Goal: Transaction & Acquisition: Purchase product/service

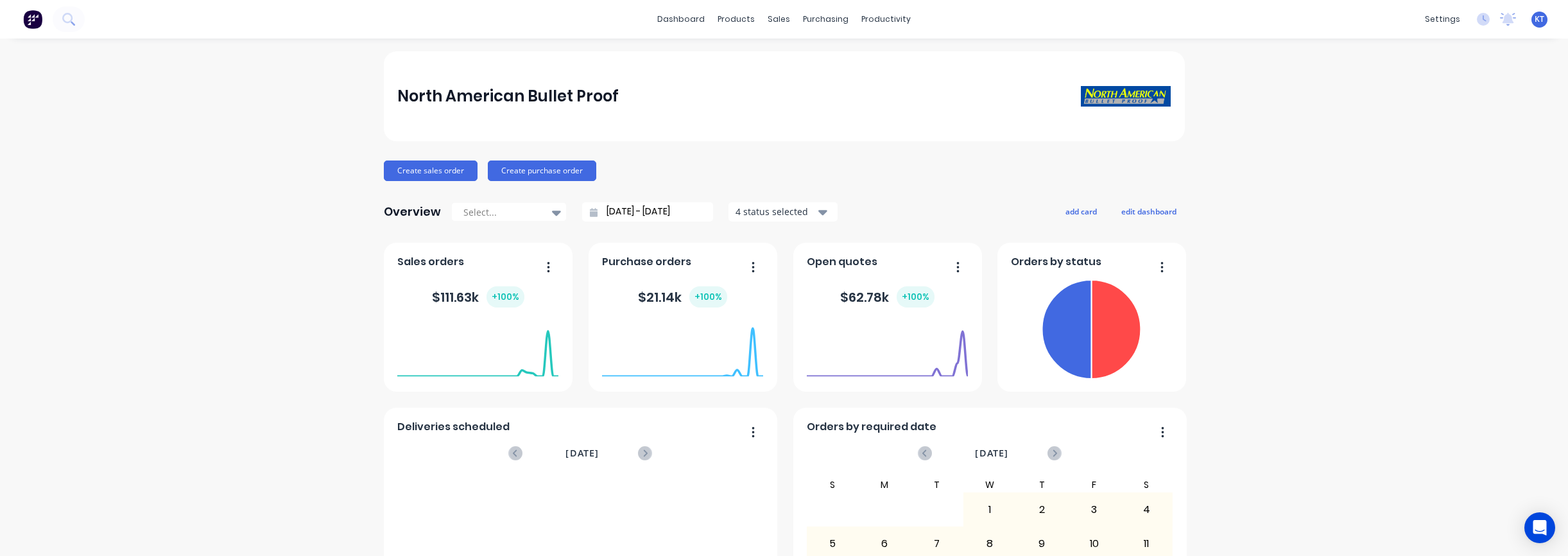
click at [149, 184] on div "North American Bullet Proof Create sales order Create purchase order Overview S…" at bounding box center [784, 386] width 1568 height 670
click at [771, 58] on div "Product Catalogue" at bounding box center [793, 61] width 79 height 12
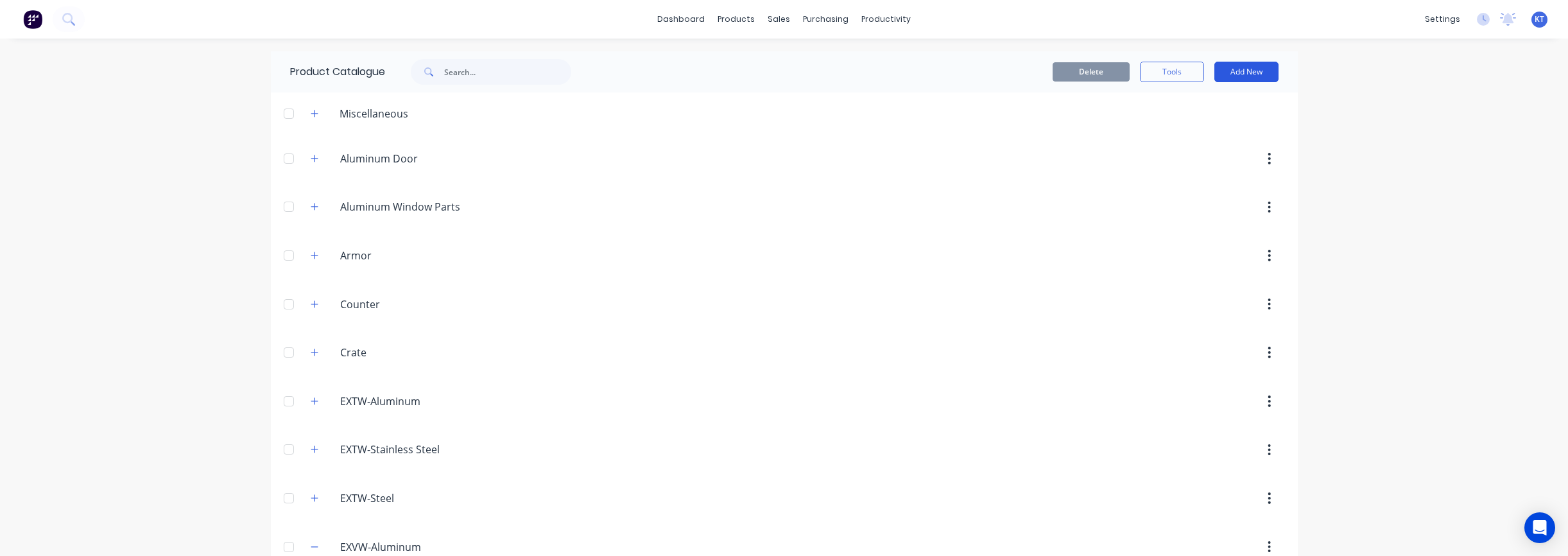
click at [821, 76] on button "Add New" at bounding box center [1246, 71] width 64 height 20
click at [821, 166] on button "Product Kit" at bounding box center [1217, 156] width 122 height 26
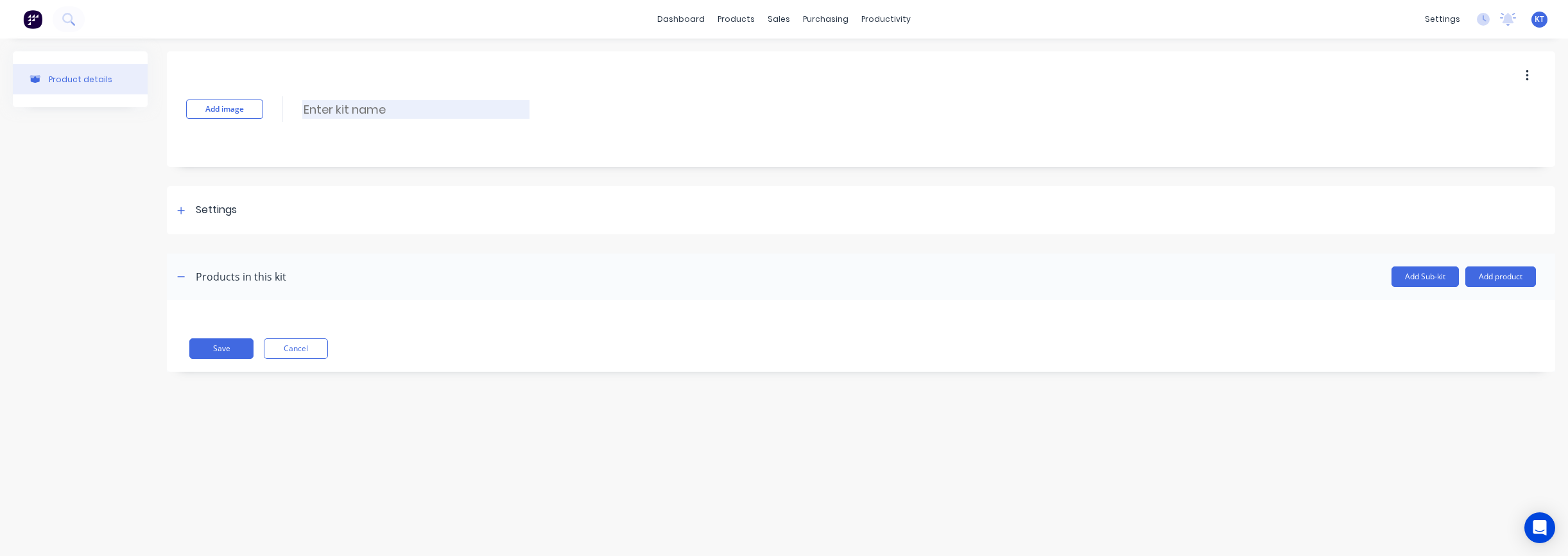
click at [330, 110] on input at bounding box center [415, 110] width 227 height 19
type input "EXTW-L3-SS-[PERSON_NAME]-72X48"
click at [228, 211] on div "Settings" at bounding box center [216, 210] width 41 height 16
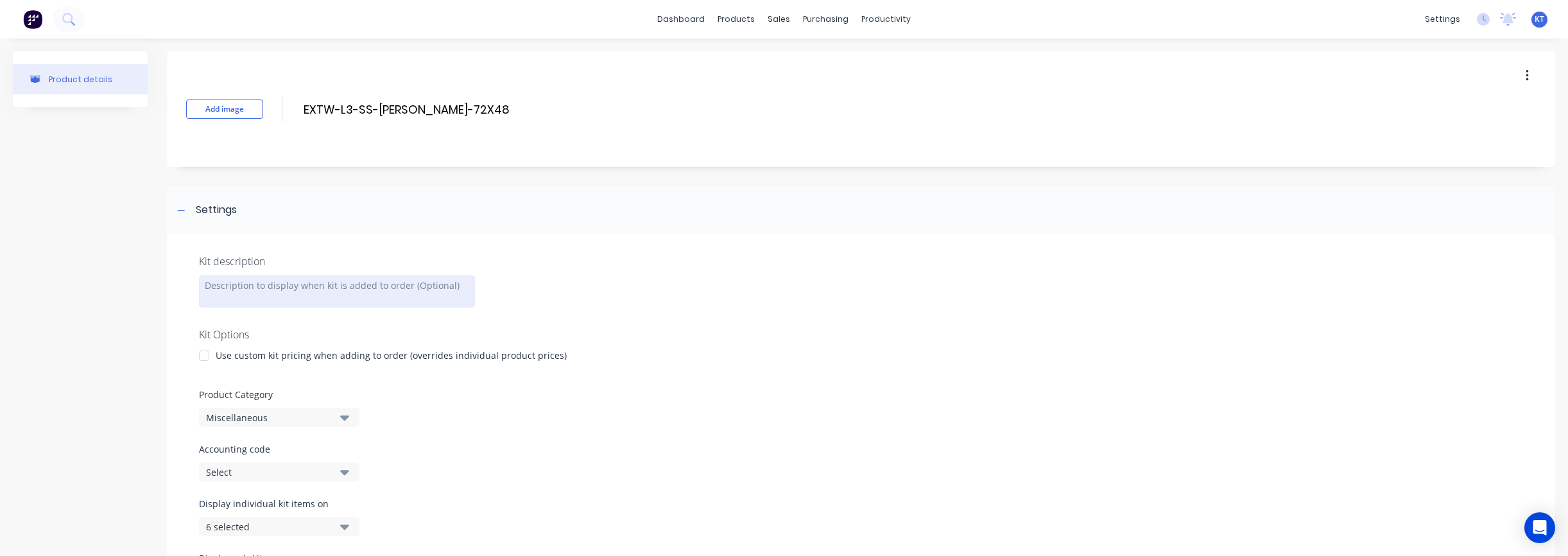
click at [249, 283] on div at bounding box center [337, 291] width 276 height 32
paste div "To enrich screen reader interactions, please activate Accessibility in Grammarl…"
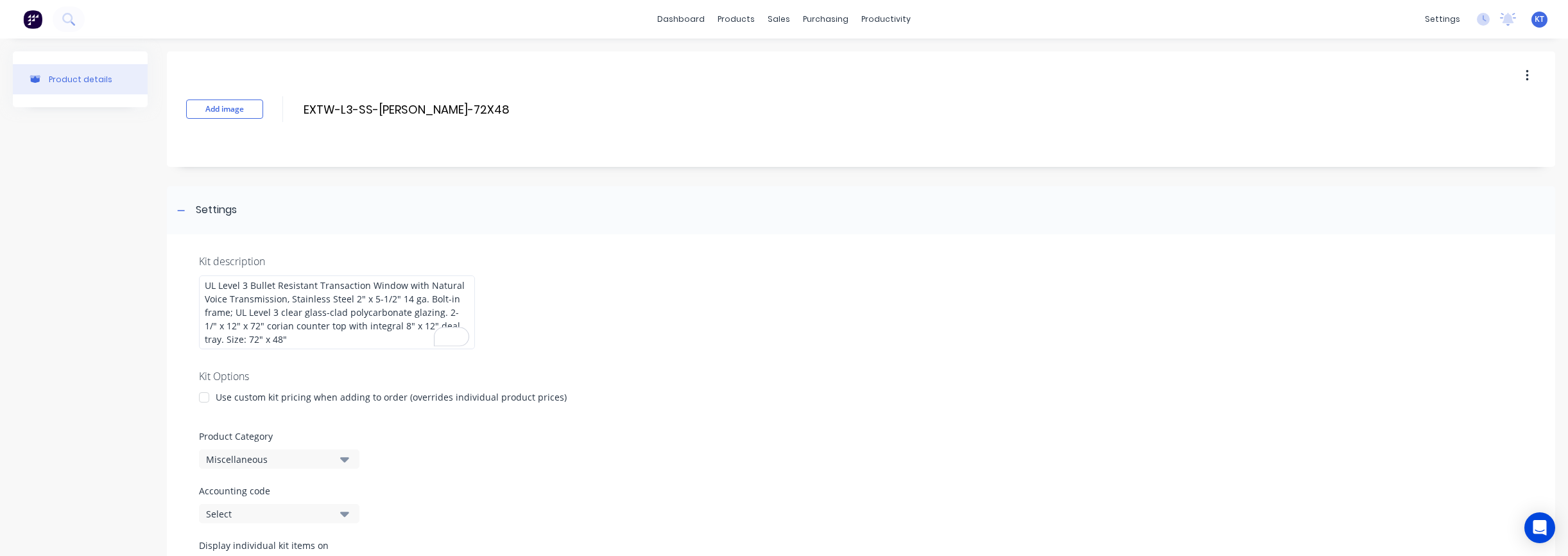
drag, startPoint x: 726, startPoint y: 358, endPoint x: 655, endPoint y: 381, distance: 74.6
click at [726, 358] on div at bounding box center [861, 358] width 1324 height 19
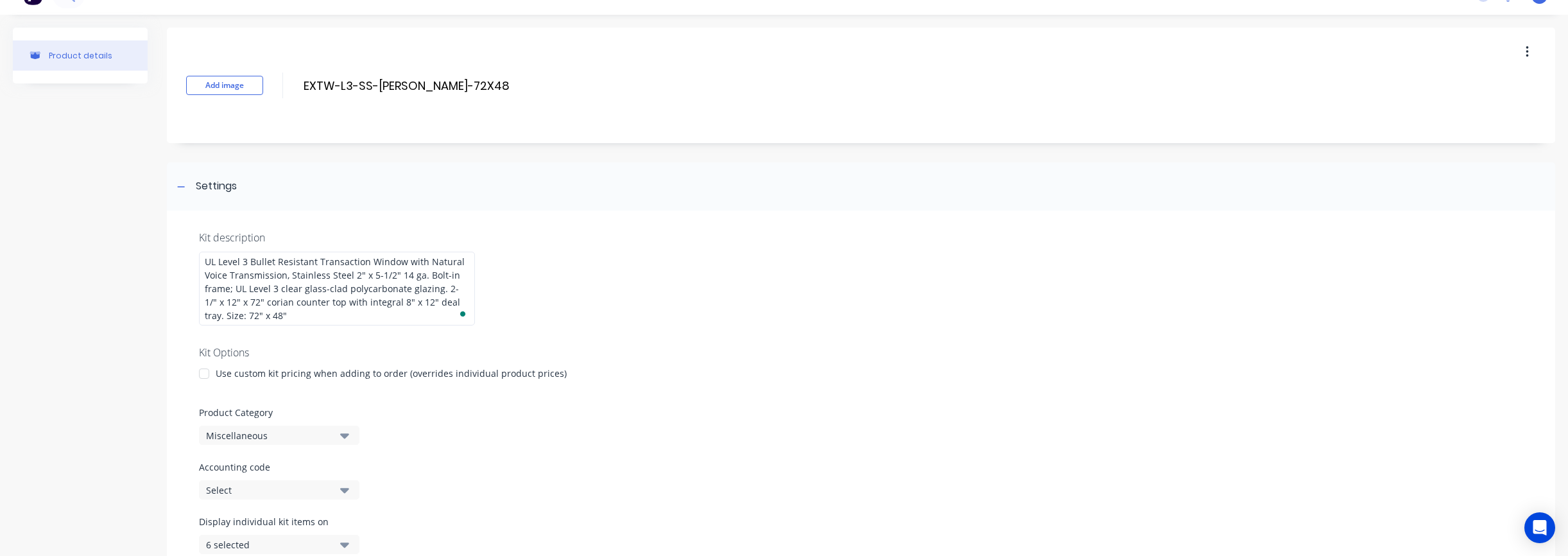
scroll to position [40, 0]
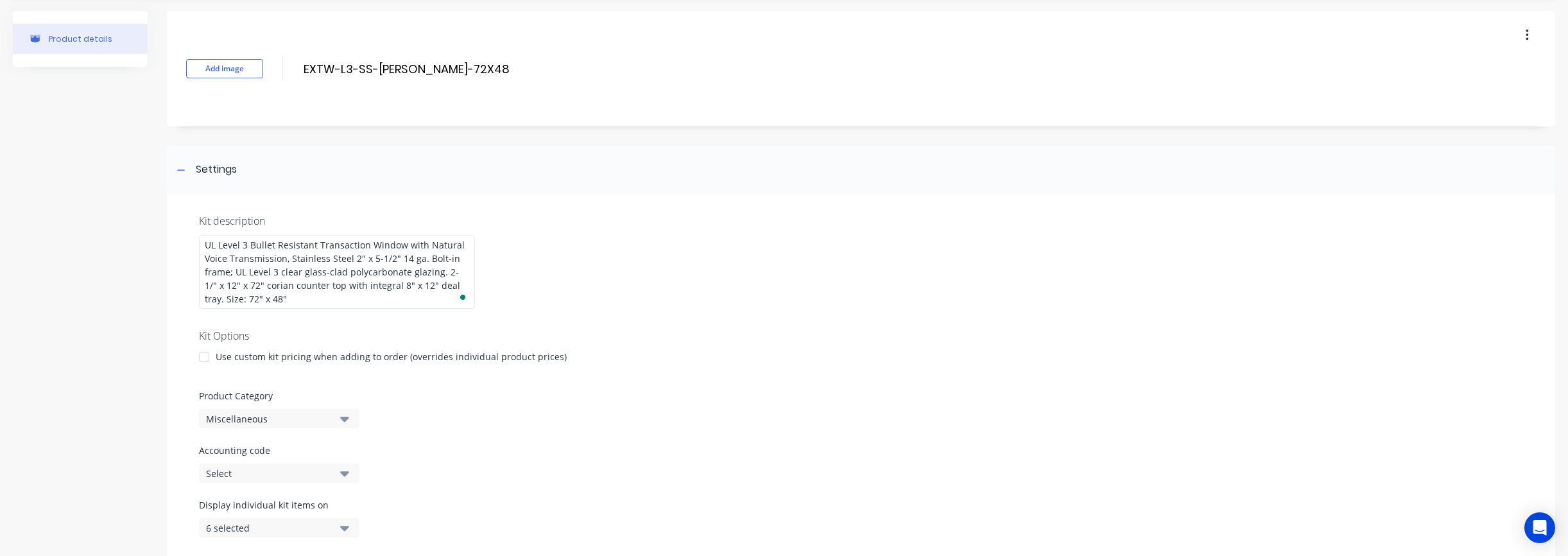
click at [203, 358] on div at bounding box center [204, 357] width 26 height 26
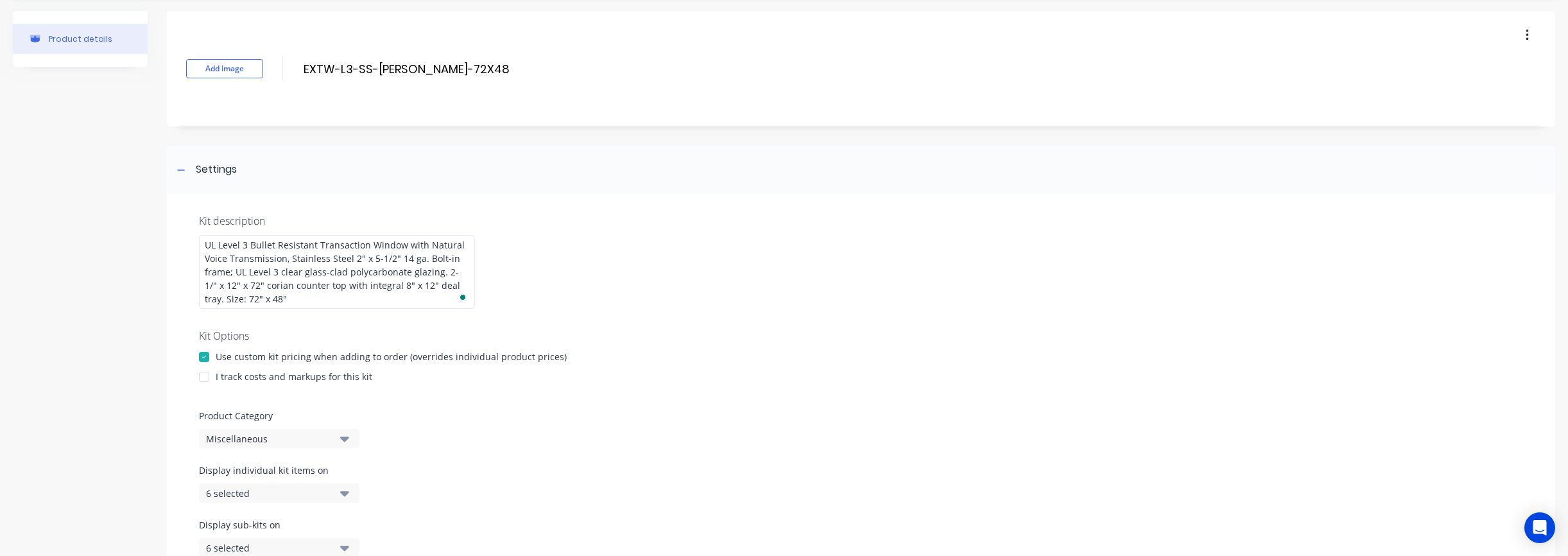
click at [208, 377] on div at bounding box center [204, 377] width 26 height 26
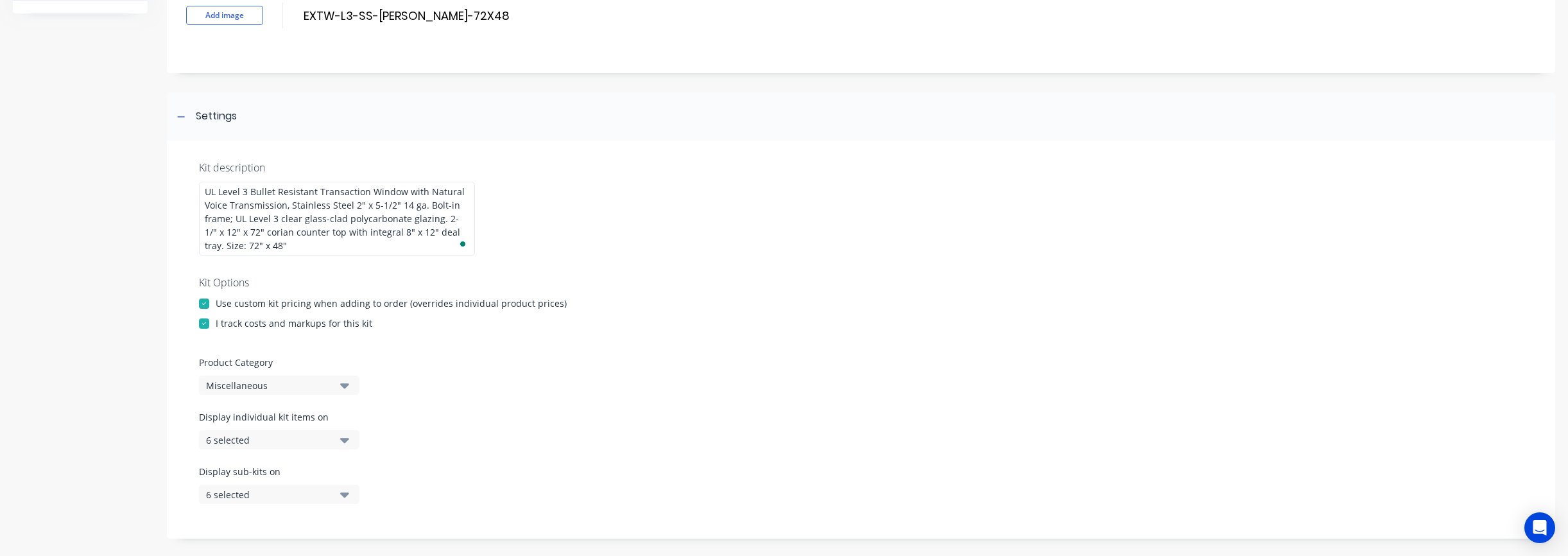
scroll to position [102, 0]
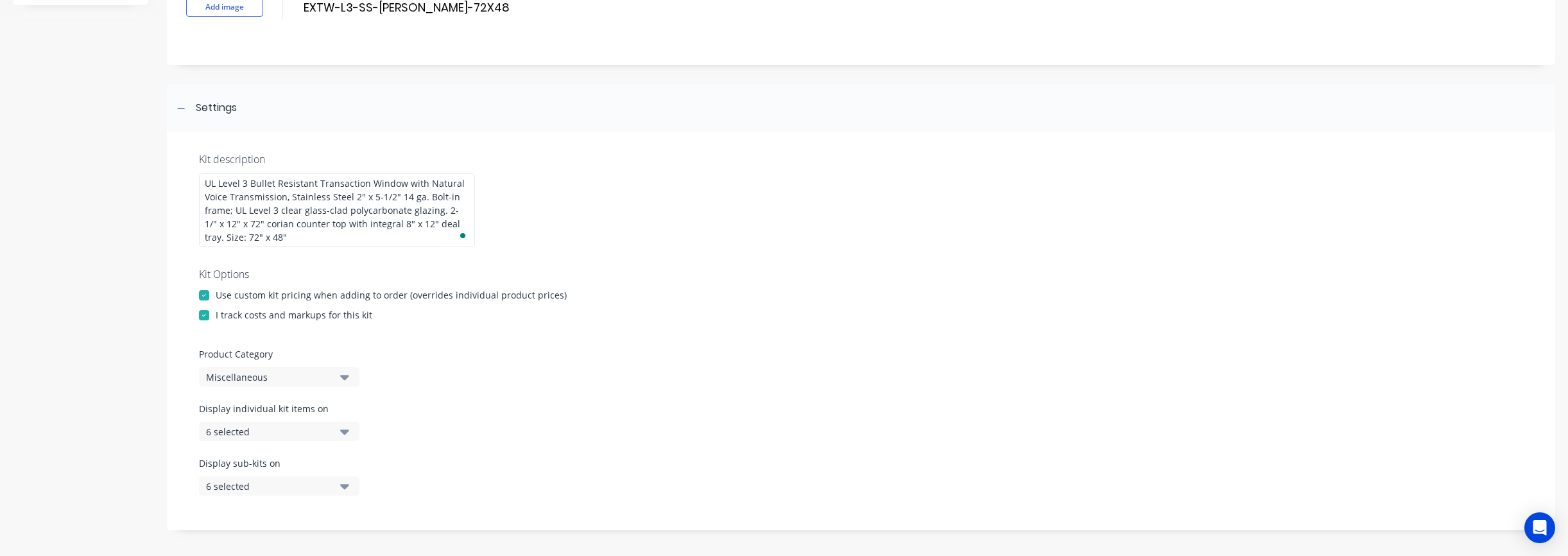
click at [262, 436] on div "6 selected" at bounding box center [268, 431] width 125 height 14
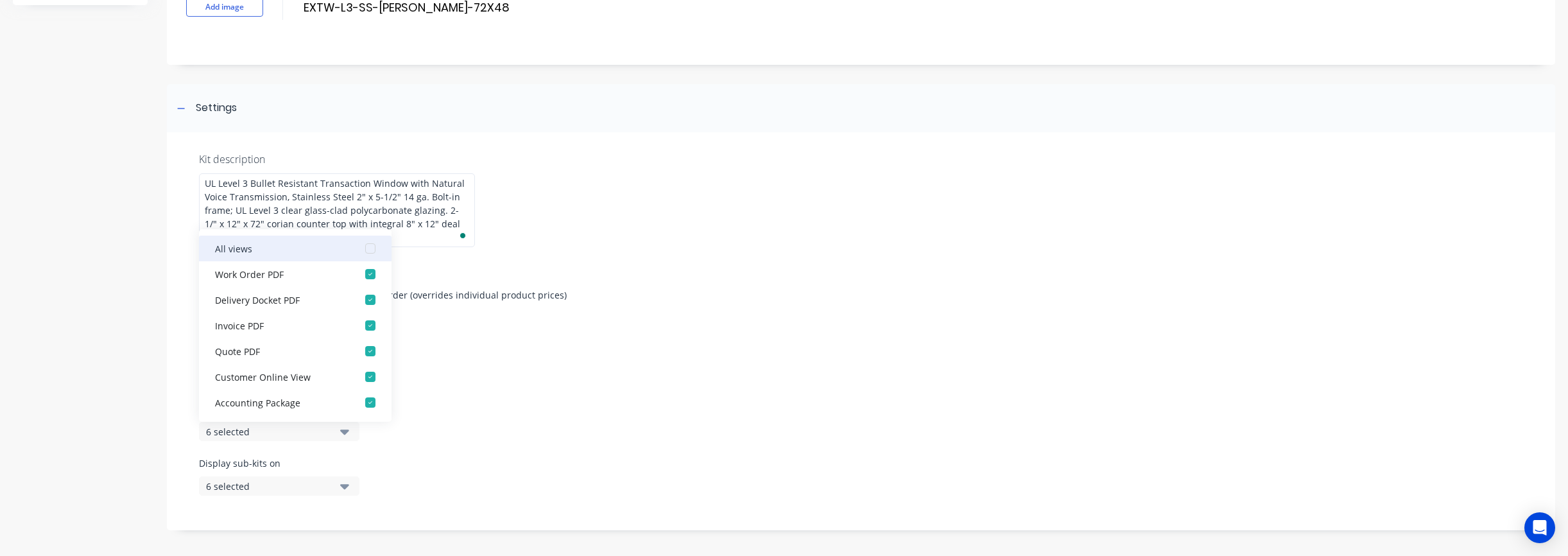
click at [368, 247] on div "button" at bounding box center [371, 249] width 26 height 26
click at [332, 484] on button "6 selected" at bounding box center [279, 486] width 161 height 19
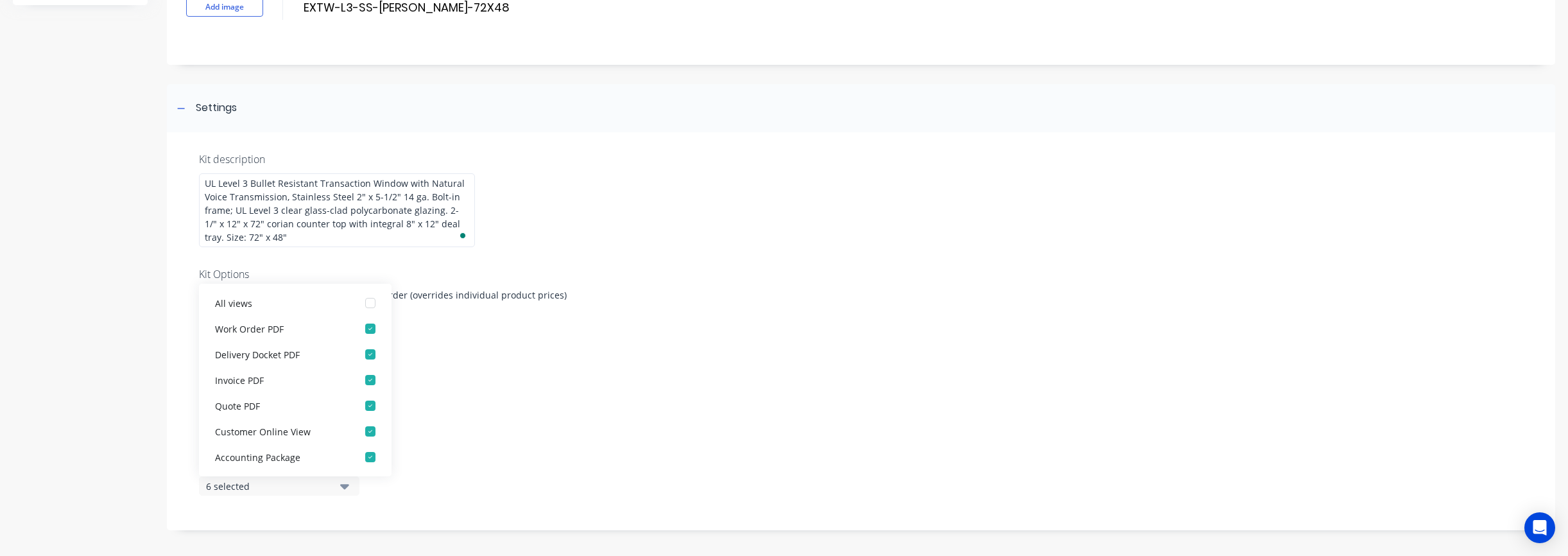
click at [330, 485] on div "6 selected" at bounding box center [268, 486] width 125 height 14
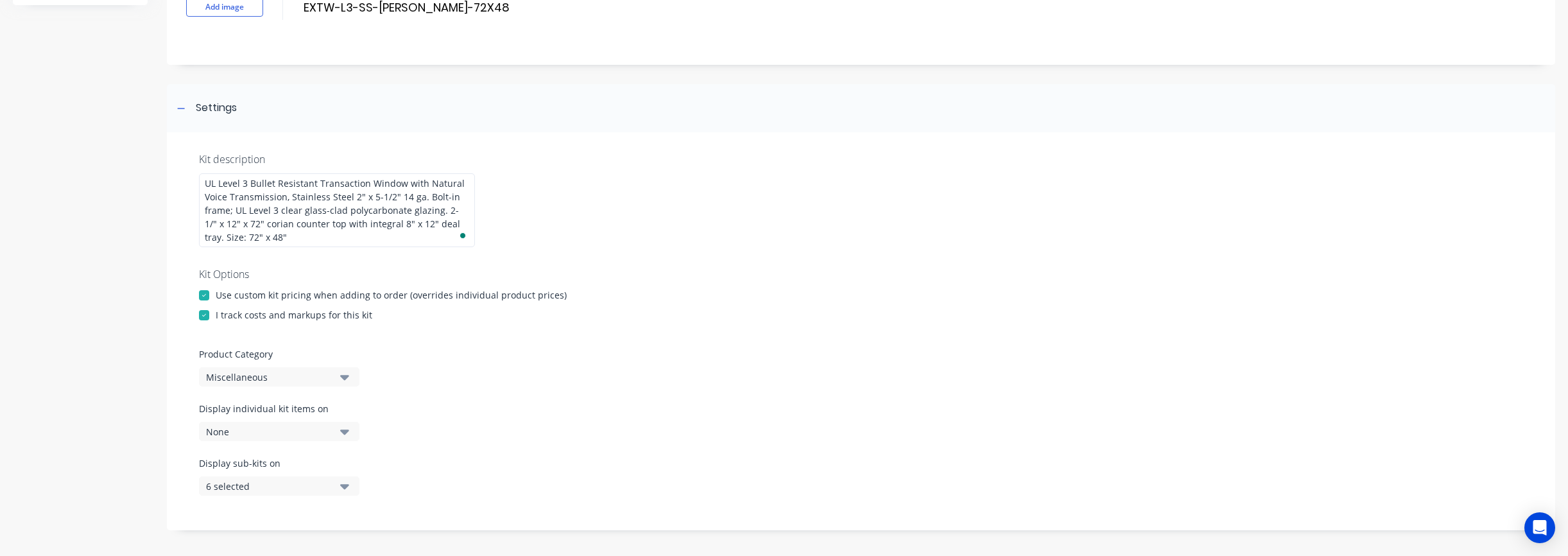
click at [322, 488] on div "6 selected" at bounding box center [268, 486] width 125 height 14
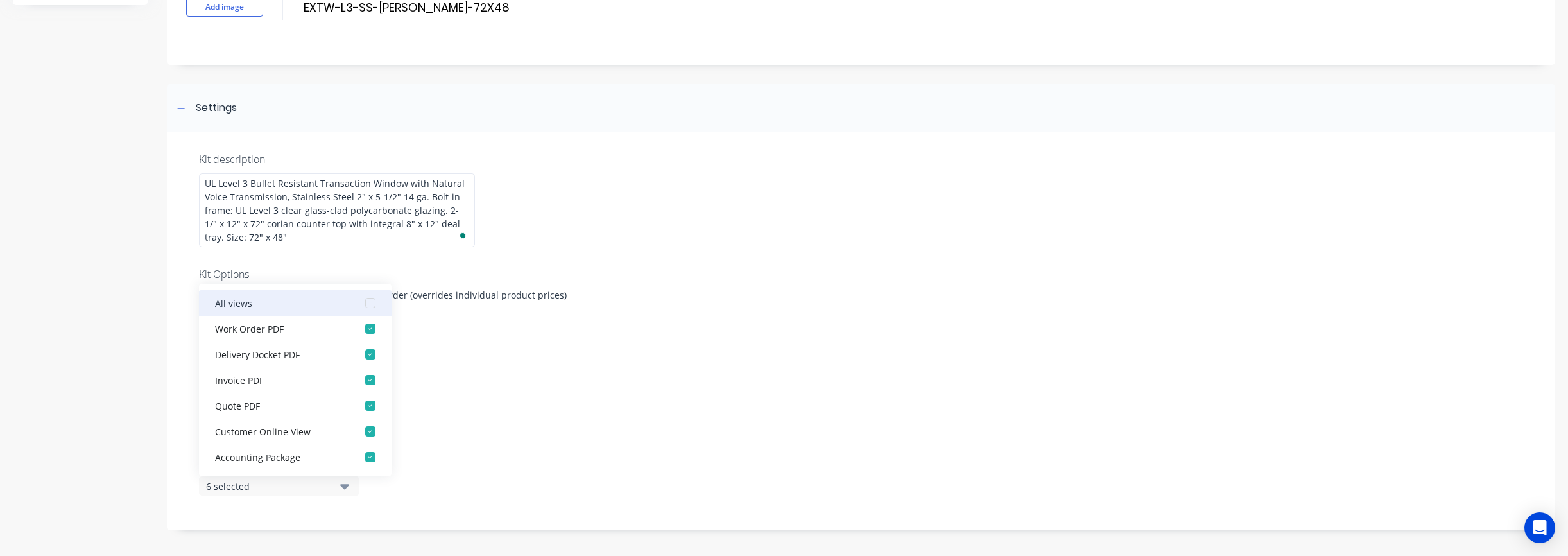
click at [376, 302] on div "button" at bounding box center [371, 303] width 26 height 26
click at [495, 380] on div "Product Category Miscellaneous" at bounding box center [861, 367] width 1324 height 39
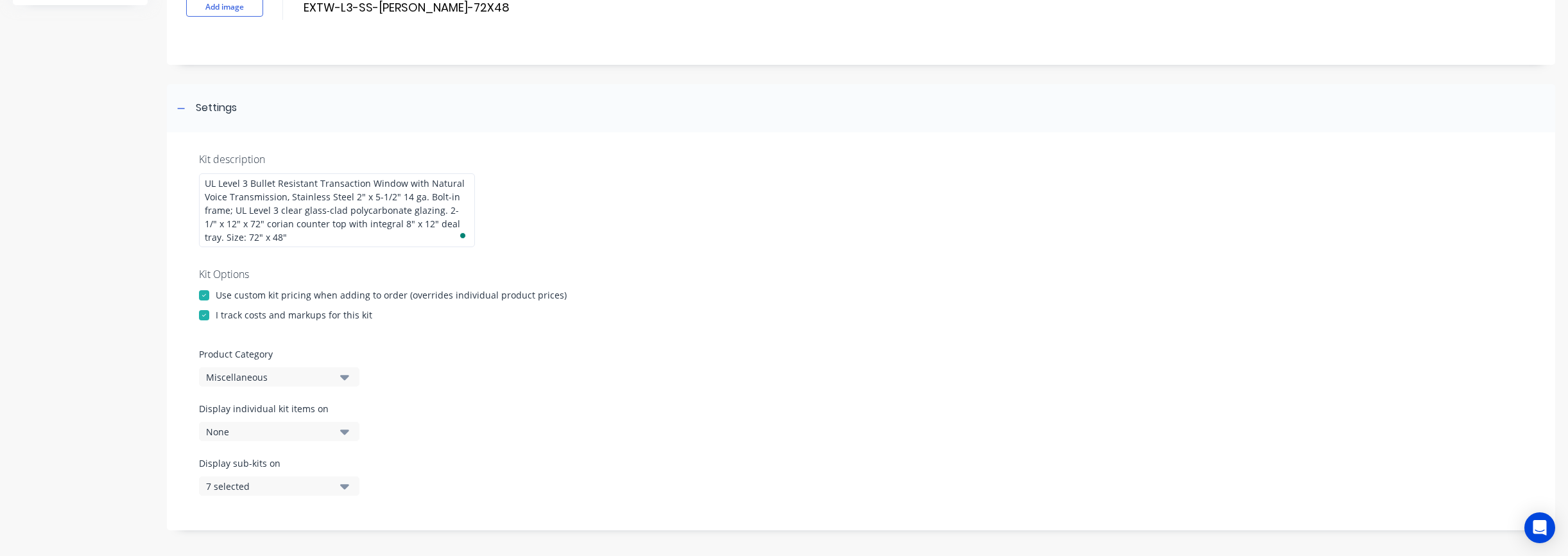
click at [335, 485] on button "7 selected" at bounding box center [279, 486] width 161 height 19
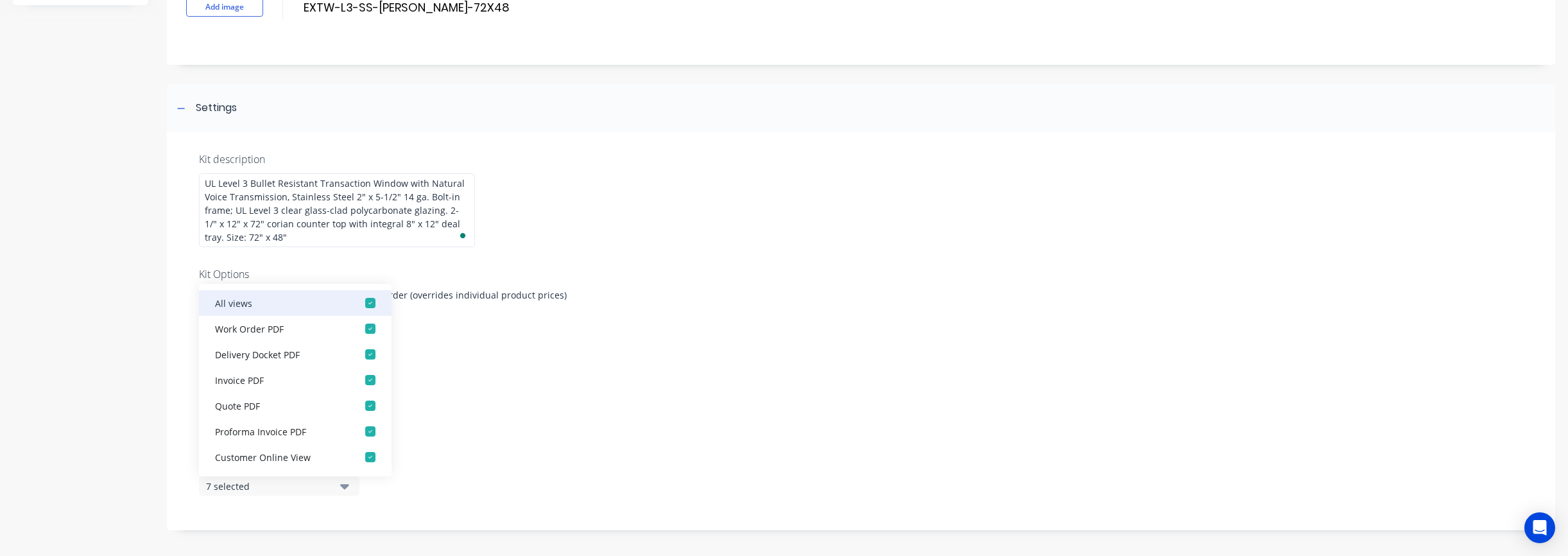
click at [373, 307] on div "button" at bounding box center [371, 303] width 26 height 26
click at [520, 362] on div "Product Category Miscellaneous" at bounding box center [861, 367] width 1324 height 39
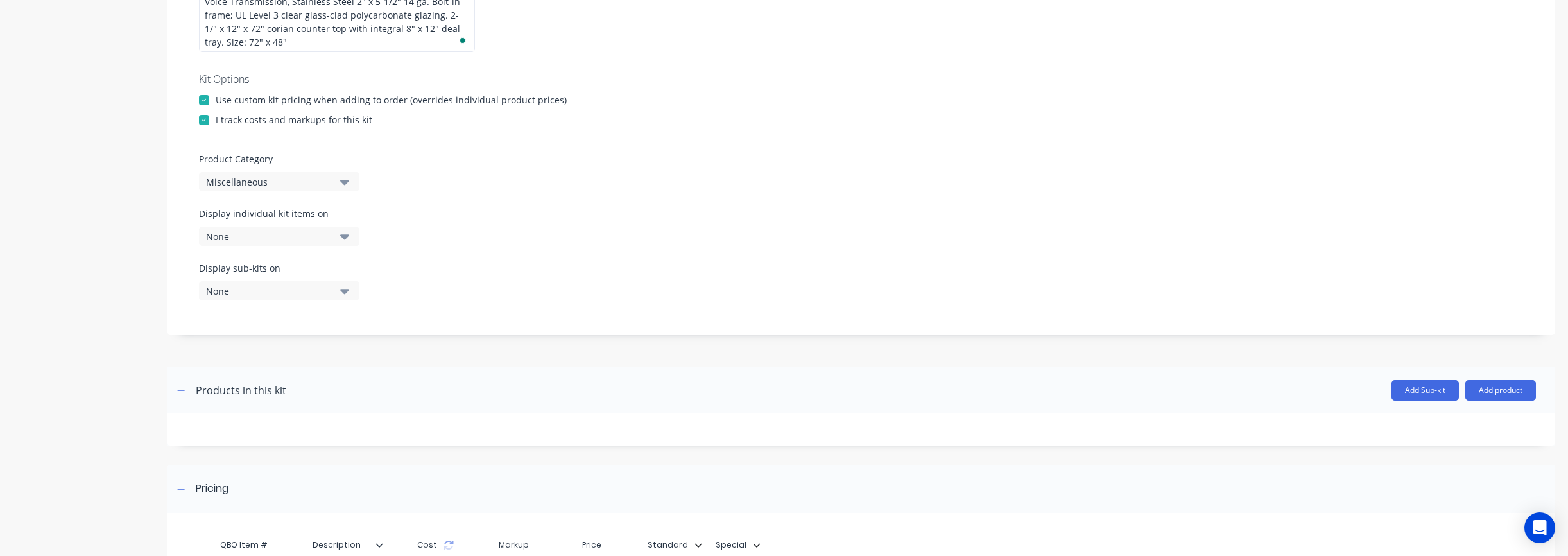
scroll to position [459, 0]
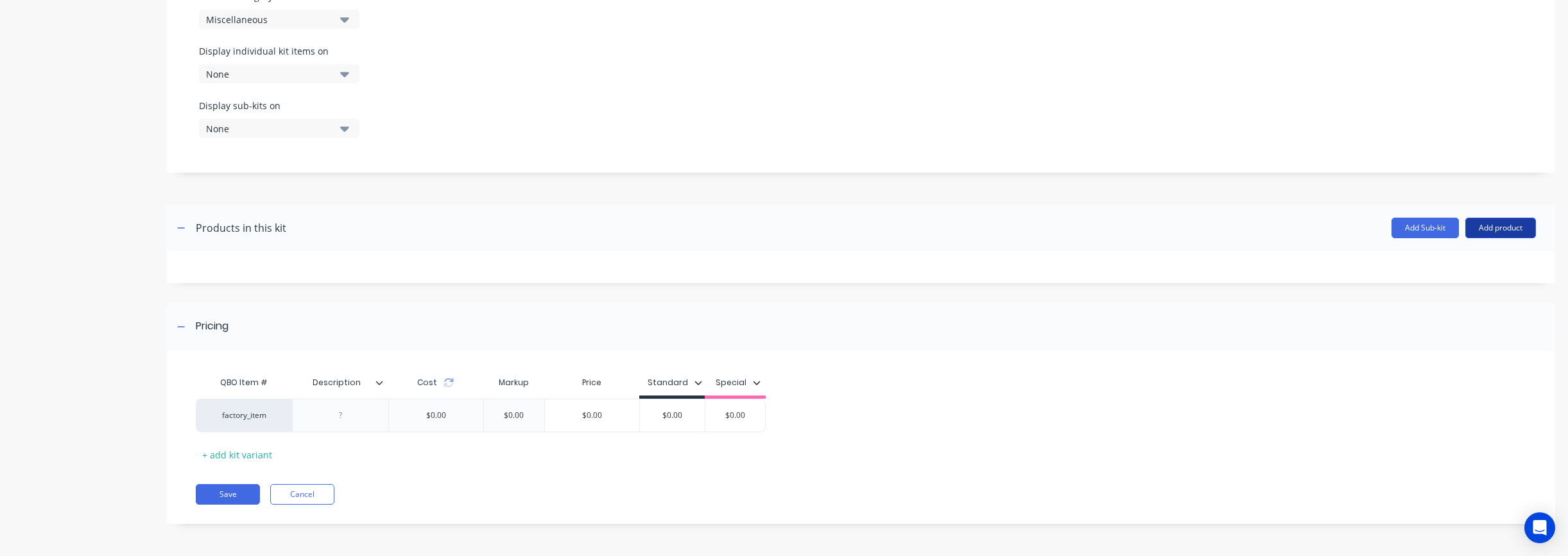
click at [821, 227] on button "Add product" at bounding box center [1500, 228] width 71 height 20
click at [821, 259] on div "Product catalogue" at bounding box center [1474, 261] width 99 height 19
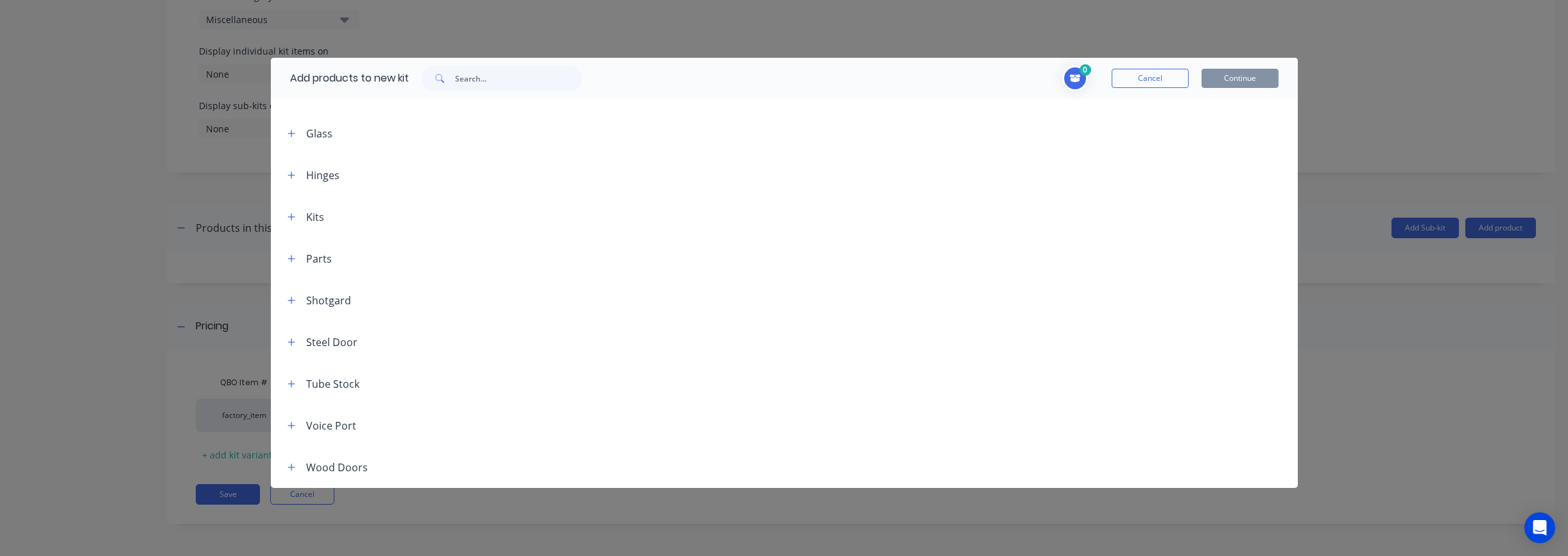
scroll to position [64, 0]
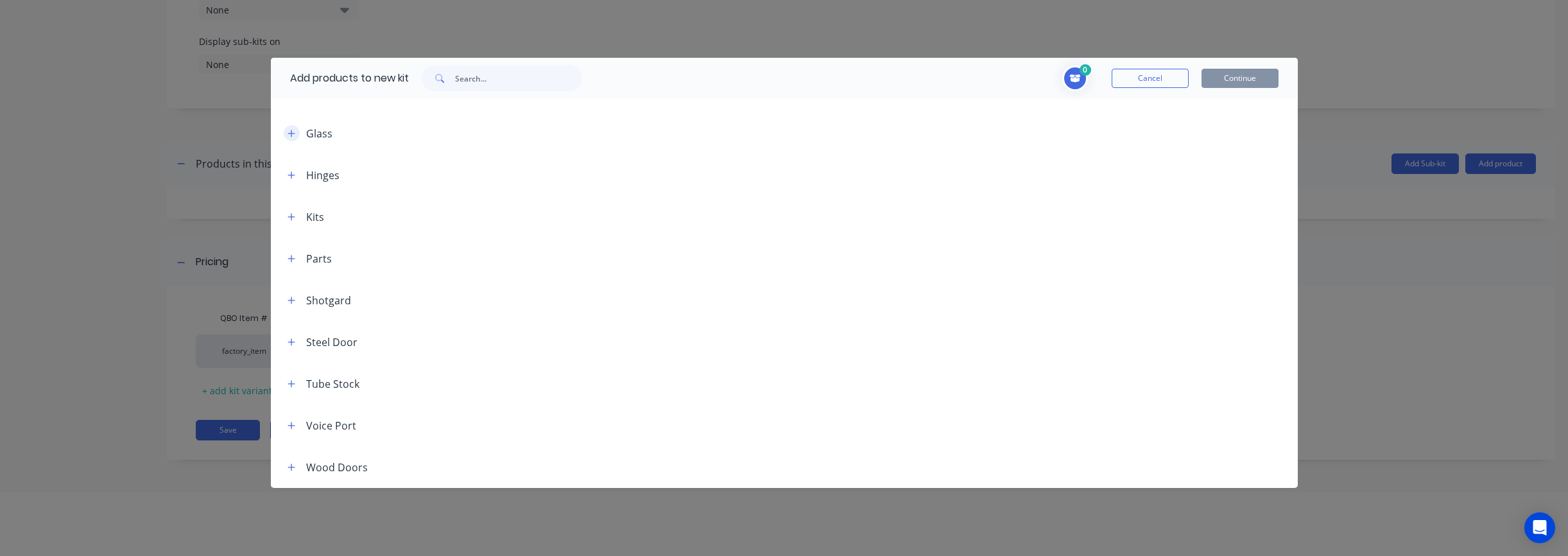
click at [290, 134] on icon "button" at bounding box center [291, 133] width 8 height 9
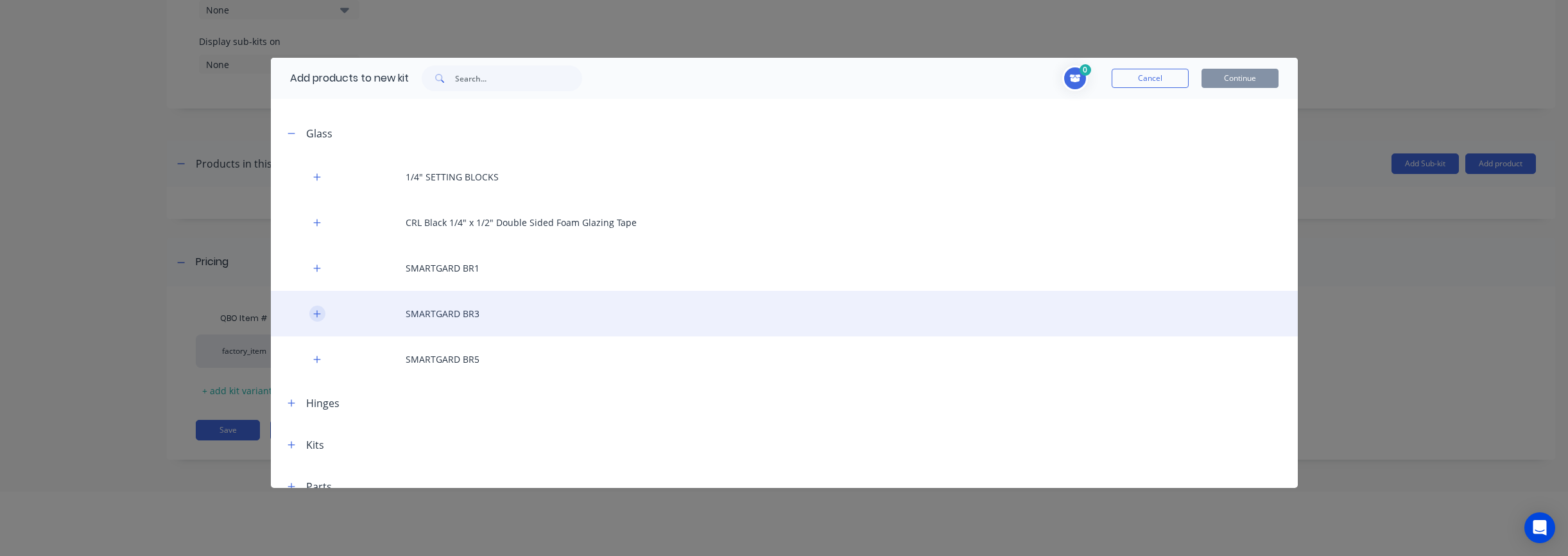
click at [314, 317] on icon "button" at bounding box center [316, 314] width 8 height 9
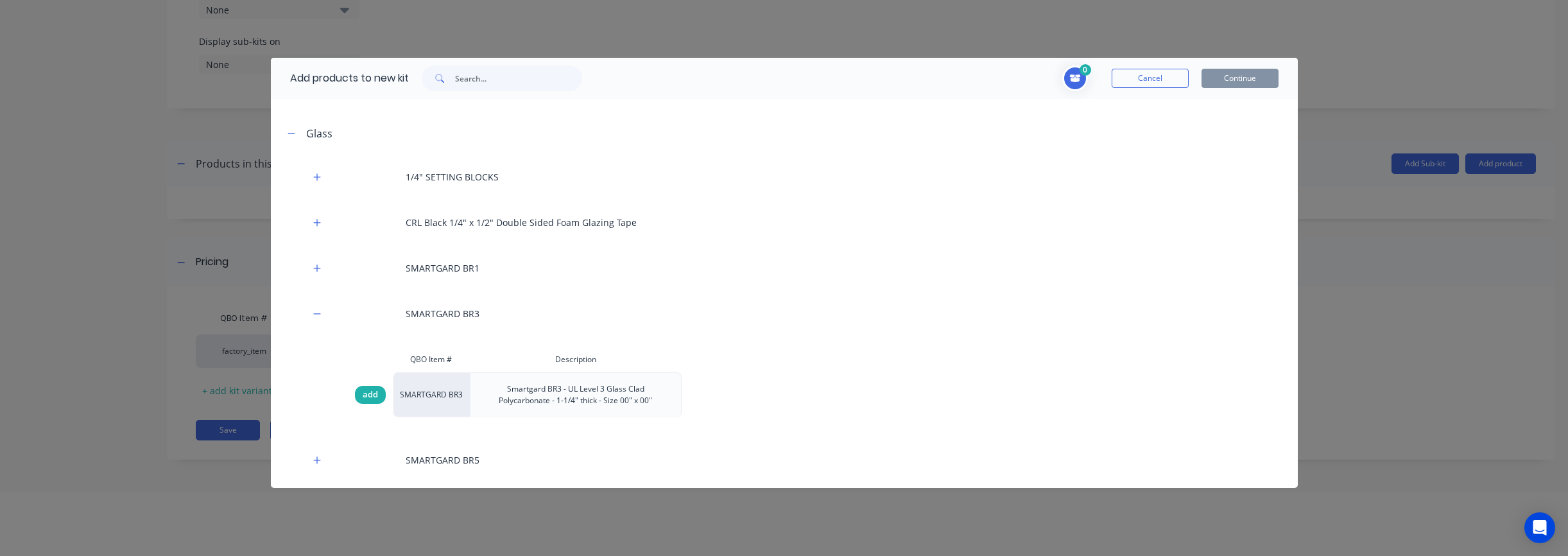
click at [366, 397] on span "add" at bounding box center [370, 395] width 15 height 13
click at [821, 86] on button "Cancel" at bounding box center [1150, 78] width 77 height 19
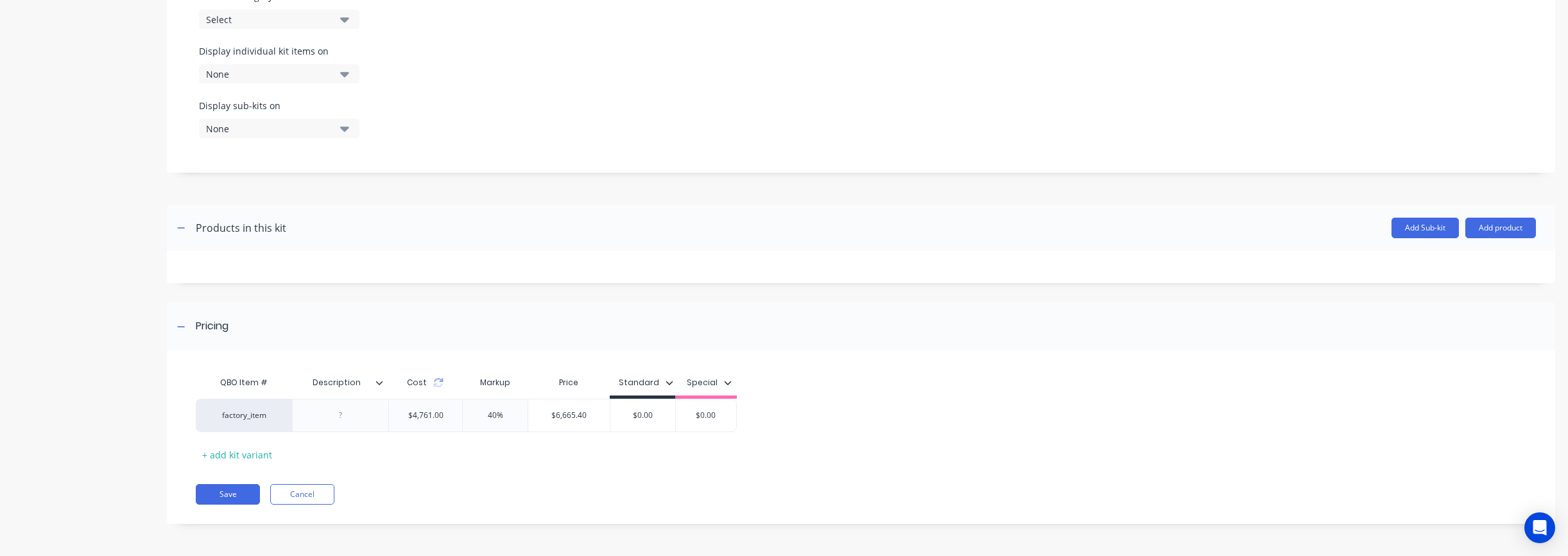
click at [775, 242] on header "Products in this kit Add Sub-kit Add product" at bounding box center [861, 228] width 1388 height 46
click at [184, 226] on icon "button" at bounding box center [181, 228] width 8 height 9
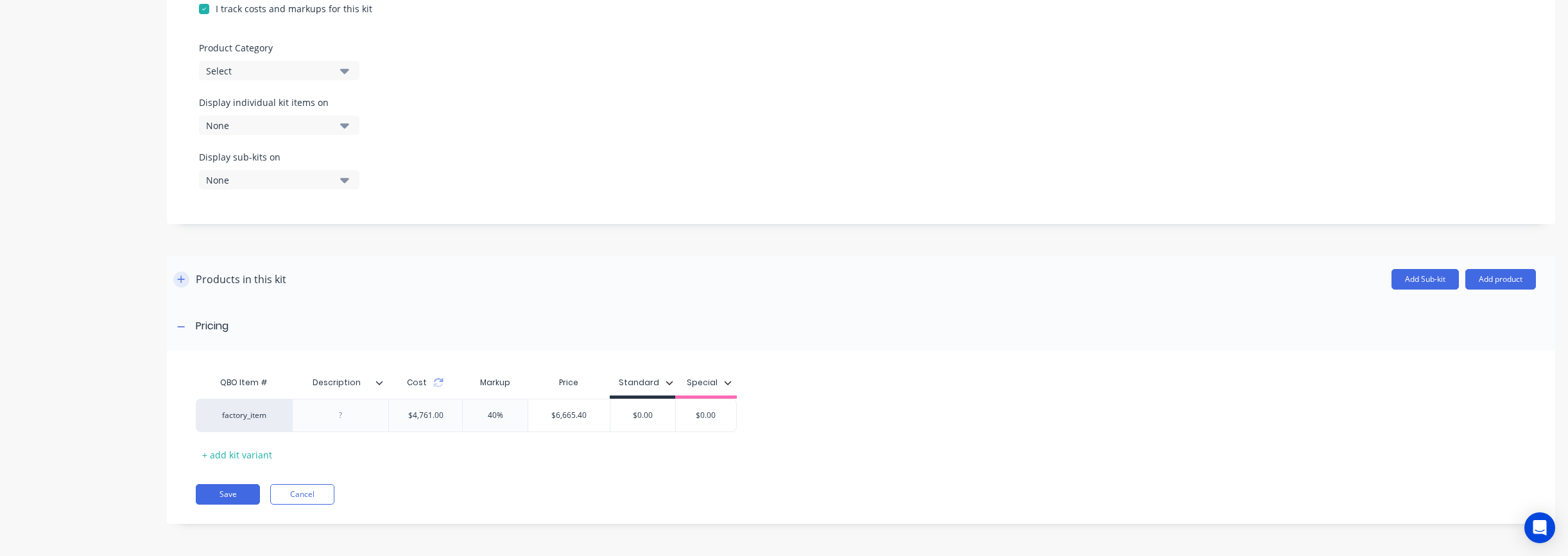
click at [175, 280] on button "button" at bounding box center [181, 280] width 16 height 16
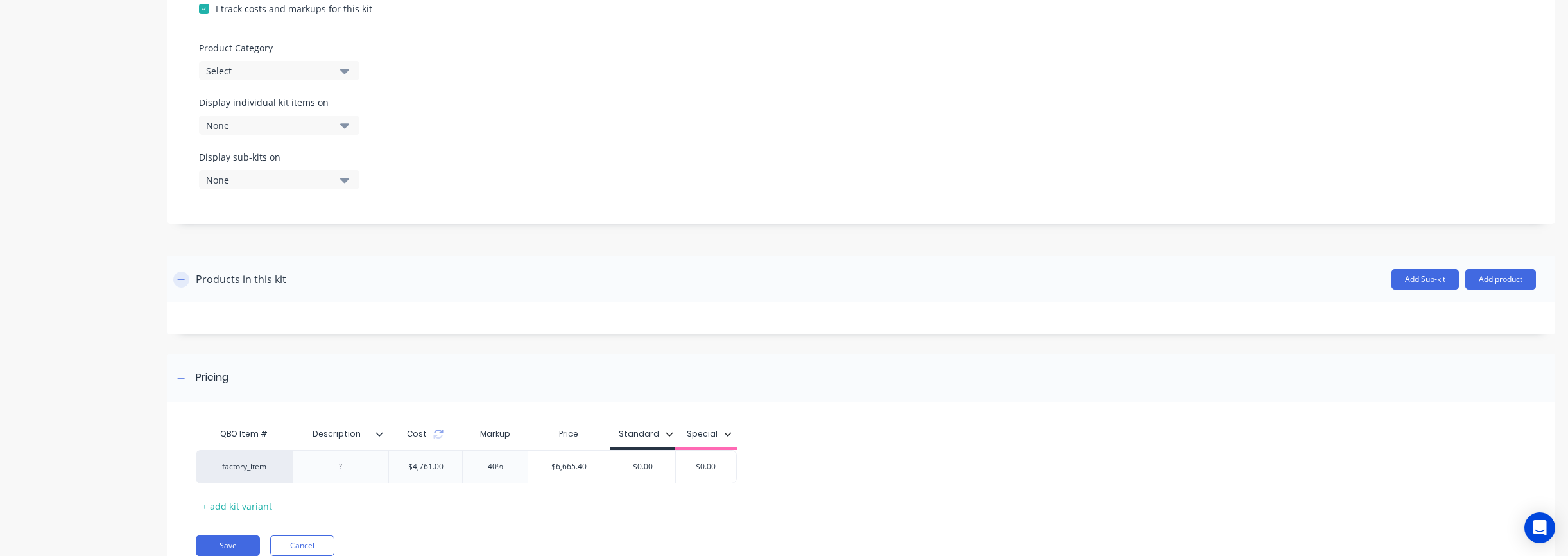
scroll to position [459, 0]
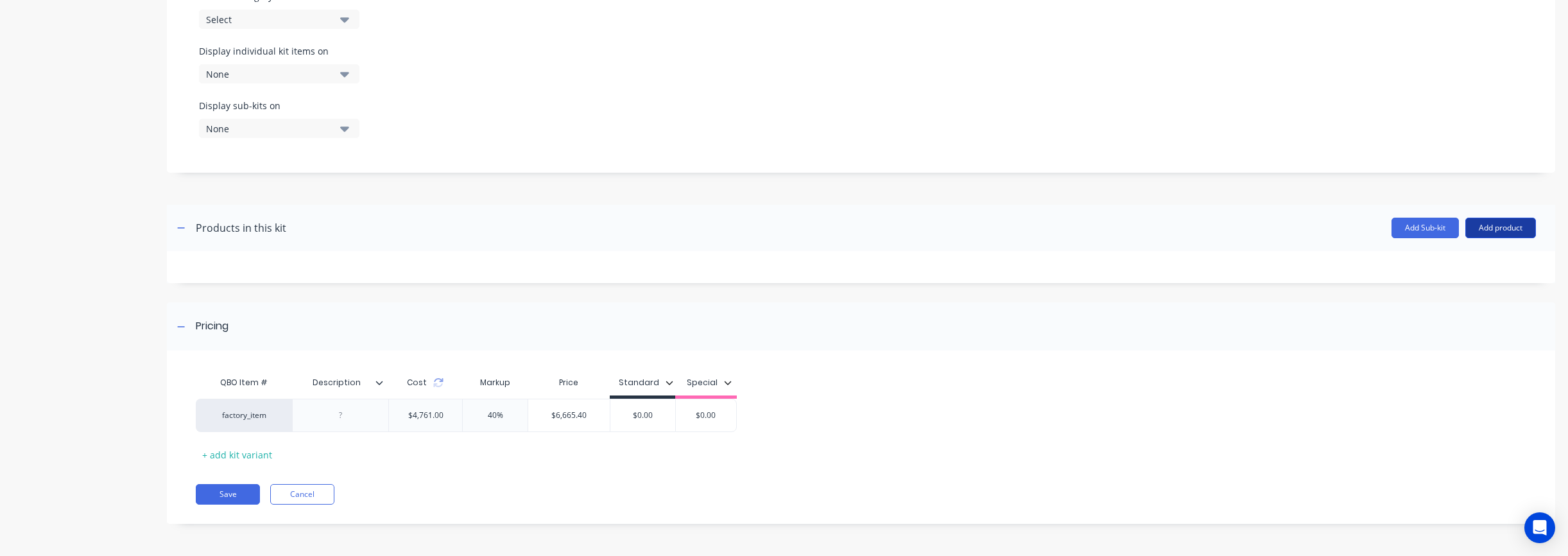
click at [821, 231] on button "Add product" at bounding box center [1500, 228] width 71 height 20
click at [821, 260] on div "Product catalogue" at bounding box center [1474, 261] width 99 height 19
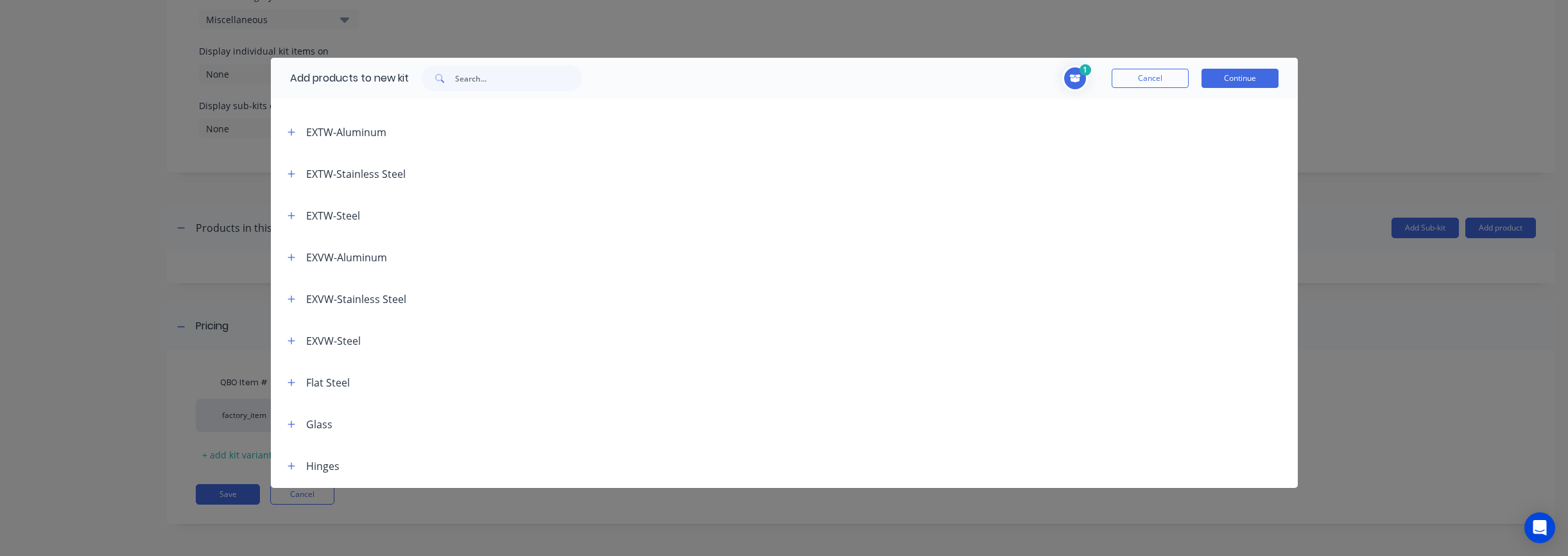
scroll to position [457, 0]
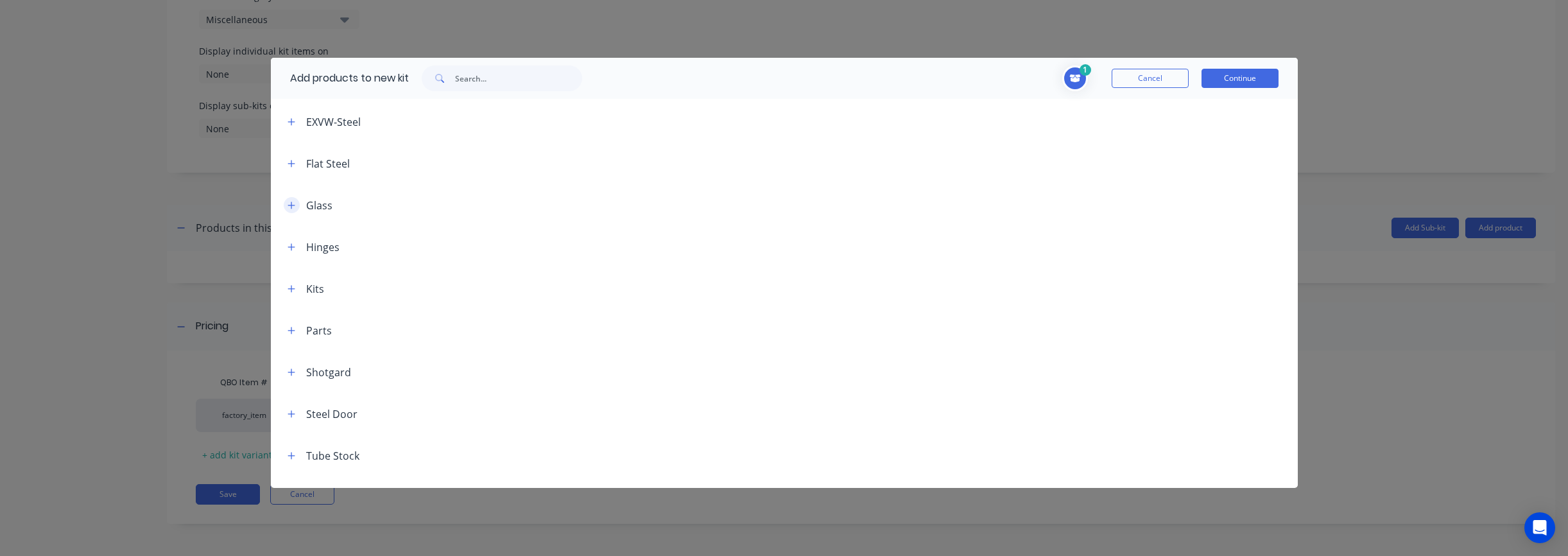
click at [291, 208] on icon "button" at bounding box center [291, 206] width 7 height 7
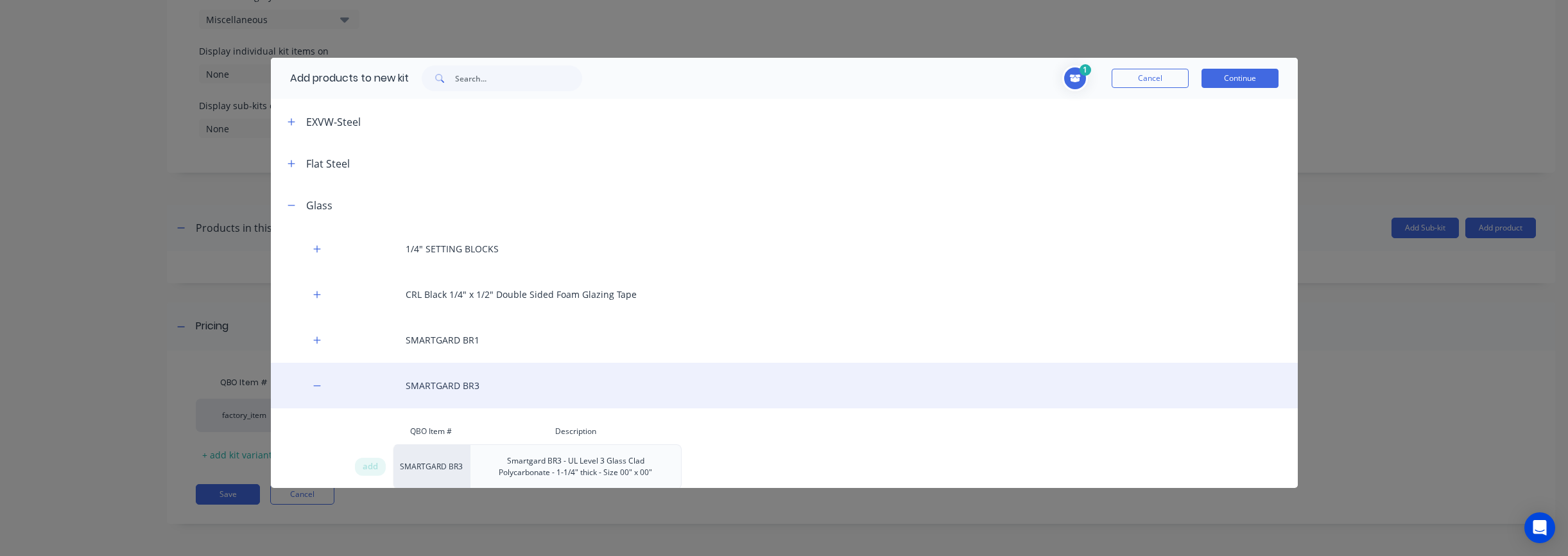
scroll to position [650, 0]
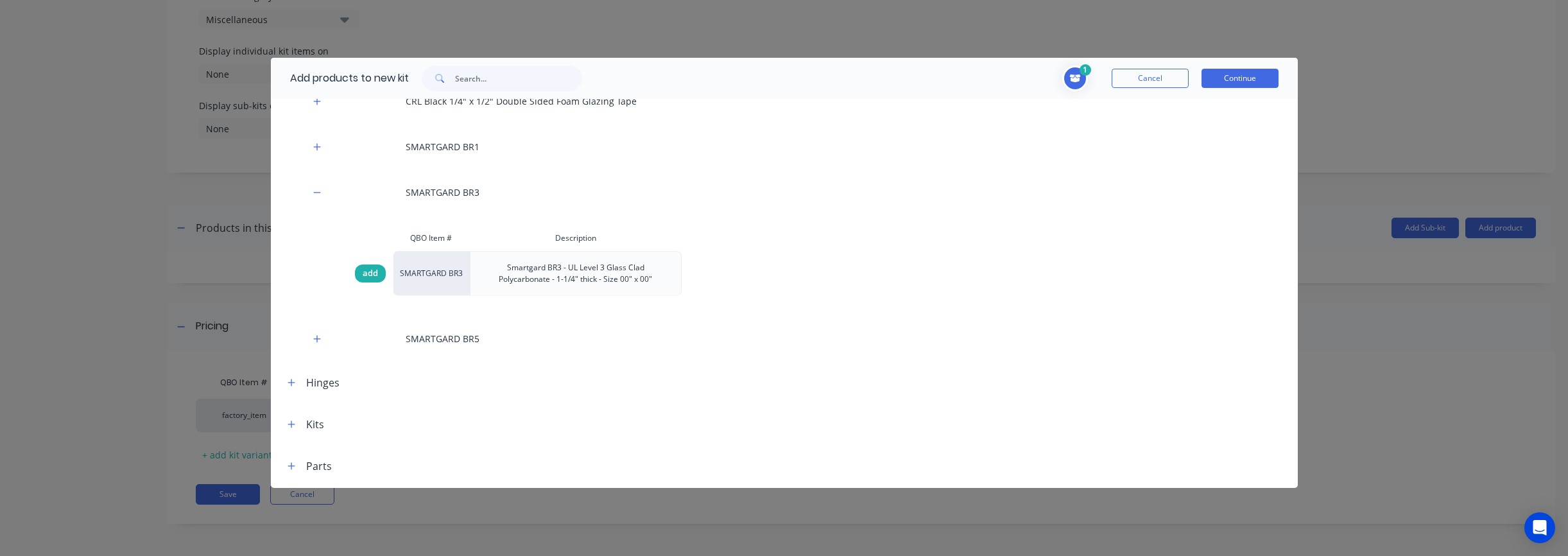
click at [370, 269] on span "add" at bounding box center [370, 273] width 15 height 13
click at [821, 79] on button "Continue" at bounding box center [1240, 78] width 77 height 19
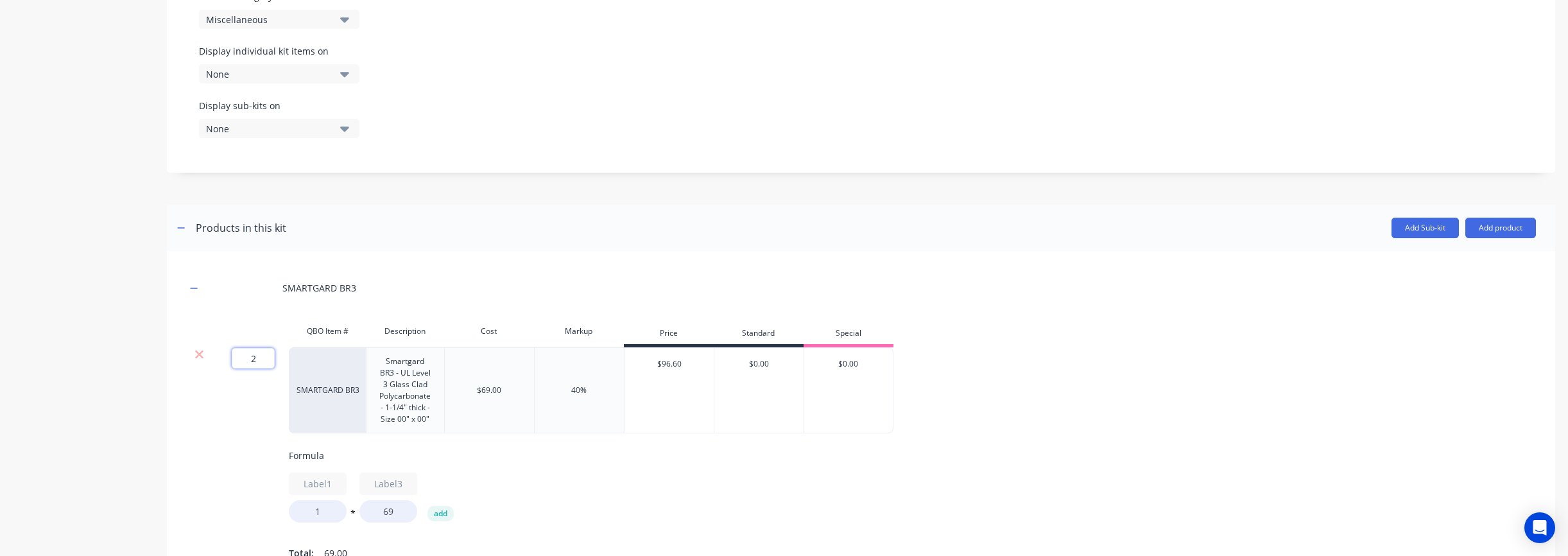
drag, startPoint x: 267, startPoint y: 360, endPoint x: 249, endPoint y: 357, distance: 18.2
click at [249, 357] on input "2" at bounding box center [253, 358] width 43 height 20
type input "1"
click at [821, 403] on div "1 1 ? SMARTGARD BR3 Smartgard BR3 - UL Level 3 Glass Clad Polycarbonate - 1-1/4…" at bounding box center [861, 455] width 1350 height 215
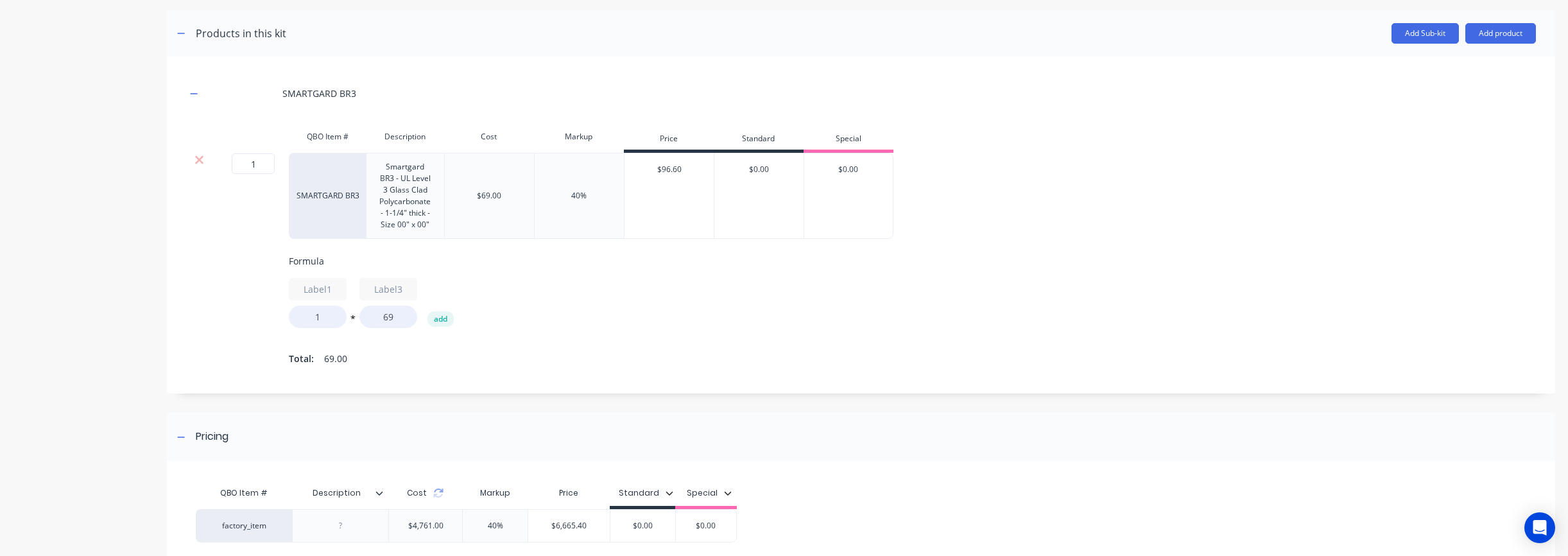
scroll to position [671, 0]
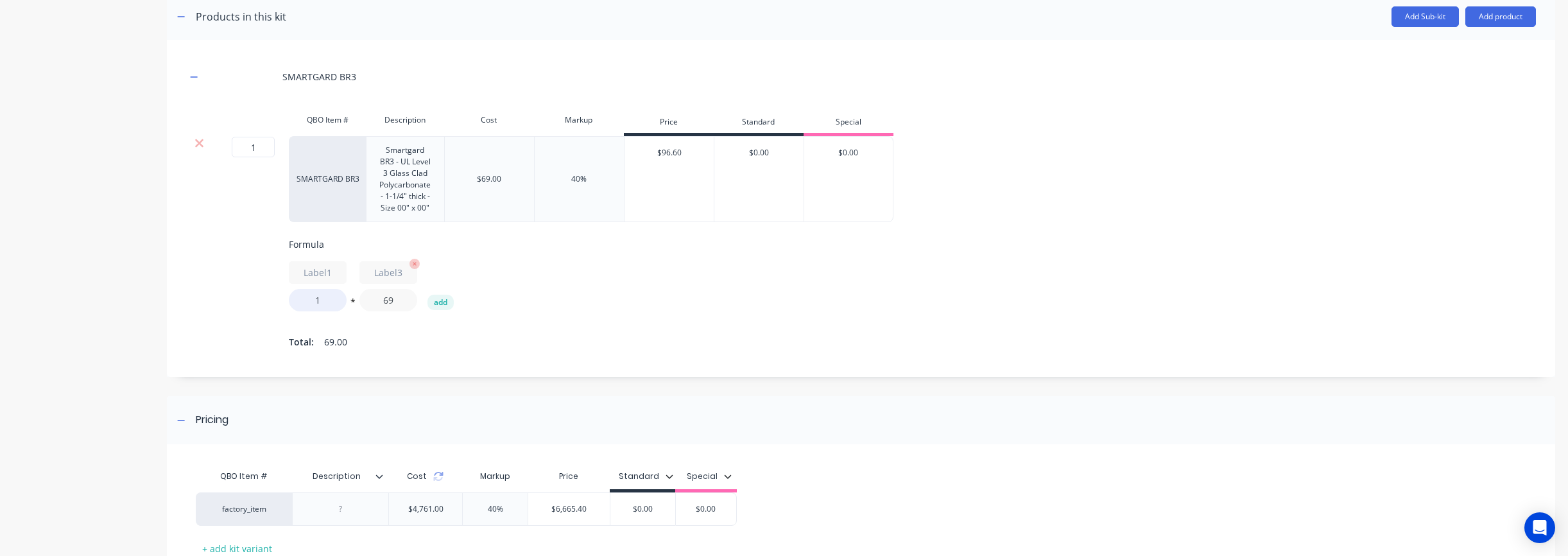
click at [399, 299] on input "69" at bounding box center [389, 300] width 58 height 22
click at [415, 262] on icon "button" at bounding box center [415, 264] width 10 height 10
click at [329, 300] on input "1" at bounding box center [318, 300] width 58 height 22
drag, startPoint x: 330, startPoint y: 299, endPoint x: 297, endPoint y: 300, distance: 33.0
click at [297, 300] on input "1" at bounding box center [318, 300] width 58 height 22
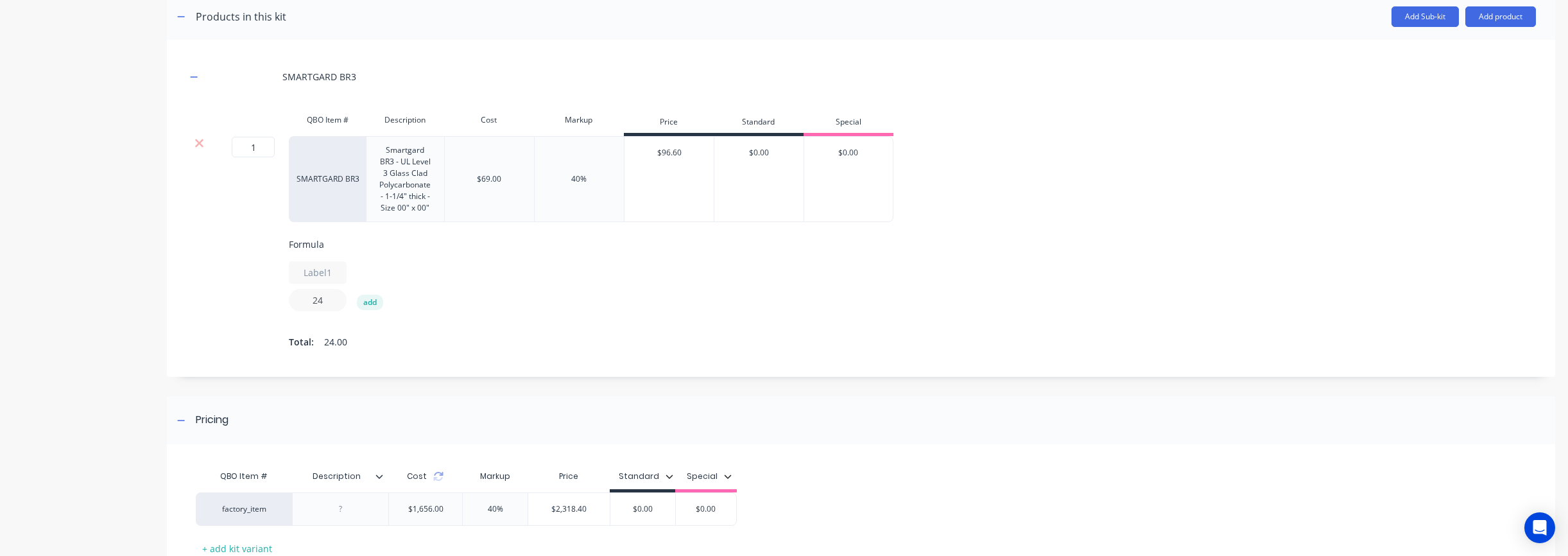
type input "24"
click at [715, 322] on div "Formula Label1 24 add Total: 24.00" at bounding box center [964, 294] width 1350 height 114
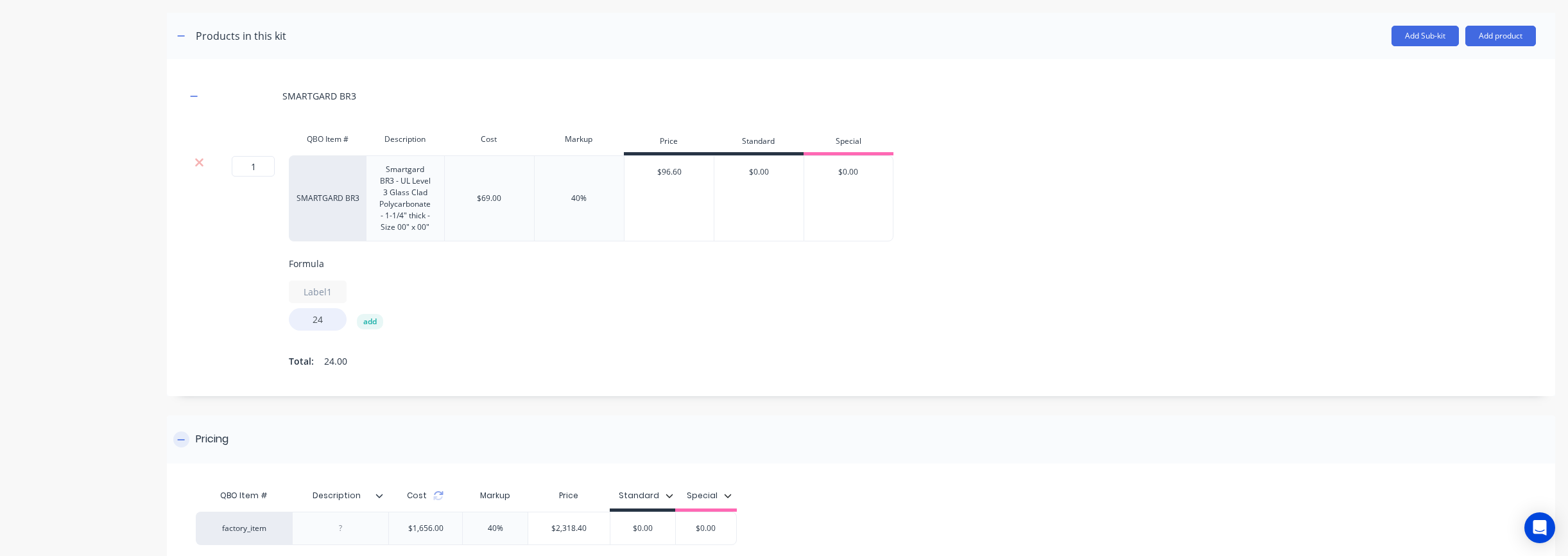
scroll to position [764, 0]
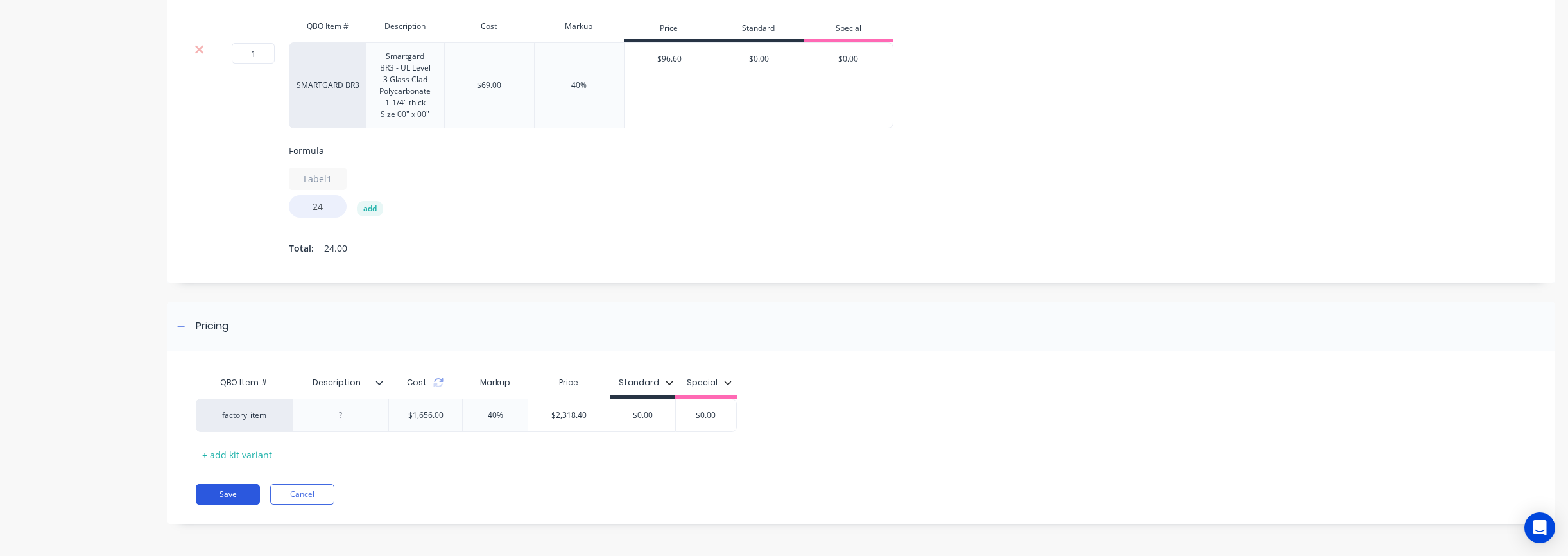
click at [233, 494] on button "Save" at bounding box center [228, 494] width 64 height 20
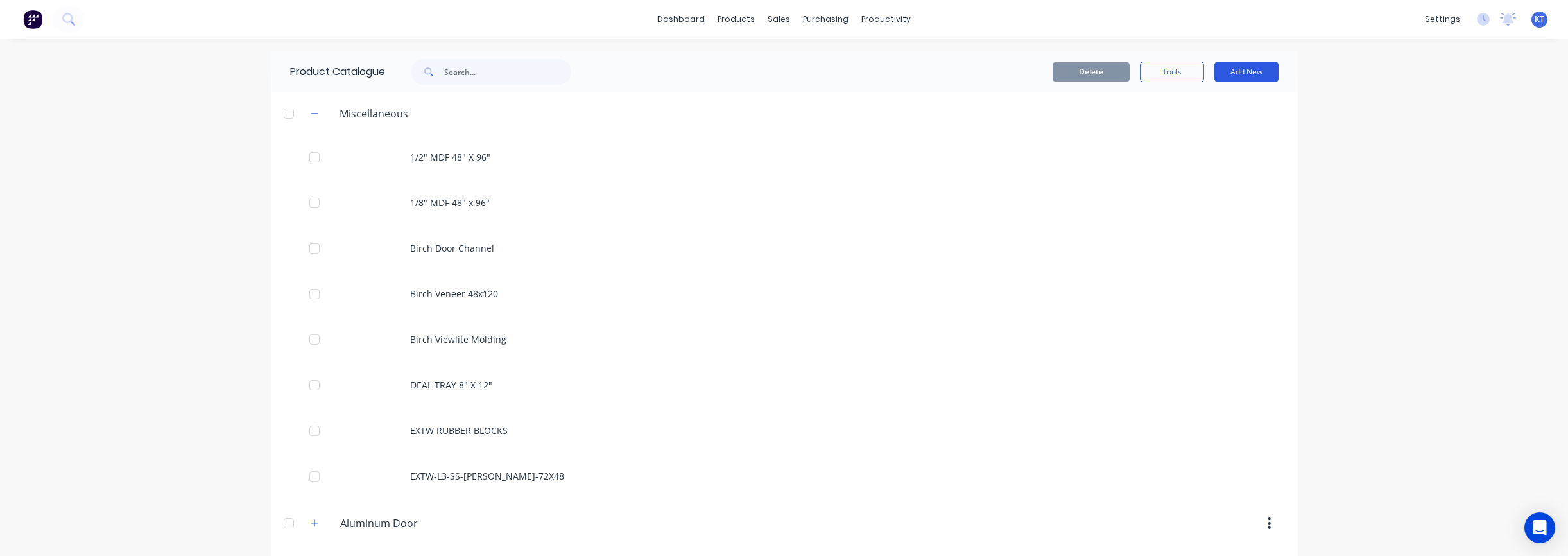
click at [821, 74] on button "Add New" at bounding box center [1246, 71] width 64 height 20
click at [821, 134] on div "Product" at bounding box center [1217, 131] width 99 height 19
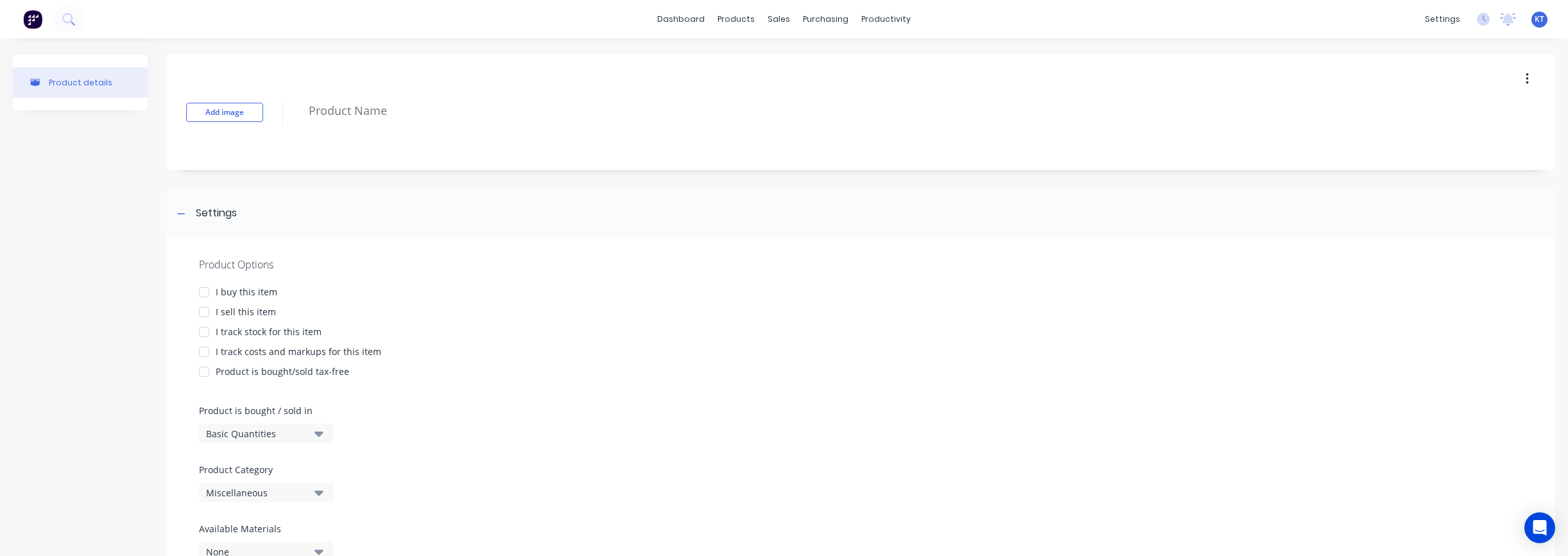
click at [330, 94] on div "Add image" at bounding box center [861, 112] width 1388 height 115
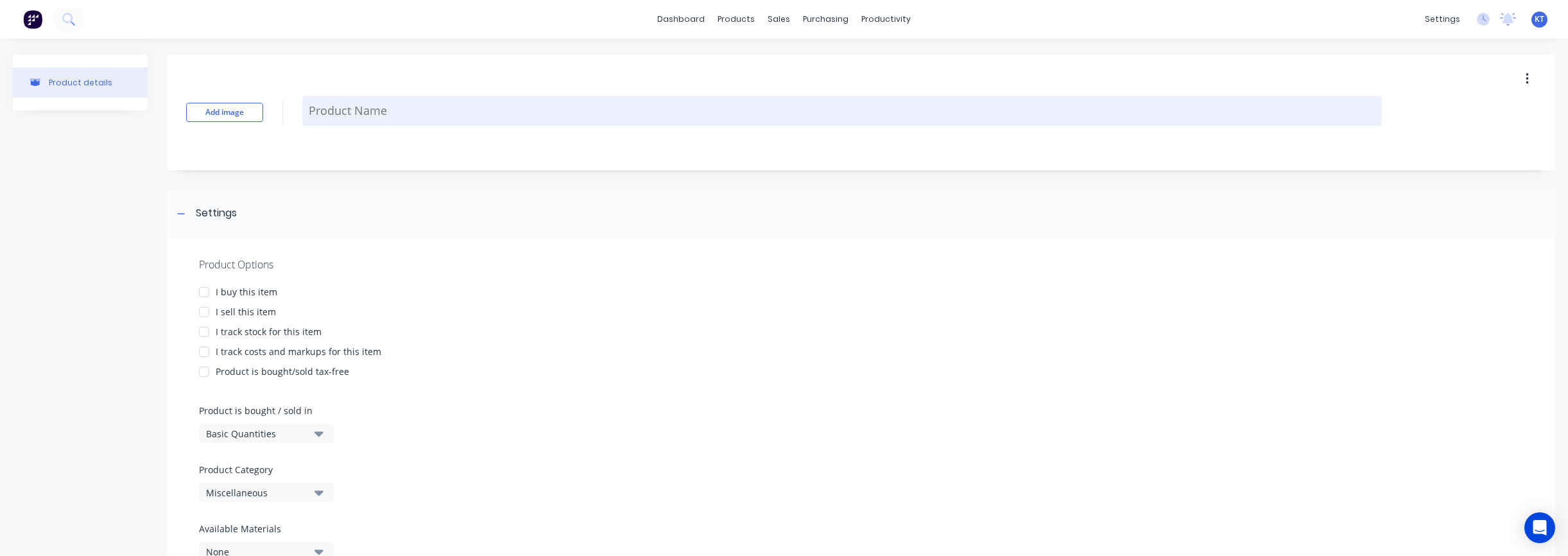
click at [330, 107] on textarea at bounding box center [841, 111] width 1079 height 30
paste textarea "14 GA STAINLESS STEEL SHEET 304 48X96"
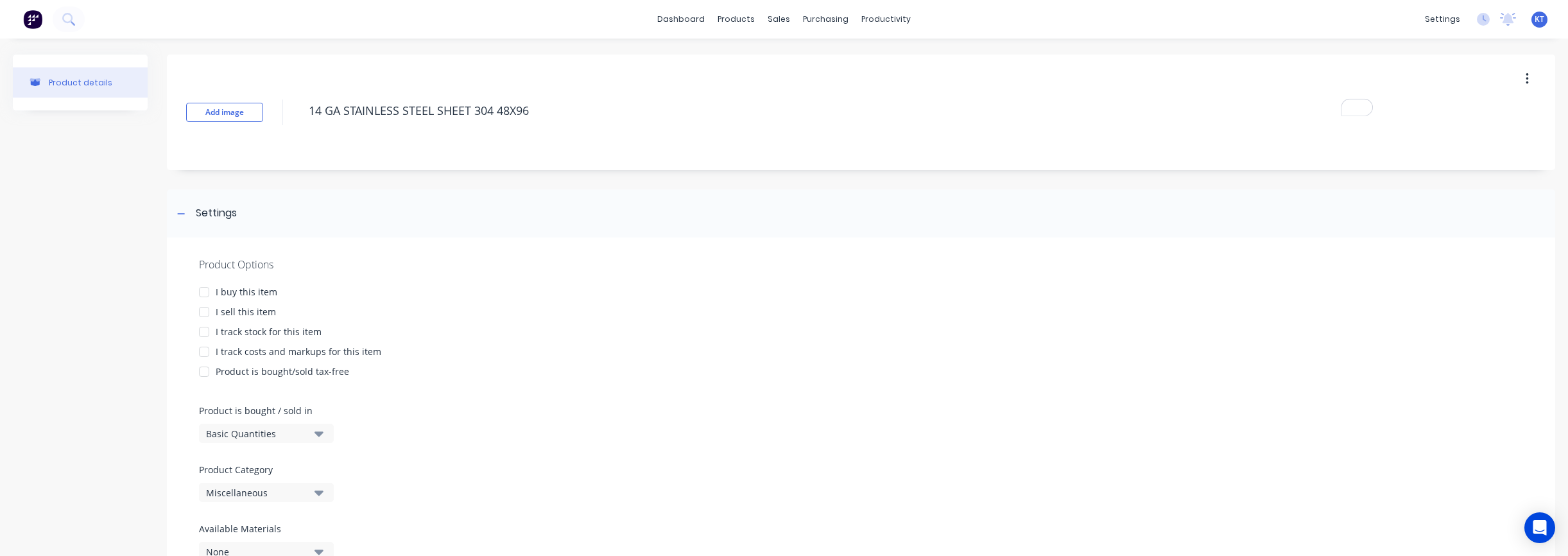
scroll to position [35, 0]
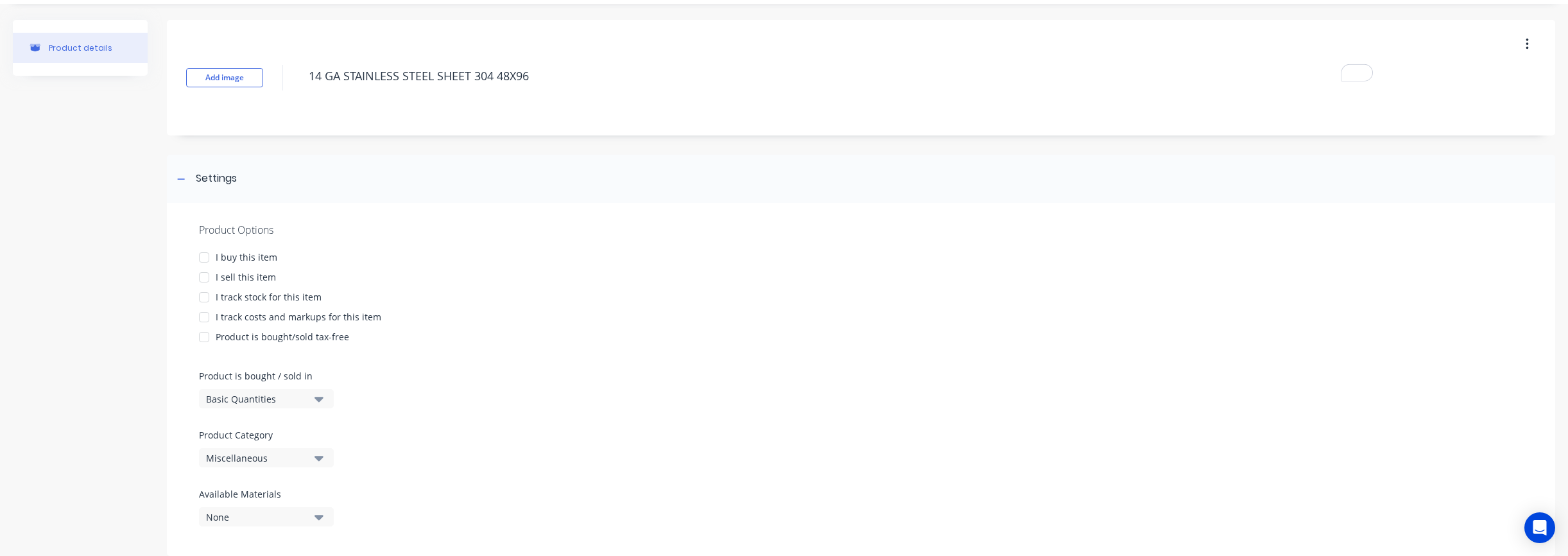
click at [204, 257] on div at bounding box center [204, 257] width 26 height 26
click at [208, 276] on div at bounding box center [204, 278] width 26 height 26
drag, startPoint x: 203, startPoint y: 294, endPoint x: 204, endPoint y: 301, distance: 7.1
click at [203, 295] on div at bounding box center [204, 297] width 26 height 26
drag, startPoint x: 205, startPoint y: 317, endPoint x: 205, endPoint y: 323, distance: 6.0
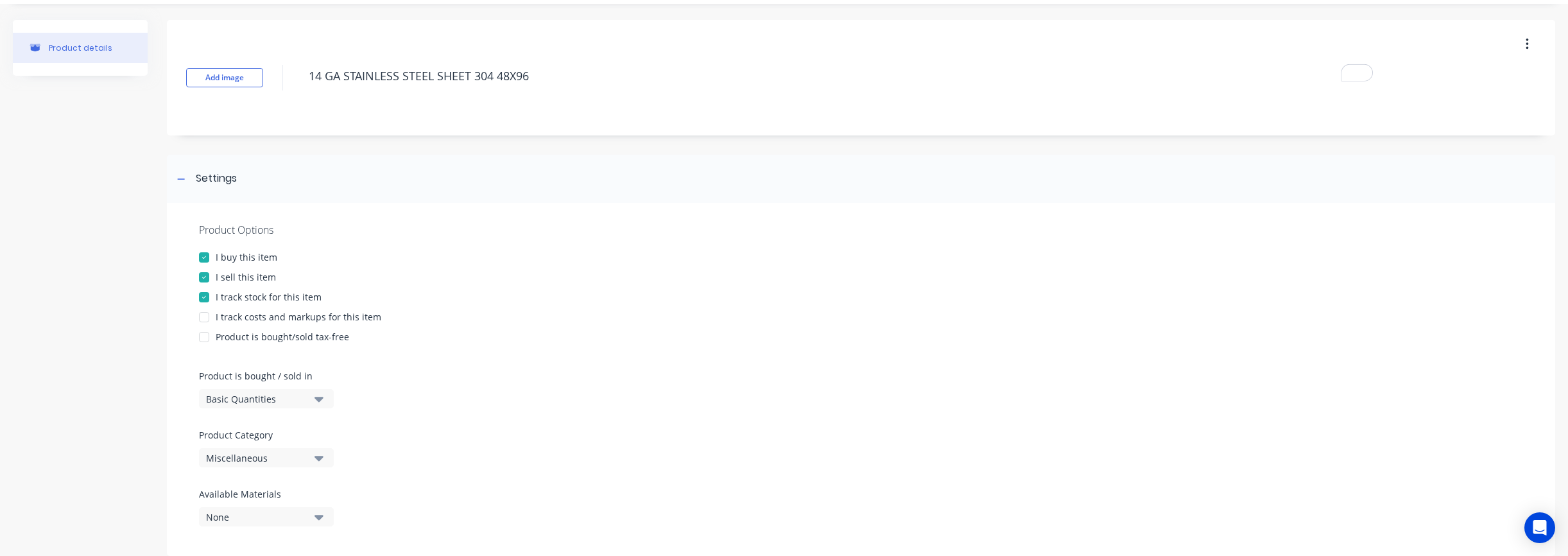
click at [205, 317] on div at bounding box center [204, 317] width 26 height 26
click at [202, 338] on div at bounding box center [204, 337] width 26 height 26
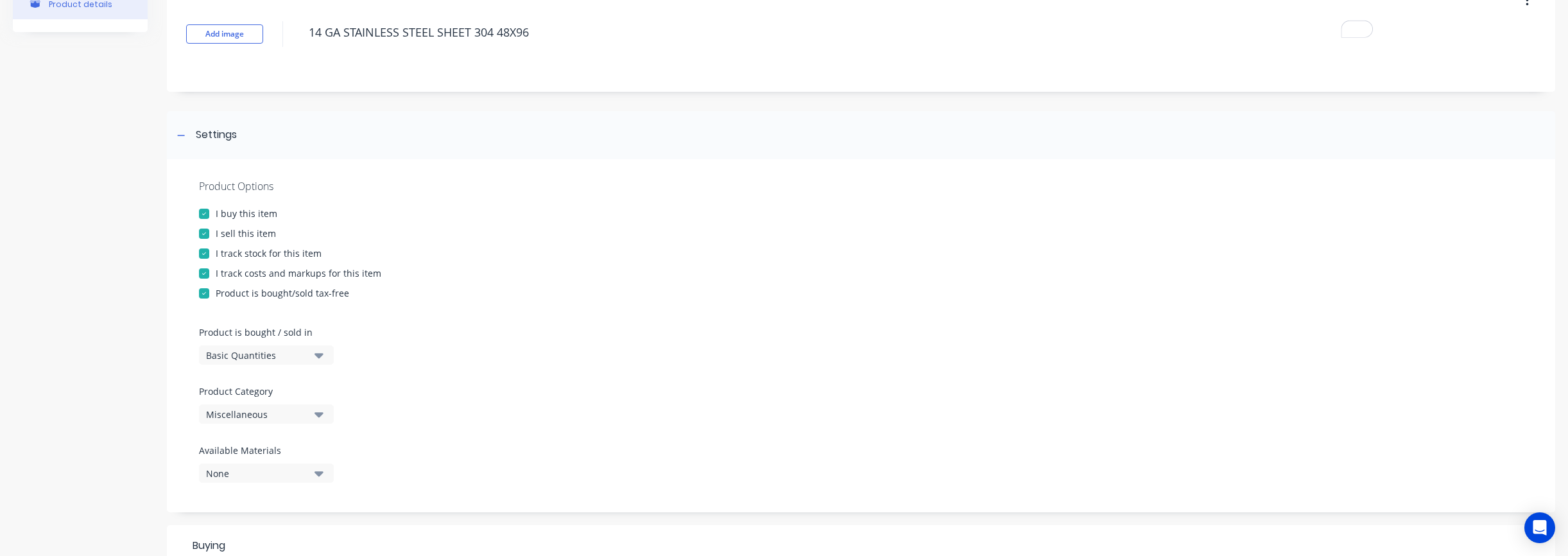
type textarea "14 GA STAINLESS STEEL SHEET 304 48X96"
click at [267, 354] on div "Basic Quantities" at bounding box center [257, 355] width 102 height 14
click at [261, 412] on div "Miscellaneous" at bounding box center [257, 414] width 102 height 14
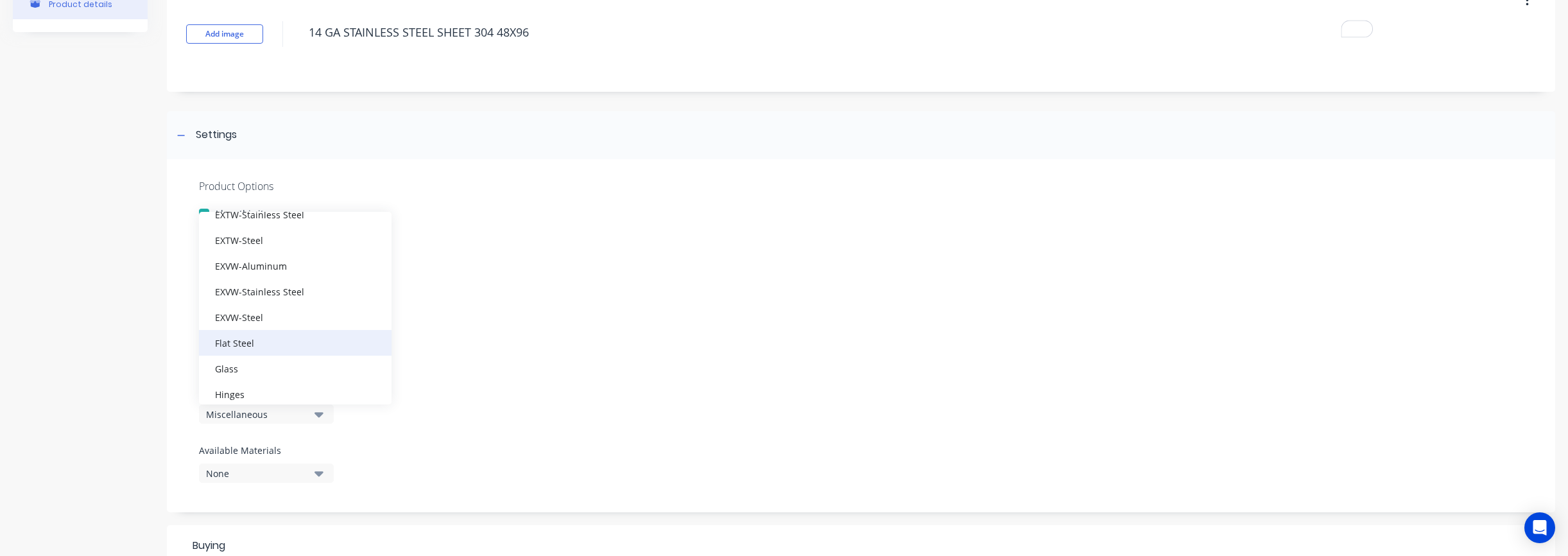
click at [265, 351] on div "Flat Steel" at bounding box center [295, 343] width 192 height 26
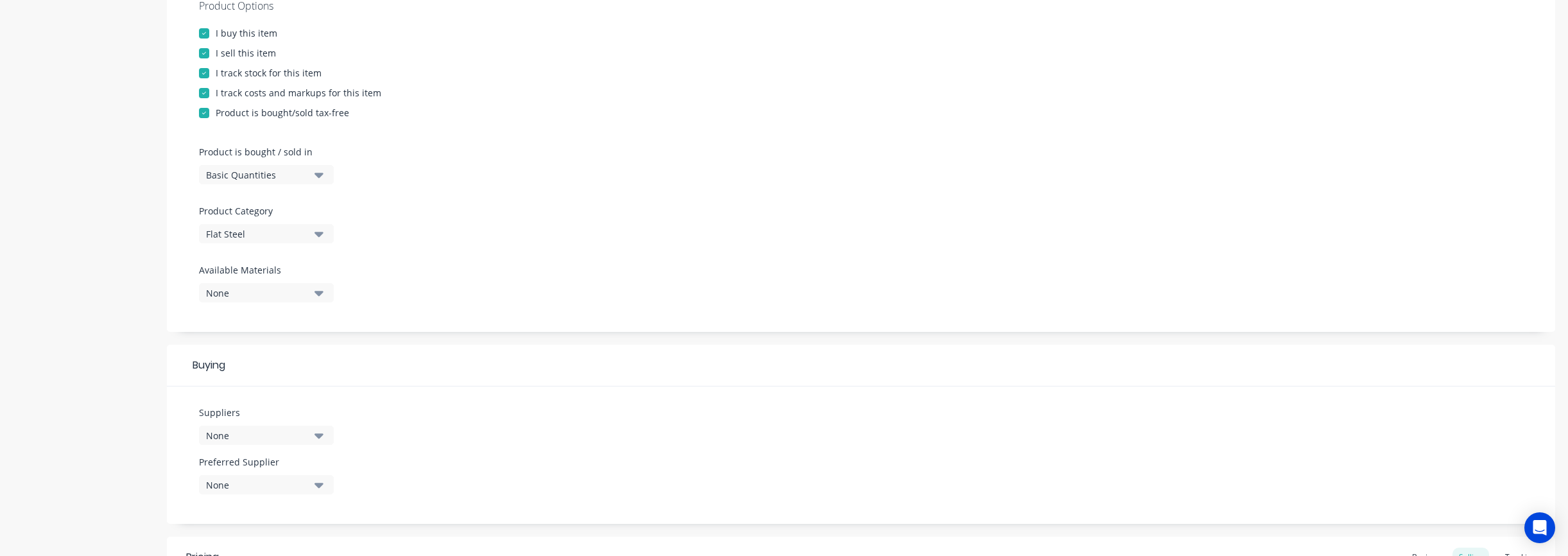
scroll to position [401, 0]
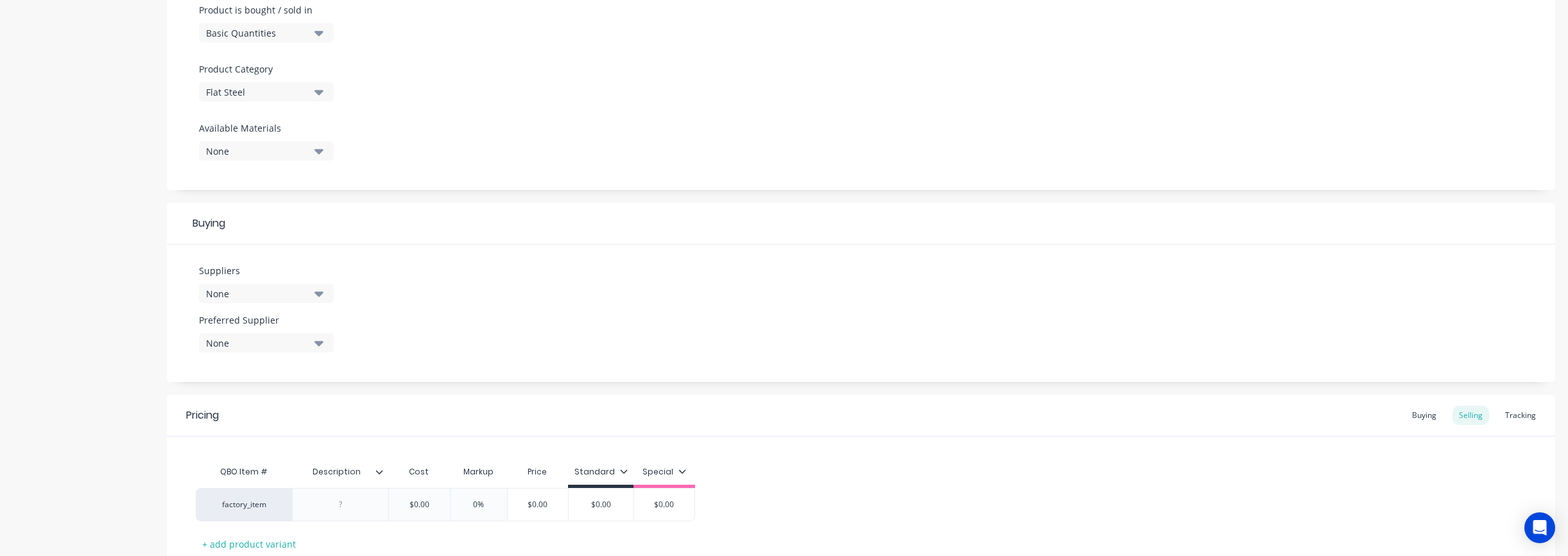
click at [247, 301] on button "None" at bounding box center [266, 293] width 135 height 19
click at [270, 338] on input "text" at bounding box center [304, 332] width 136 height 26
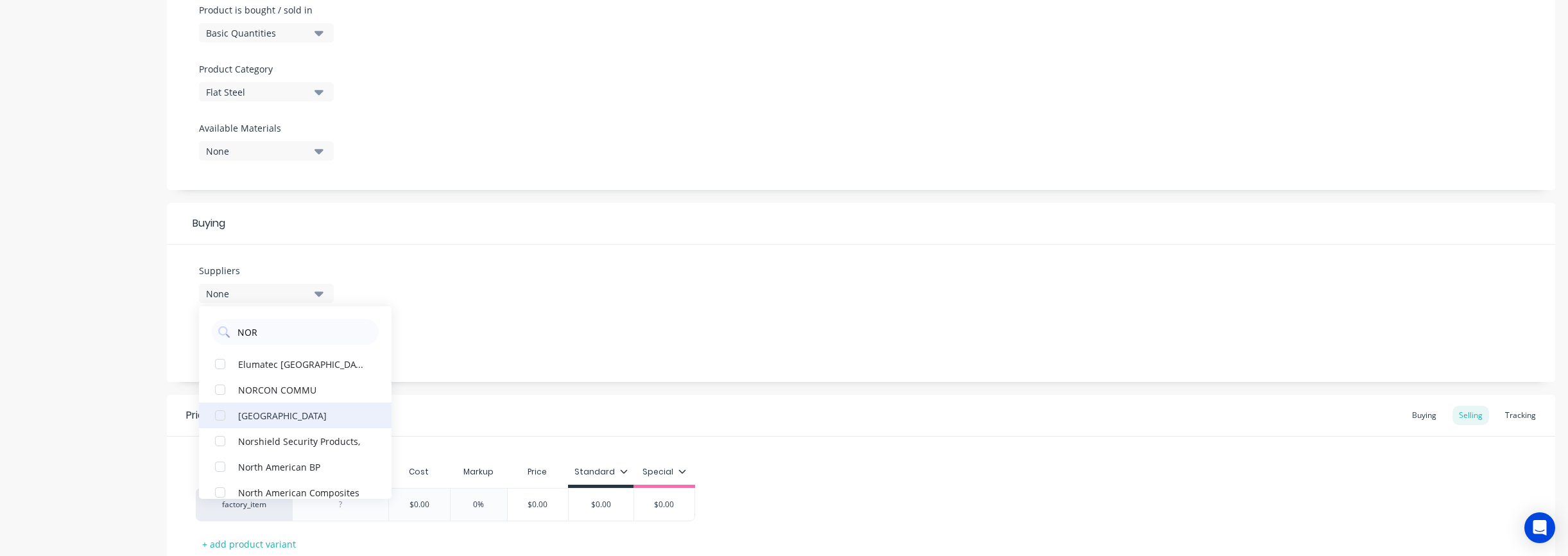
type input "NOR"
click at [265, 415] on div "[GEOGRAPHIC_DATA]" at bounding box center [302, 415] width 128 height 14
click at [523, 337] on div "Suppliers 1 suppliers selected NOR NORFOLK Elumatec North America NORCON COMMU …" at bounding box center [861, 313] width 1388 height 138
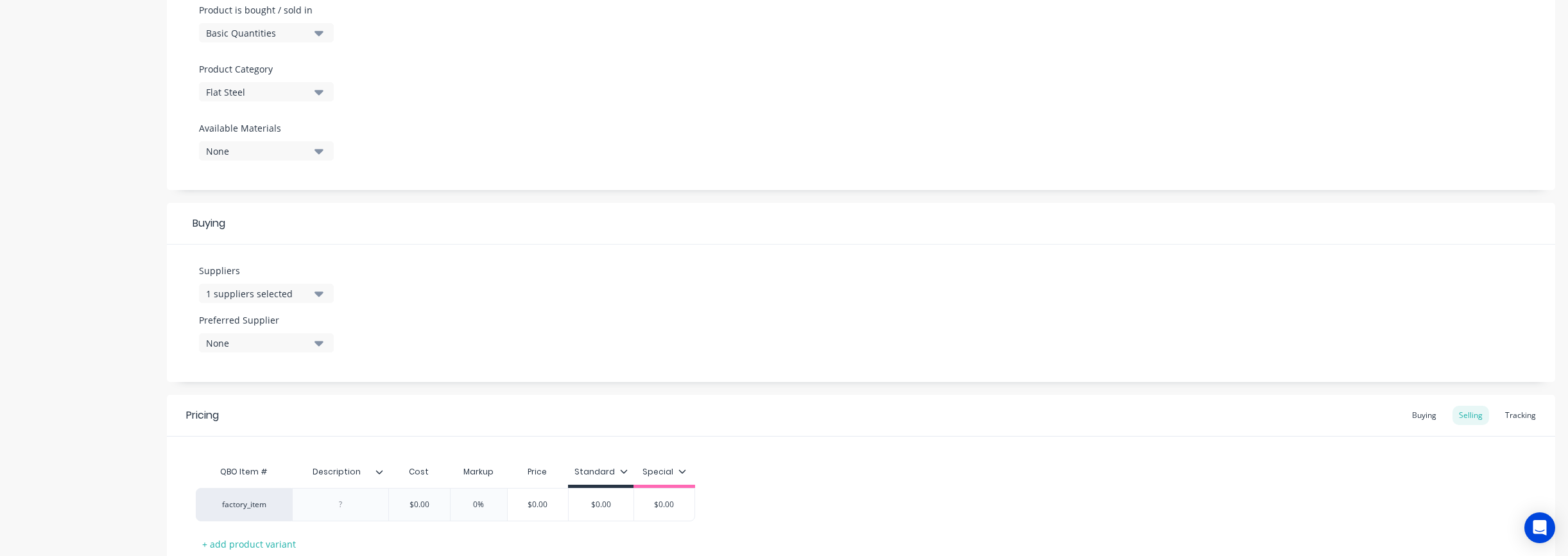
click at [257, 344] on div "None" at bounding box center [257, 343] width 102 height 14
click at [257, 413] on div "[GEOGRAPHIC_DATA]" at bounding box center [302, 413] width 128 height 14
click at [477, 319] on div "Suppliers 1 suppliers selected NOR Preferred Supplier NORFOLK NORFOLK" at bounding box center [861, 313] width 1388 height 138
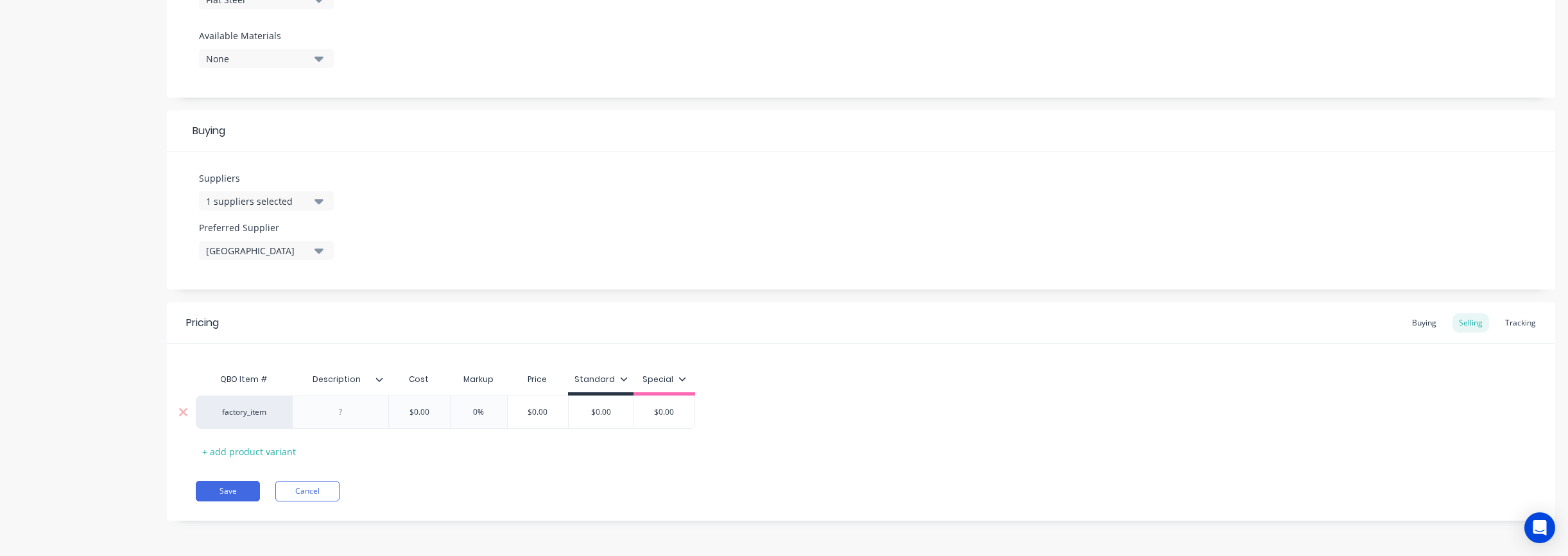
click at [329, 413] on div at bounding box center [340, 412] width 64 height 17
click at [230, 418] on div "factory_item" at bounding box center [244, 412] width 97 height 33
click at [231, 414] on div "factory_item" at bounding box center [244, 412] width 71 height 12
click at [231, 411] on div "factory_item" at bounding box center [244, 412] width 71 height 12
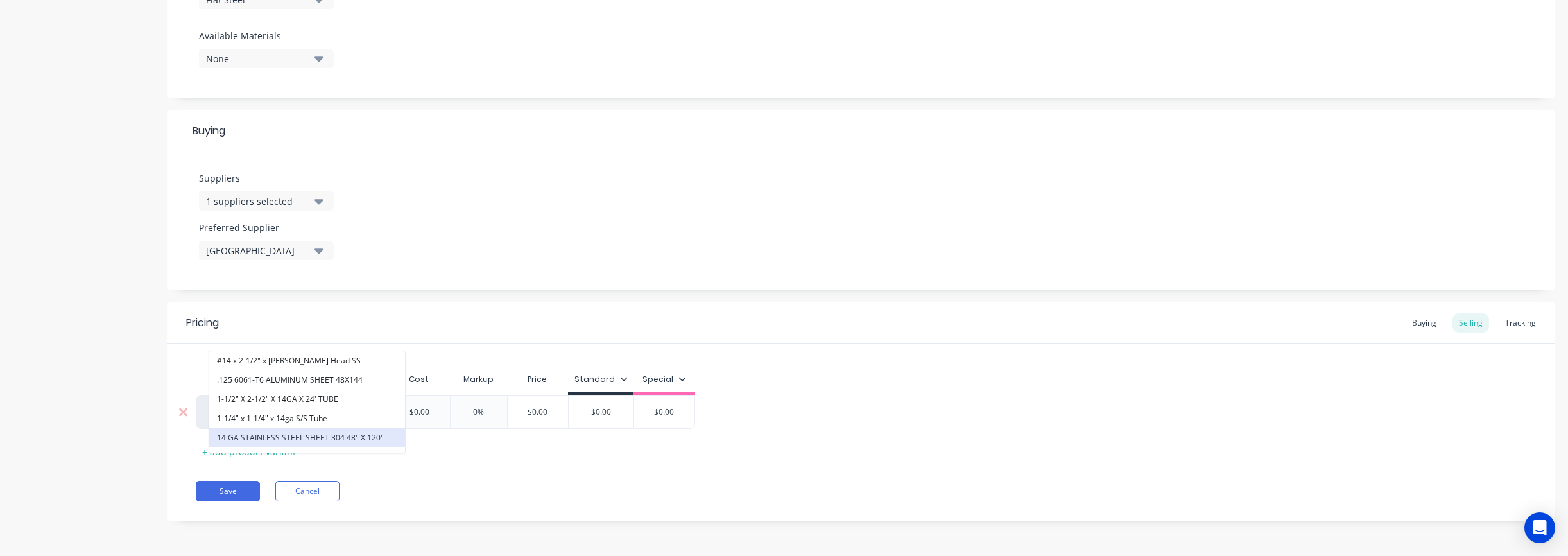
type input "14"
click at [285, 438] on button "14 GA STAINLESS STEEL SHEET 304 48" X 120"" at bounding box center [307, 438] width 196 height 19
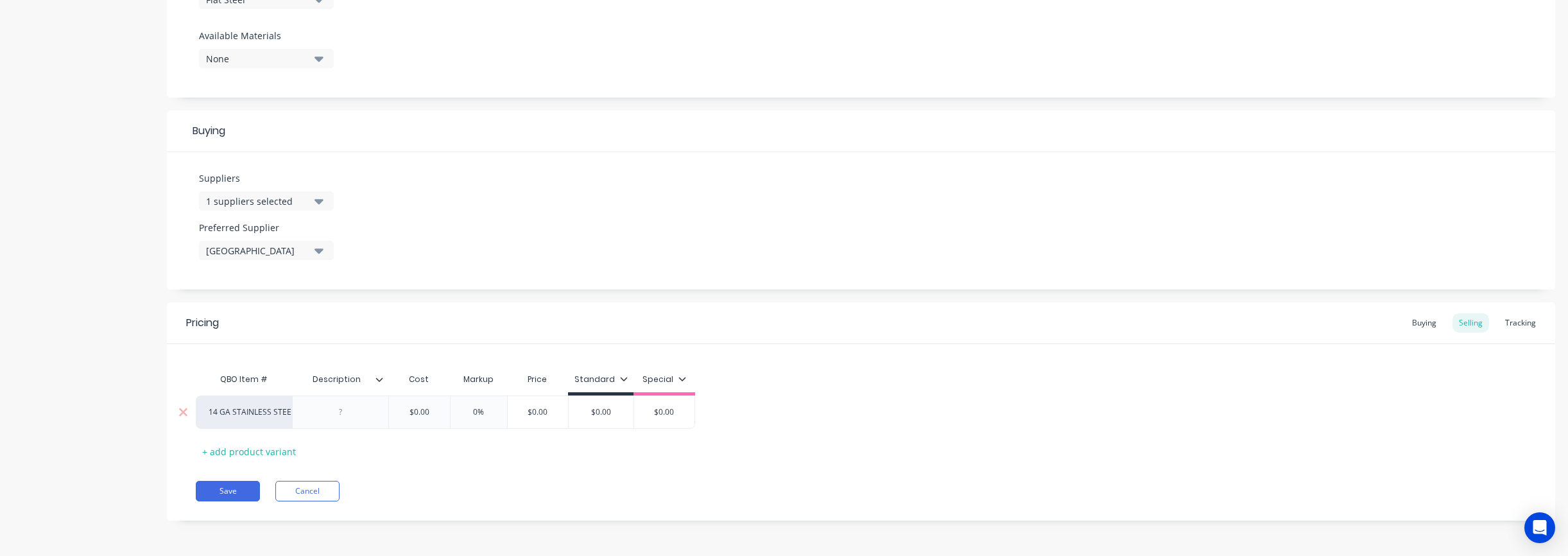
click at [343, 418] on div at bounding box center [340, 412] width 64 height 17
paste div
click at [491, 498] on div "Pricing Buying Selling Tracking QBO Item # Description Cost Markup Price Standa…" at bounding box center [861, 420] width 1388 height 237
click at [539, 415] on input "$0.00" at bounding box center [546, 412] width 64 height 12
drag, startPoint x: 528, startPoint y: 410, endPoint x: 594, endPoint y: 411, distance: 66.0
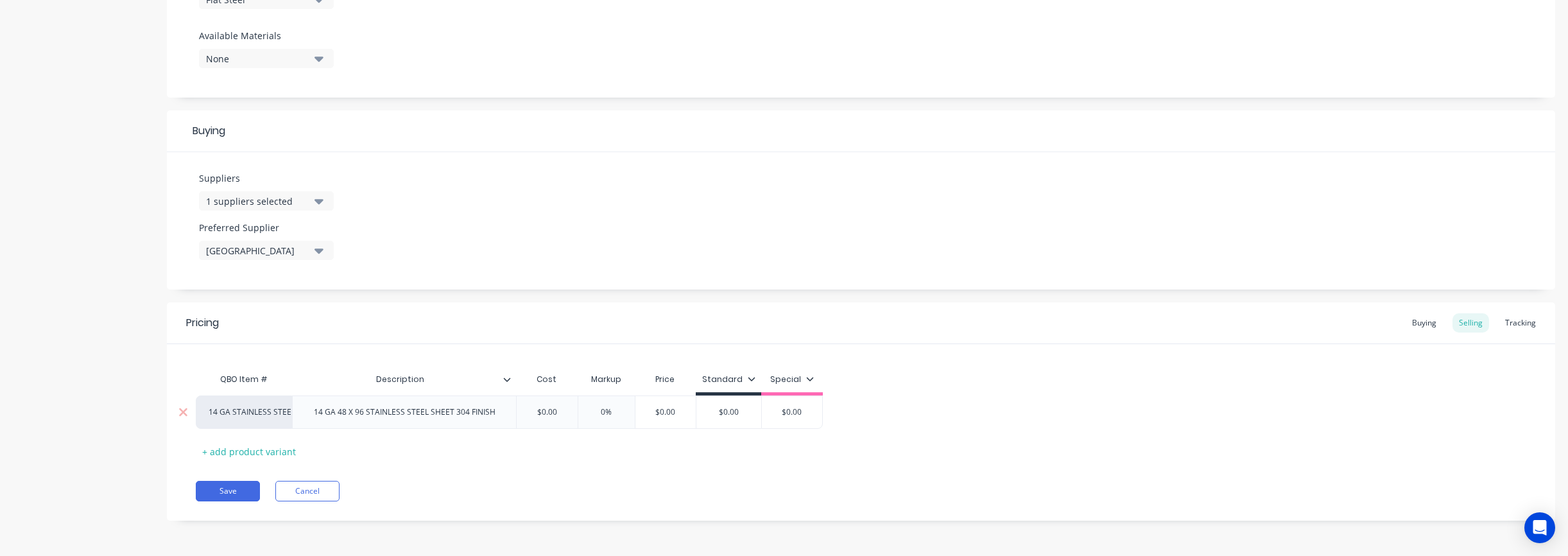
click at [594, 411] on div "14 GA STAINLESS STEEL SHEET 304 48" X 120" 14 GA 48 X 96 STAINLESS STEEL SHEET …" at bounding box center [510, 412] width 627 height 33
click at [571, 416] on input "$189.00" at bounding box center [552, 412] width 69 height 12
type input "$189.5"
click at [774, 485] on div "Save Cancel" at bounding box center [876, 491] width 1360 height 20
click at [821, 325] on div "Buying" at bounding box center [1425, 322] width 37 height 19
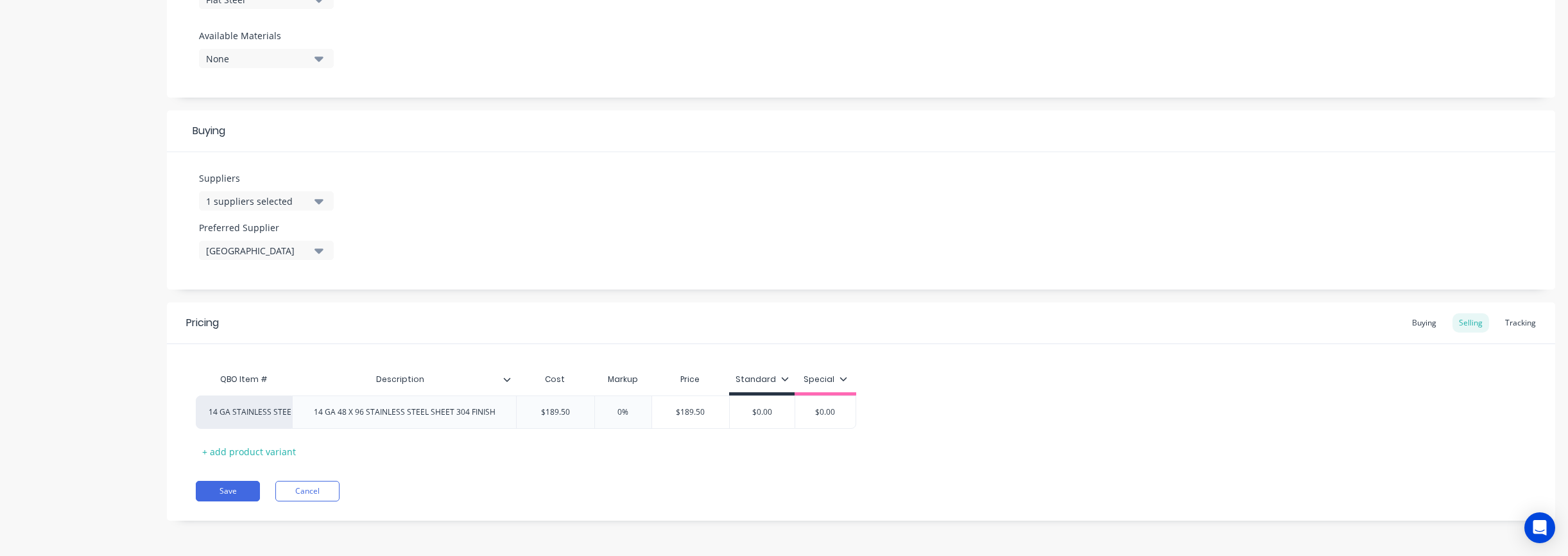
scroll to position [490, 0]
click at [552, 420] on div "$0.00" at bounding box center [551, 412] width 68 height 32
drag, startPoint x: 540, startPoint y: 415, endPoint x: 583, endPoint y: 412, distance: 43.1
click at [583, 412] on input "$0.00" at bounding box center [551, 412] width 68 height 12
type input "189.5"
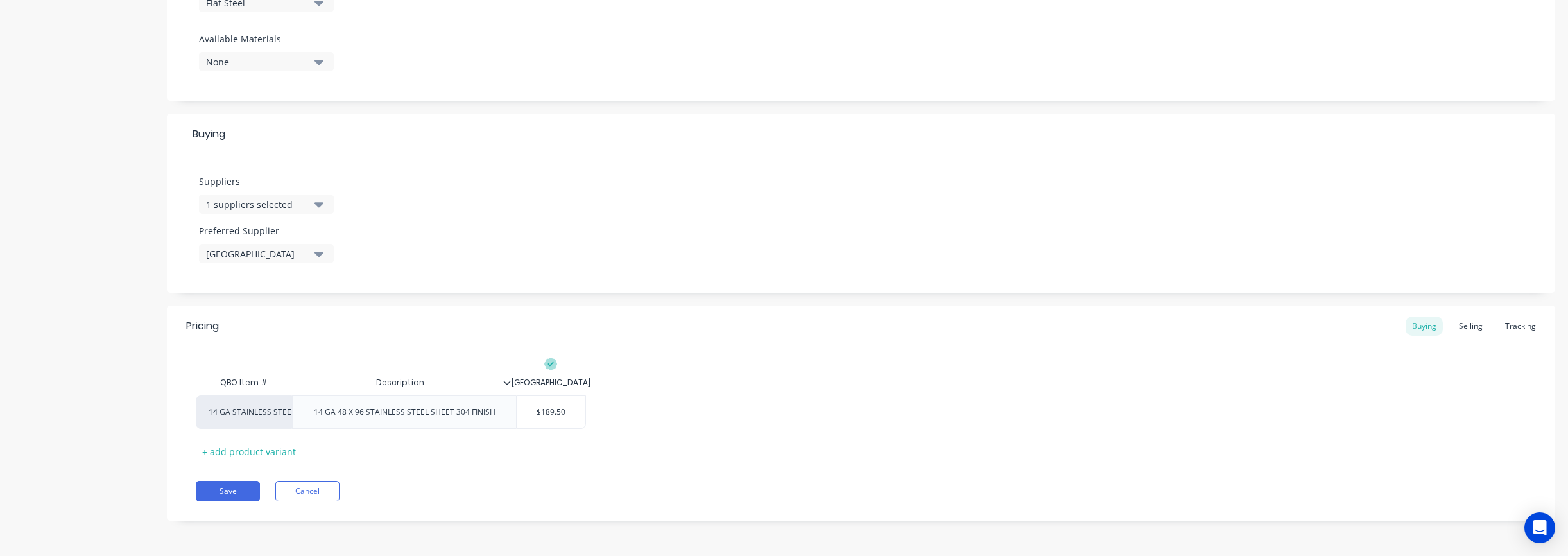
click at [722, 432] on div "QBO Item # Description NORFOLK 14 GA STAINLESS STEEL SHEET 304 48" X 120" 14 GA…" at bounding box center [861, 415] width 1330 height 92
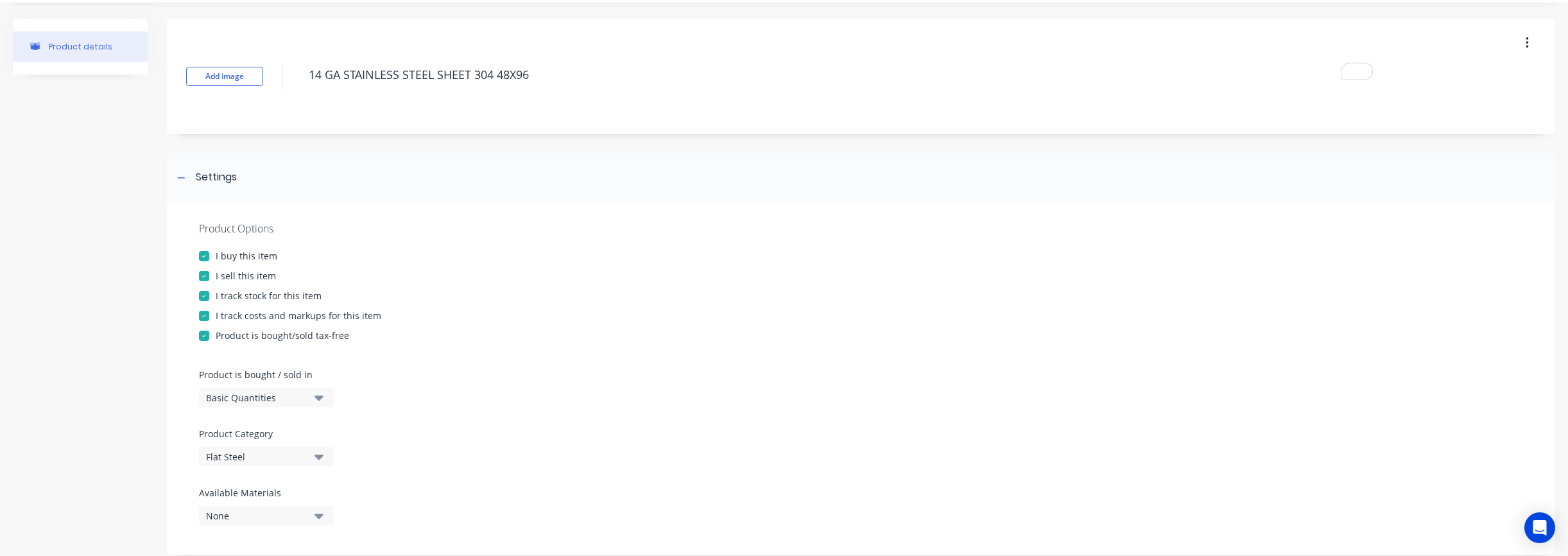
scroll to position [0, 0]
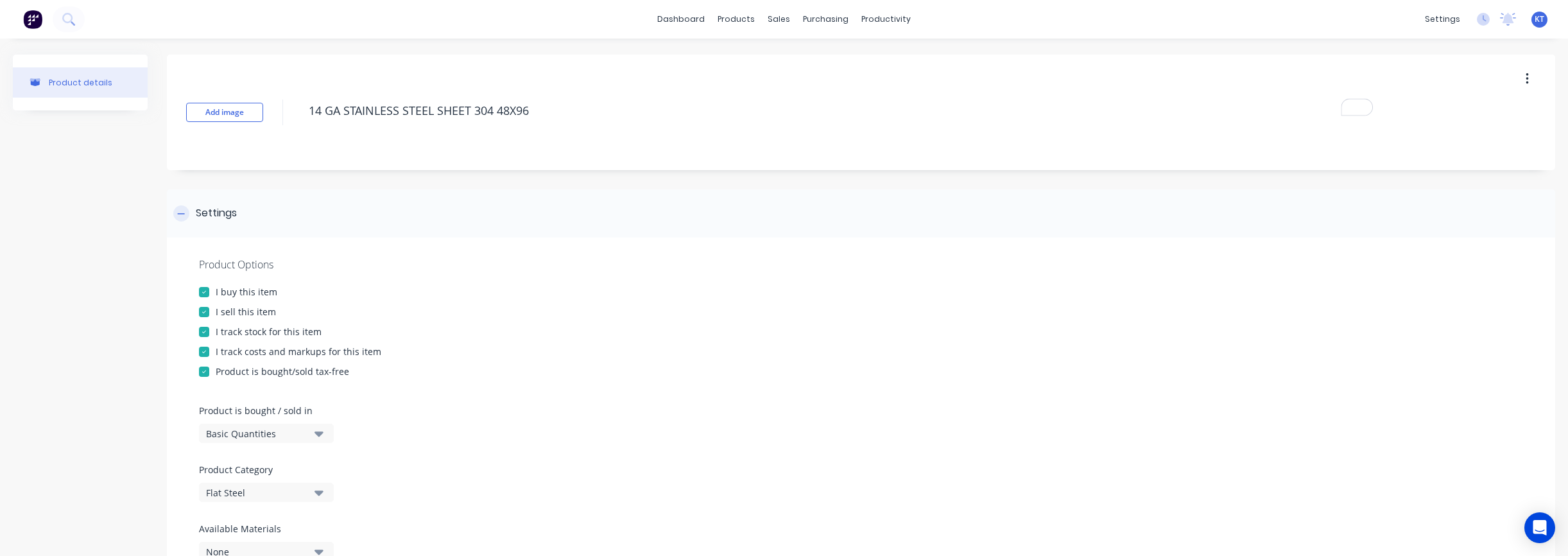
click at [186, 216] on div at bounding box center [181, 213] width 16 height 16
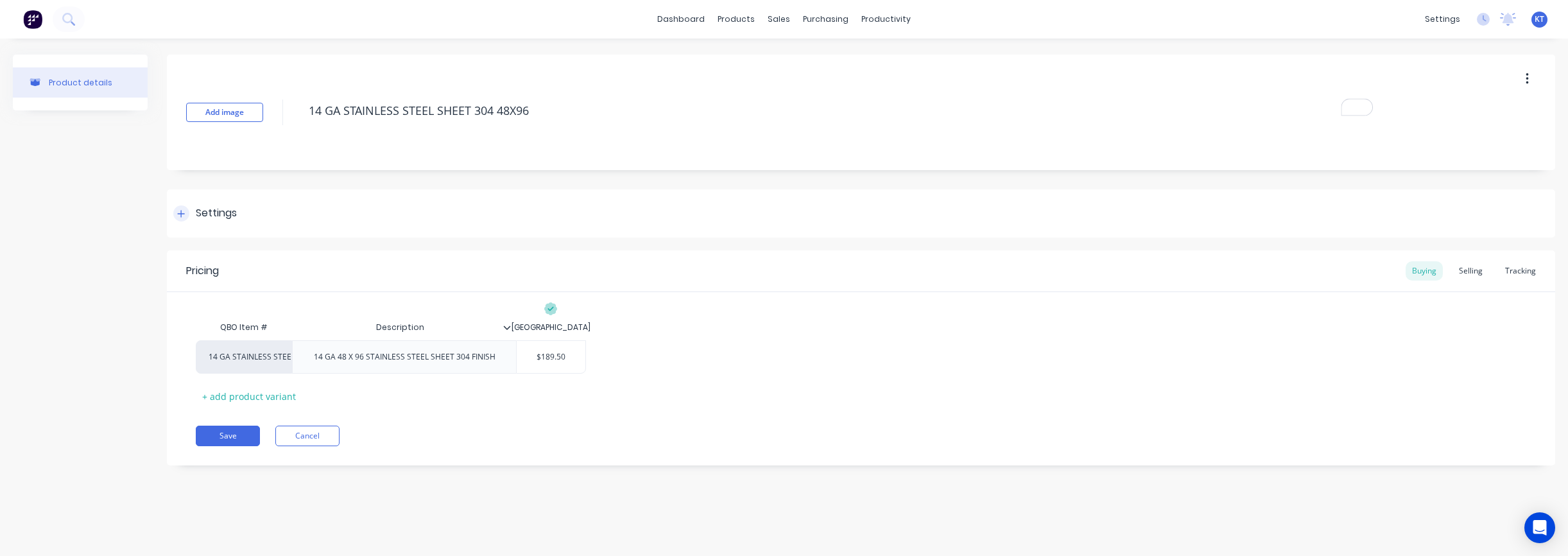
click at [182, 219] on div at bounding box center [181, 213] width 16 height 16
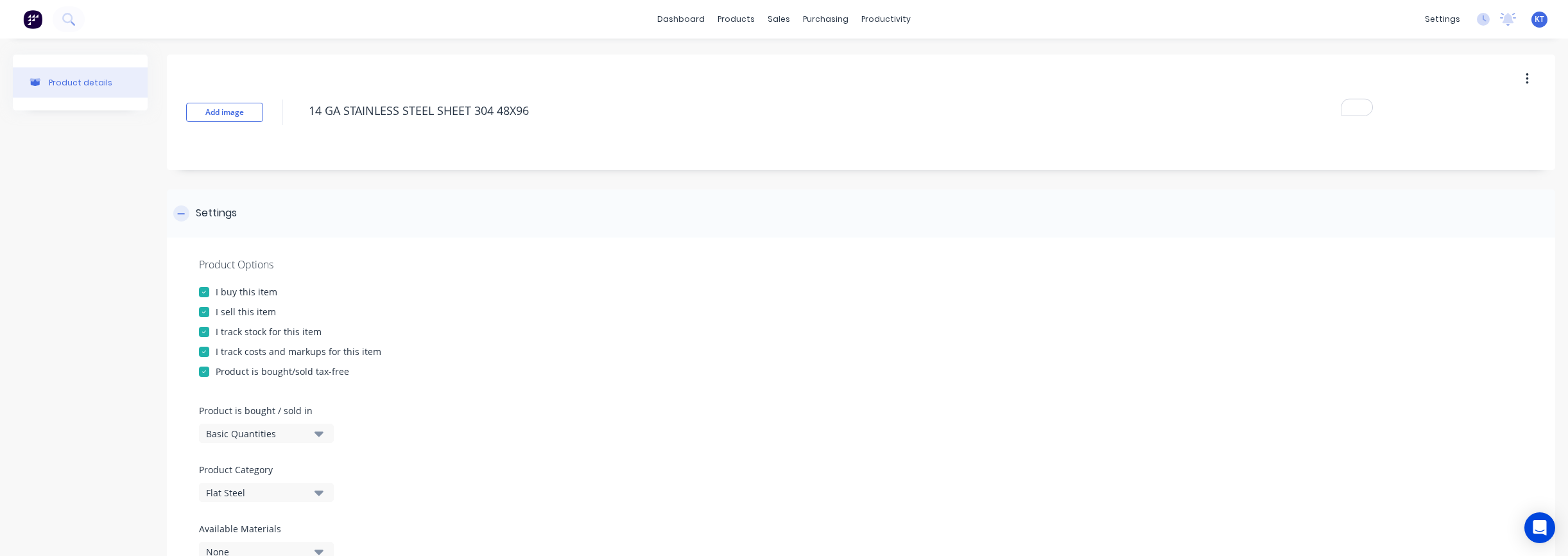
click at [180, 216] on icon at bounding box center [181, 213] width 8 height 9
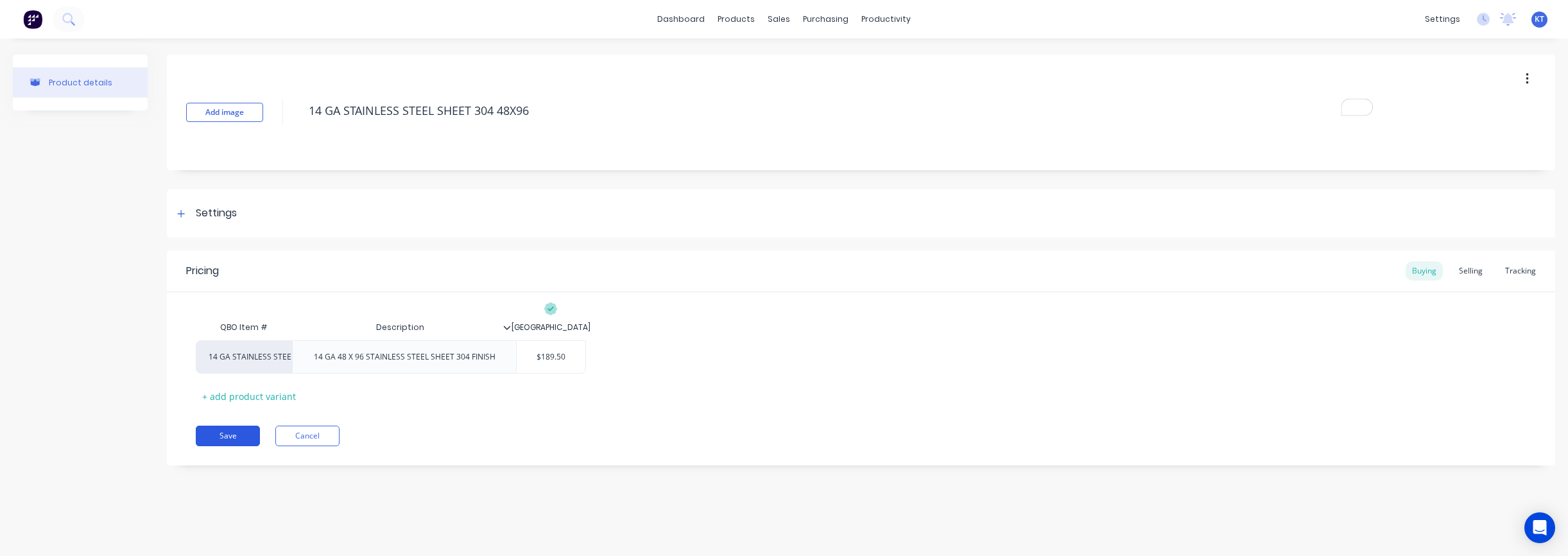
click at [219, 441] on button "Save" at bounding box center [228, 436] width 64 height 20
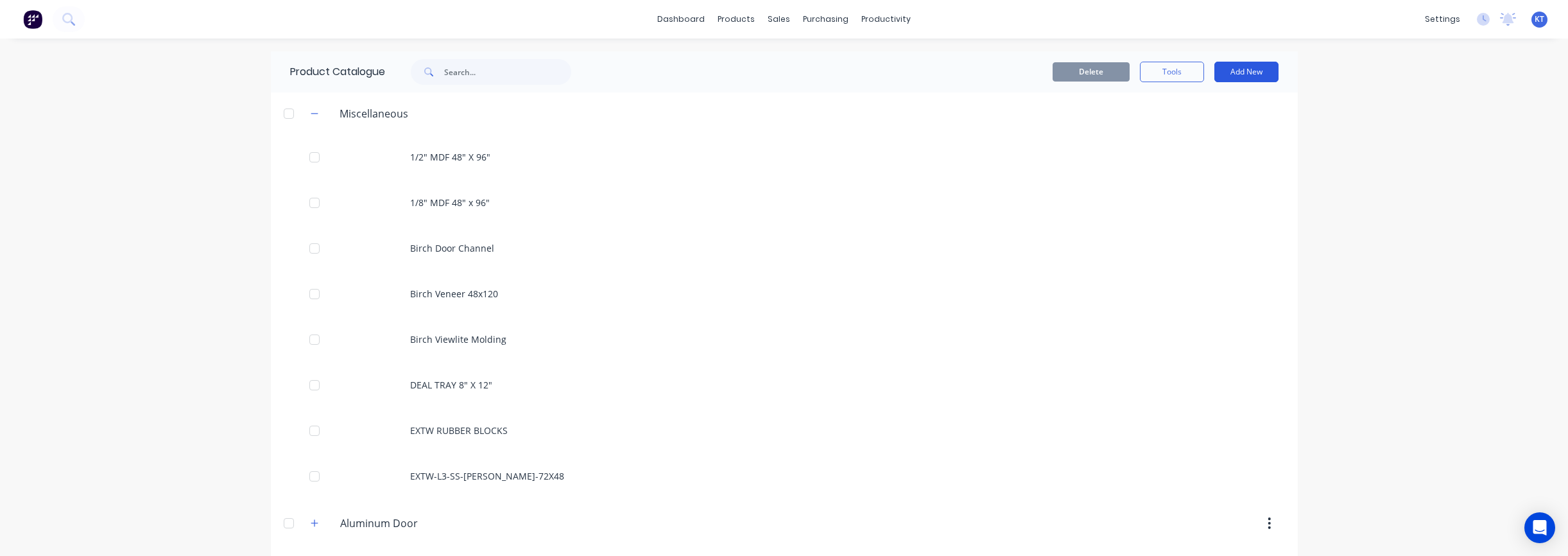
click at [821, 76] on button "Add New" at bounding box center [1246, 71] width 64 height 20
click at [821, 131] on div "Product" at bounding box center [1217, 131] width 99 height 19
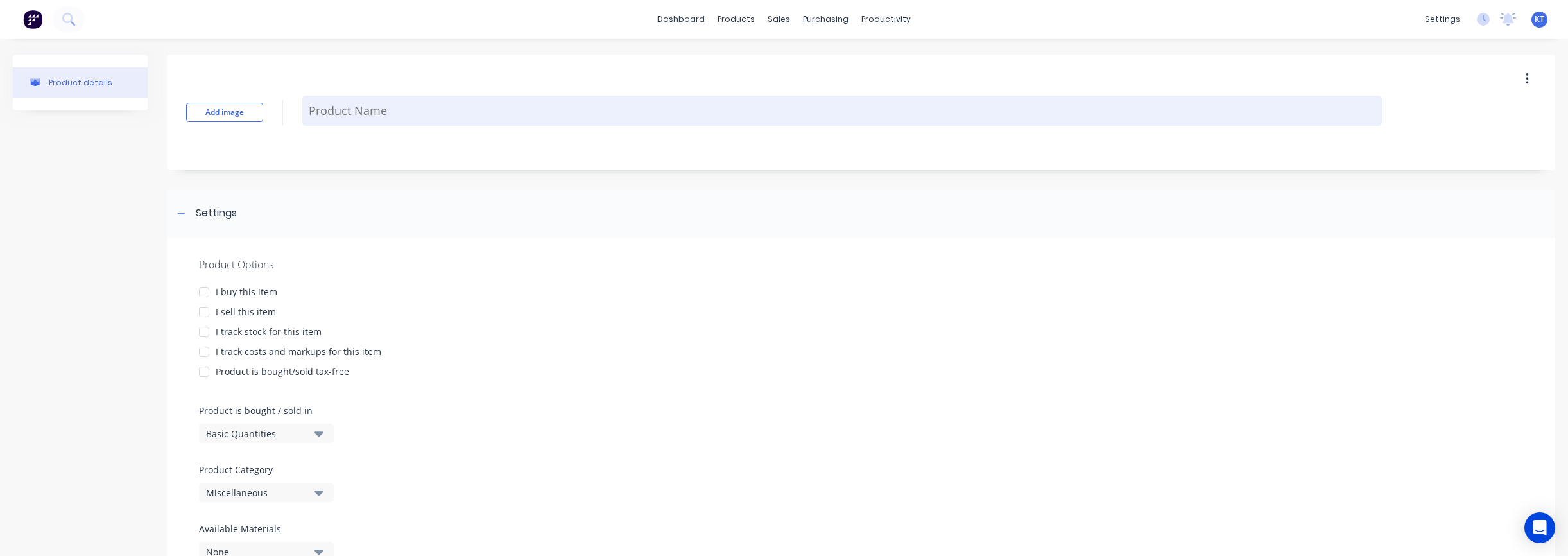
click at [347, 108] on textarea at bounding box center [841, 111] width 1079 height 30
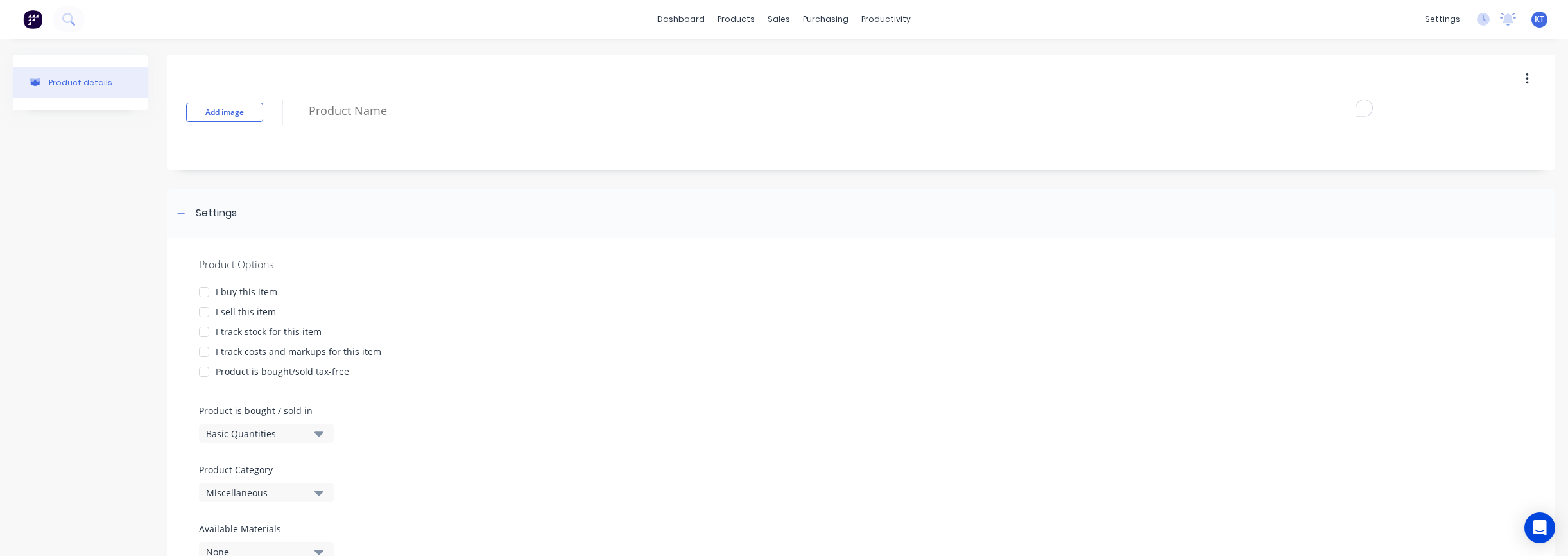
paste textarea "1-1/4" X 1-1/4" X 14GA S/S TUBE"
click at [205, 289] on div at bounding box center [204, 292] width 26 height 26
click at [203, 310] on div at bounding box center [204, 312] width 26 height 26
click at [203, 339] on div at bounding box center [204, 352] width 26 height 26
click at [202, 354] on div at bounding box center [204, 352] width 26 height 26
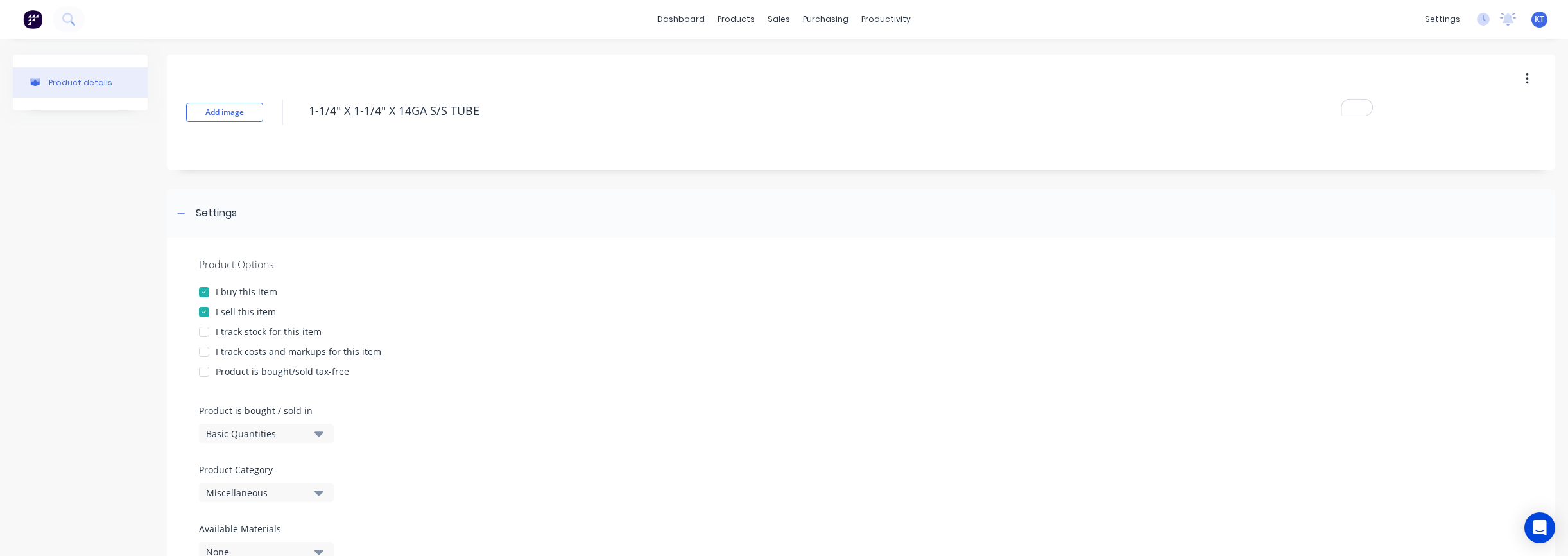
click at [204, 347] on div at bounding box center [204, 352] width 26 height 26
click at [202, 335] on div at bounding box center [204, 332] width 26 height 26
click at [204, 365] on div at bounding box center [204, 372] width 26 height 26
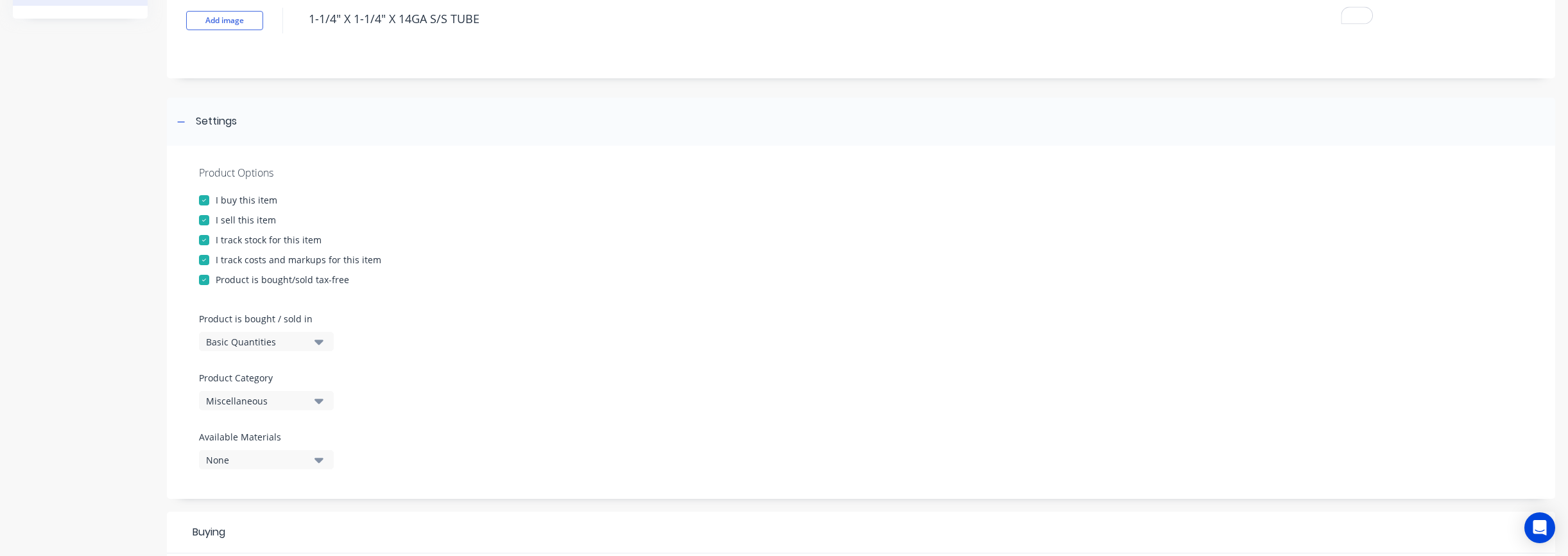
scroll to position [100, 0]
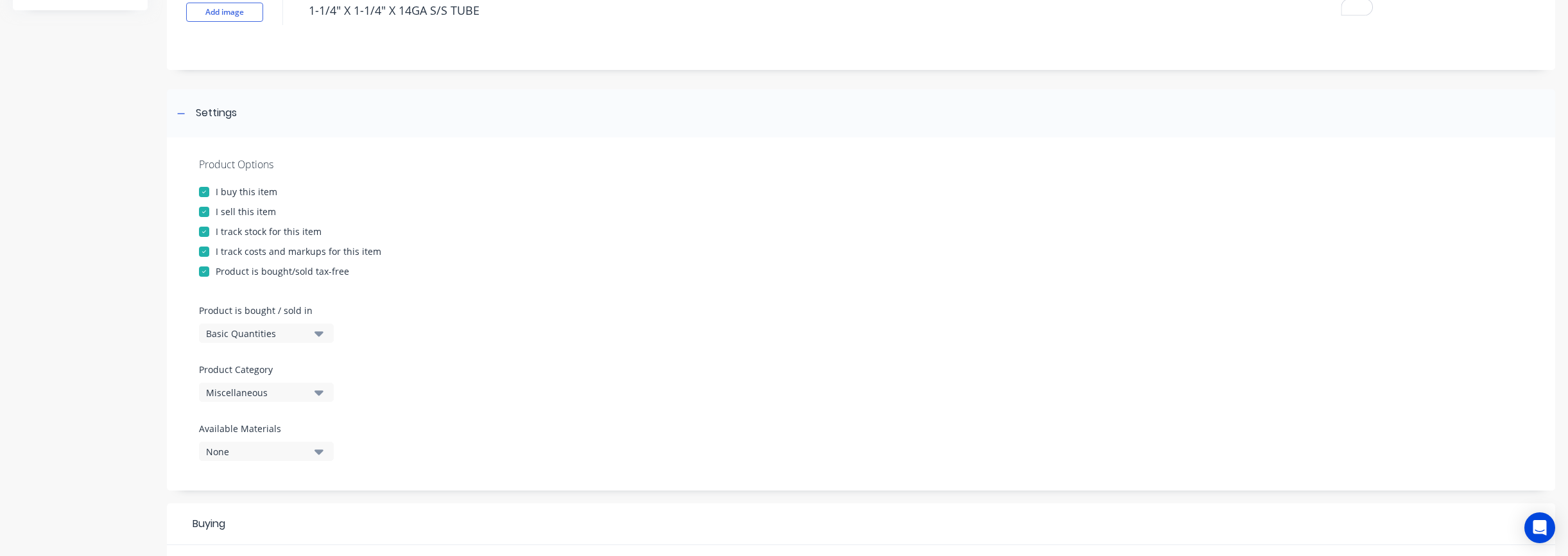
type textarea "1-1/4" X 1-1/4" X 14GA S/S TUBE"
click at [283, 398] on div "Miscellaneous" at bounding box center [257, 392] width 102 height 14
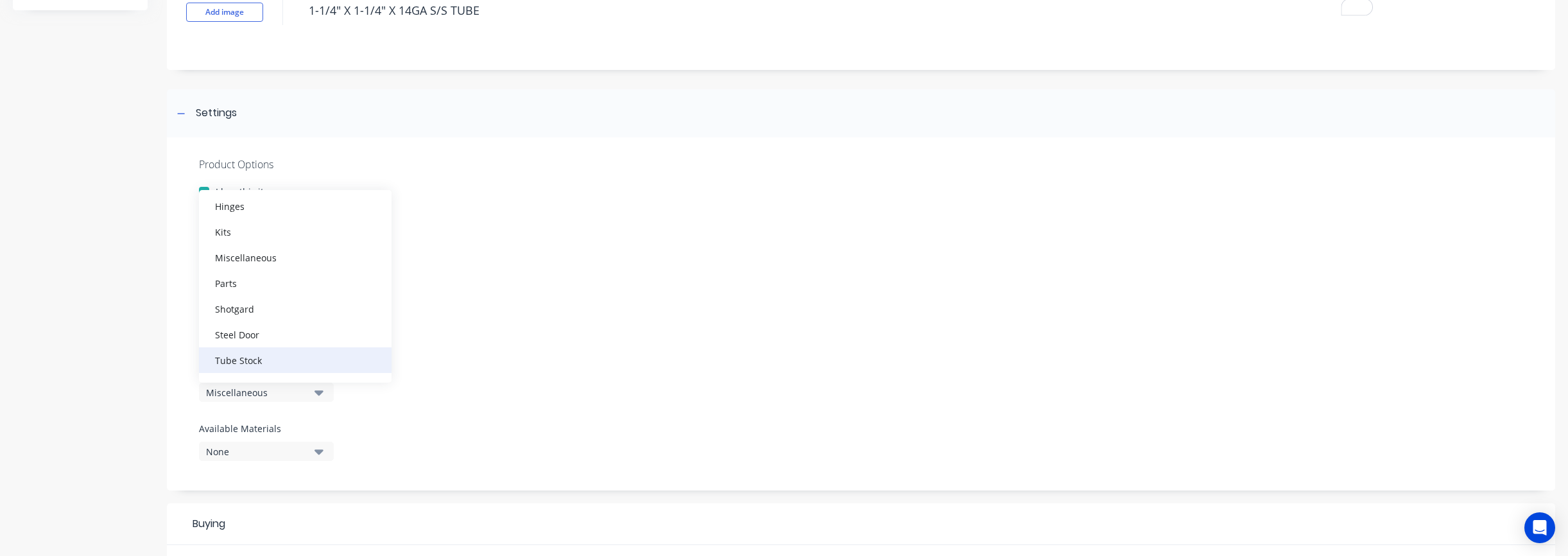
scroll to position [424, 0]
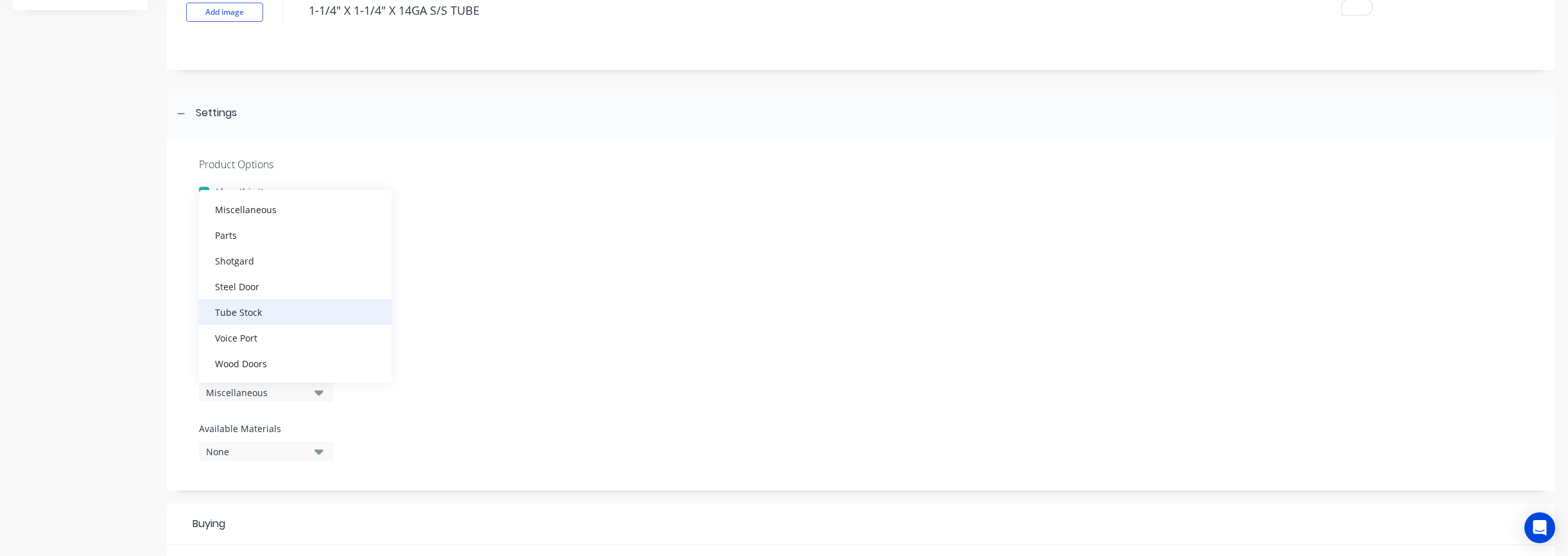
click at [267, 312] on div "Tube Stock" at bounding box center [295, 312] width 192 height 26
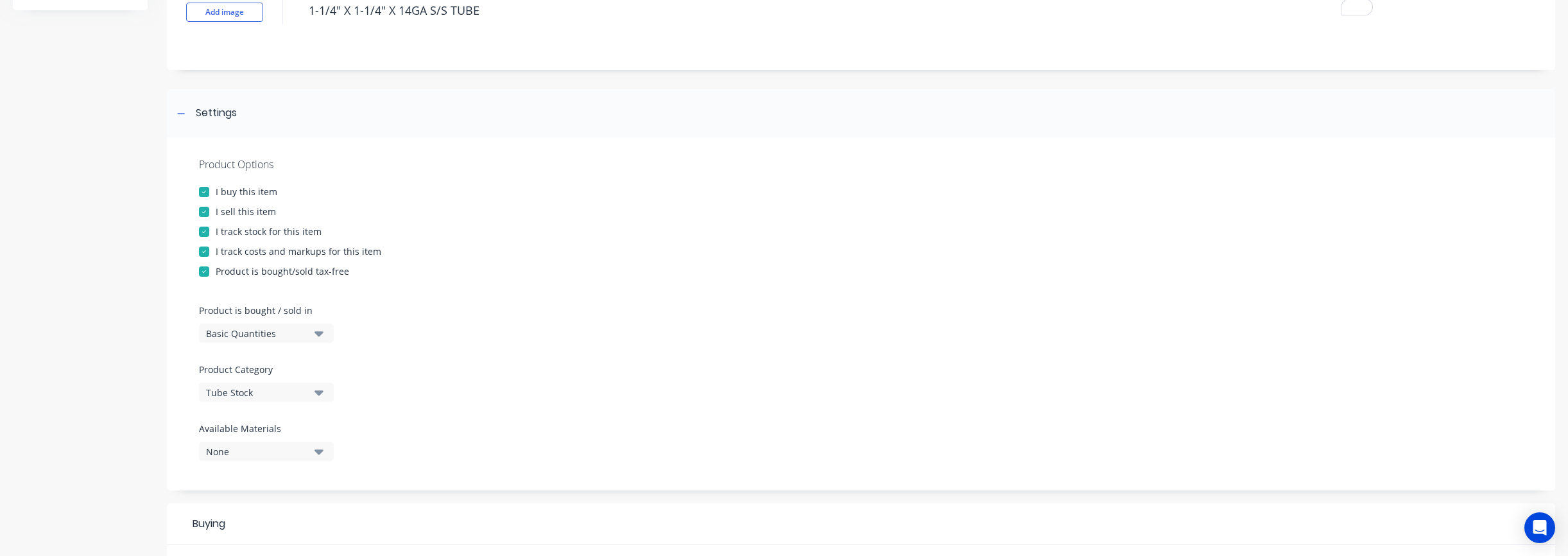
click at [605, 388] on div "Product Options I buy this item I sell this item I track stock for this item I …" at bounding box center [861, 314] width 1388 height 353
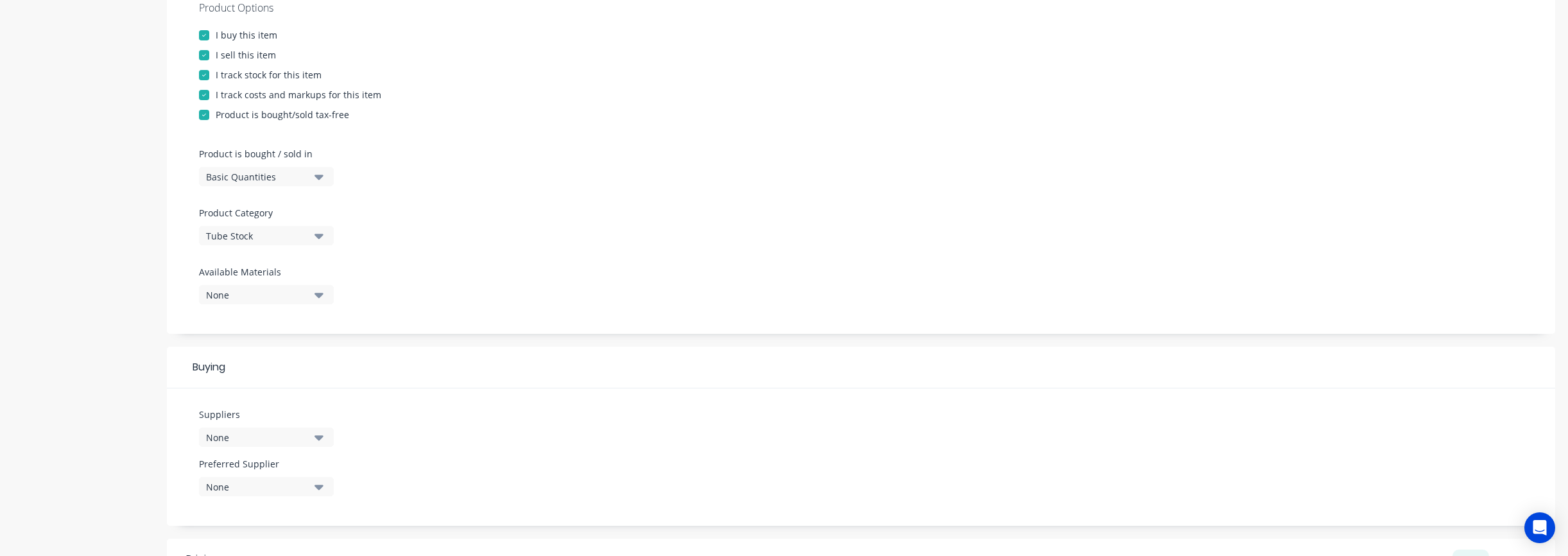
scroll to position [273, 0]
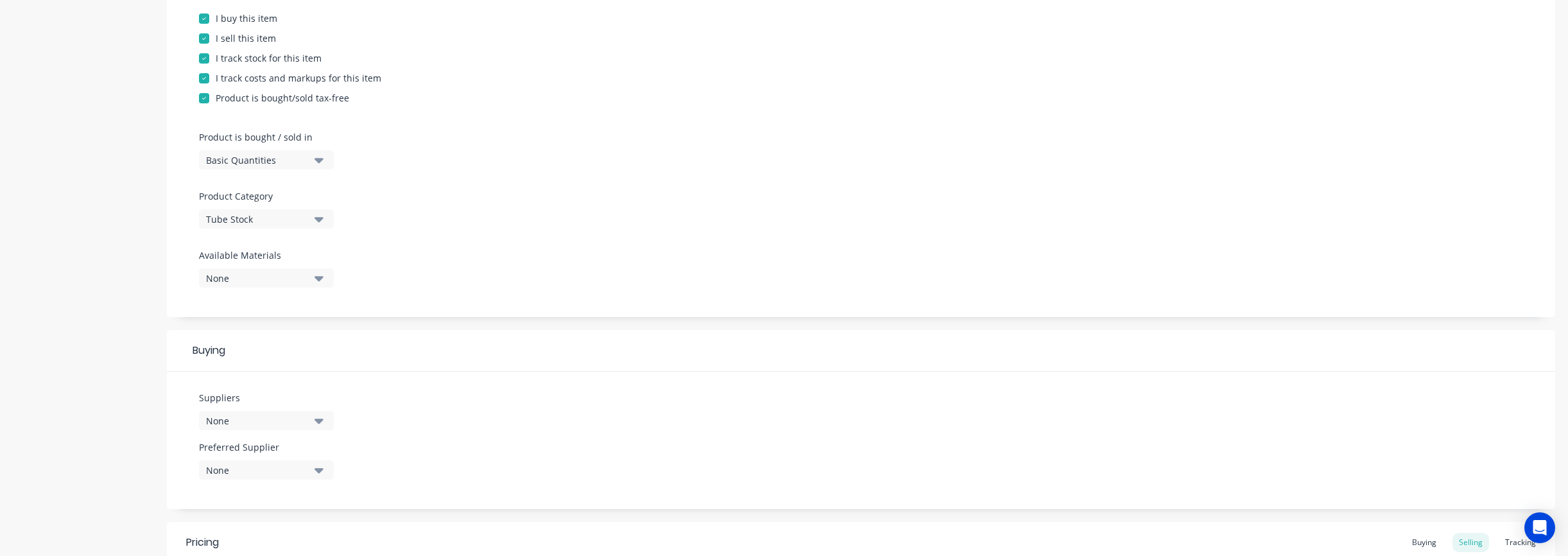
click at [253, 422] on div "None" at bounding box center [257, 420] width 102 height 14
click at [257, 247] on input "text" at bounding box center [304, 244] width 136 height 26
click at [220, 281] on div "button" at bounding box center [221, 276] width 26 height 26
type input "ACTION"
click at [234, 467] on div "None" at bounding box center [257, 470] width 102 height 14
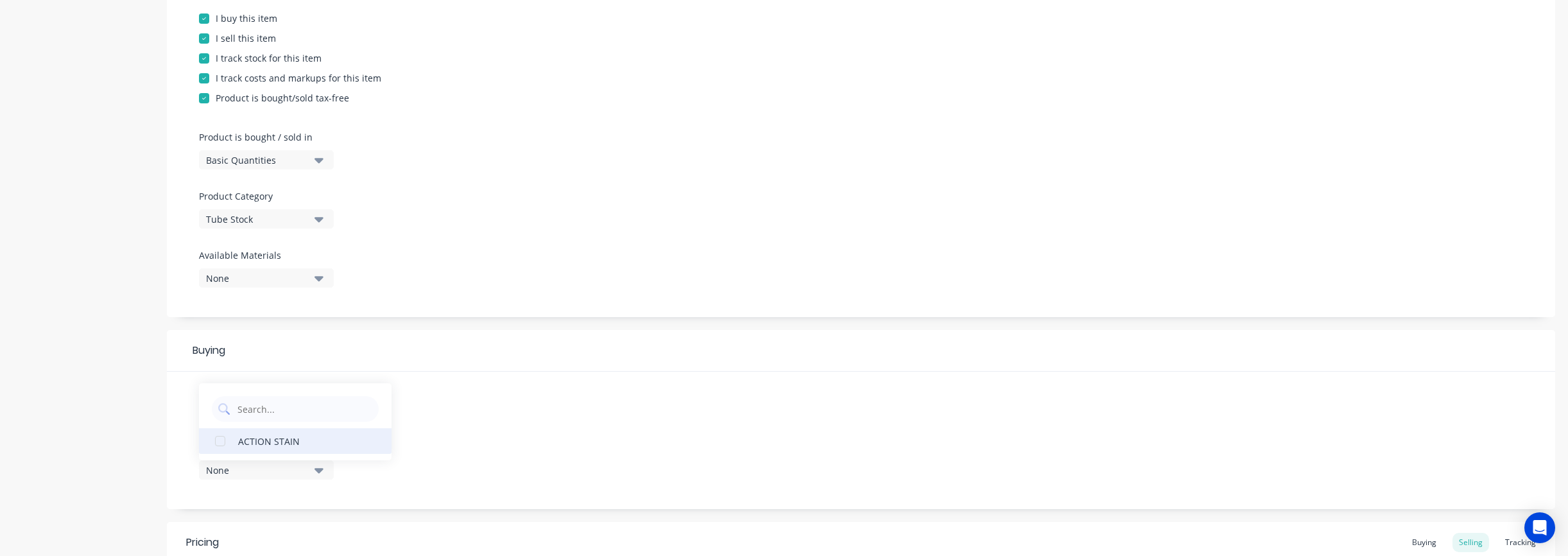
click at [243, 446] on div "ACTION STAIN" at bounding box center [302, 441] width 128 height 14
click at [546, 447] on div "Suppliers 1 suppliers selected ACTION Preferred Supplier ACTION STAIN ACTION ST…" at bounding box center [861, 440] width 1388 height 138
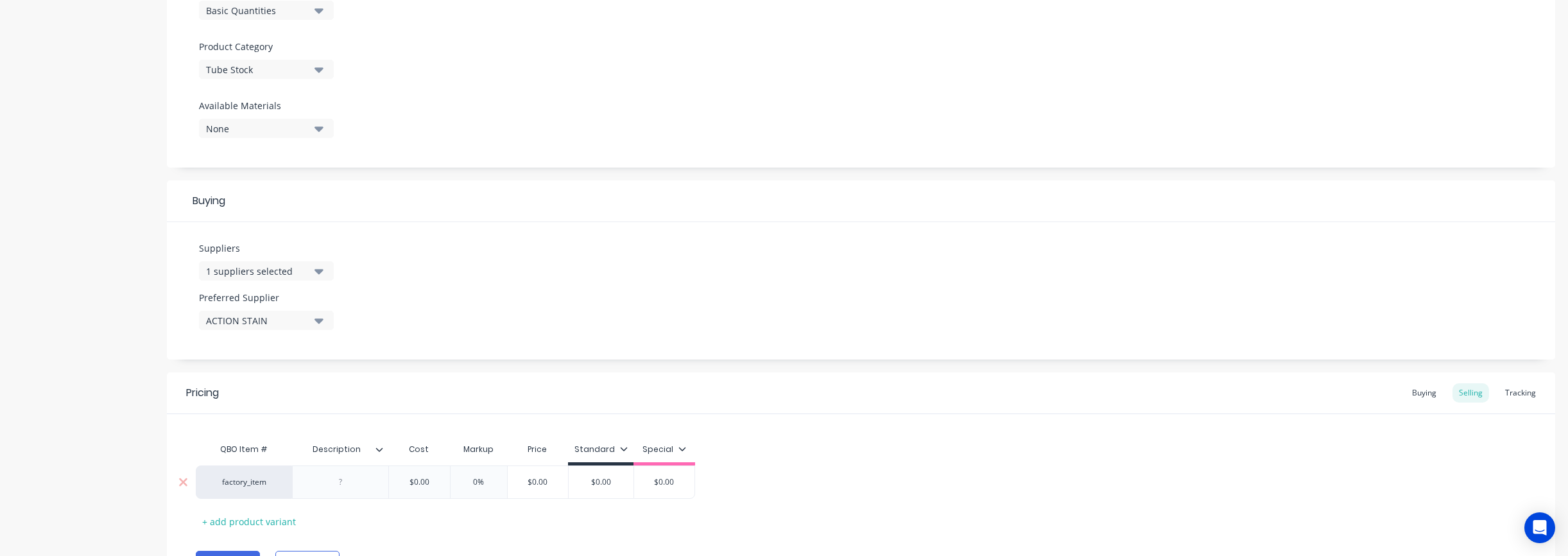
scroll to position [493, 0]
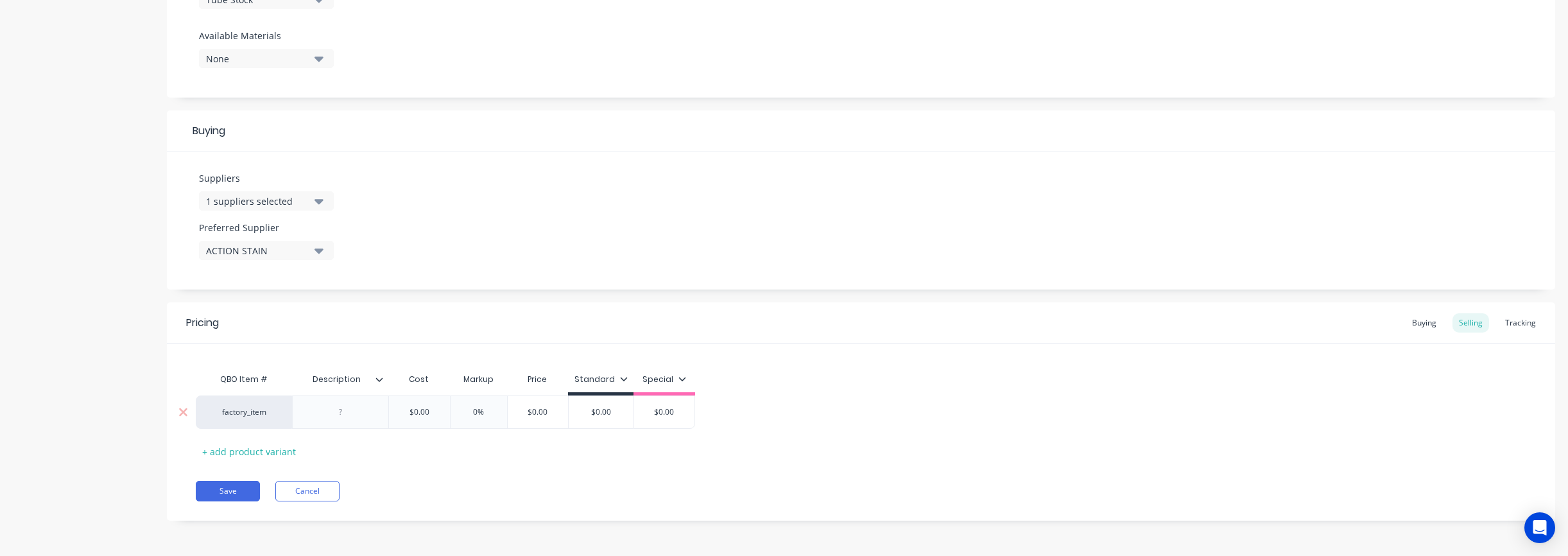
click at [255, 418] on div "factory_item" at bounding box center [244, 412] width 97 height 33
click at [246, 411] on div "factory_item" at bounding box center [244, 412] width 71 height 12
type input "1"
type input "1-1/4""
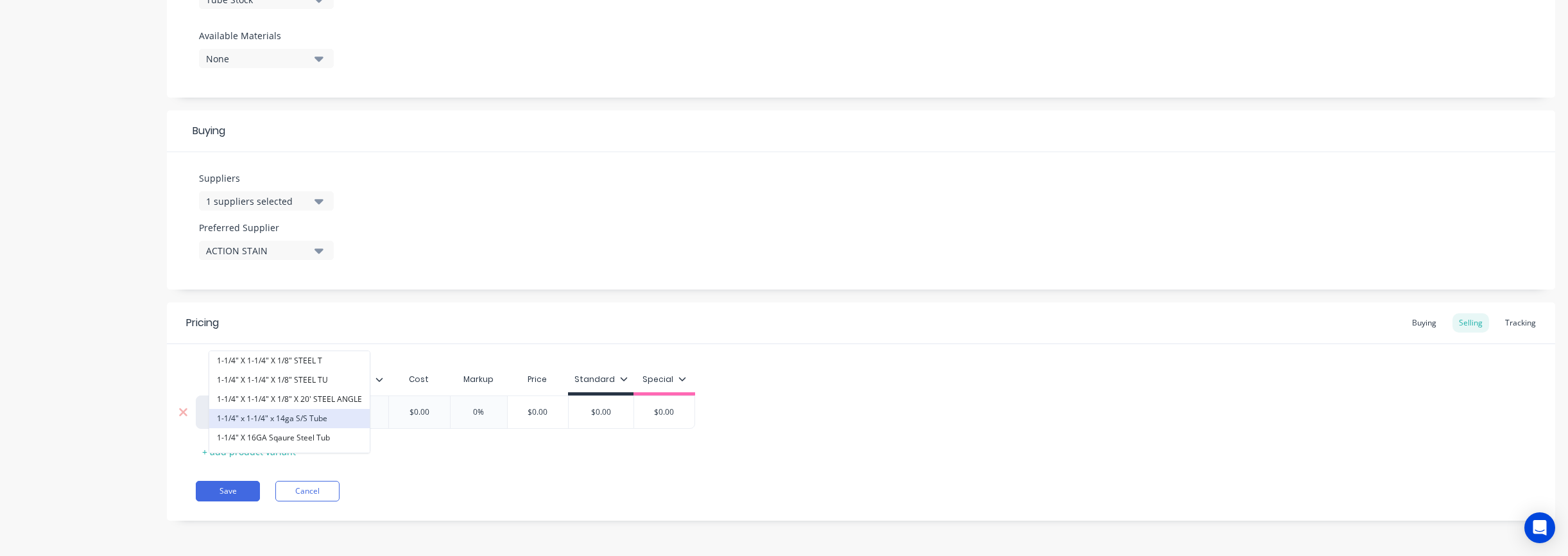
click at [313, 417] on button "1-1/4" x 1-1/4" x 14ga S/S Tube" at bounding box center [289, 418] width 161 height 19
click at [366, 417] on div at bounding box center [340, 412] width 64 height 17
paste div
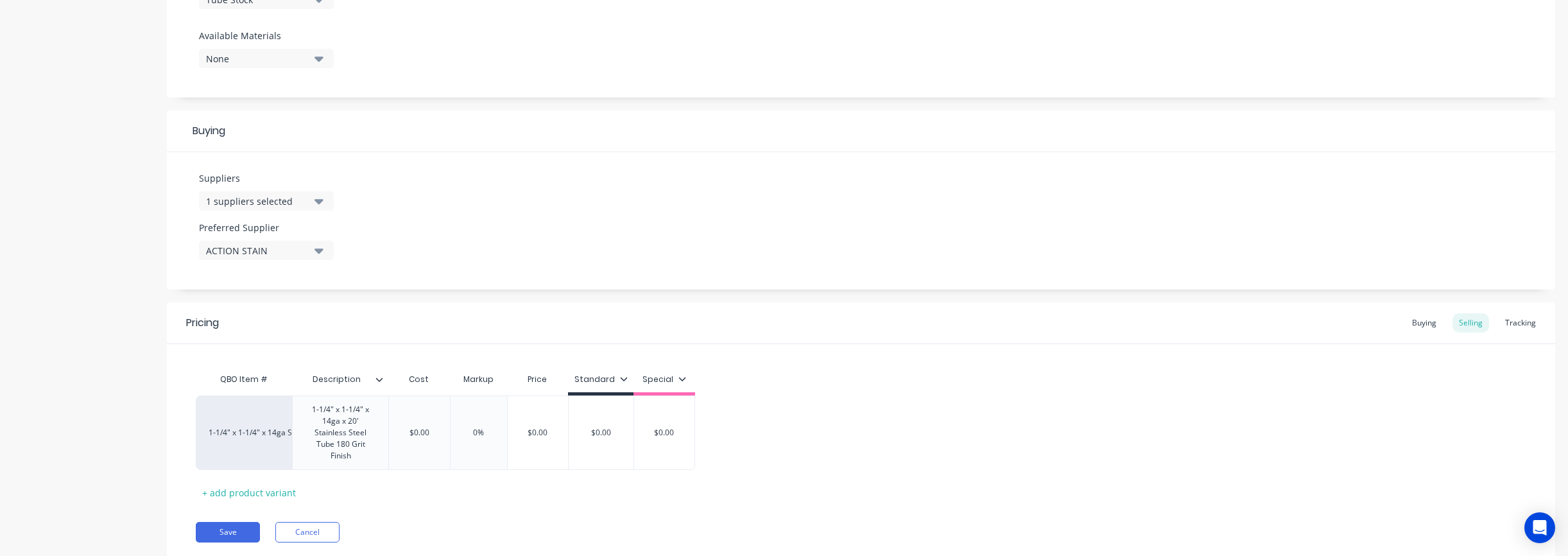
click at [461, 495] on div "Pricing Buying Selling Tracking QBO Item # Description Cost Markup Price Standa…" at bounding box center [861, 432] width 1388 height 260
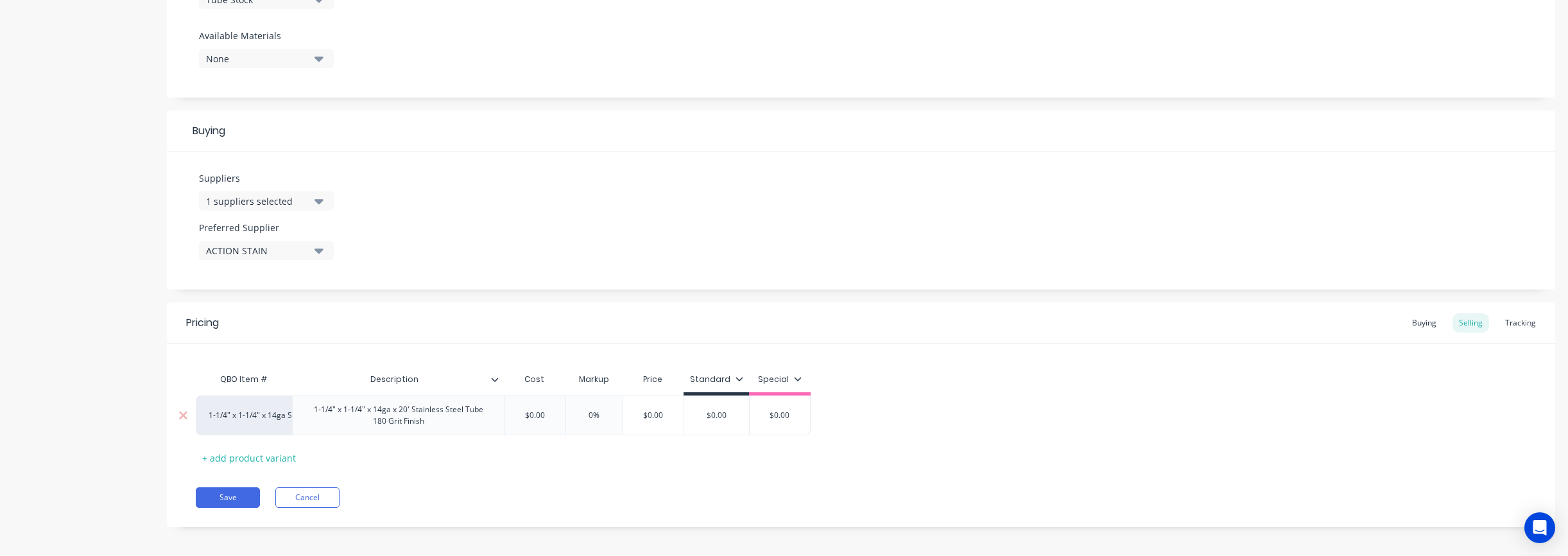
click at [537, 418] on input "$0.00" at bounding box center [534, 415] width 64 height 12
drag, startPoint x: 524, startPoint y: 419, endPoint x: 574, endPoint y: 415, distance: 50.2
click at [574, 415] on div "1-1/4" x 1-1/4" x 14ga S/S Tube 1-1/4" x 1-1/4" x 14ga x 20' Stainless Steel Tu…" at bounding box center [503, 415] width 615 height 40
type input "148.00"
click at [821, 343] on div "Pricing Buying Selling Tracking QBO Item # Description Cost Markup Price Standa…" at bounding box center [861, 415] width 1388 height 225
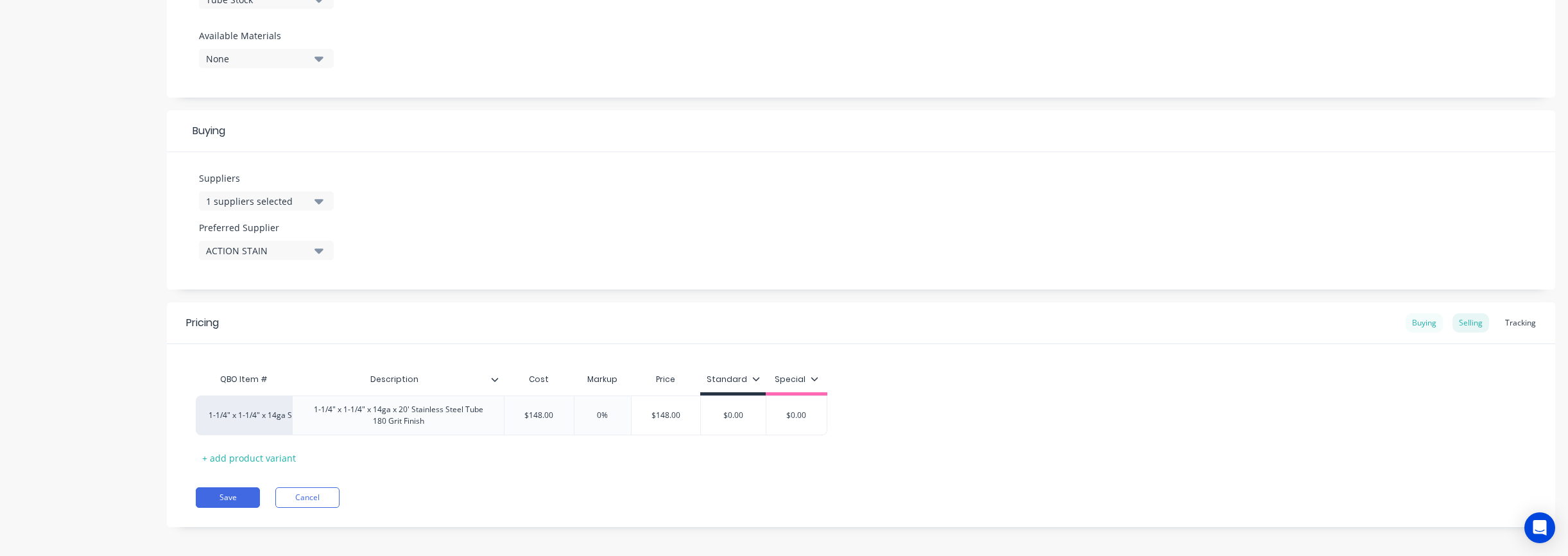
click at [821, 320] on div "Buying" at bounding box center [1425, 322] width 37 height 19
click at [524, 418] on div "$0.00" at bounding box center [545, 412] width 81 height 32
drag, startPoint x: 526, startPoint y: 412, endPoint x: 598, endPoint y: 408, distance: 72.1
click at [598, 408] on div "1-1/4" x 1-1/4" x 14ga S/S Tube 1-1/4" x 1-1/4" x 14ga x 20' Stainless Steel Tu…" at bounding box center [861, 412] width 1330 height 40
type input "0"
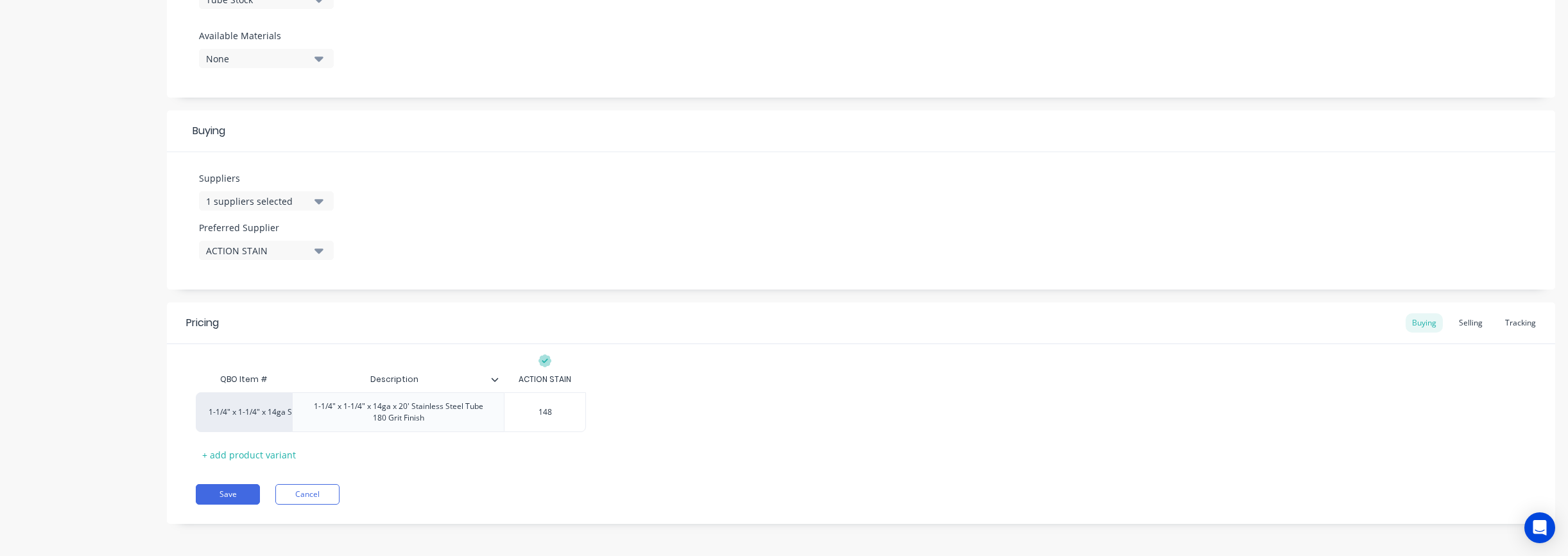
type input "148"
click at [804, 409] on div "1-1/4" x 1-1/4" x 14ga S/S Tube 1-1/4" x 1-1/4" x 14ga x 20' Stainless Steel Tu…" at bounding box center [861, 412] width 1330 height 40
click at [219, 501] on button "Save" at bounding box center [228, 494] width 64 height 20
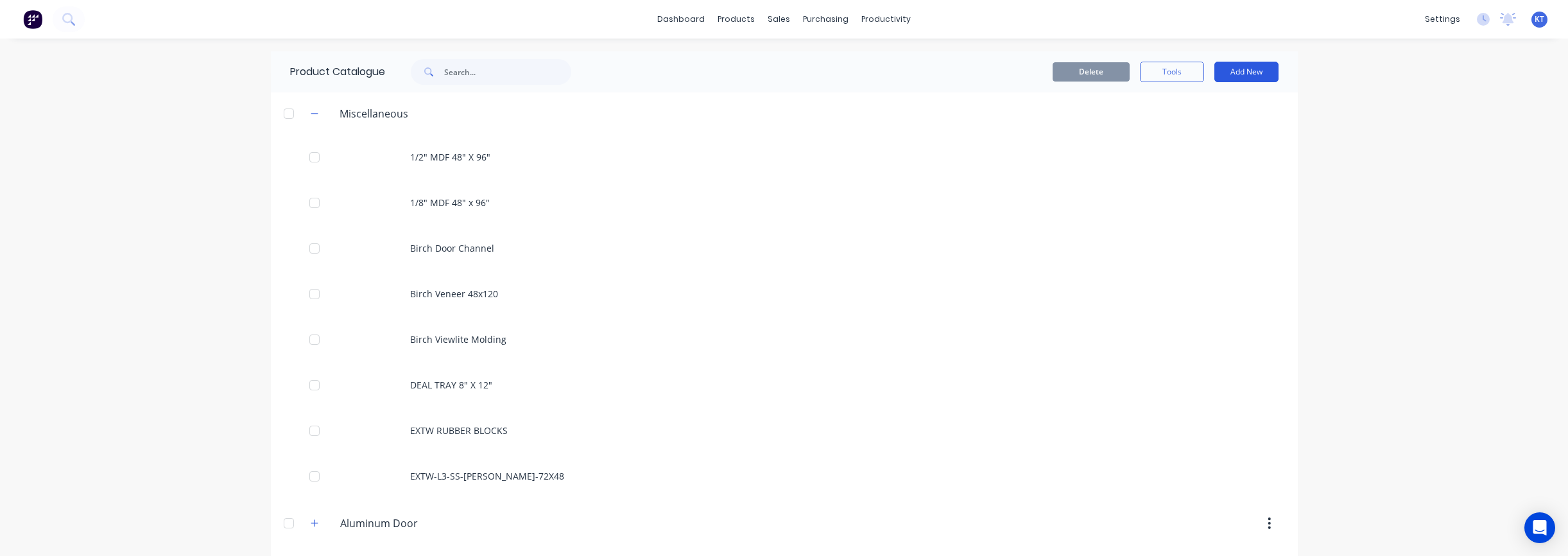
click at [821, 78] on button "Add New" at bounding box center [1246, 71] width 64 height 20
click at [821, 136] on div "Product" at bounding box center [1217, 131] width 99 height 19
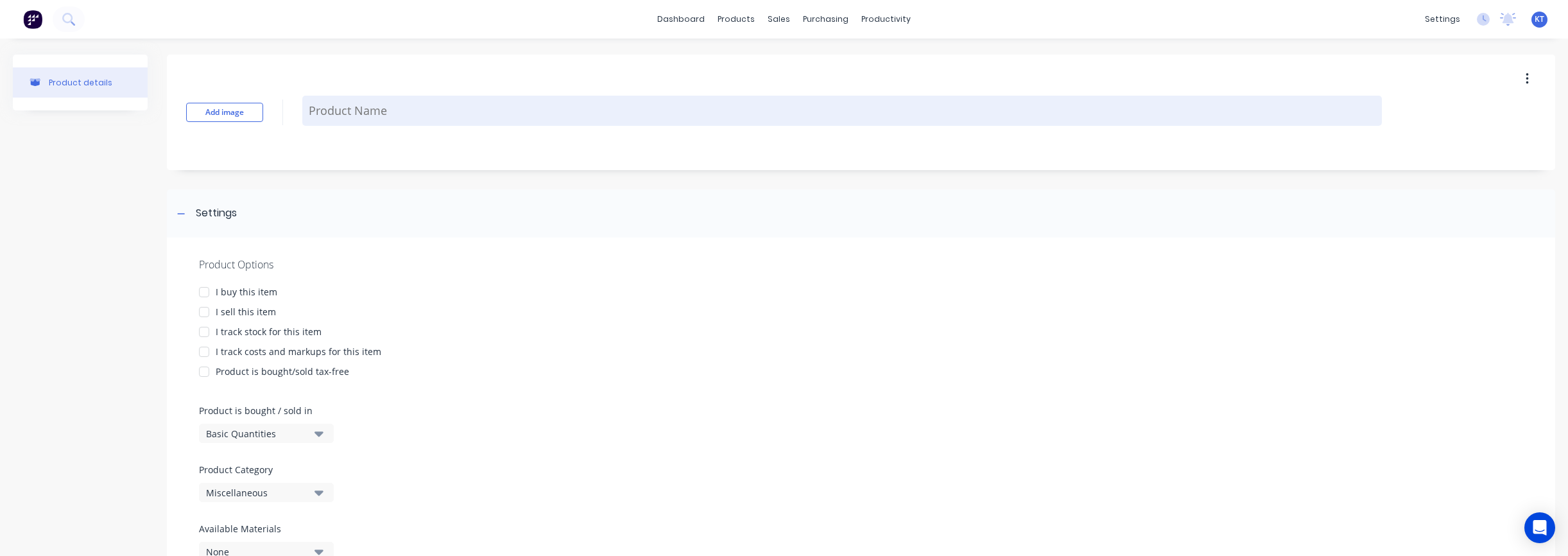
click at [387, 102] on textarea at bounding box center [841, 111] width 1079 height 30
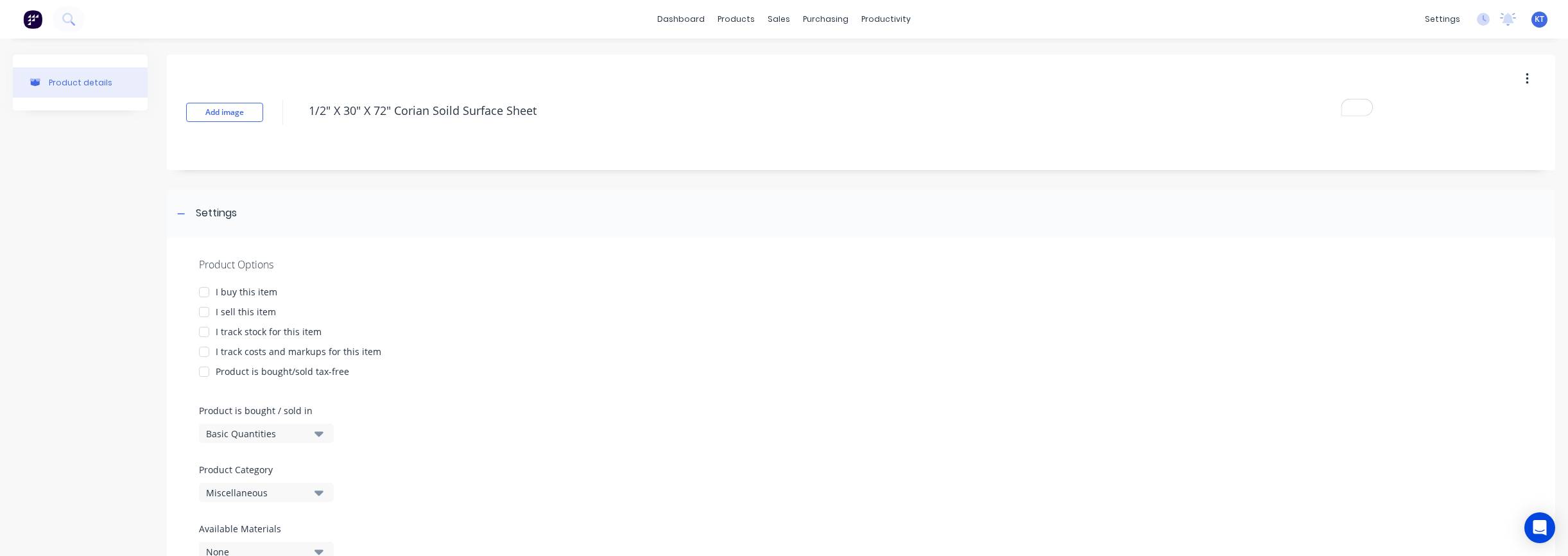
click at [399, 155] on div "Add image 1/2" X 30" X 72" Corian Soild Surface Sheet" at bounding box center [861, 112] width 1388 height 115
click at [203, 296] on div at bounding box center [204, 292] width 26 height 26
click at [204, 316] on div at bounding box center [204, 312] width 26 height 26
click at [207, 336] on div at bounding box center [204, 332] width 26 height 26
drag, startPoint x: 206, startPoint y: 355, endPoint x: 207, endPoint y: 366, distance: 11.0
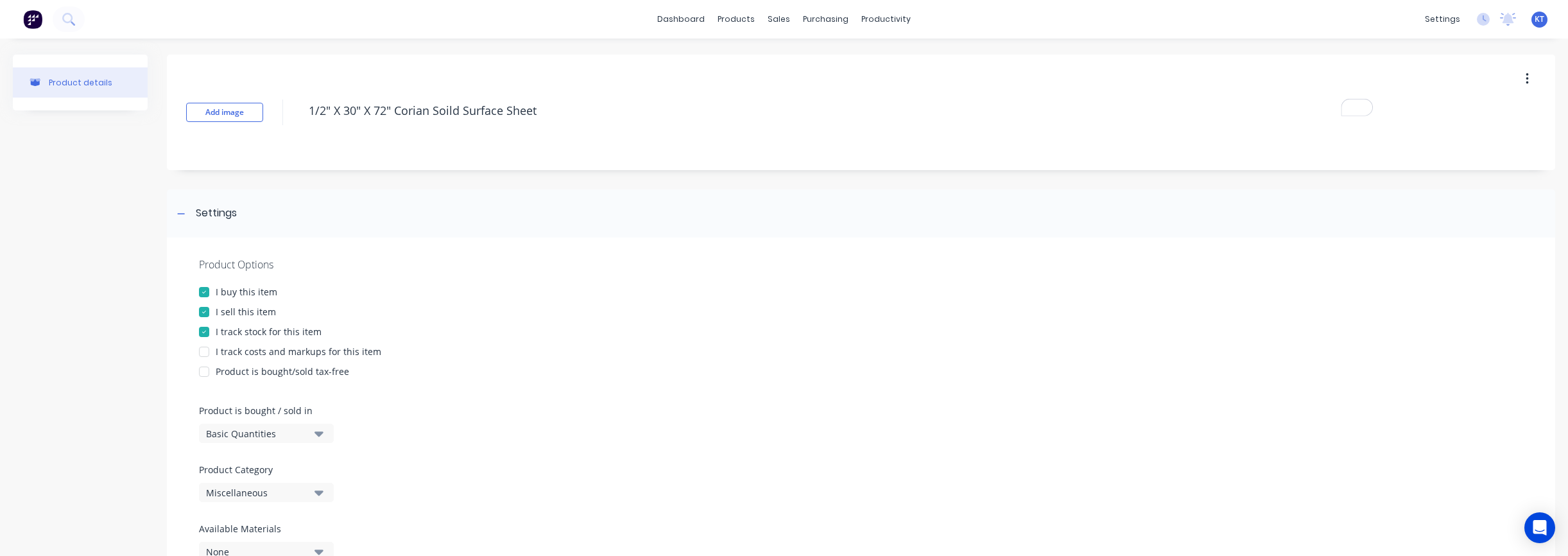
click at [206, 356] on div at bounding box center [204, 352] width 26 height 26
drag, startPoint x: 207, startPoint y: 376, endPoint x: 218, endPoint y: 376, distance: 11.0
click at [207, 376] on div at bounding box center [204, 372] width 26 height 26
click at [552, 375] on div "Product is bought/sold tax-free" at bounding box center [861, 371] width 1324 height 14
type textarea "1/2" X 30" X 72" Corian Solid Surface Sheet"
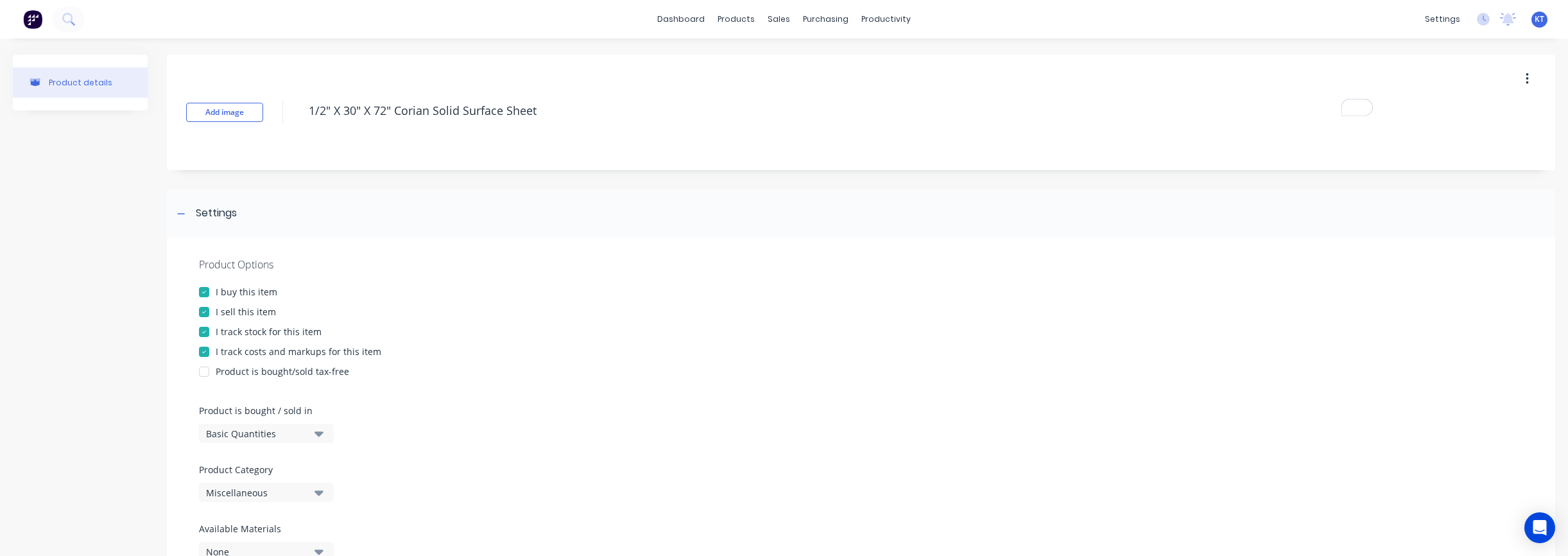
click at [554, 290] on div "I buy this item" at bounding box center [861, 291] width 1324 height 14
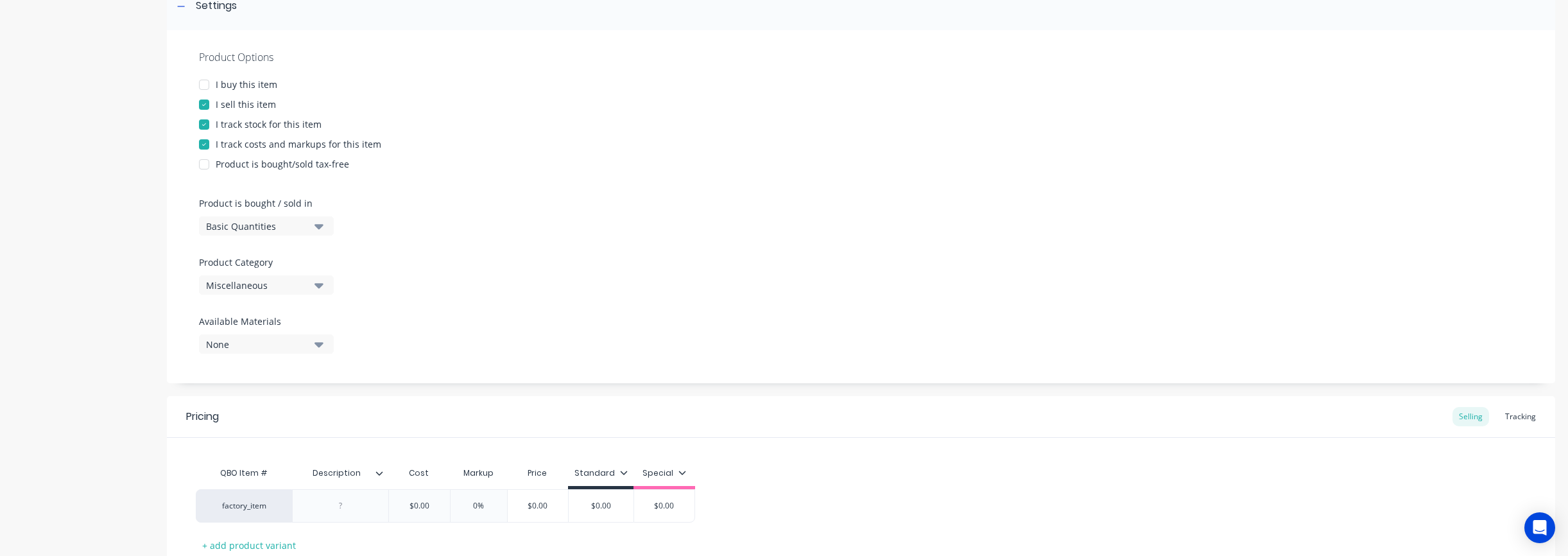
scroll to position [224, 0]
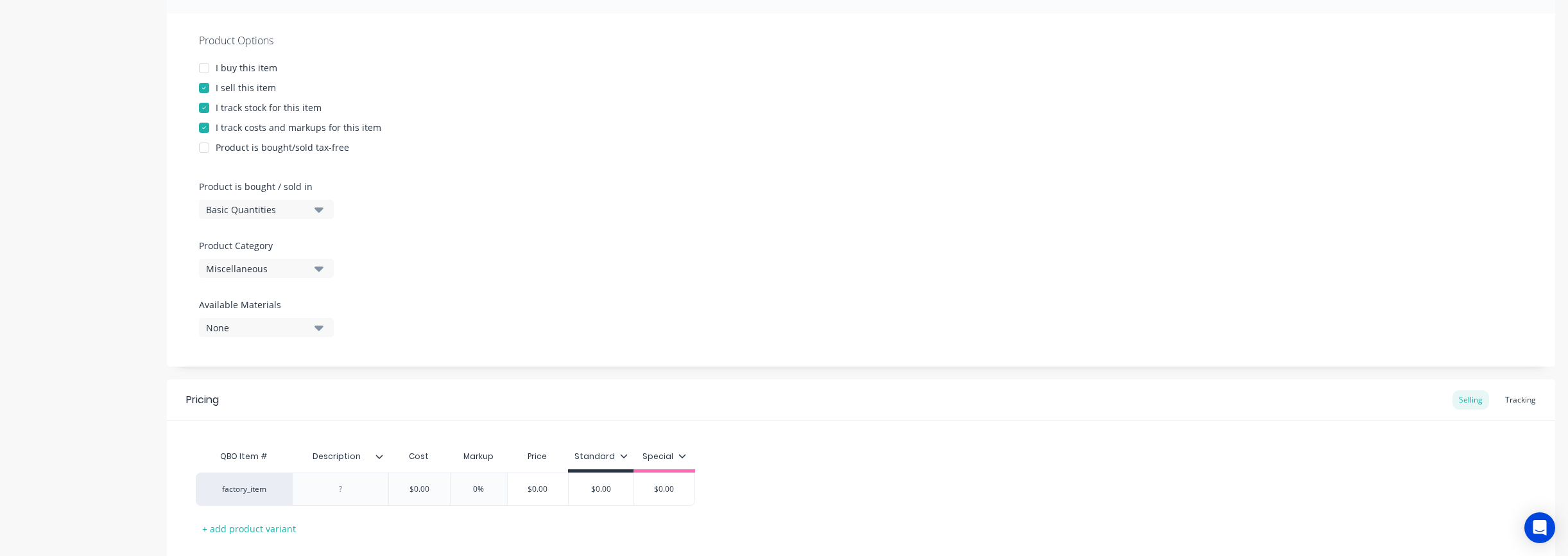
click at [288, 273] on div "Miscellaneous" at bounding box center [257, 268] width 102 height 14
click at [286, 411] on div "Counter" at bounding box center [295, 416] width 192 height 26
click at [500, 304] on div "Product Options I buy this item I sell this item I track stock for this item I …" at bounding box center [861, 190] width 1388 height 353
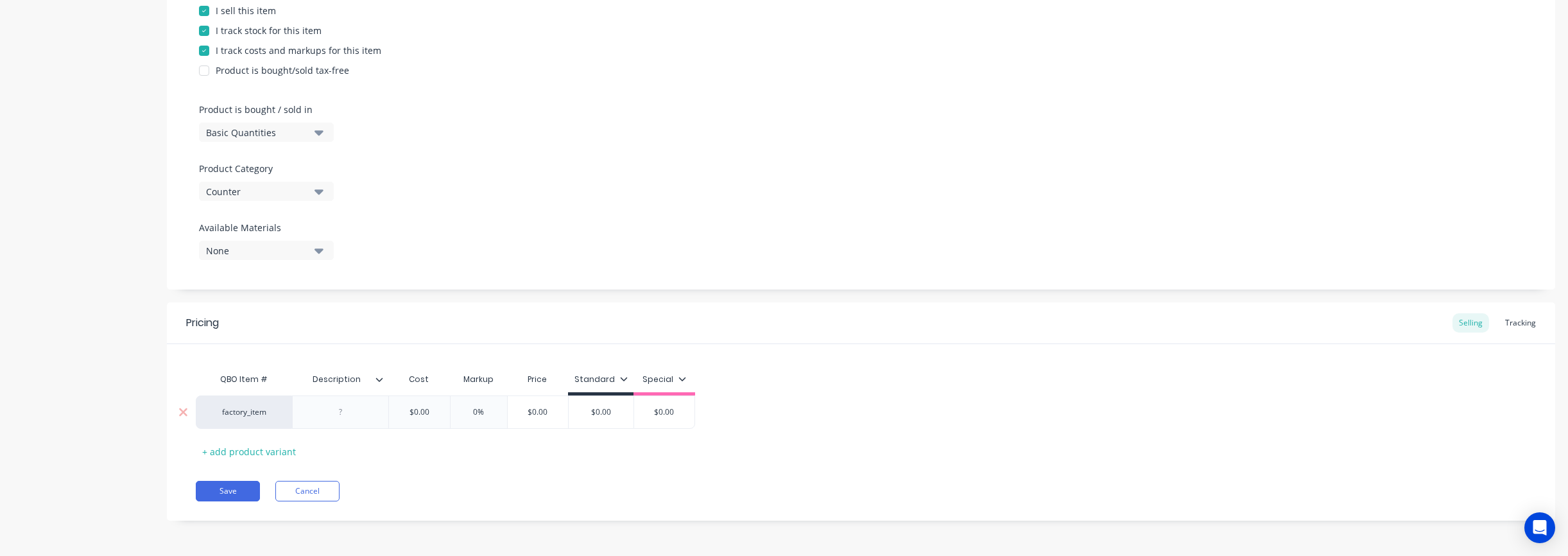
click at [334, 405] on div at bounding box center [340, 412] width 64 height 17
paste div
click at [363, 410] on div "1/2" X 30" X 144" CORIAN SHEET - Color :" at bounding box center [340, 420] width 85 height 40
click at [426, 508] on div "Pricing Selling Tracking QBO Item # Description Cost Markup Price Standard Spec…" at bounding box center [861, 411] width 1388 height 219
click at [356, 424] on div "1/2" X 30" X 72" CORIAN SHEET - Color :" at bounding box center [389, 412] width 195 height 33
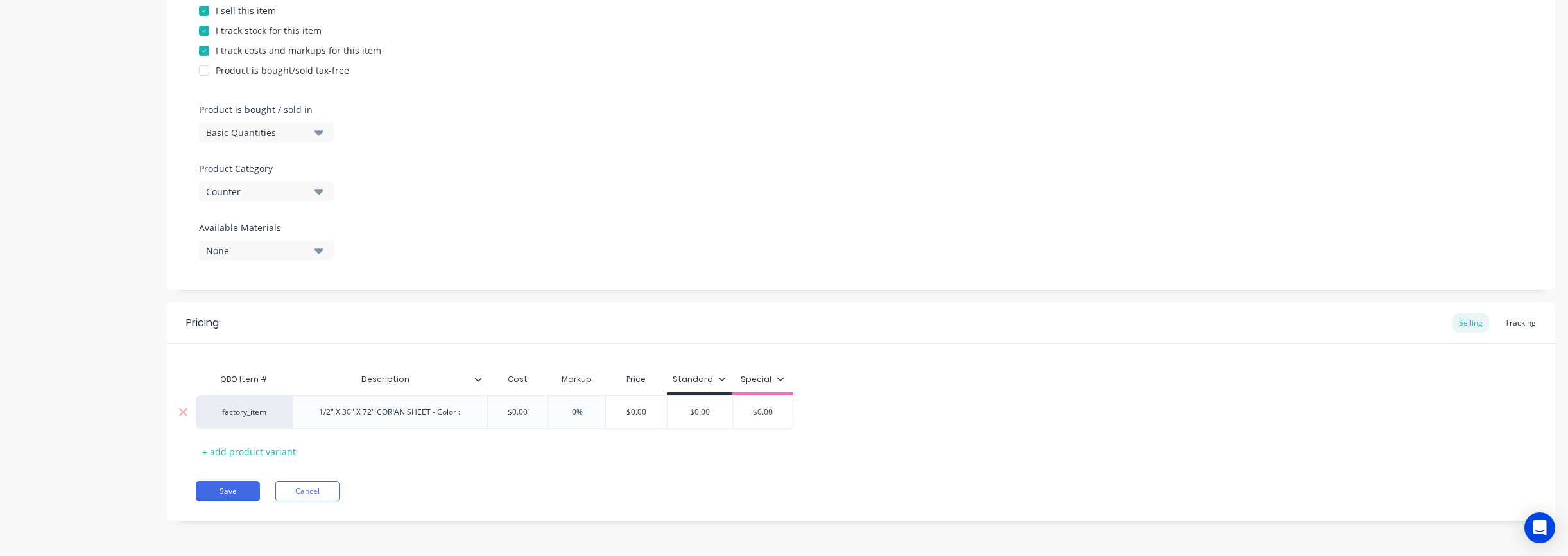
click at [356, 418] on div "1/2" X 30" X 72" CORIAN SHEET - Color :" at bounding box center [389, 412] width 161 height 17
click at [319, 414] on div "1/2" X 30" X 72" CORIAN SHEET - Color :" at bounding box center [389, 412] width 161 height 17
click at [308, 413] on div "1/2" X 30" X 72" CORIAN SHEET - Color :" at bounding box center [389, 412] width 195 height 33
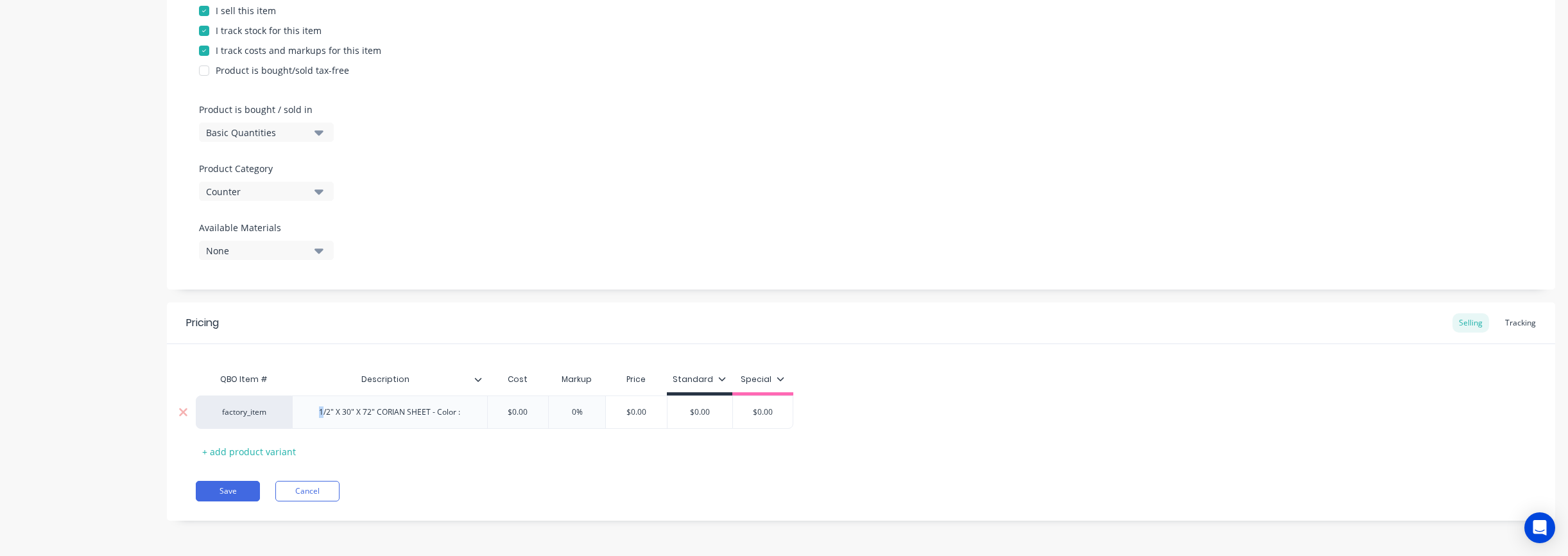
click at [309, 413] on div "1/2" X 30" X 72" CORIAN SHEET - Color :" at bounding box center [389, 412] width 161 height 17
click at [317, 414] on div "1/2" X 30" X 72" CORIAN SHEET - Color :" at bounding box center [389, 412] width 161 height 17
click at [713, 474] on div "Pricing Selling Tracking QBO Item # Description Cost Markup Price Standard Spec…" at bounding box center [861, 411] width 1388 height 219
click at [821, 325] on div "Tracking" at bounding box center [1520, 322] width 44 height 19
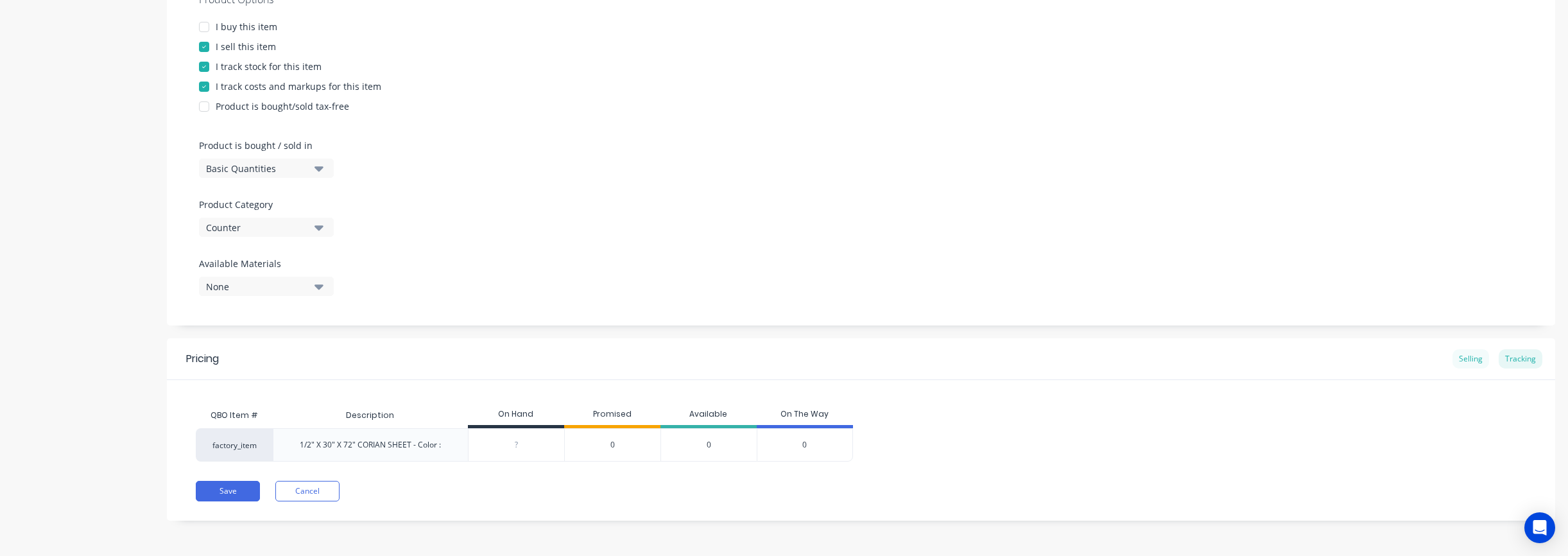
click at [821, 358] on div "Selling" at bounding box center [1471, 358] width 37 height 19
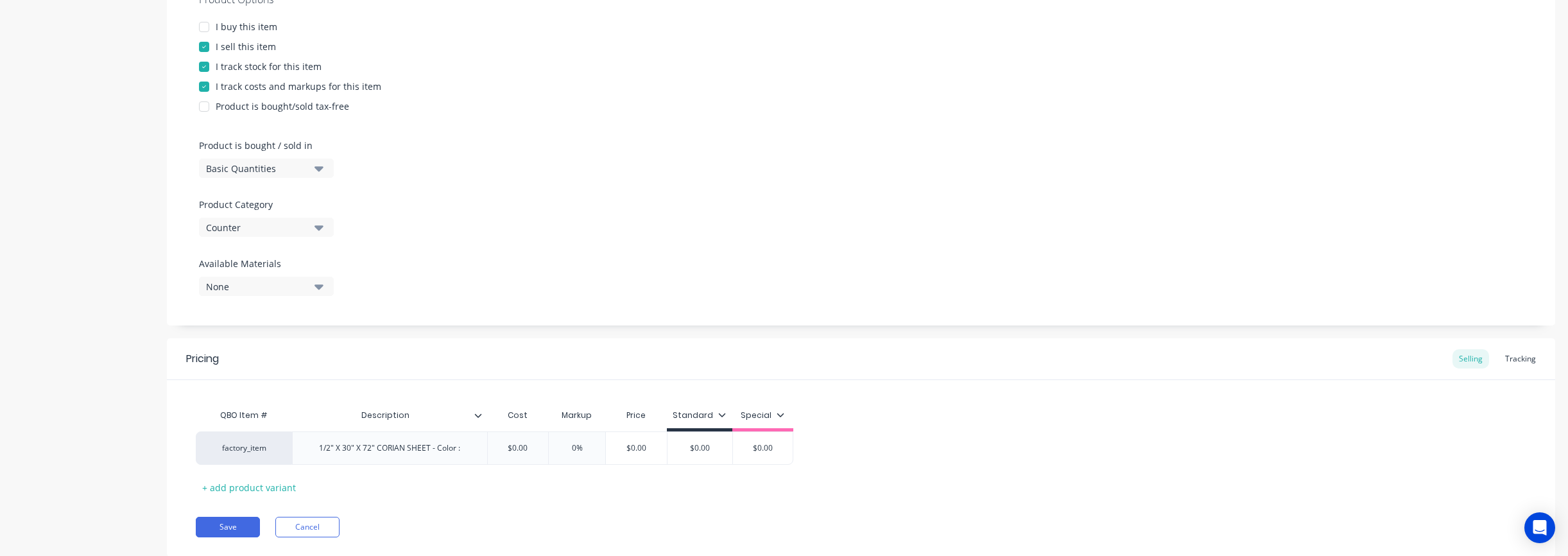
click at [249, 230] on div "Counter" at bounding box center [257, 227] width 102 height 14
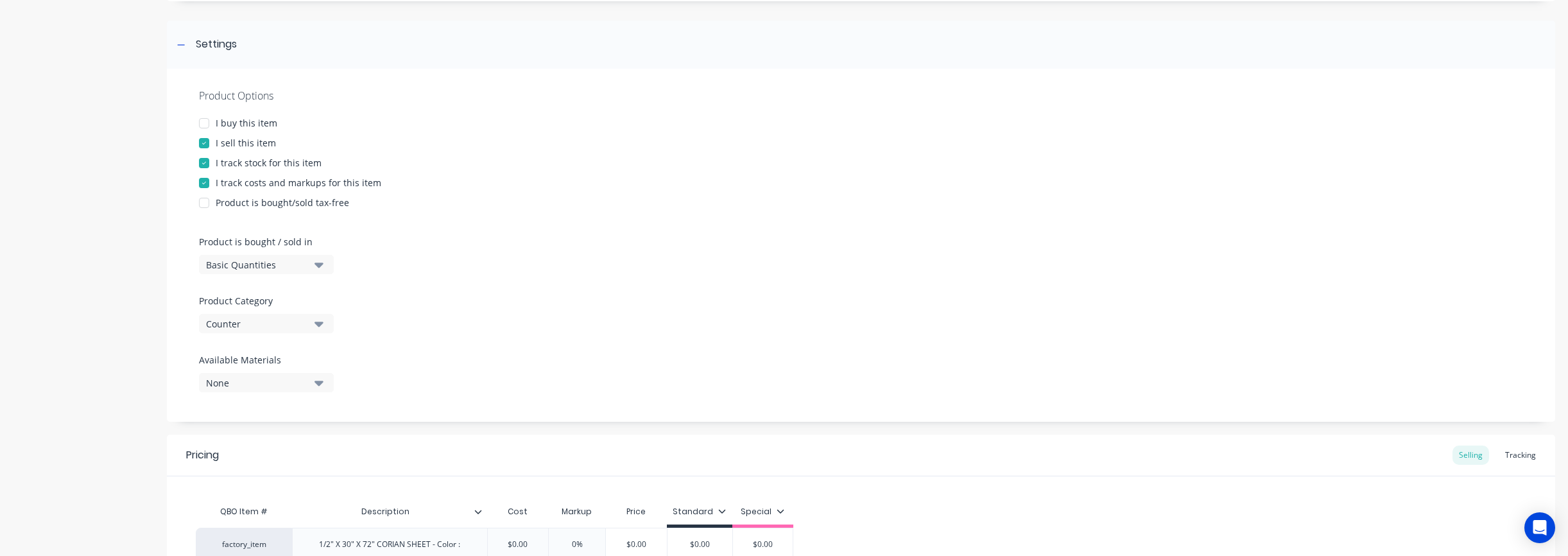
scroll to position [27, 0]
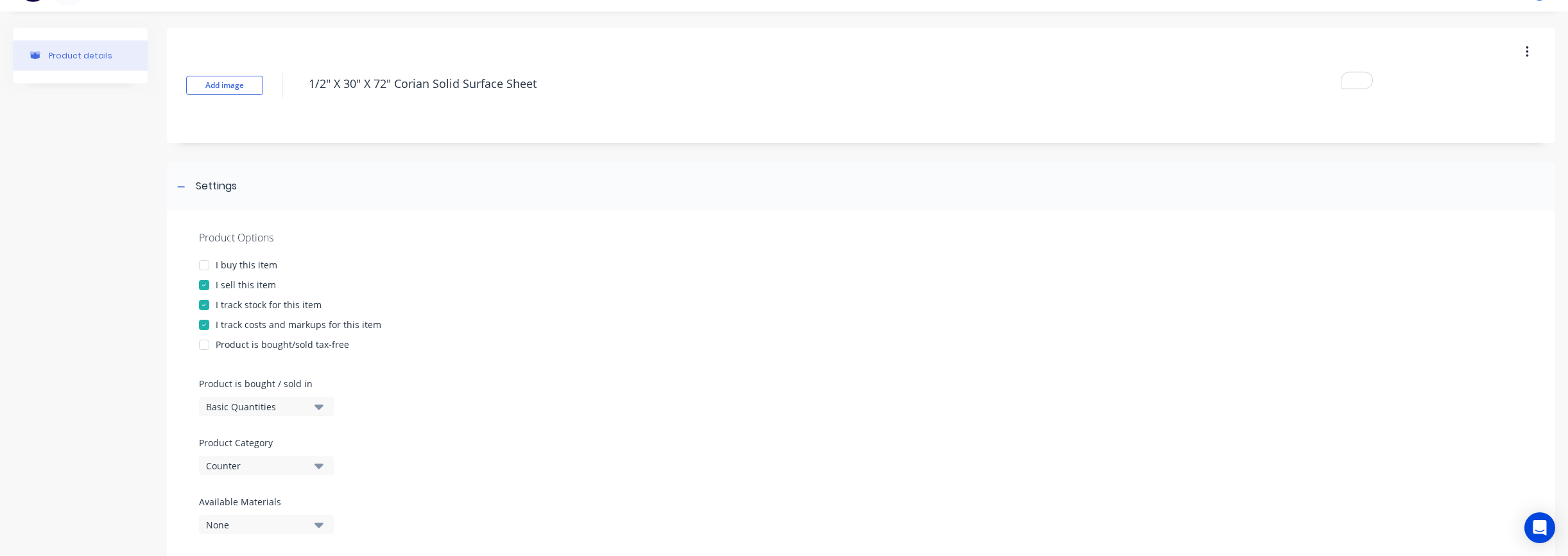
click at [202, 265] on div at bounding box center [204, 265] width 26 height 26
click at [202, 346] on div at bounding box center [204, 345] width 26 height 26
click at [217, 306] on div "I track stock for this item" at bounding box center [268, 304] width 106 height 14
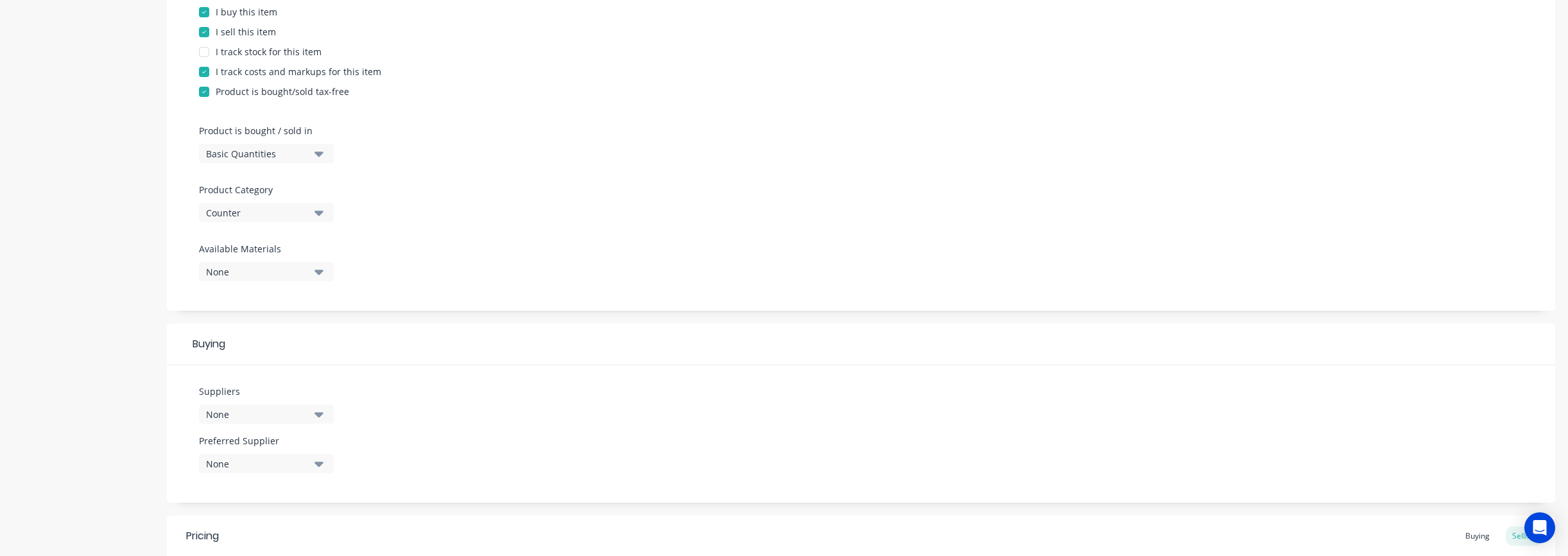
scroll to position [332, 0]
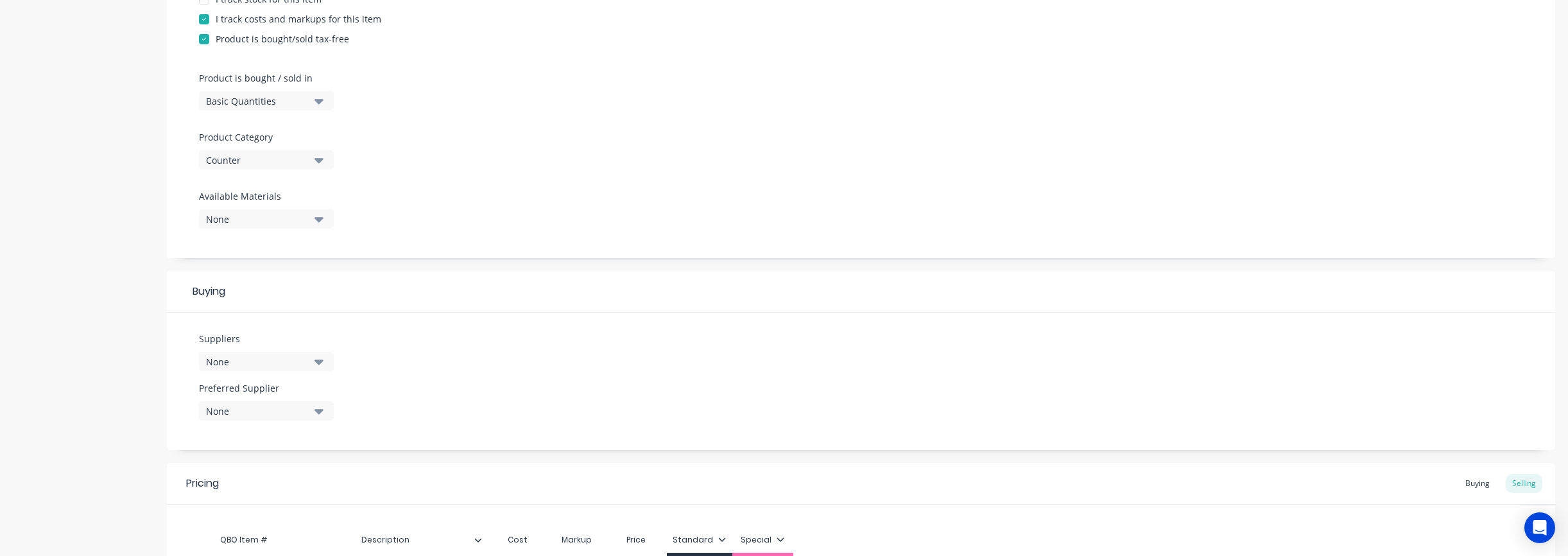
click at [279, 364] on div "None" at bounding box center [257, 361] width 102 height 14
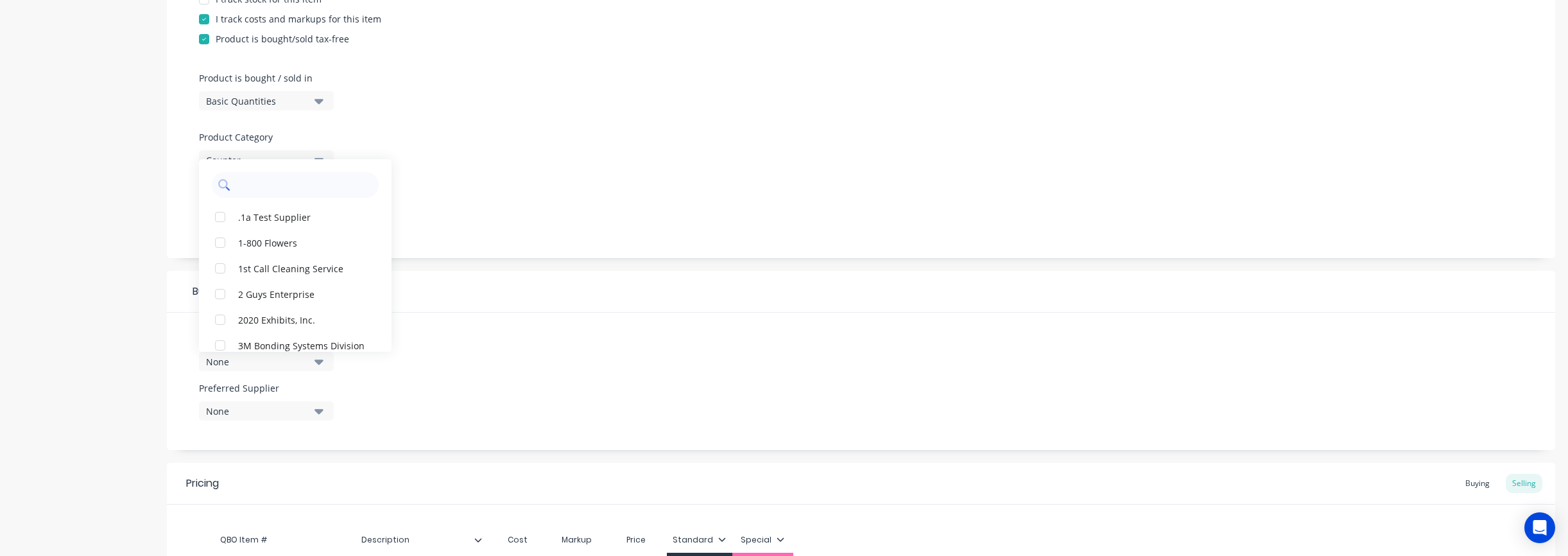
click at [287, 175] on input "text" at bounding box center [304, 185] width 136 height 26
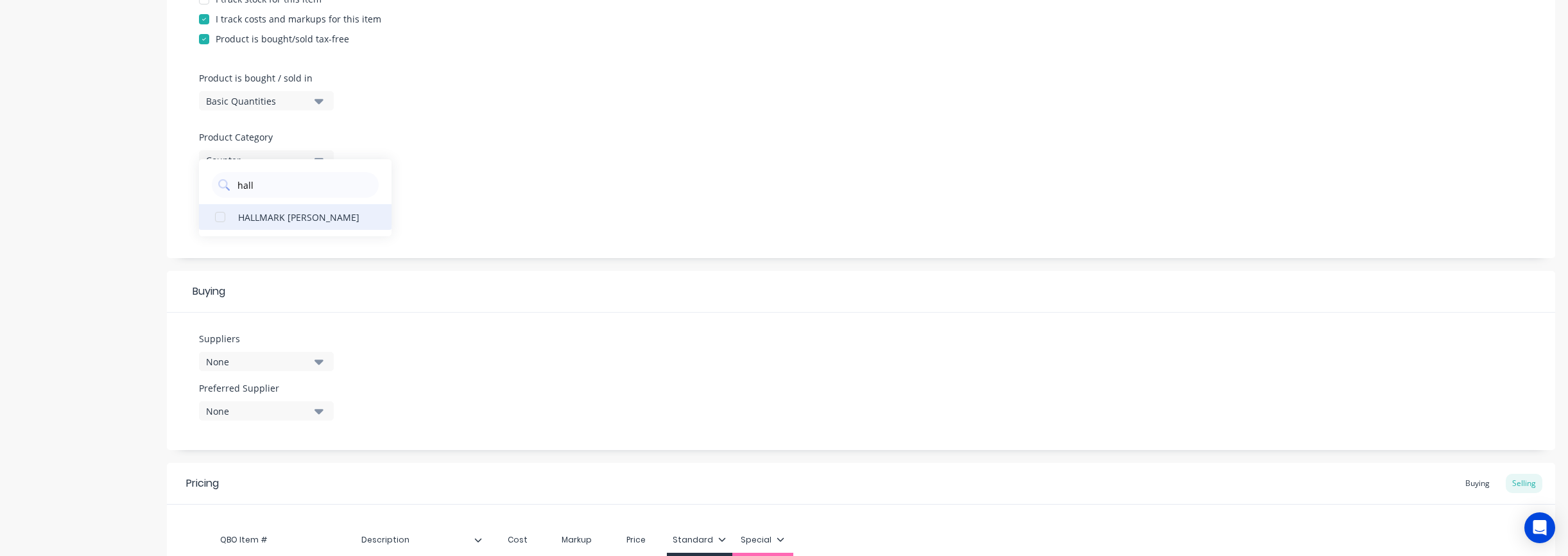
type input "hall"
click at [271, 218] on div "HALLMARK [PERSON_NAME]" at bounding box center [302, 216] width 128 height 14
click at [248, 412] on div "None" at bounding box center [257, 411] width 102 height 14
click at [241, 488] on button "HALLMARK [PERSON_NAME]" at bounding box center [295, 482] width 192 height 26
click at [545, 369] on div "Suppliers 1 suppliers selected hall Preferred Supplier HALLMARK BUI HALLMARK BUI" at bounding box center [861, 381] width 1388 height 138
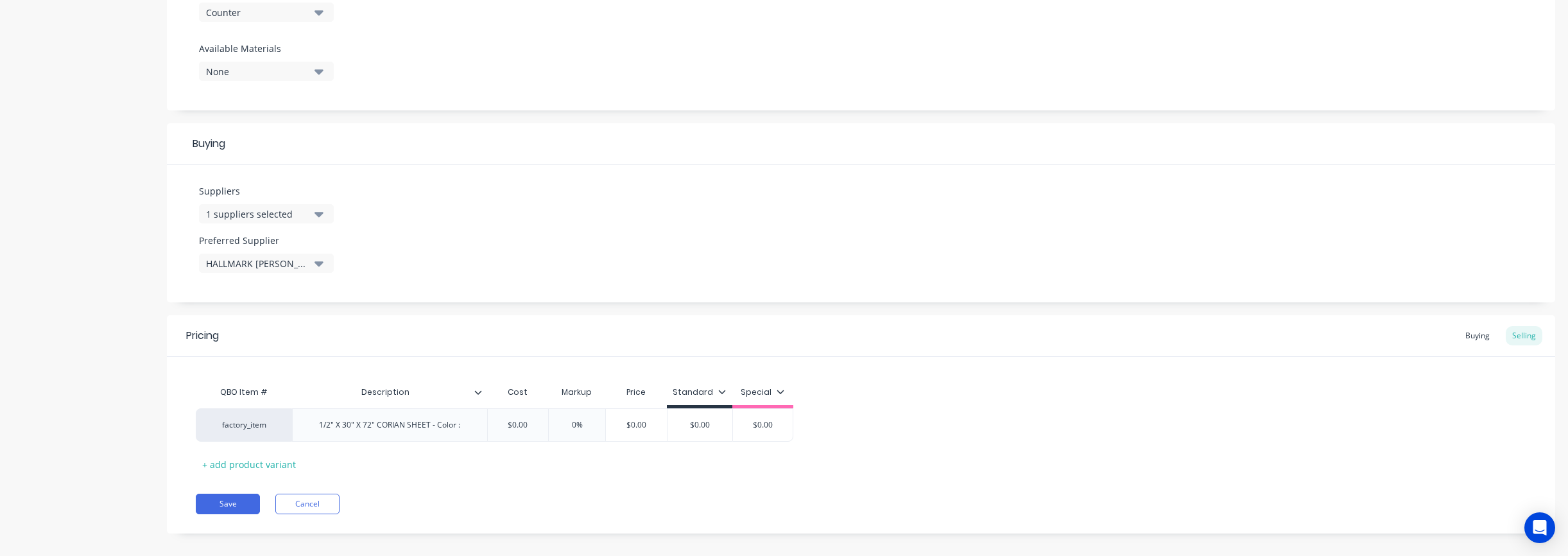
scroll to position [493, 0]
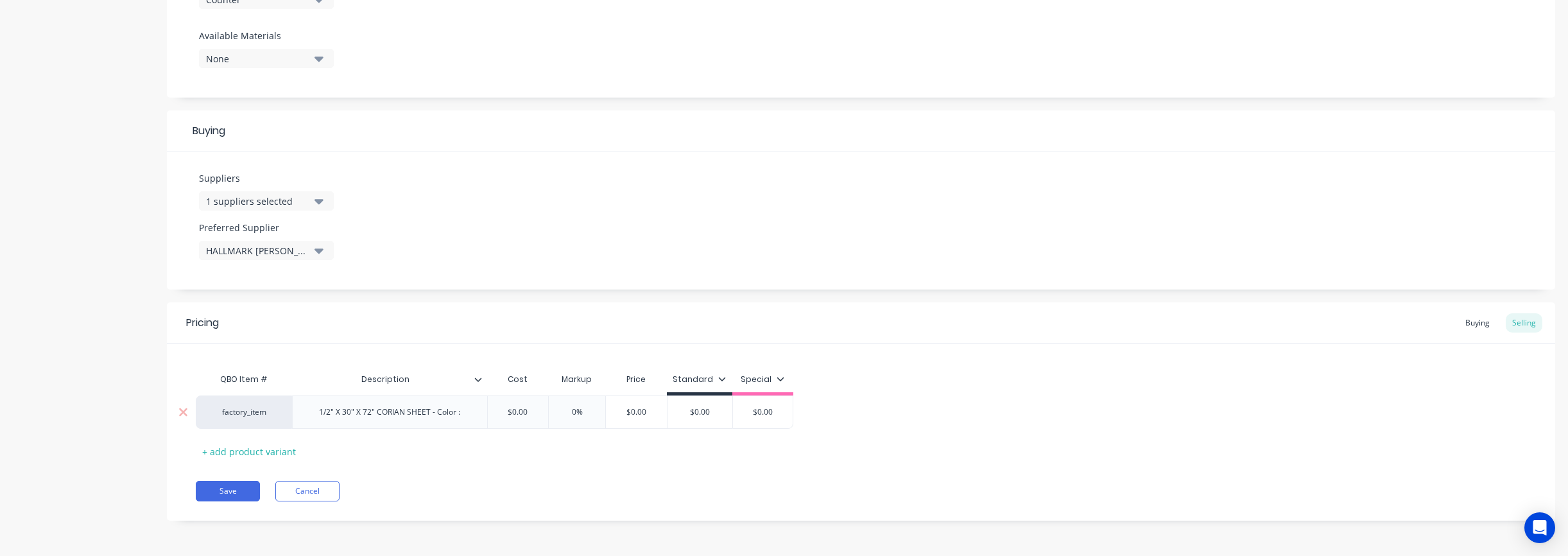
click at [528, 410] on input "$0.00" at bounding box center [518, 412] width 64 height 12
drag, startPoint x: 529, startPoint y: 413, endPoint x: 471, endPoint y: 412, distance: 58.0
click at [471, 412] on div "factory_item 1/2" X 30" X 72" CORIAN SHEET - Color : $0.00 $0.00 0% $0.00 $0.00…" at bounding box center [495, 412] width 598 height 33
type input "501.50"
click at [546, 488] on div "Save Cancel" at bounding box center [876, 491] width 1360 height 20
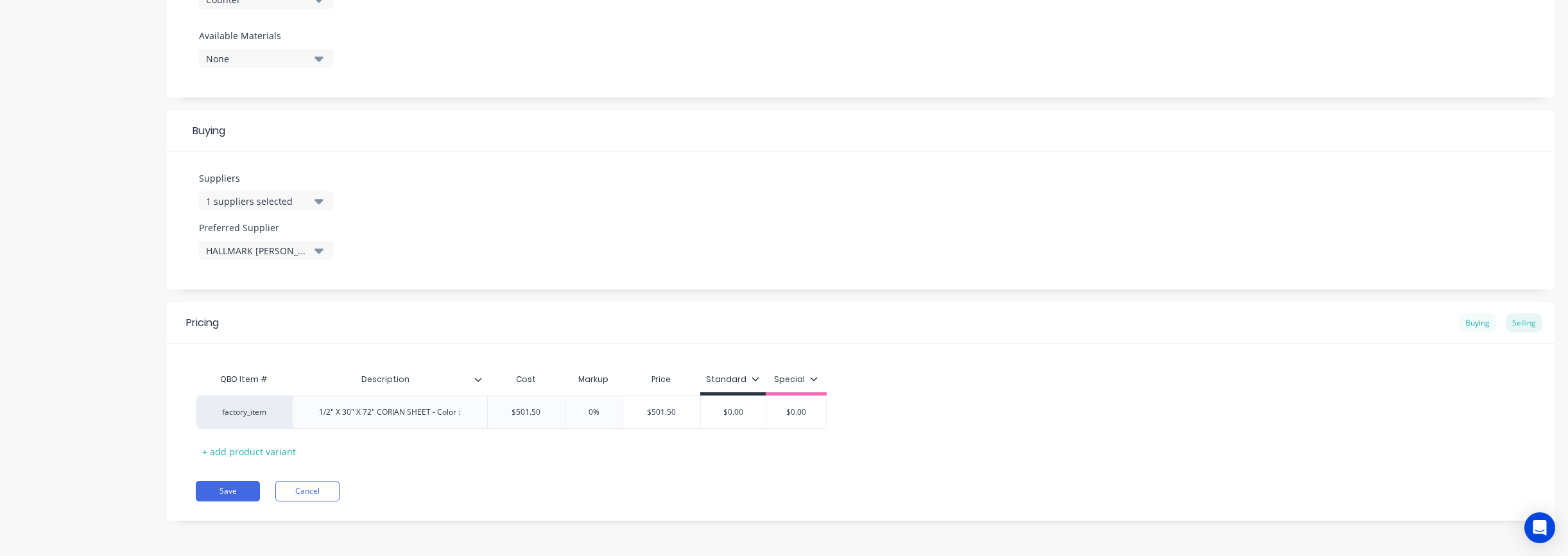
click at [821, 325] on div "Buying" at bounding box center [1477, 322] width 37 height 19
click at [541, 415] on input "$0.00" at bounding box center [528, 412] width 81 height 12
drag, startPoint x: 547, startPoint y: 414, endPoint x: 492, endPoint y: 413, distance: 55.0
click at [492, 413] on input "$0.00" at bounding box center [528, 412] width 81 height 12
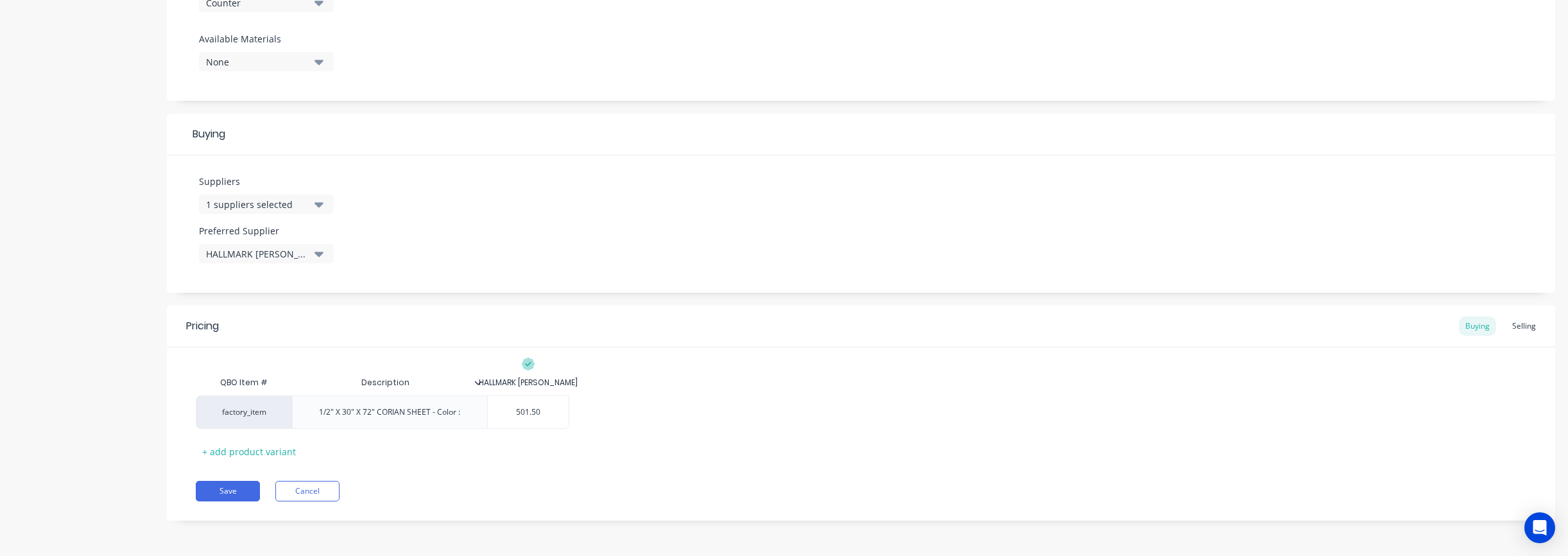
type input "501.50"
click at [569, 479] on div "Pricing Buying Selling QBO Item # Description HALLMARK BUI factory_item 1/2" X …" at bounding box center [861, 413] width 1388 height 215
click at [219, 495] on button "Save" at bounding box center [228, 491] width 64 height 20
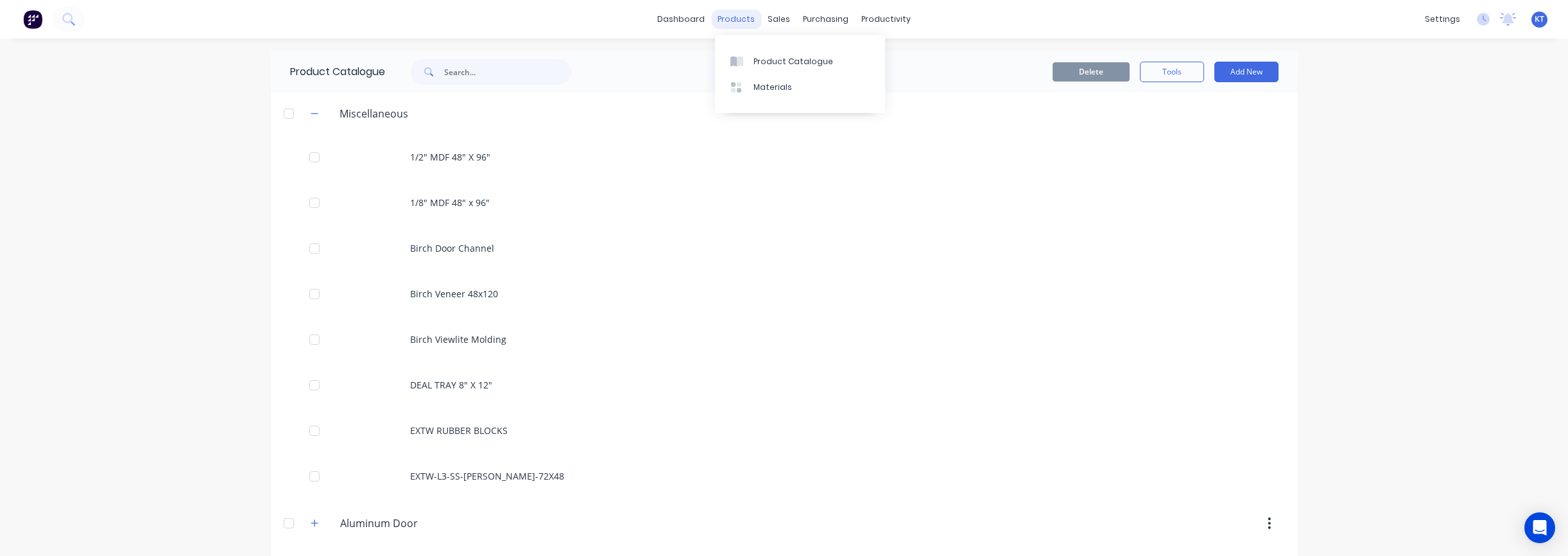
click at [734, 22] on div "products" at bounding box center [735, 19] width 50 height 19
click at [773, 62] on div "Product Catalogue" at bounding box center [793, 61] width 79 height 12
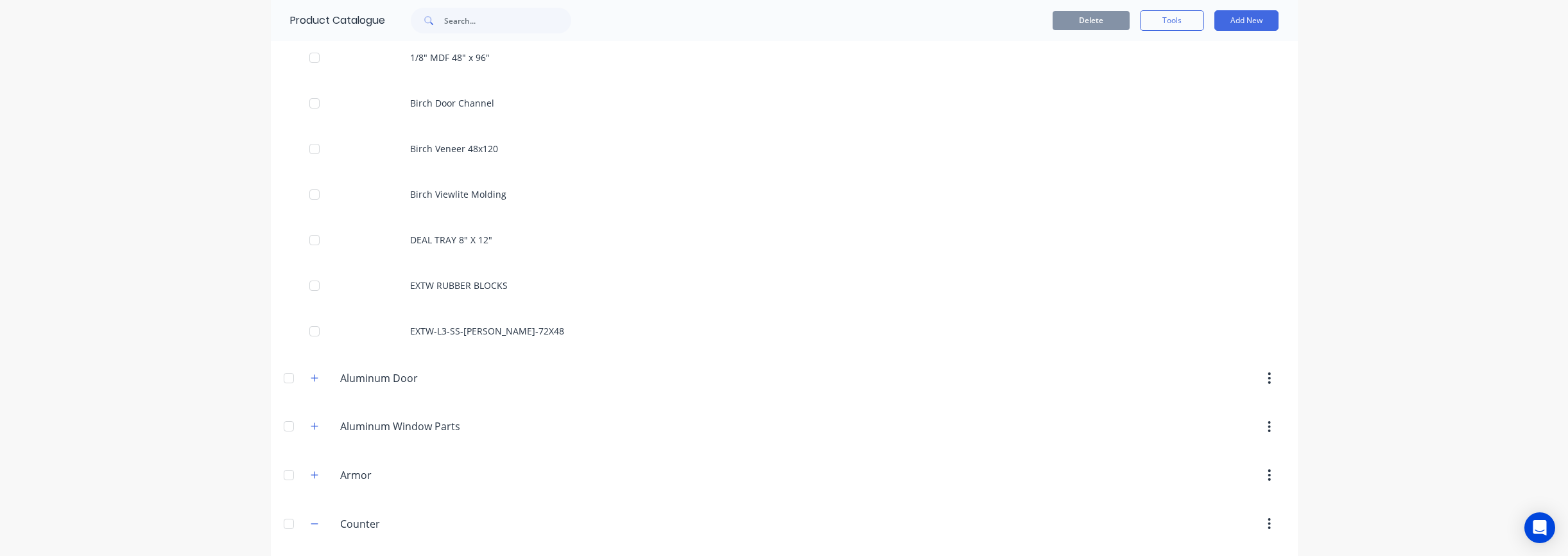
scroll to position [375, 0]
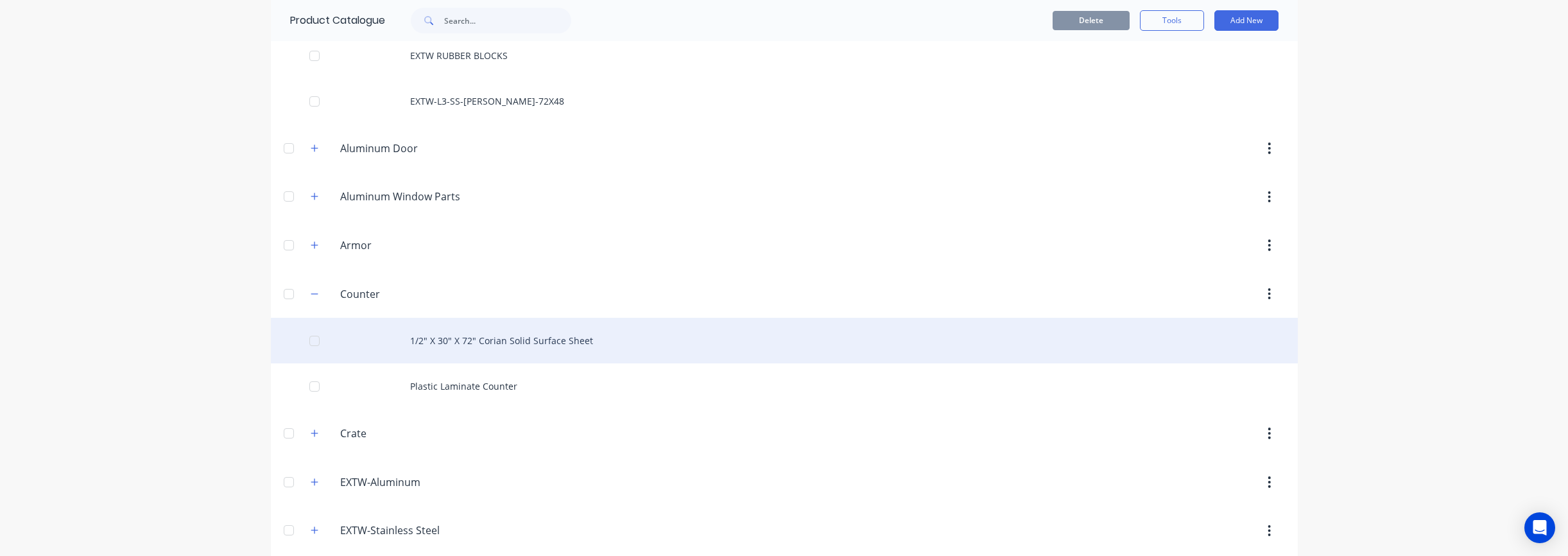
click at [495, 339] on div "1/2" X 30" X 72" Corian Solid Surface Sheet" at bounding box center [784, 340] width 1027 height 45
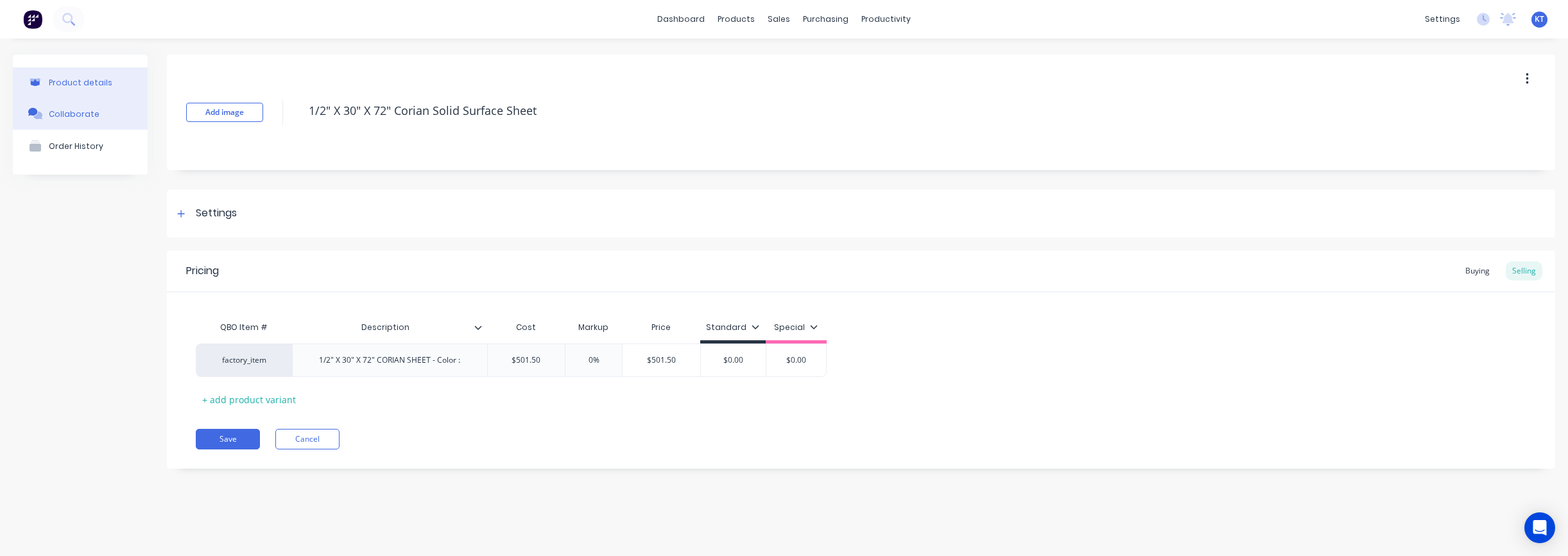
click at [76, 123] on button "Collaborate" at bounding box center [80, 113] width 135 height 32
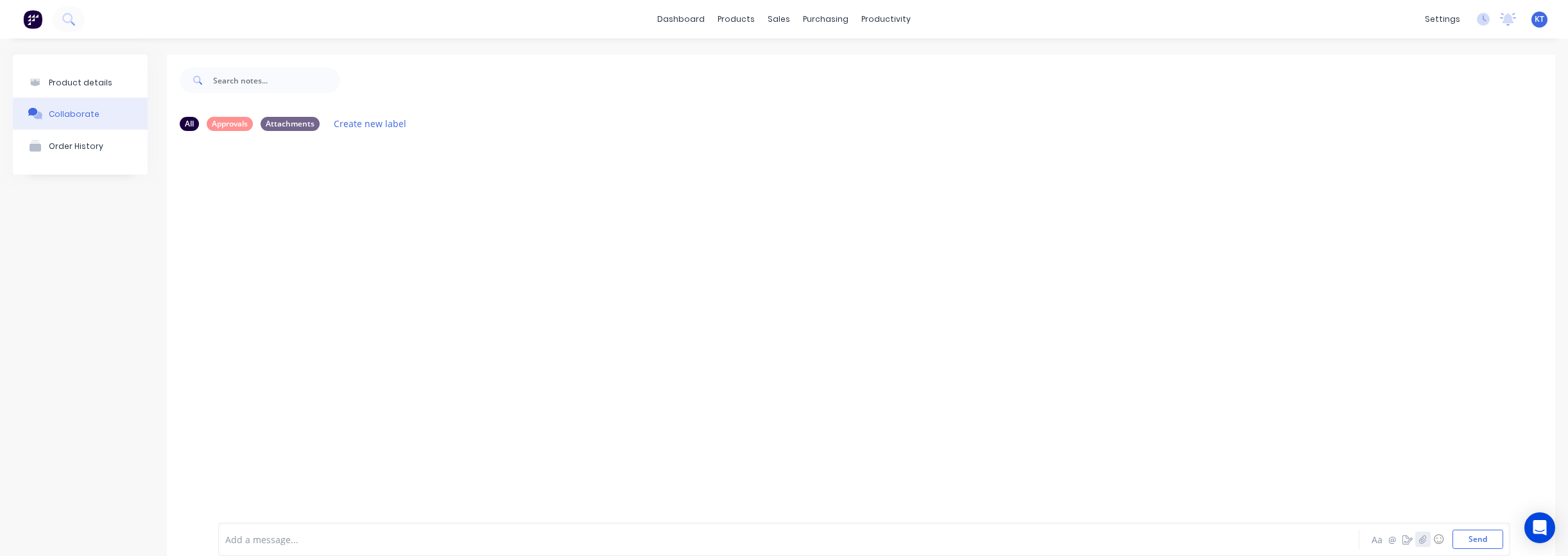
click at [821, 542] on icon "button" at bounding box center [1422, 539] width 8 height 9
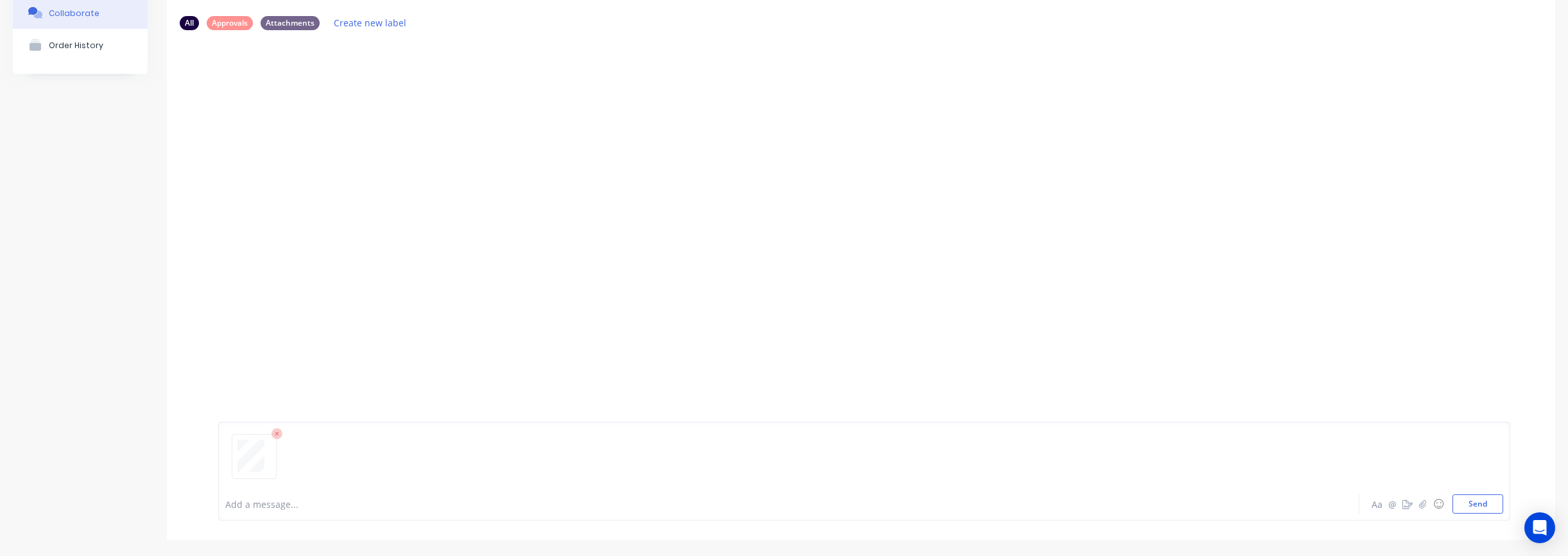
click at [344, 450] on div at bounding box center [864, 462] width 1277 height 66
click at [270, 500] on div at bounding box center [704, 504] width 957 height 14
click at [821, 503] on button "Send" at bounding box center [1478, 503] width 50 height 19
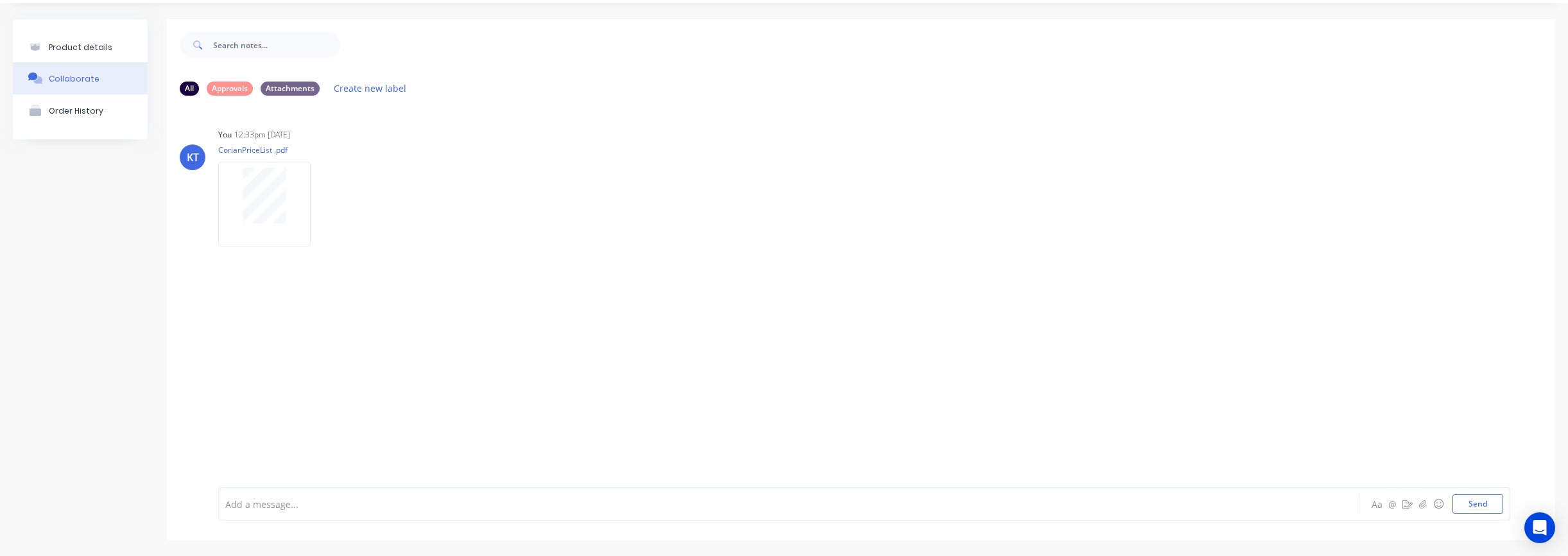
click at [687, 313] on div "KT You 12:33pm 07/10/25 CorianPriceList .pdf Labels Auto-attach to new orders S…" at bounding box center [861, 287] width 1388 height 362
click at [611, 308] on div "KT You 12:33pm 07/10/25 CorianPriceList .pdf Labels Auto-attach to new orders S…" at bounding box center [861, 287] width 1388 height 362
click at [657, 281] on div "KT You 12:33pm 07/10/25 CorianPriceList .pdf Labels Auto-attach to new orders S…" at bounding box center [861, 287] width 1388 height 362
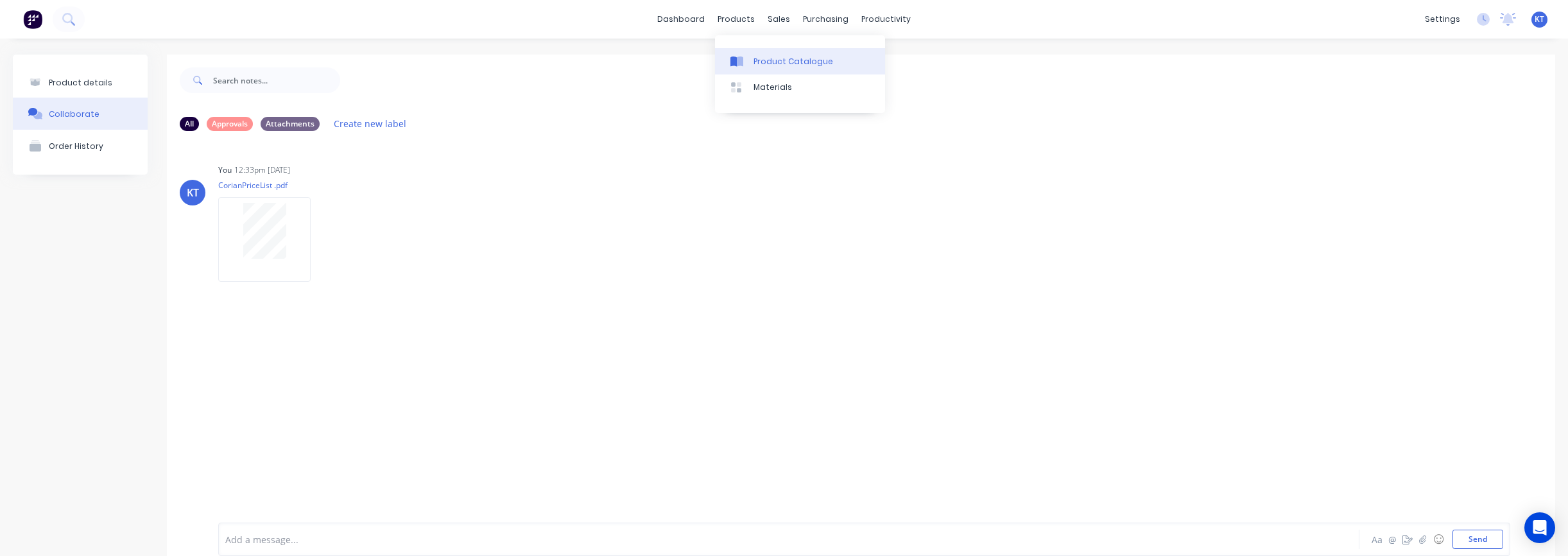
click at [751, 65] on link "Product Catalogue" at bounding box center [800, 61] width 170 height 26
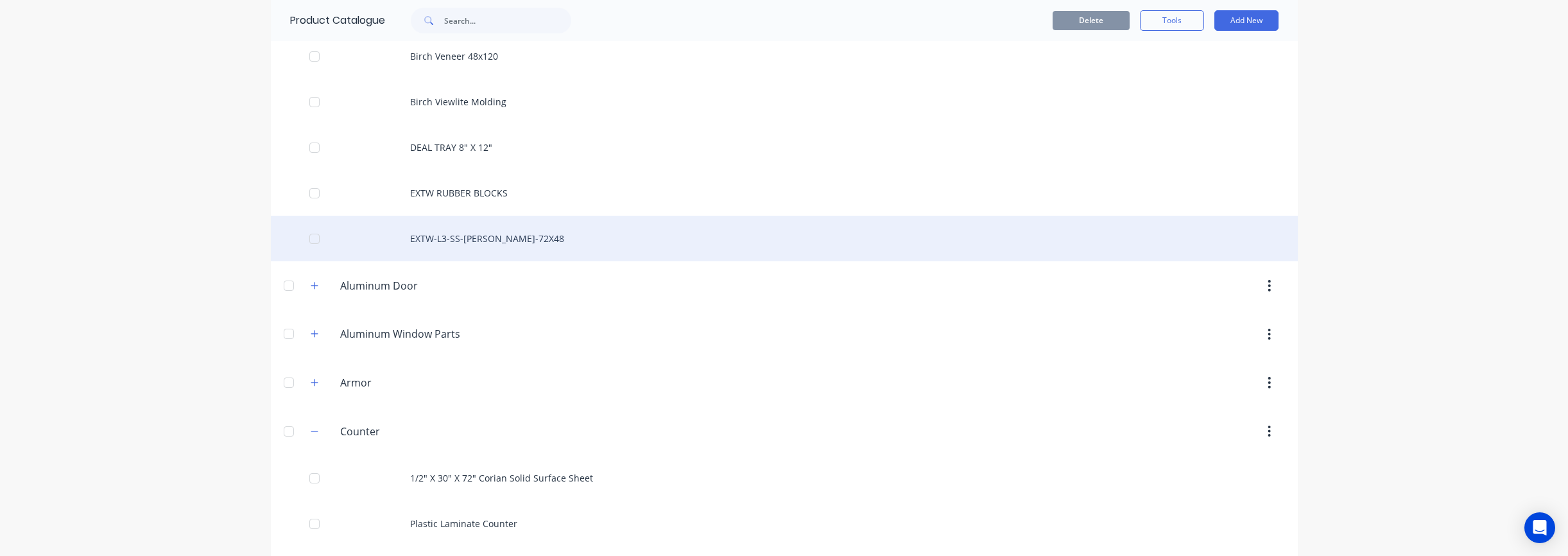
scroll to position [384, 0]
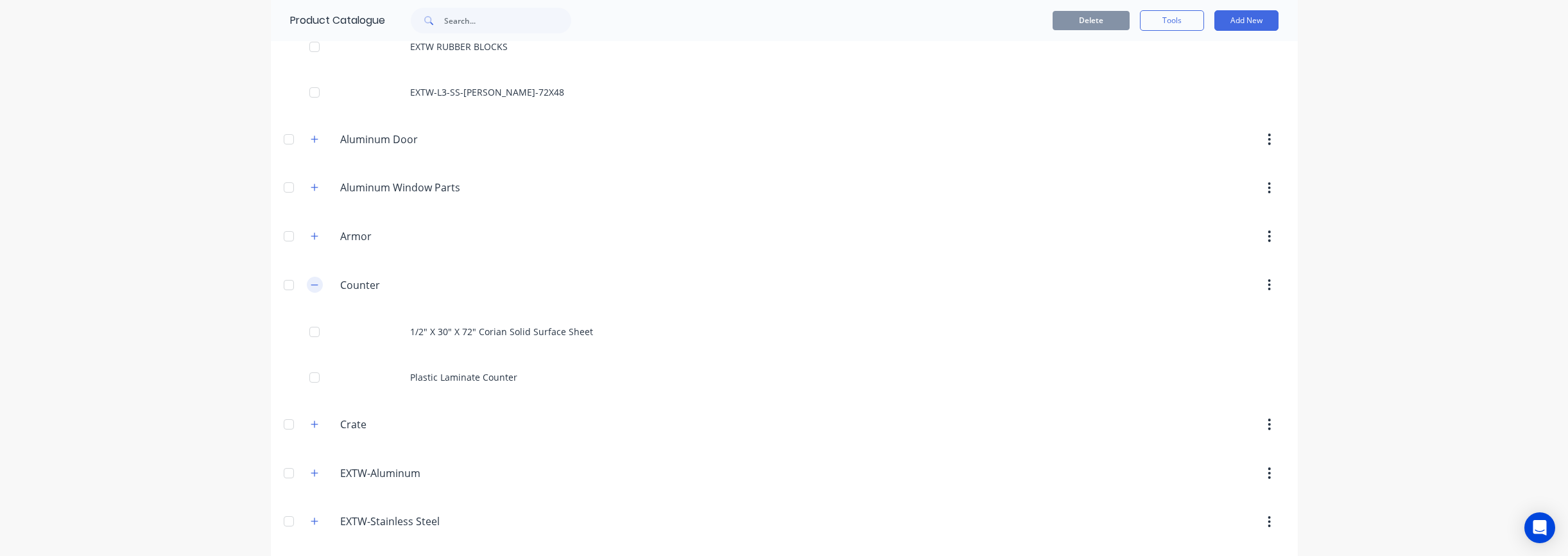
click at [319, 289] on button "button" at bounding box center [315, 285] width 16 height 16
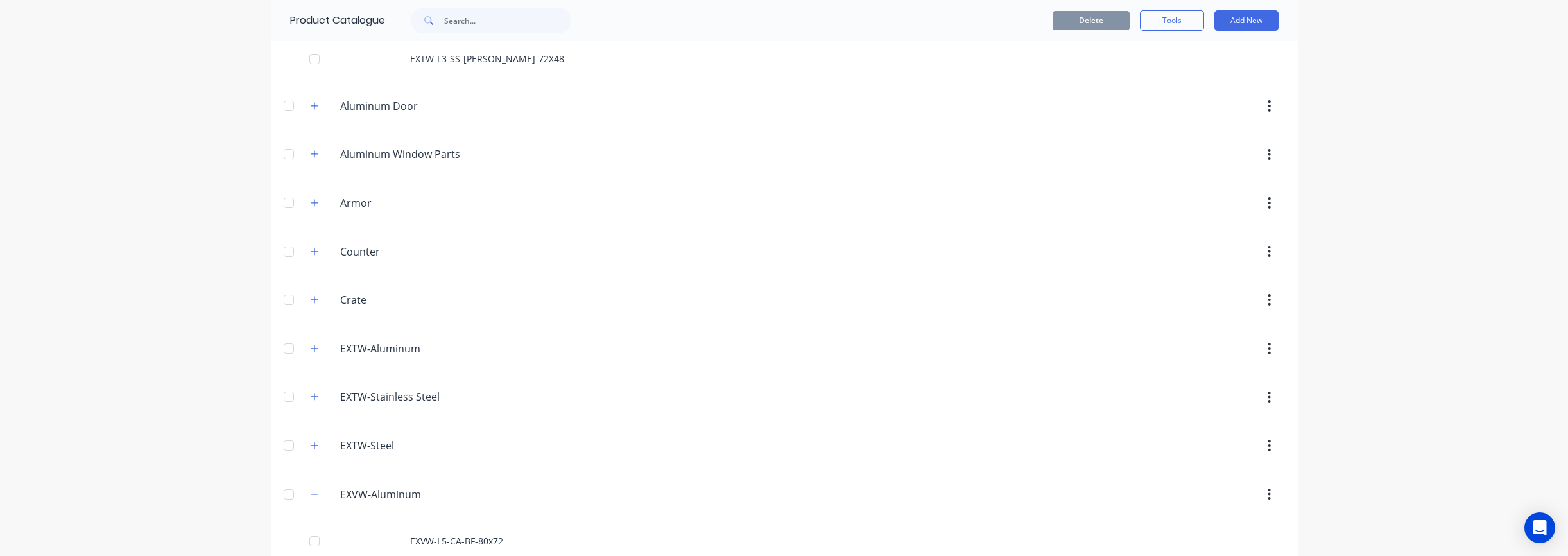
scroll to position [425, 0]
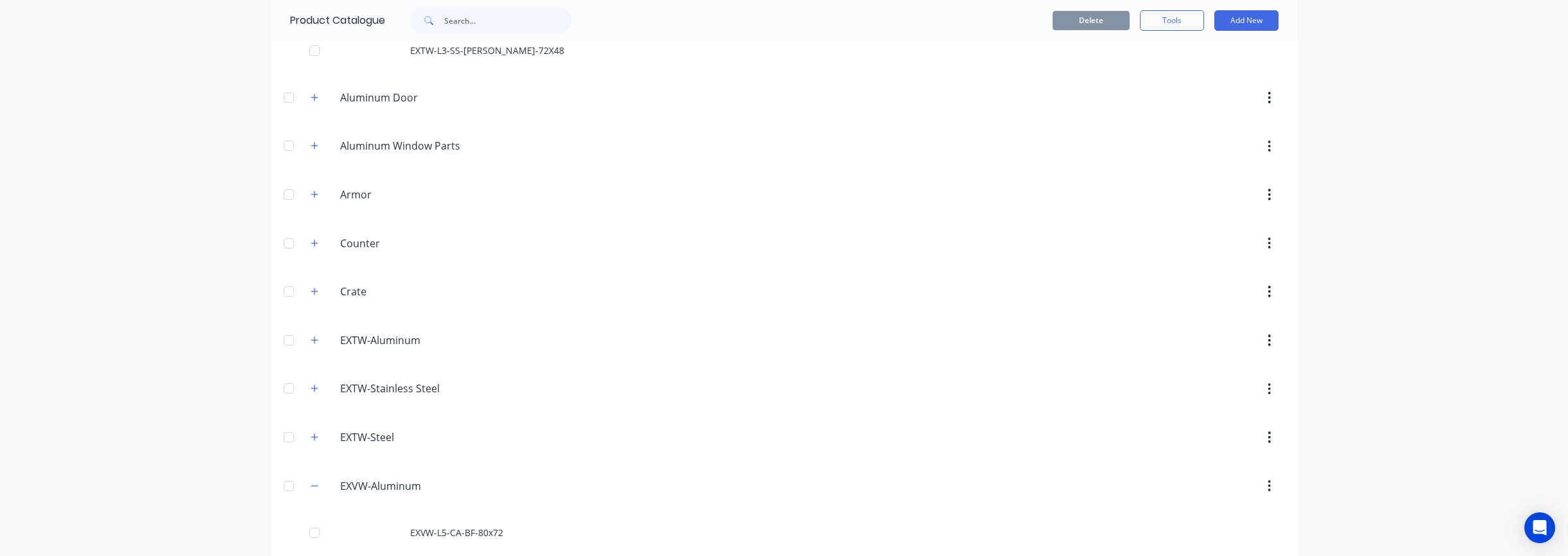
click at [322, 392] on div "EXTW-Stainless.Steel EXTW-Stainless Steel" at bounding box center [402, 389] width 202 height 23
click at [317, 392] on icon "button" at bounding box center [314, 388] width 8 height 9
click at [350, 389] on input "EXTW-Stainless Steel" at bounding box center [416, 388] width 152 height 15
click at [313, 389] on icon "button" at bounding box center [314, 388] width 8 height 9
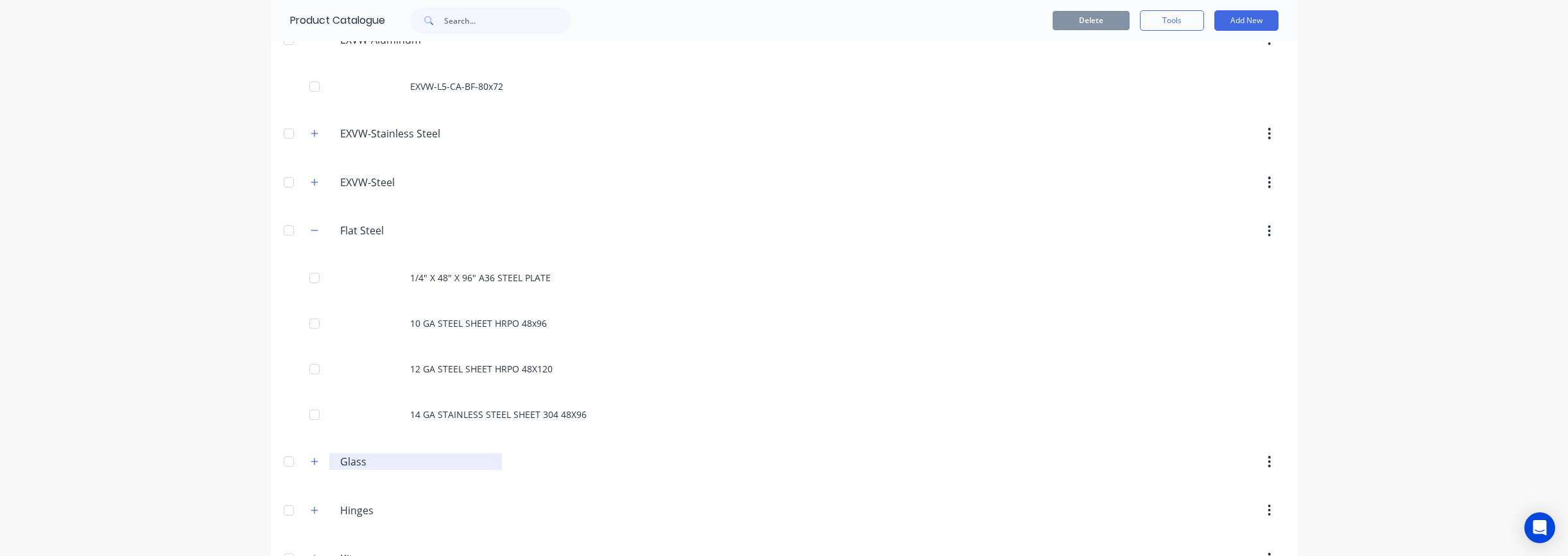
scroll to position [925, 0]
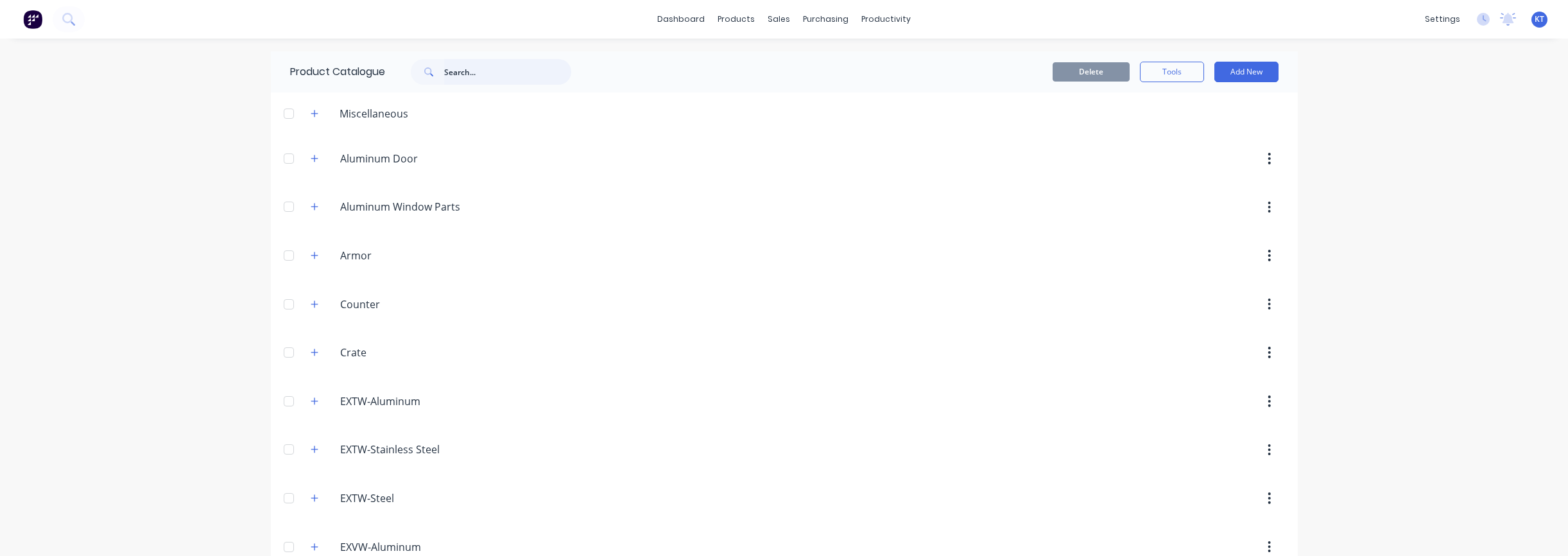
click at [471, 75] on input "text" at bounding box center [508, 72] width 127 height 26
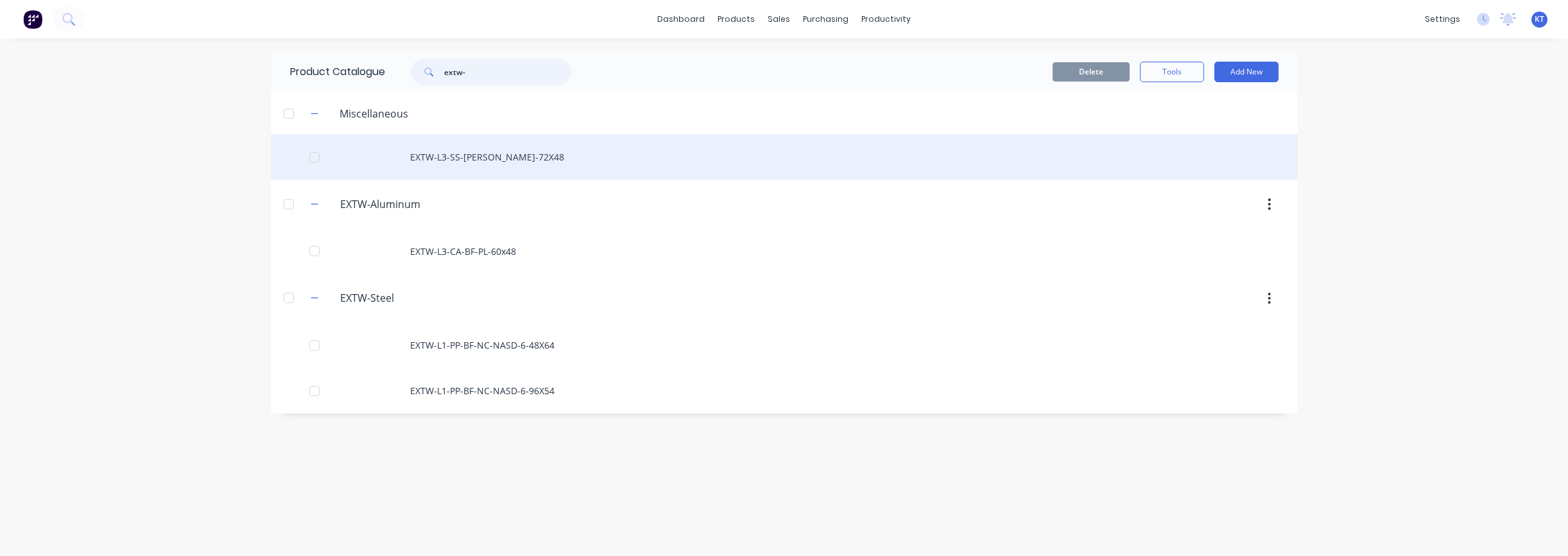
type input "extw-"
click at [458, 159] on div "EXTW-L3-SS-[PERSON_NAME]-72X48" at bounding box center [784, 156] width 1027 height 45
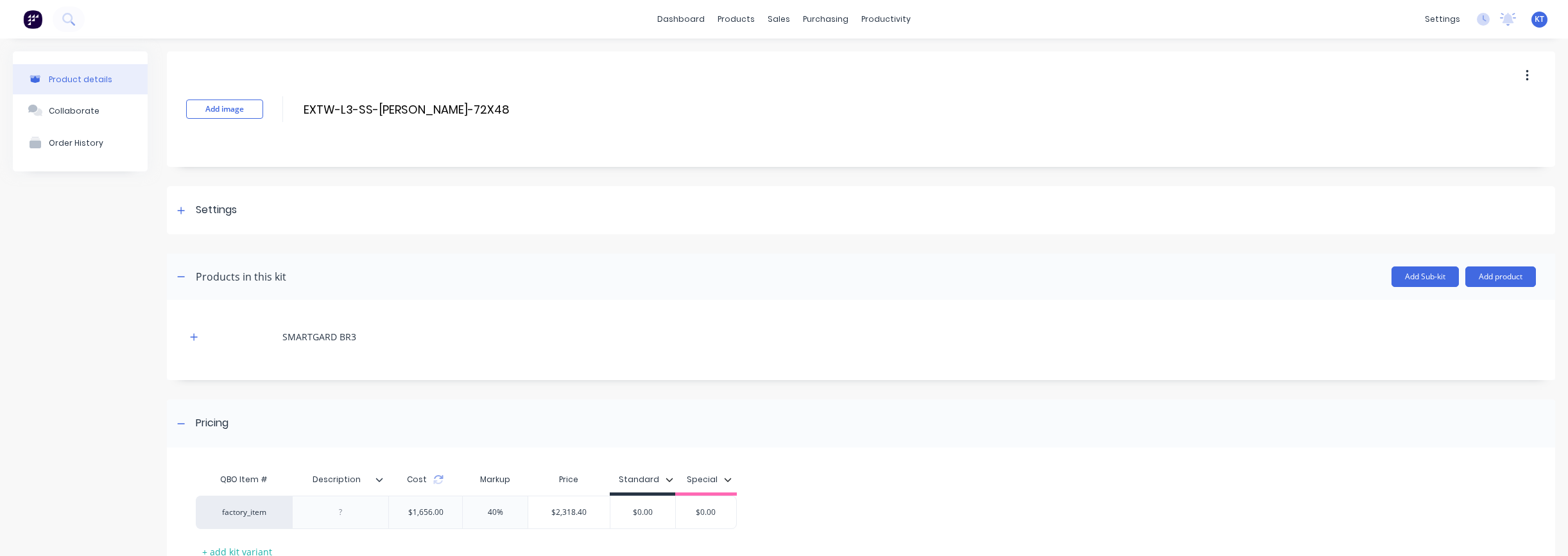
scroll to position [68, 0]
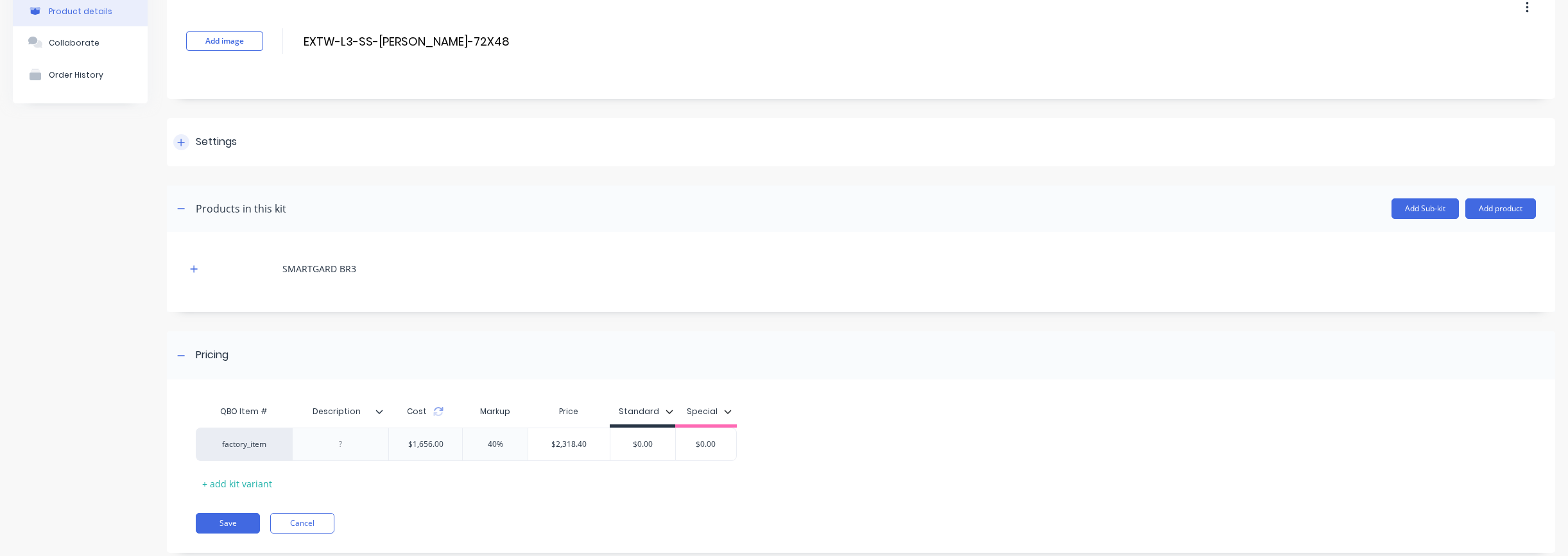
click at [174, 141] on div at bounding box center [181, 142] width 16 height 16
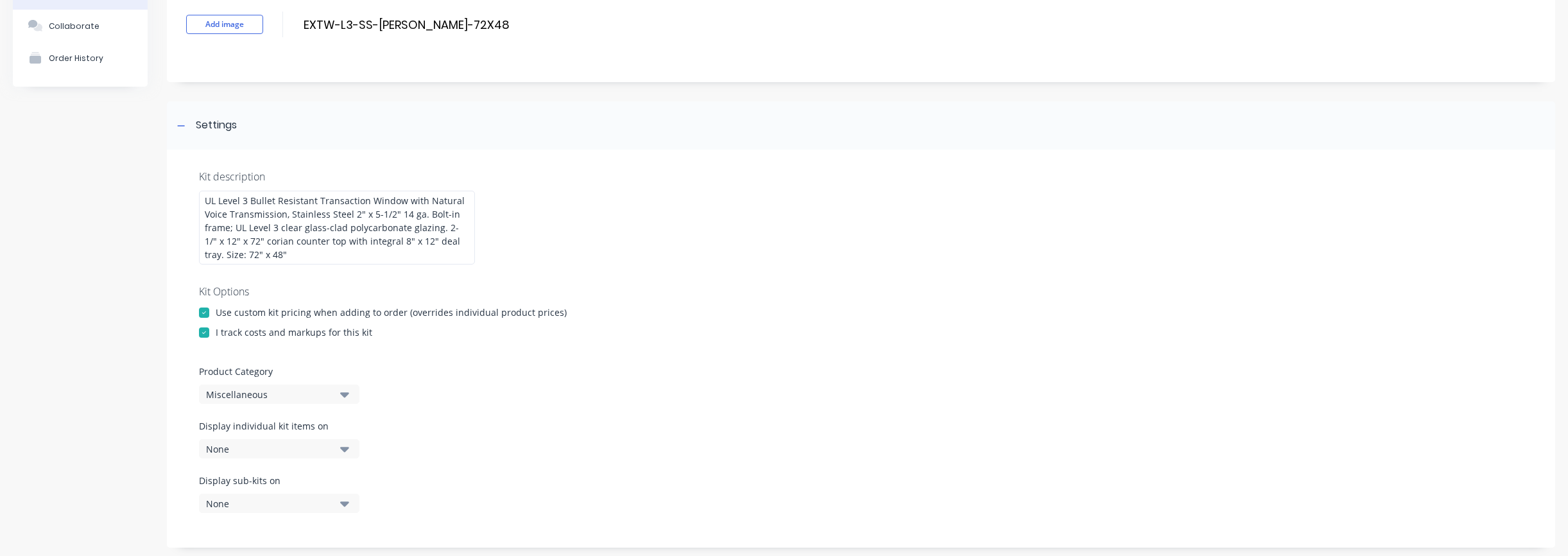
scroll to position [101, 0]
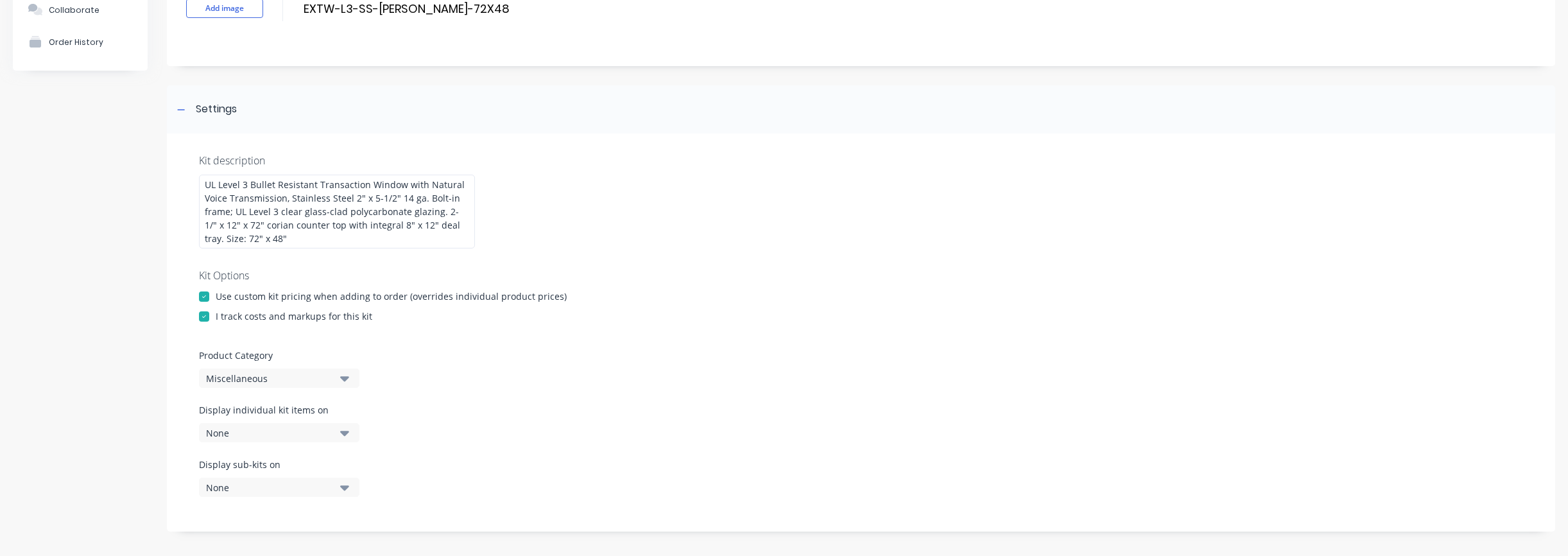
click at [314, 383] on div "Miscellaneous" at bounding box center [268, 378] width 125 height 14
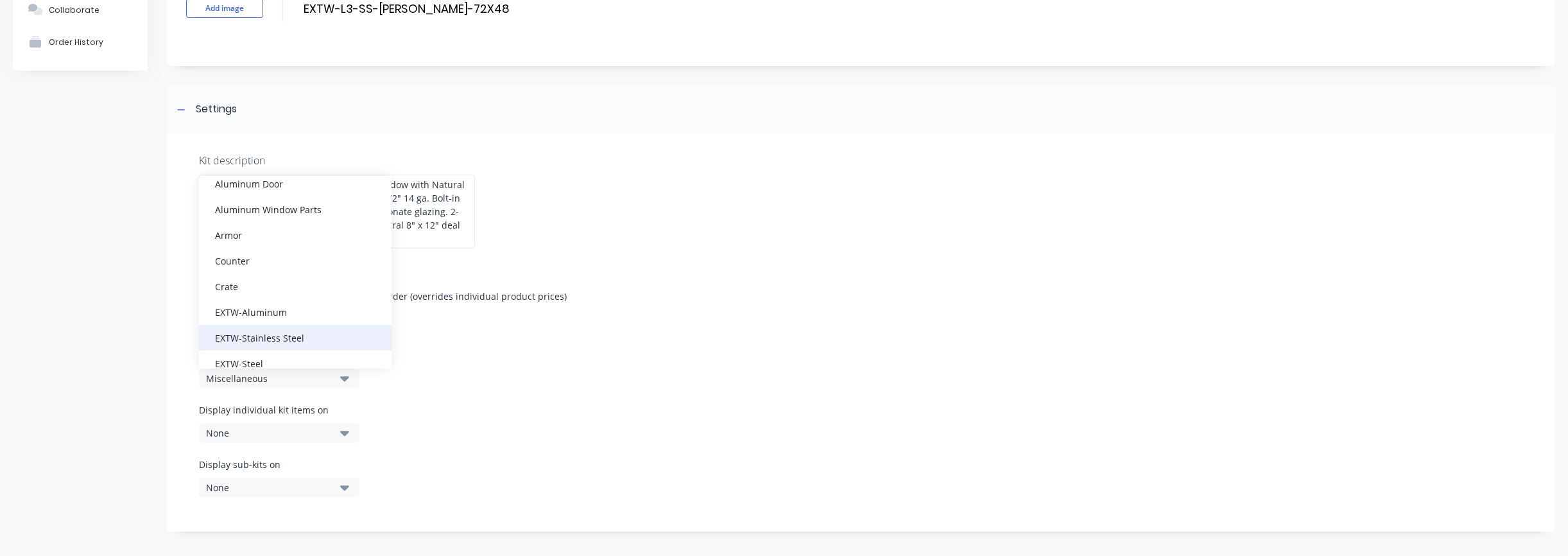
scroll to position [102, 0]
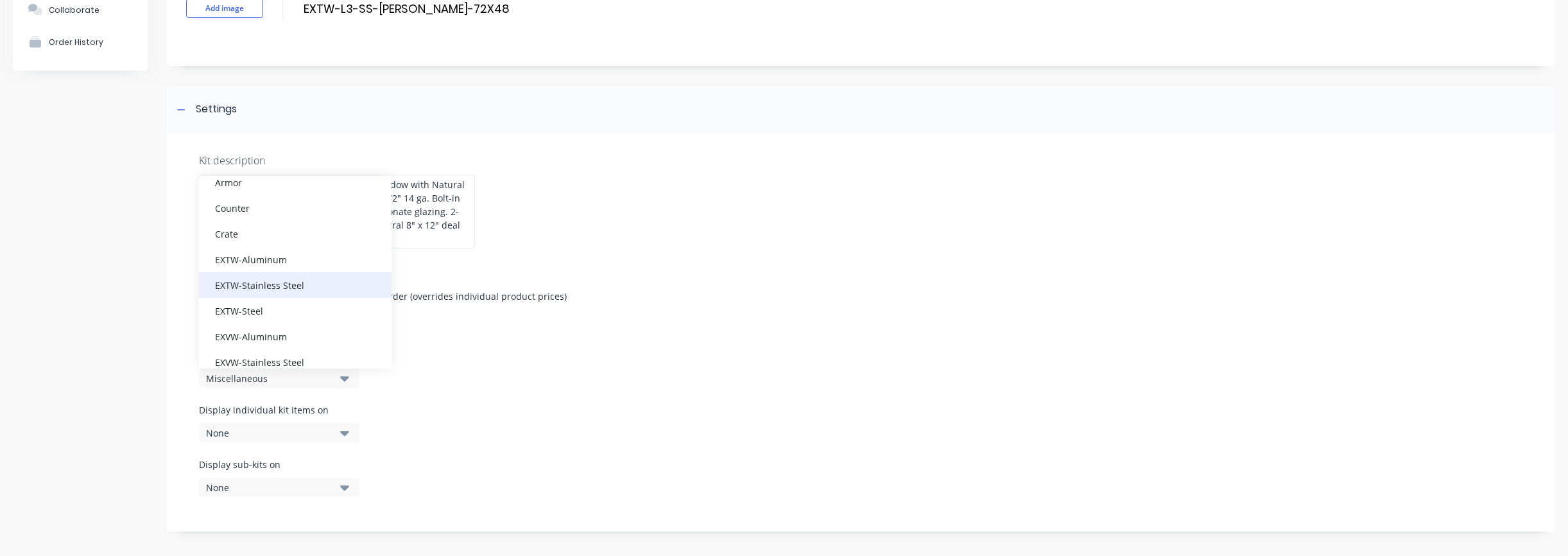
click at [282, 288] on div "EXTW-Stainless Steel" at bounding box center [295, 285] width 192 height 26
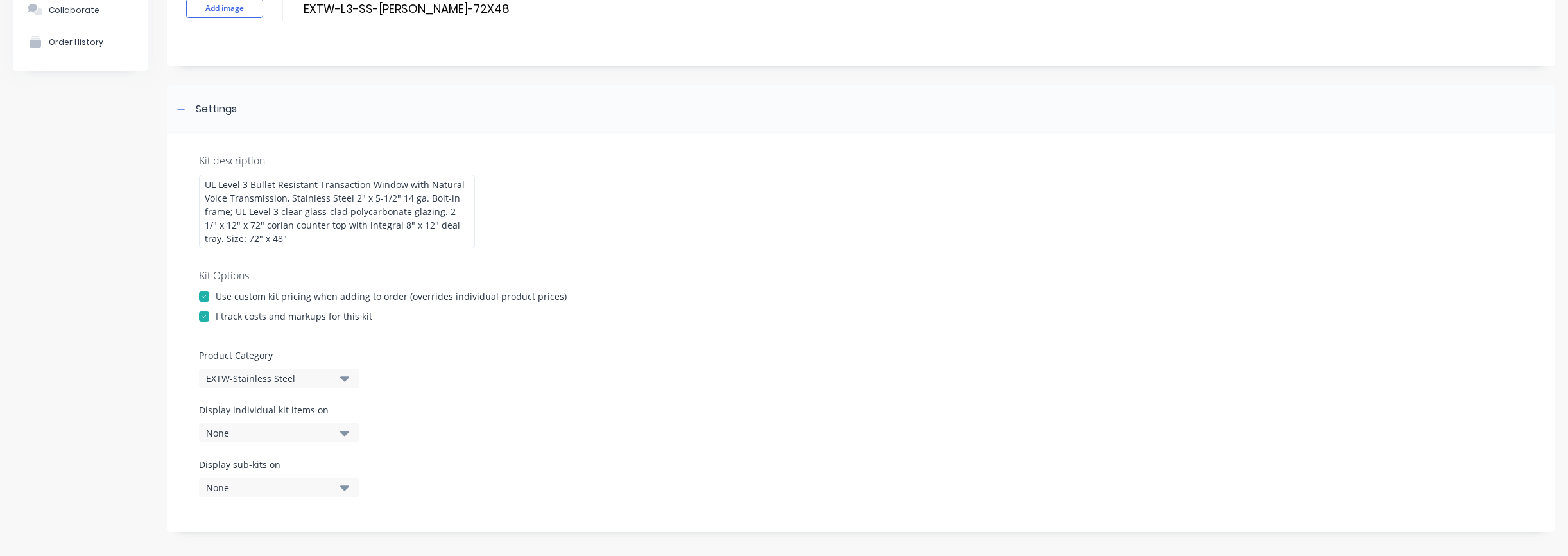
click at [609, 394] on div "Kit description UL Level 3 Bullet Resistant Transaction Window with Natural Voi…" at bounding box center [861, 332] width 1388 height 398
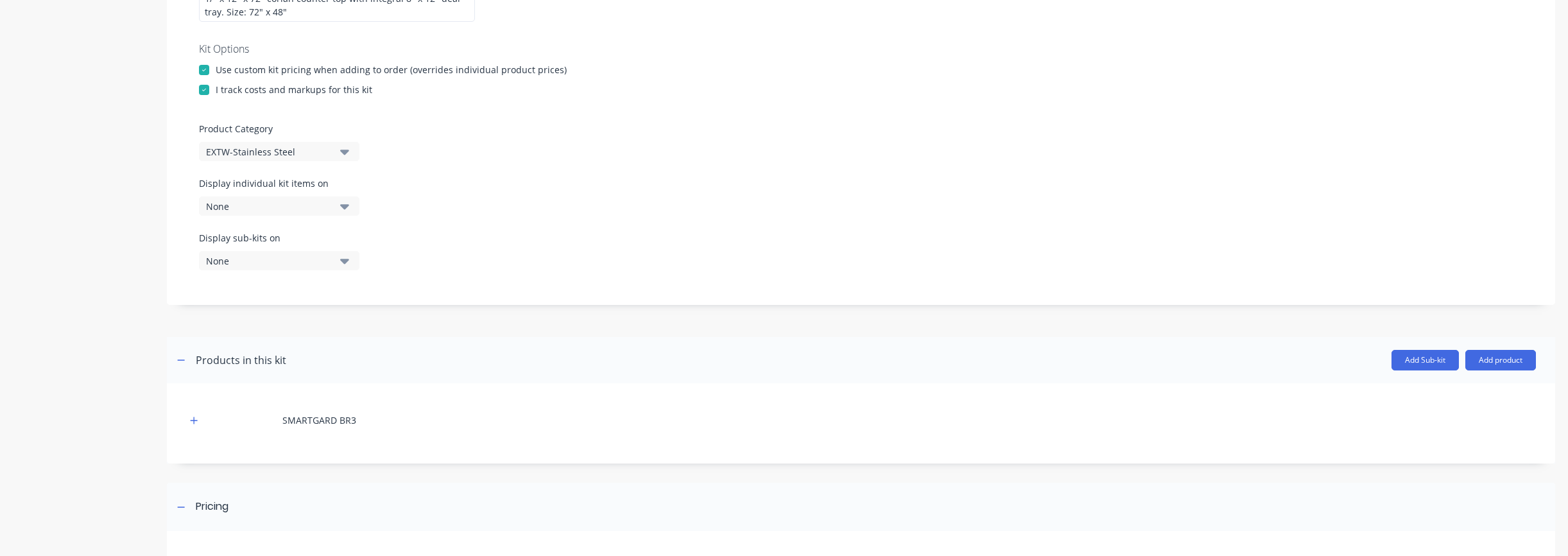
scroll to position [462, 0]
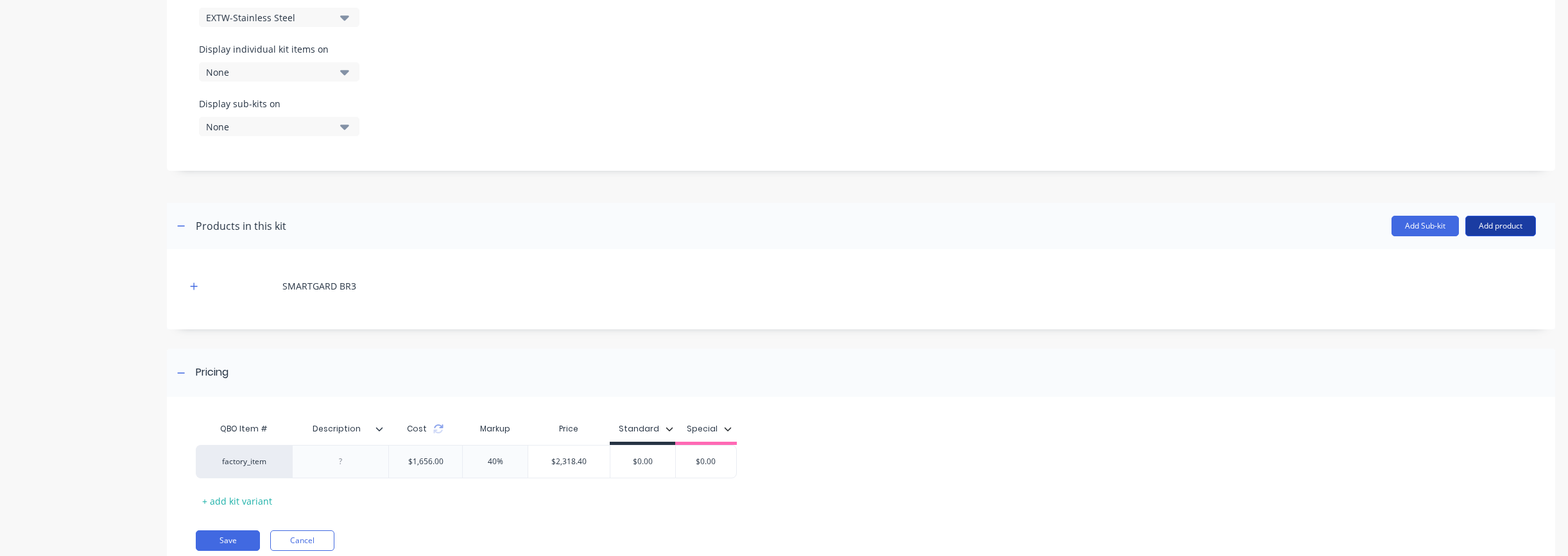
click at [1481, 229] on button "Add product" at bounding box center [1500, 226] width 71 height 20
click at [1445, 261] on div "Product catalogue" at bounding box center [1474, 259] width 99 height 19
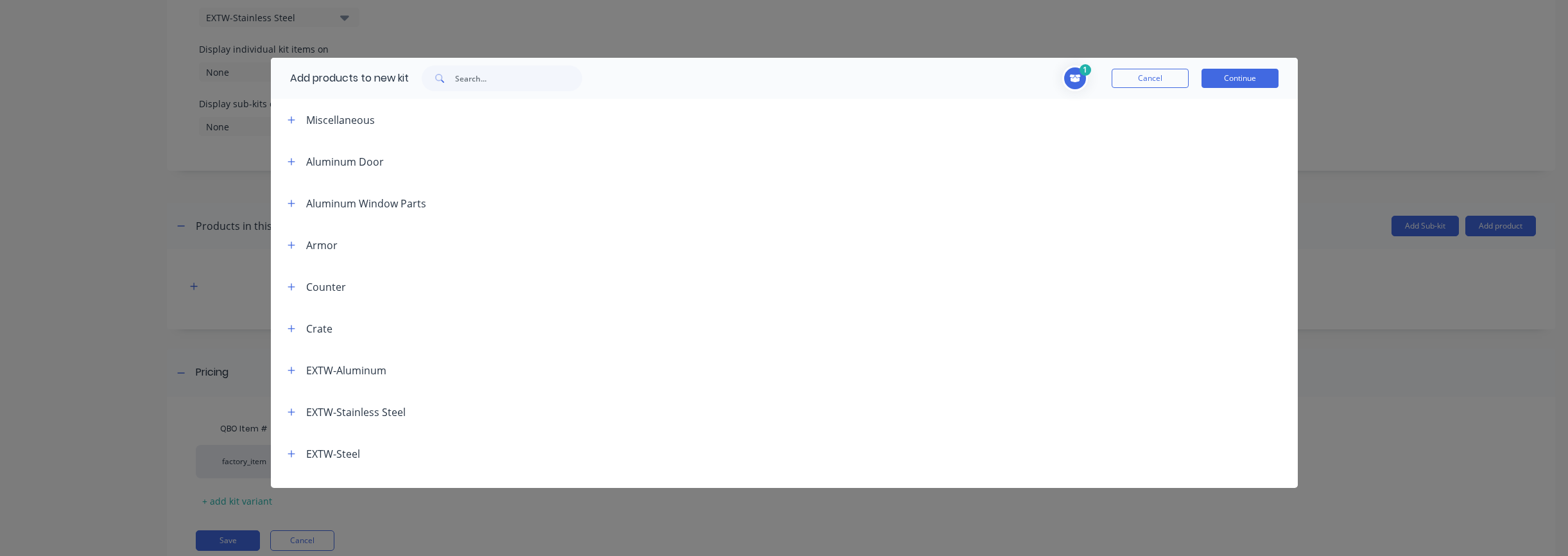
click at [298, 125] on span at bounding box center [291, 120] width 16 height 16
click at [296, 123] on button "button" at bounding box center [291, 120] width 16 height 16
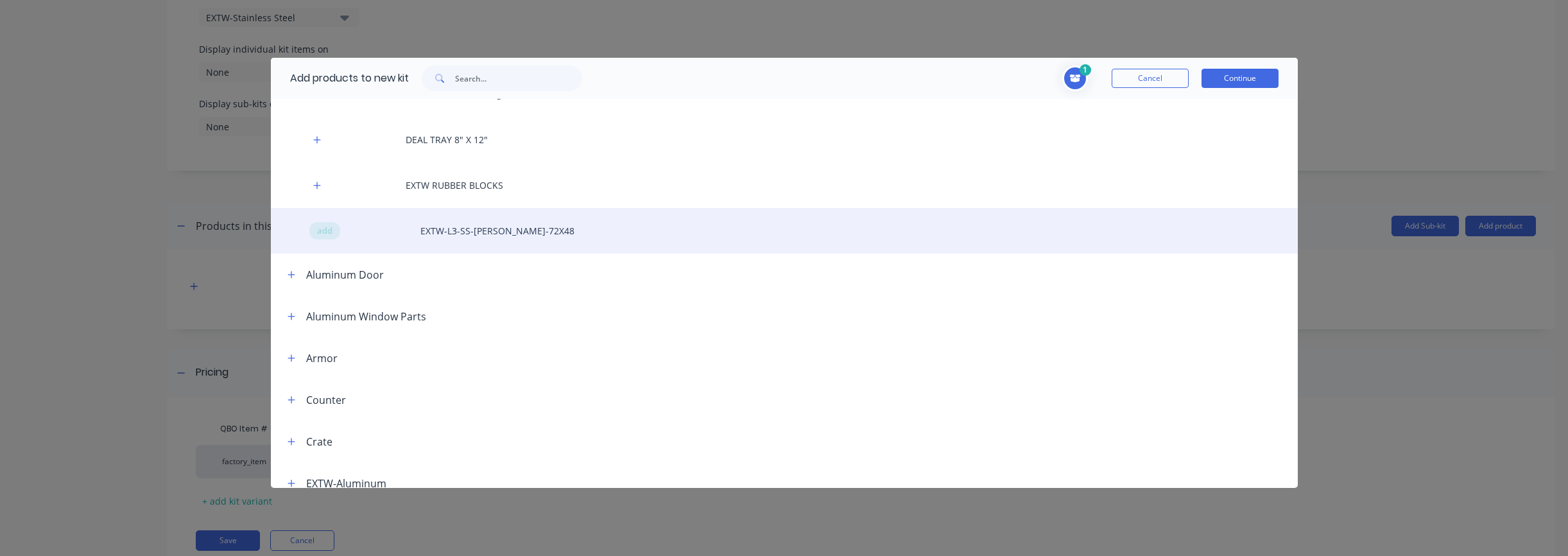
scroll to position [235, 0]
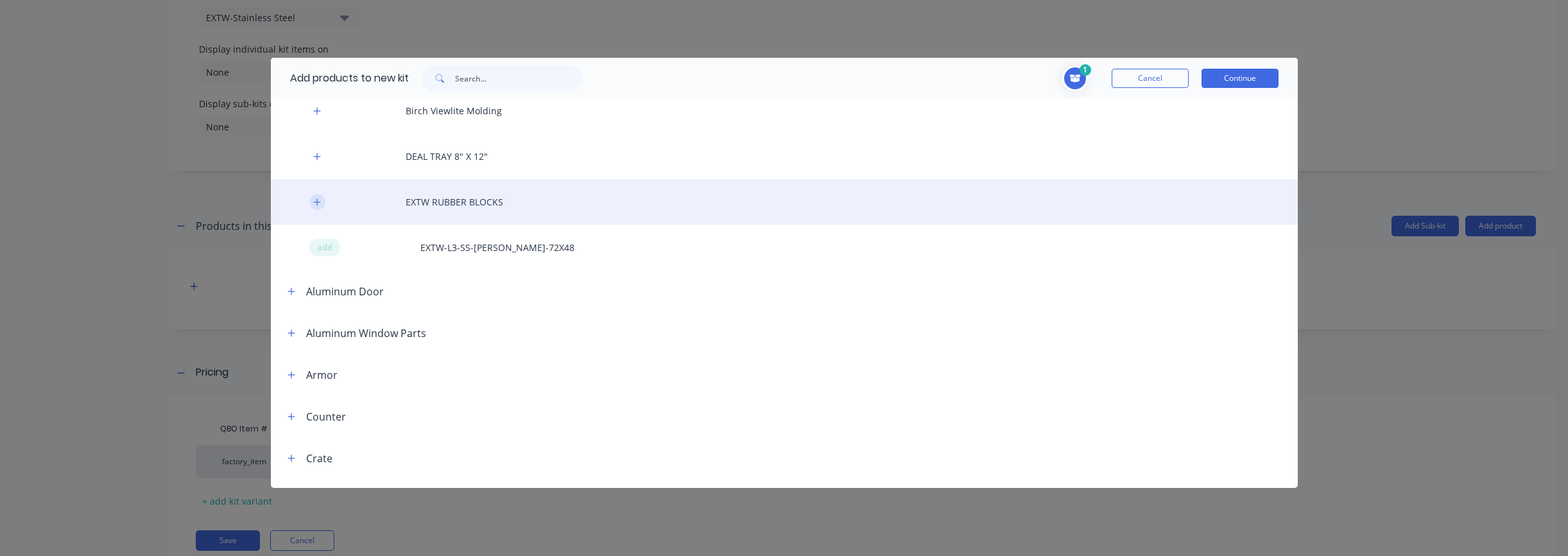
click at [319, 206] on button "button" at bounding box center [317, 202] width 16 height 16
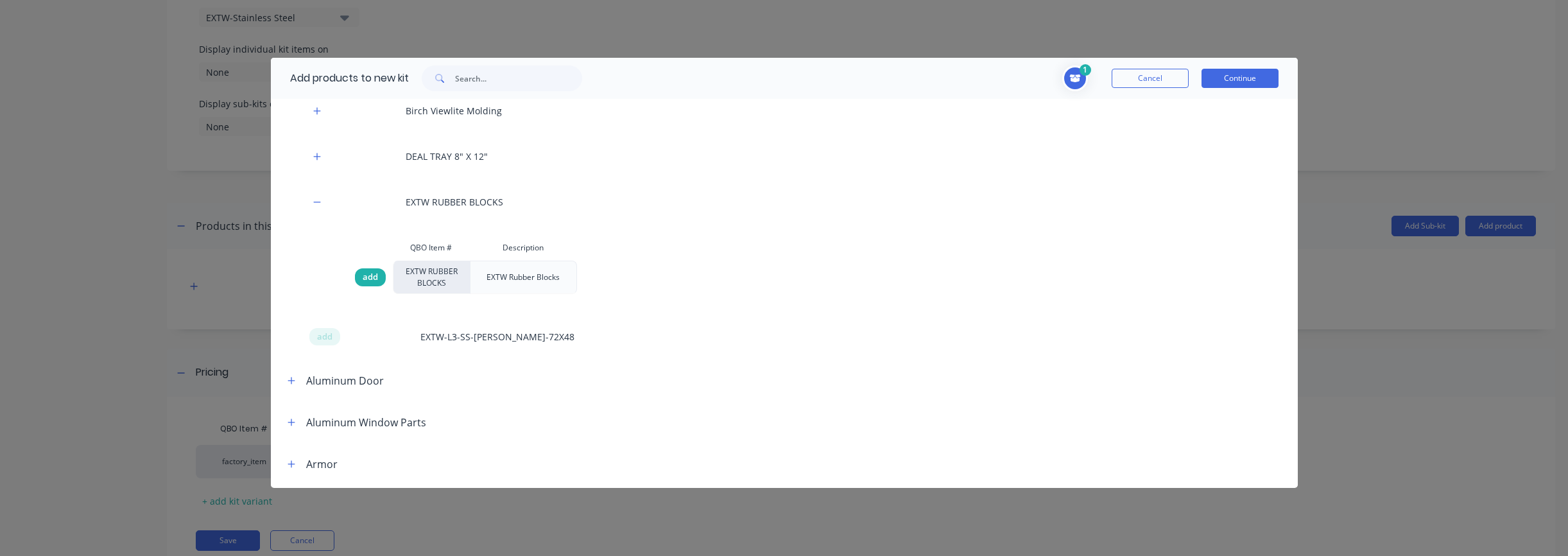
click at [365, 278] on span "add" at bounding box center [370, 278] width 15 height 13
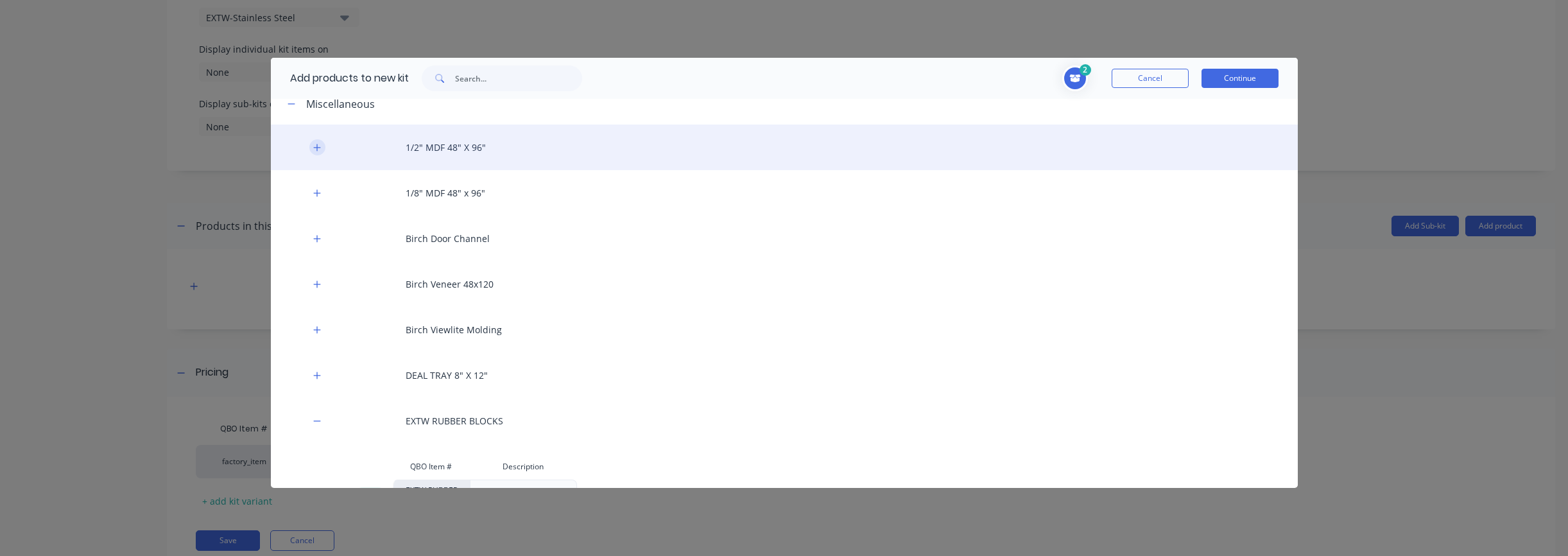
scroll to position [0, 0]
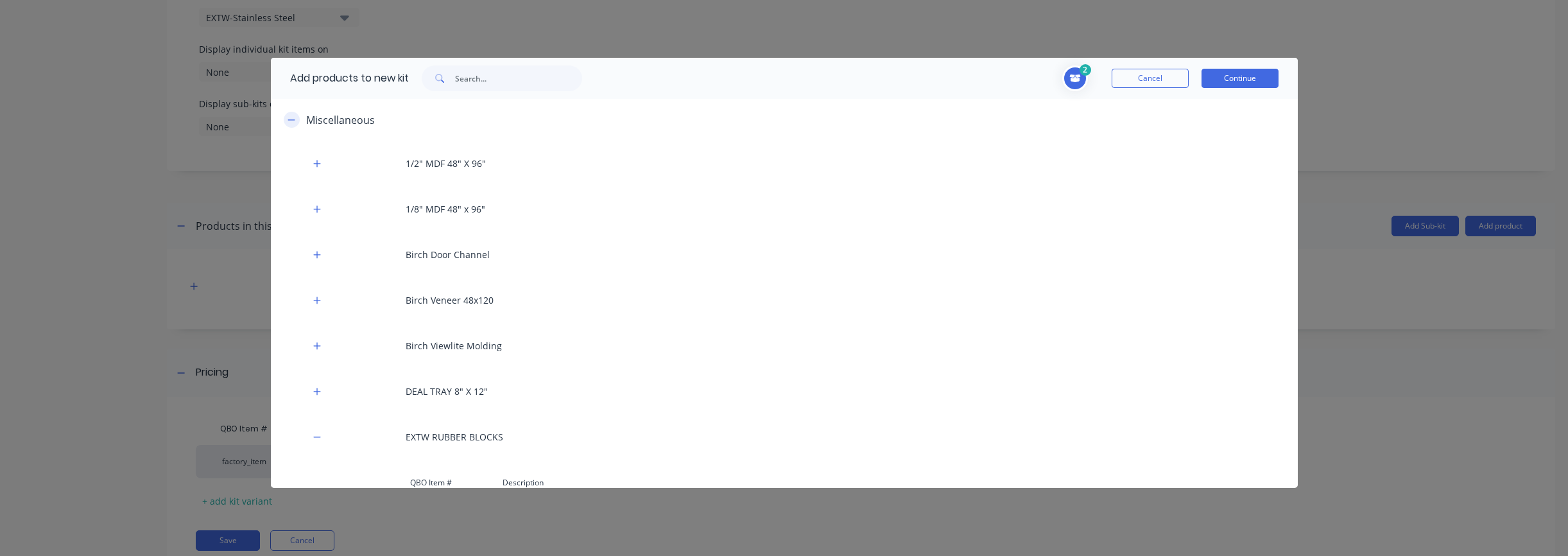
click at [294, 125] on button "button" at bounding box center [291, 120] width 16 height 16
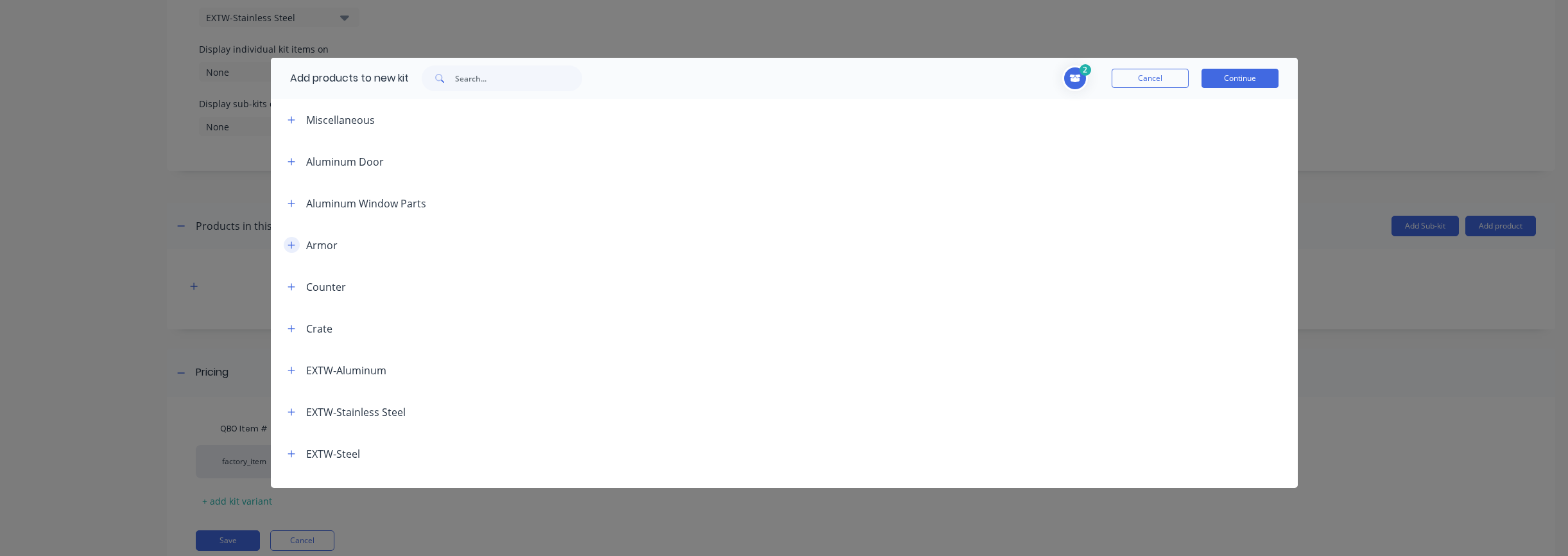
click at [291, 247] on icon "button" at bounding box center [291, 245] width 7 height 7
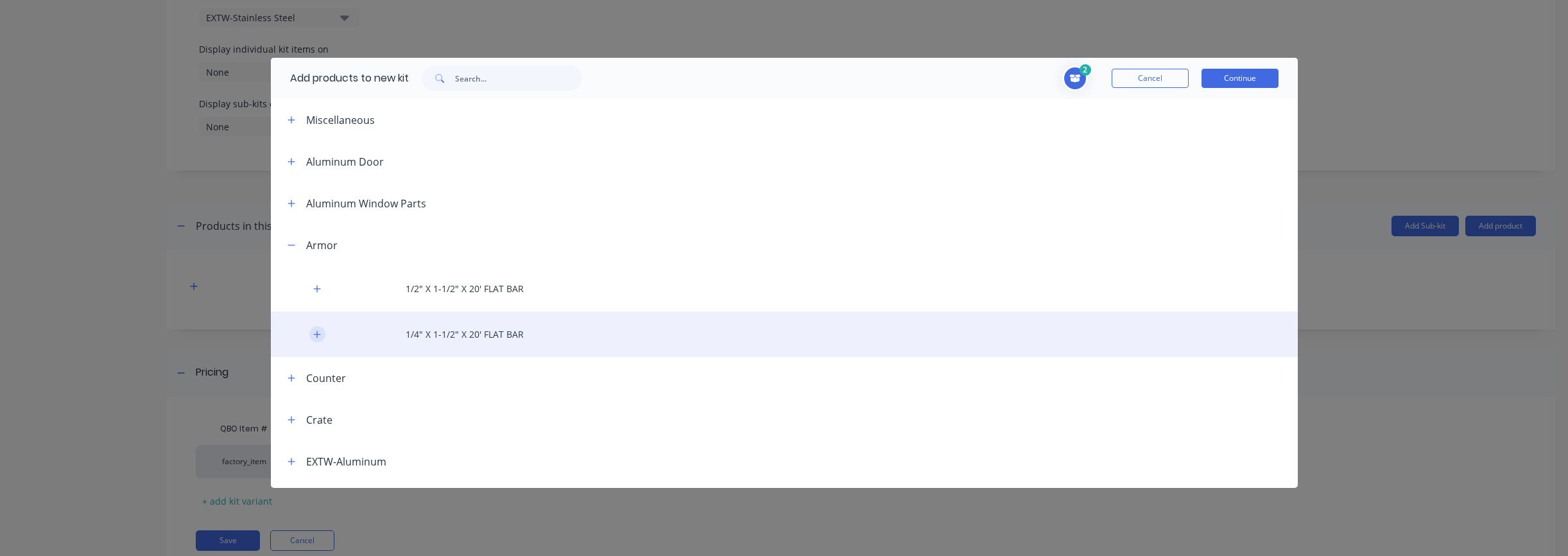
click at [323, 336] on button "button" at bounding box center [317, 334] width 16 height 16
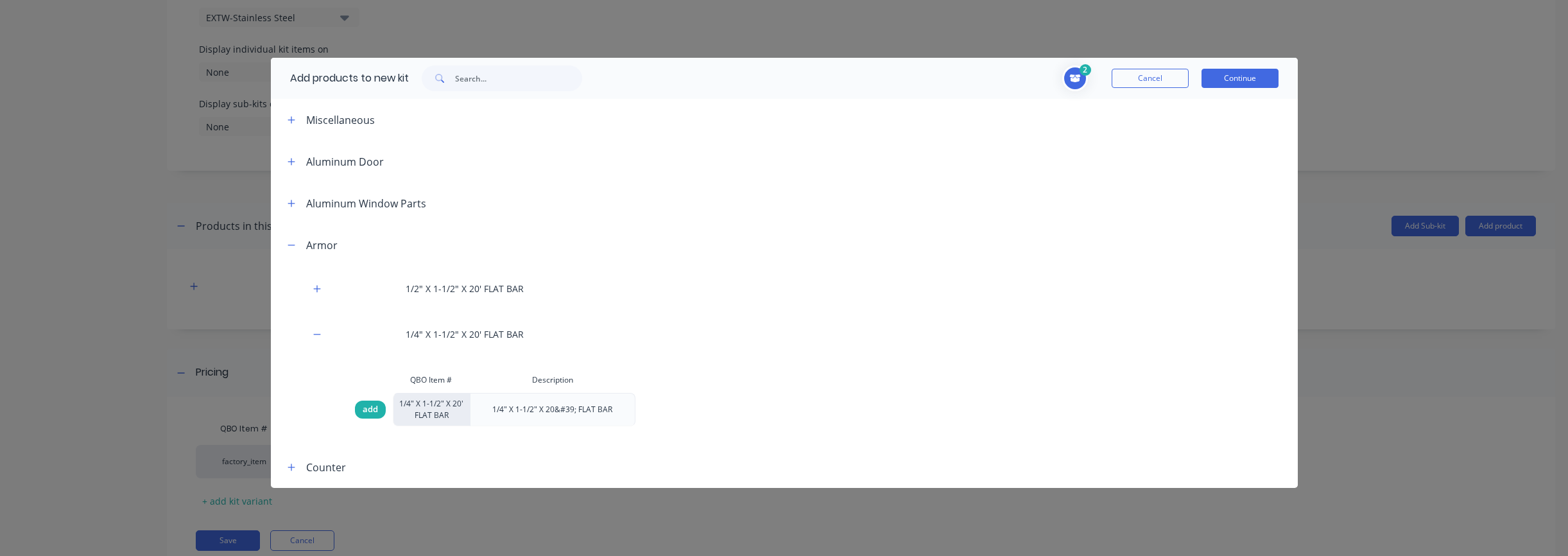
click at [373, 409] on span "add" at bounding box center [370, 410] width 15 height 13
click at [293, 250] on button "button" at bounding box center [291, 244] width 16 height 16
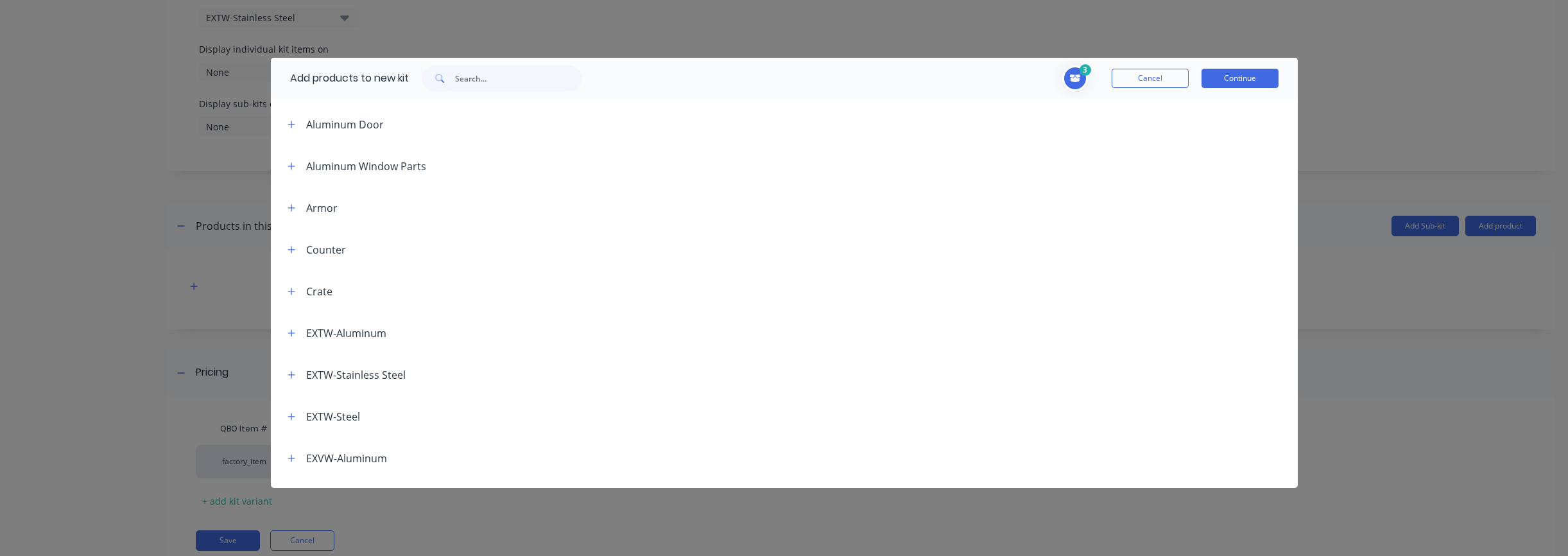
scroll to position [45, 0]
click at [294, 284] on icon "button" at bounding box center [291, 283] width 8 height 9
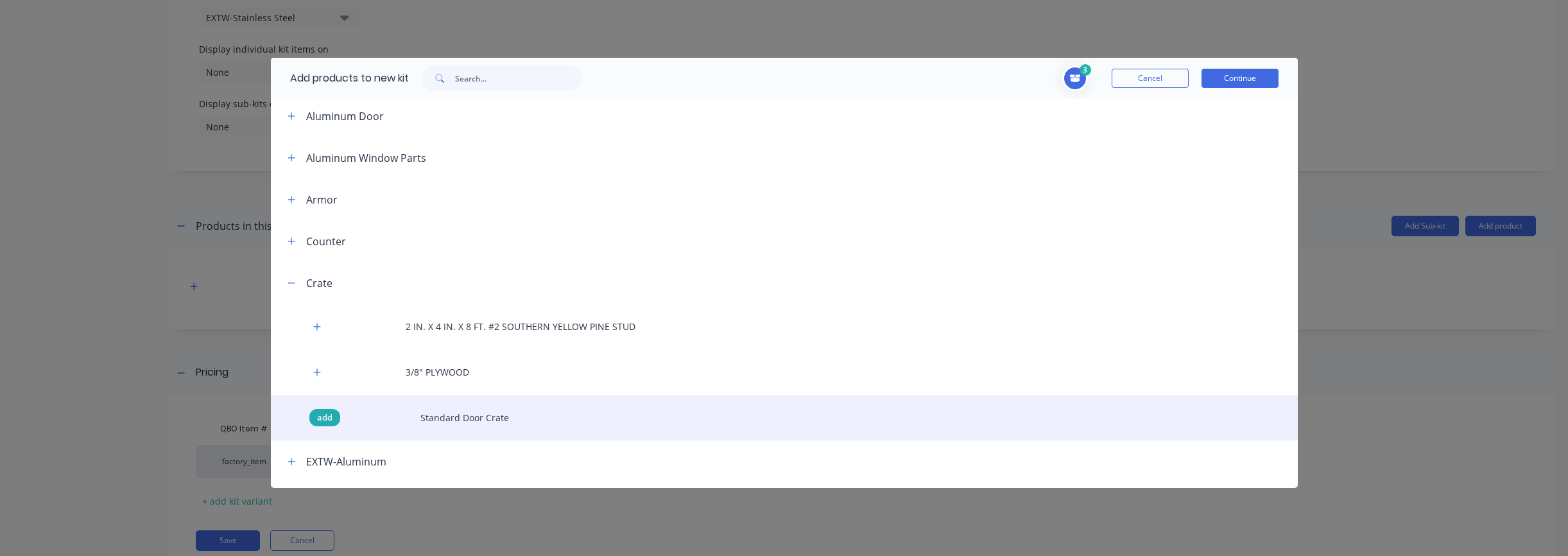
click at [324, 420] on span "add" at bounding box center [324, 418] width 15 height 13
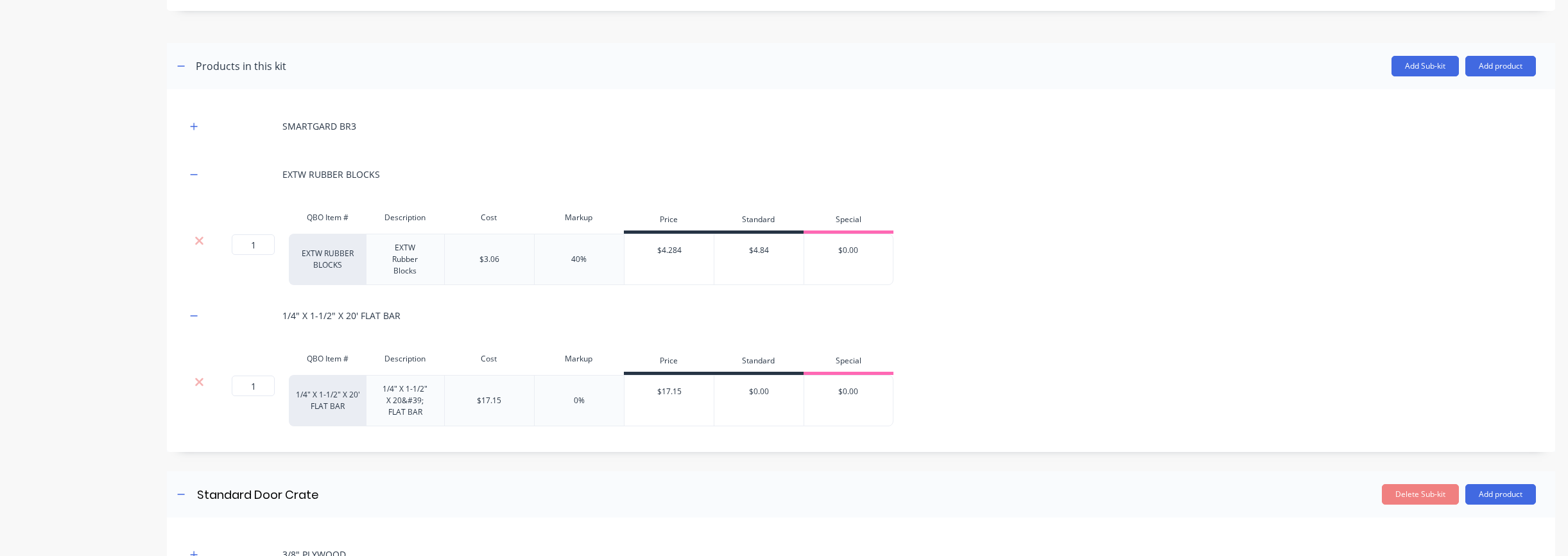
scroll to position [646, 0]
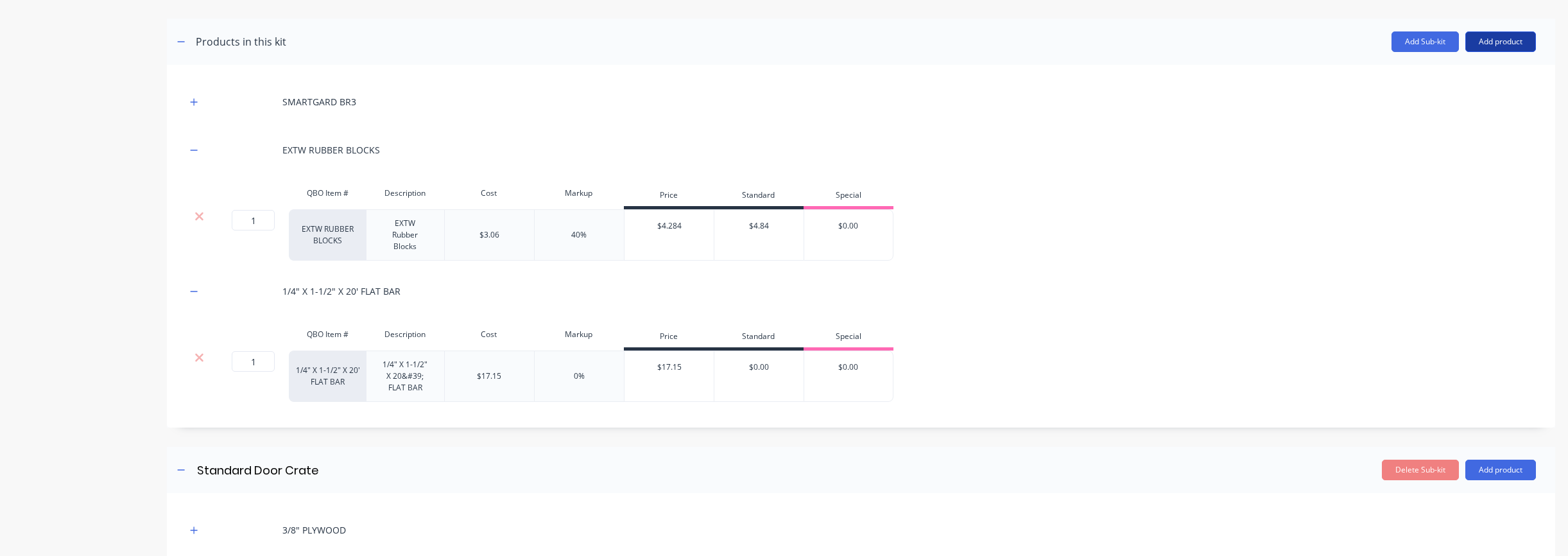
click at [1500, 45] on button "Add product" at bounding box center [1500, 42] width 71 height 20
click at [1471, 81] on div "Product catalogue" at bounding box center [1474, 75] width 99 height 19
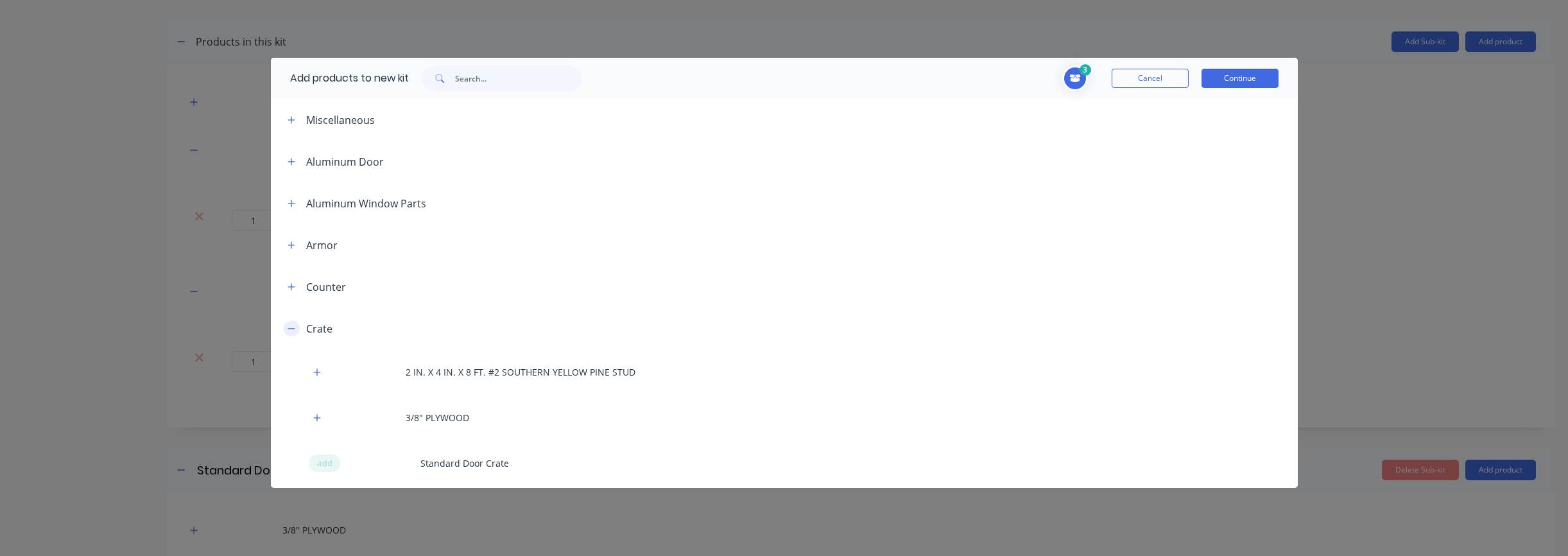
click at [293, 328] on icon "button" at bounding box center [291, 328] width 7 height 1
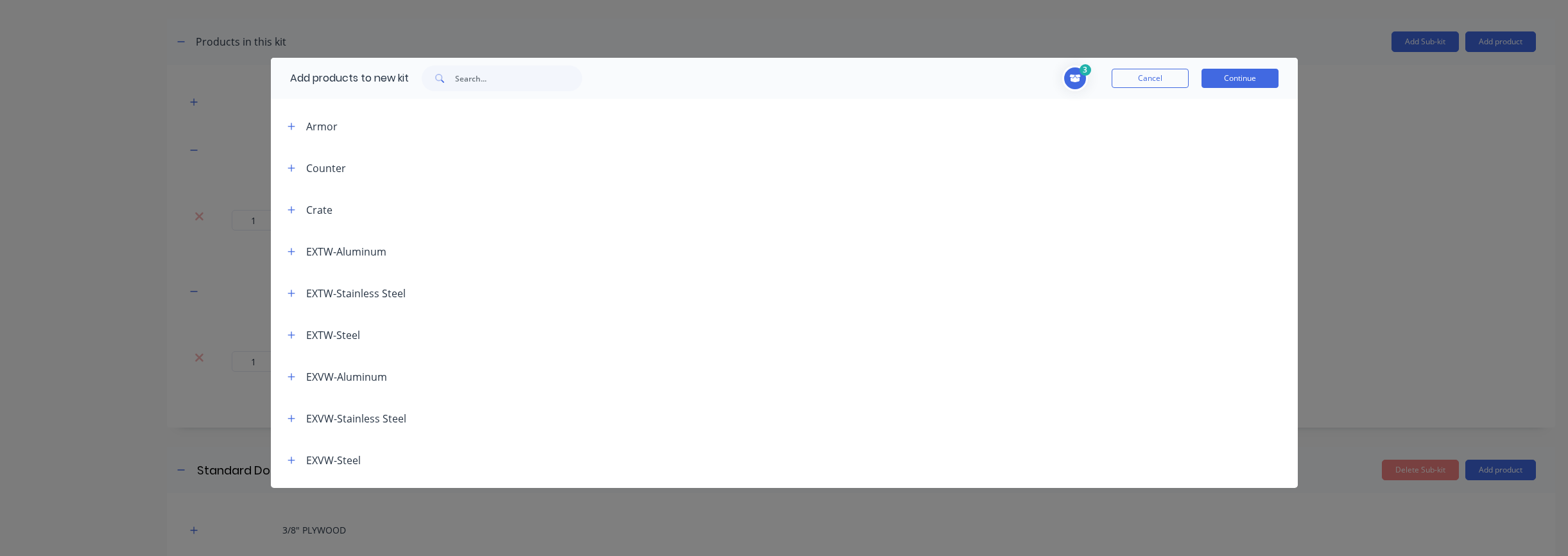
scroll to position [224, 0]
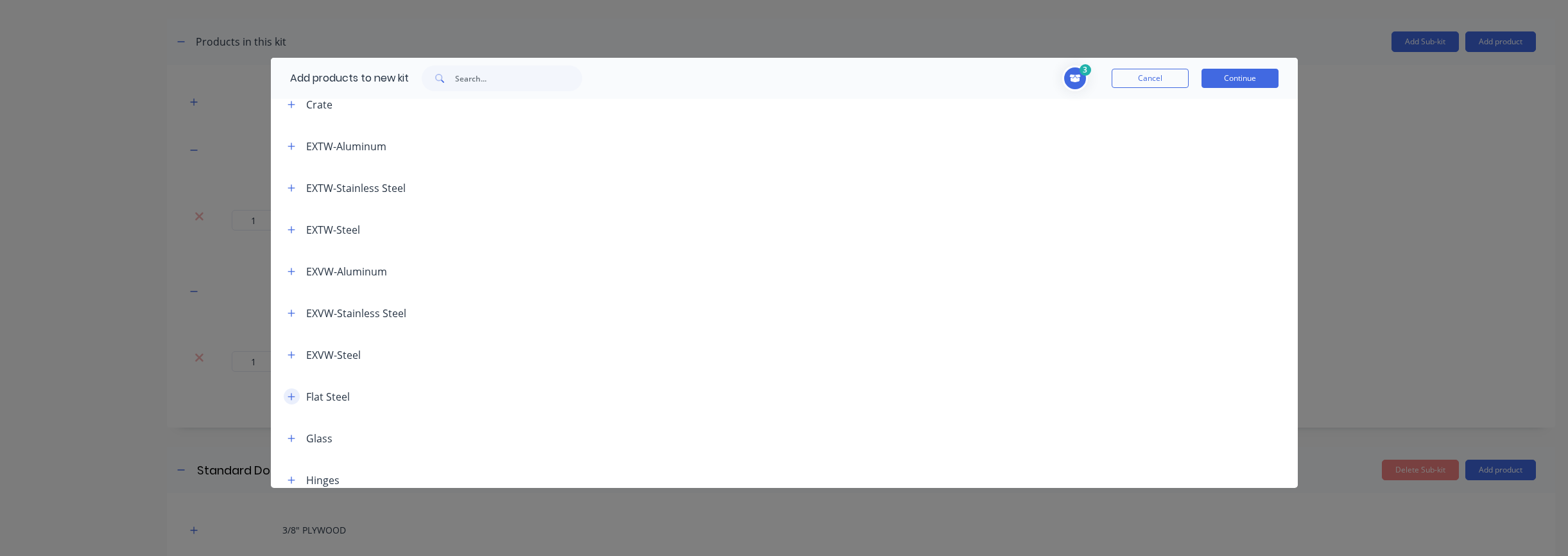
click at [288, 394] on icon "button" at bounding box center [291, 397] width 8 height 9
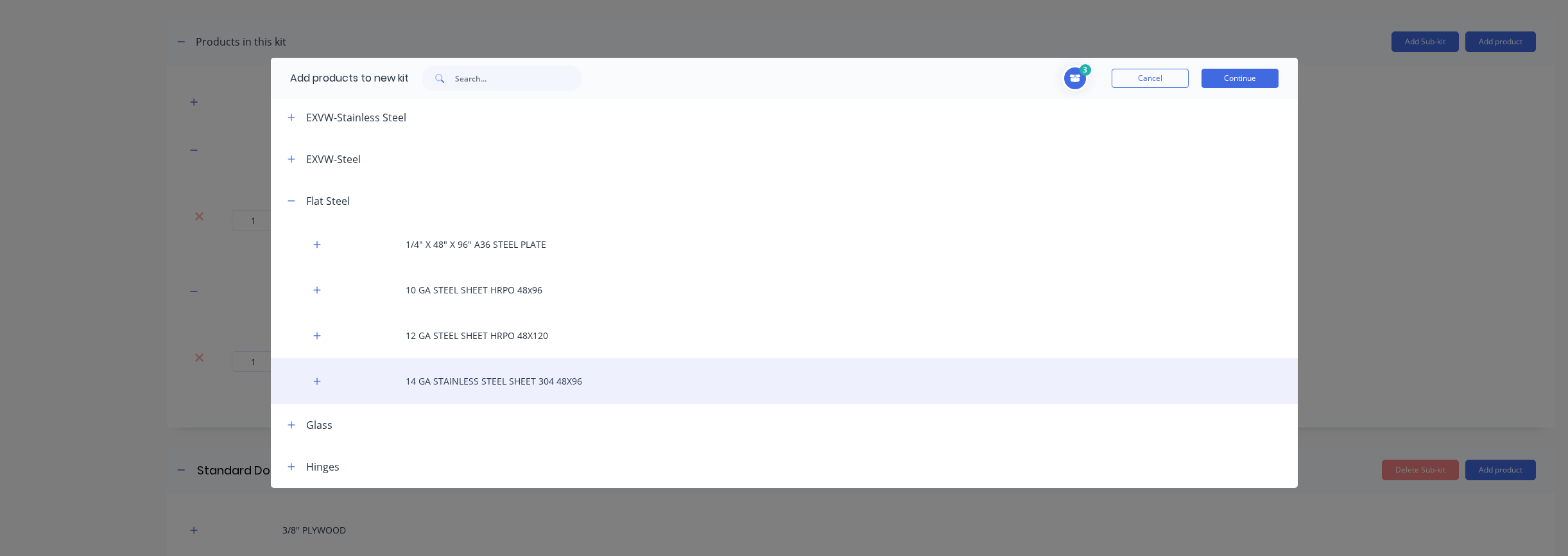
scroll to position [428, 0]
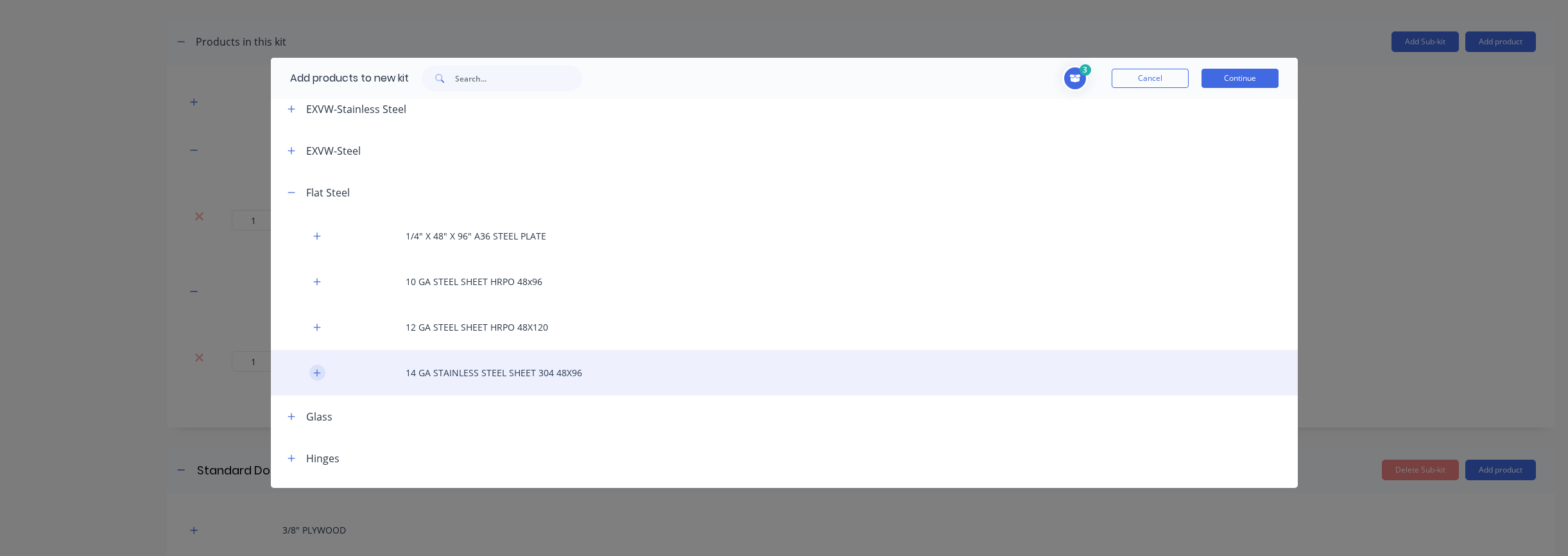
click at [316, 373] on icon "button" at bounding box center [316, 373] width 8 height 9
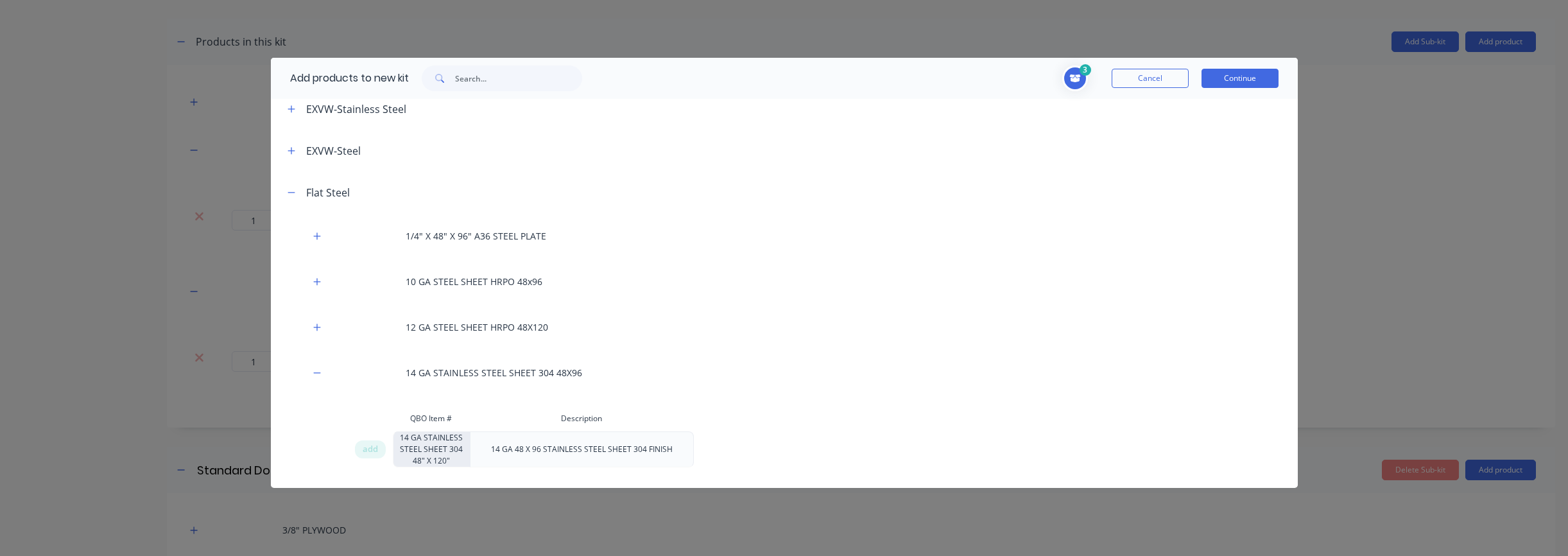
scroll to position [490, 0]
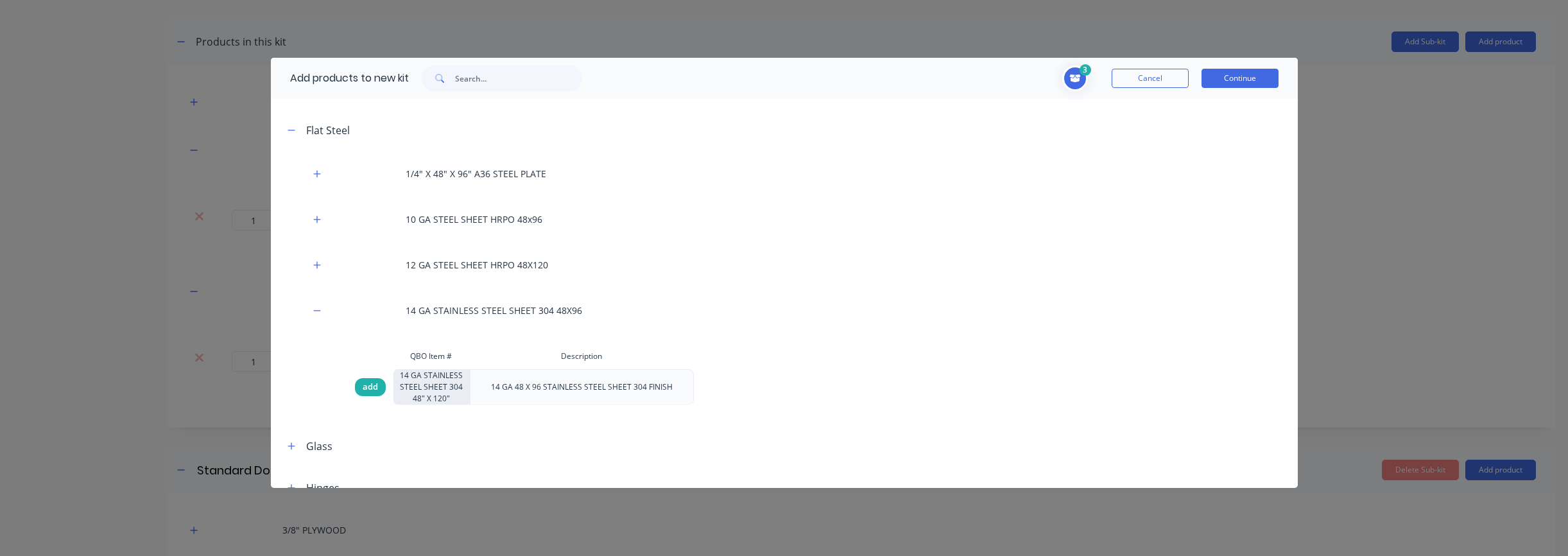
click at [371, 393] on span "add" at bounding box center [370, 387] width 15 height 13
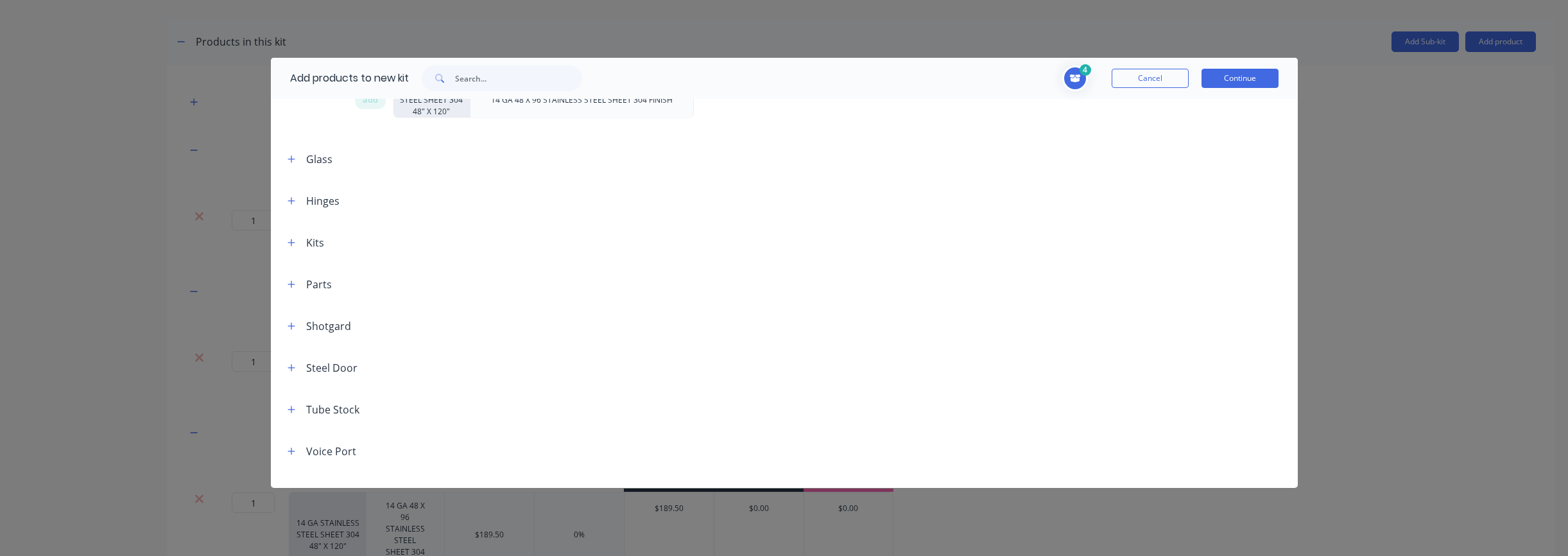
scroll to position [803, 0]
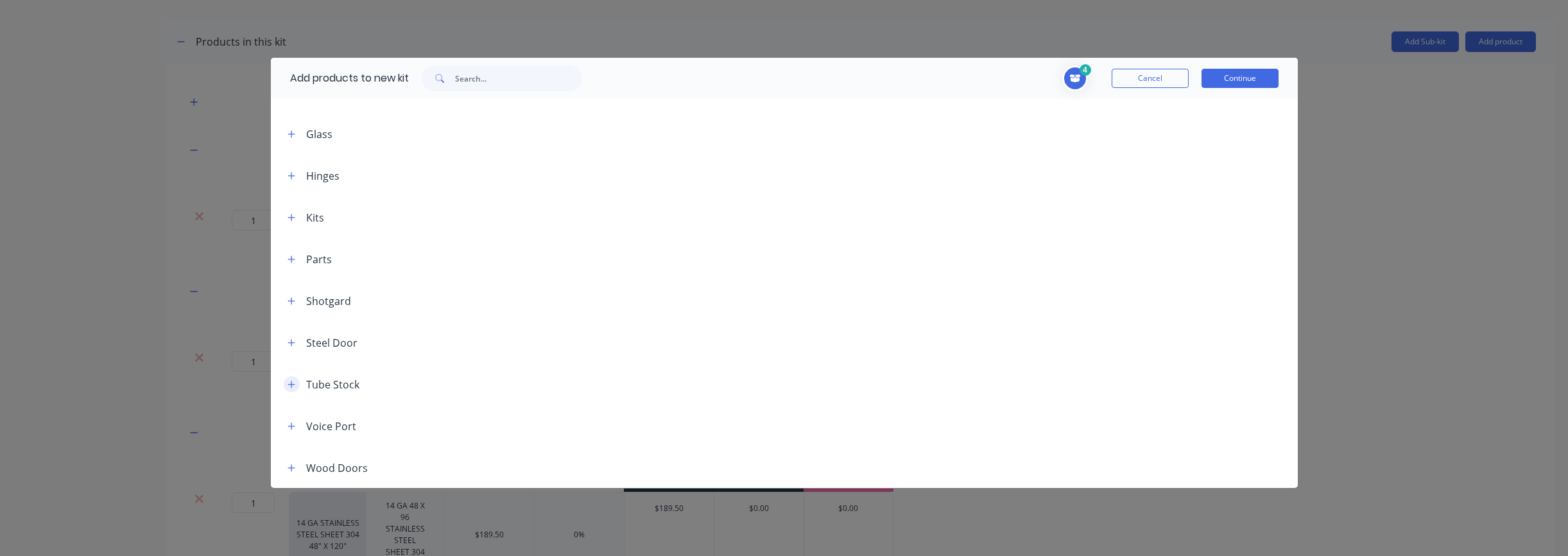
click at [296, 384] on button "button" at bounding box center [291, 384] width 16 height 16
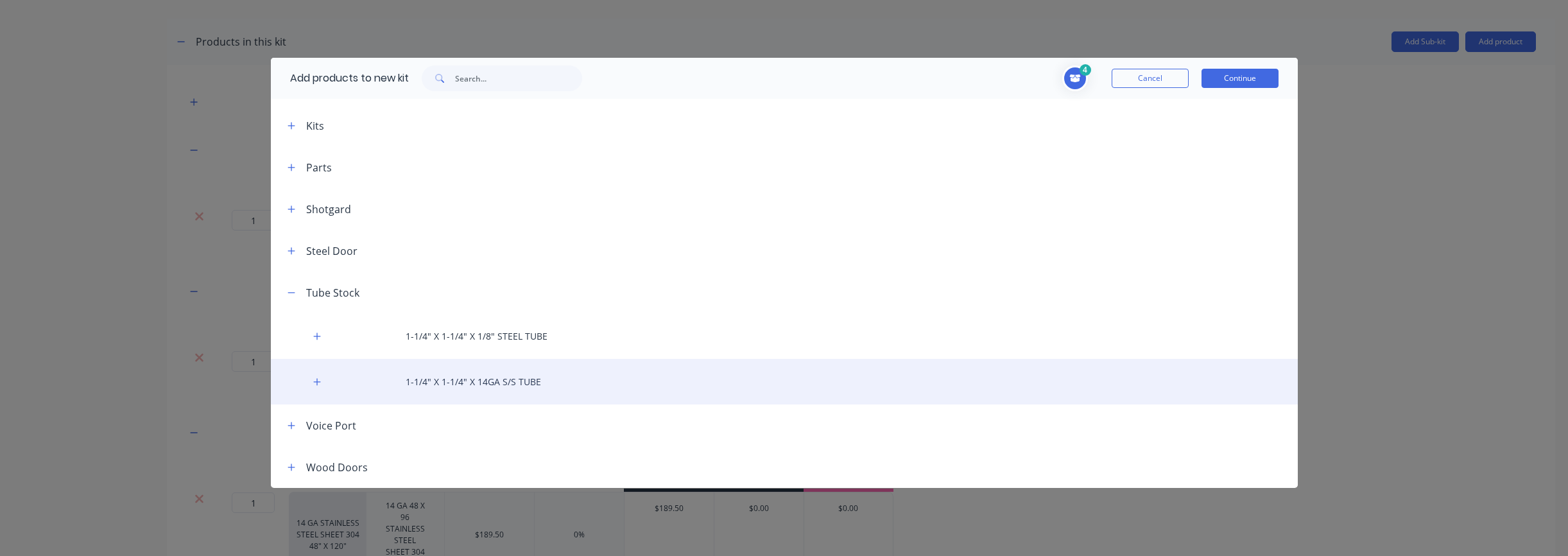
scroll to position [17, 0]
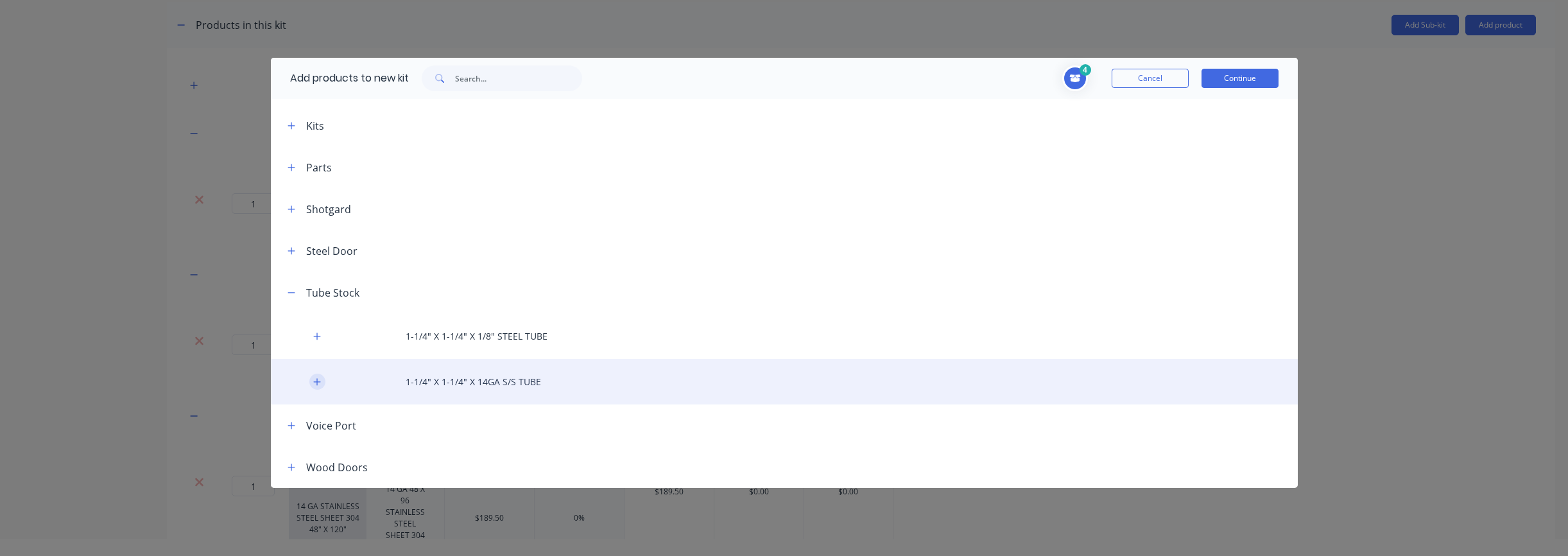
click at [319, 384] on icon "button" at bounding box center [316, 381] width 8 height 9
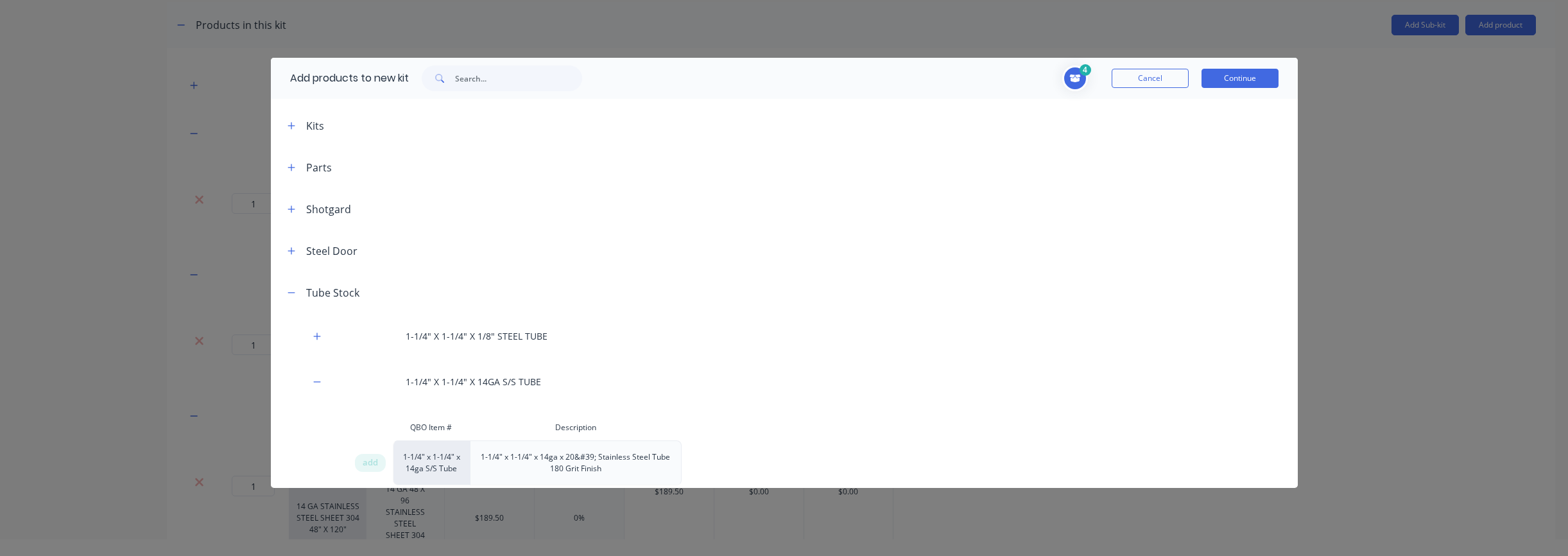
scroll to position [947, 0]
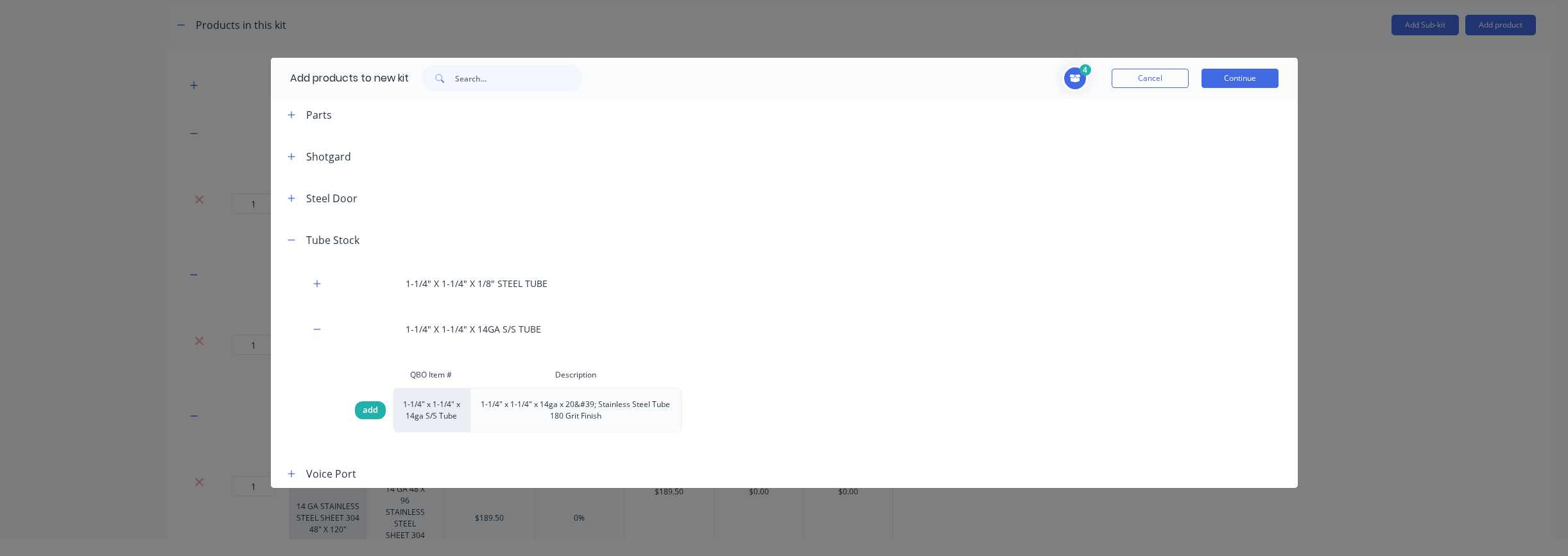
click at [373, 418] on div "add" at bounding box center [370, 410] width 31 height 18
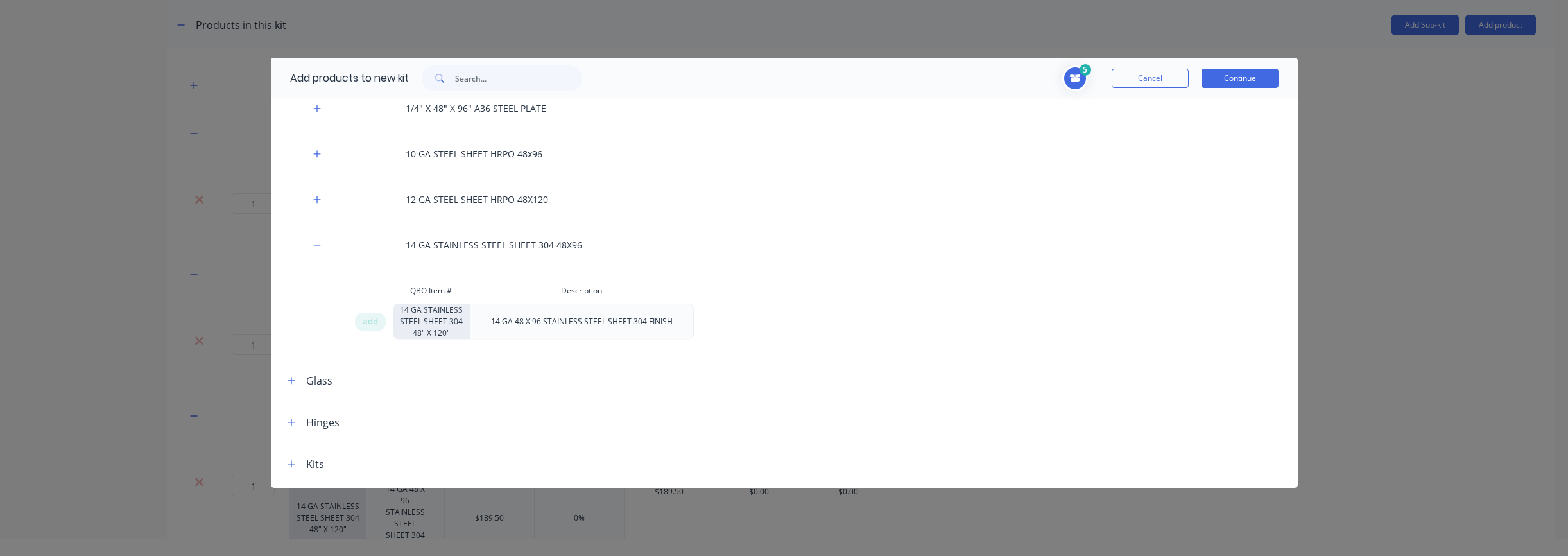
scroll to position [397, 0]
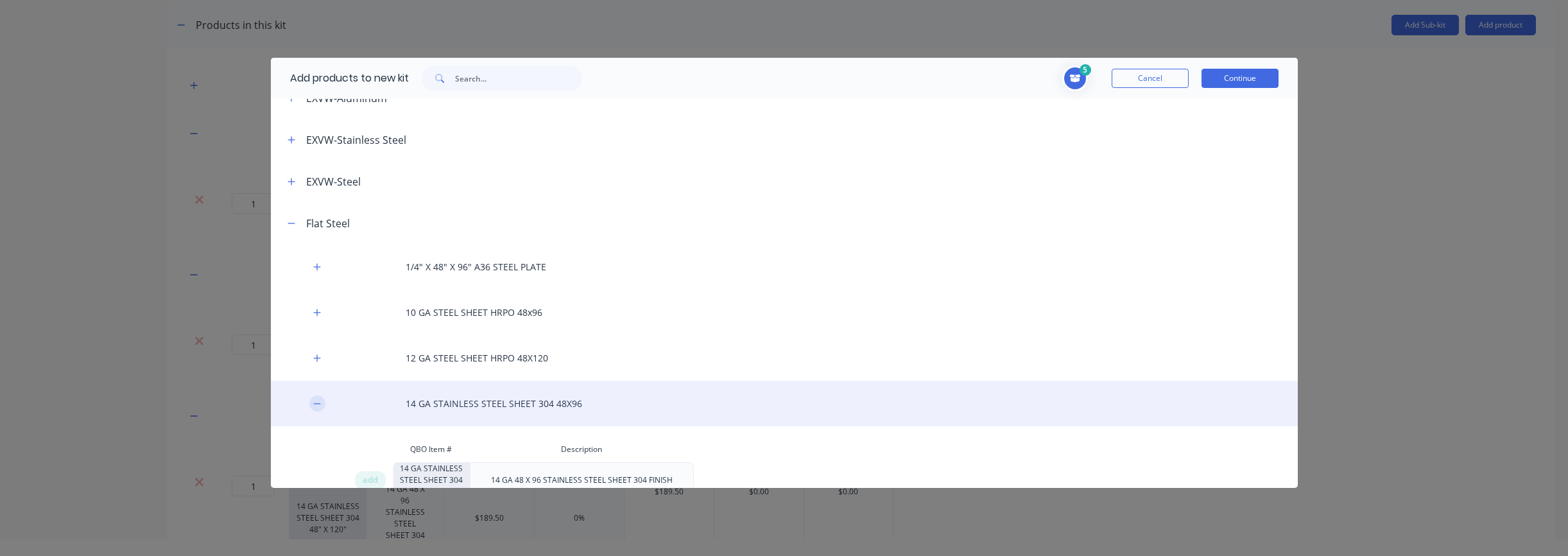
click at [319, 405] on icon "button" at bounding box center [316, 404] width 8 height 9
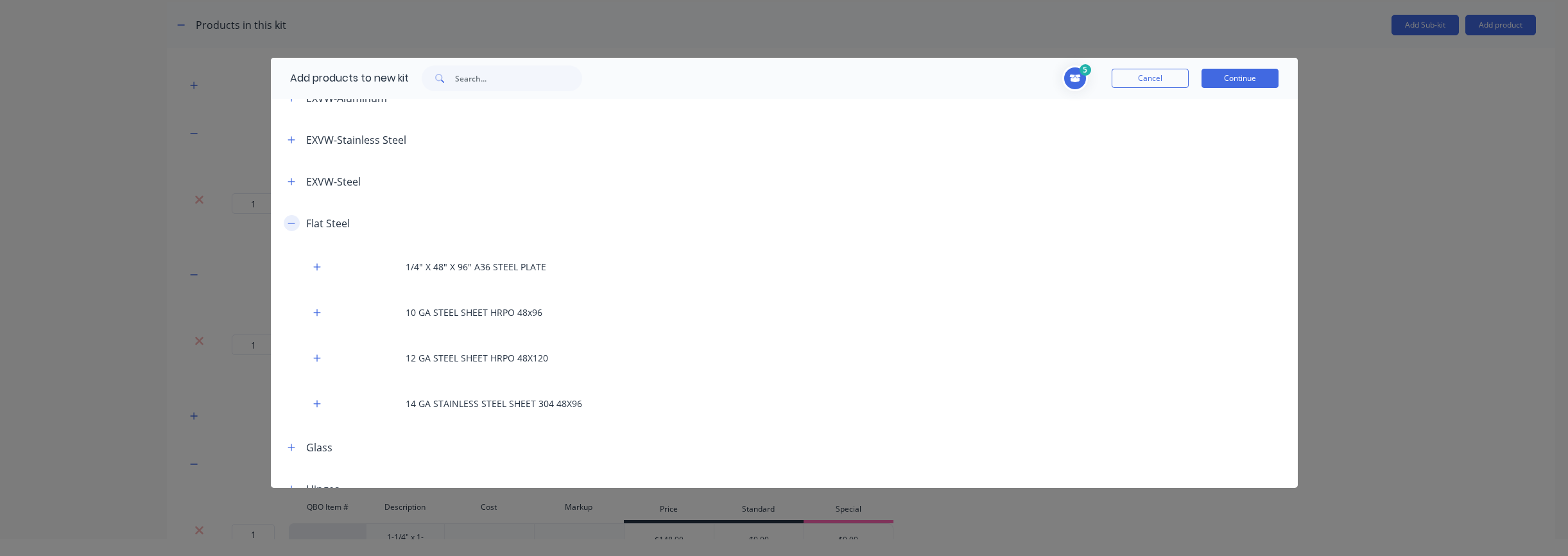
click at [295, 224] on icon "button" at bounding box center [291, 224] width 8 height 9
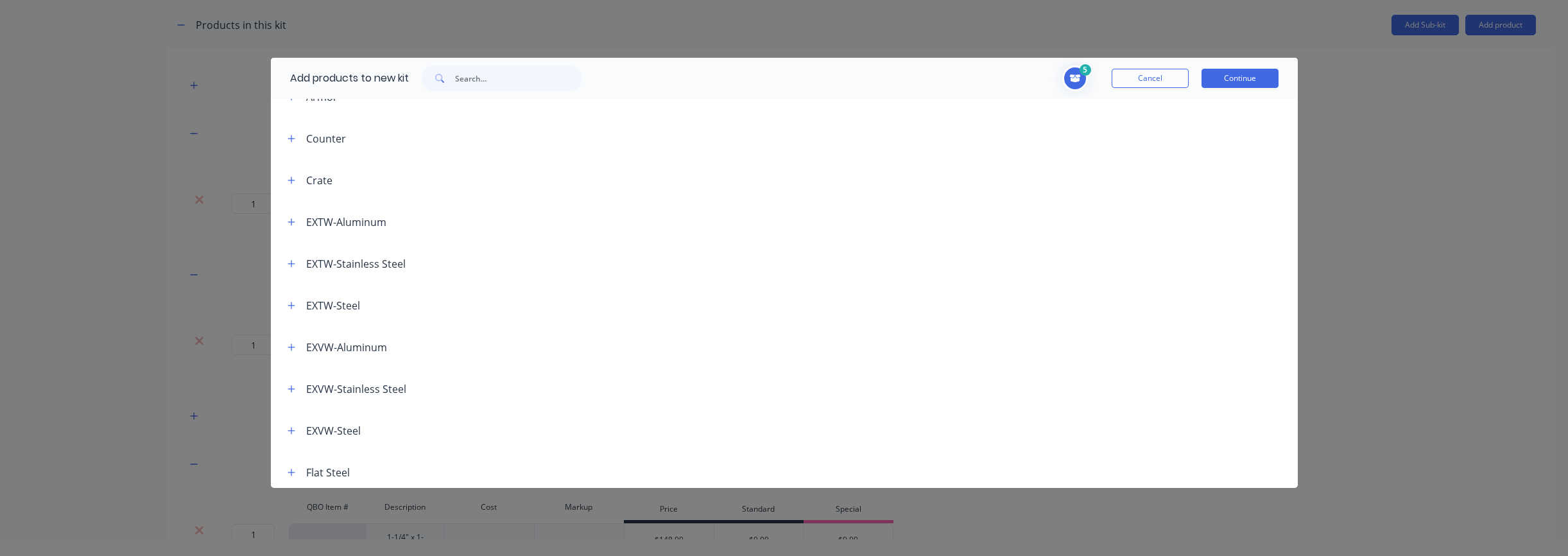
scroll to position [0, 0]
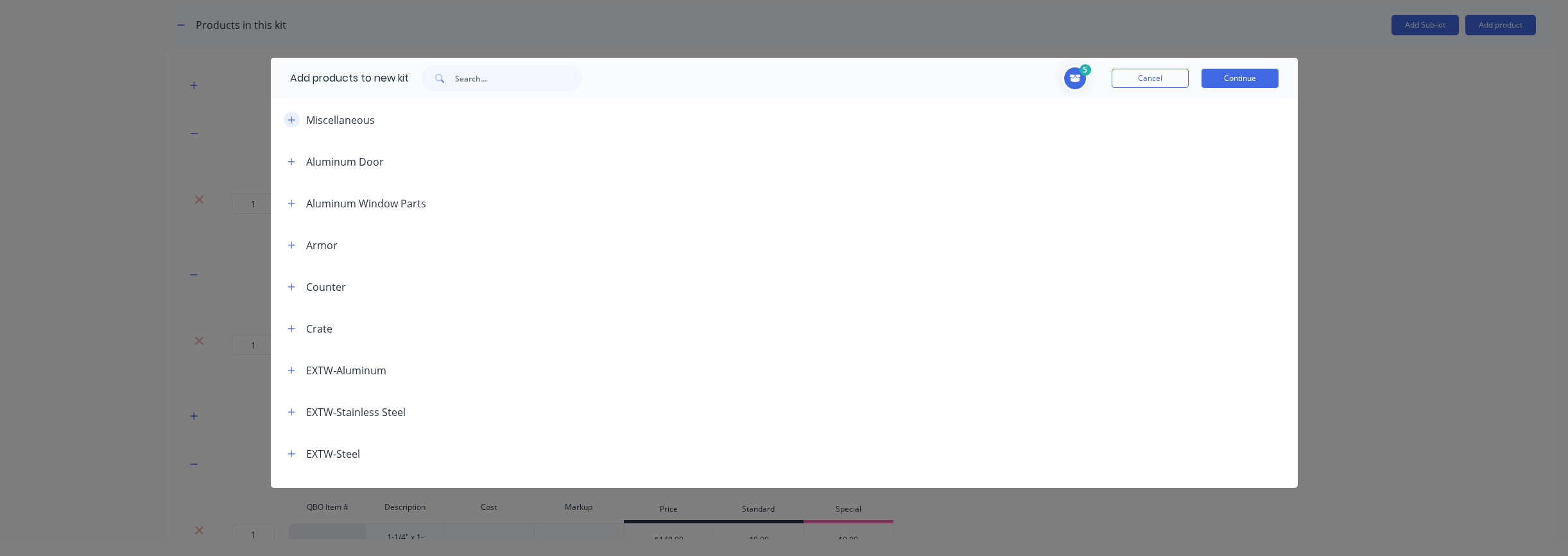
click at [295, 119] on icon "button" at bounding box center [291, 120] width 8 height 9
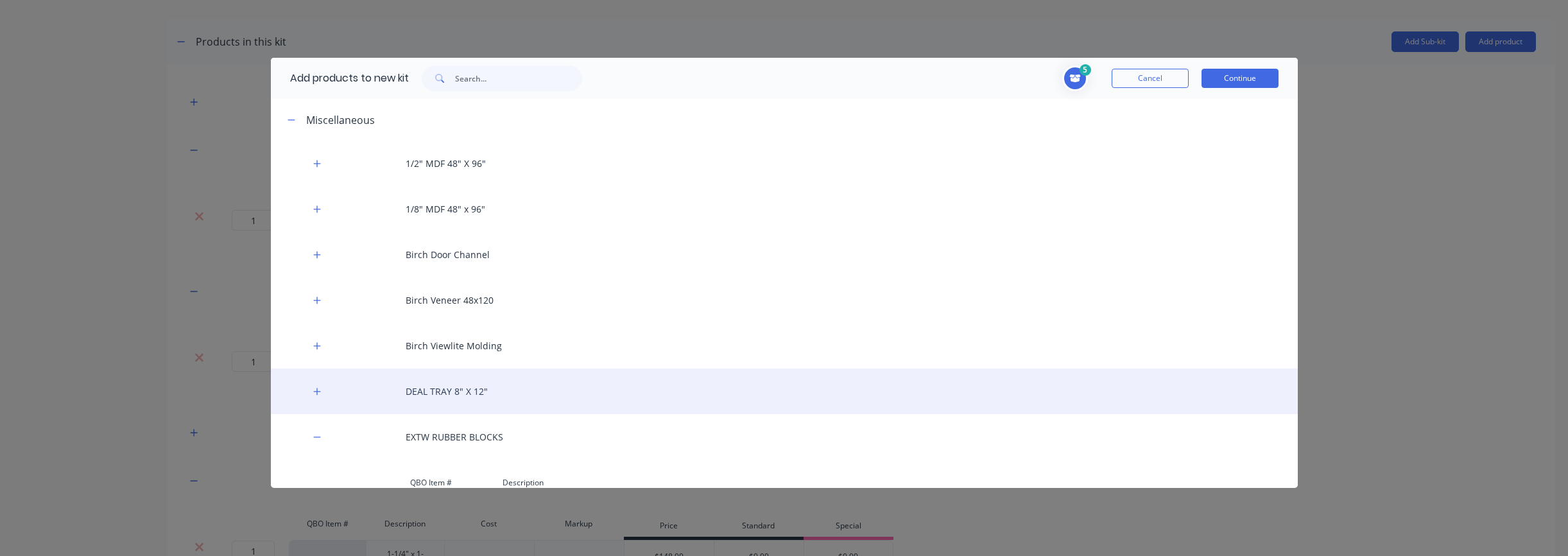
drag, startPoint x: 318, startPoint y: 432, endPoint x: 349, endPoint y: 402, distance: 43.1
click at [318, 433] on icon "button" at bounding box center [316, 437] width 8 height 9
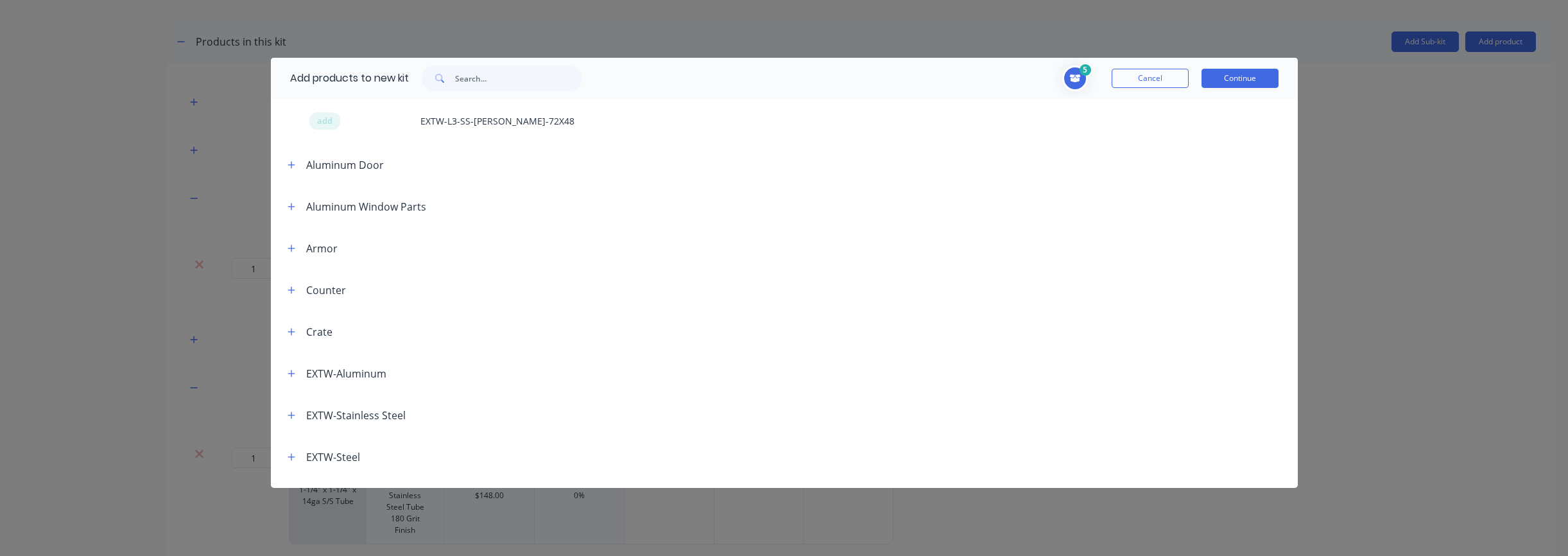
scroll to position [499, 0]
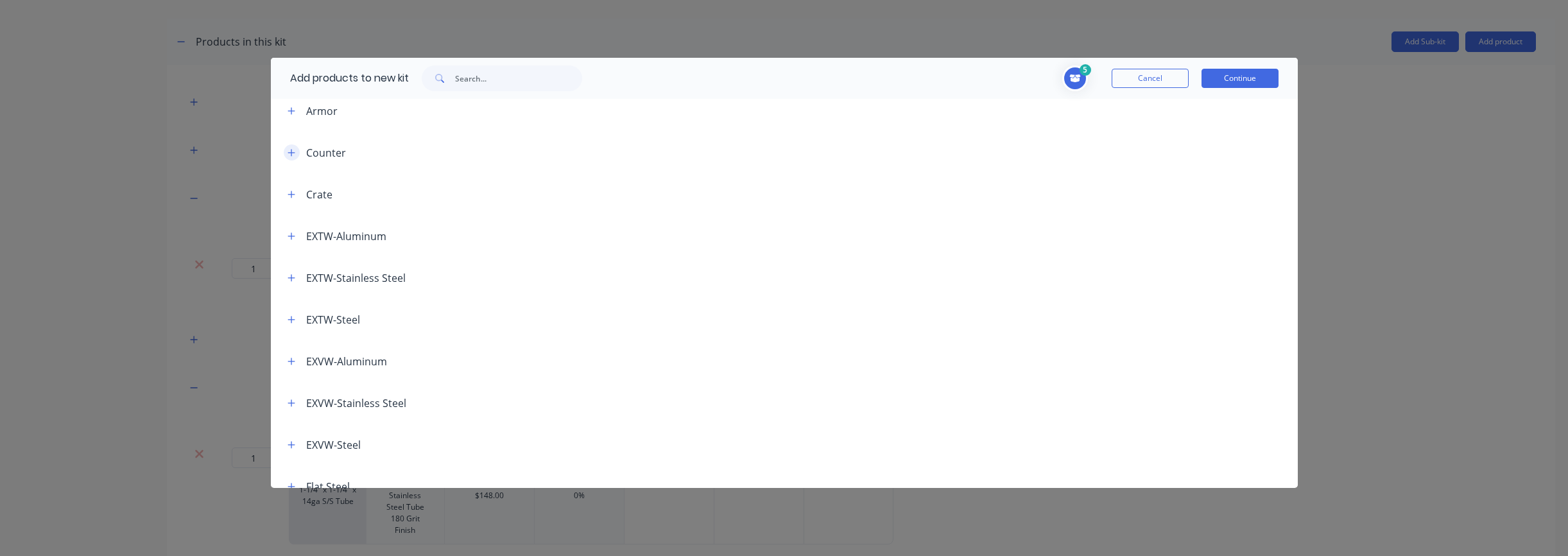
click at [290, 155] on icon "button" at bounding box center [291, 153] width 8 height 9
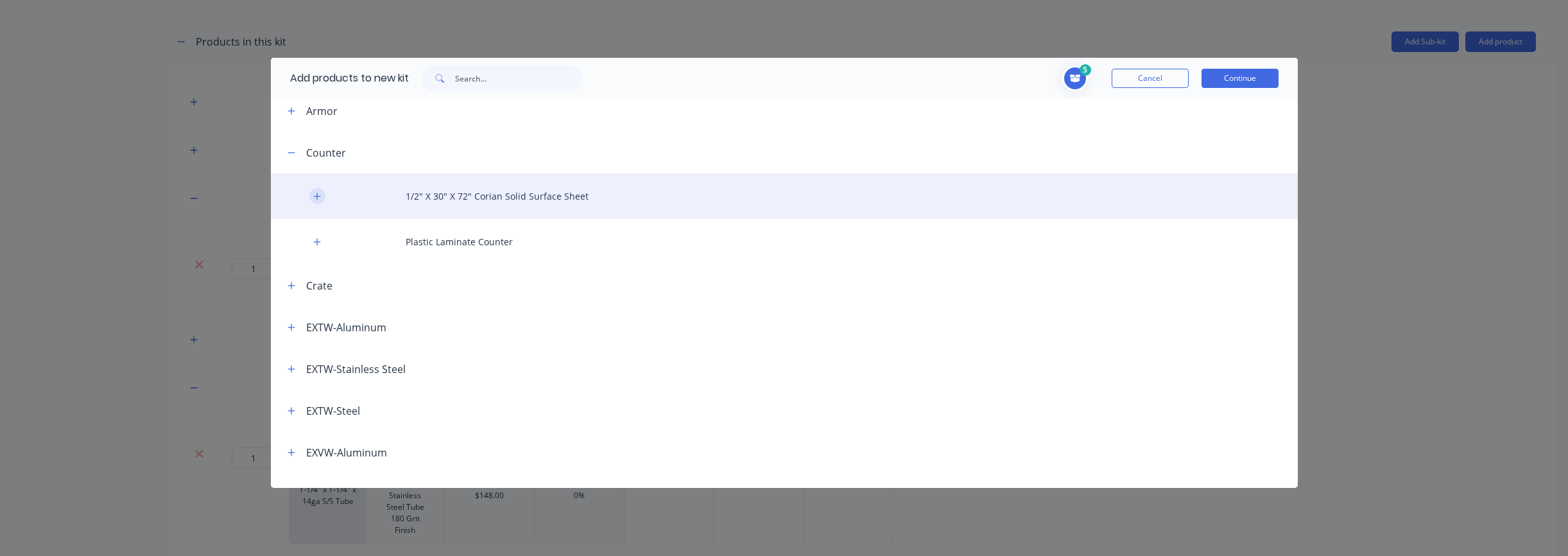
click at [318, 202] on button "button" at bounding box center [317, 196] width 16 height 16
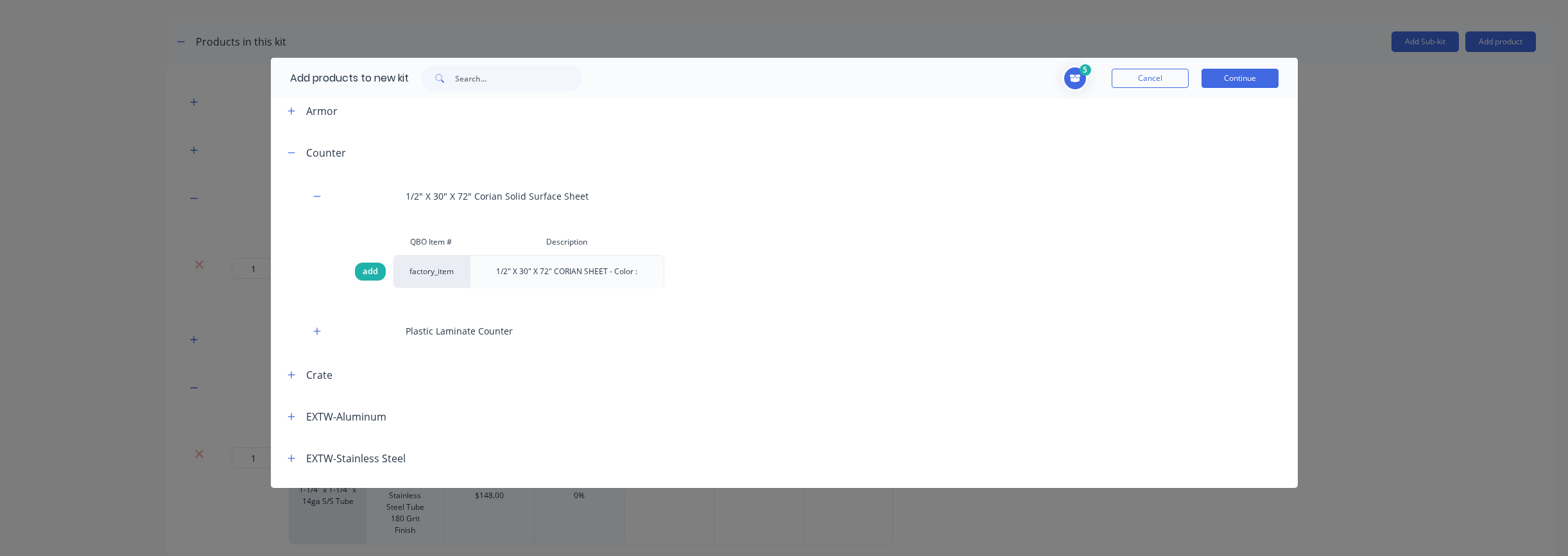
click at [366, 275] on span "add" at bounding box center [370, 272] width 15 height 13
click at [1138, 80] on button "Cancel" at bounding box center [1150, 78] width 77 height 19
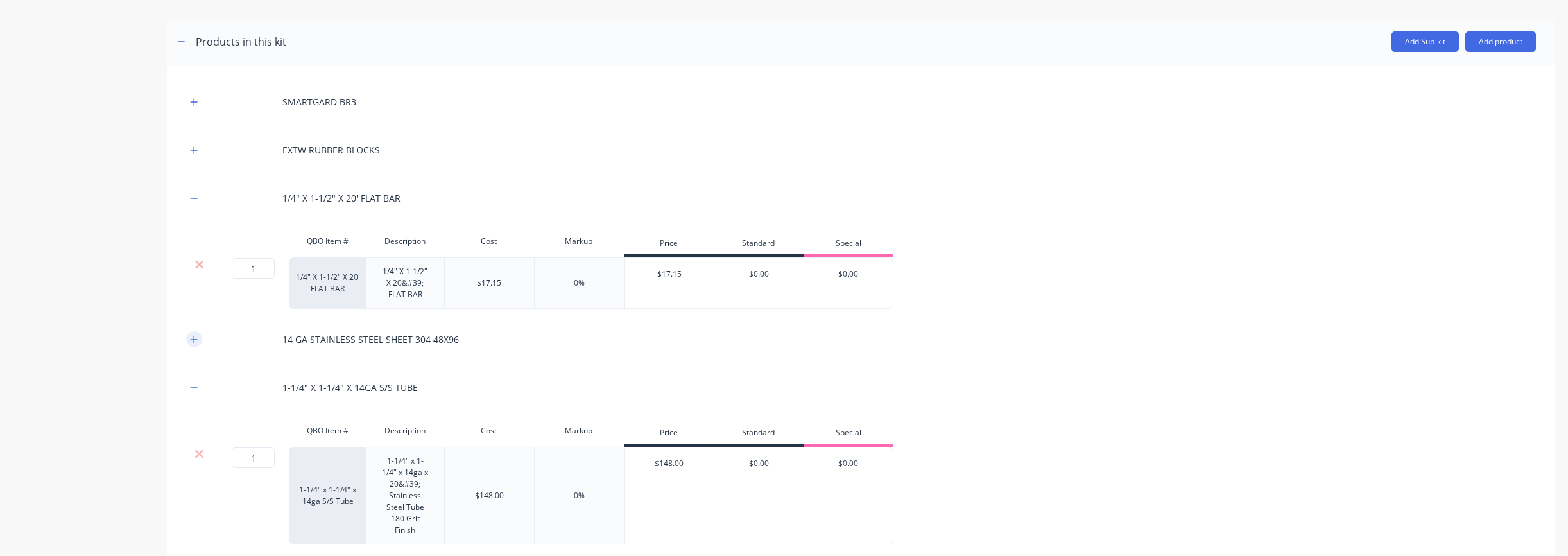
click at [190, 343] on icon "button" at bounding box center [194, 340] width 8 height 9
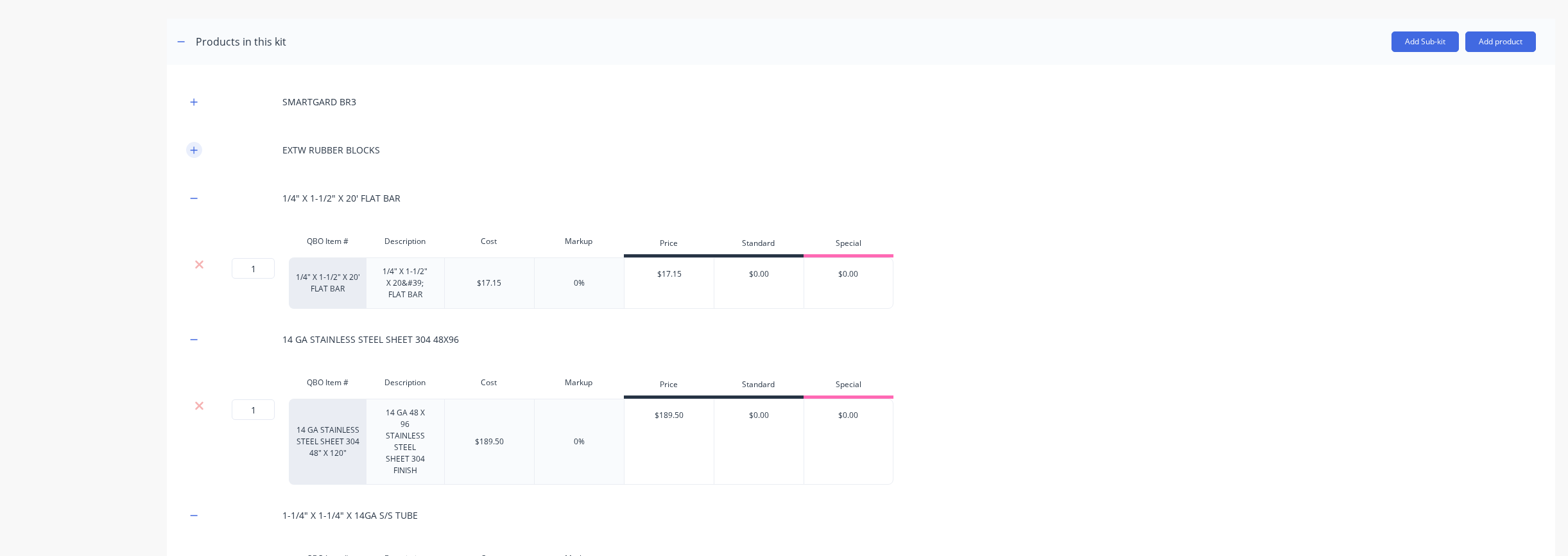
click at [196, 156] on button "button" at bounding box center [194, 150] width 16 height 16
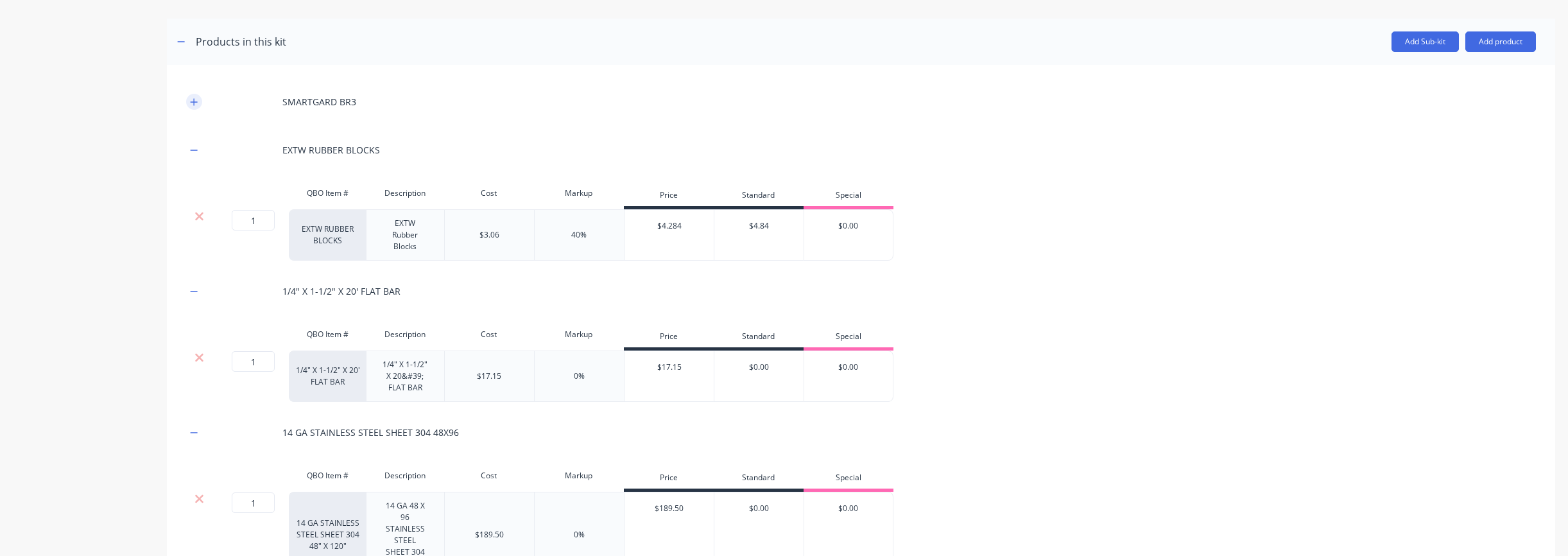
click at [195, 104] on icon "button" at bounding box center [194, 102] width 8 height 9
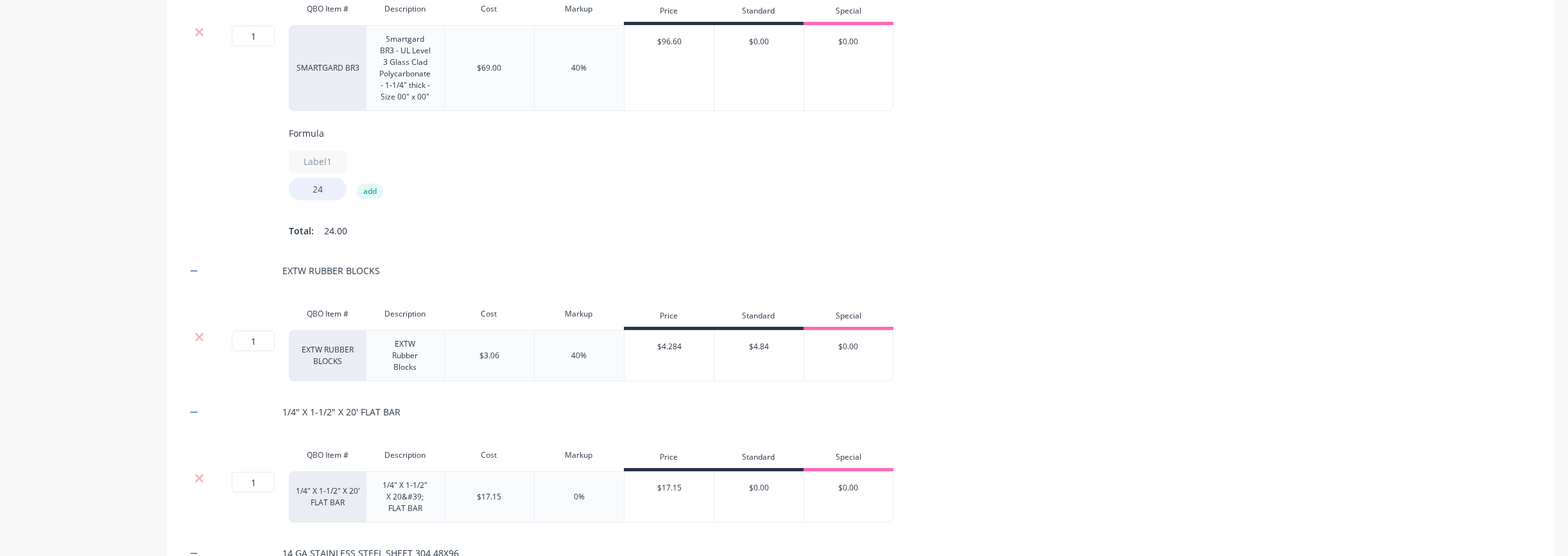
scroll to position [798, 0]
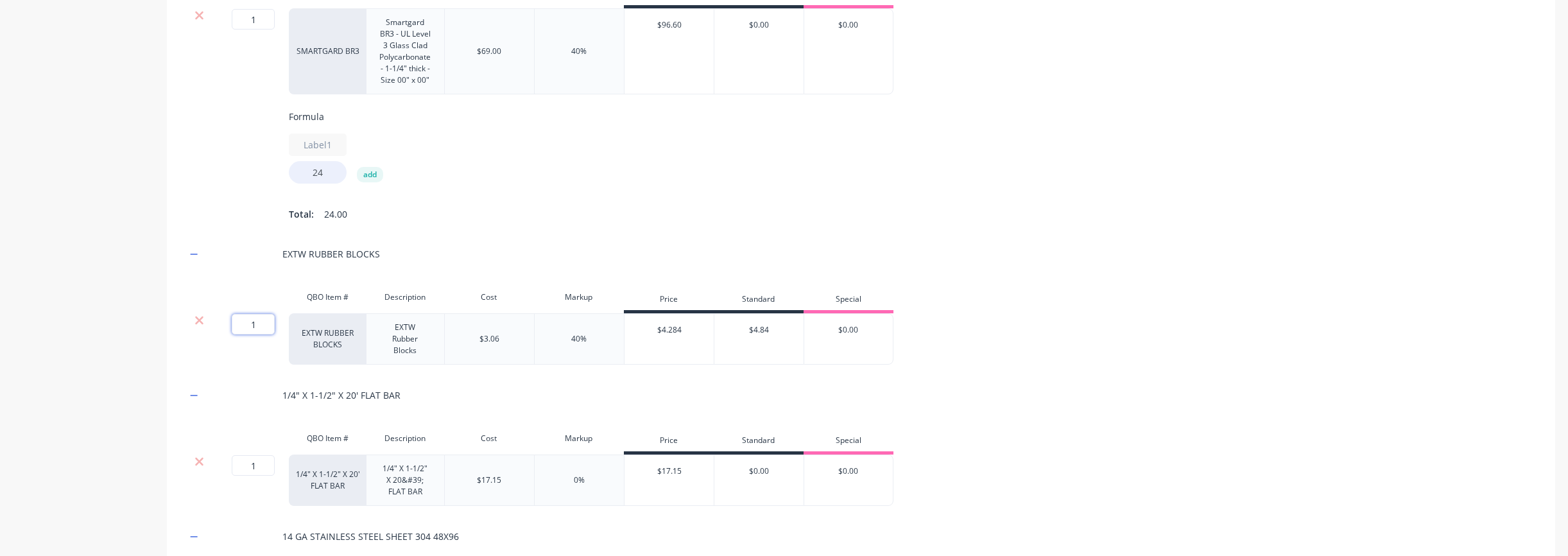
click at [257, 330] on input "1" at bounding box center [253, 324] width 43 height 20
click at [260, 327] on input "1" at bounding box center [253, 324] width 43 height 20
type input "6"
click at [1107, 408] on div "1/4" X 1-1/2" X 20' FLAT BAR" at bounding box center [861, 394] width 1350 height 35
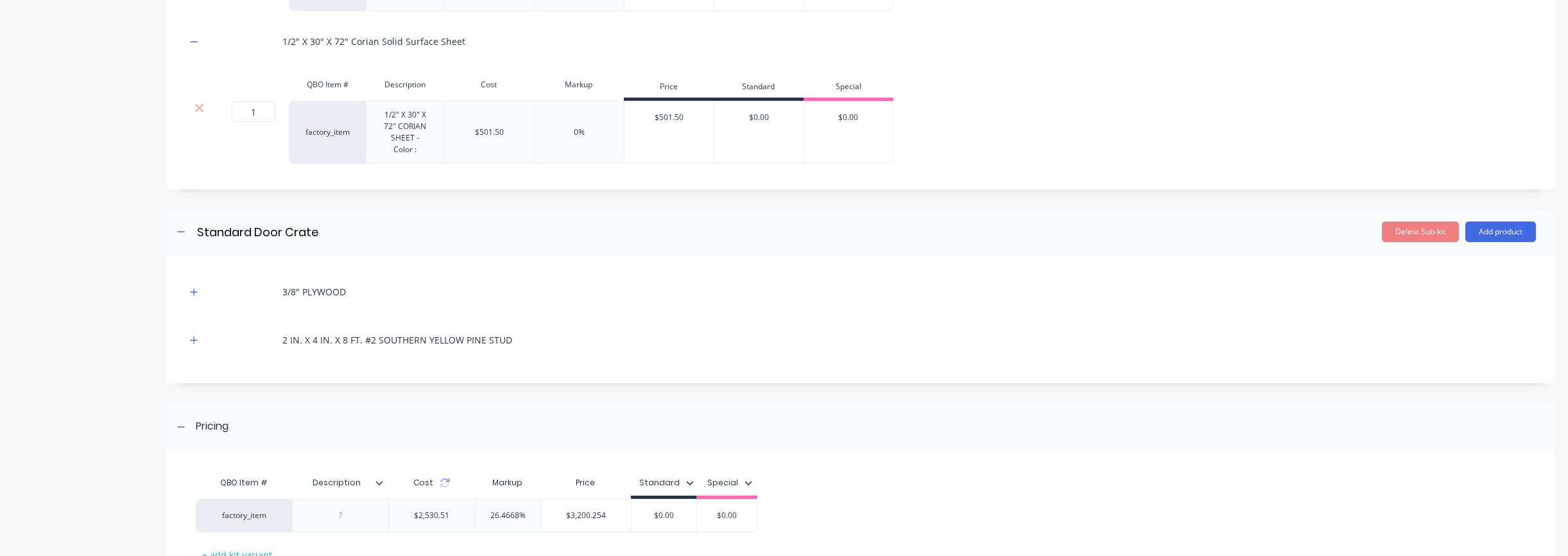
scroll to position [1746, 0]
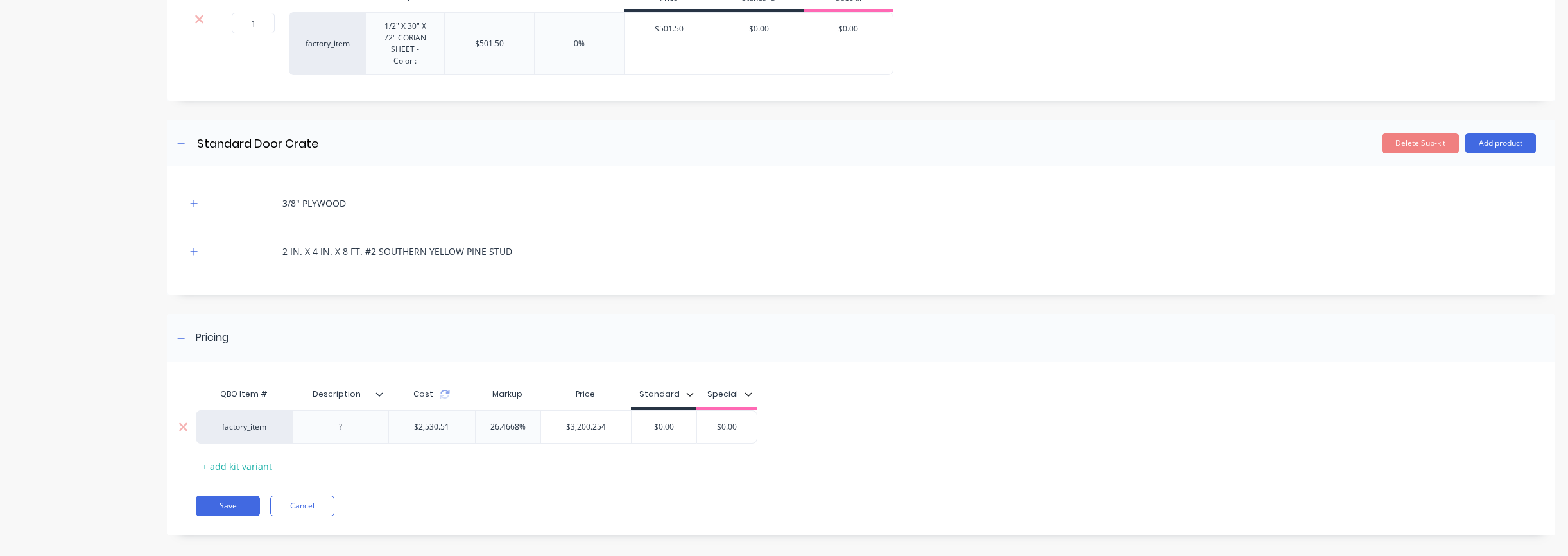
click at [585, 422] on div "$3,200.254" at bounding box center [585, 427] width 90 height 32
drag, startPoint x: 617, startPoint y: 419, endPoint x: 543, endPoint y: 417, distance: 74.0
click at [543, 421] on input "$3,200.254" at bounding box center [585, 427] width 90 height 12
paste input "7,917"
type input "7,917"
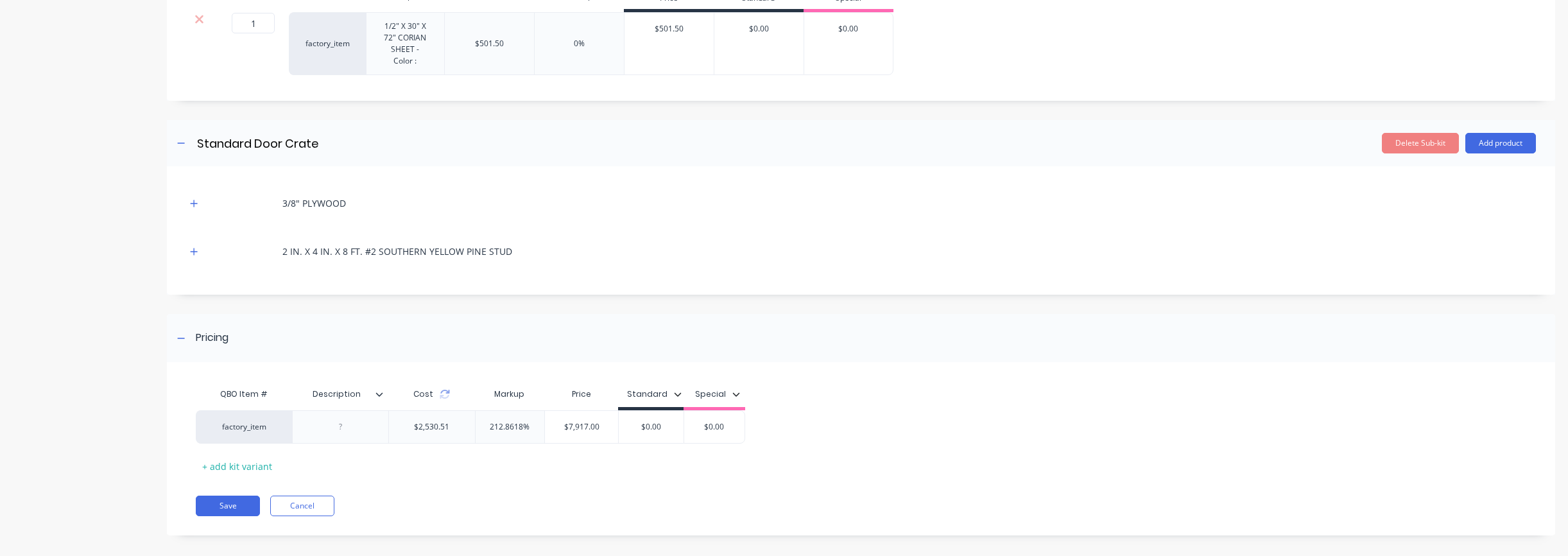
click at [691, 477] on div "QBO Item # Description Cost Markup Price Standard Special factory_item $2,530.5…" at bounding box center [861, 455] width 1388 height 161
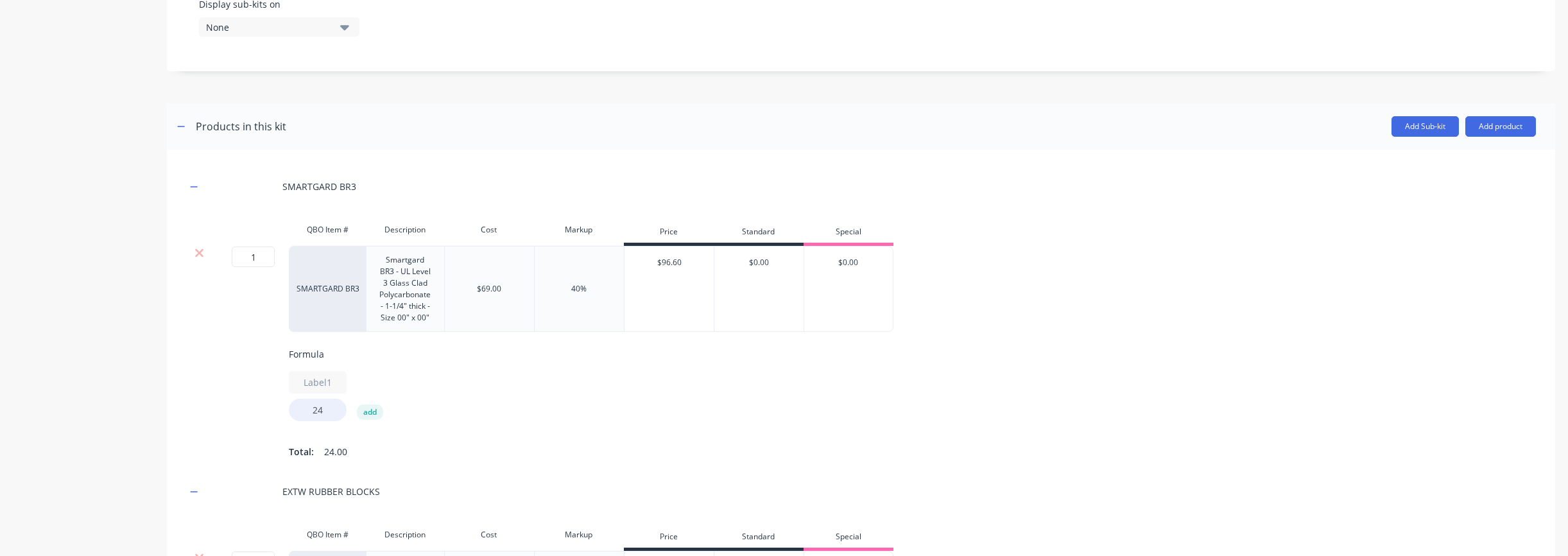
scroll to position [0, 0]
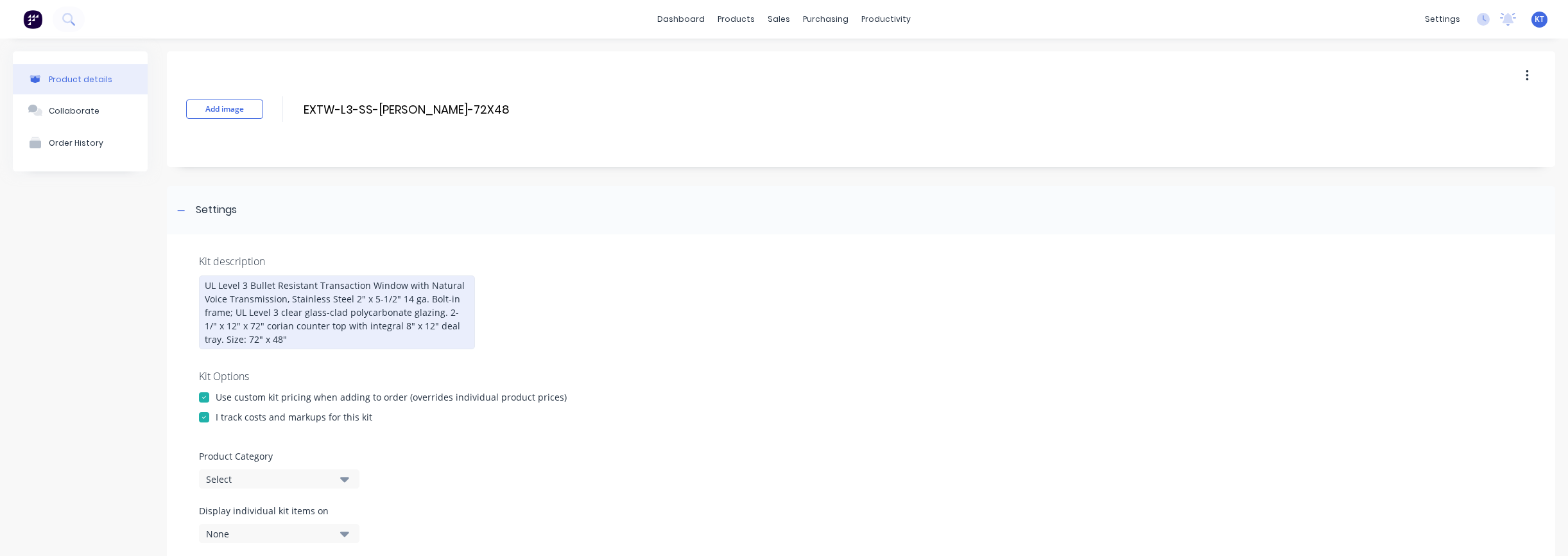
click at [280, 297] on div "UL Level 3 Bullet Resistant Transaction Window with Natural Voice Transmission,…" at bounding box center [337, 312] width 276 height 74
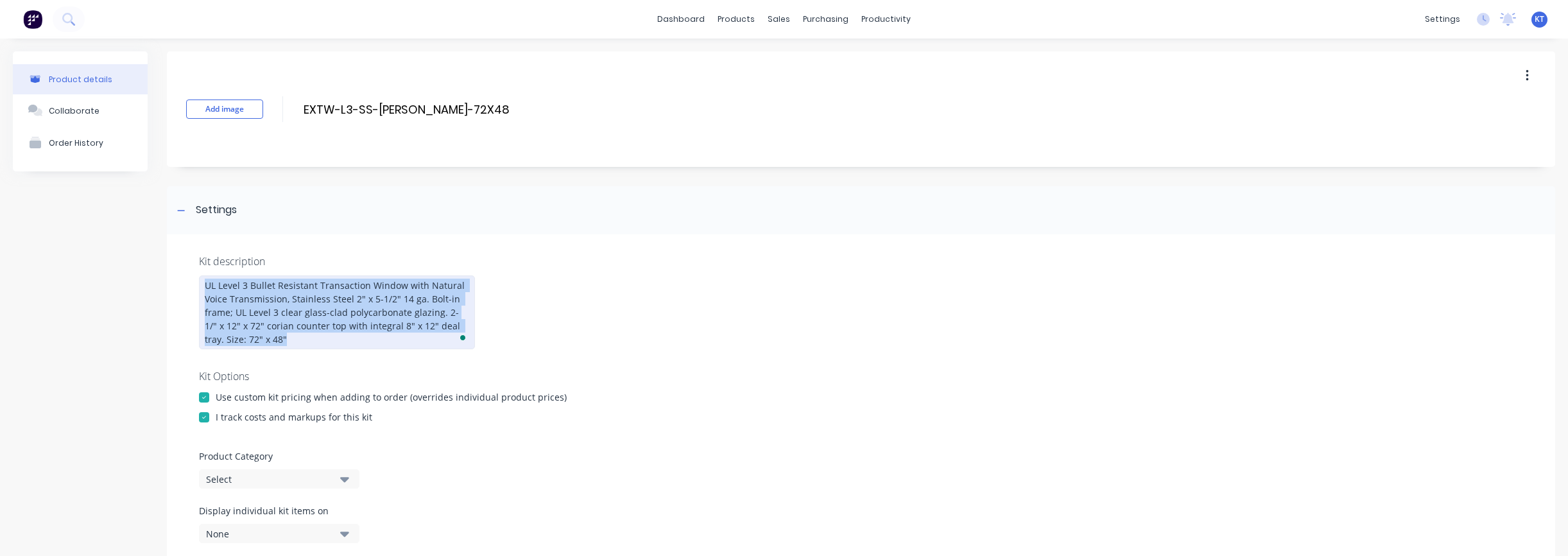
drag, startPoint x: 205, startPoint y: 286, endPoint x: 298, endPoint y: 353, distance: 114.6
click at [298, 353] on div "Kit description UL Level 3 Bullet Resistant Transaction Window with Natural Voi…" at bounding box center [861, 433] width 1388 height 398
copy div "UL Level 3 Bullet Resistant Transaction Window with Natural Voice Transmission,…"
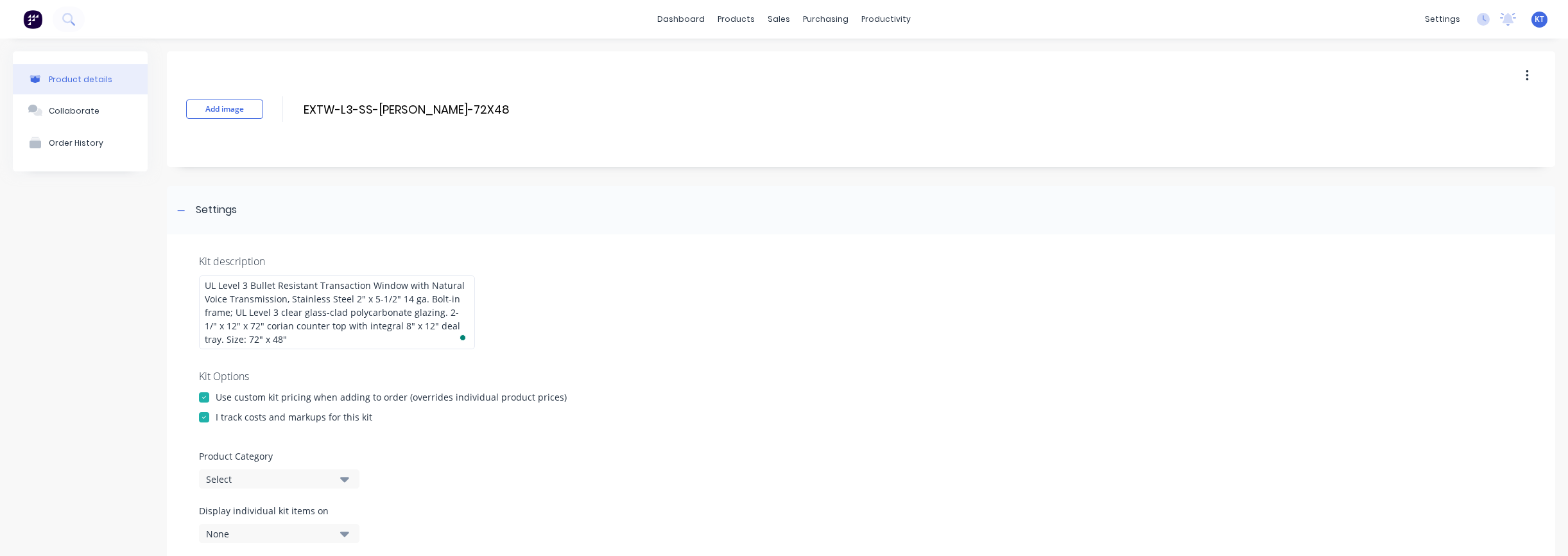
click at [748, 413] on div "I track costs and markups for this kit" at bounding box center [861, 417] width 1324 height 14
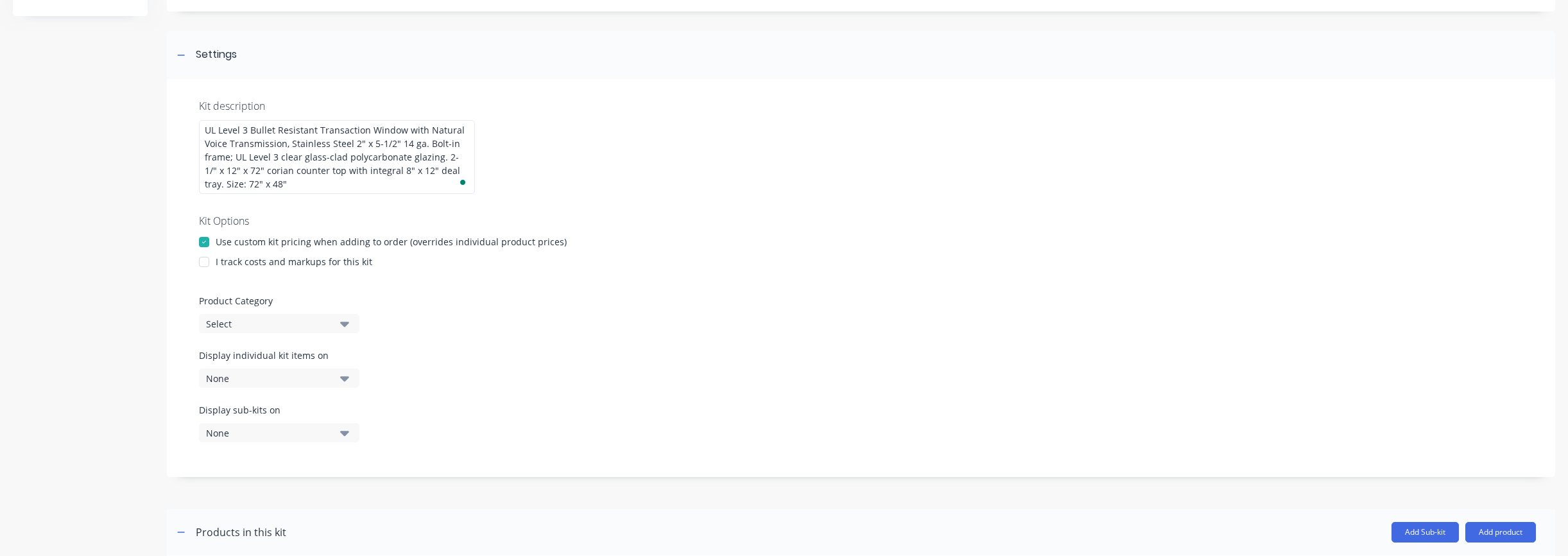
click at [246, 269] on div "Kit description UL Level 3 Bullet Resistant Transaction Window with Natural Voi…" at bounding box center [861, 278] width 1388 height 398
click at [247, 264] on div "I track costs and markups for this kit" at bounding box center [293, 261] width 156 height 14
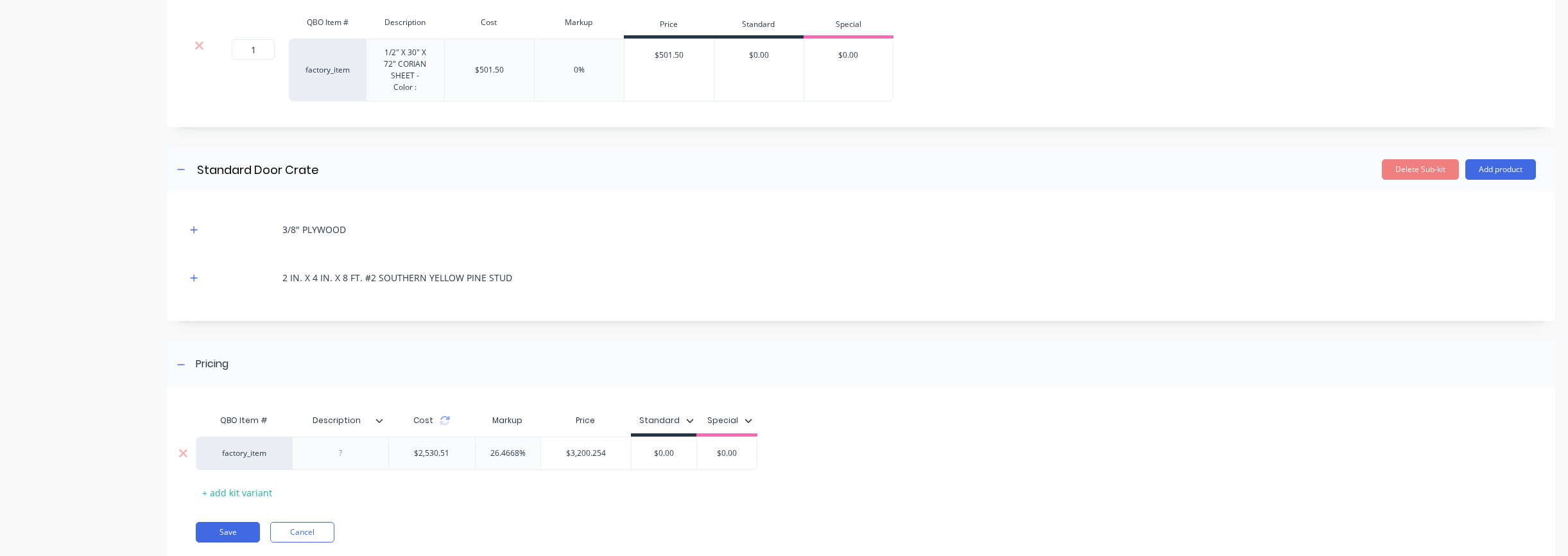
scroll to position [1746, 0]
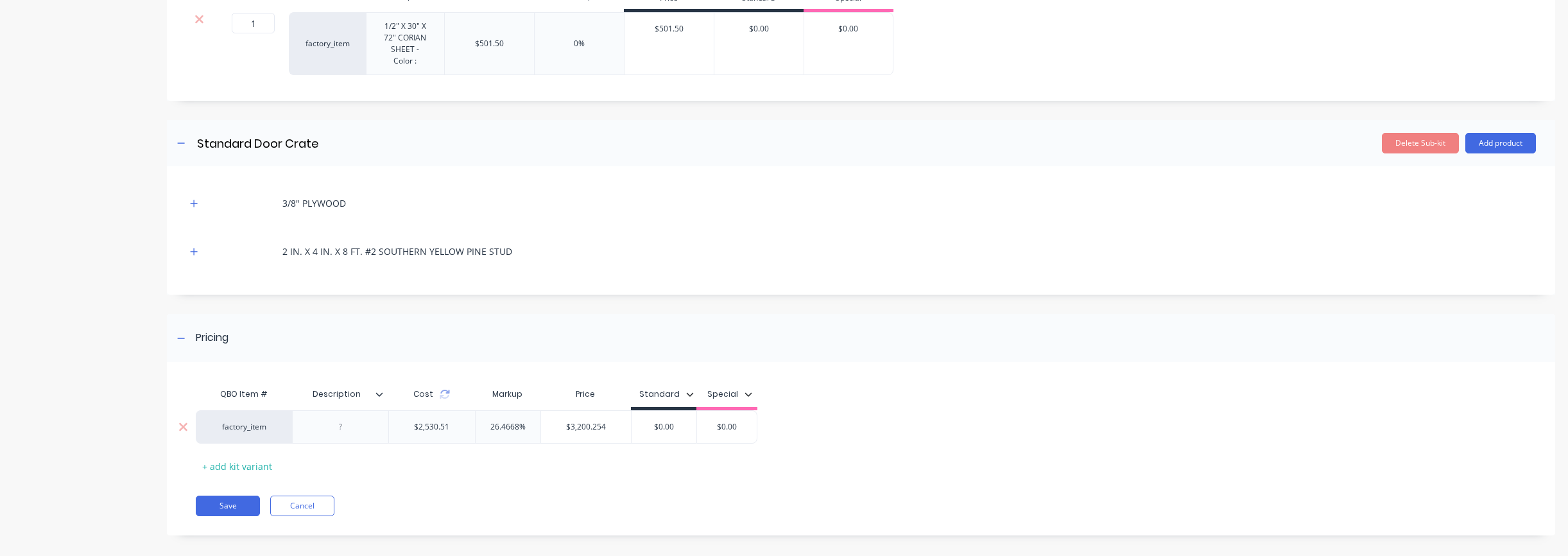
click at [323, 418] on div at bounding box center [340, 426] width 64 height 17
paste div
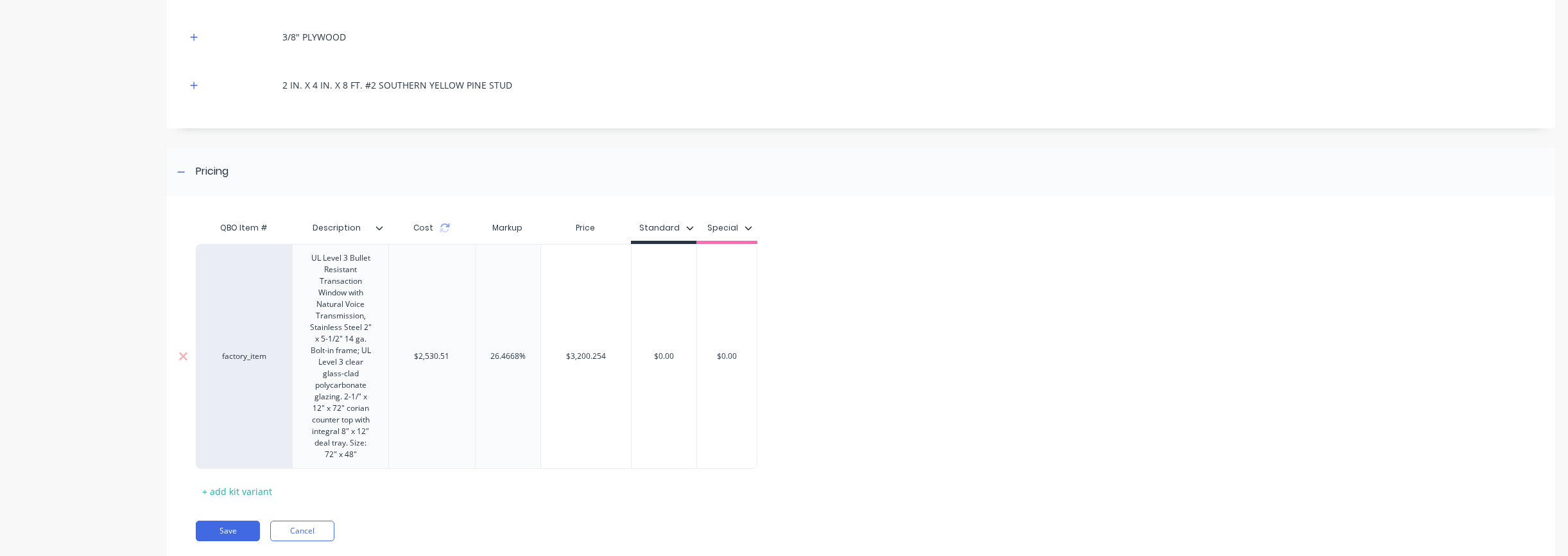
click at [554, 353] on div "$3,200.254" at bounding box center [585, 356] width 90 height 32
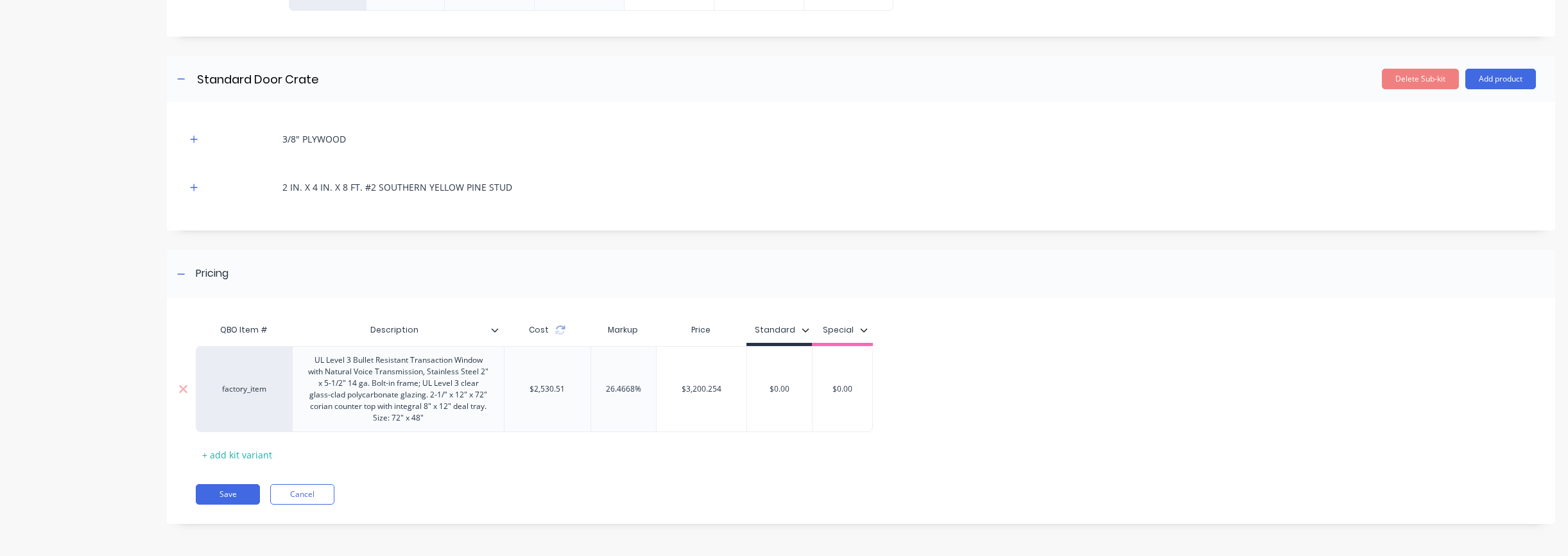
scroll to position [1799, 0]
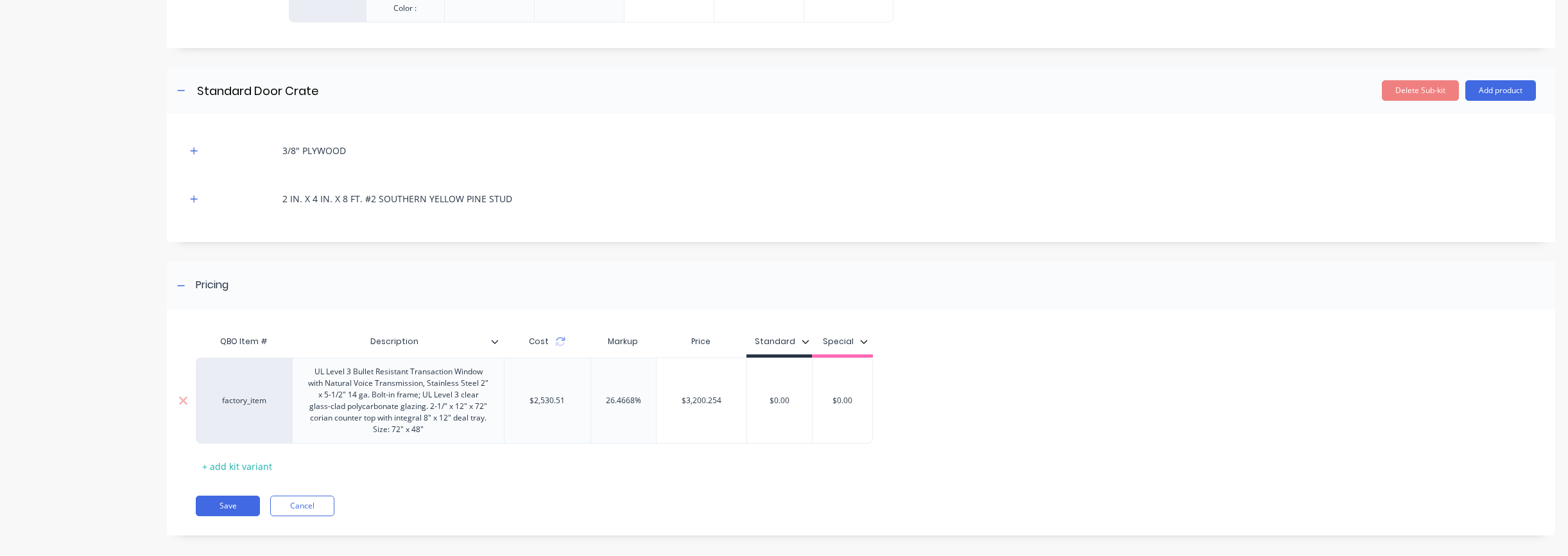
click at [676, 394] on input "$3,200.254" at bounding box center [701, 400] width 90 height 12
drag, startPoint x: 677, startPoint y: 391, endPoint x: 732, endPoint y: 389, distance: 55.0
click at [732, 394] on input "$3,200.254" at bounding box center [701, 400] width 90 height 12
type input "$7,914.00"
click at [773, 495] on div "Save Cancel" at bounding box center [876, 506] width 1360 height 20
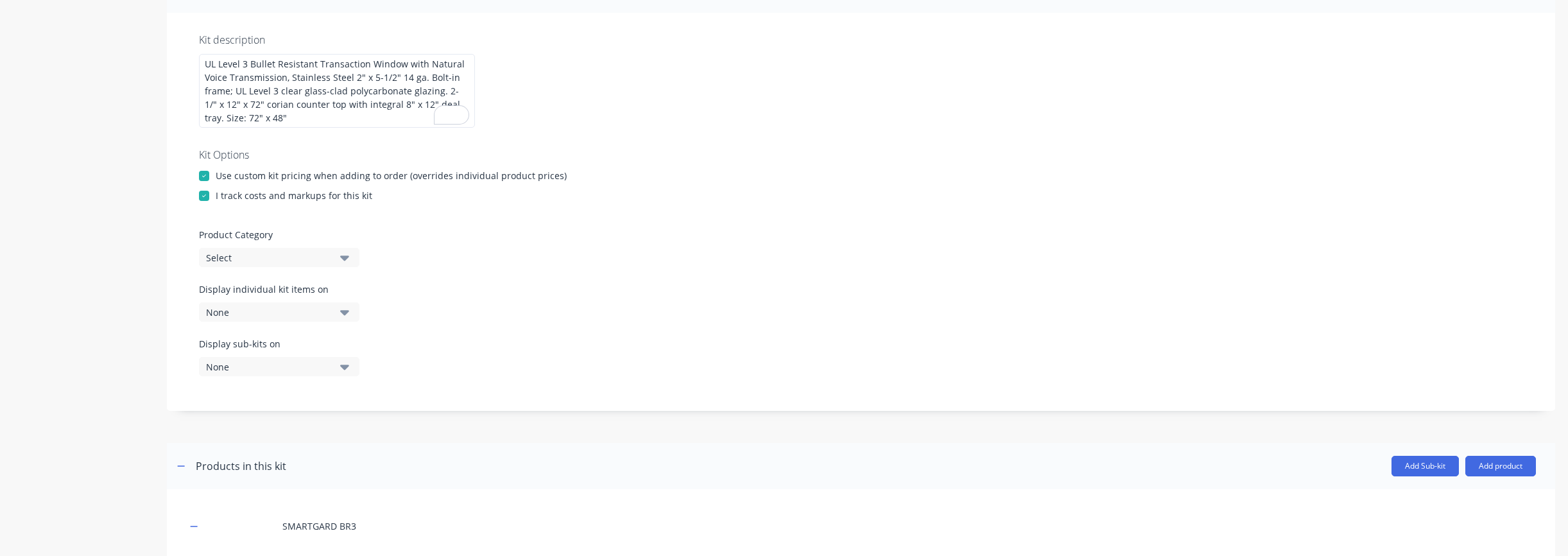
scroll to position [89, 0]
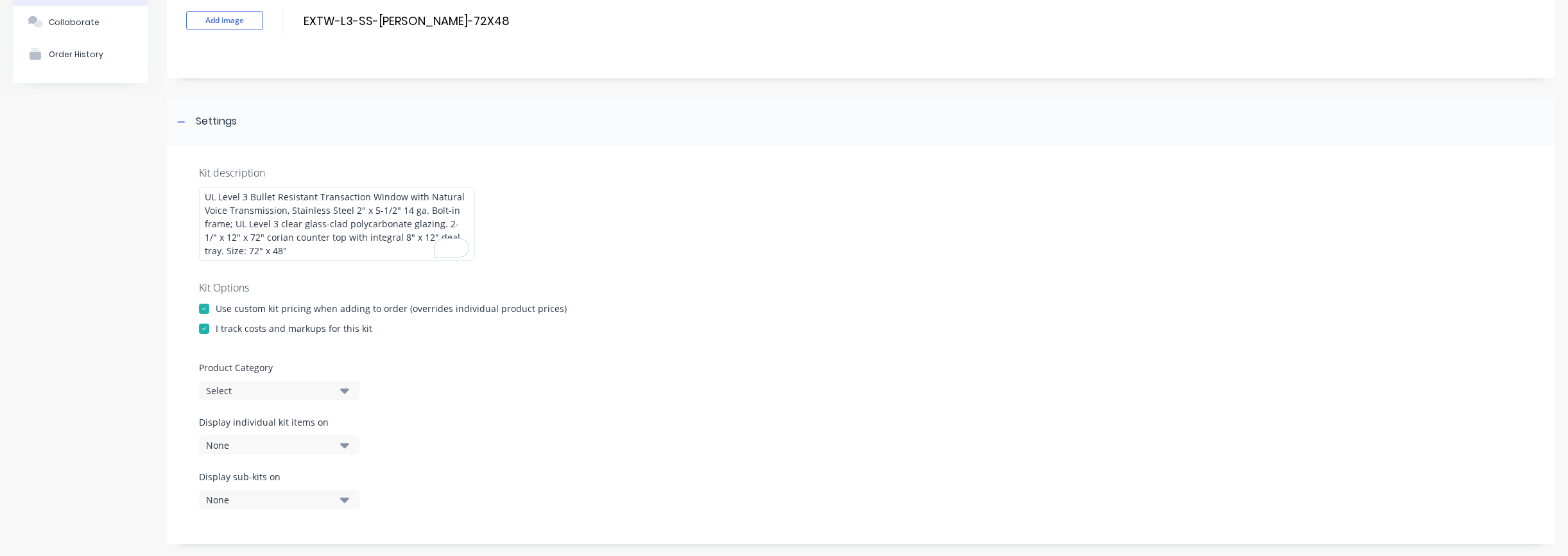
click at [794, 294] on div "Kit Options" at bounding box center [861, 287] width 1324 height 15
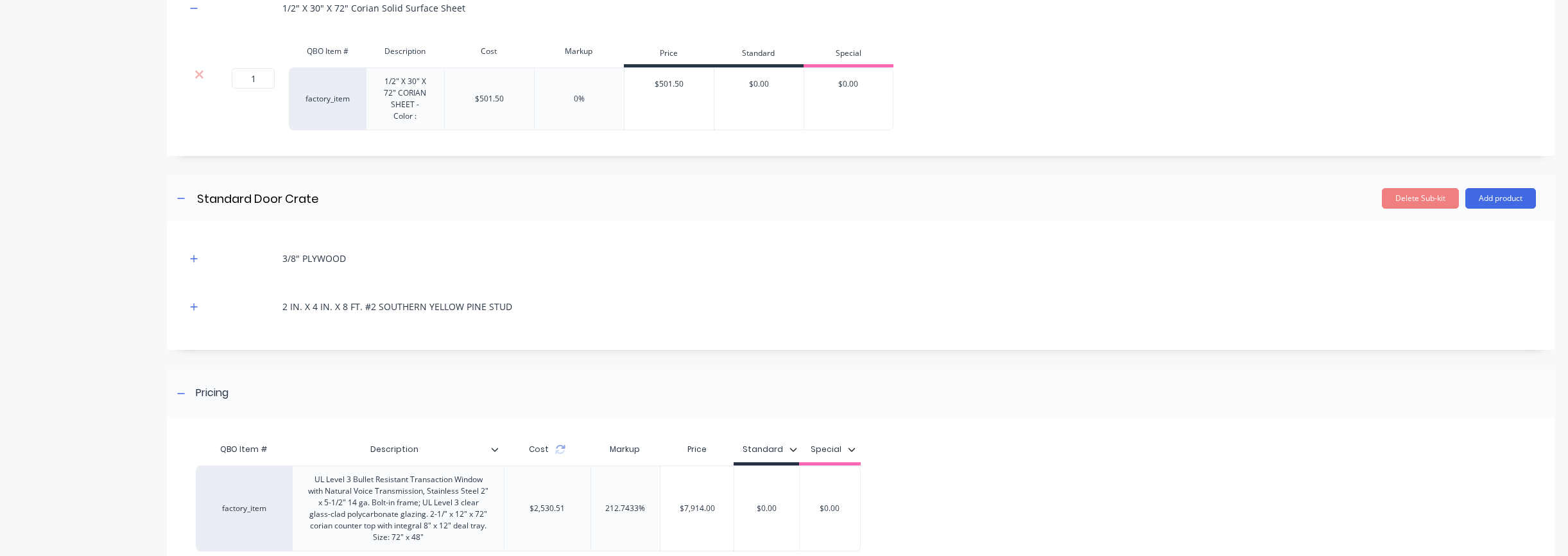
scroll to position [1799, 0]
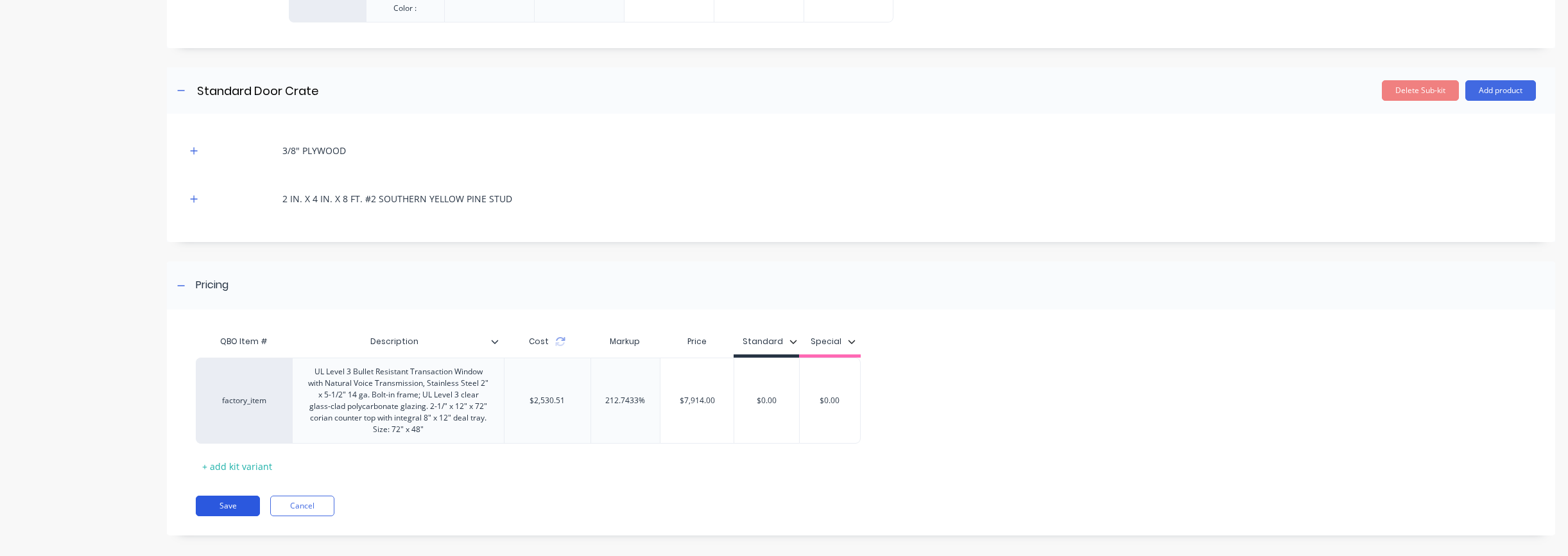
click at [213, 495] on button "Save" at bounding box center [228, 506] width 64 height 20
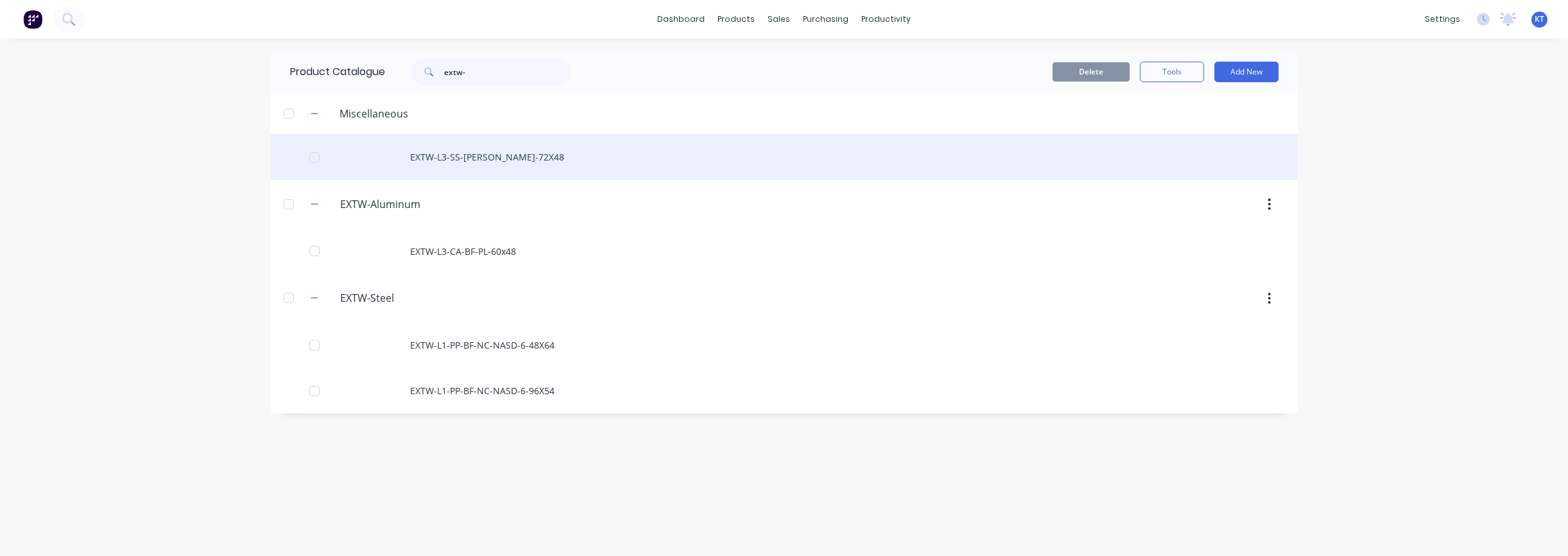
click at [473, 159] on div "EXTW-L3-SS-[PERSON_NAME]-72X48" at bounding box center [784, 156] width 1027 height 45
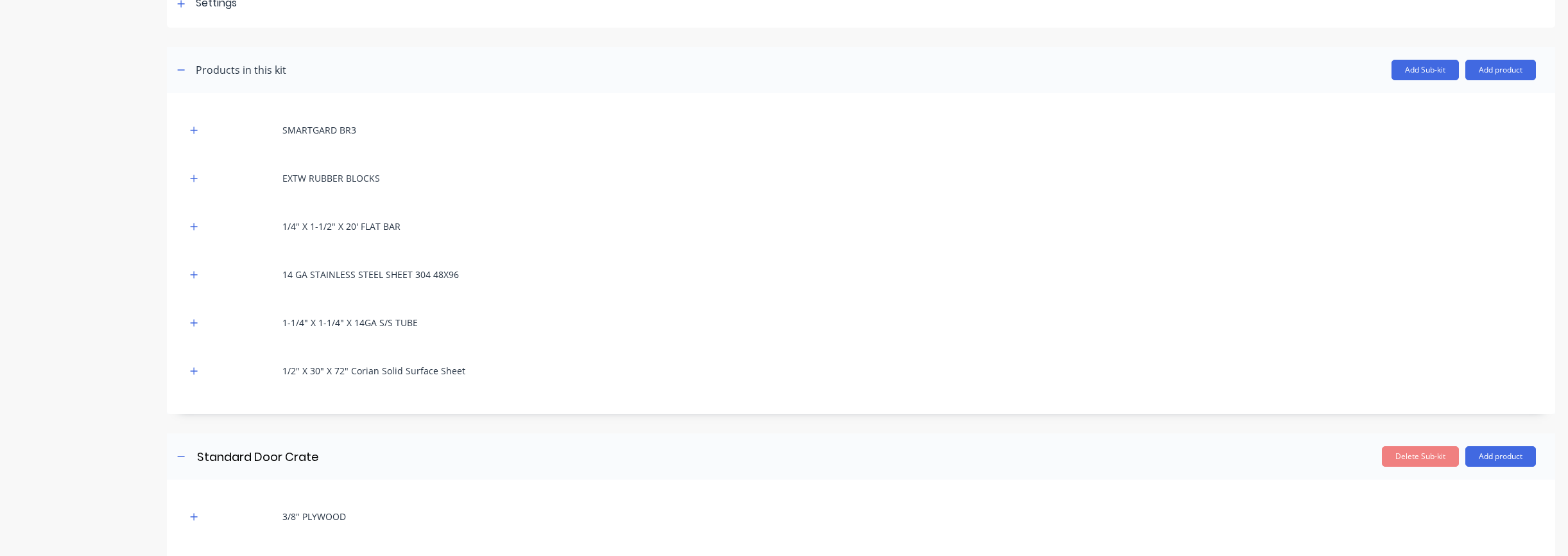
scroll to position [190, 0]
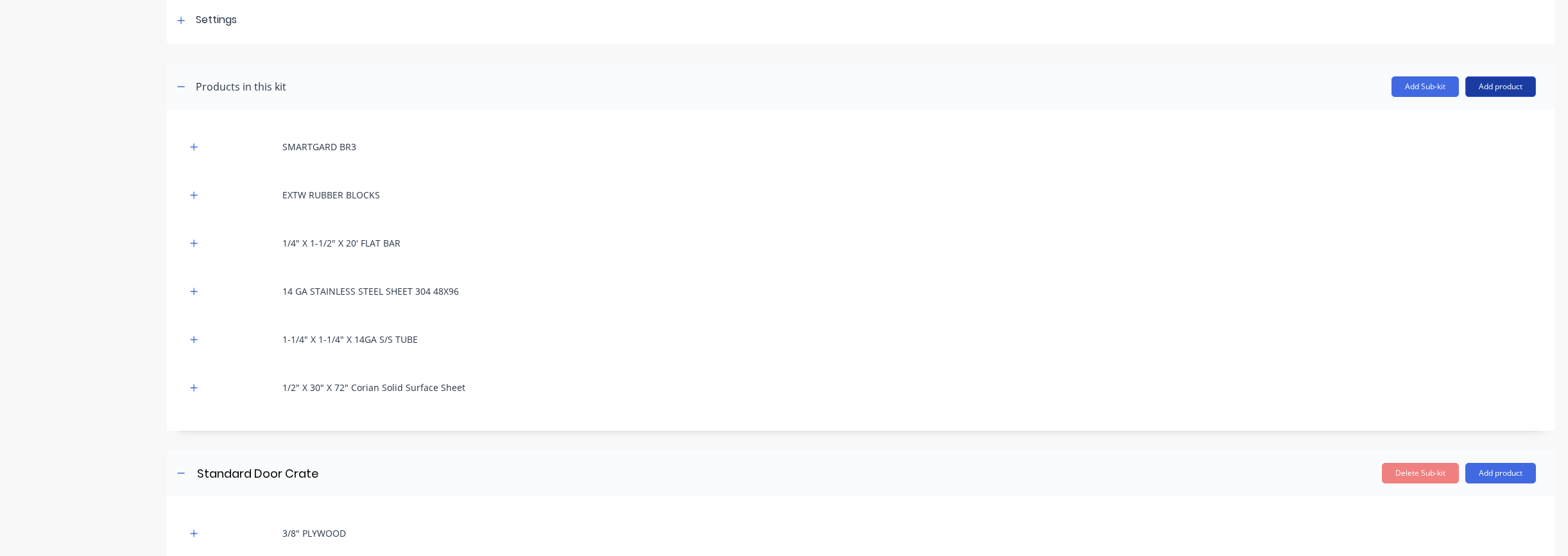
click at [1505, 85] on button "Add product" at bounding box center [1500, 87] width 71 height 20
click at [1470, 140] on div "Labour" at bounding box center [1474, 146] width 99 height 19
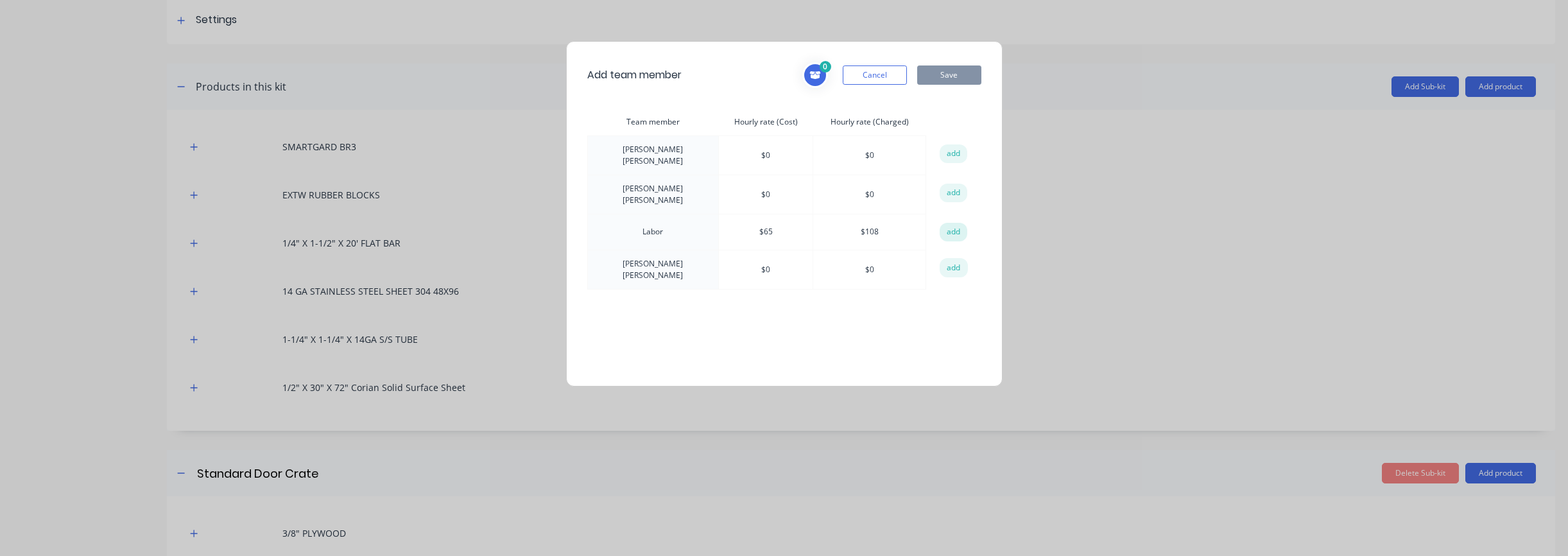
click at [951, 228] on button "add" at bounding box center [953, 232] width 28 height 19
click at [957, 77] on button "Save" at bounding box center [949, 75] width 64 height 19
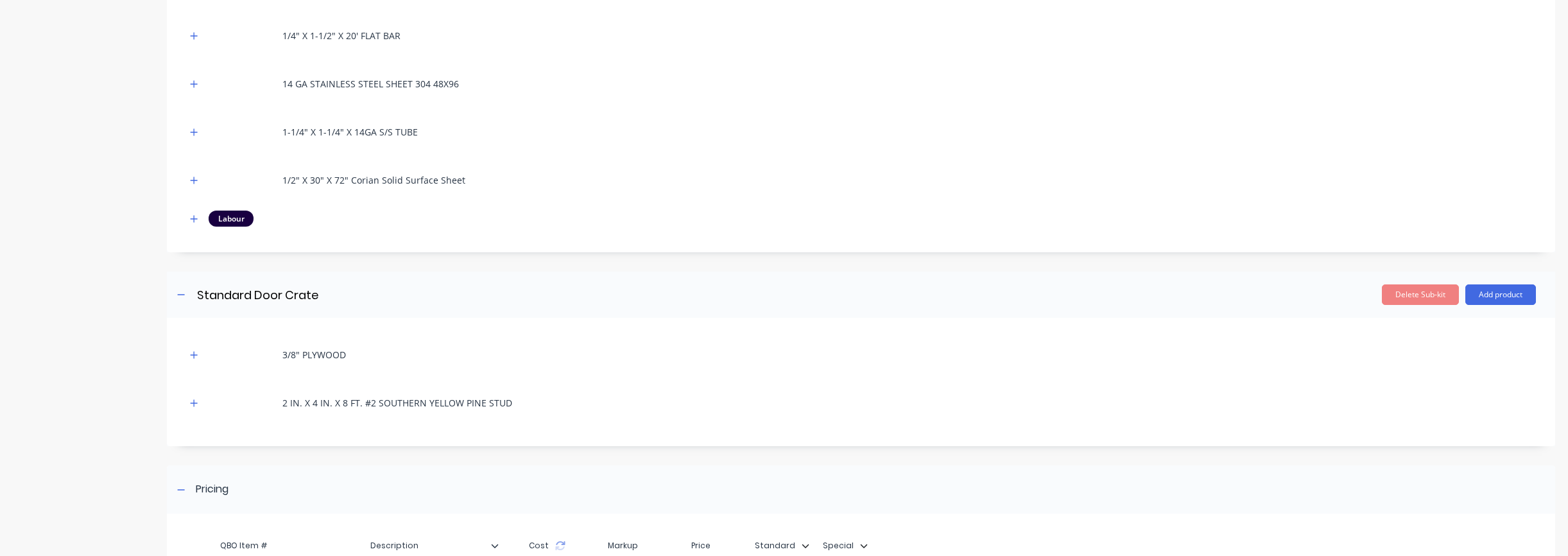
scroll to position [343, 0]
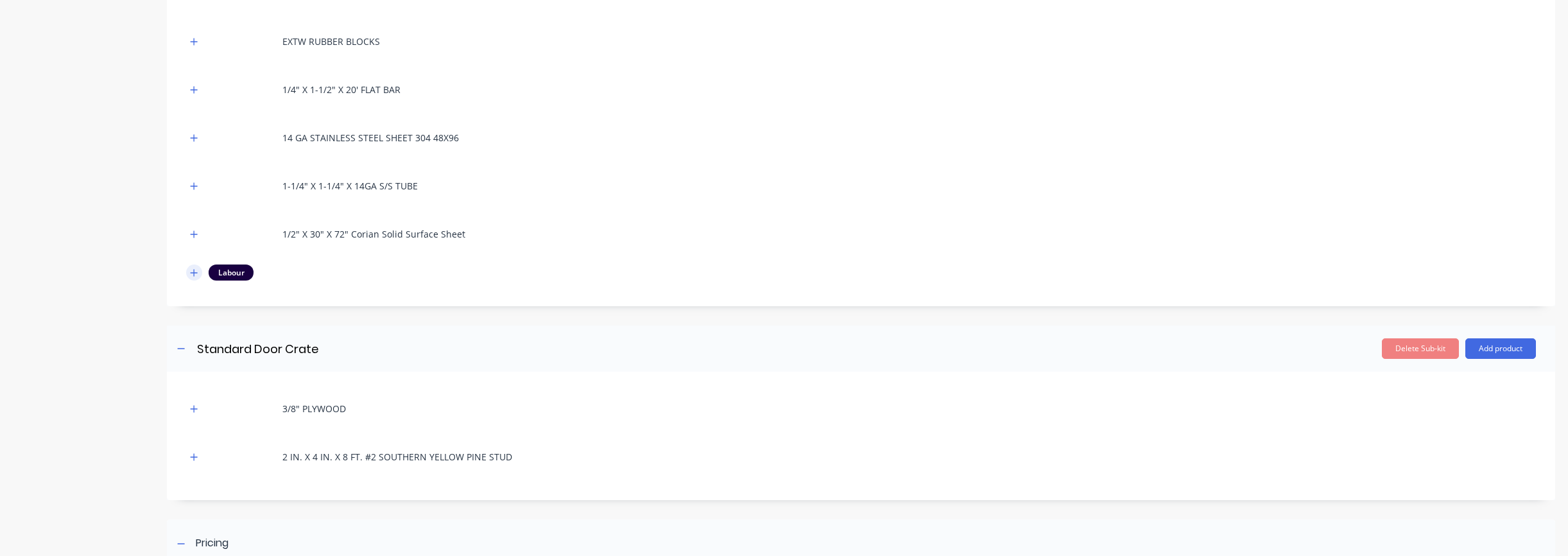
click at [190, 271] on icon "button" at bounding box center [194, 273] width 8 height 9
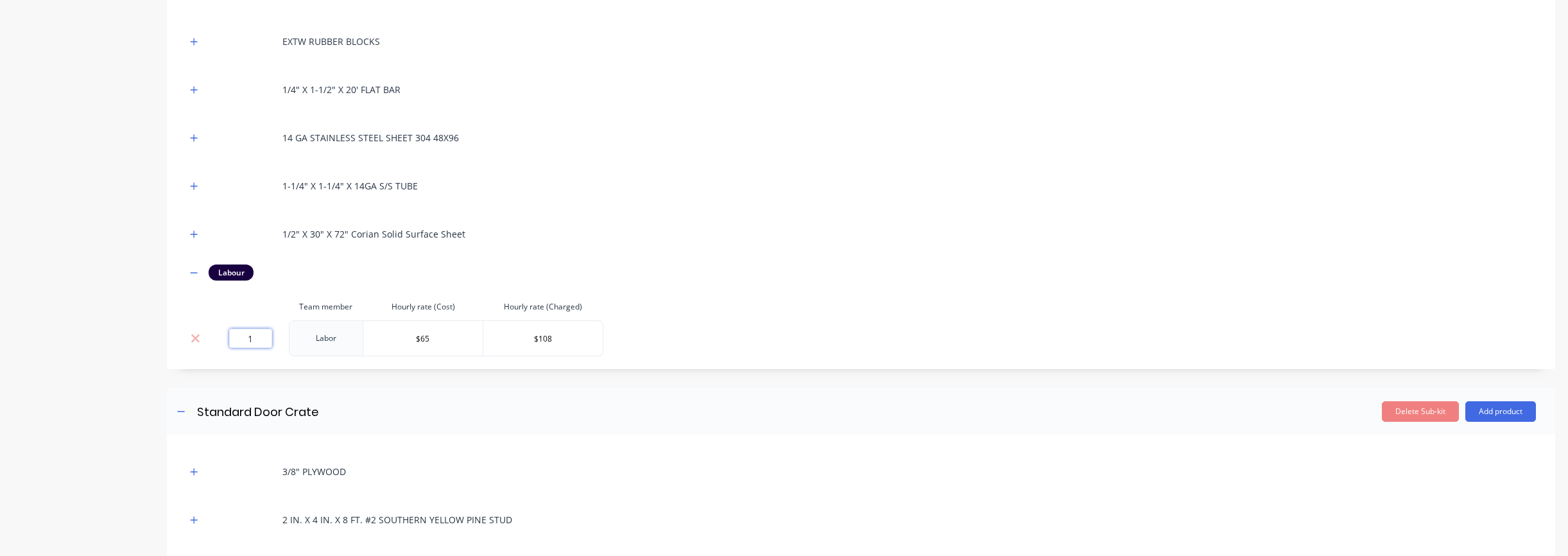
drag, startPoint x: 261, startPoint y: 336, endPoint x: 236, endPoint y: 336, distance: 25.0
click at [236, 336] on input "1" at bounding box center [251, 338] width 43 height 19
type input "29"
click at [386, 427] on header "Standard Door Crate Standard Door Crate Enter sub-kit name Delete Sub-kit Add p…" at bounding box center [861, 412] width 1388 height 46
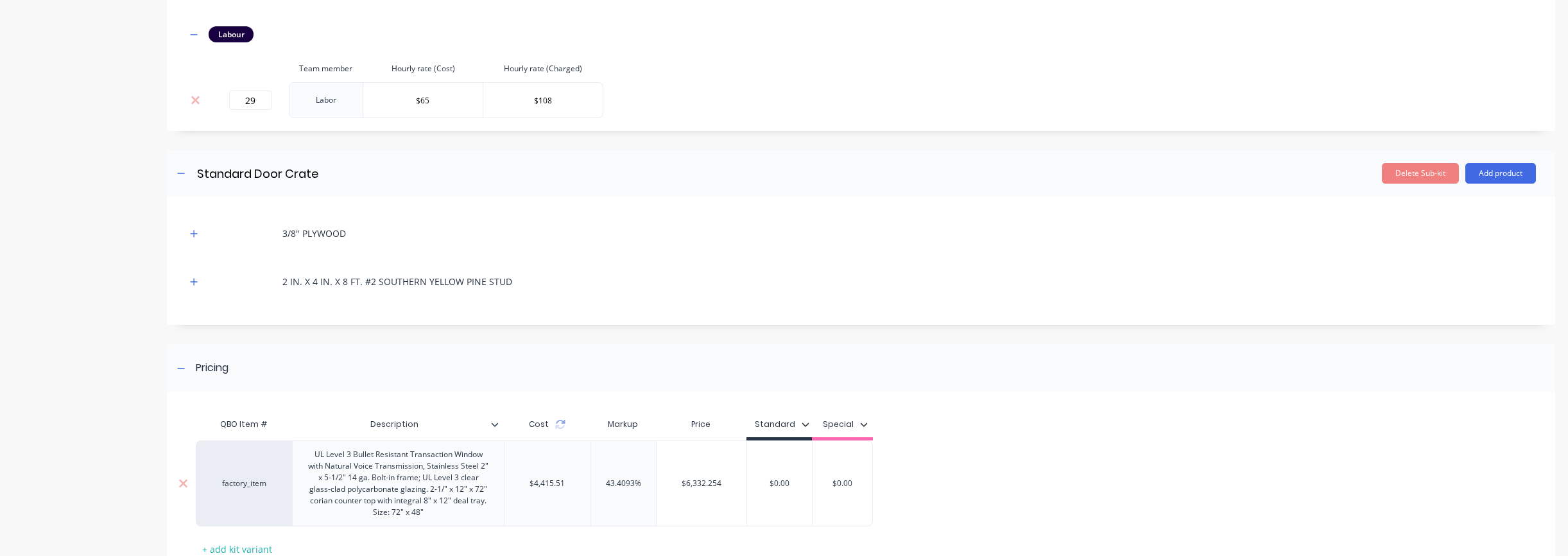
scroll to position [676, 0]
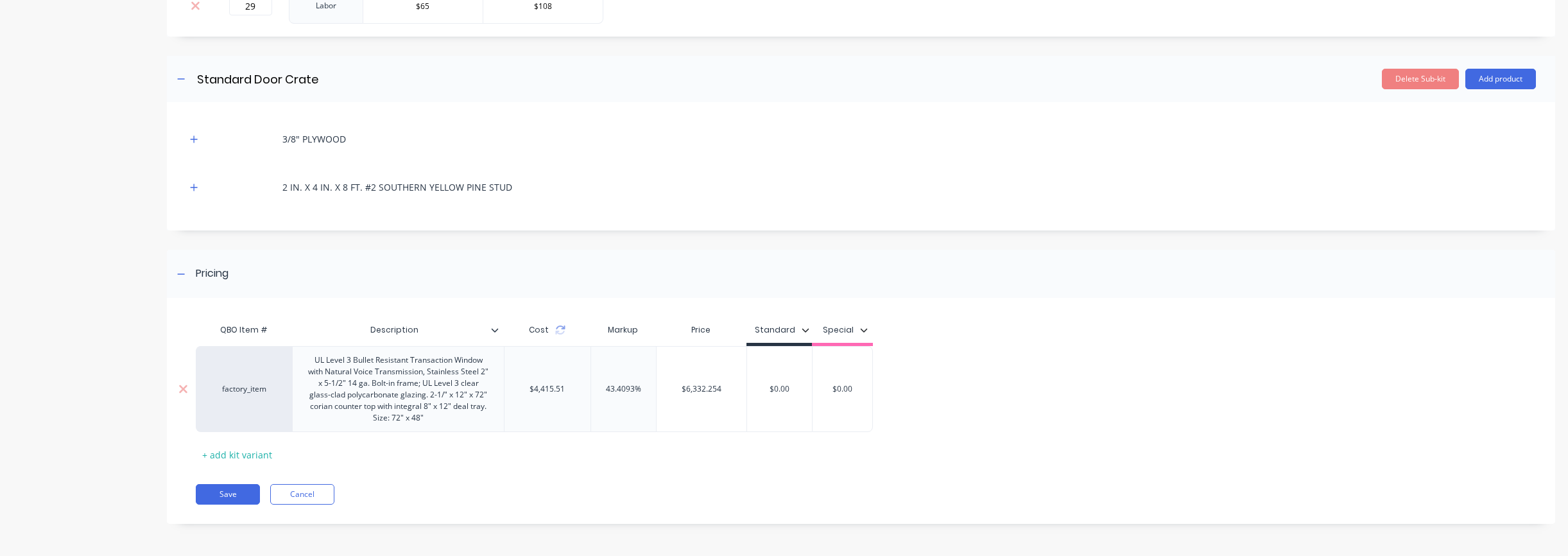
click at [721, 387] on input "$6,332.254" at bounding box center [701, 389] width 90 height 12
drag, startPoint x: 687, startPoint y: 389, endPoint x: 739, endPoint y: 389, distance: 52.0
click at [739, 389] on input "$6,332.254" at bounding box center [701, 389] width 90 height 12
type input "$7914"
click at [682, 477] on div "QBO Item # Description Cost Markup Price Standard Special factory_item UL Level…" at bounding box center [861, 418] width 1388 height 213
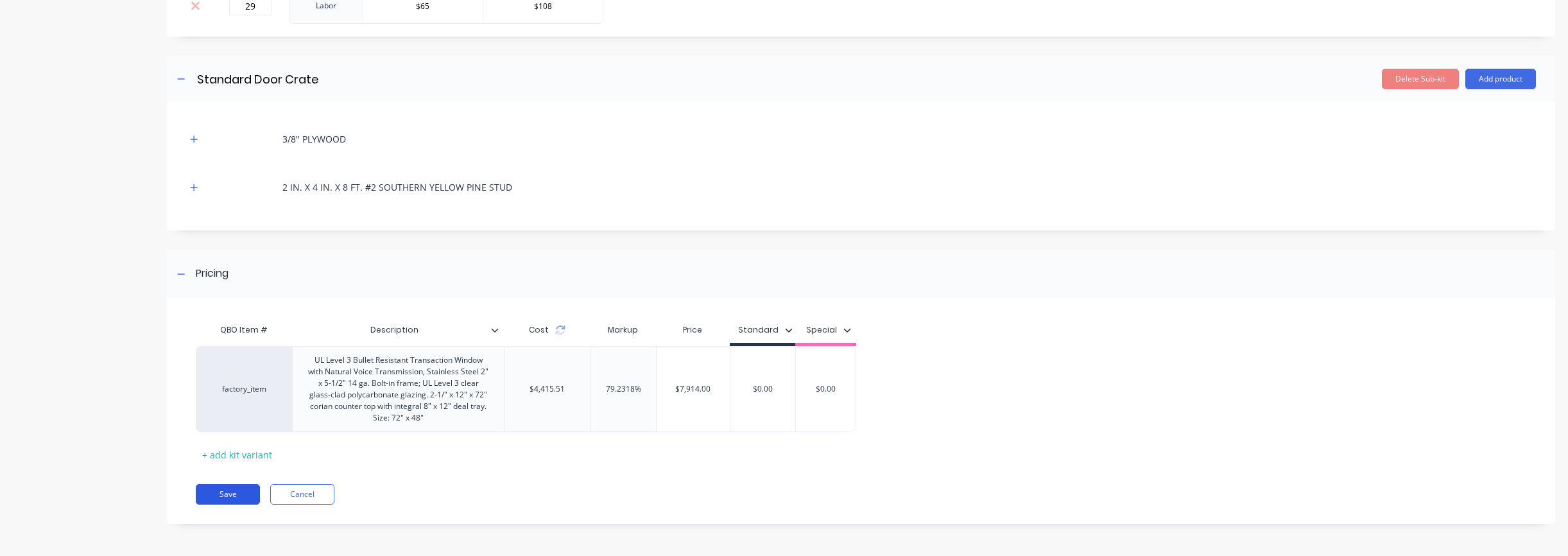
click at [214, 494] on button "Save" at bounding box center [228, 494] width 64 height 20
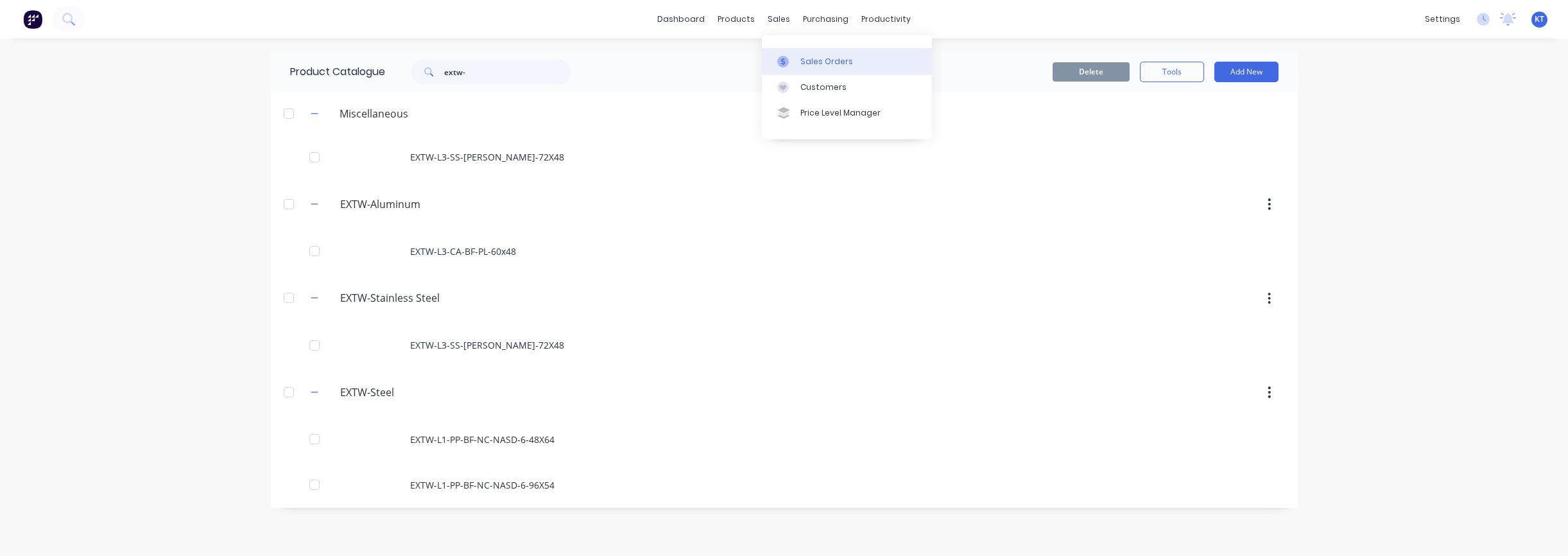
click at [802, 60] on div "Sales Orders" at bounding box center [826, 61] width 53 height 12
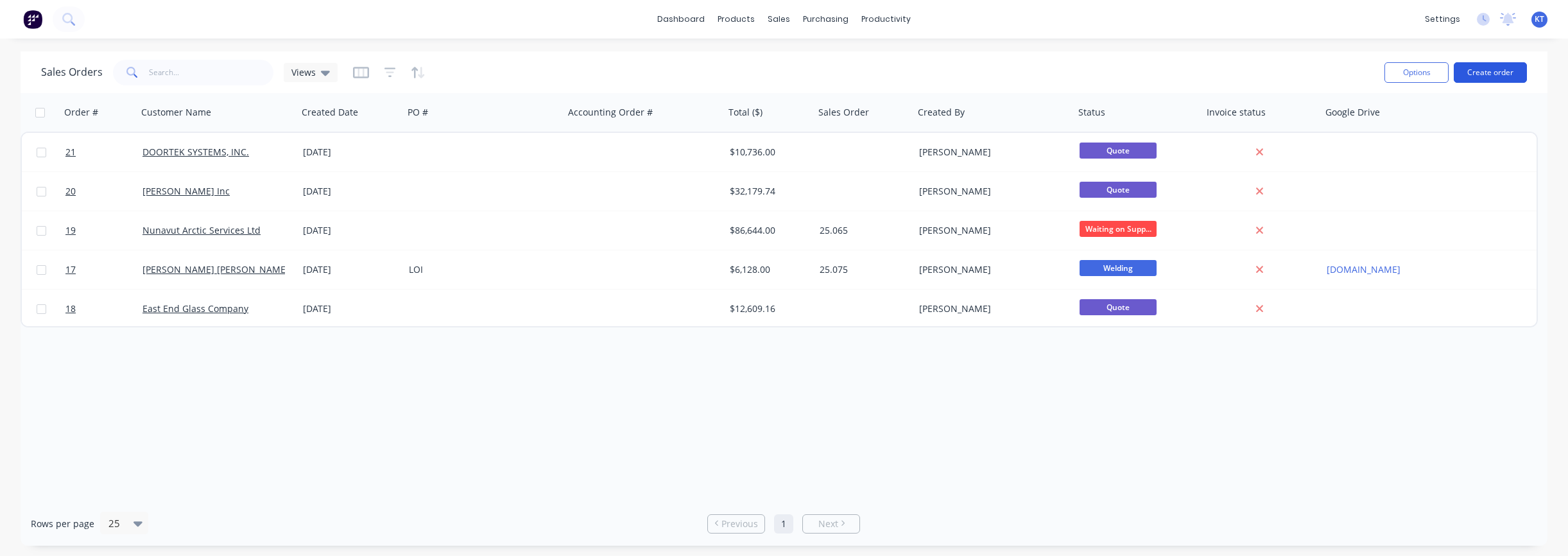
click at [1514, 71] on button "Create order" at bounding box center [1489, 72] width 73 height 20
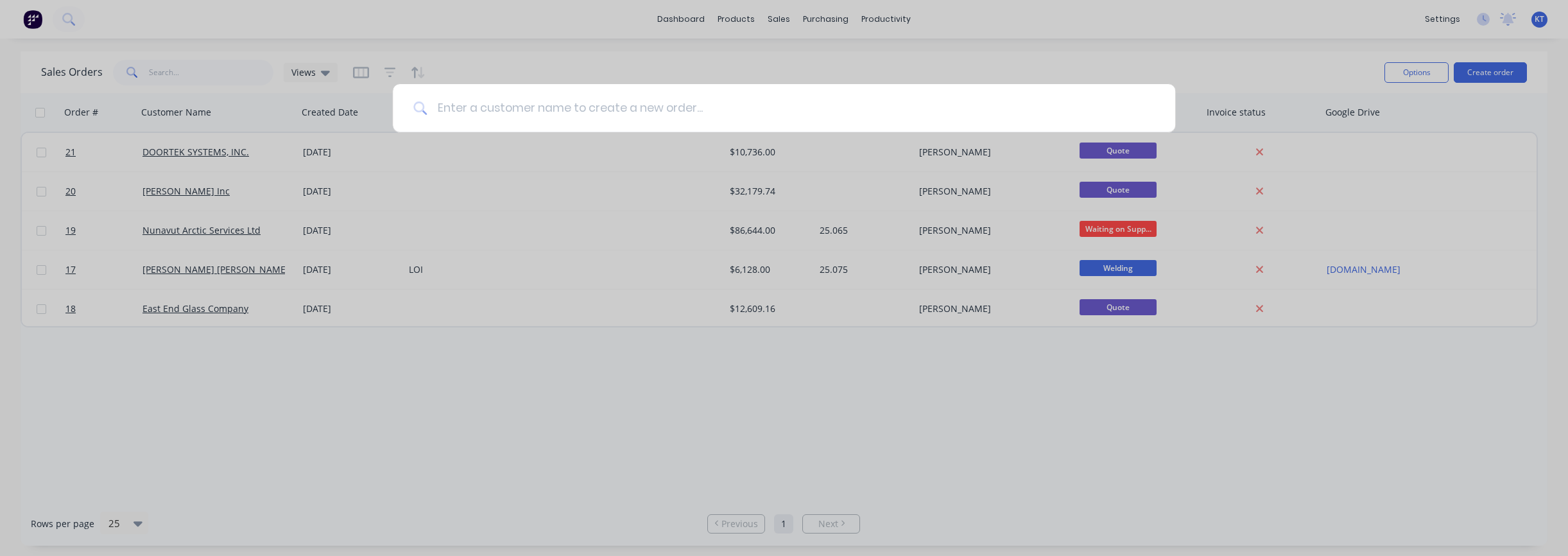
paste input "Mobile Glass LLC"
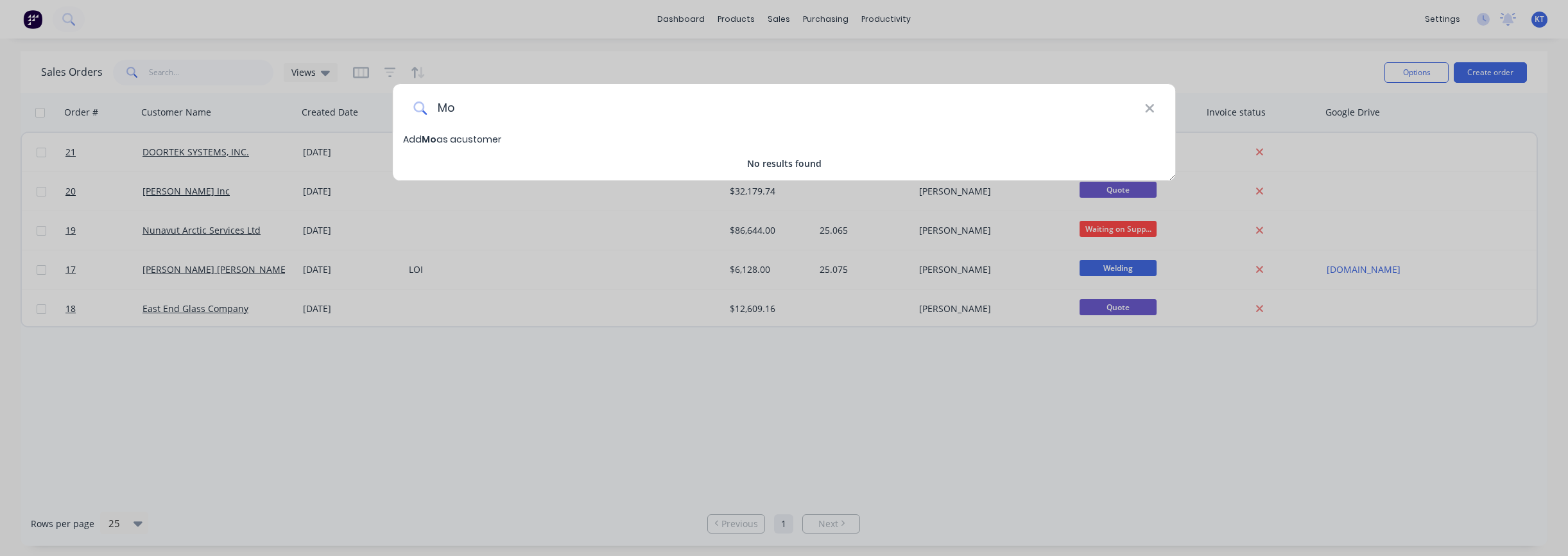
type input "M"
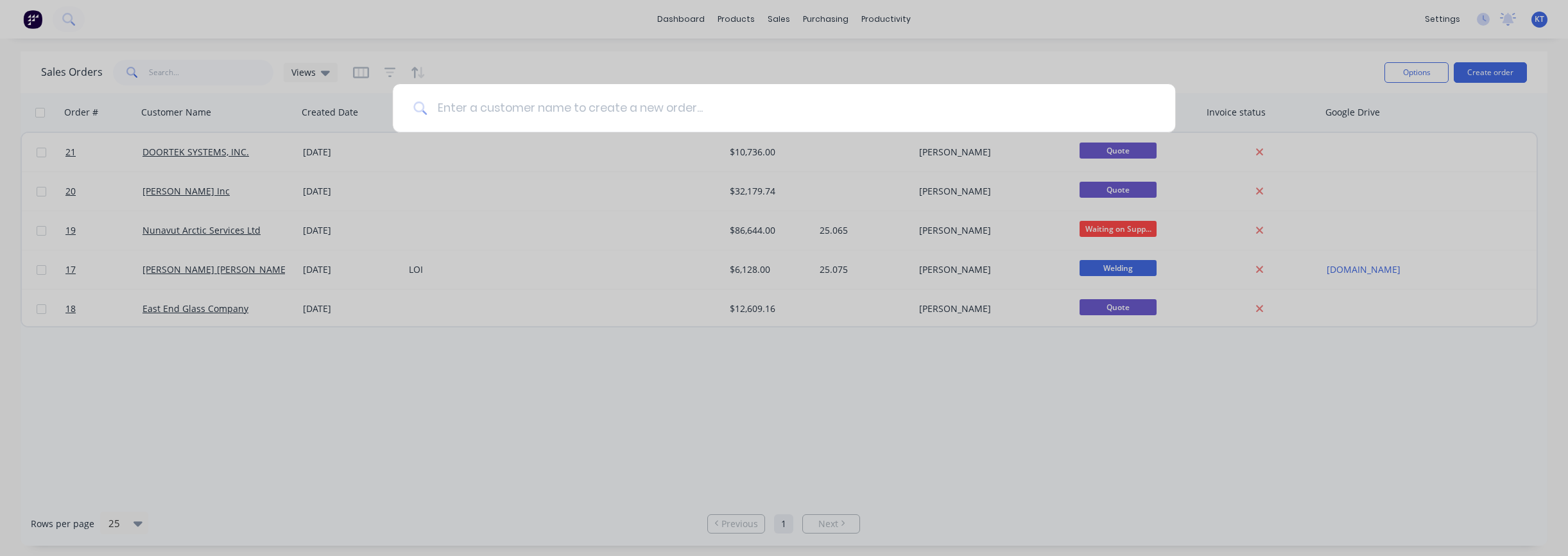
paste input "Mobile Glass LLC"
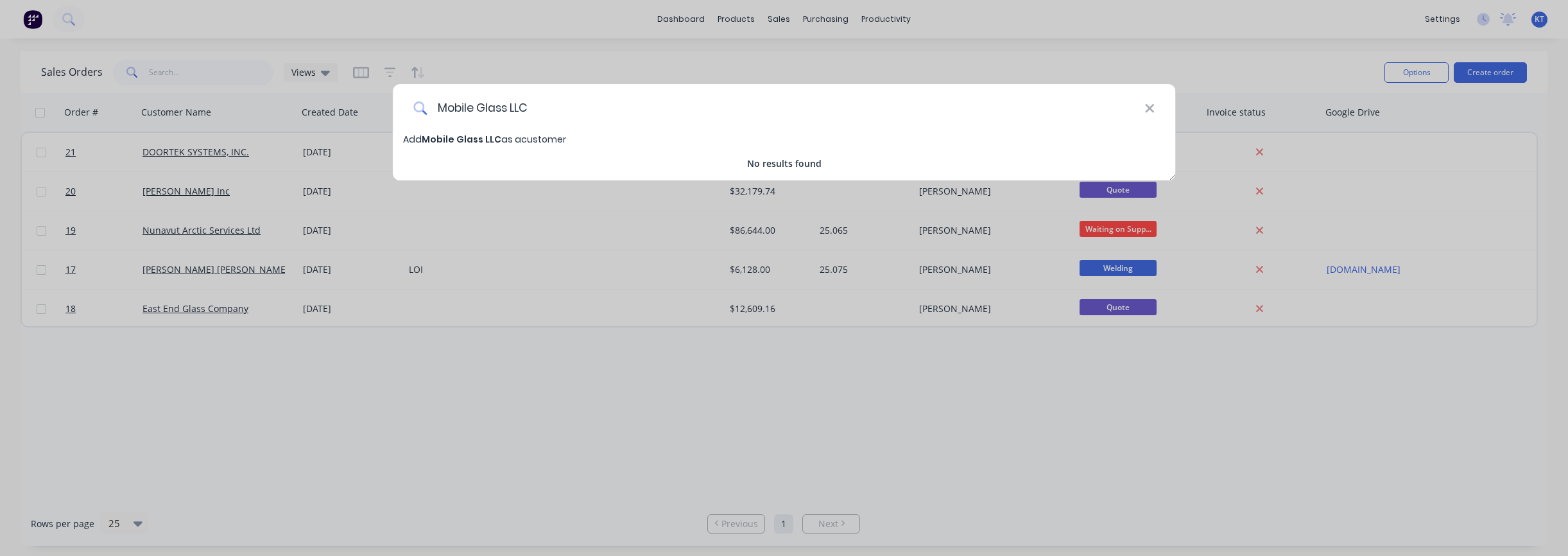
type input "Mobile Glass LLC"
click at [466, 141] on span "Mobile Glass LLC" at bounding box center [461, 139] width 79 height 13
select select "US"
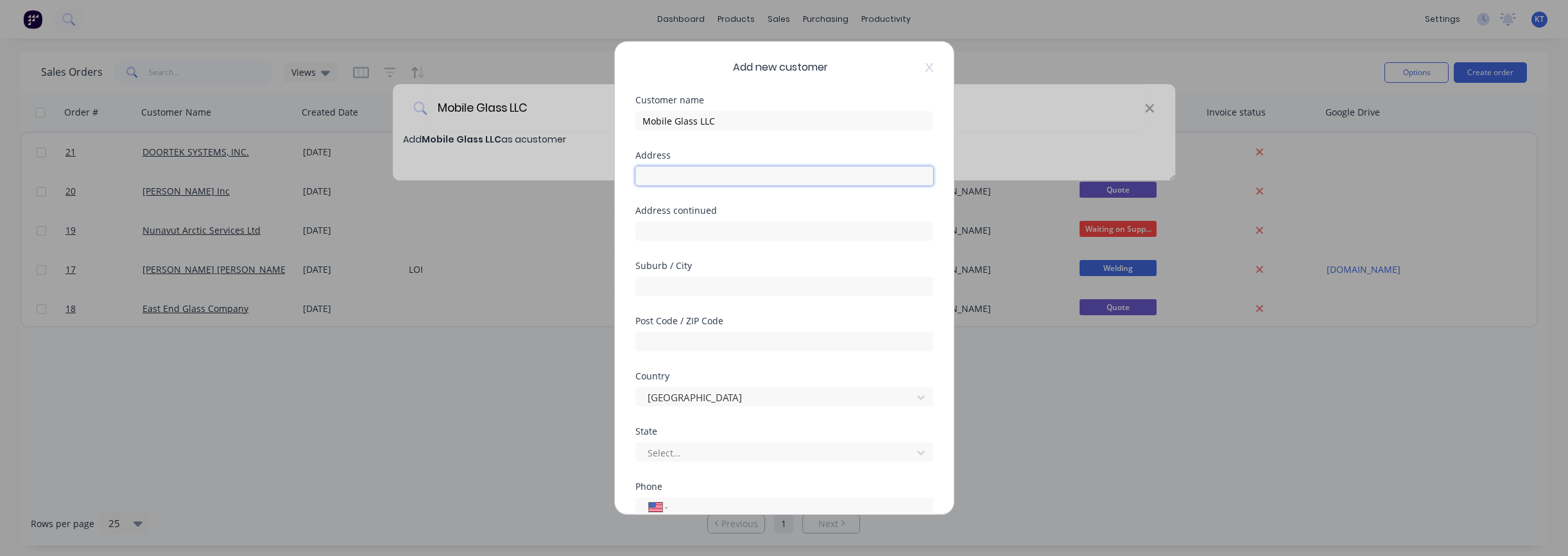
click at [669, 172] on input "text" at bounding box center [784, 176] width 298 height 19
paste input "[STREET_ADDRESS]"
click at [743, 182] on input "[STREET_ADDRESS]" at bounding box center [784, 176] width 298 height 19
drag, startPoint x: 722, startPoint y: 178, endPoint x: 818, endPoint y: 178, distance: 96.0
click at [818, 178] on input "[STREET_ADDRESS]" at bounding box center [784, 176] width 298 height 19
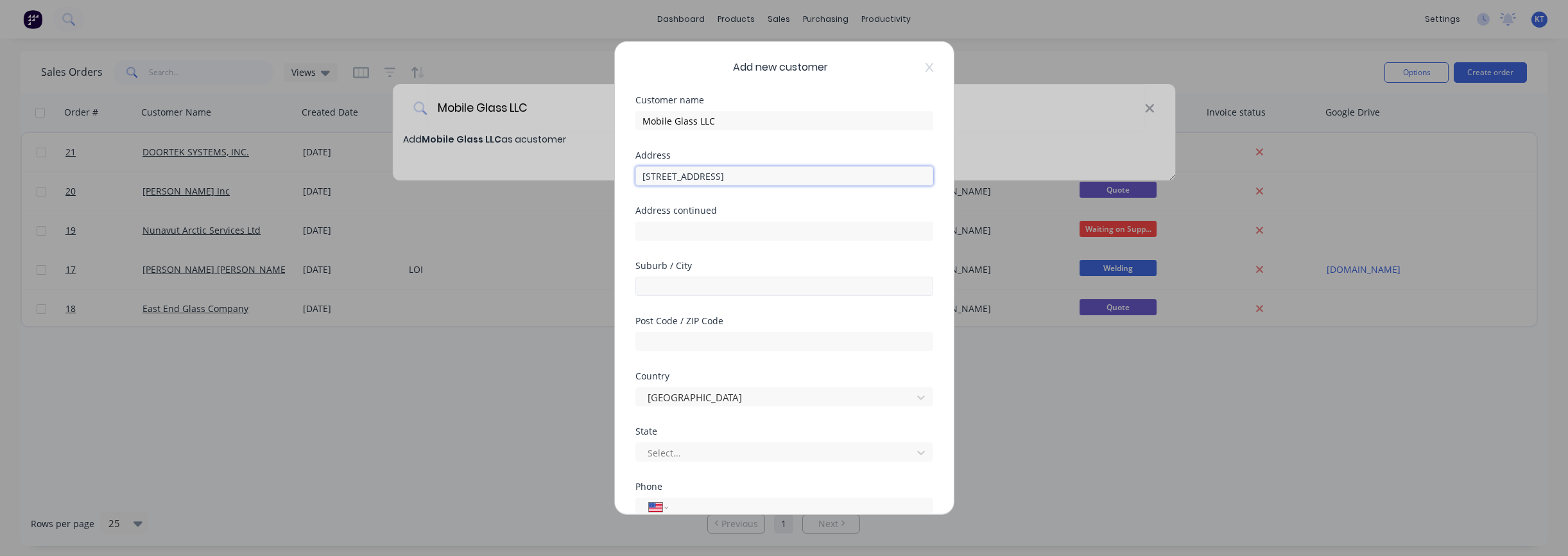
type input "[STREET_ADDRESS]"
click at [670, 283] on input "text" at bounding box center [784, 286] width 298 height 19
paste input "Mobile, AL 36607"
click at [707, 292] on input "Mobile, AL 36607" at bounding box center [784, 286] width 298 height 19
drag, startPoint x: 688, startPoint y: 286, endPoint x: 729, endPoint y: 287, distance: 41.0
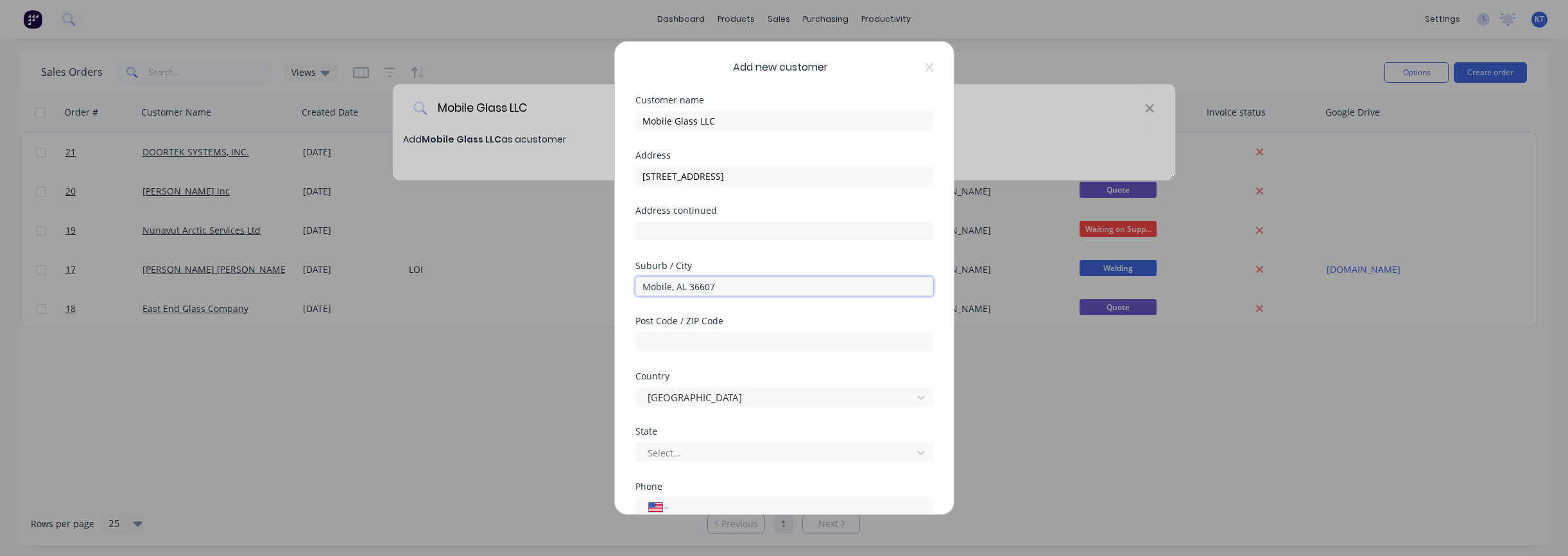
click at [729, 287] on input "Mobile, AL 36607" at bounding box center [784, 286] width 298 height 19
type input "Mobile, [GEOGRAPHIC_DATA]"
click at [665, 341] on input "text" at bounding box center [784, 341] width 298 height 19
paste input "36607"
type input "36607"
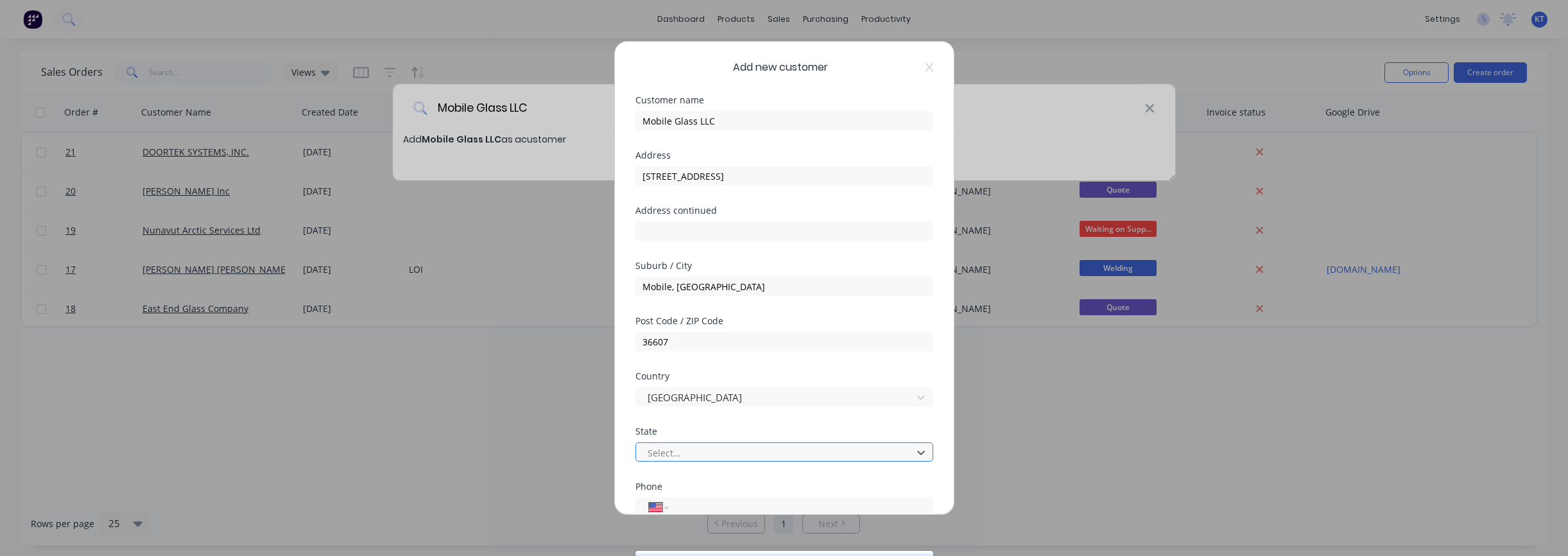
scroll to position [84, 0]
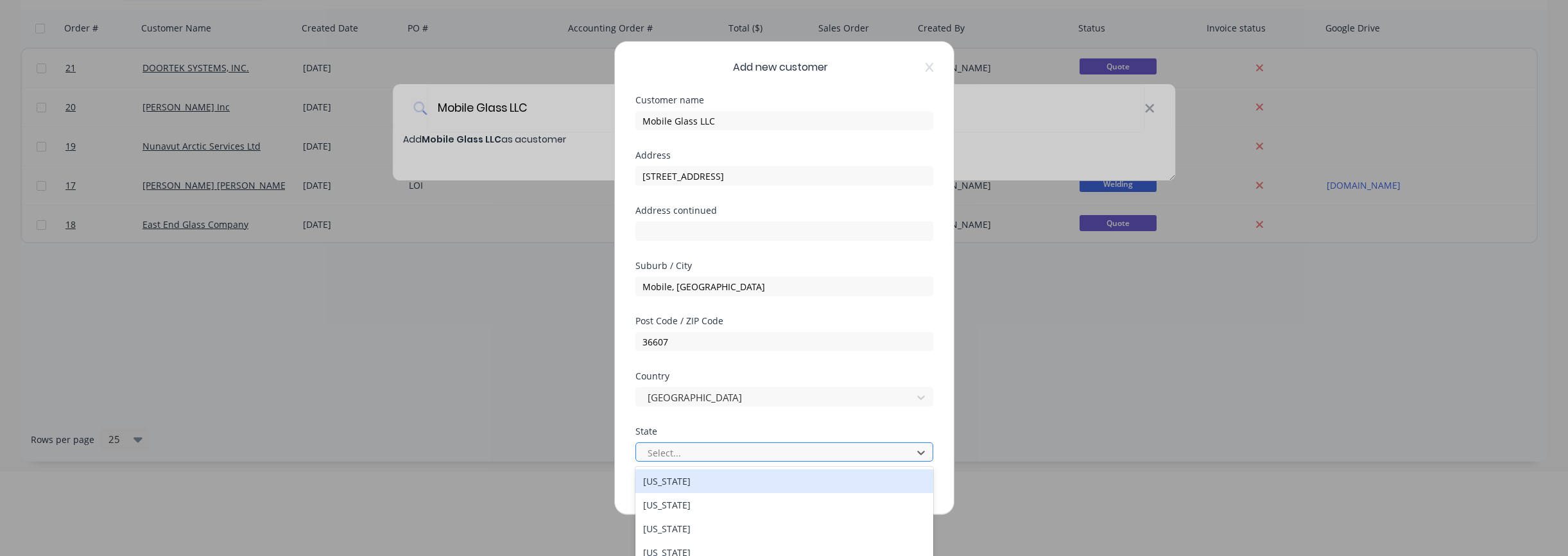
click at [650, 451] on div at bounding box center [776, 452] width 260 height 16
type input "AL"
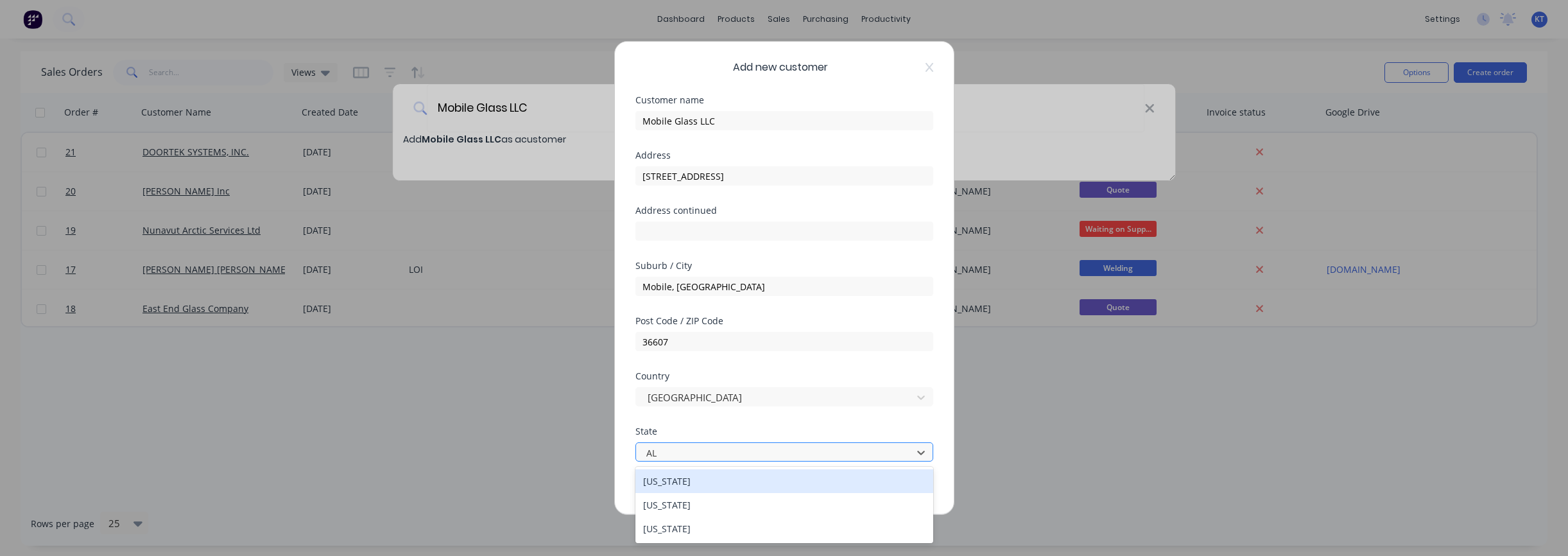
scroll to position [0, 0]
click at [690, 480] on div "[US_STATE]" at bounding box center [784, 481] width 298 height 24
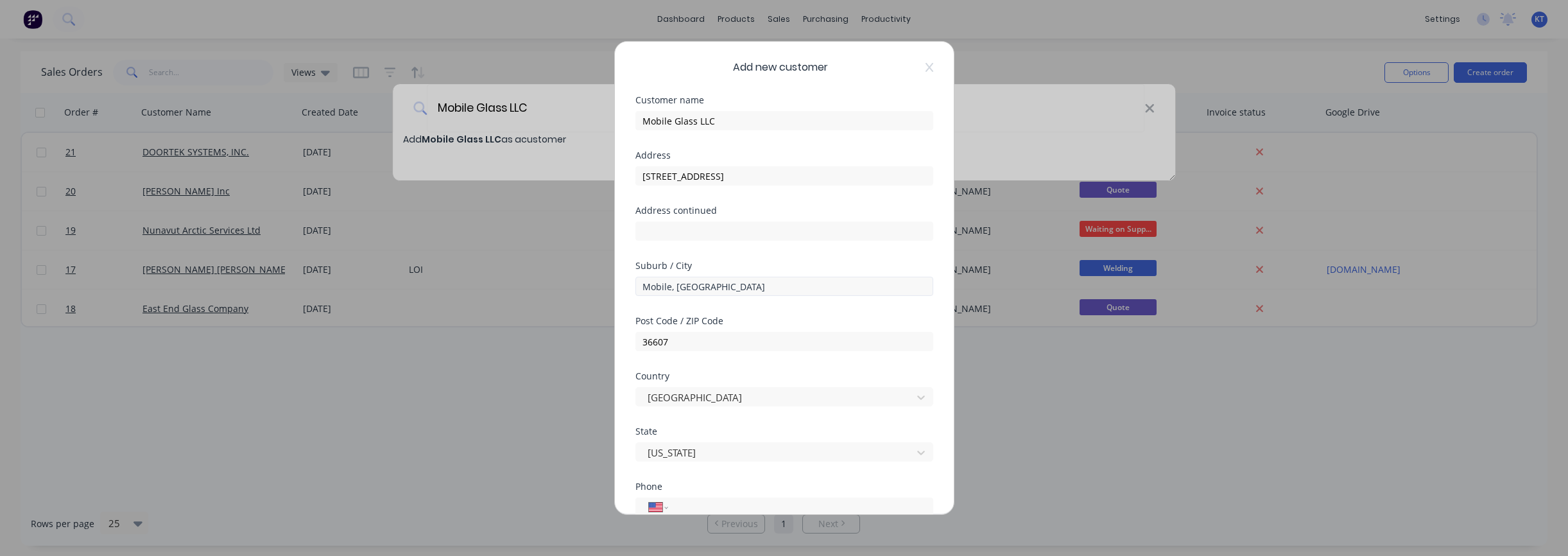
click at [693, 295] on div "Suburb / City [GEOGRAPHIC_DATA], [GEOGRAPHIC_DATA]" at bounding box center [784, 288] width 298 height 56
click at [693, 286] on input "Mobile, [GEOGRAPHIC_DATA]" at bounding box center [784, 286] width 298 height 19
type input "Mobile"
click at [1094, 443] on div "Add new customer Customer name Mobile Glass LLC Address [STREET_ADDRESS] Addres…" at bounding box center [784, 278] width 1568 height 556
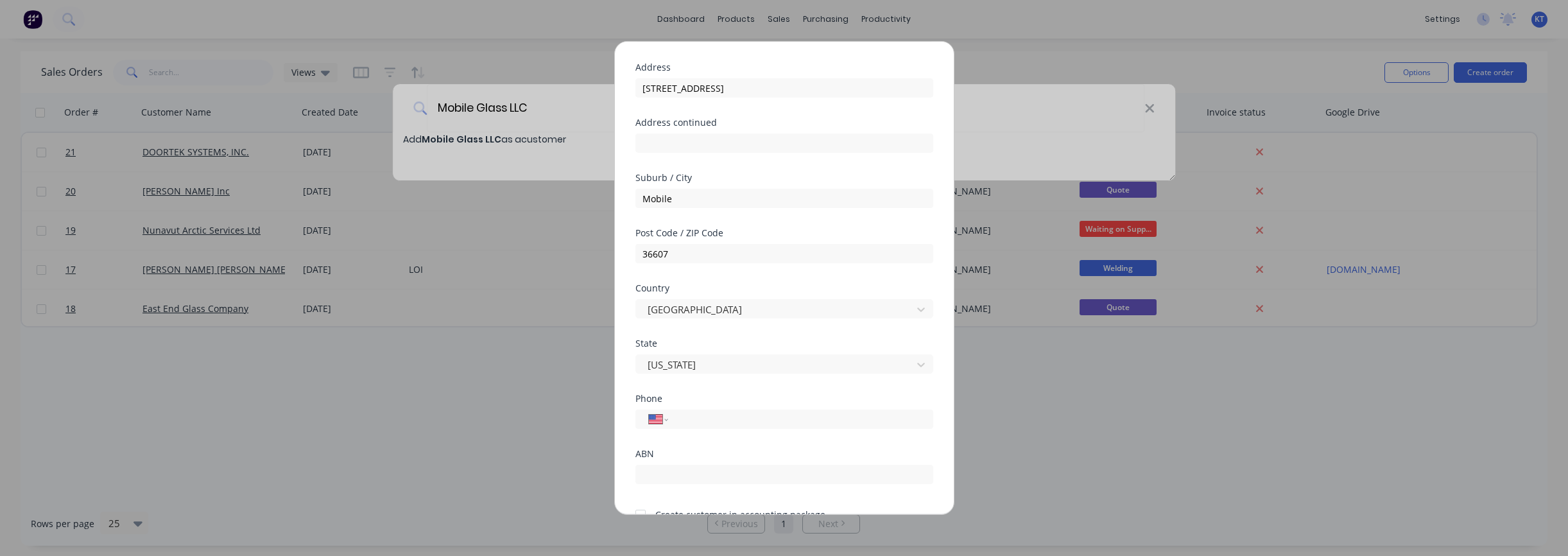
scroll to position [148, 0]
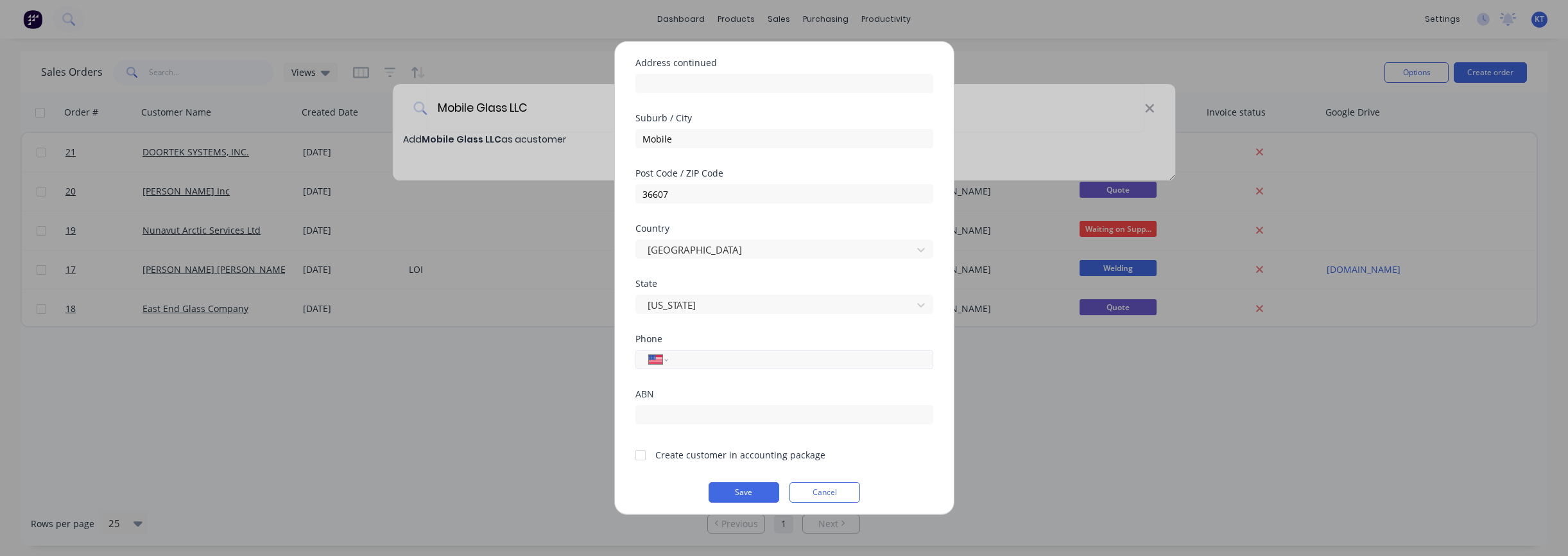
click at [691, 358] on input "tel" at bounding box center [798, 359] width 242 height 14
paste input "[PHONE_NUMBER]"
type input "[PHONE_NUMBER]"
click at [1104, 436] on div "Add new customer Customer name Mobile Glass LLC Address [STREET_ADDRESS] Addres…" at bounding box center [784, 278] width 1568 height 556
click at [740, 495] on button "Save" at bounding box center [744, 493] width 71 height 20
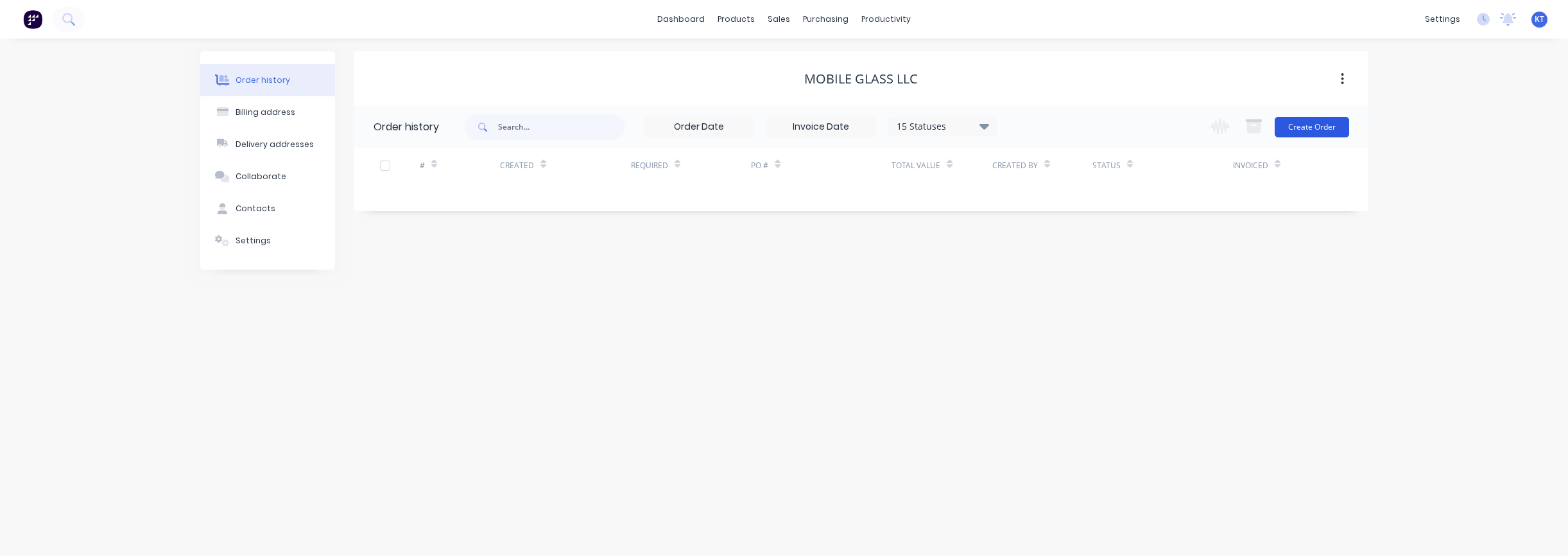
click at [1311, 135] on button "Create Order" at bounding box center [1311, 127] width 74 height 20
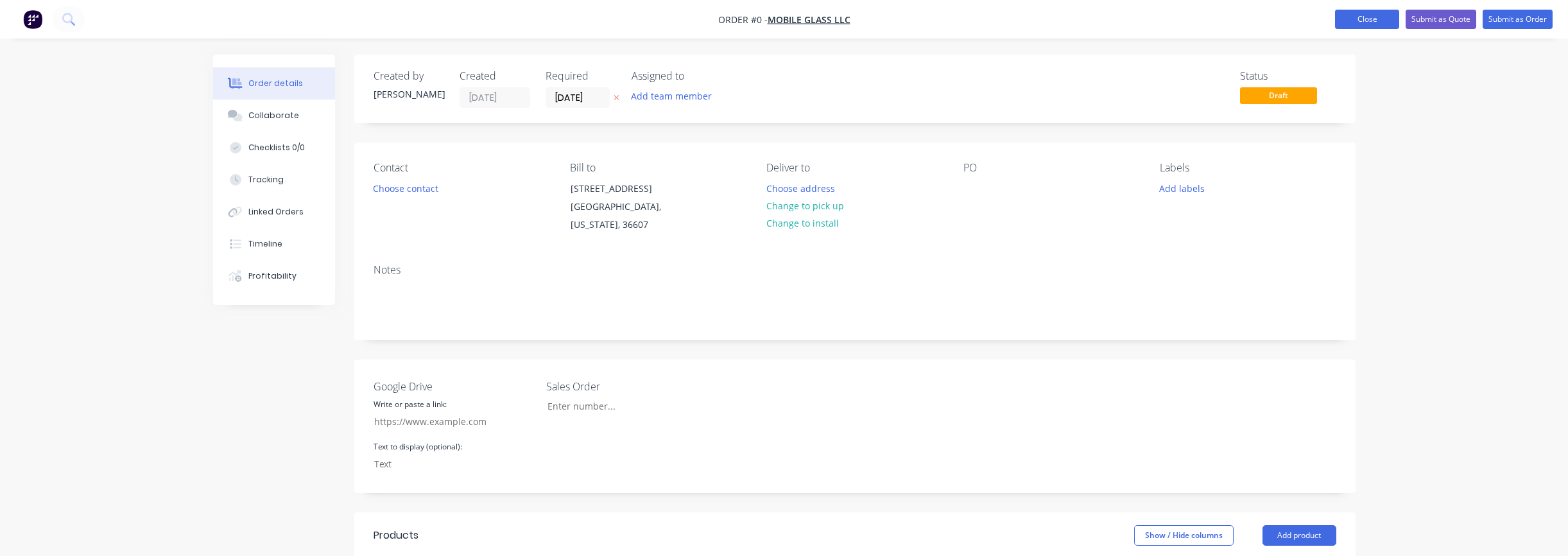
click at [1366, 20] on button "Close" at bounding box center [1367, 19] width 64 height 19
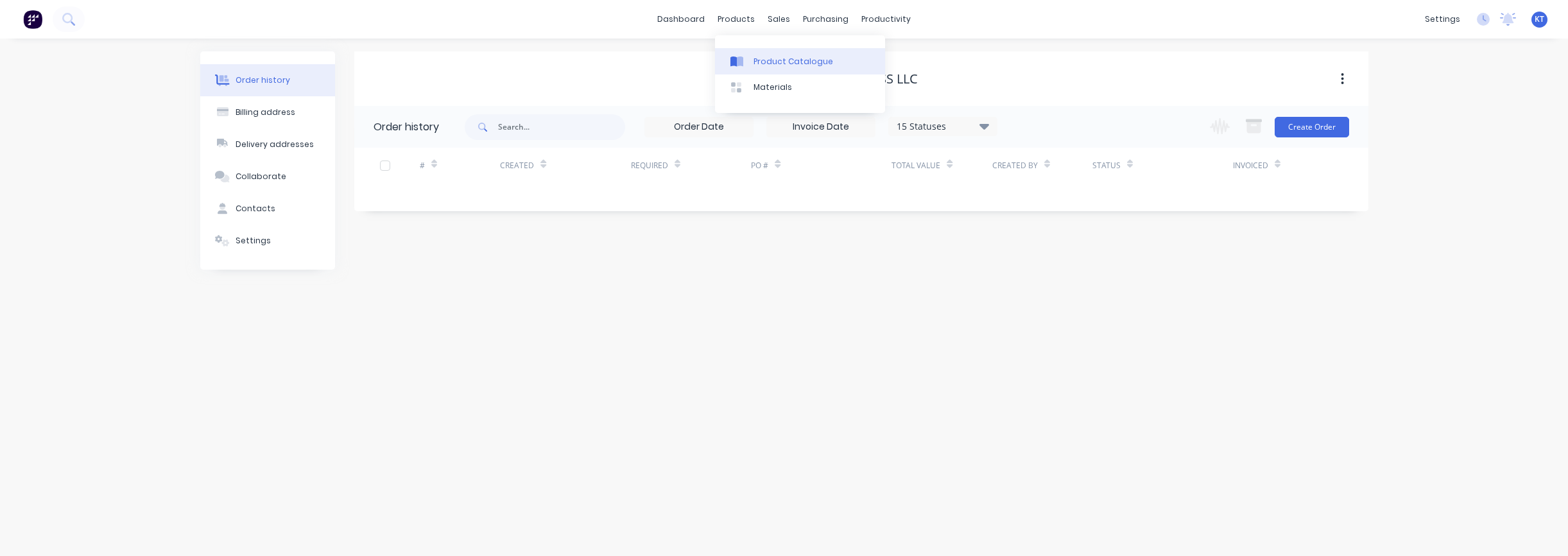
click at [757, 57] on div "Product Catalogue" at bounding box center [793, 61] width 79 height 12
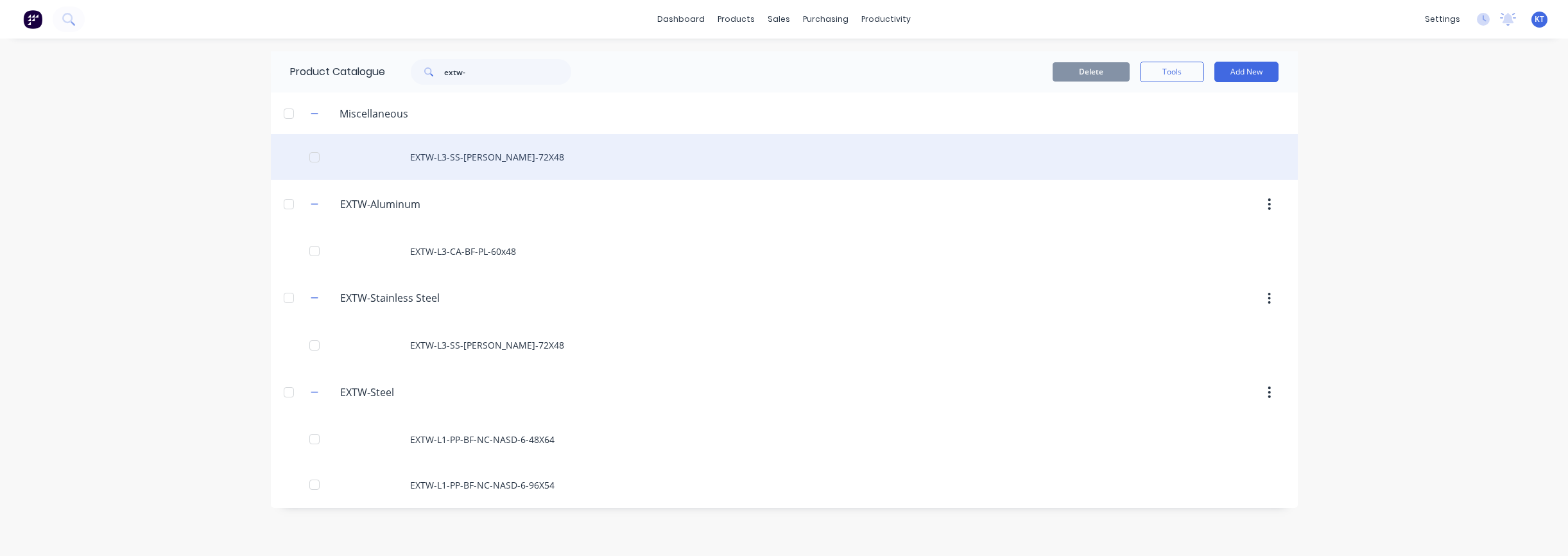
click at [459, 163] on div "EXTW-L3-SS-[PERSON_NAME]-72X48" at bounding box center [784, 156] width 1027 height 45
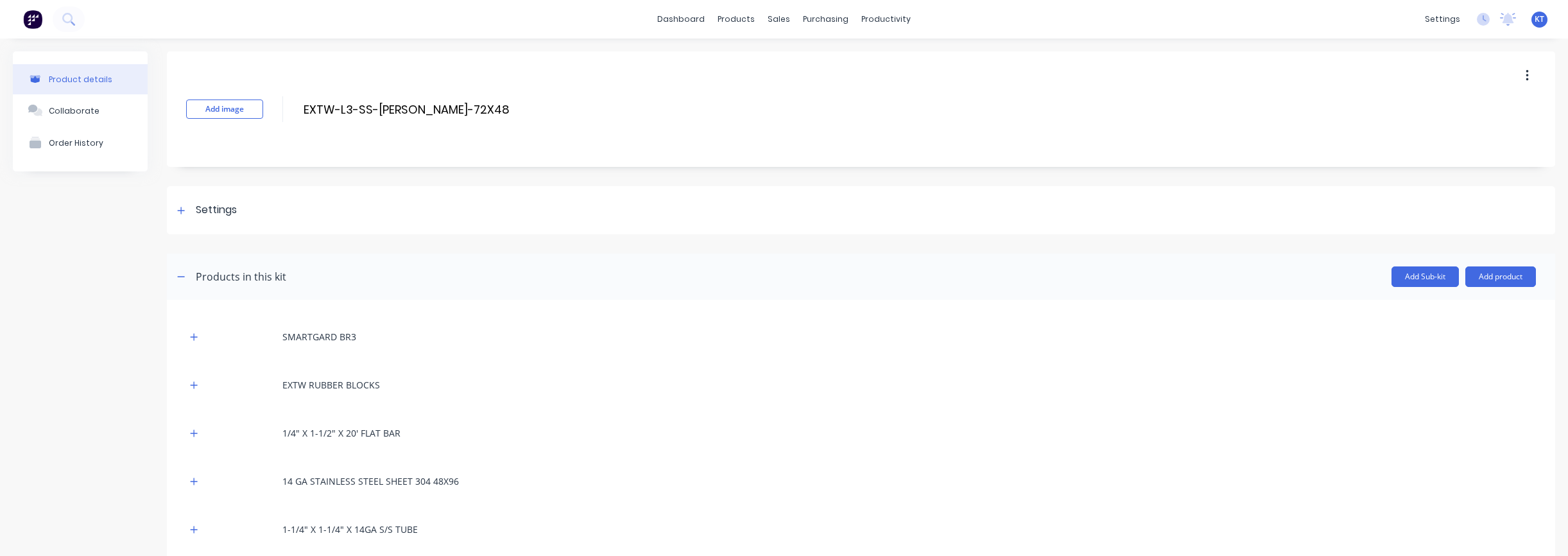
scroll to position [8, 0]
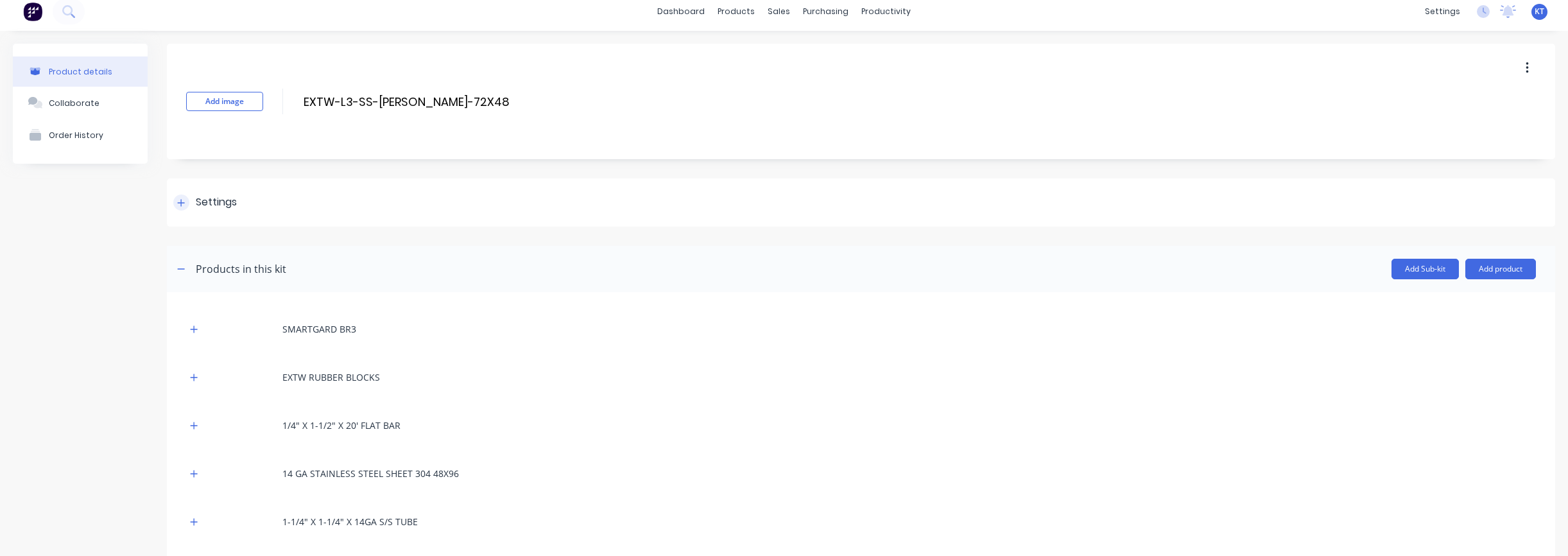
click at [211, 204] on div "Settings" at bounding box center [216, 203] width 41 height 16
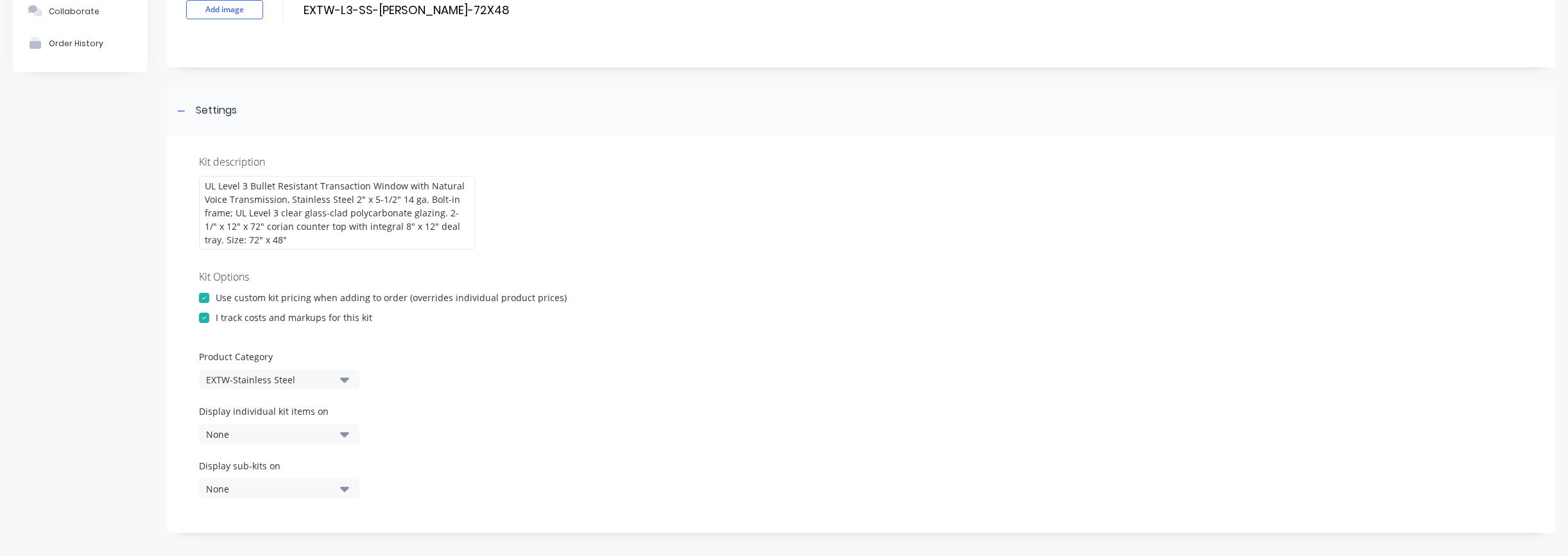
scroll to position [0, 0]
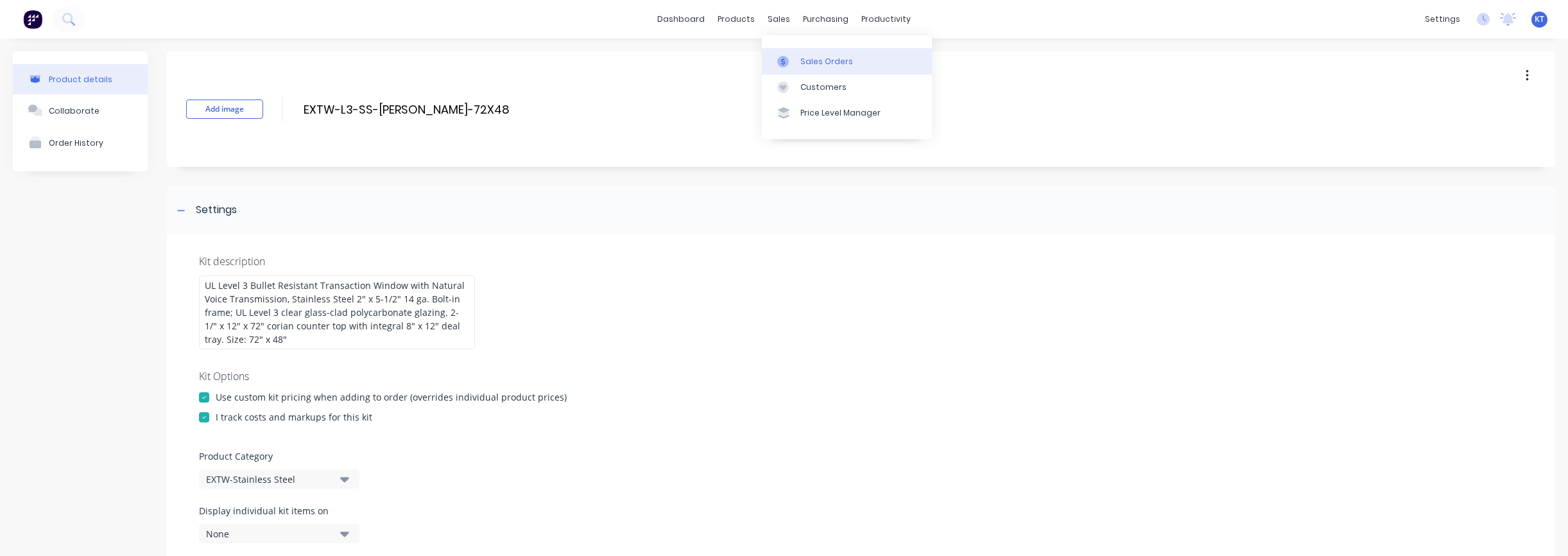
click at [804, 56] on div "Sales Orders" at bounding box center [826, 61] width 53 height 12
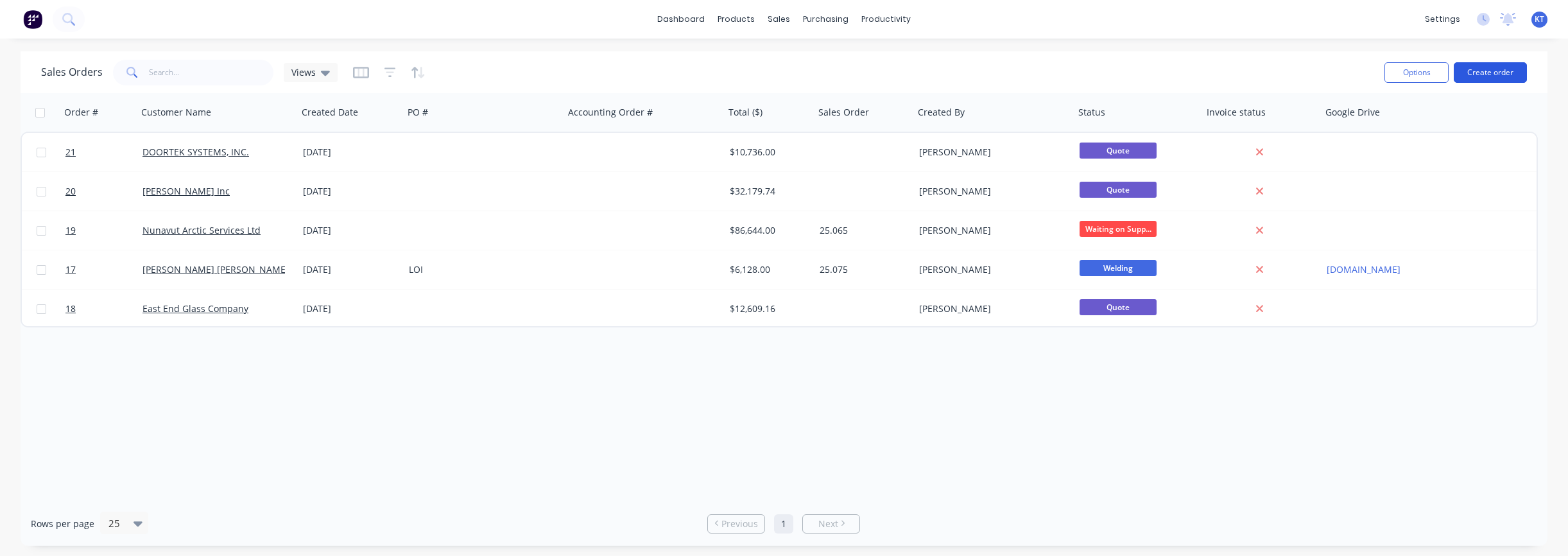
click at [1501, 72] on button "Create order" at bounding box center [1489, 72] width 73 height 20
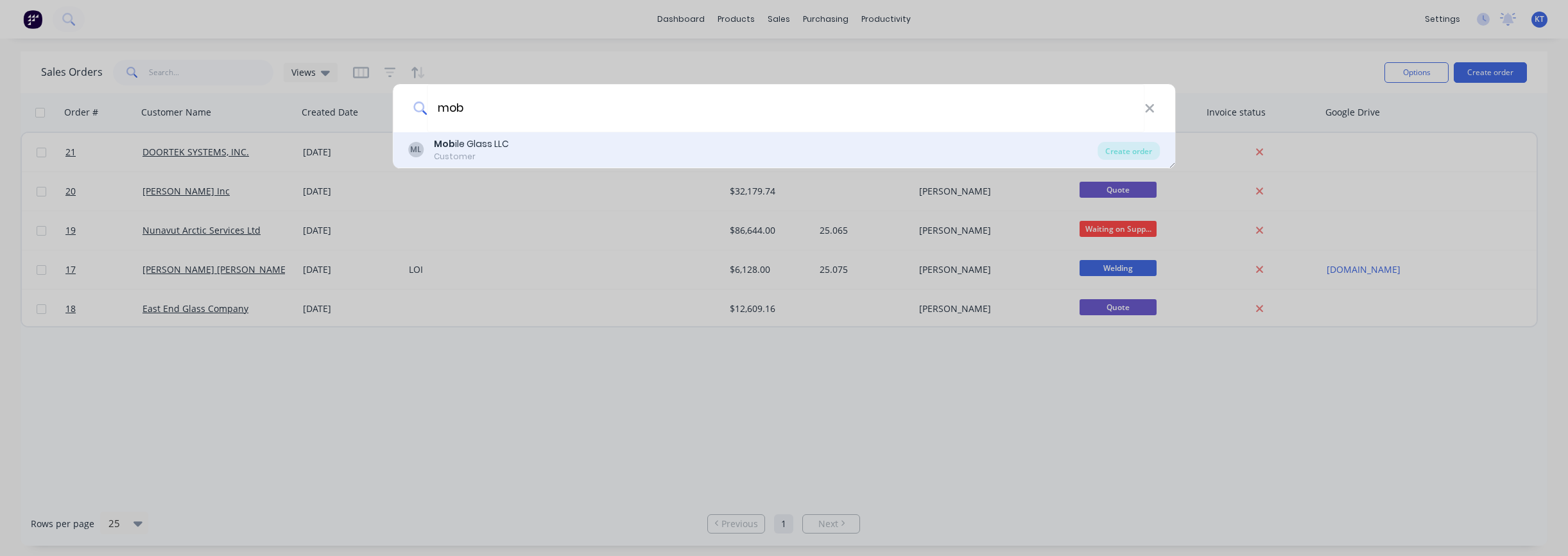
type input "mob"
click at [515, 149] on div "ML Mob ile Glass LLC Customer" at bounding box center [753, 150] width 690 height 25
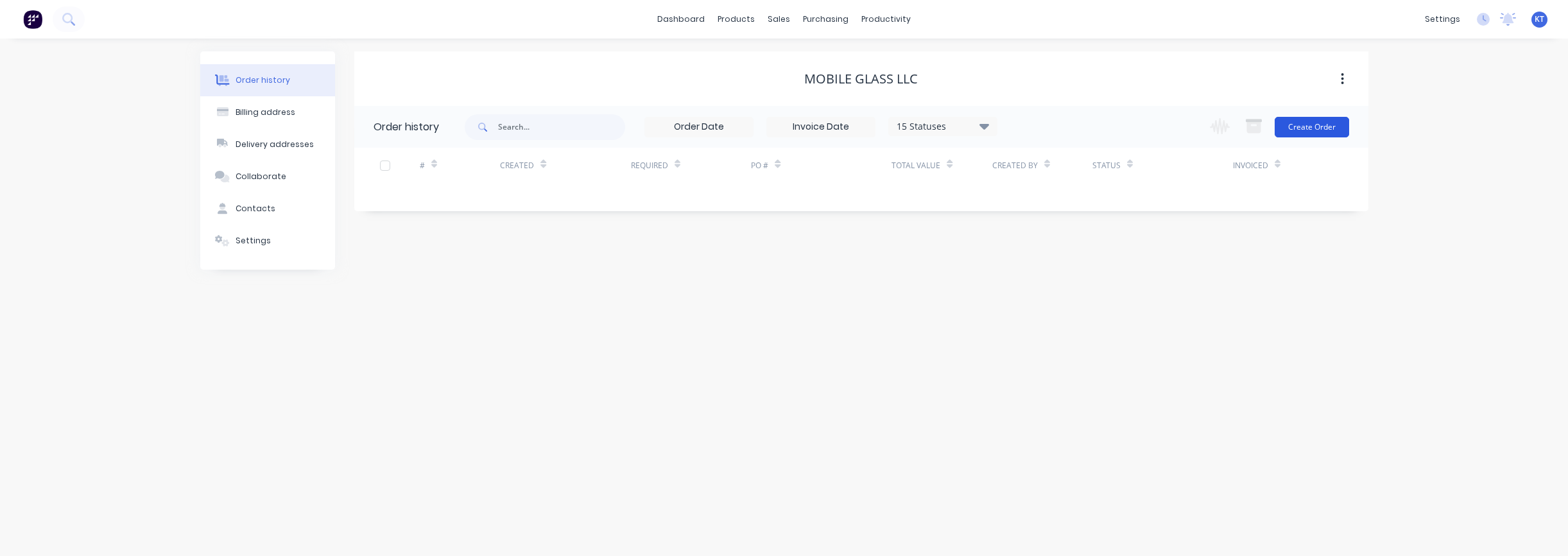
click at [1342, 131] on button "Create Order" at bounding box center [1311, 127] width 74 height 20
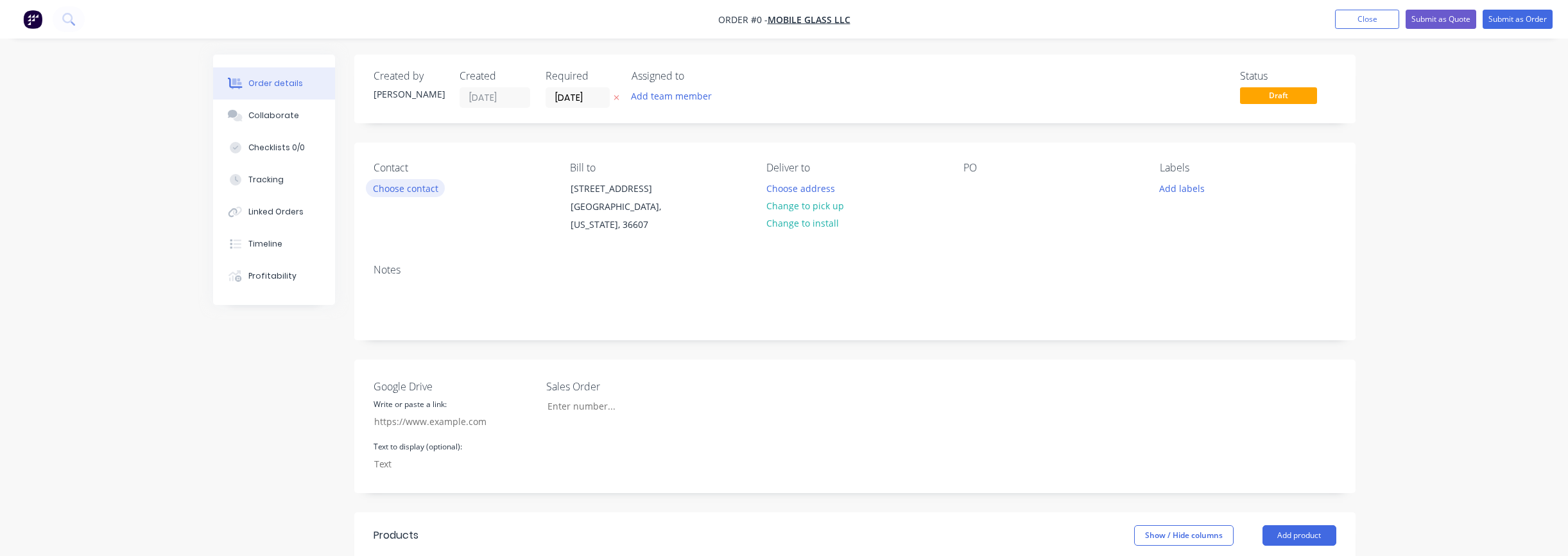
click at [400, 179] on button "Choose contact" at bounding box center [404, 187] width 79 height 17
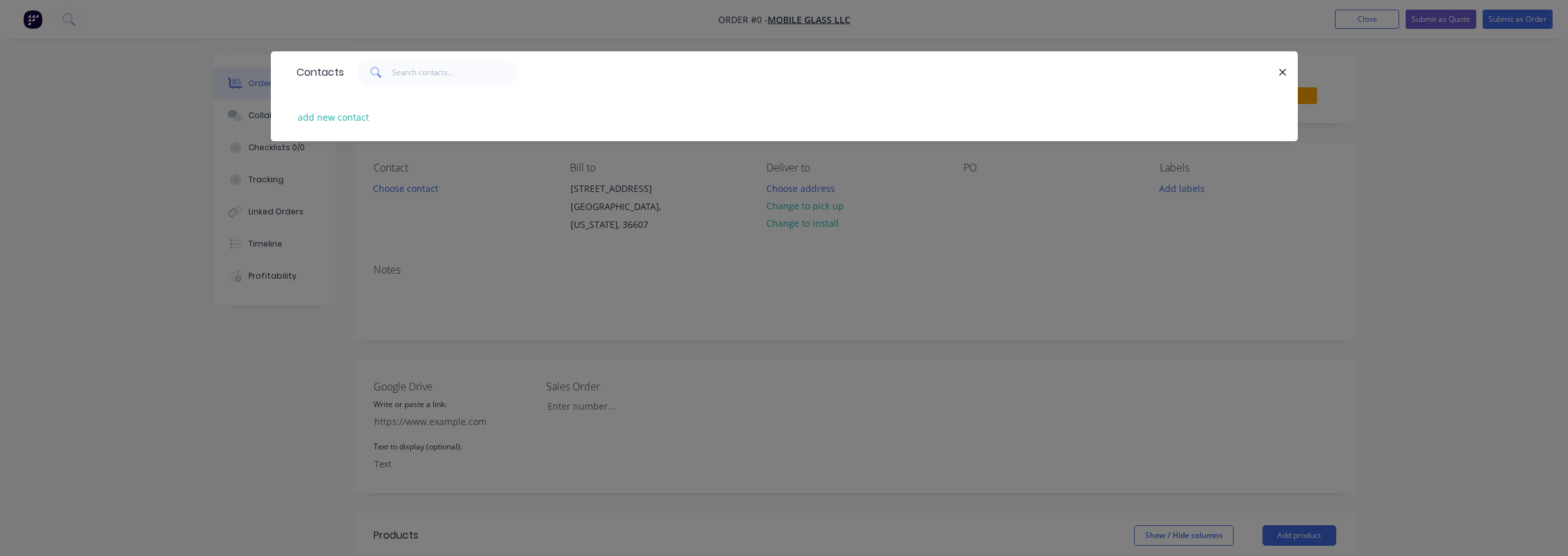
click at [399, 121] on div "add new contact" at bounding box center [784, 117] width 988 height 48
click at [342, 119] on button "add new contact" at bounding box center [334, 117] width 85 height 17
select select "US"
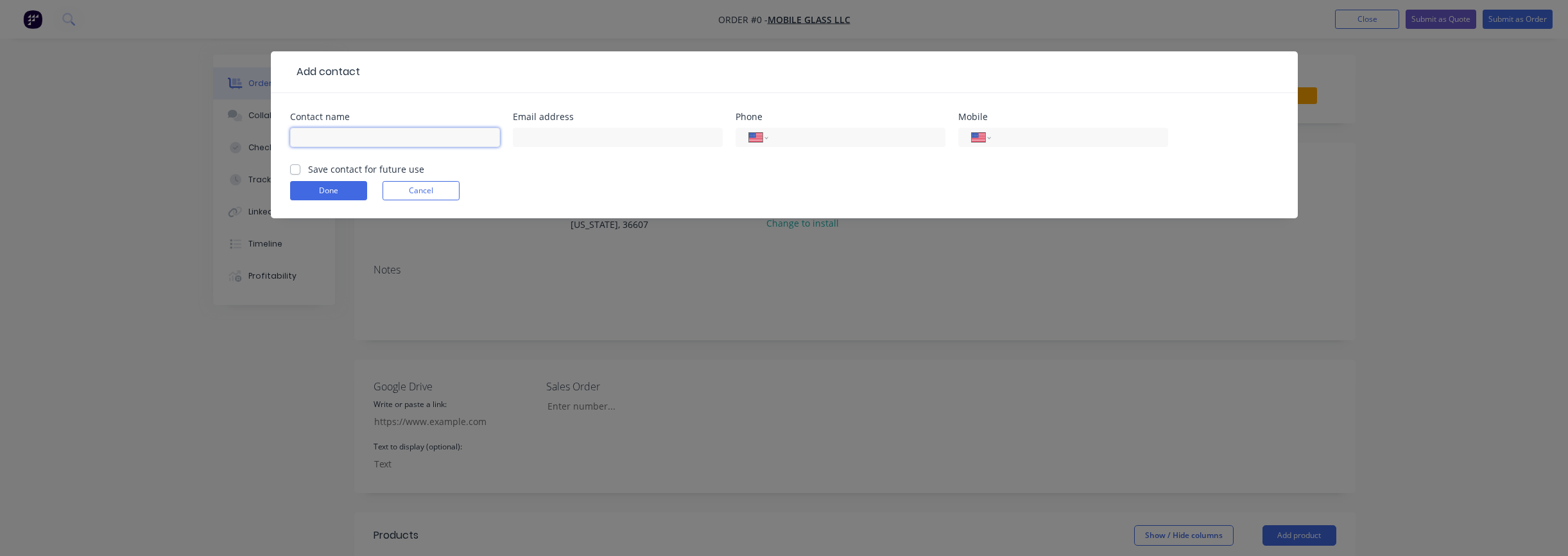
click at [395, 136] on input "text" at bounding box center [394, 137] width 210 height 19
paste input "[PERSON_NAME]"
type input "[PERSON_NAME]"
click at [588, 138] on input "text" at bounding box center [617, 137] width 210 height 19
paste input "[PERSON_NAME][EMAIL_ADDRESS][DOMAIN_NAME]"
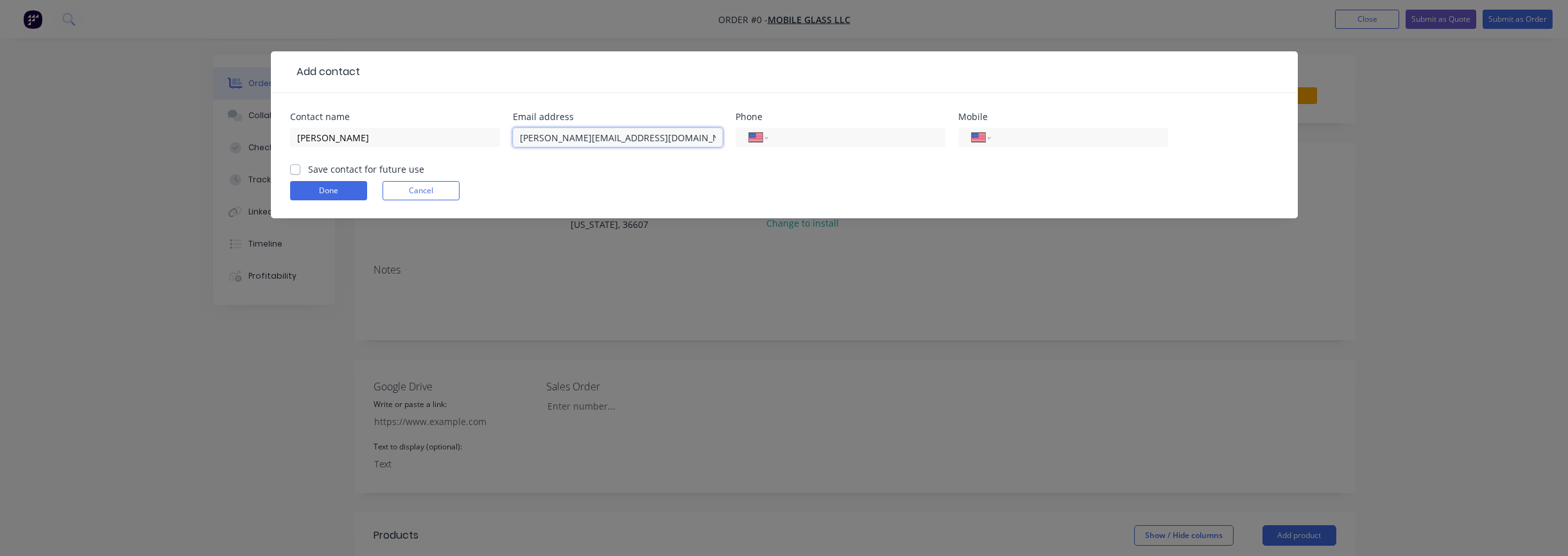
type input "[PERSON_NAME][EMAIL_ADDRESS][DOMAIN_NAME]"
click at [835, 138] on input "tel" at bounding box center [854, 138] width 154 height 14
paste input "[PHONE_NUMBER]"
type input "[PHONE_NUMBER]"
select select "AU"
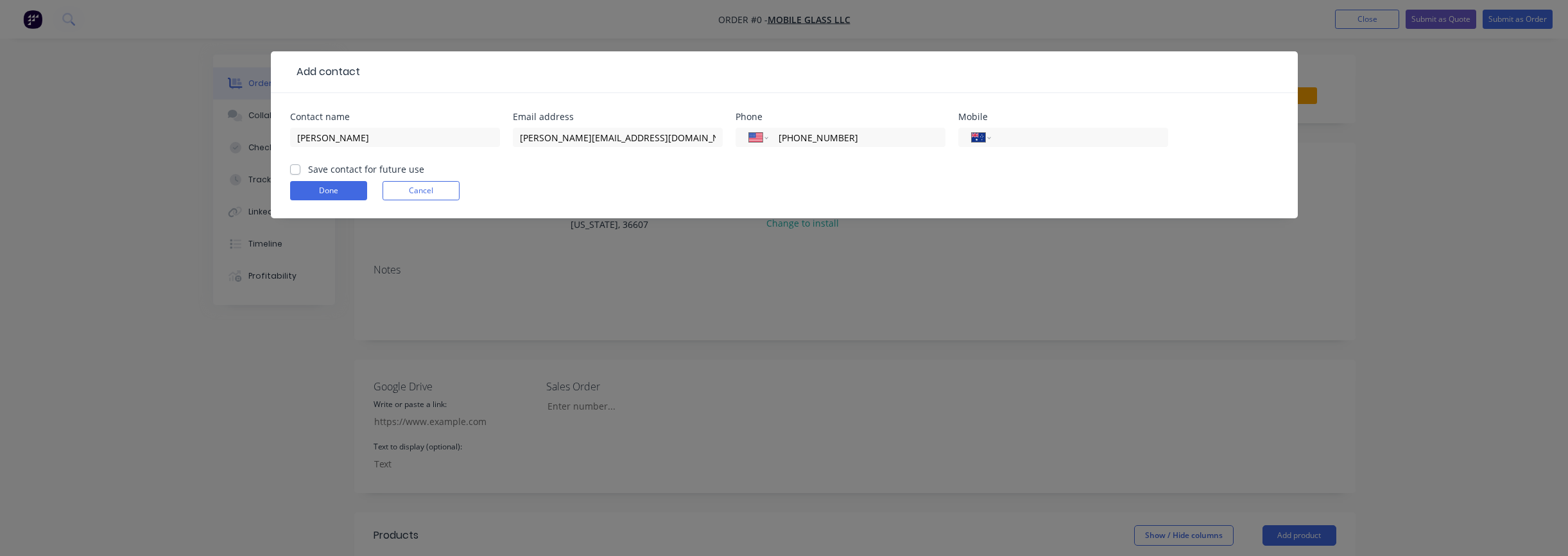
type input "[PHONE_NUMBER]"
click at [311, 172] on label "Save contact for future use" at bounding box center [366, 169] width 116 height 14
click at [301, 172] on input "Save contact for future use" at bounding box center [295, 168] width 10 height 12
checkbox input "true"
click at [319, 189] on button "Done" at bounding box center [328, 190] width 77 height 19
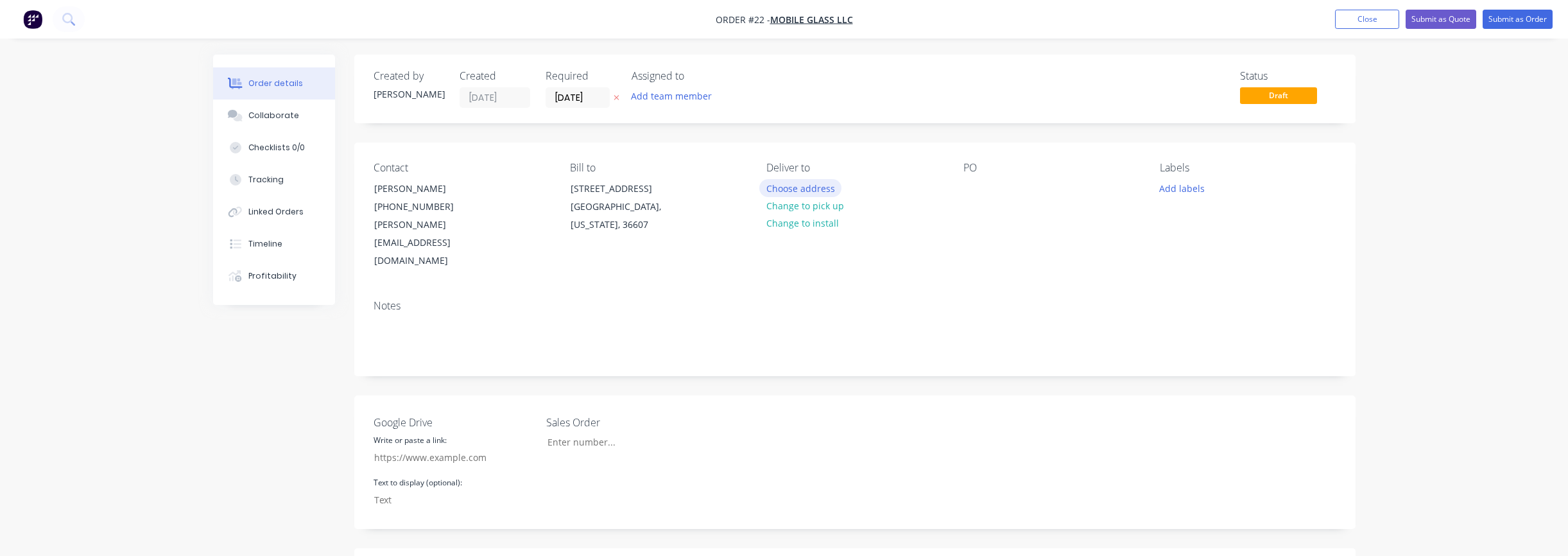
click at [781, 191] on button "Choose address" at bounding box center [800, 187] width 82 height 17
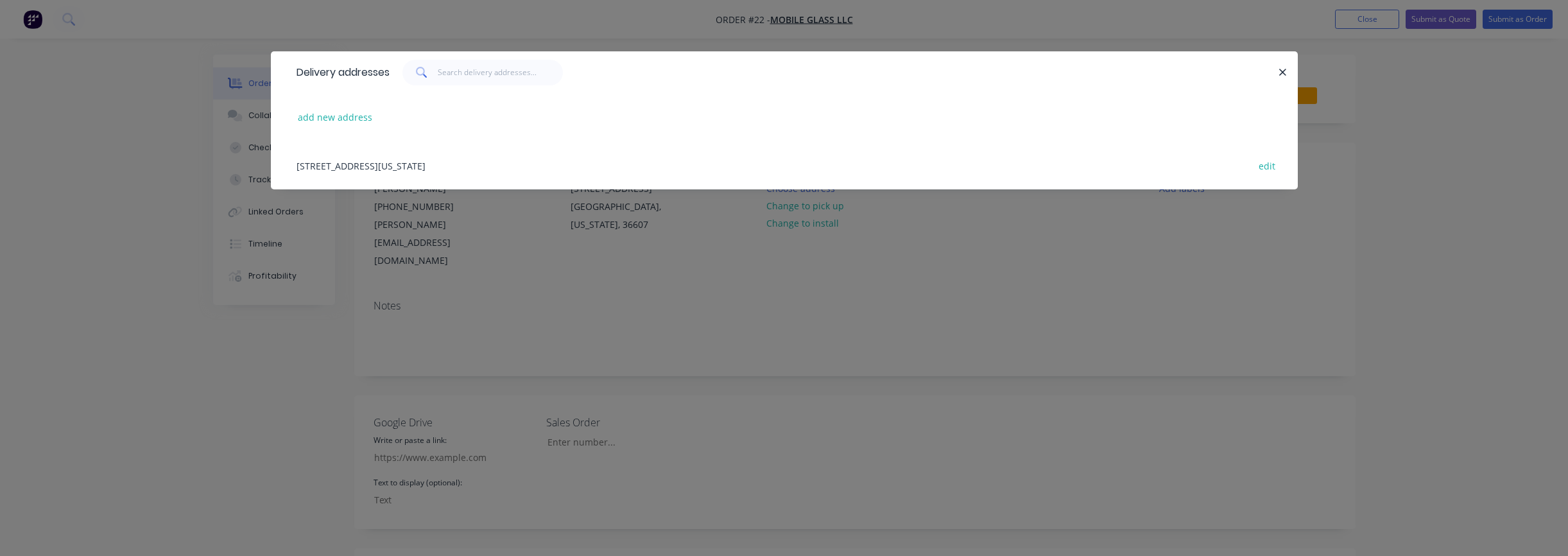
click at [399, 169] on div "[STREET_ADDRESS][US_STATE] edit" at bounding box center [784, 165] width 988 height 48
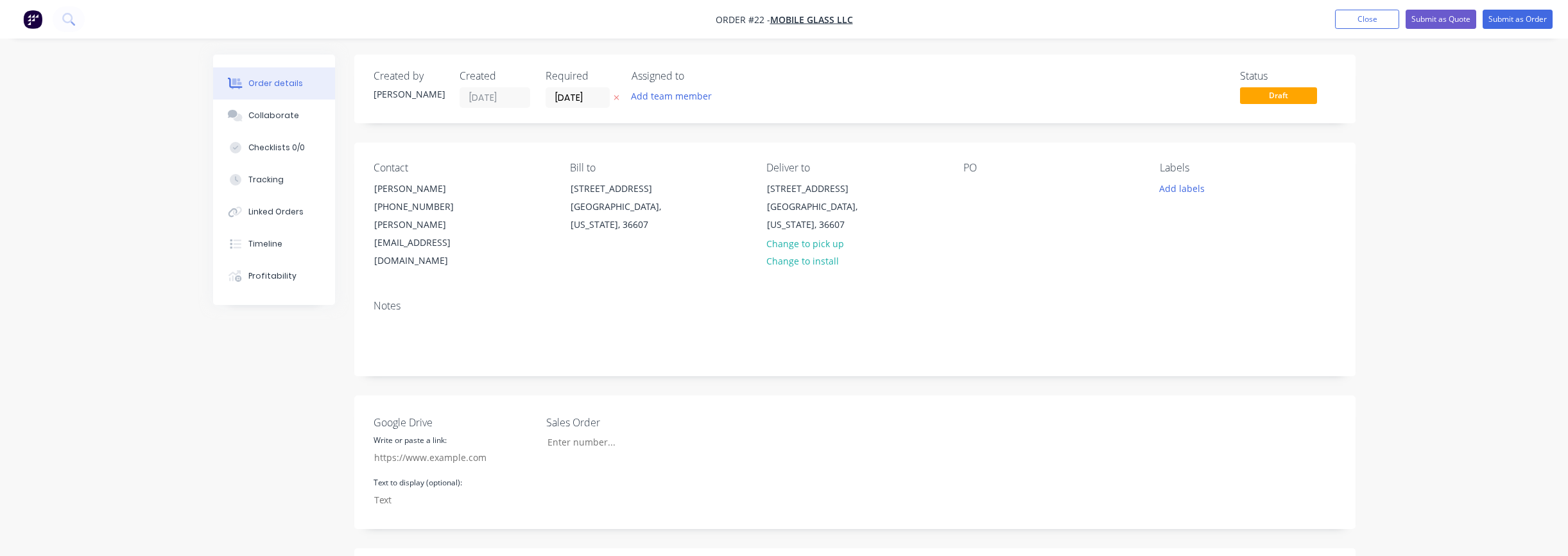
click at [1029, 185] on div "PO" at bounding box center [1051, 216] width 176 height 108
click at [983, 172] on div "PO" at bounding box center [1051, 167] width 176 height 12
click at [974, 191] on div at bounding box center [973, 188] width 20 height 19
paste div
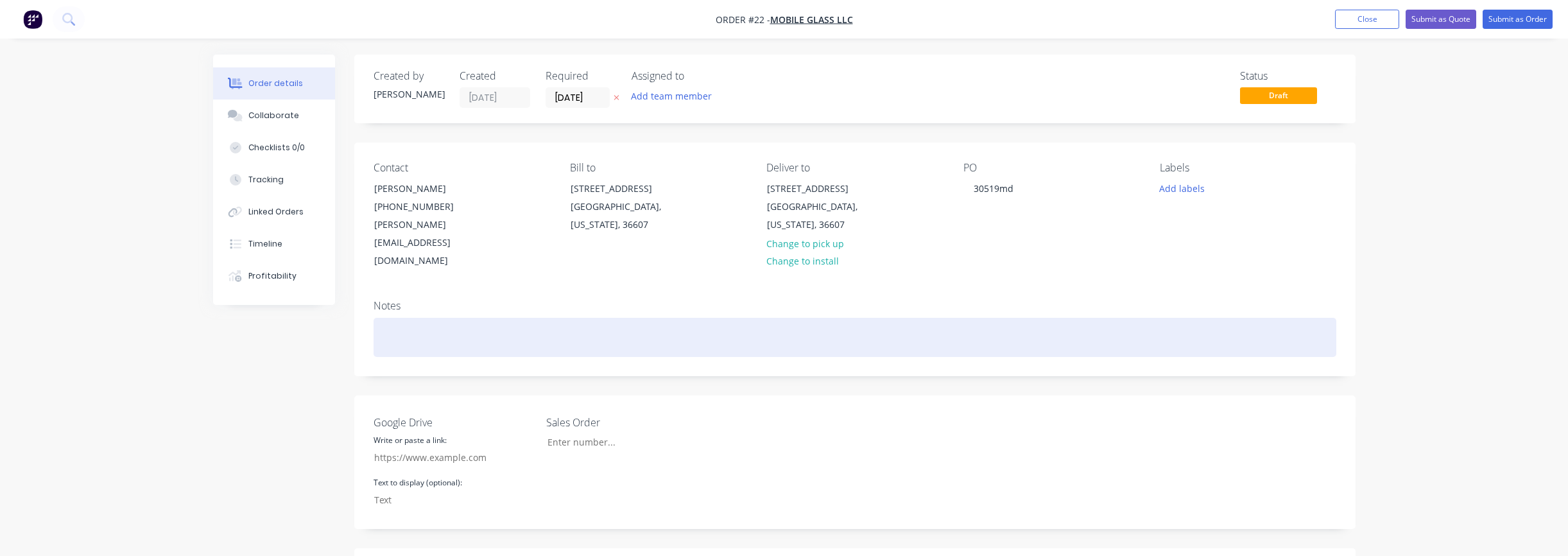
click at [424, 318] on div at bounding box center [854, 337] width 962 height 39
click at [461, 318] on div "25-006 /" at bounding box center [854, 337] width 962 height 39
drag, startPoint x: 580, startPoint y: 302, endPoint x: 681, endPoint y: 301, distance: 101.0
click at [681, 318] on div "25-006 / RSA Battle House US Attorneys Office Transaction Window" at bounding box center [854, 337] width 962 height 39
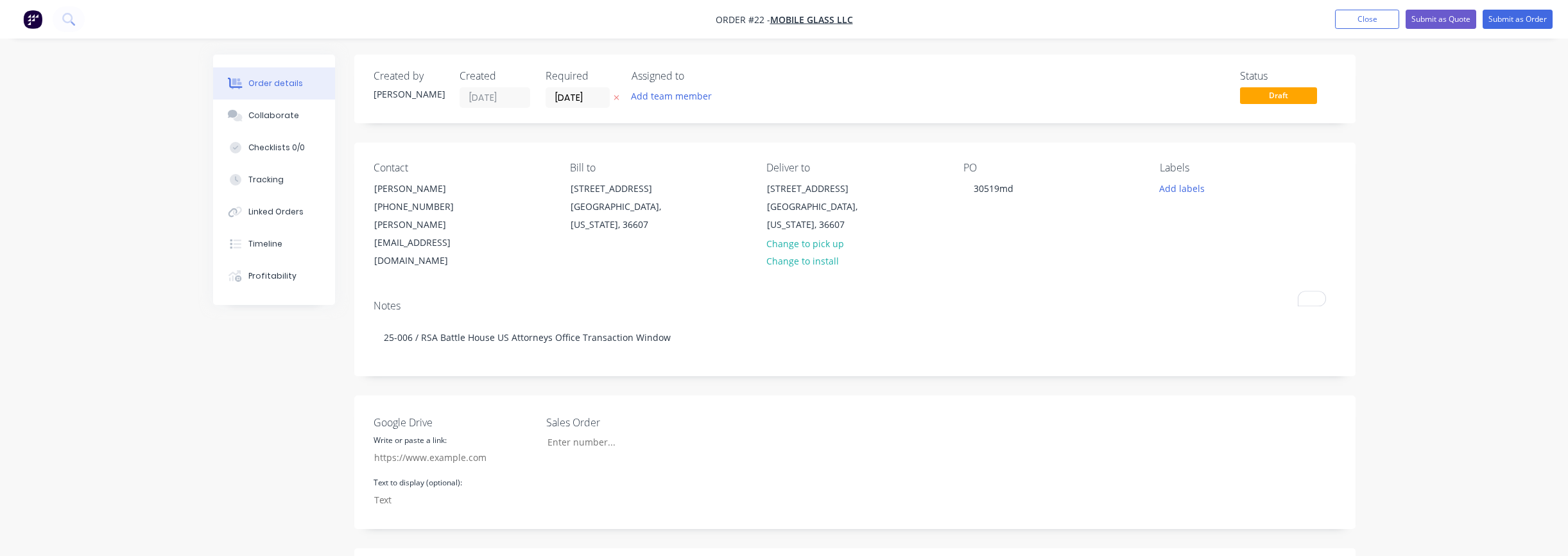
click at [712, 345] on div "Created by [PERSON_NAME] Created [DATE] Required [DATE] Assigned to Add team me…" at bounding box center [854, 500] width 1001 height 891
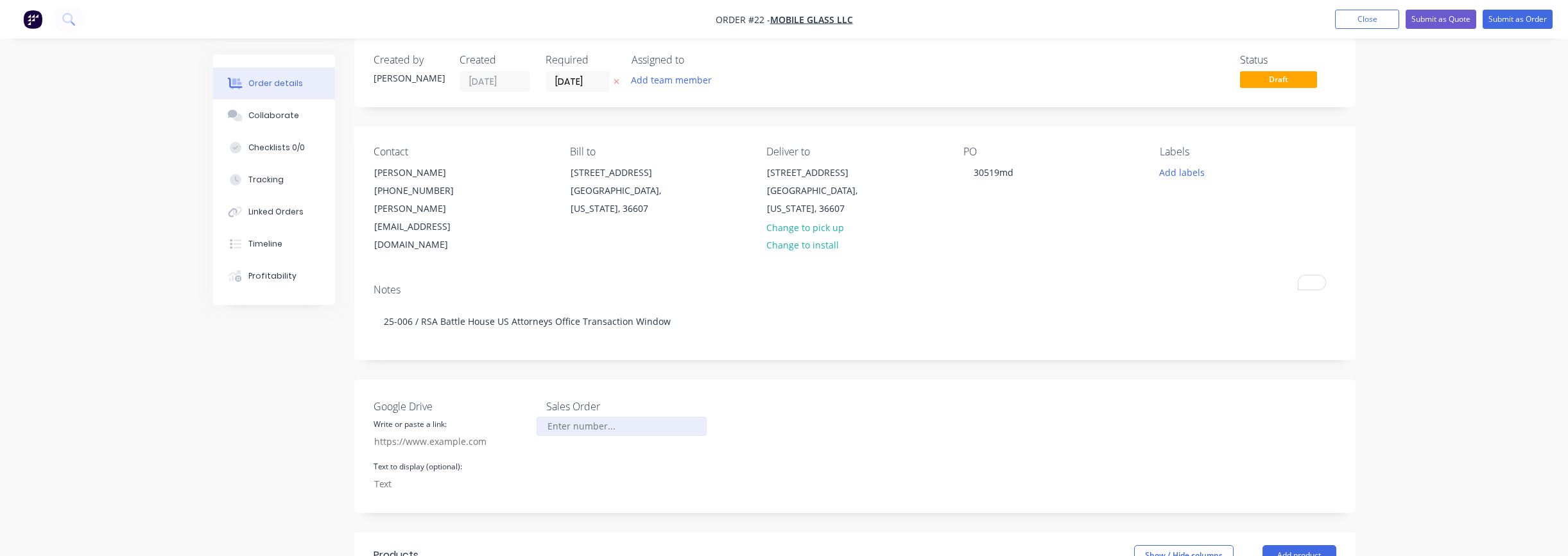
scroll to position [25, 0]
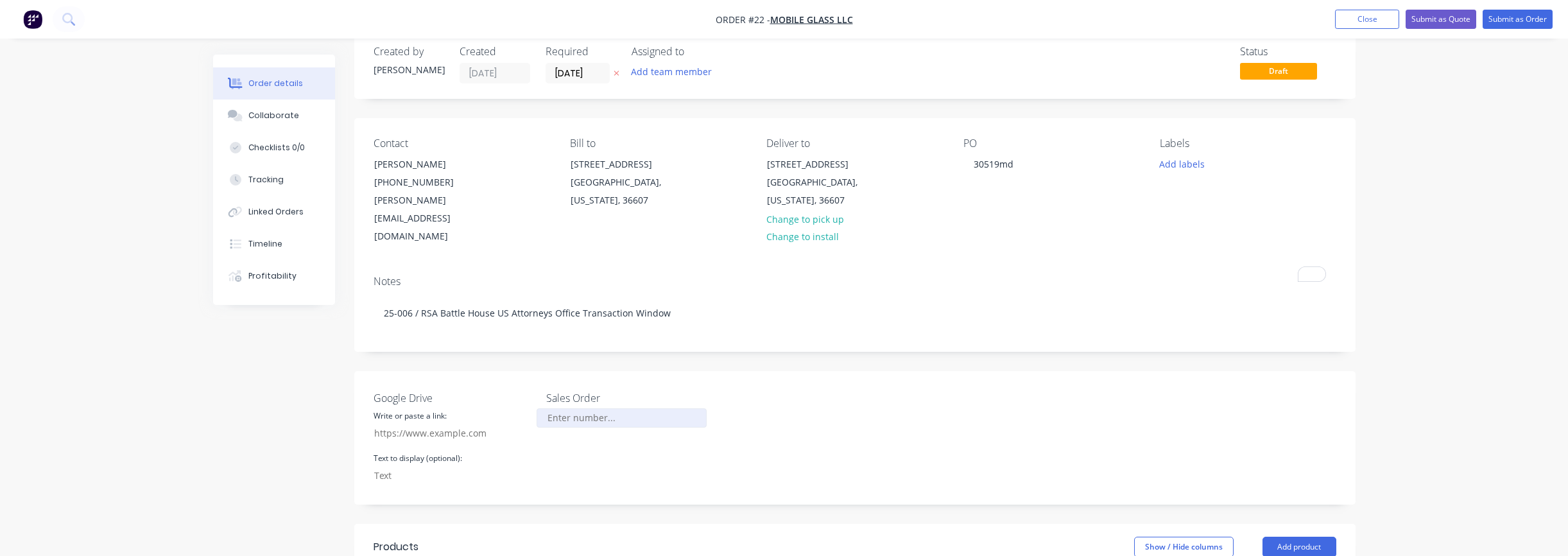
click at [590, 408] on input "Google Drive" at bounding box center [621, 418] width 169 height 19
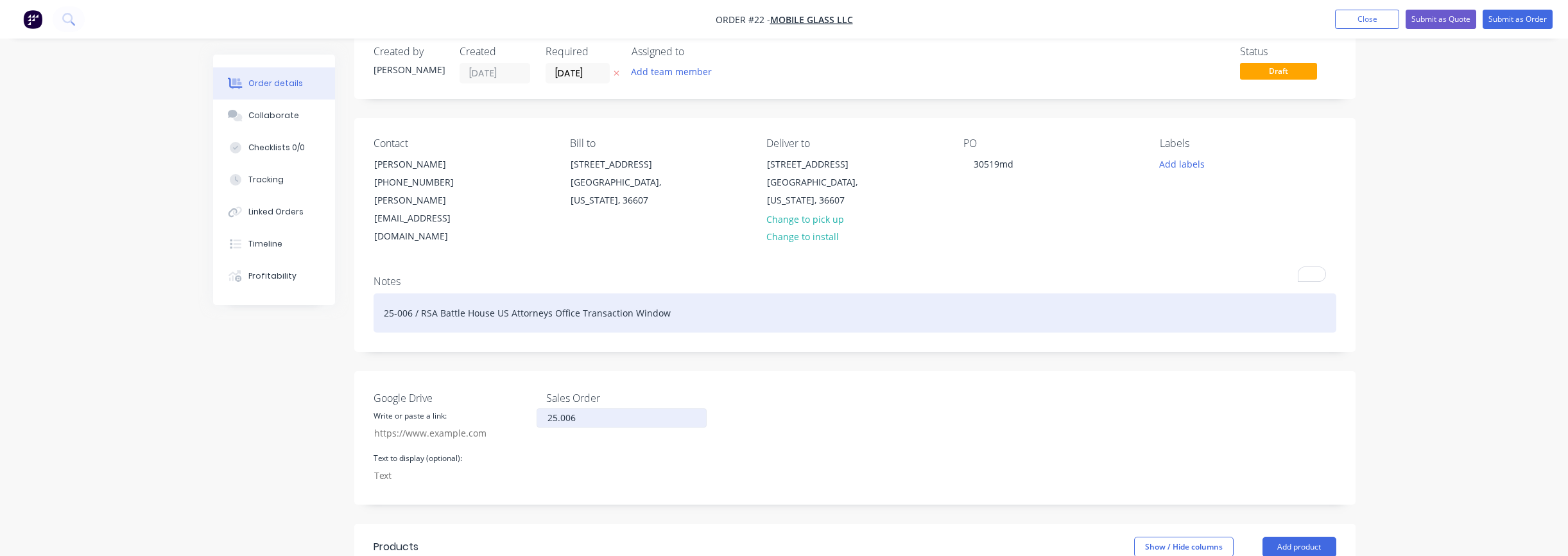
type input "25.006"
click at [417, 294] on div "25-006 / RSA Battle House US Attorneys Office Transaction Window" at bounding box center [854, 313] width 962 height 39
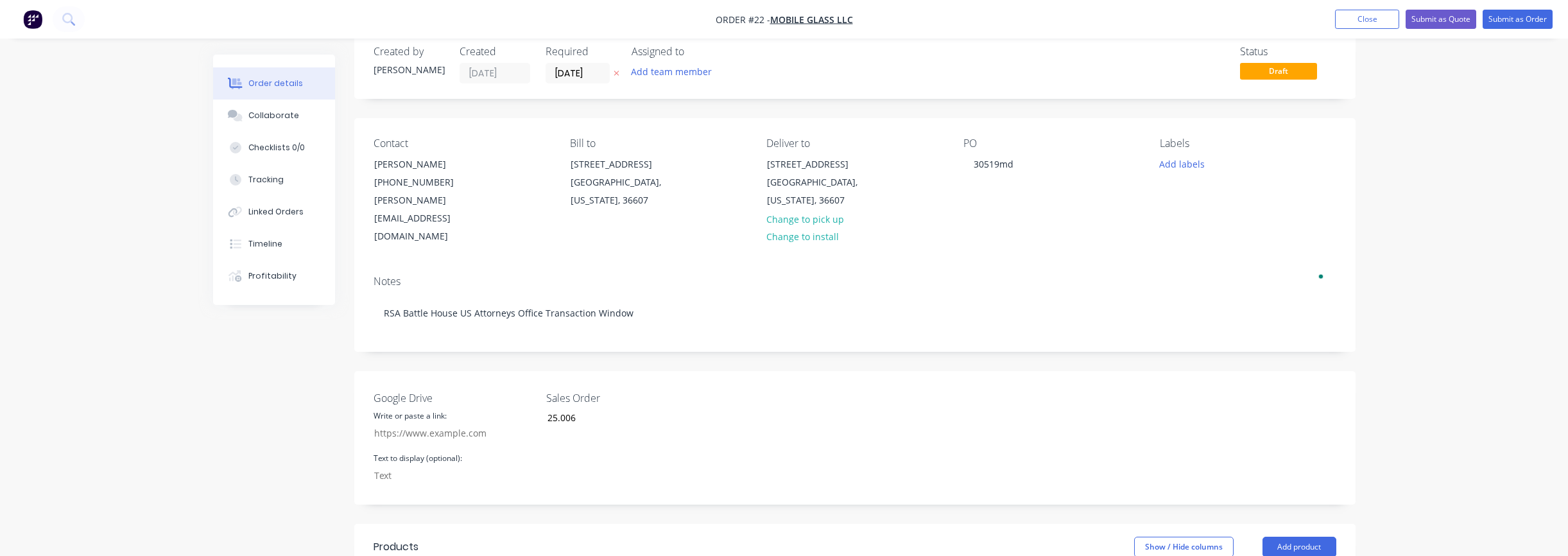
click at [758, 407] on div "Google Drive Write or paste a link: Text to display (optional): Sales Order 25.…" at bounding box center [854, 438] width 1001 height 133
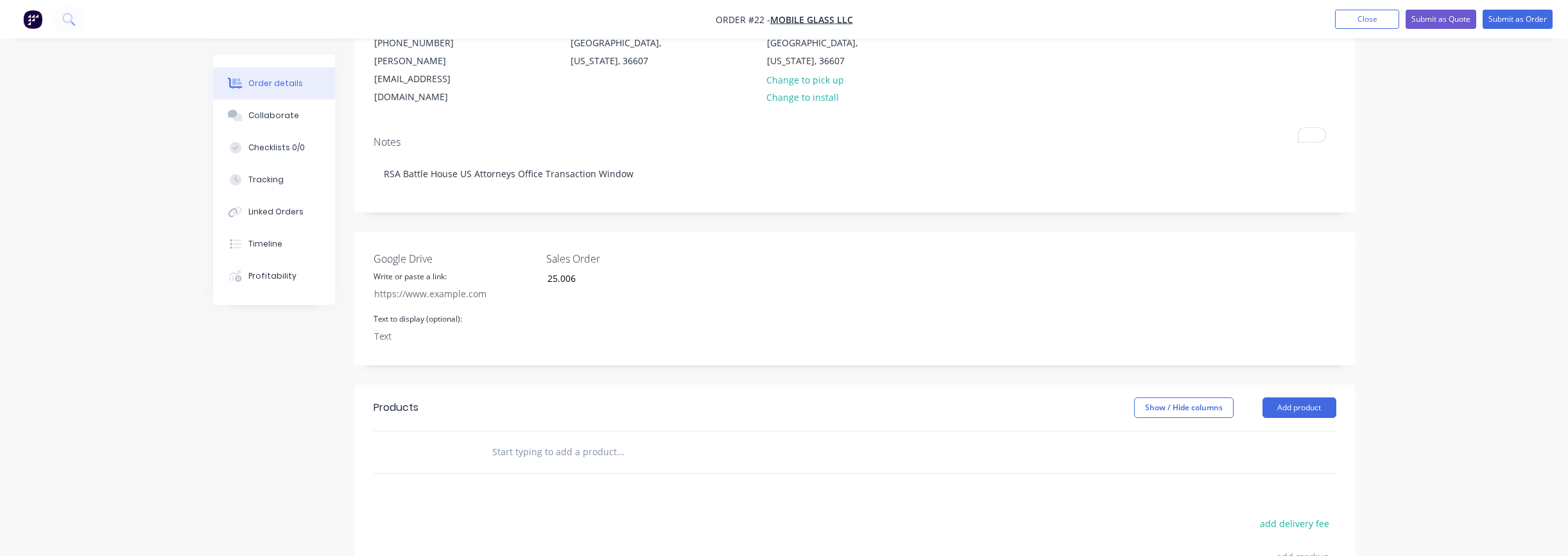
scroll to position [172, 0]
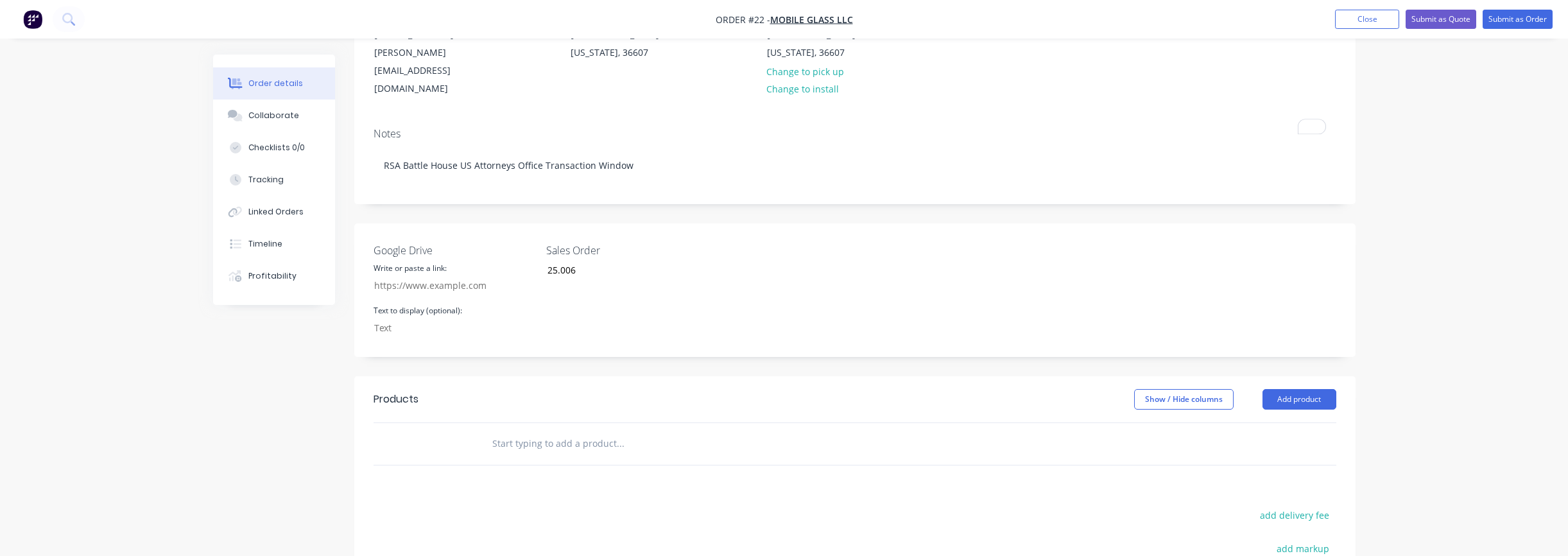
click at [566, 431] on input "text" at bounding box center [620, 444] width 257 height 26
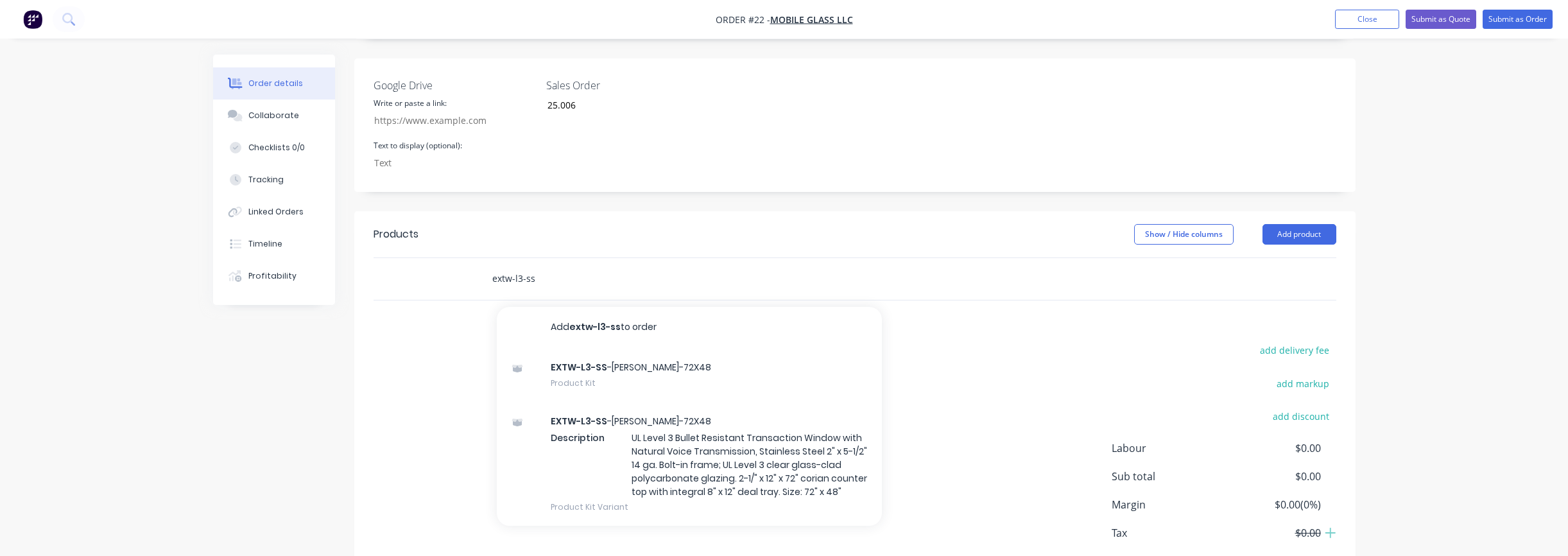
scroll to position [373, 0]
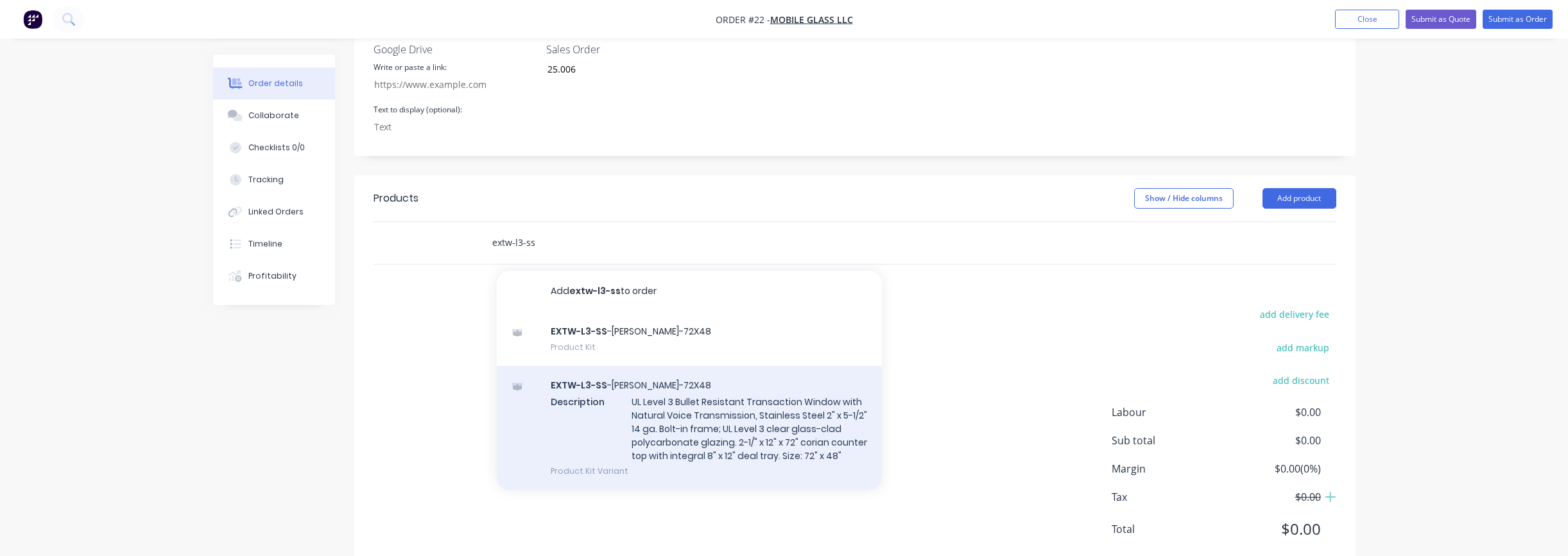
type input "extw-l3-ss"
click at [710, 394] on div "EXTW-L3-SS -[PERSON_NAME]-72X48 Description UL Level 3 Bullet Resistant Transac…" at bounding box center [689, 428] width 385 height 125
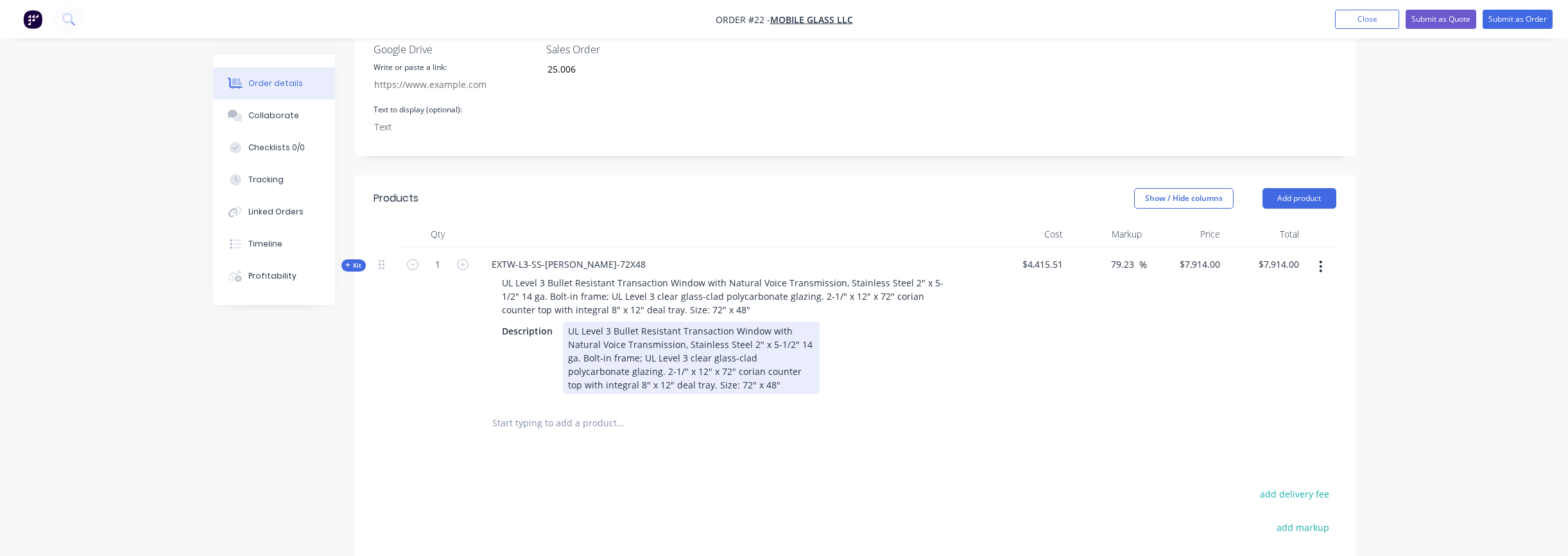
click at [661, 348] on div "UL Level 3 Bullet Resistant Transaction Window with Natural Voice Transmission,…" at bounding box center [691, 358] width 257 height 73
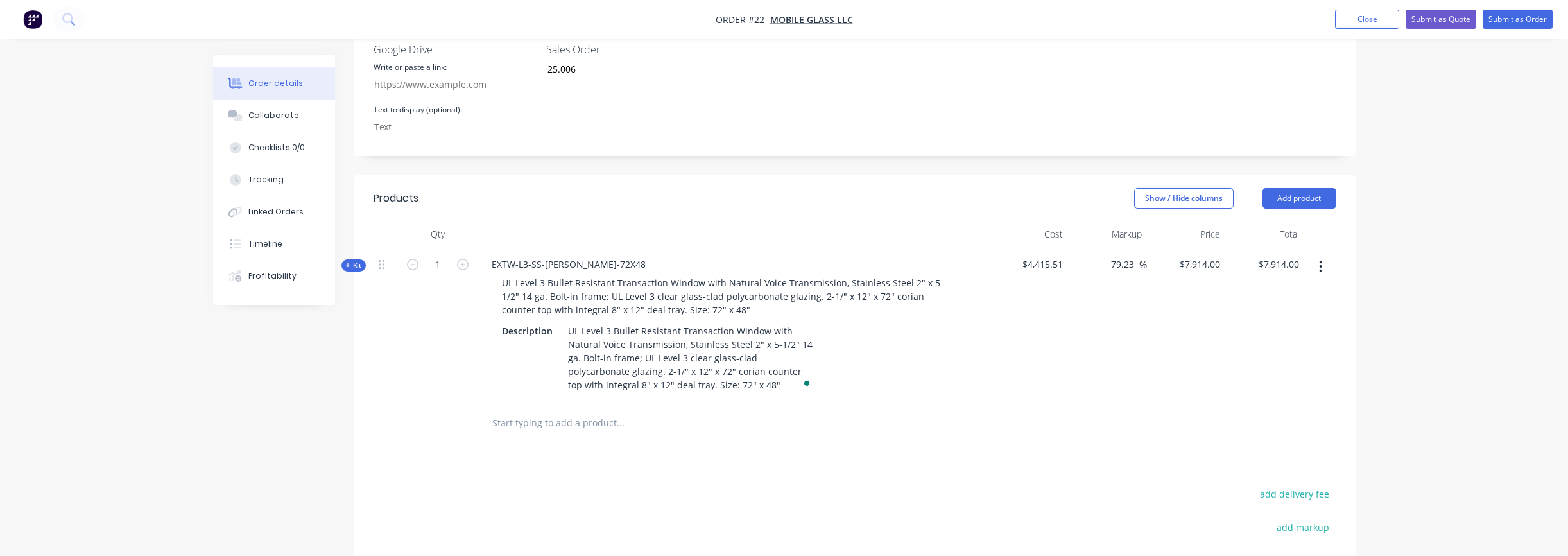
click at [805, 418] on div "Products Show / Hide columns Add product Qty Cost Markup Price Total Kit 1 EXTW…" at bounding box center [854, 464] width 1001 height 577
click at [1321, 260] on icon "button" at bounding box center [1321, 266] width 3 height 12
click at [1265, 394] on div "Delete" at bounding box center [1275, 403] width 99 height 19
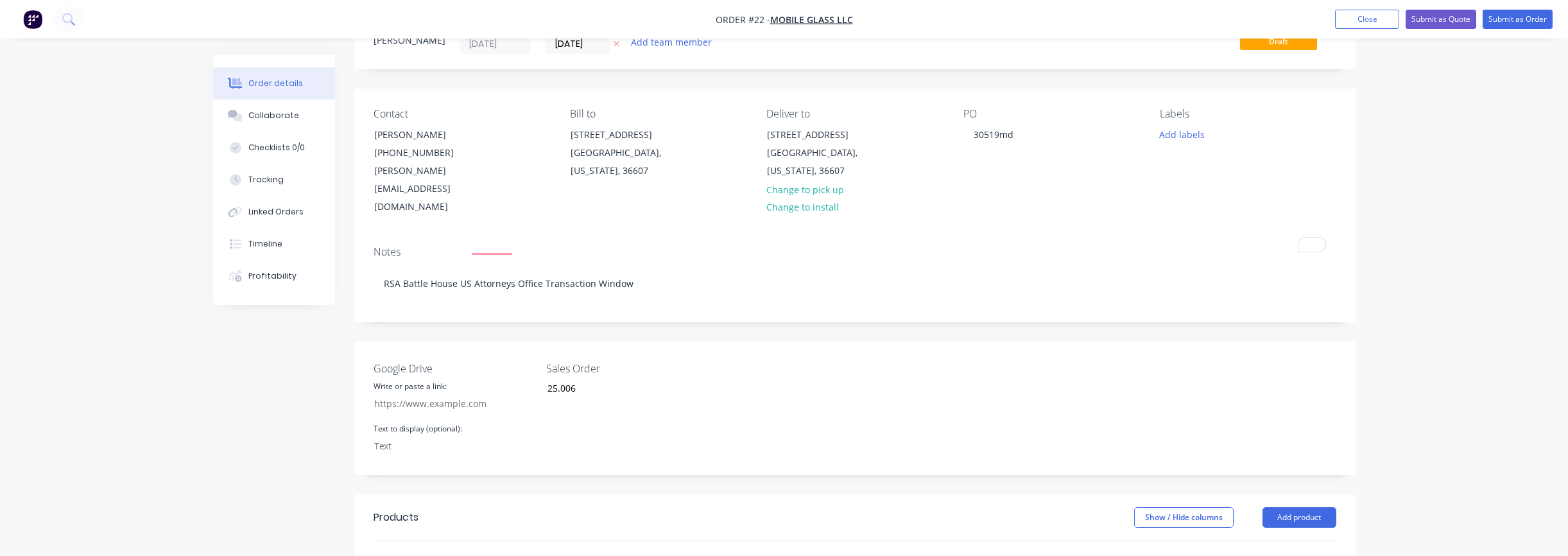
scroll to position [0, 0]
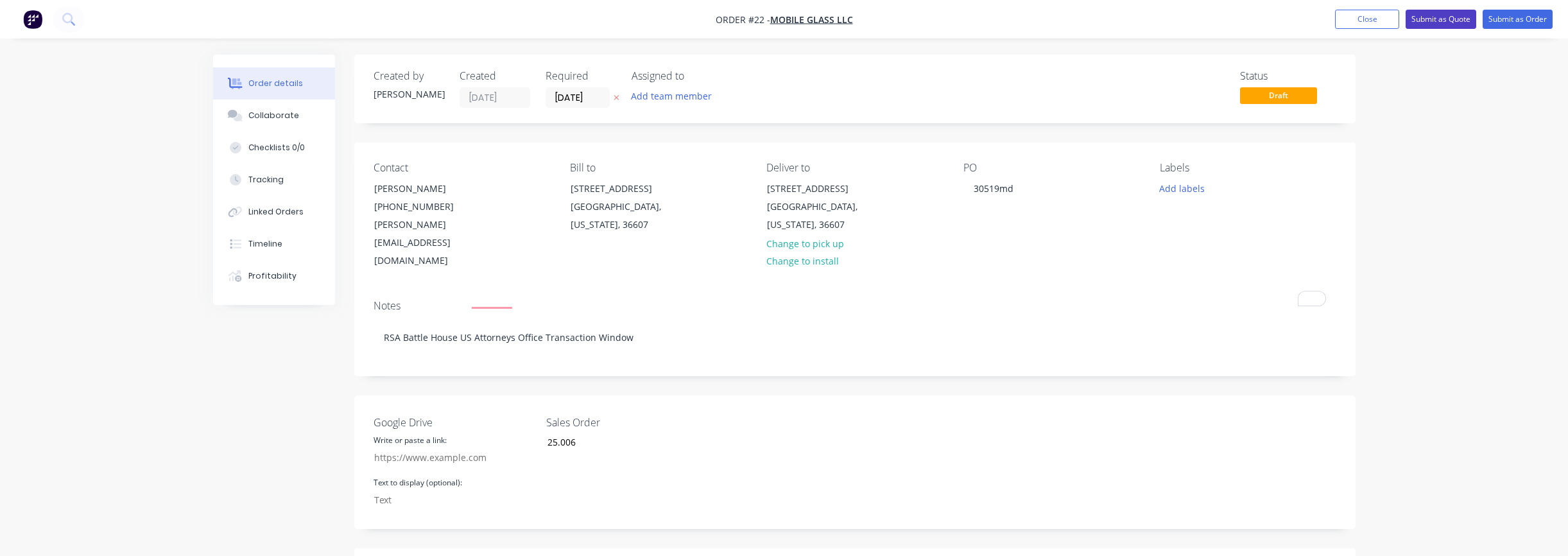
click at [1438, 22] on button "Submit as Quote" at bounding box center [1441, 19] width 71 height 19
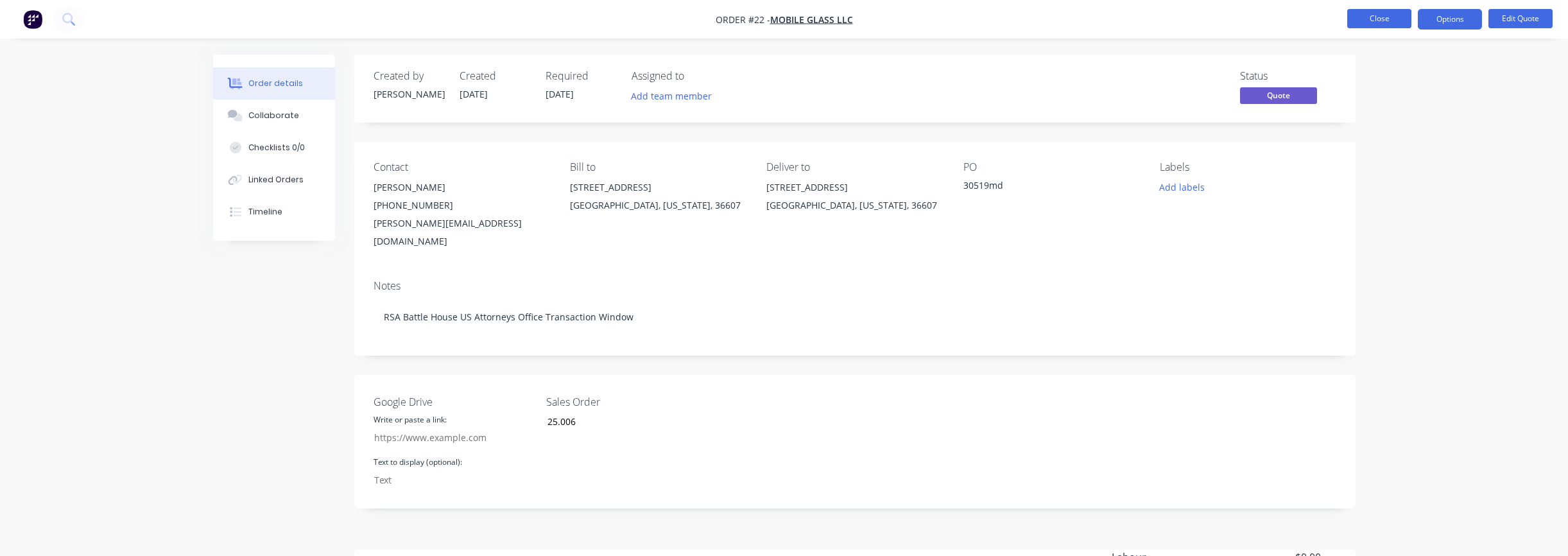
click at [1384, 17] on button "Close" at bounding box center [1379, 18] width 64 height 19
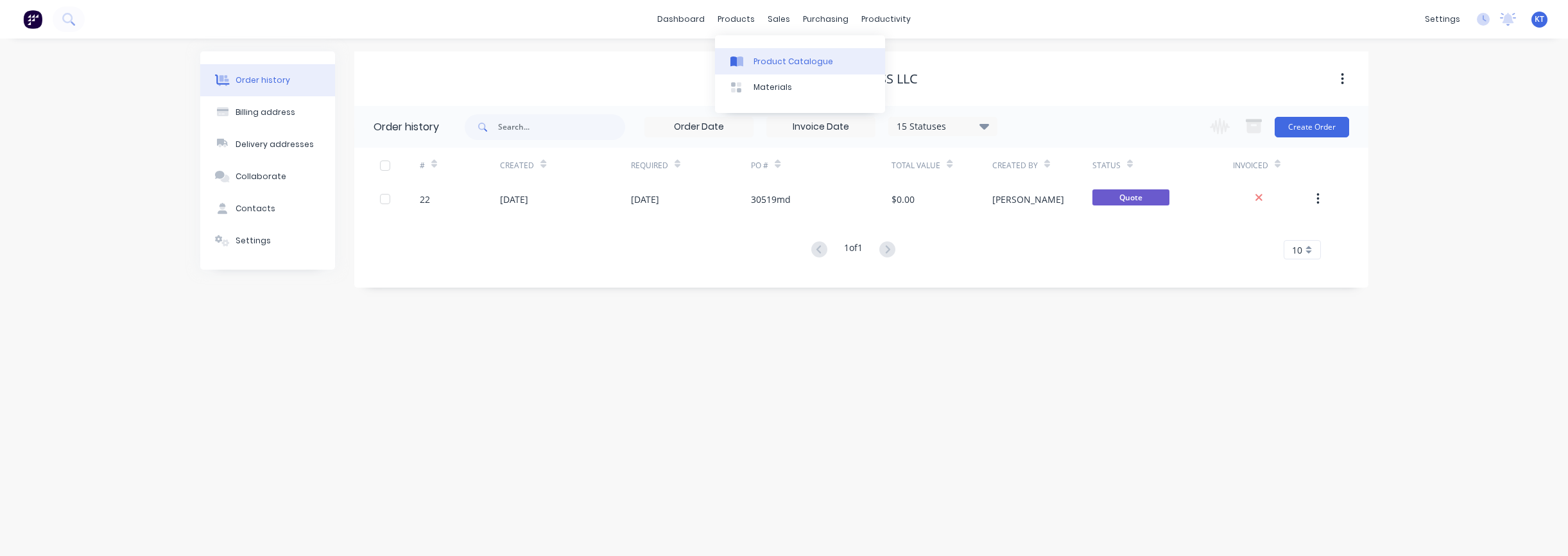
click at [753, 58] on div "Product Catalogue" at bounding box center [793, 61] width 79 height 12
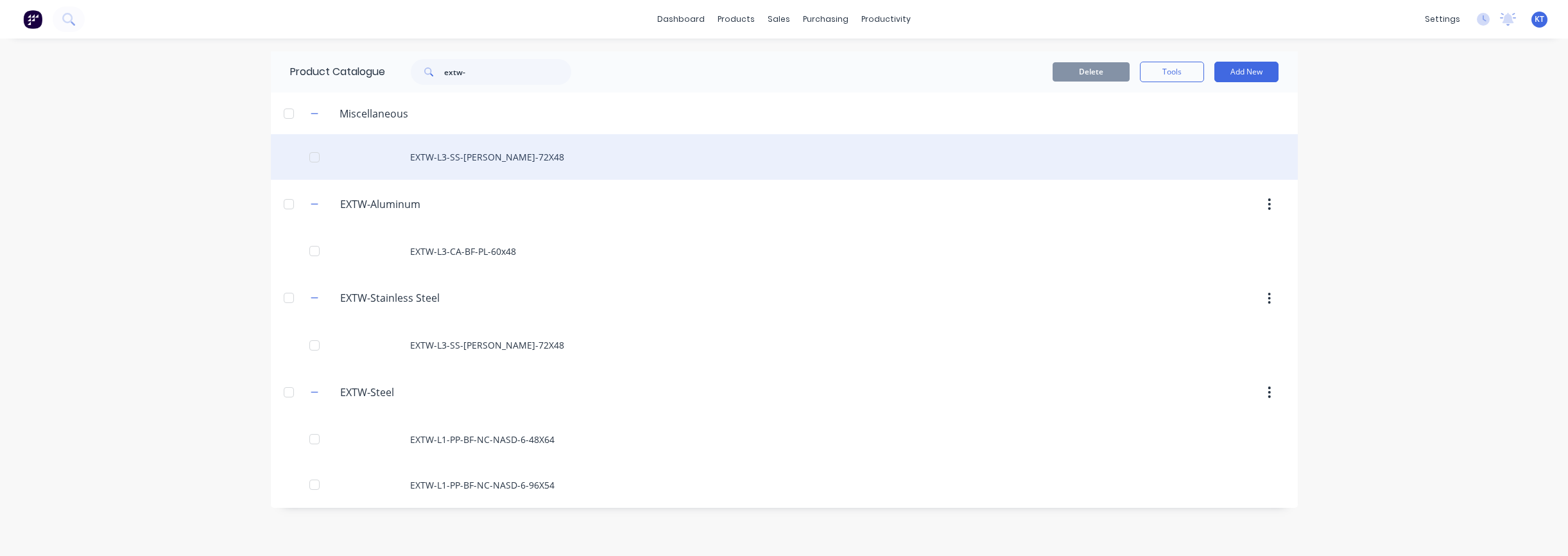
click at [476, 156] on div "EXTW-L3-SS-[PERSON_NAME]-72X48" at bounding box center [784, 156] width 1027 height 45
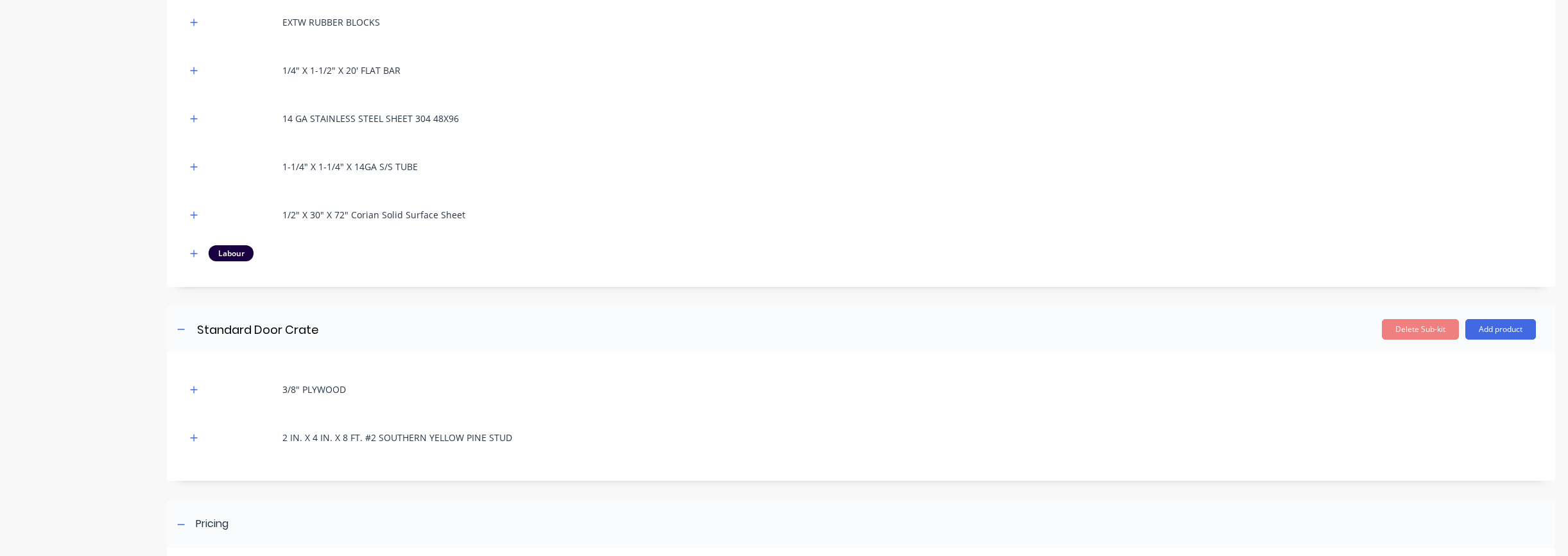
scroll to position [613, 0]
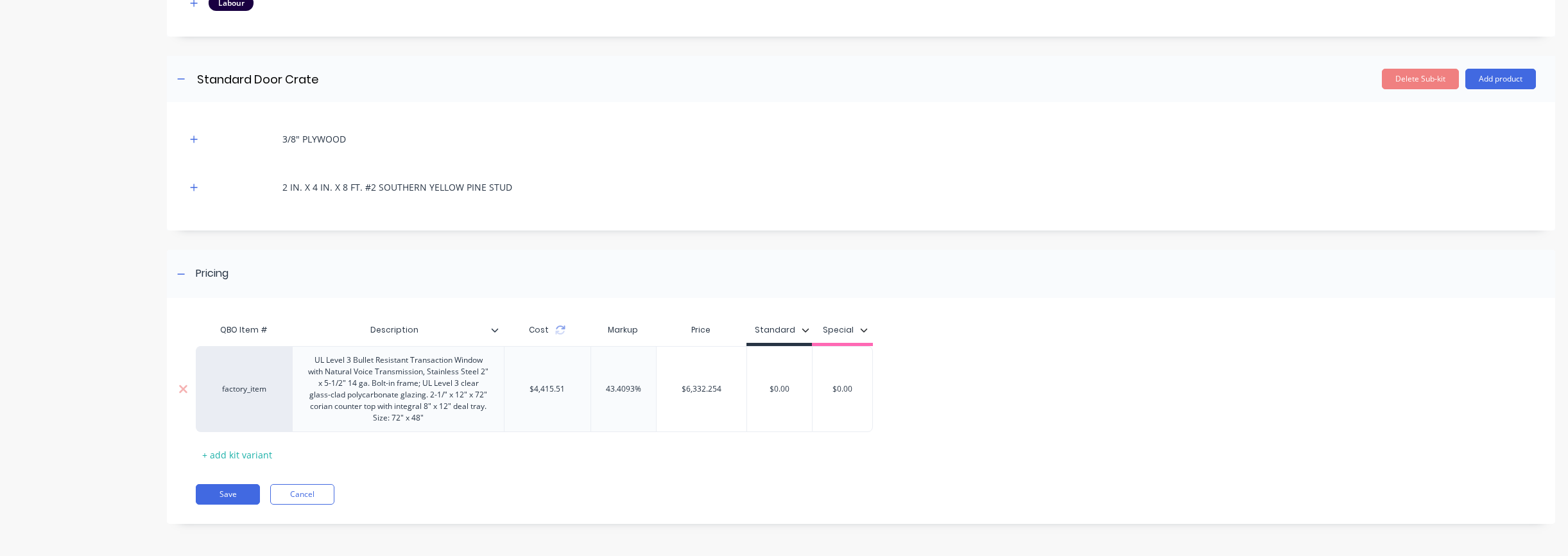
click at [389, 399] on div "UL Level 3 Bullet Resistant Transaction Window with Natural Voice Transmission,…" at bounding box center [398, 389] width 201 height 74
click at [319, 362] on div "UL Level 3 Bullet Resistant Transaction Window with Natural Voice Transmission,…" at bounding box center [398, 389] width 201 height 74
click at [318, 362] on div "UL Level 3 Bullet Resistant Transaction Window with Natural Voice Transmission,…" at bounding box center [398, 389] width 201 height 74
click at [316, 362] on div "UL Level 3 Bullet Resistant Transaction Window with Natural Voice Transmission,…" at bounding box center [398, 389] width 201 height 74
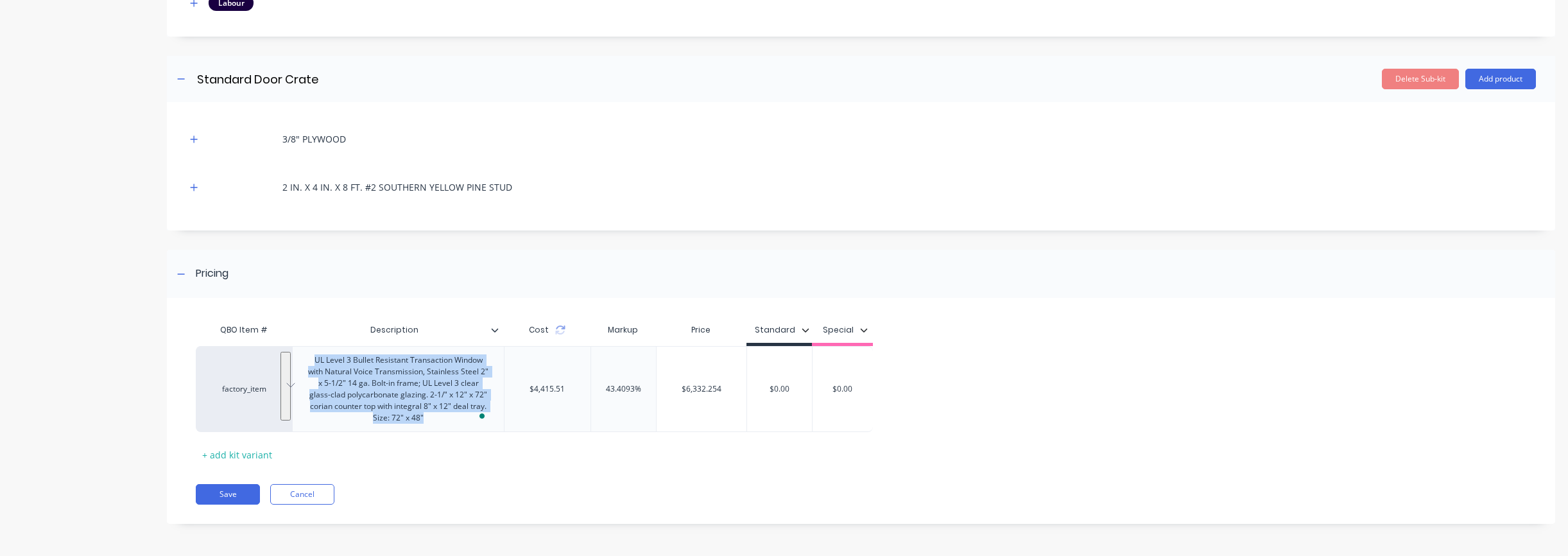
drag, startPoint x: 314, startPoint y: 361, endPoint x: 466, endPoint y: 441, distance: 171.8
click at [466, 441] on div "QBO Item # Description Cost Markup Price Standard Special factory_item UL Level…" at bounding box center [854, 391] width 1316 height 148
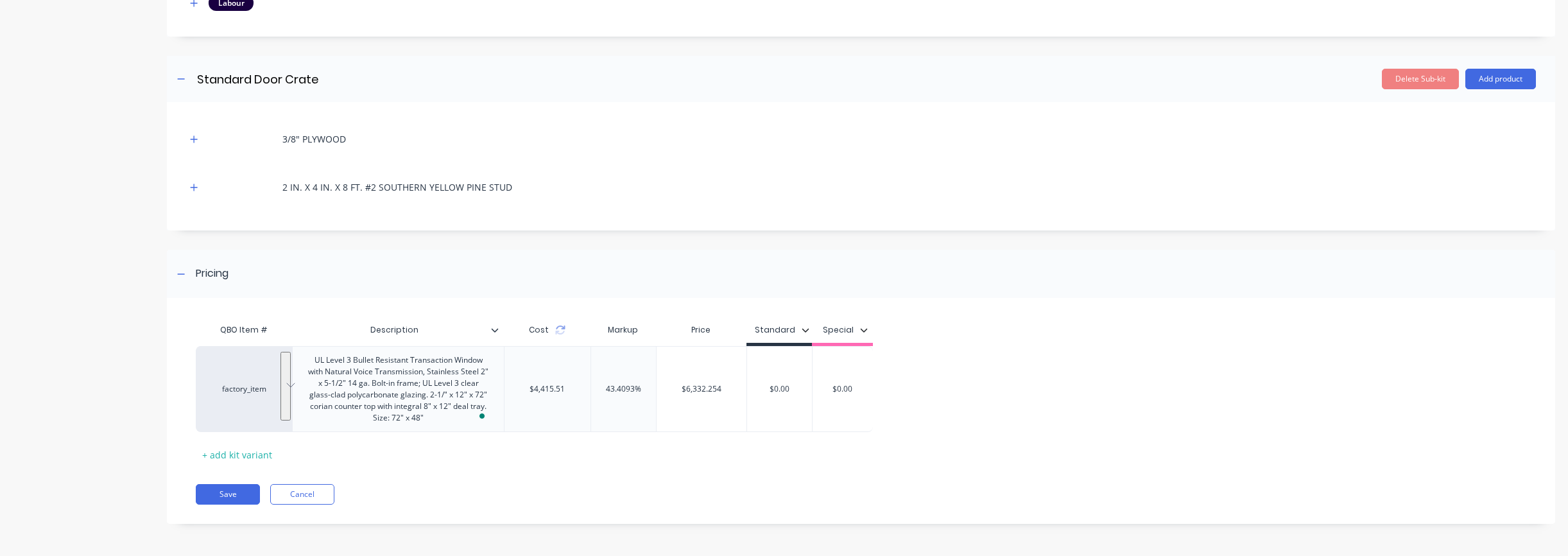
scroll to position [560, 0]
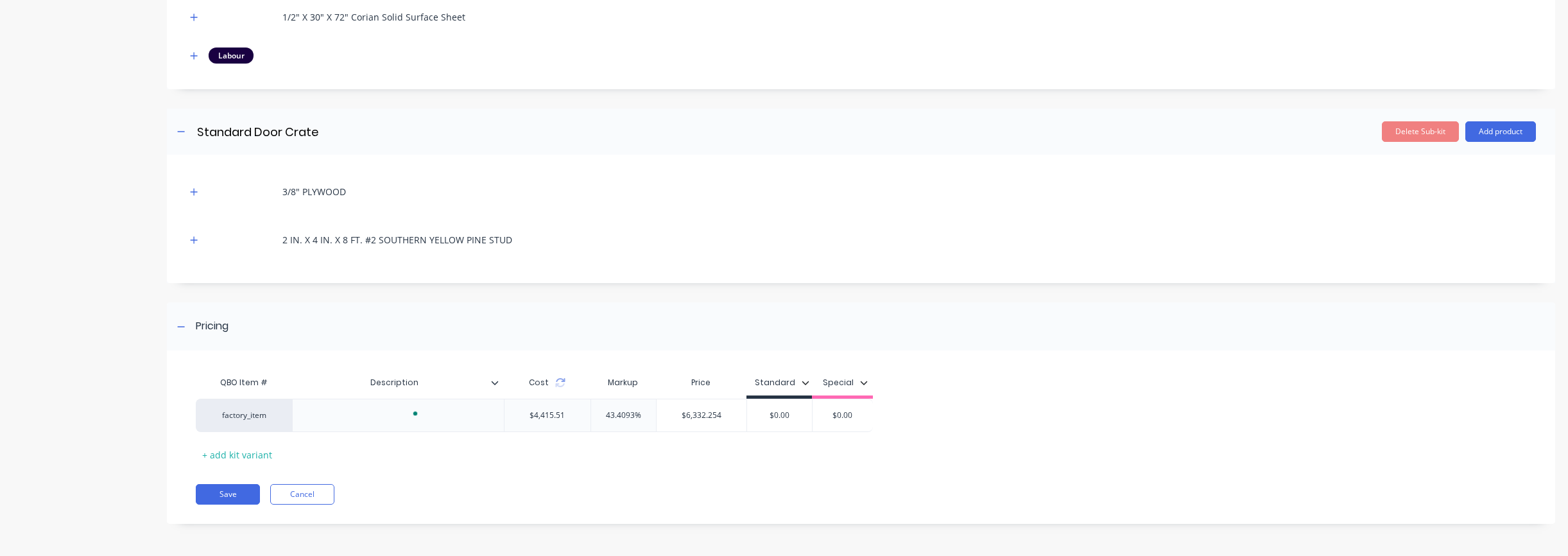
click at [678, 475] on div "QBO Item # Description Cost Markup Price Standard Special factory_item $4,415.5…" at bounding box center [861, 444] width 1388 height 161
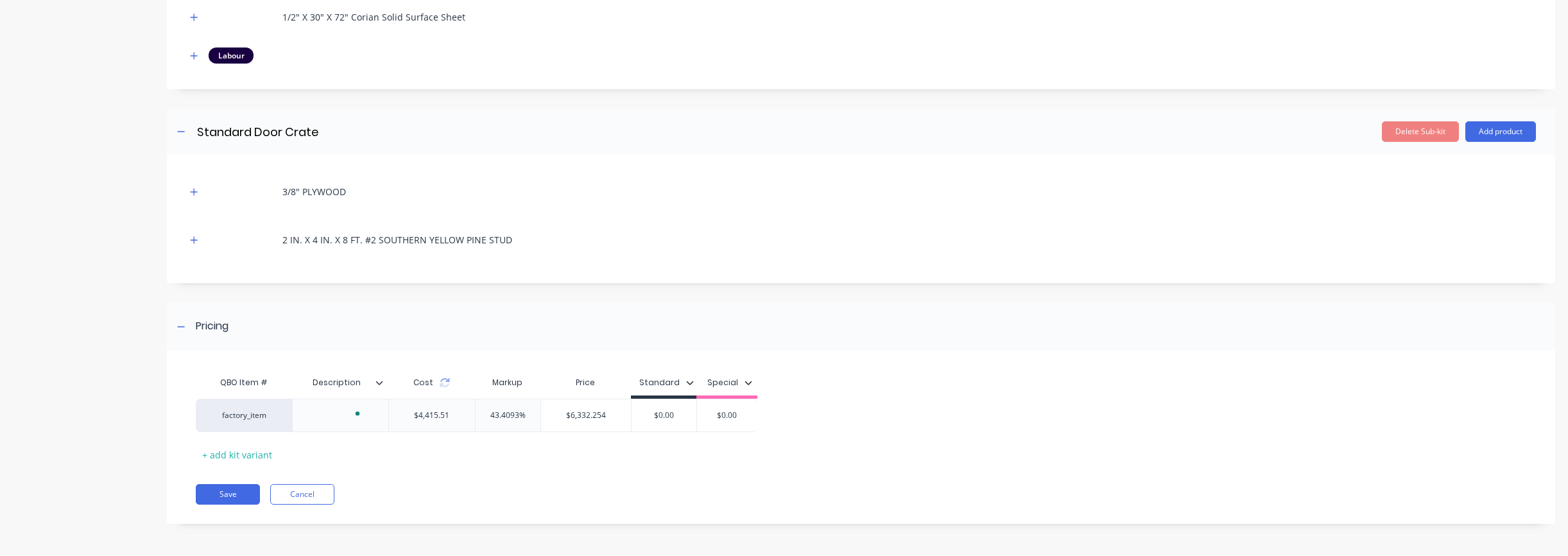
click at [1308, 361] on div "Pricing QBO Item # Description Cost Markup Price Standard Special factory_item …" at bounding box center [861, 412] width 1388 height 221
click at [213, 502] on button "Save" at bounding box center [228, 494] width 64 height 20
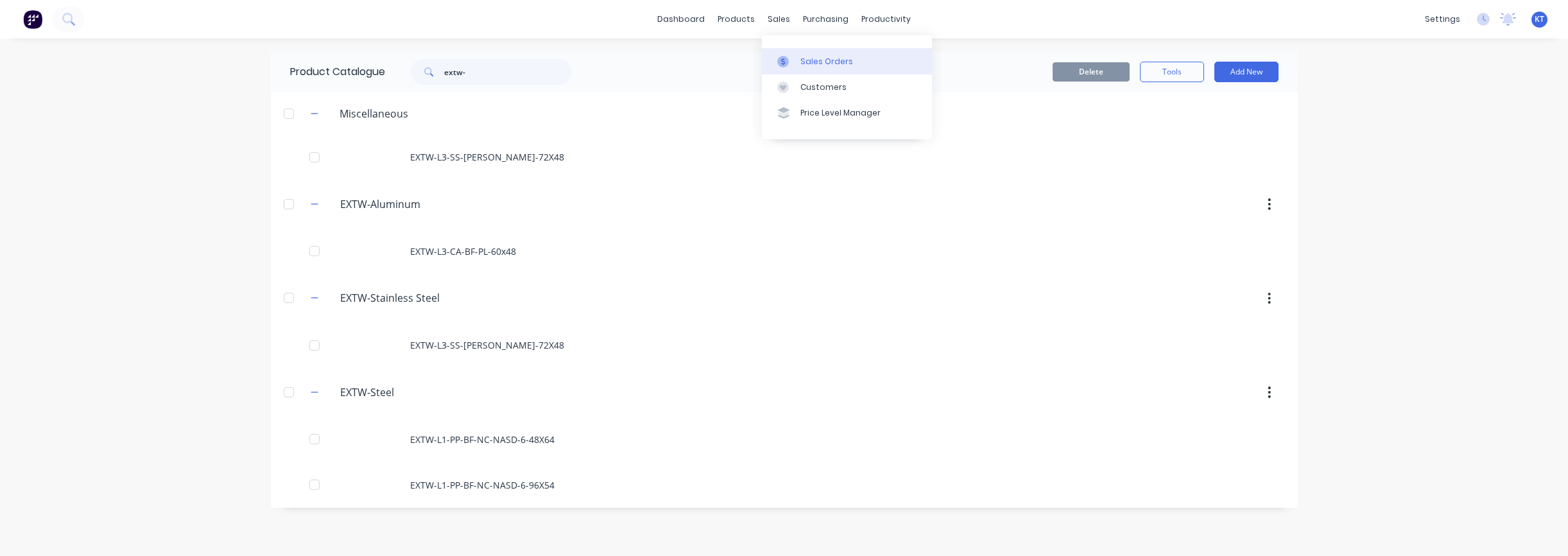
click at [802, 52] on link "Sales Orders" at bounding box center [847, 61] width 170 height 26
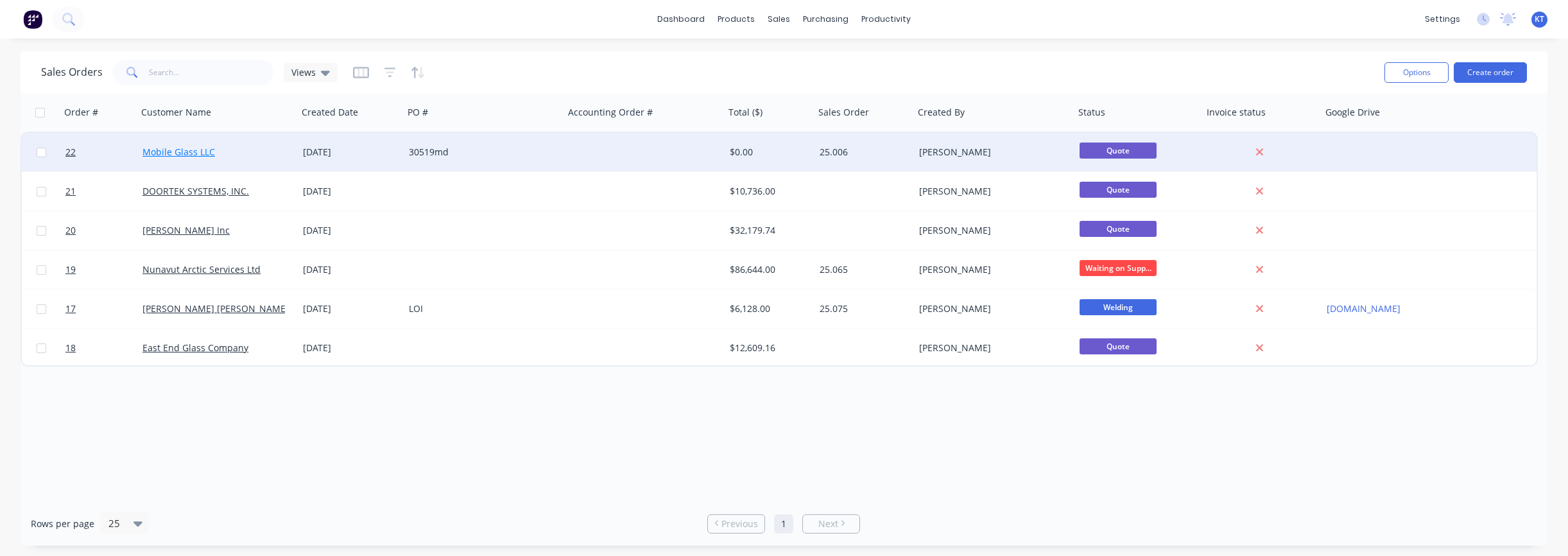
click at [203, 154] on link "Mobile Glass LLC" at bounding box center [179, 151] width 73 height 12
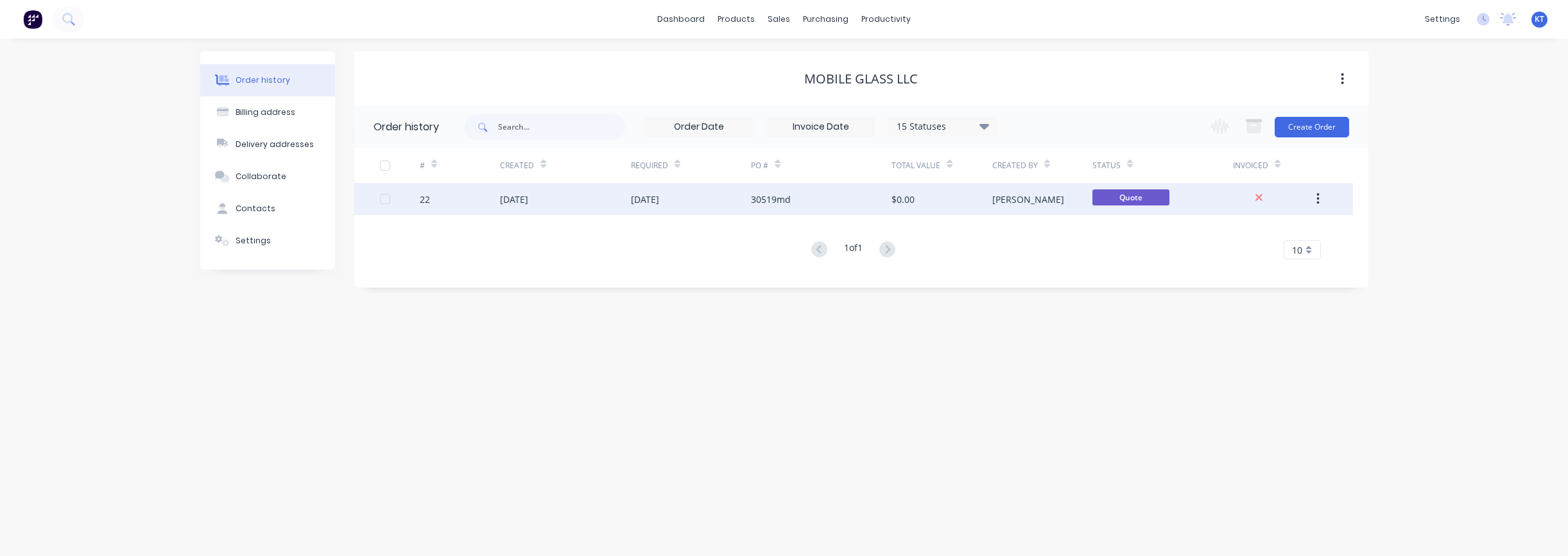
click at [650, 200] on div "[DATE]" at bounding box center [645, 199] width 28 height 14
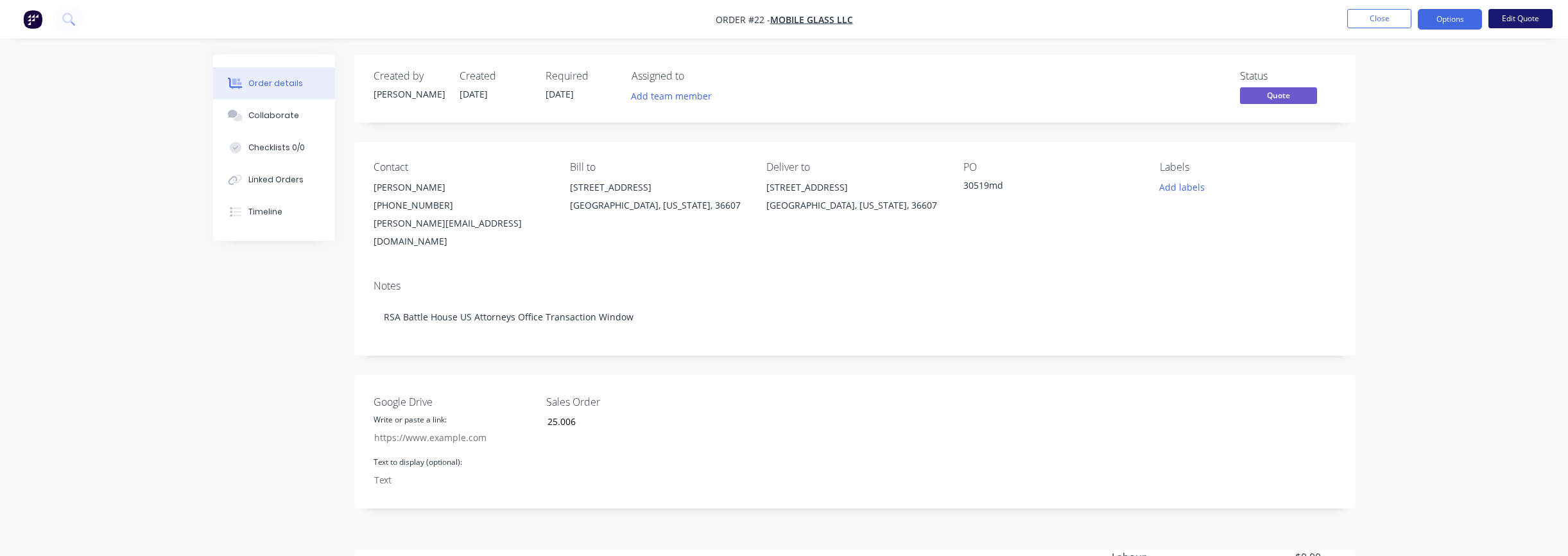
click at [1499, 23] on button "Edit Quote" at bounding box center [1520, 18] width 64 height 19
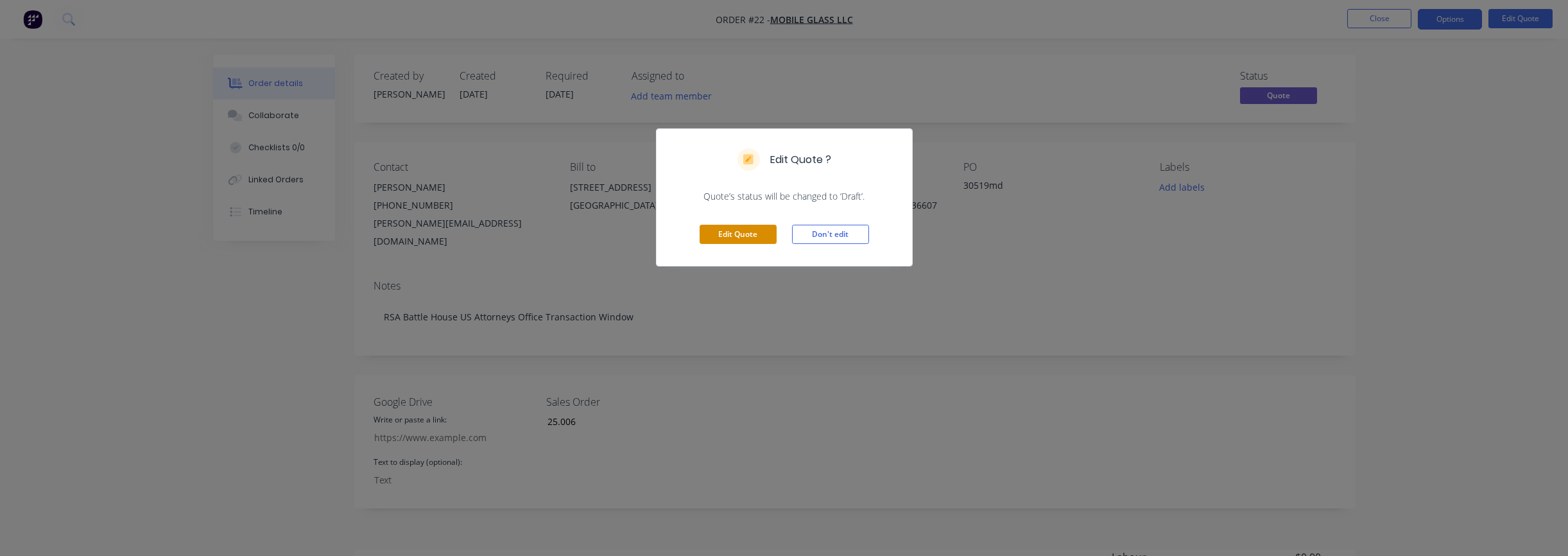
click at [752, 230] on button "Edit Quote" at bounding box center [738, 234] width 77 height 19
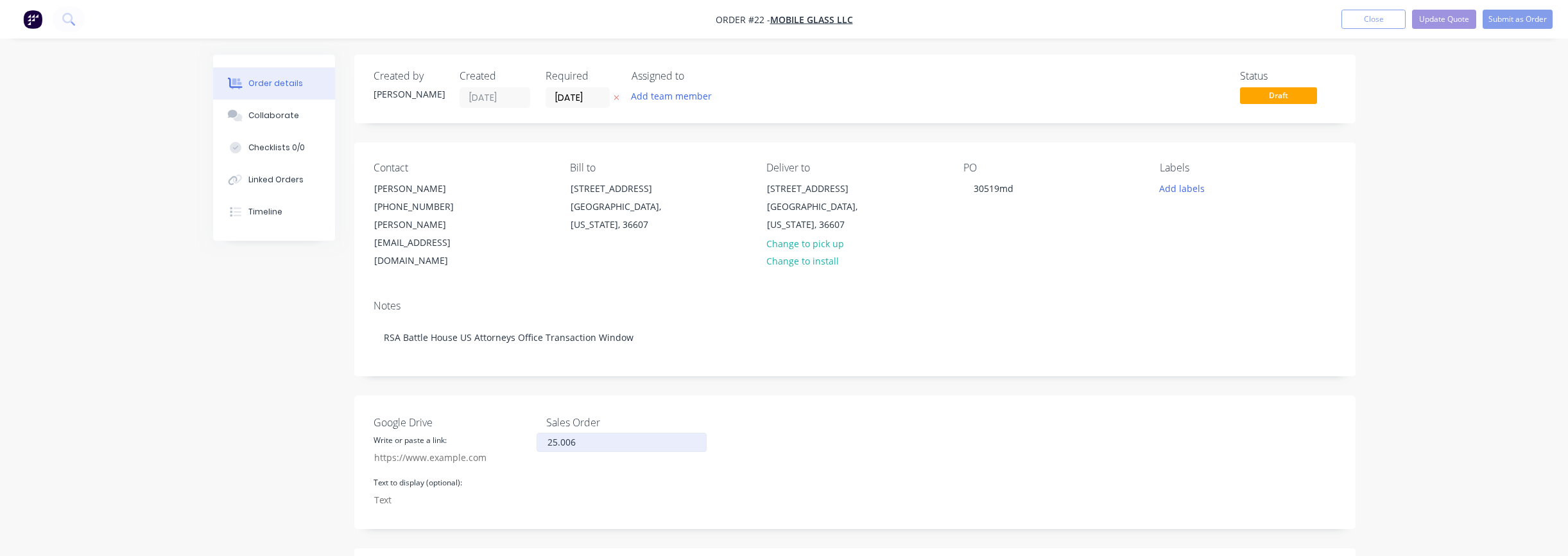
type input "[DATE]"
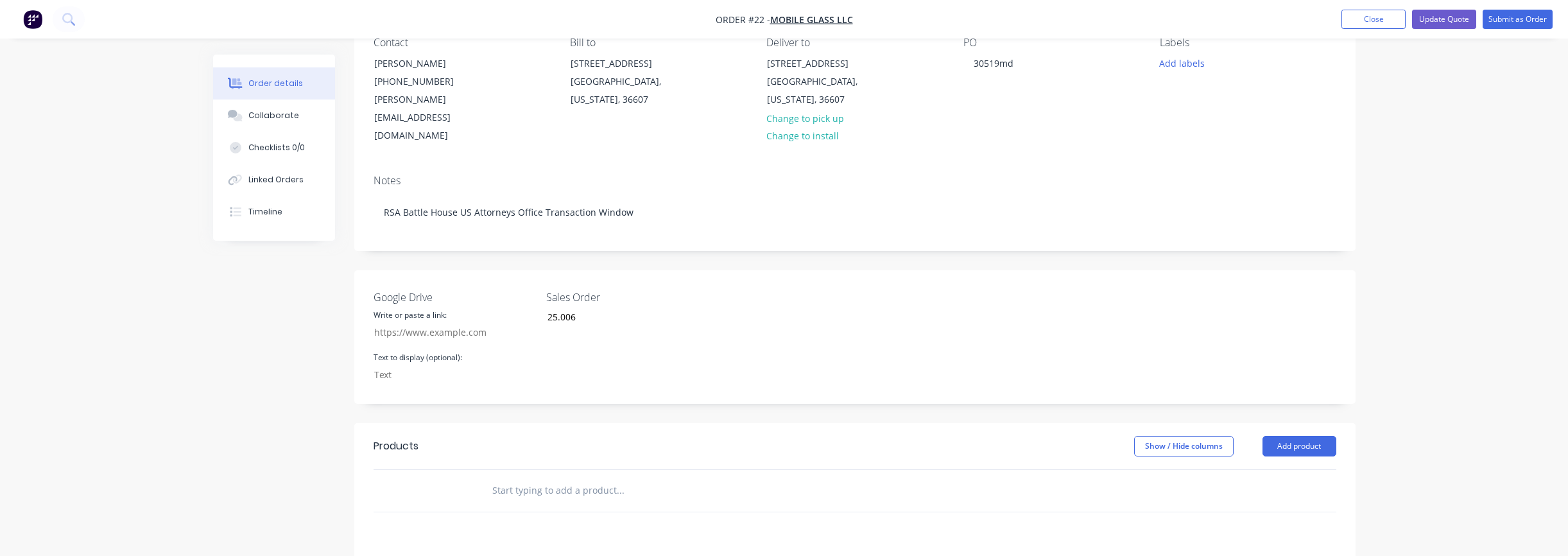
scroll to position [196, 0]
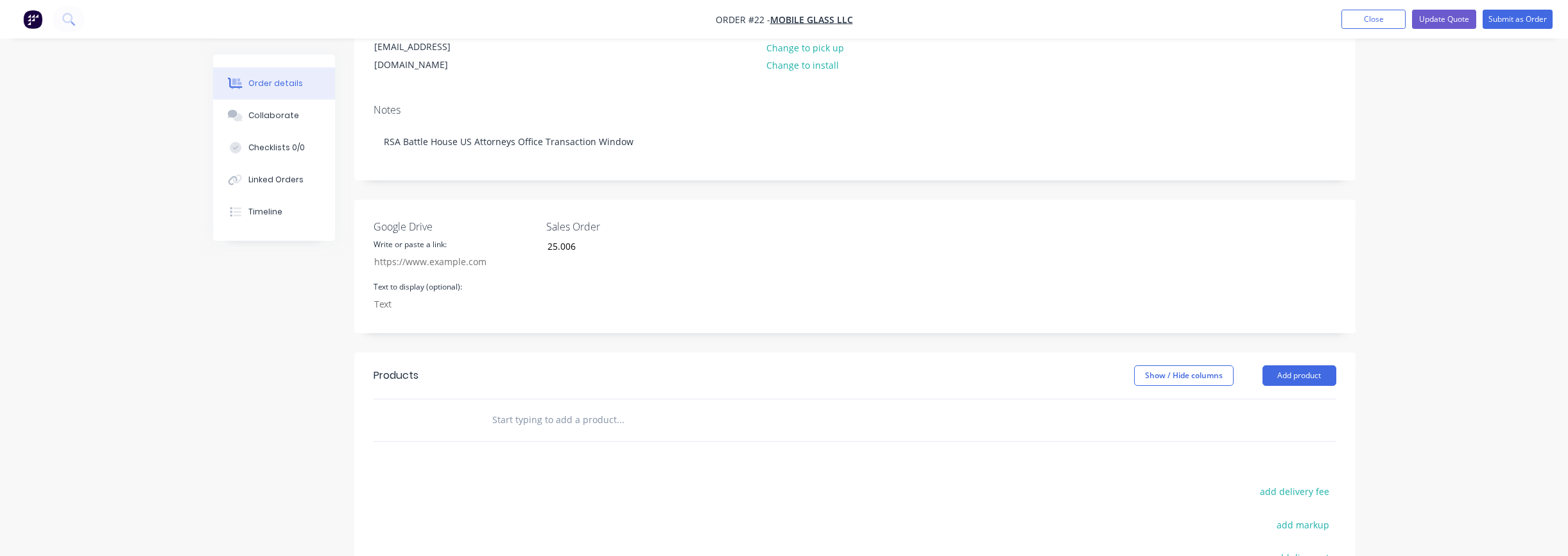
click at [519, 407] on input "text" at bounding box center [620, 420] width 257 height 26
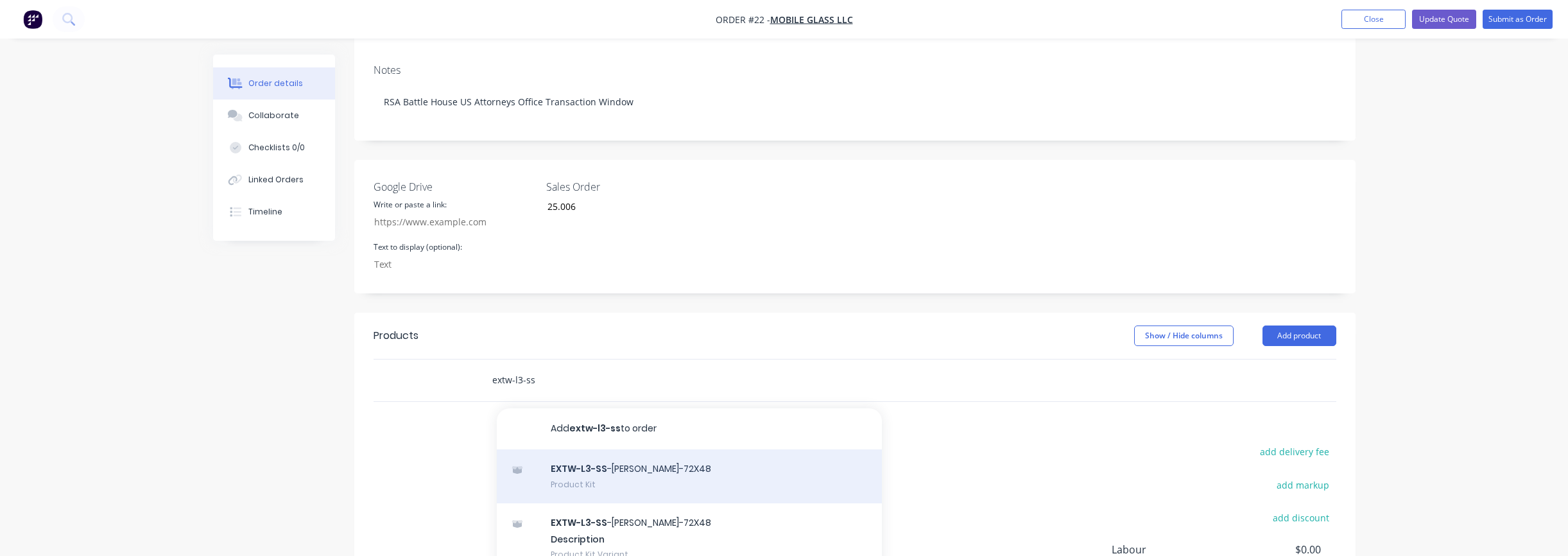
scroll to position [244, 0]
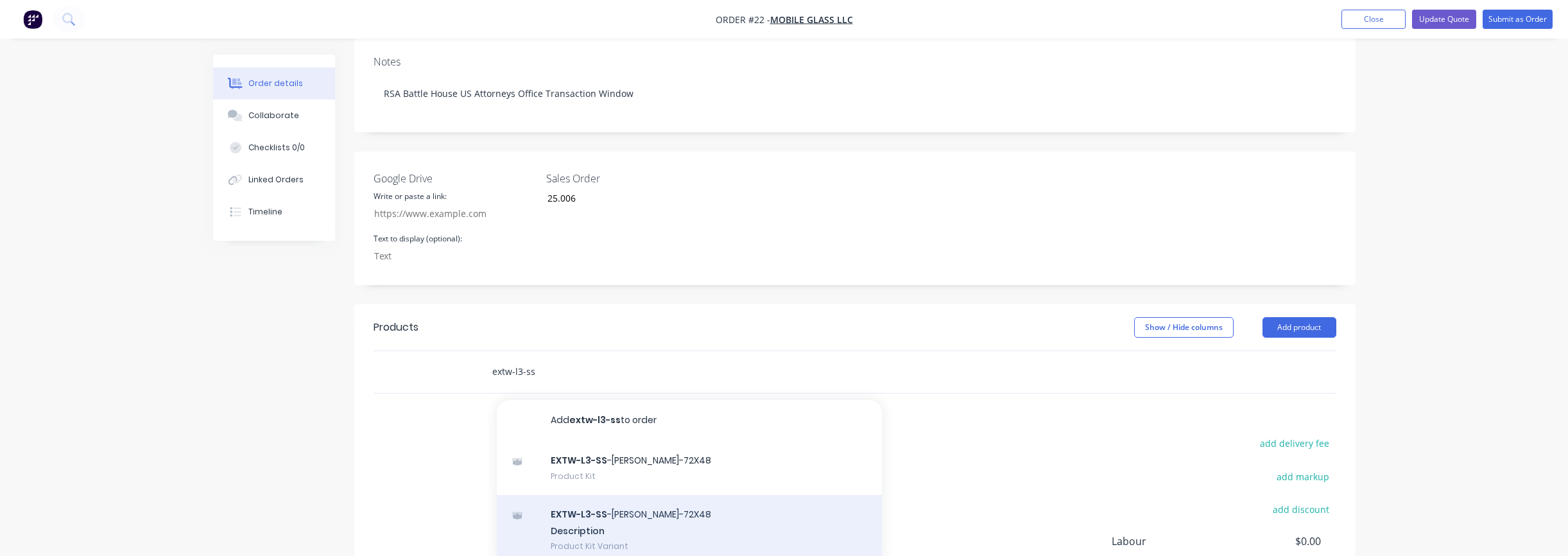
type input "extw-l3-ss"
click at [594, 495] on div "EXTW-L3-SS -[PERSON_NAME]-72X48 Description Product Kit Variant" at bounding box center [689, 530] width 385 height 71
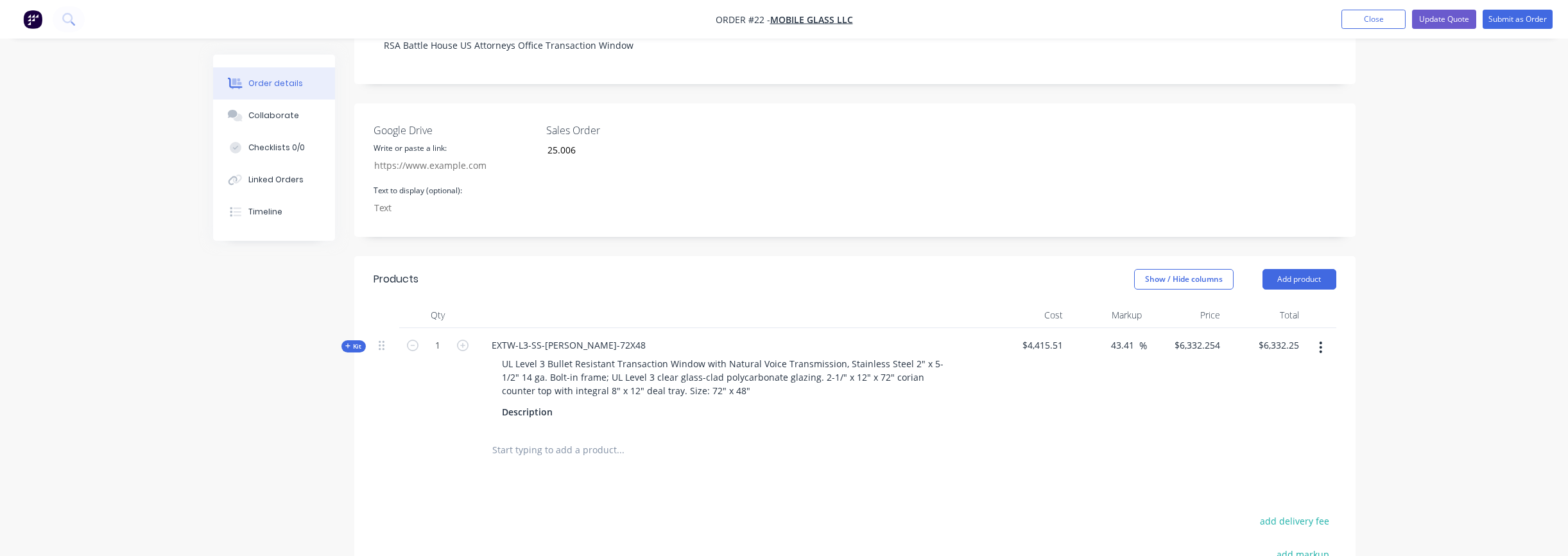
scroll to position [309, 0]
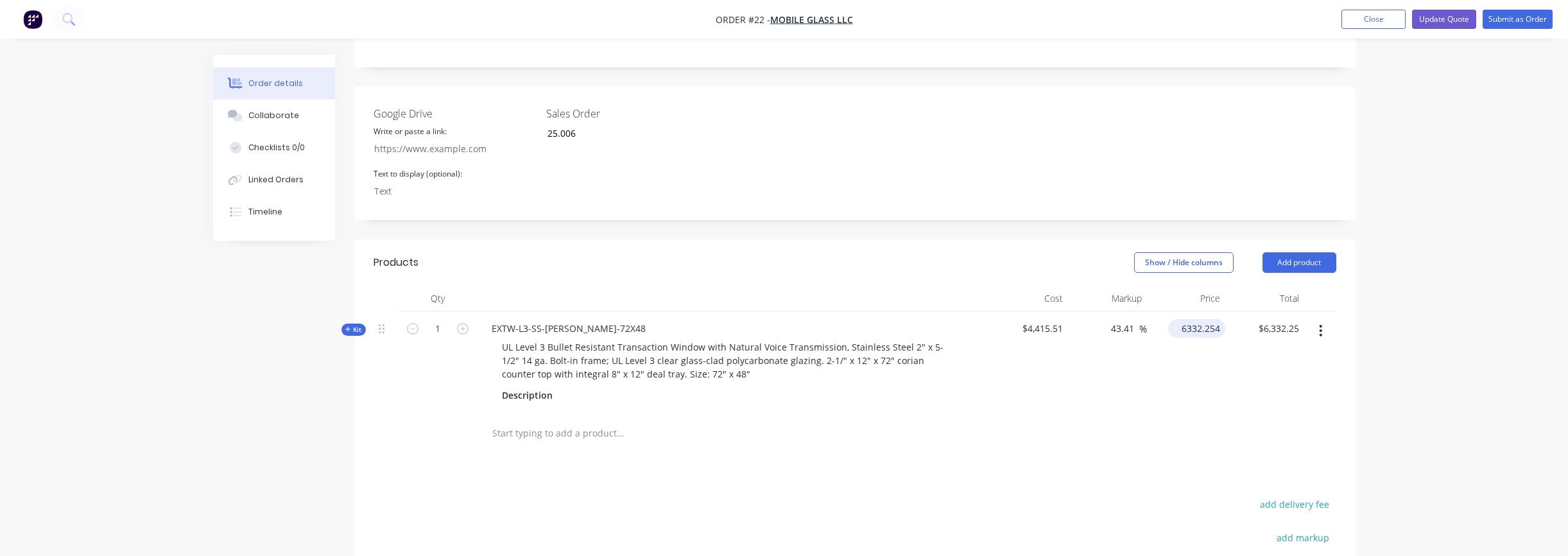
click at [1185, 319] on input "6332.254" at bounding box center [1199, 328] width 52 height 19
type input "7914"
type input "79.23"
type input "$7,914.00"
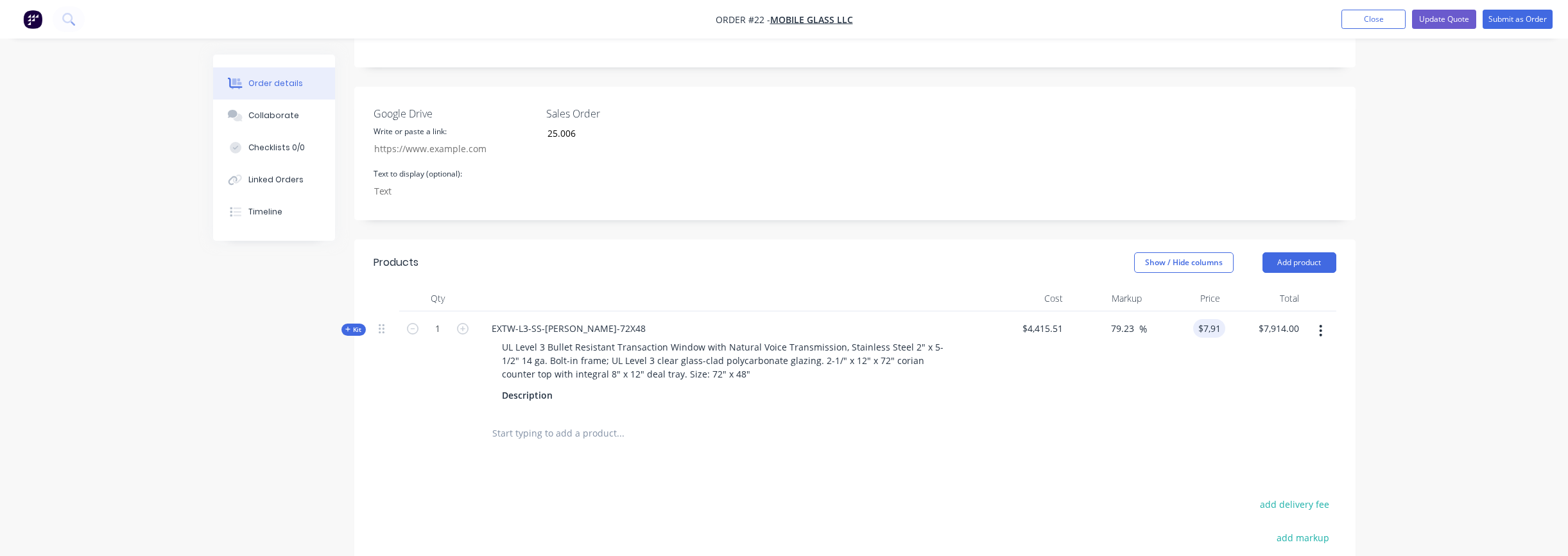
click at [1122, 420] on div "Products Show / Hide columns Add product Qty Cost Markup Price Total Kit 1 EXTW…" at bounding box center [854, 501] width 1001 height 524
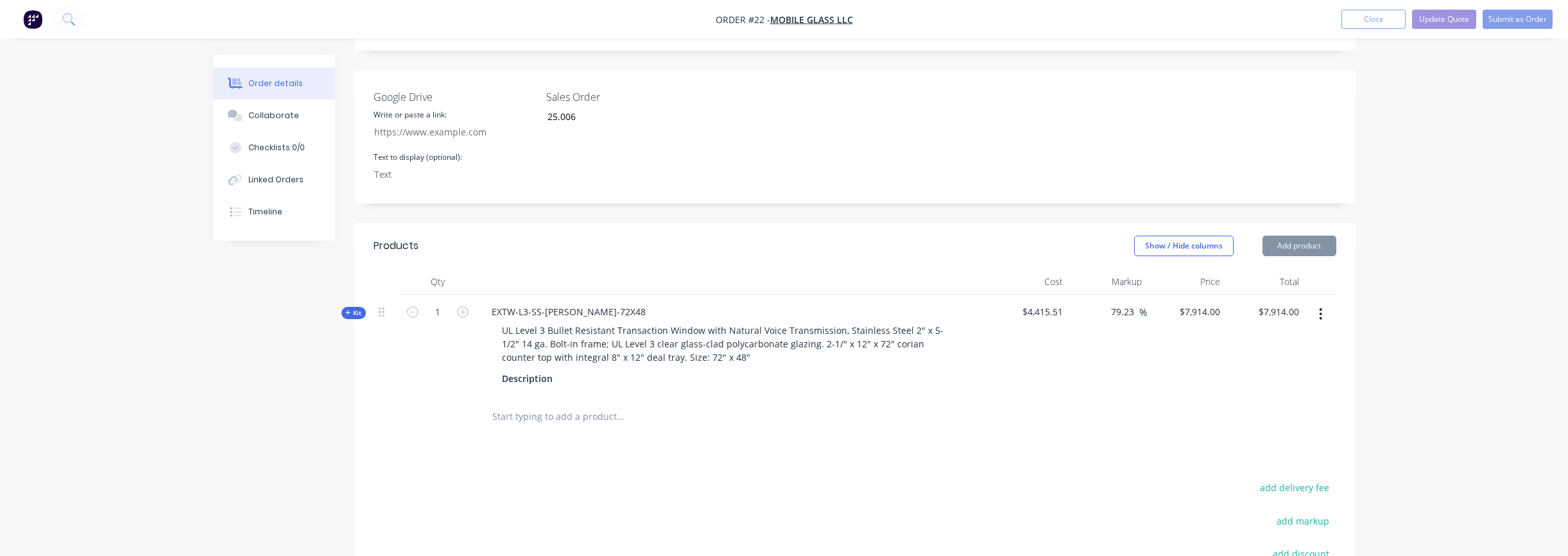
scroll to position [447, 0]
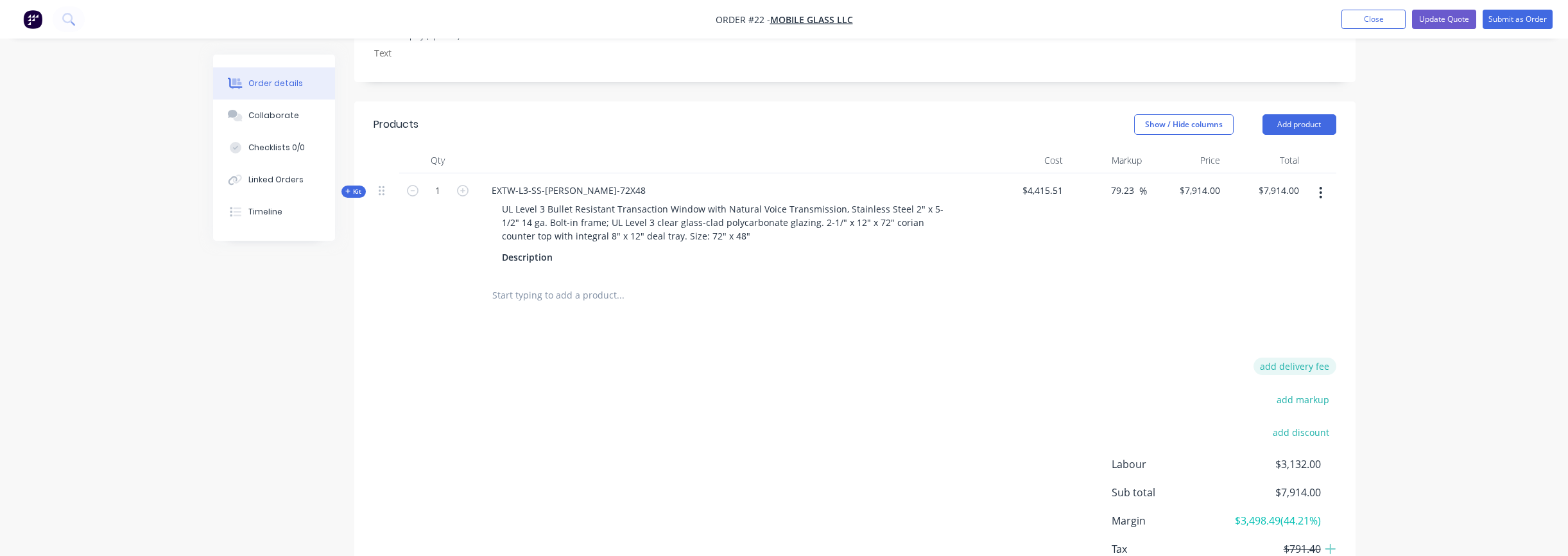
click at [1277, 358] on button "add delivery fee" at bounding box center [1295, 366] width 83 height 17
type input "850"
click at [1040, 370] on div "Delivery fee Delivery fee Delivery fee name (Optional) 850 850 $0 add markup ad…" at bounding box center [854, 480] width 962 height 244
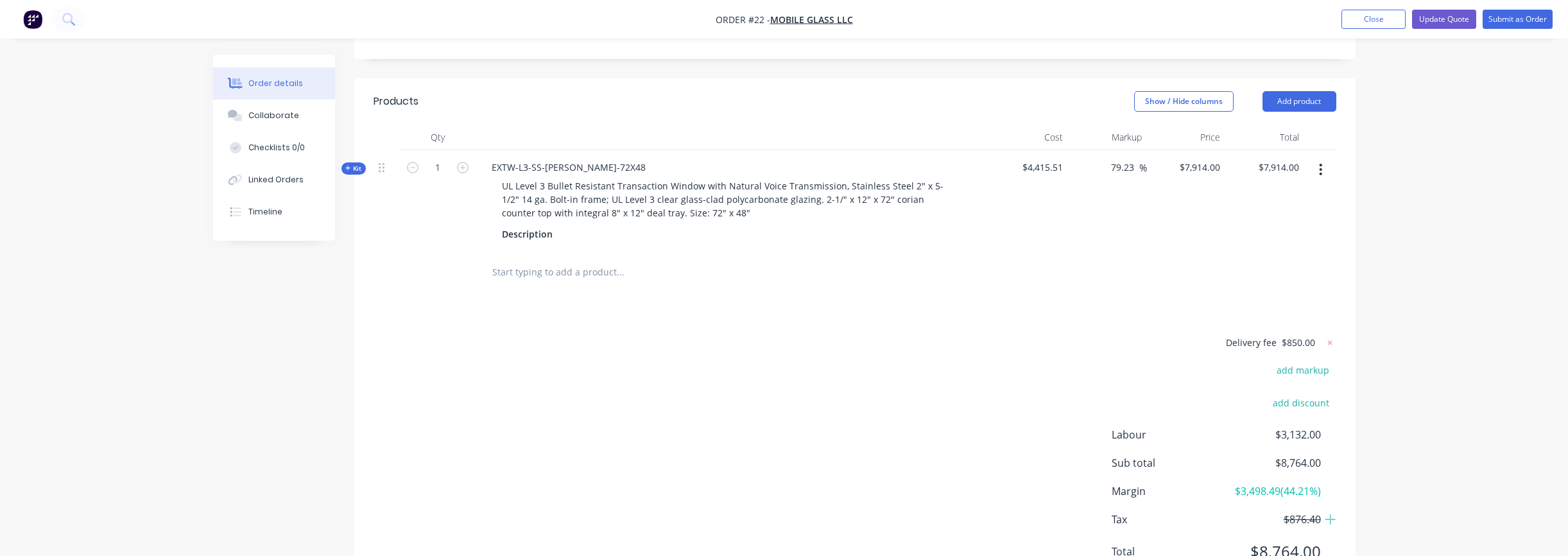
scroll to position [493, 0]
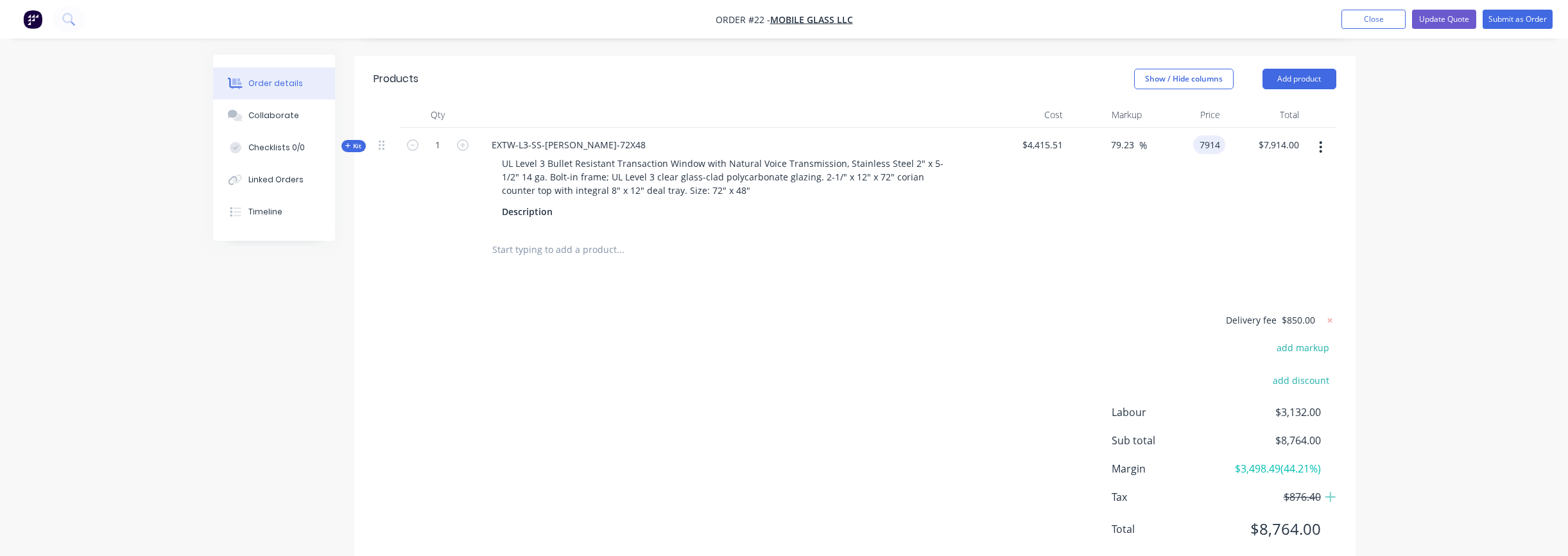
click at [1204, 136] on input "7914" at bounding box center [1211, 145] width 27 height 19
click at [1215, 136] on input "7914" at bounding box center [1211, 145] width 27 height 19
click at [1219, 136] on input "7914" at bounding box center [1211, 145] width 27 height 19
click at [1218, 136] on input "7914" at bounding box center [1211, 145] width 27 height 19
click at [1221, 136] on input "7914" at bounding box center [1211, 145] width 27 height 19
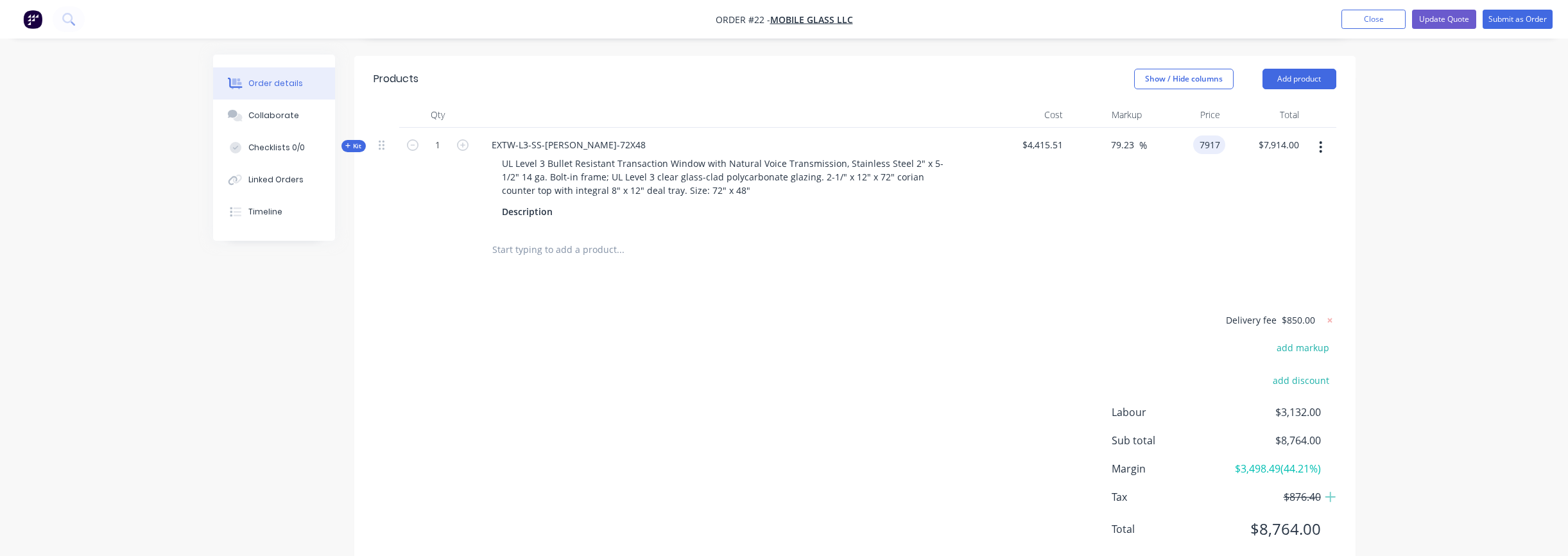
type input "7917"
type input "79.3"
type input "$7,917.00"
click at [1224, 180] on div "$7,917.00 $7,917.00" at bounding box center [1186, 178] width 79 height 102
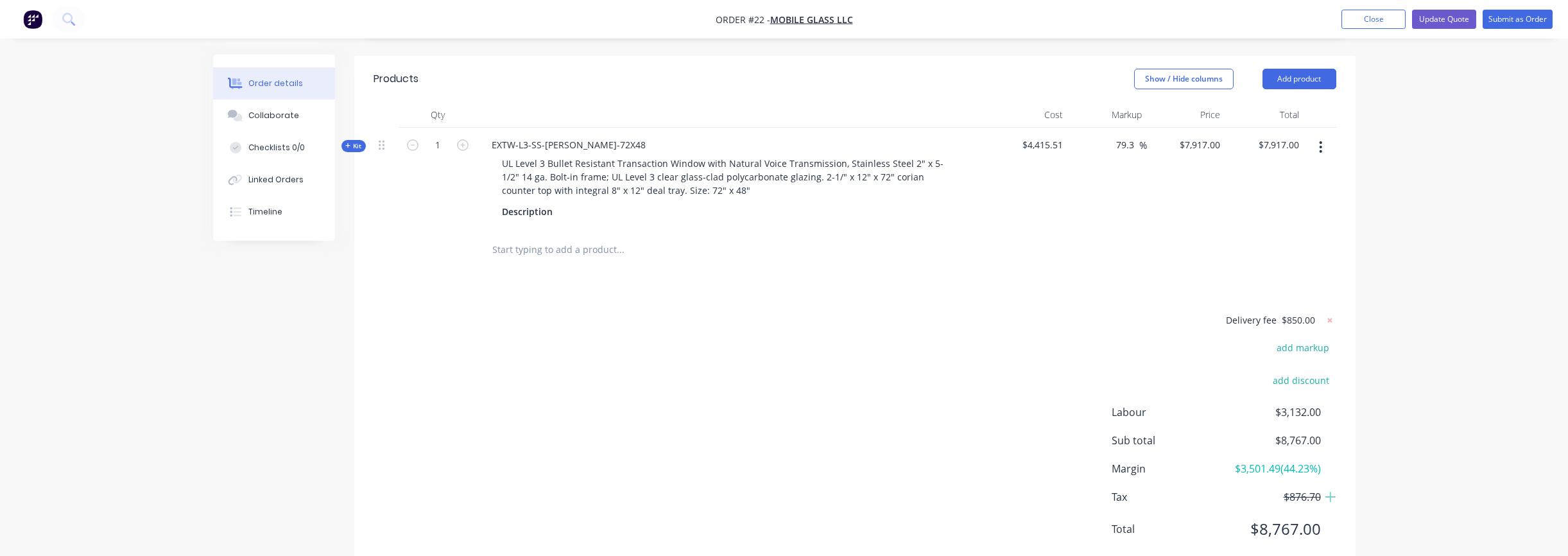
click at [908, 387] on div "Delivery fee $850.00 add markup add discount Labour $3,132.00 Sub total $8,767.…" at bounding box center [854, 433] width 962 height 242
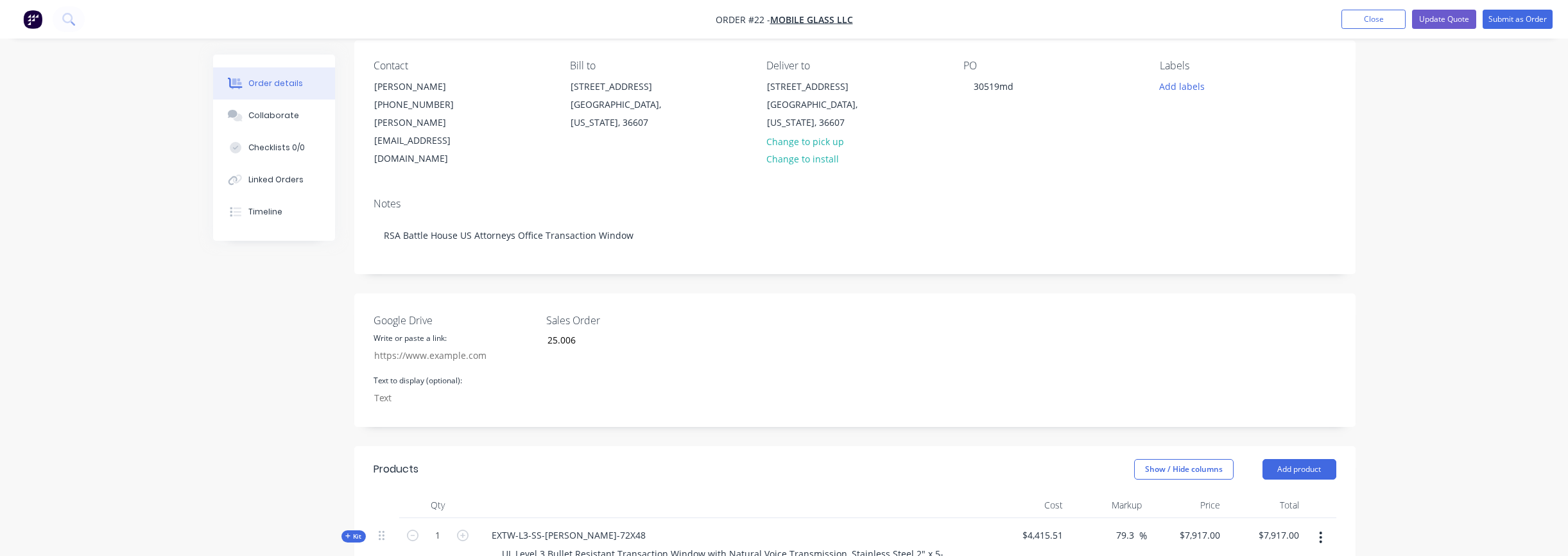
scroll to position [32, 0]
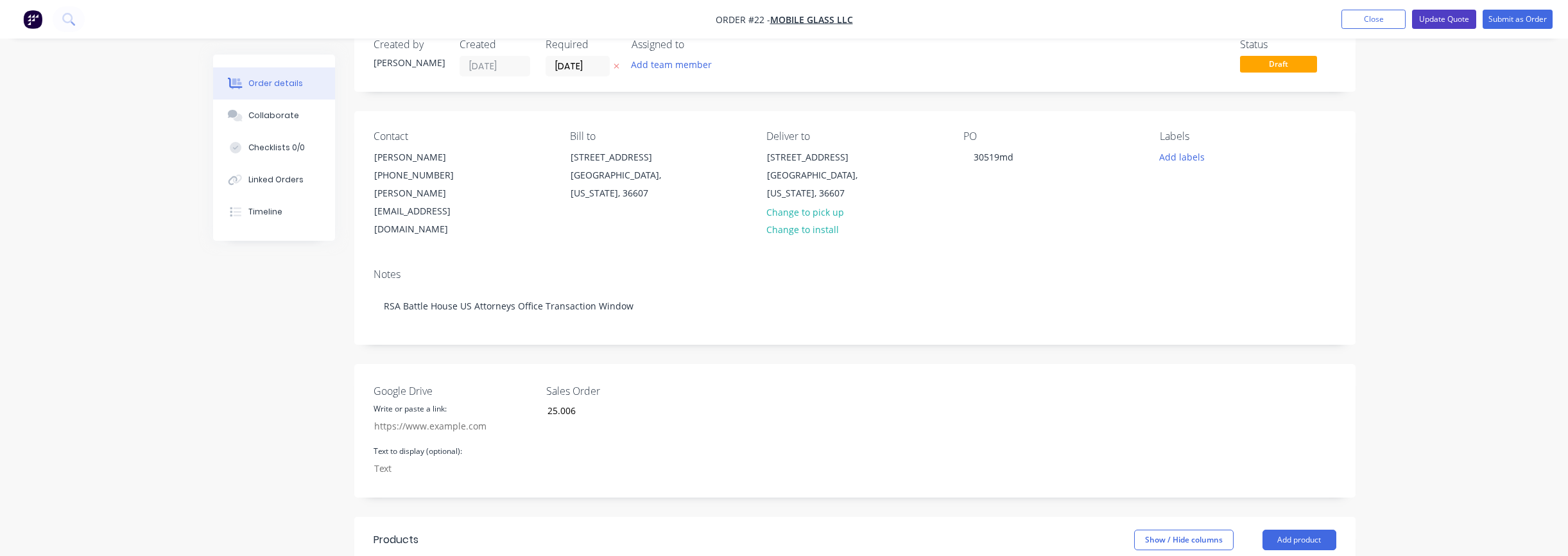
click at [1450, 14] on button "Update Quote" at bounding box center [1444, 19] width 64 height 19
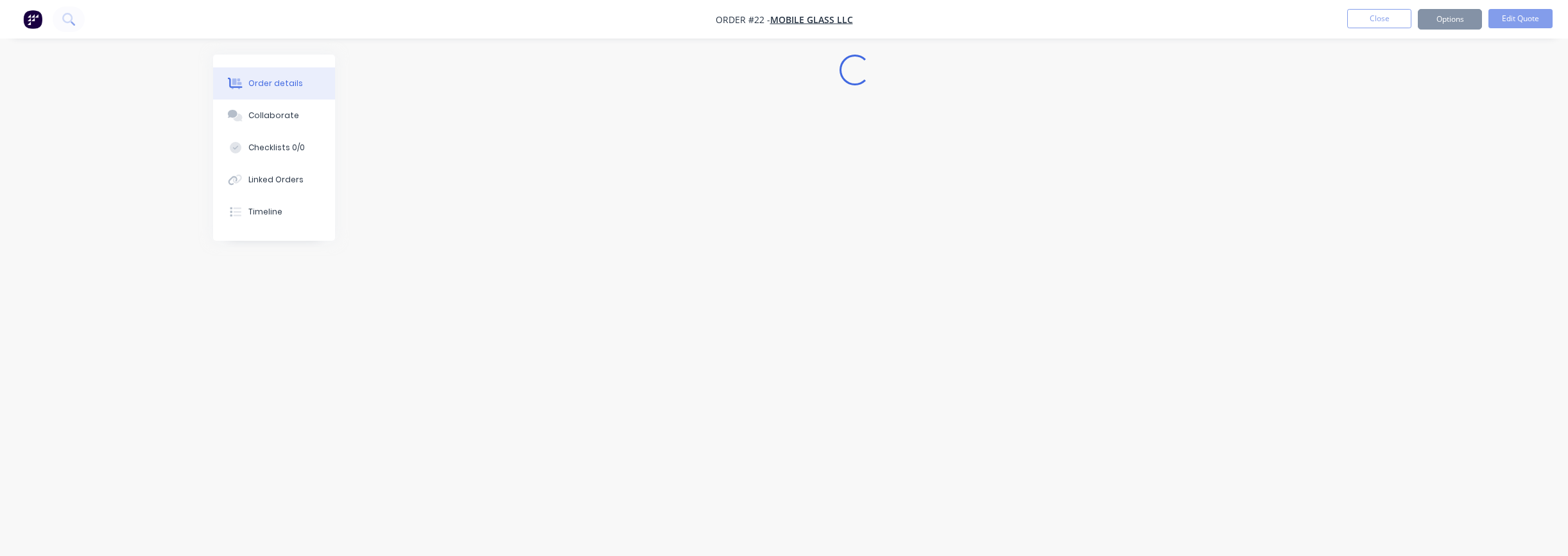
scroll to position [0, 0]
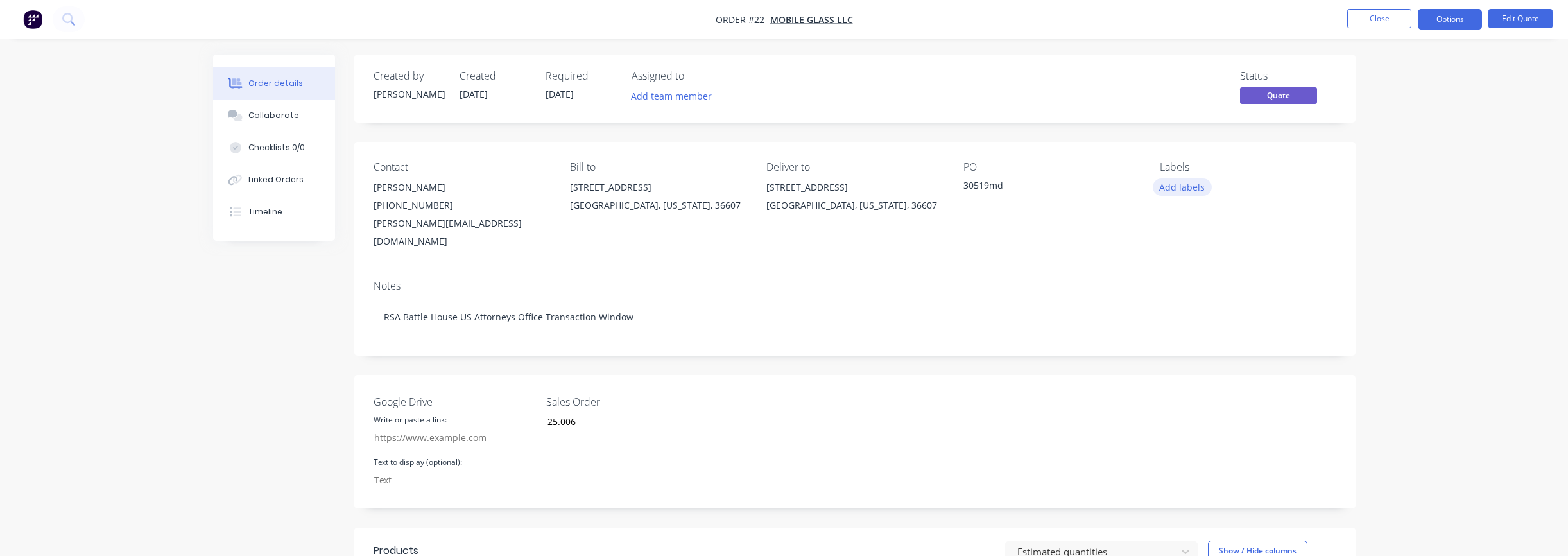
click at [1179, 184] on button "Add labels" at bounding box center [1182, 187] width 59 height 17
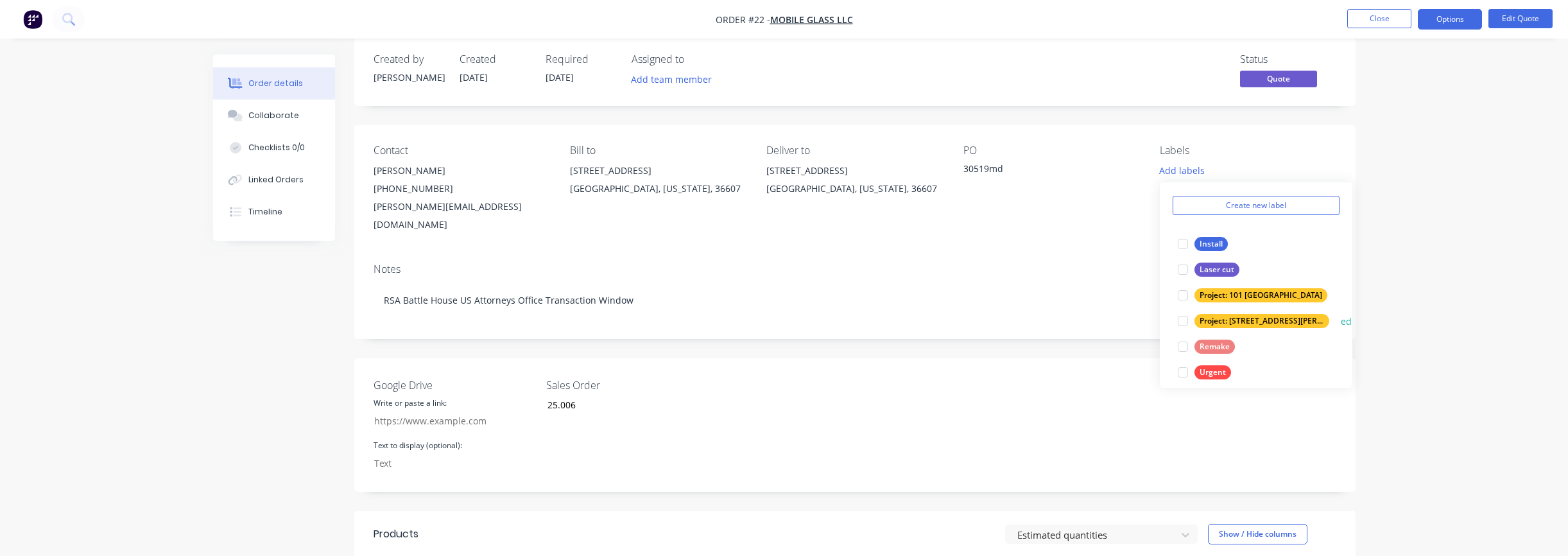
scroll to position [51, 0]
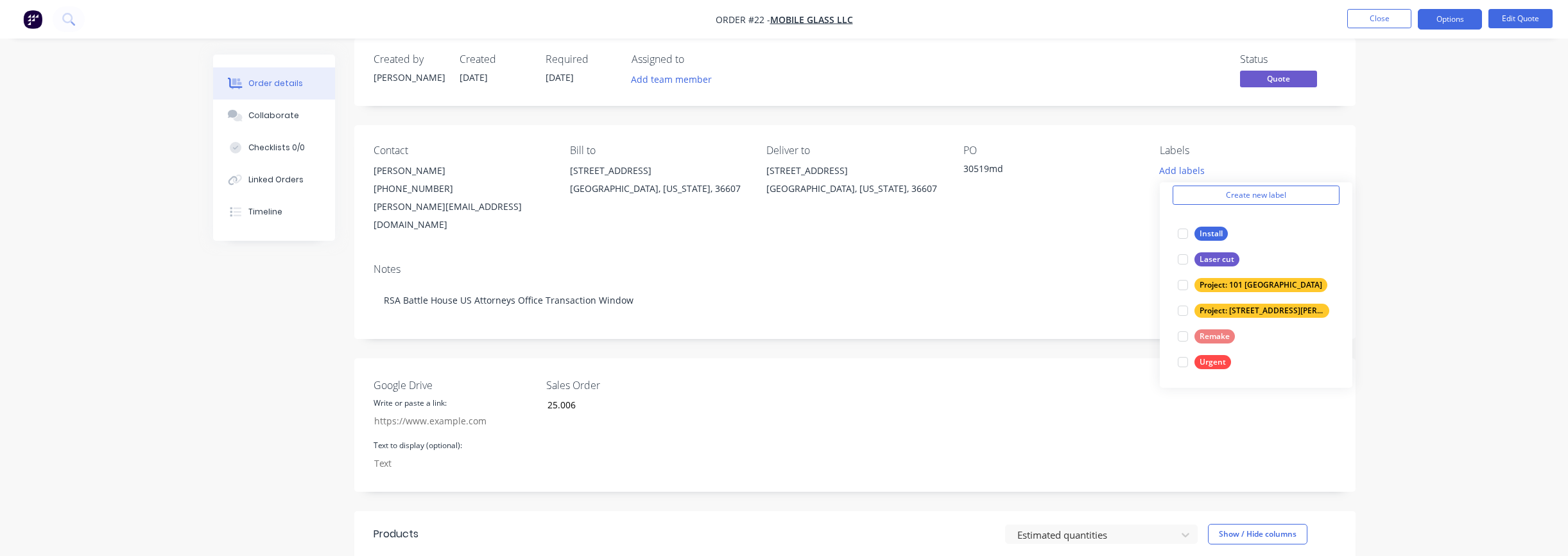
click at [1267, 149] on div "Labels" at bounding box center [1248, 150] width 176 height 12
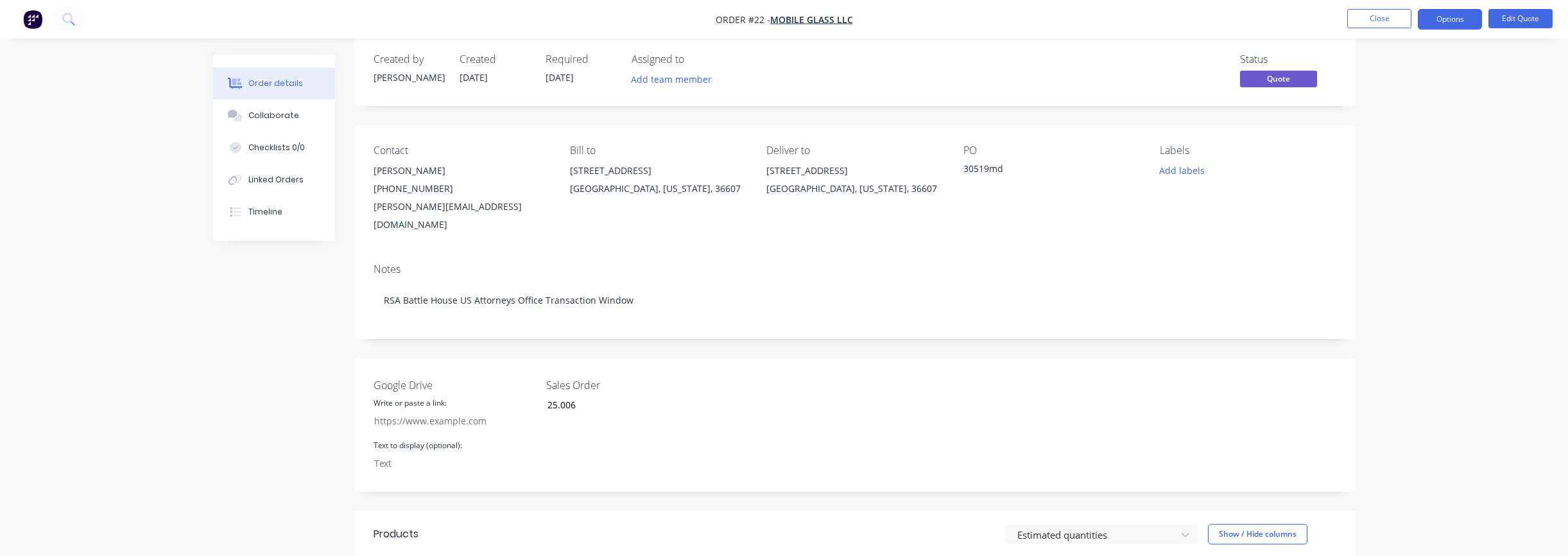
scroll to position [0, 0]
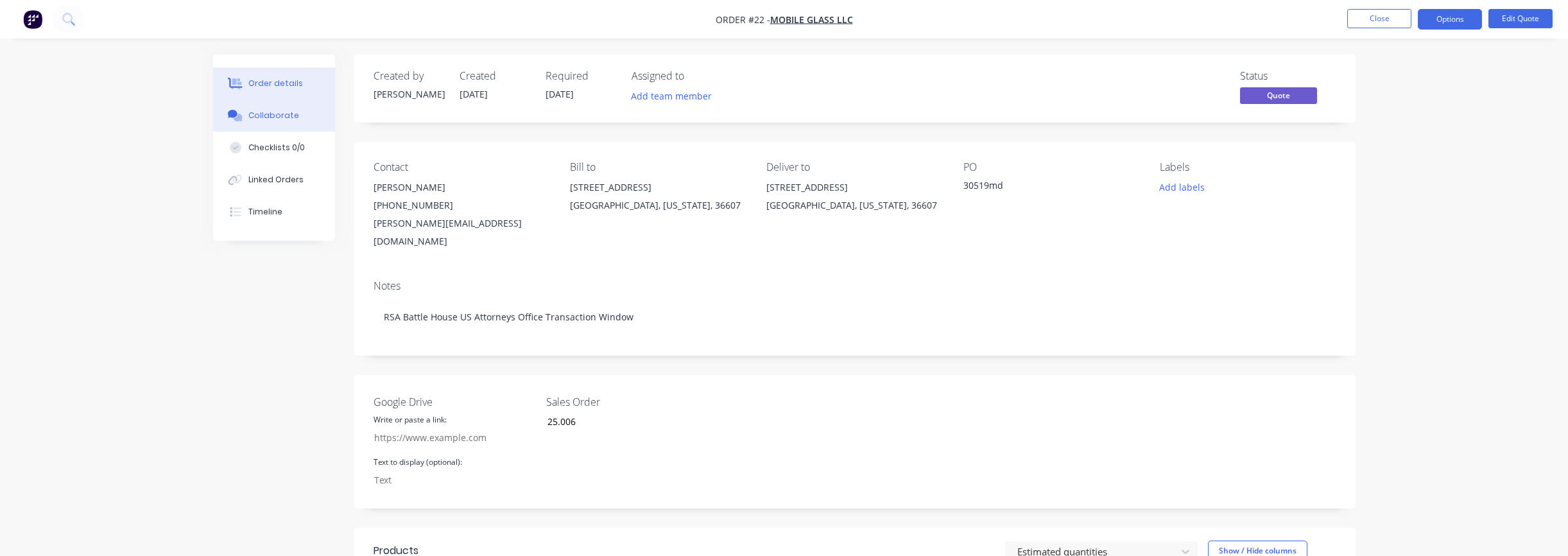
click at [276, 119] on div "Collaborate" at bounding box center [274, 115] width 50 height 12
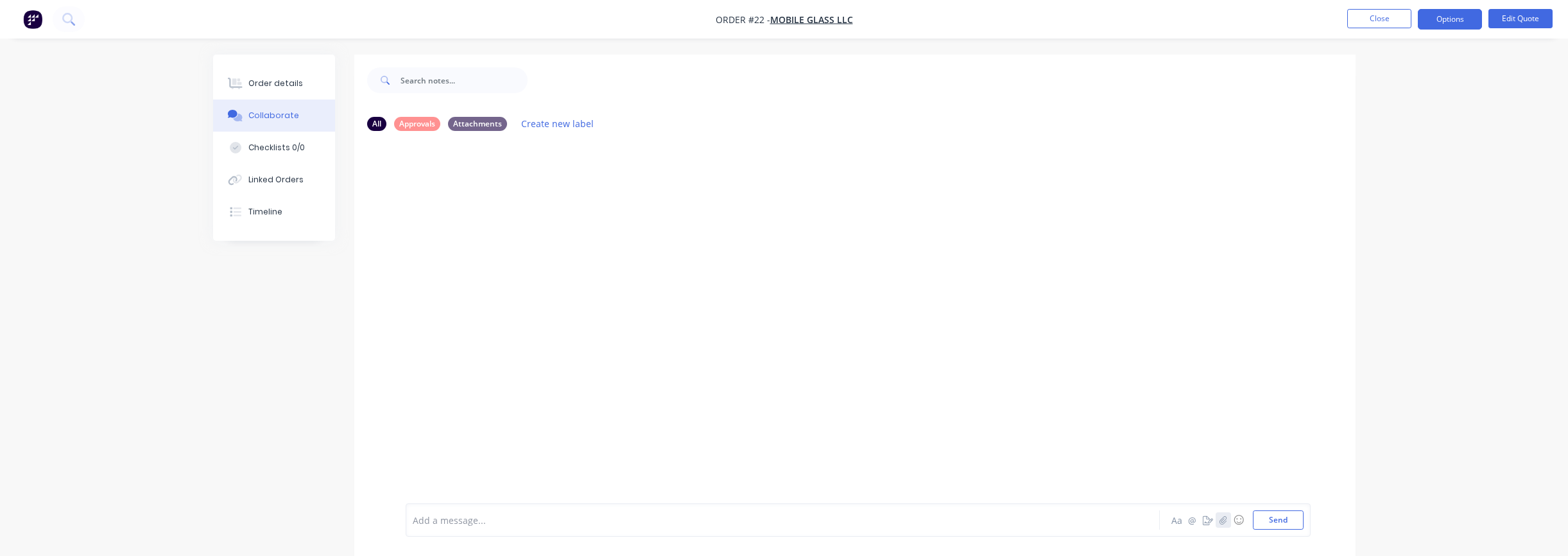
click at [1226, 522] on icon "button" at bounding box center [1223, 520] width 8 height 9
click at [1278, 521] on button "Send" at bounding box center [1278, 520] width 50 height 19
click at [285, 91] on button "Order details" at bounding box center [274, 83] width 122 height 32
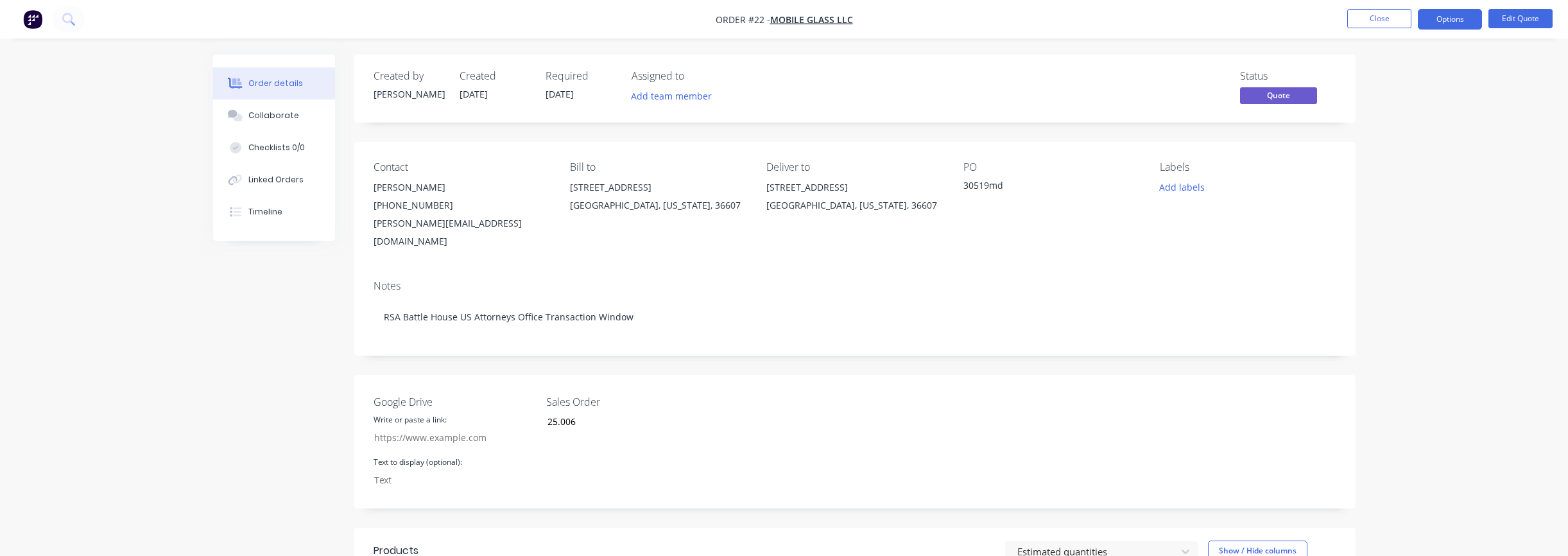
click at [1283, 96] on span "Quote" at bounding box center [1278, 95] width 77 height 16
click at [1430, 108] on div "Order details Collaborate Checklists 0/0 Linked Orders Timeline Order details C…" at bounding box center [784, 477] width 1568 height 956
click at [1460, 19] on button "Options" at bounding box center [1450, 19] width 64 height 20
click at [1385, 159] on div "Convert to Order" at bounding box center [1412, 155] width 118 height 19
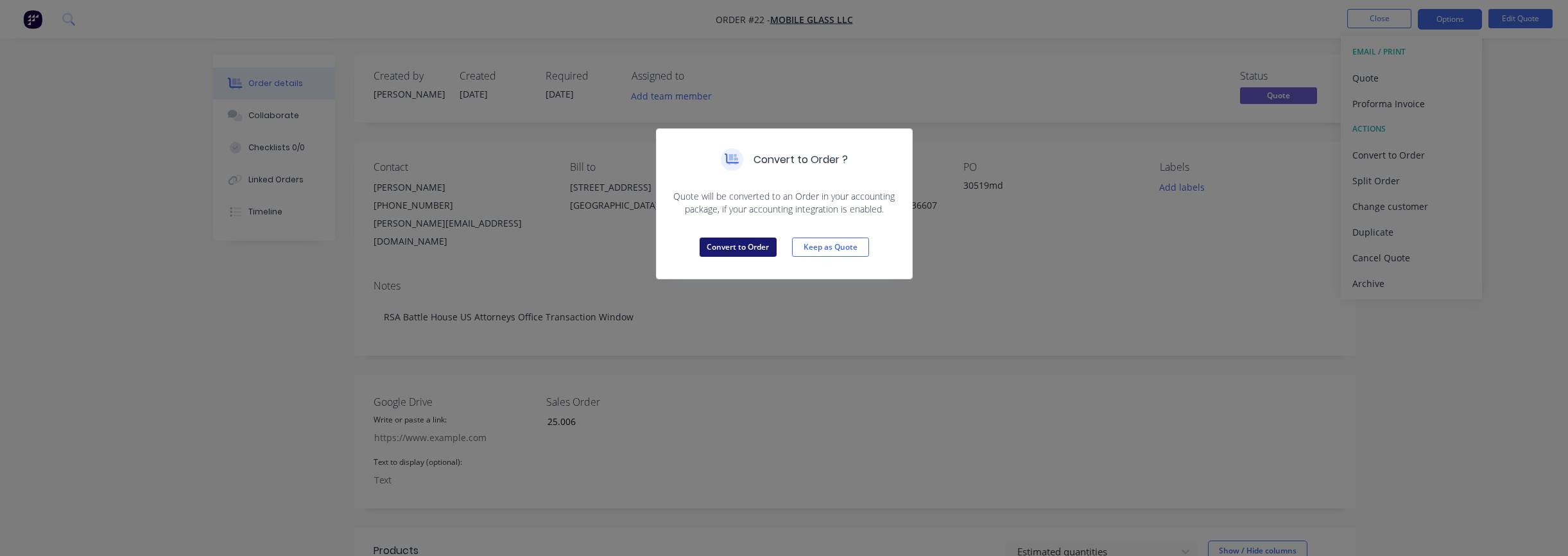
click at [745, 246] on button "Convert to Order" at bounding box center [738, 247] width 77 height 19
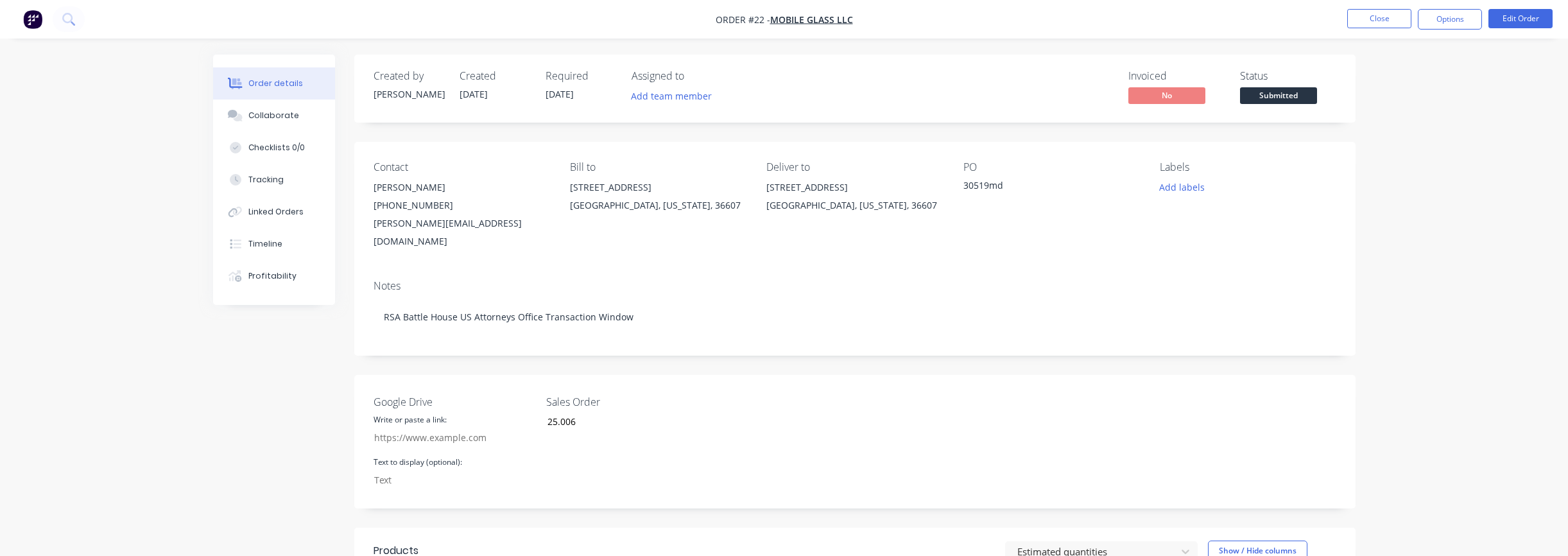
click at [562, 96] on span "[DATE]" at bounding box center [559, 94] width 28 height 12
click at [1537, 20] on button "Edit Order" at bounding box center [1520, 18] width 64 height 19
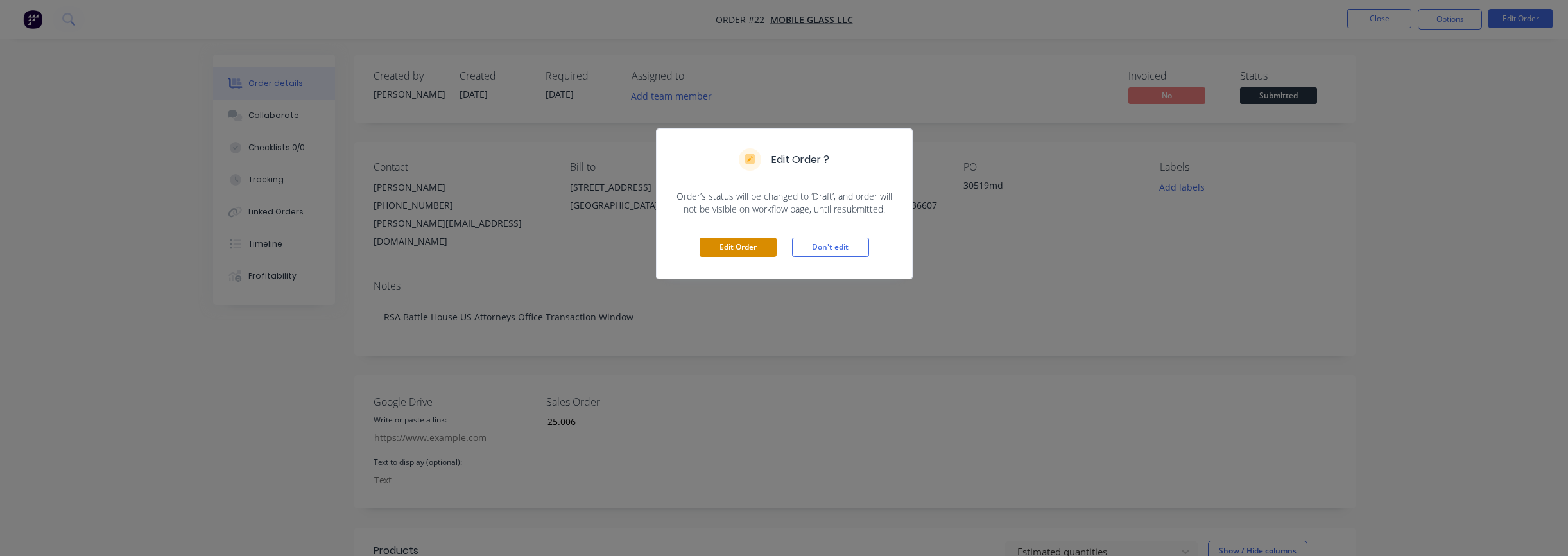
click at [735, 247] on button "Edit Order" at bounding box center [738, 247] width 77 height 19
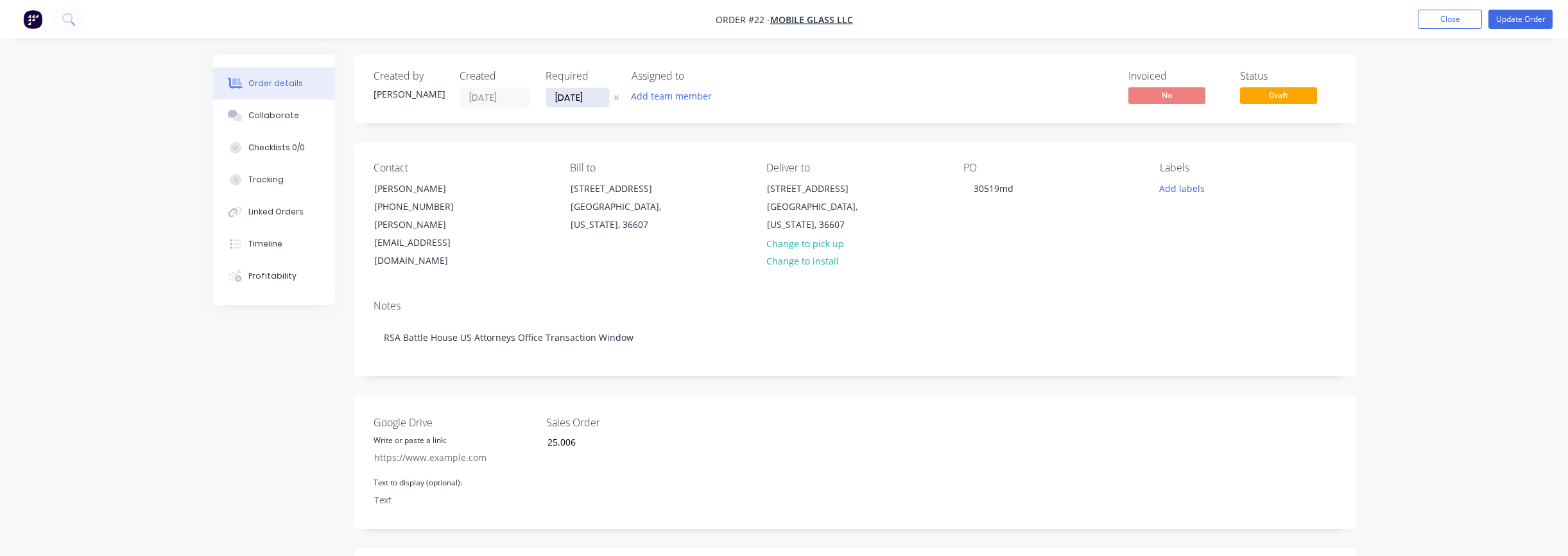
click at [593, 100] on input "[DATE]" at bounding box center [577, 97] width 63 height 19
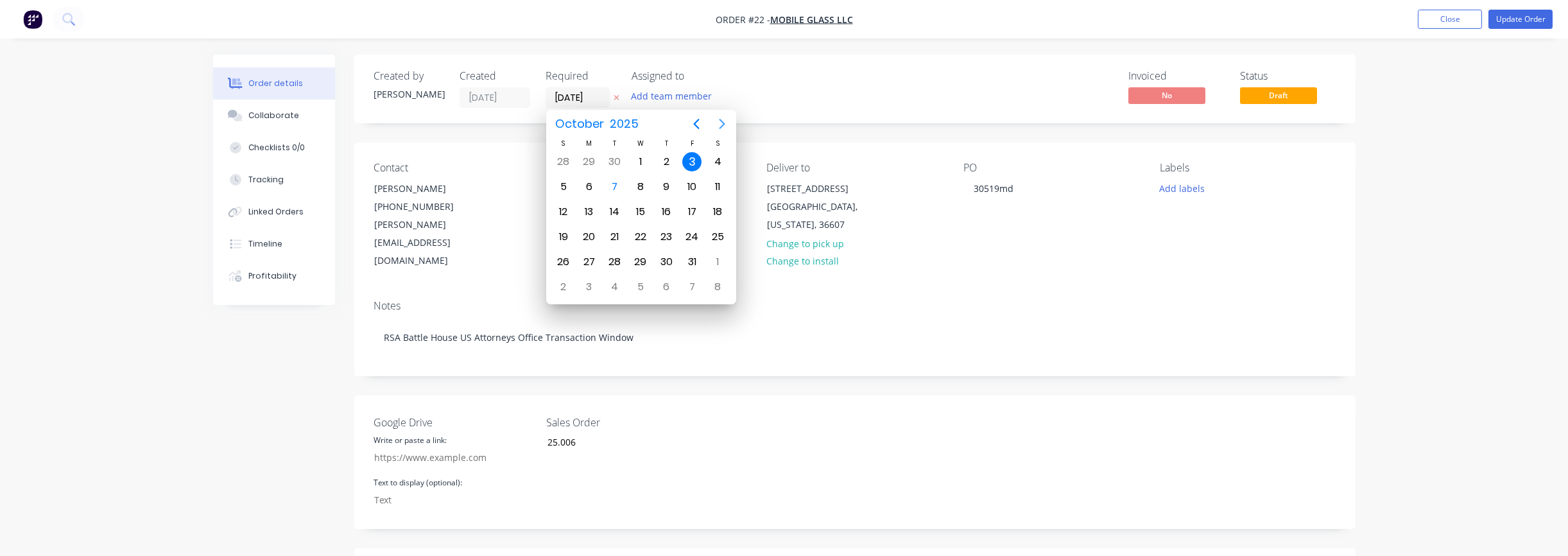
click at [722, 131] on icon "Next page" at bounding box center [722, 123] width 15 height 15
click at [698, 131] on icon "Previous page" at bounding box center [696, 123] width 15 height 15
click at [592, 267] on div "27" at bounding box center [589, 262] width 19 height 19
type input "[DATE]"
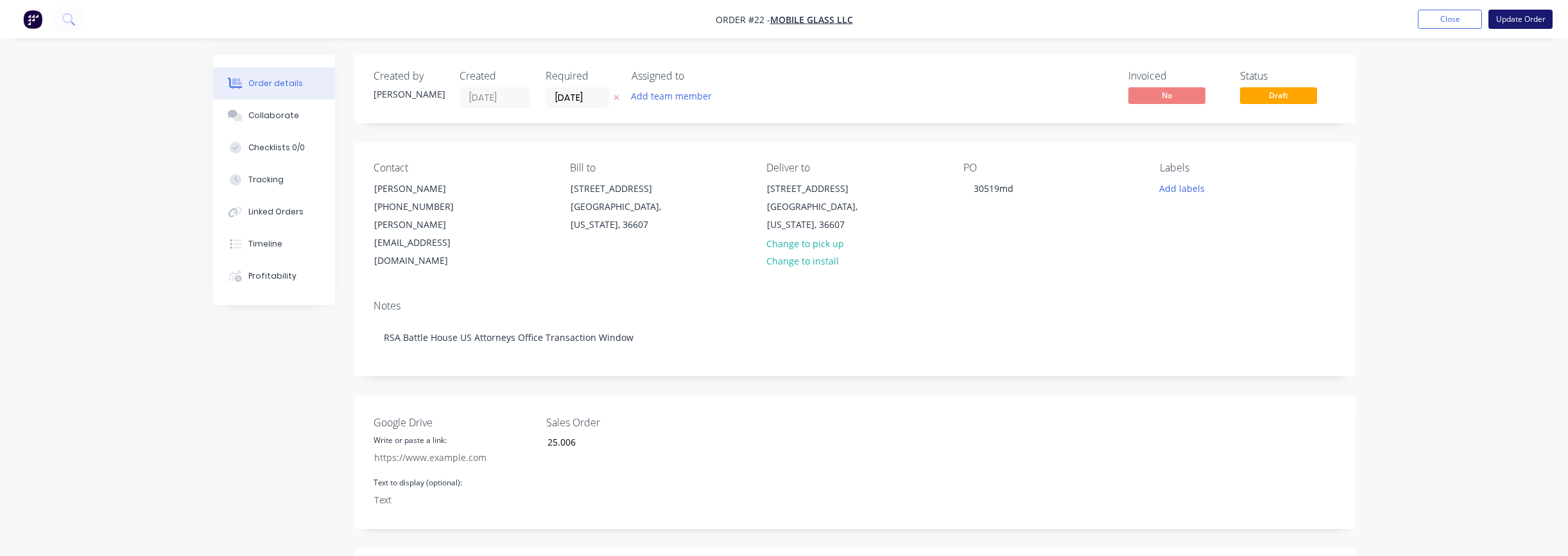
click at [1526, 18] on button "Update Order" at bounding box center [1520, 19] width 64 height 19
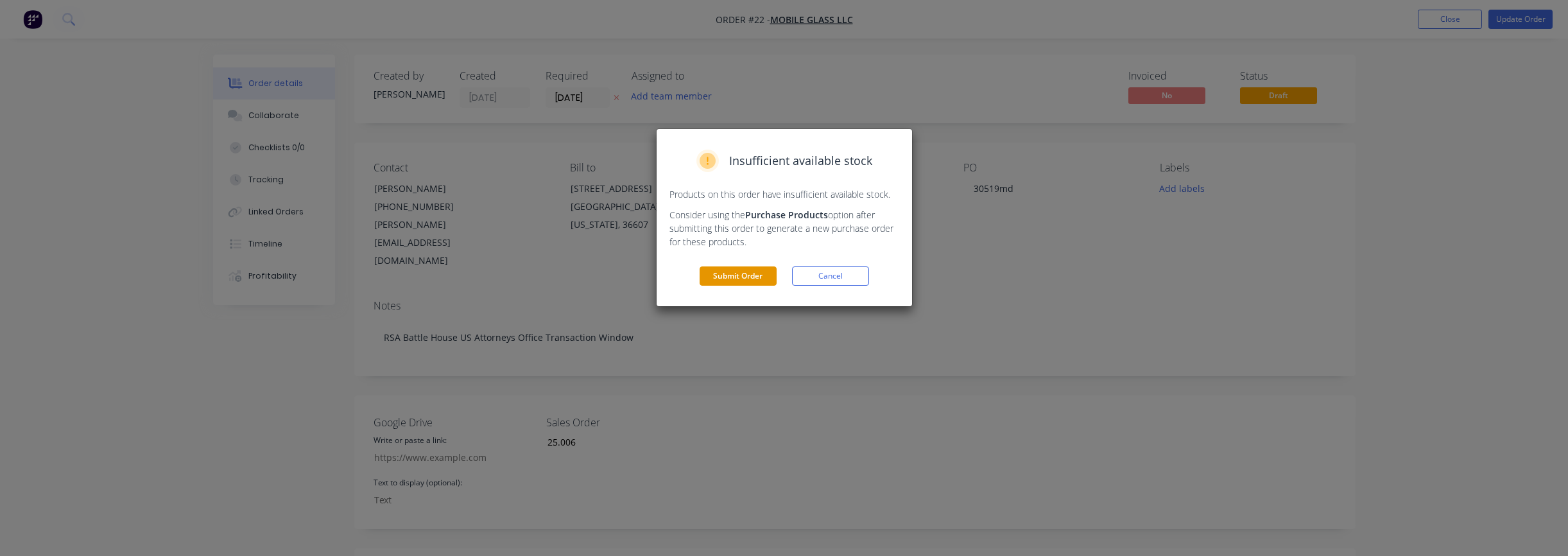
click at [753, 272] on button "Submit Order" at bounding box center [738, 275] width 77 height 19
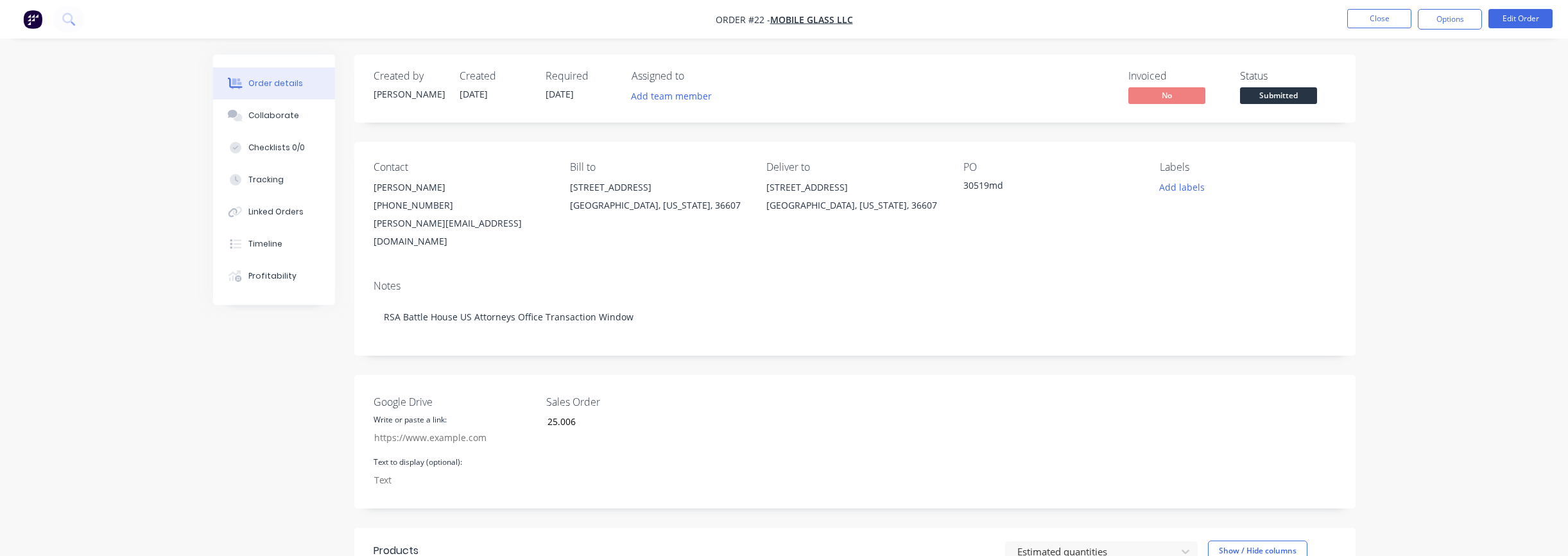
click at [1293, 100] on span "Submitted" at bounding box center [1278, 95] width 77 height 16
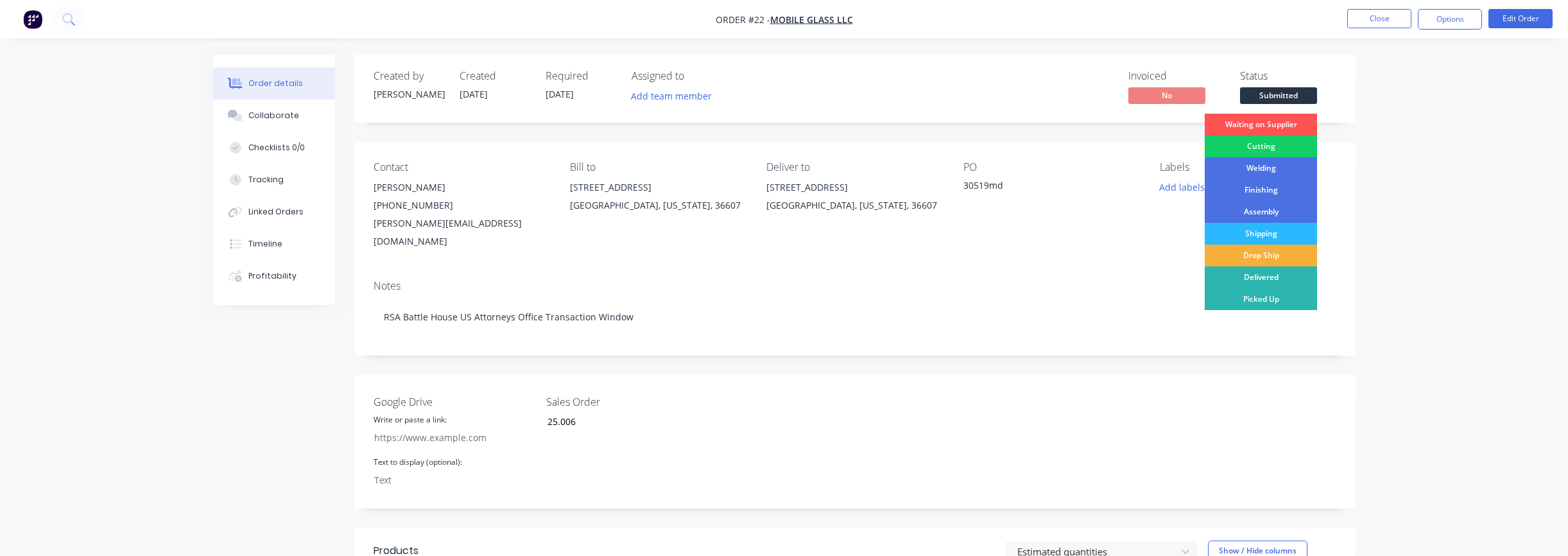
click at [1266, 149] on div "Cutting" at bounding box center [1261, 146] width 112 height 22
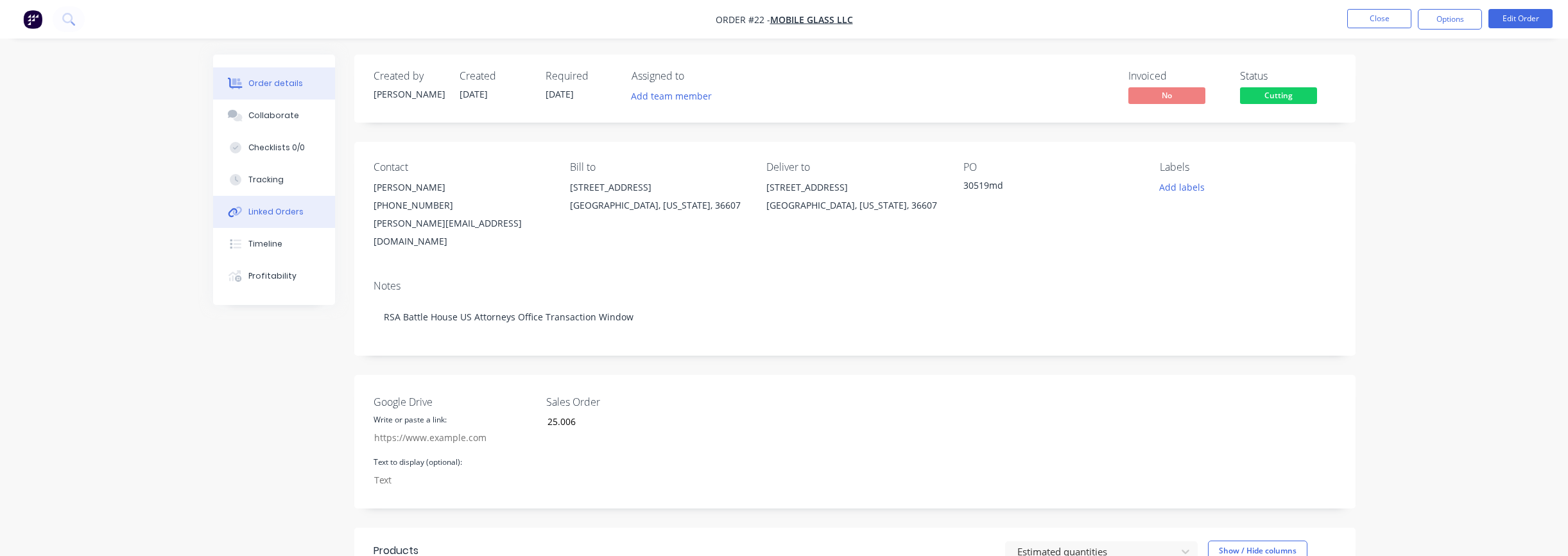
click at [271, 215] on div "Linked Orders" at bounding box center [276, 212] width 56 height 12
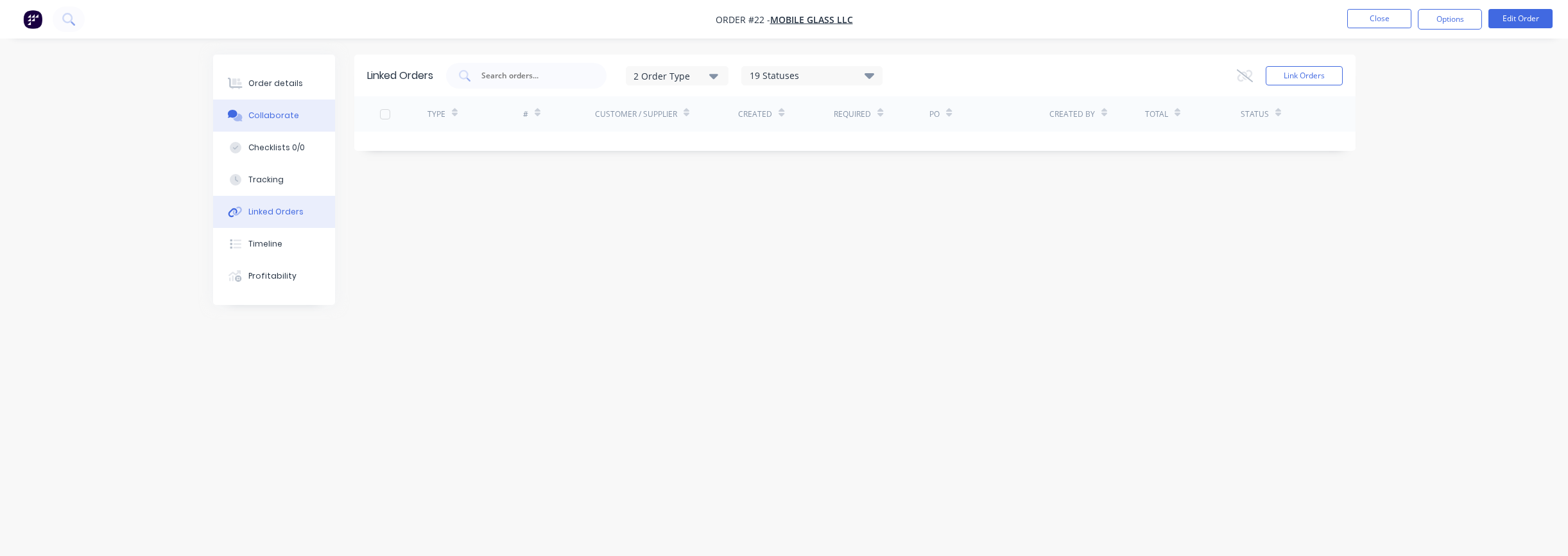
click at [271, 119] on div "Collaborate" at bounding box center [274, 115] width 50 height 12
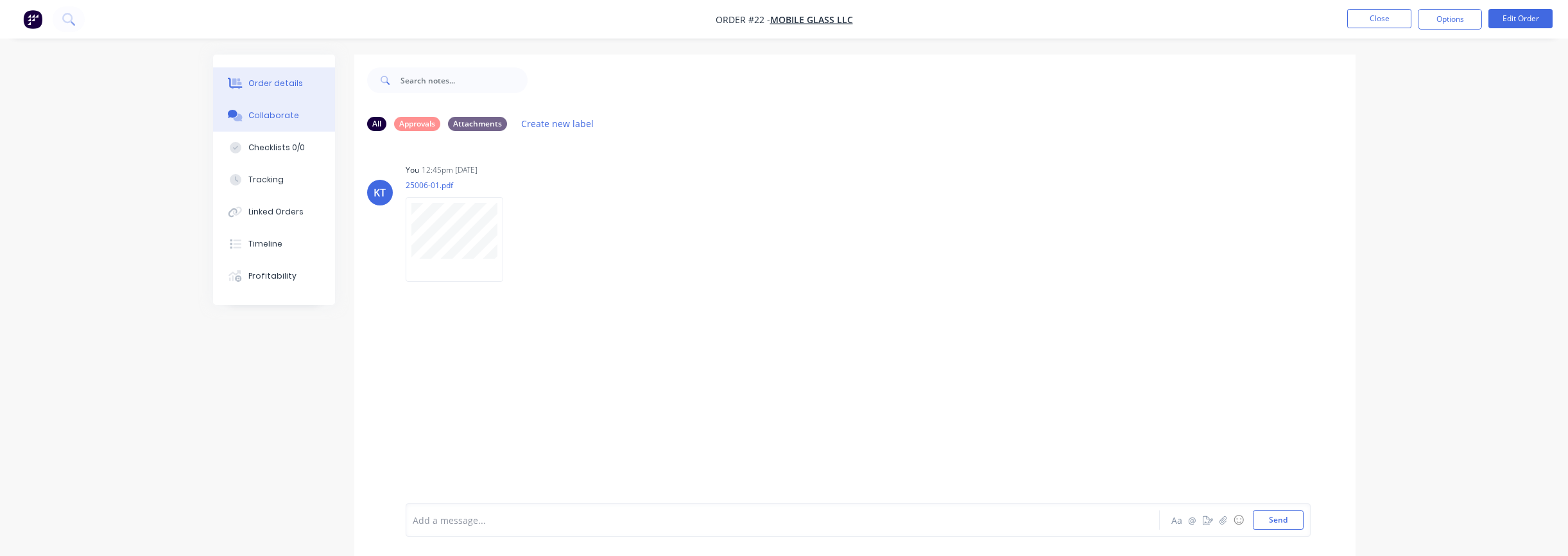
click at [278, 94] on button "Order details" at bounding box center [274, 83] width 122 height 32
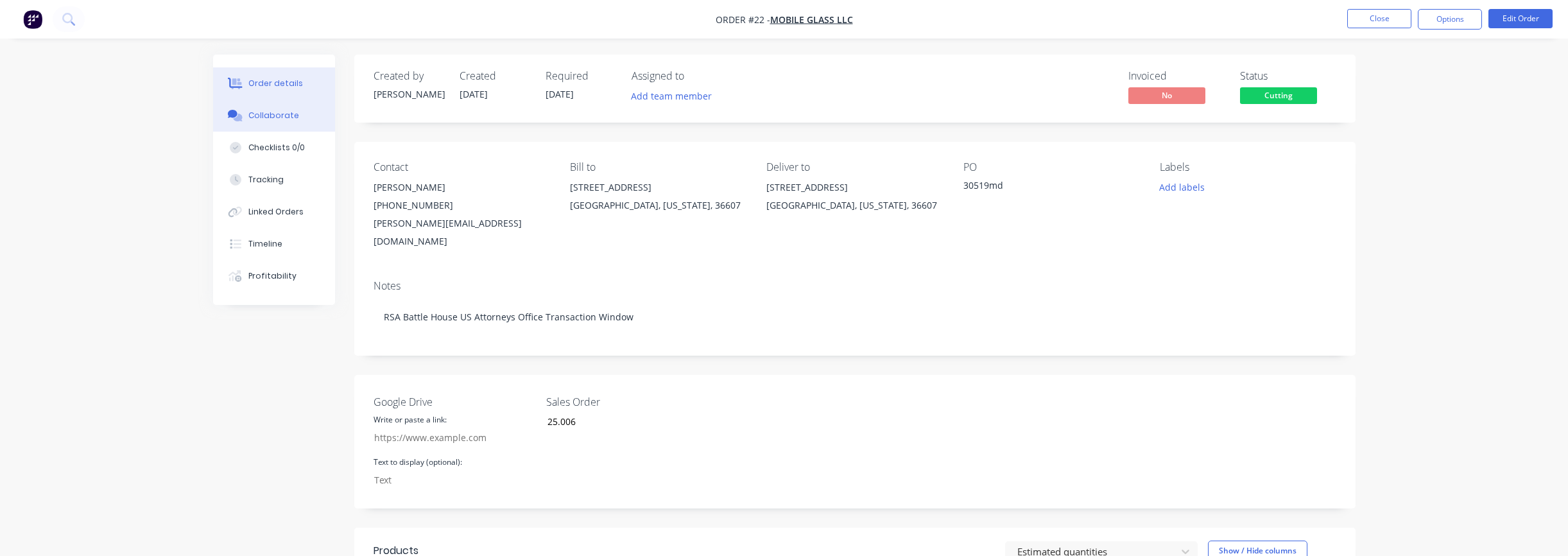
click at [278, 123] on button "Collaborate" at bounding box center [274, 115] width 122 height 32
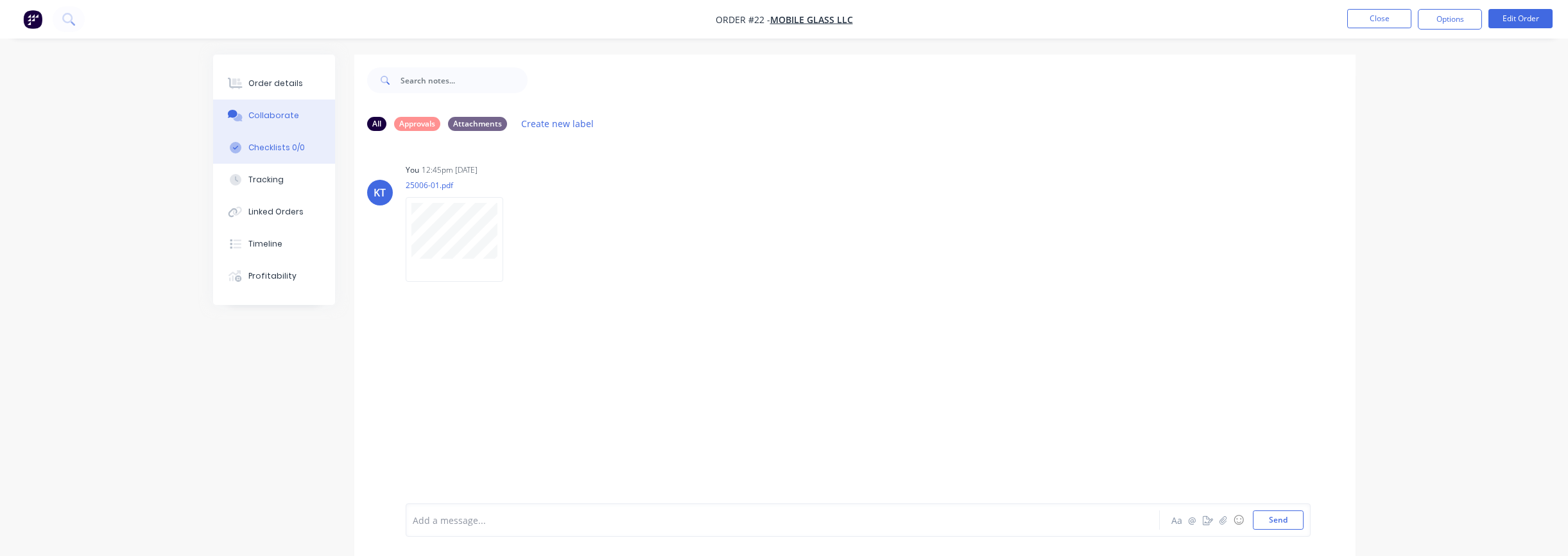
click at [273, 151] on div "Checklists 0/0" at bounding box center [277, 148] width 56 height 12
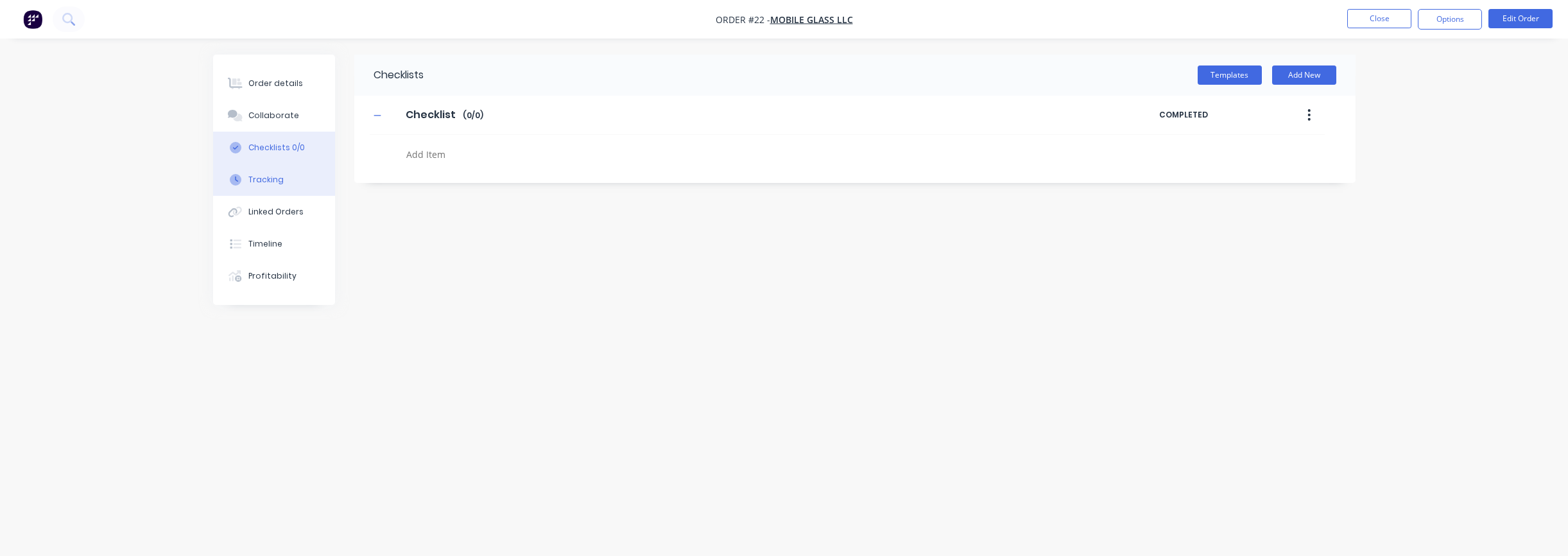
click at [272, 184] on div "Tracking" at bounding box center [266, 180] width 35 height 12
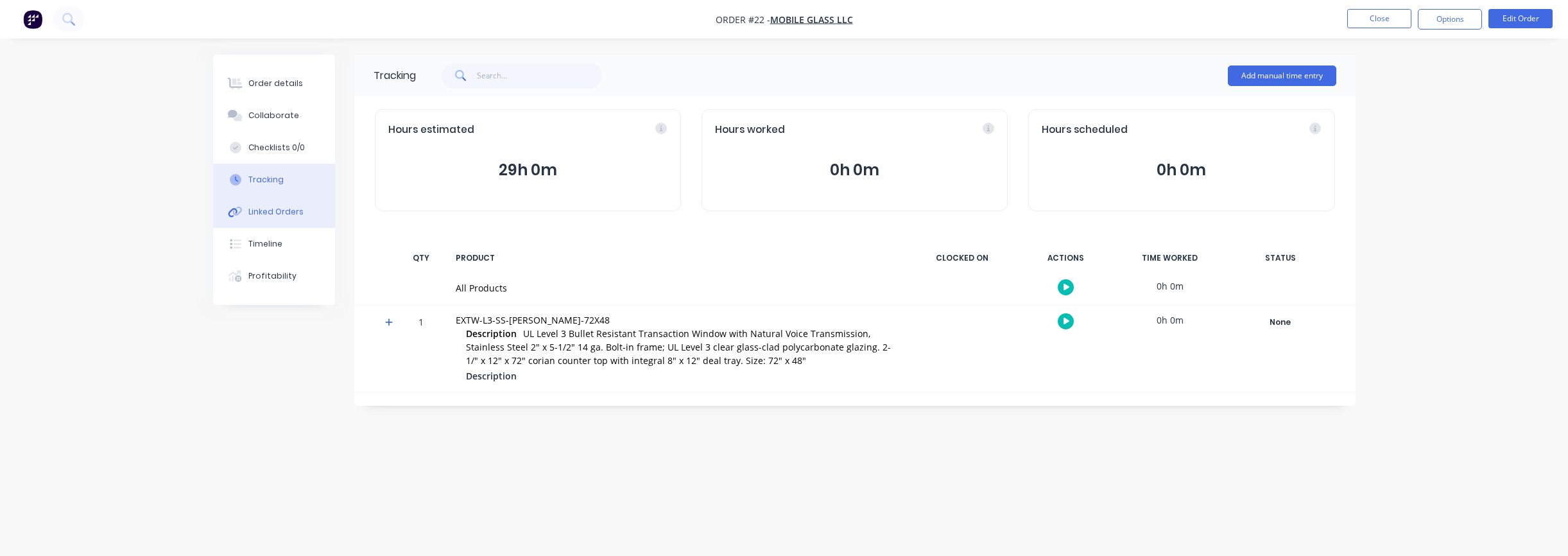
click at [274, 213] on div "Linked Orders" at bounding box center [276, 212] width 56 height 12
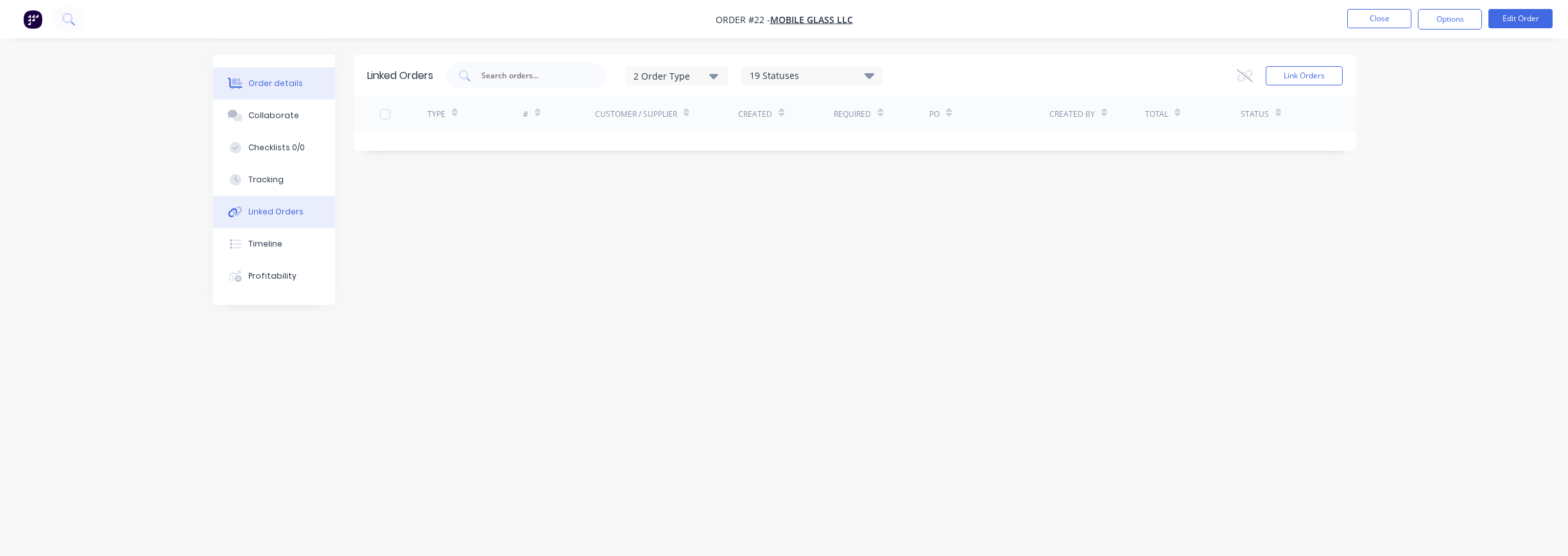
click at [278, 92] on button "Order details" at bounding box center [274, 83] width 122 height 32
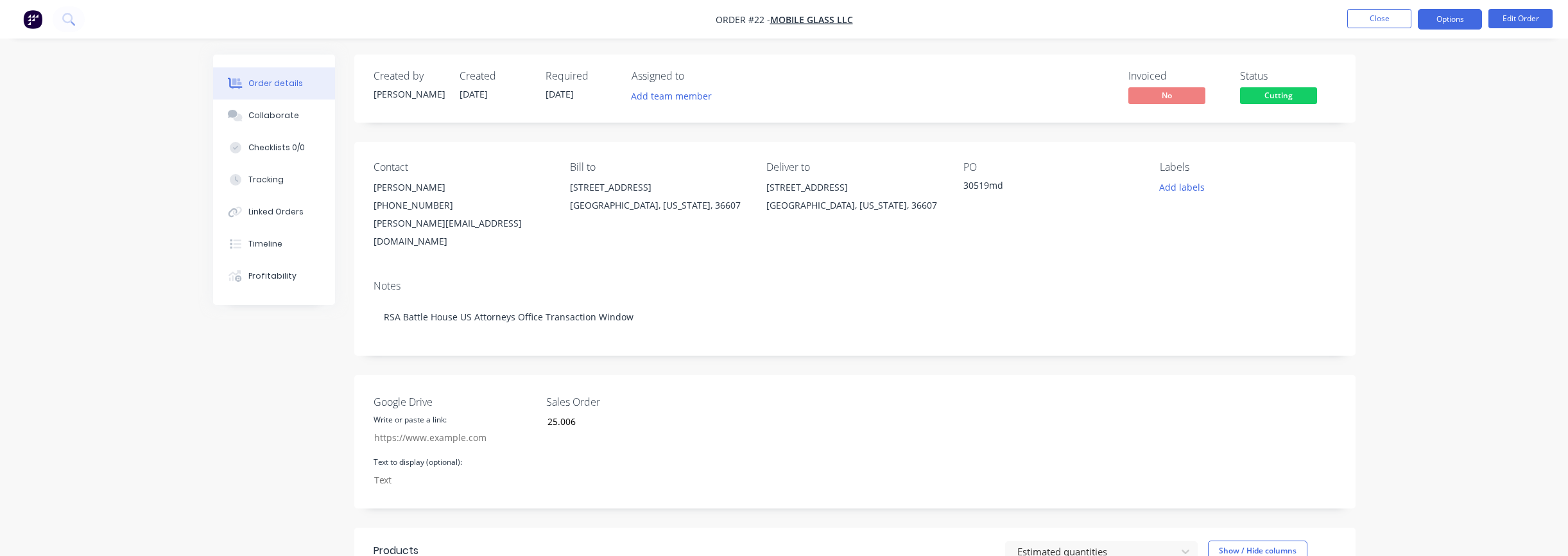
click at [1462, 25] on button "Options" at bounding box center [1450, 19] width 64 height 20
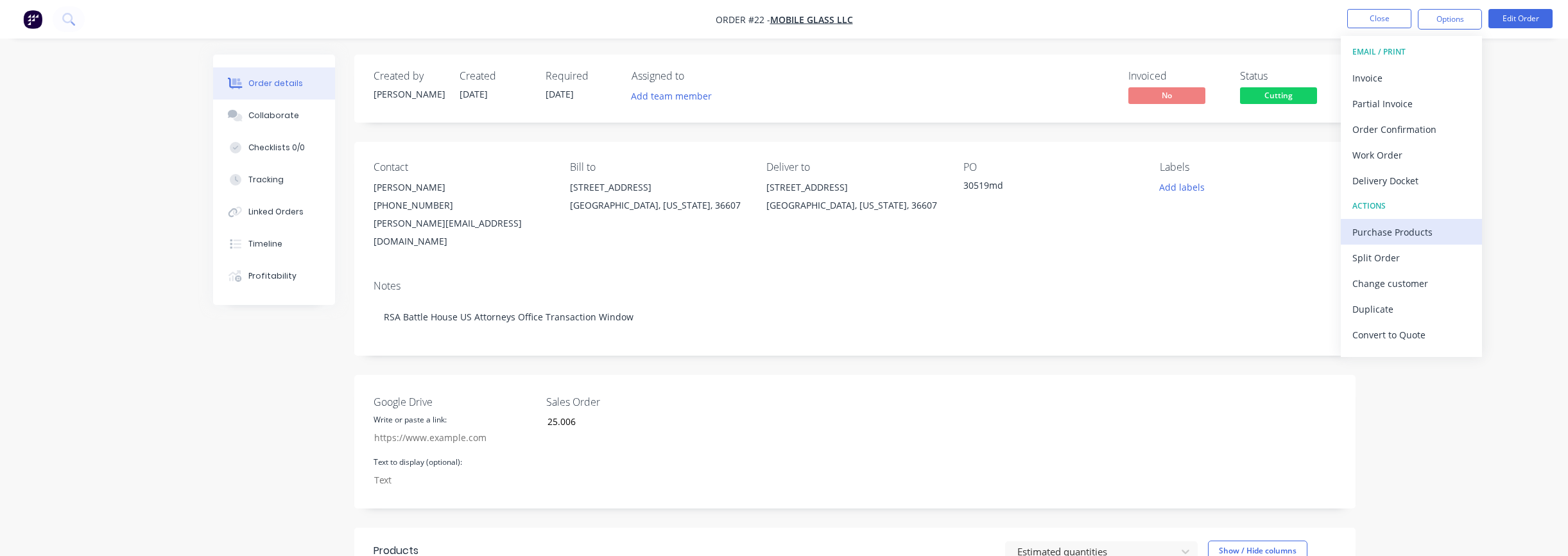
click at [1415, 231] on div "Purchase Products" at bounding box center [1412, 232] width 118 height 19
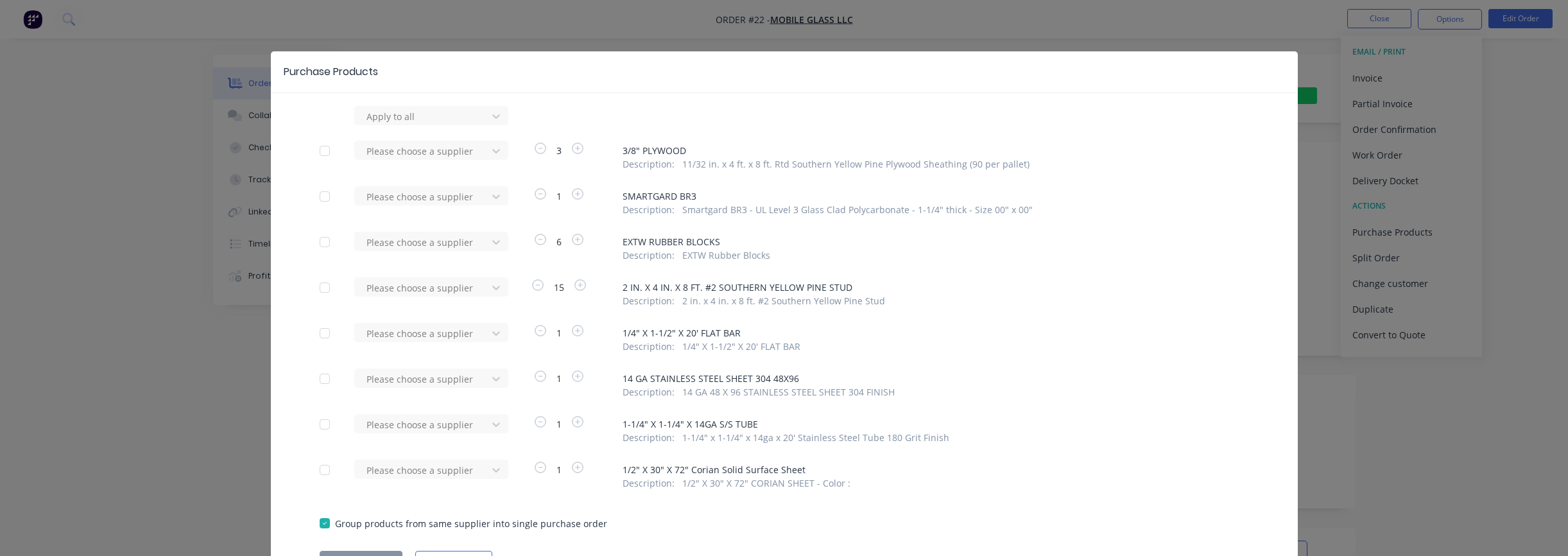
click at [325, 196] on div at bounding box center [325, 197] width 26 height 26
click at [326, 470] on div at bounding box center [325, 470] width 26 height 26
click at [483, 200] on div "Please choose a supplier" at bounding box center [422, 196] width 123 height 19
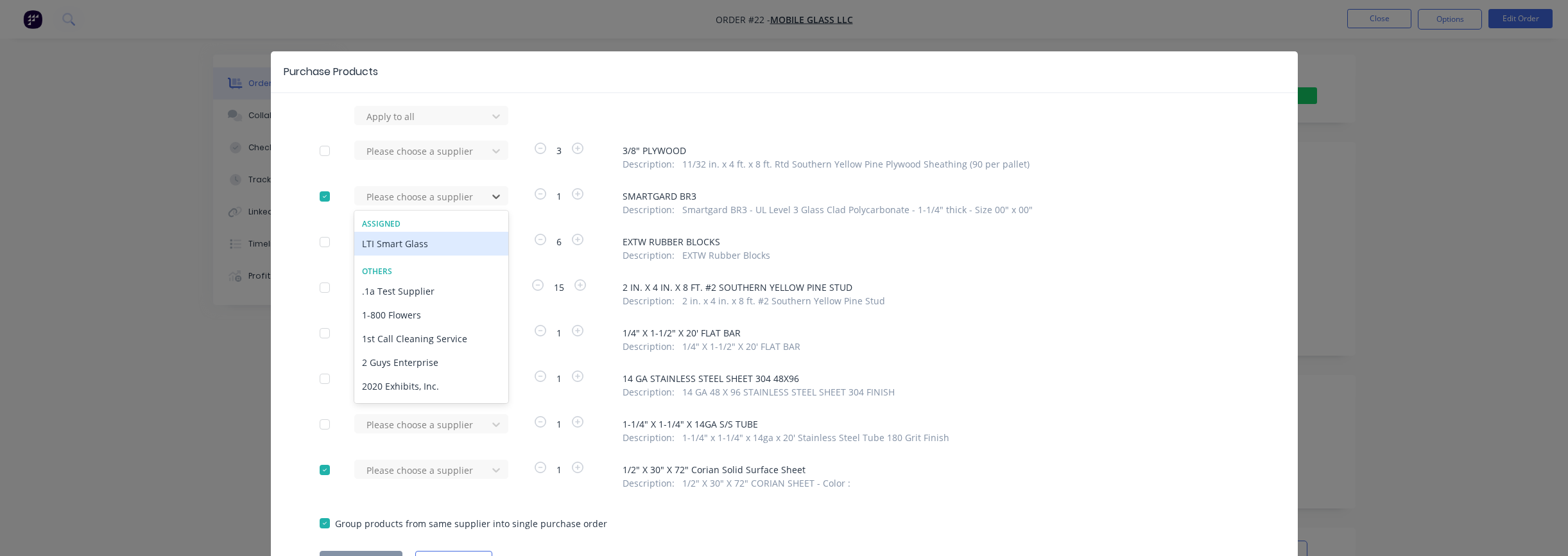
click at [428, 248] on div "LTI Smart Glass" at bounding box center [431, 243] width 154 height 24
click at [469, 471] on div "Please choose a supplier" at bounding box center [425, 469] width 141 height 19
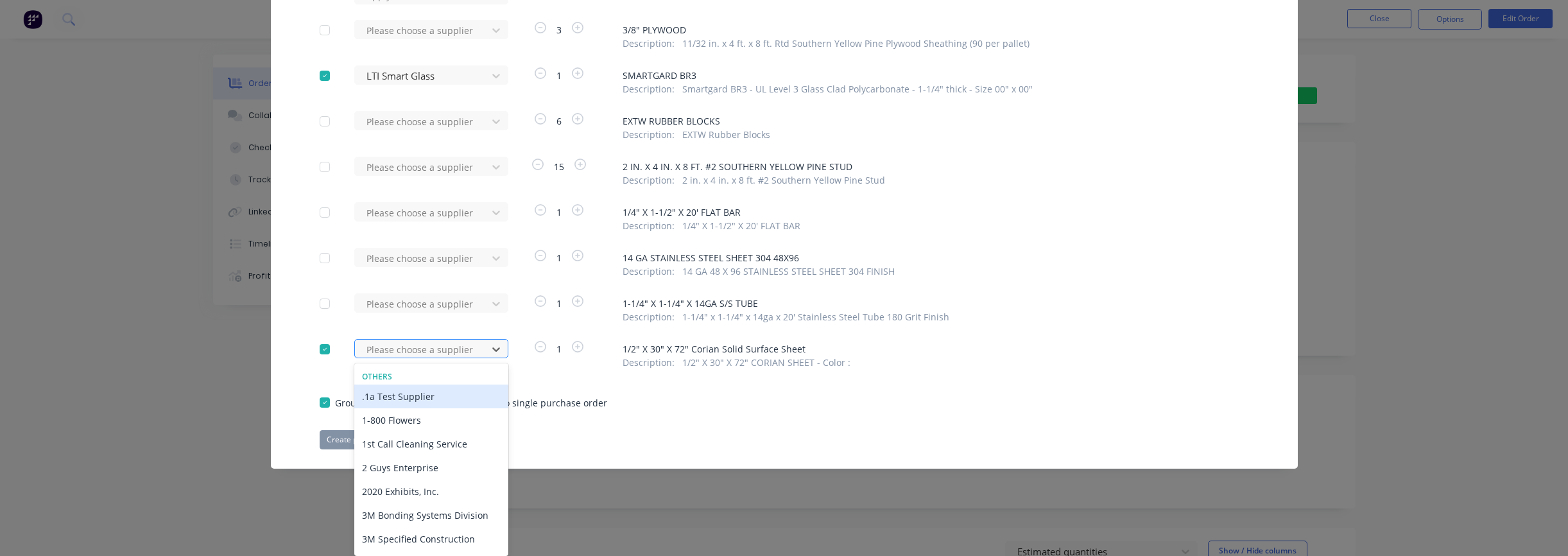
scroll to position [71, 0]
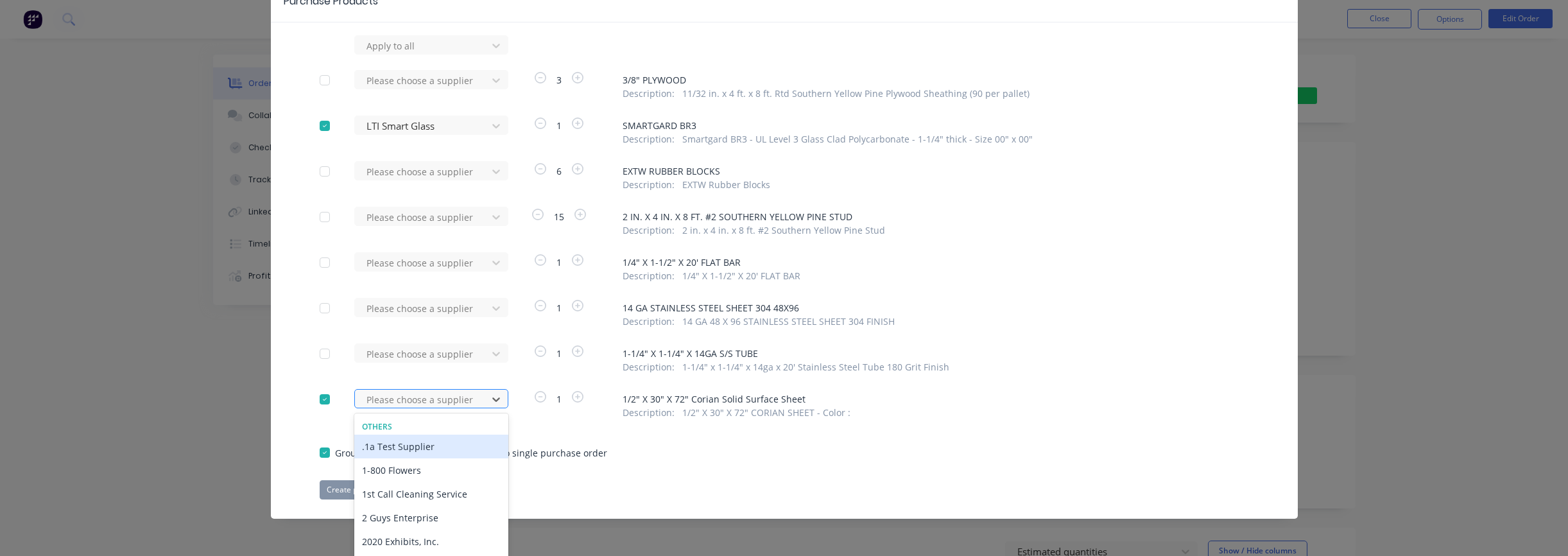
click at [421, 347] on div "Apply to all Please choose a supplier 3 3/8" PLYWOOD Description : 11/32 in. x …" at bounding box center [784, 268] width 1027 height 464
type input "Hall"
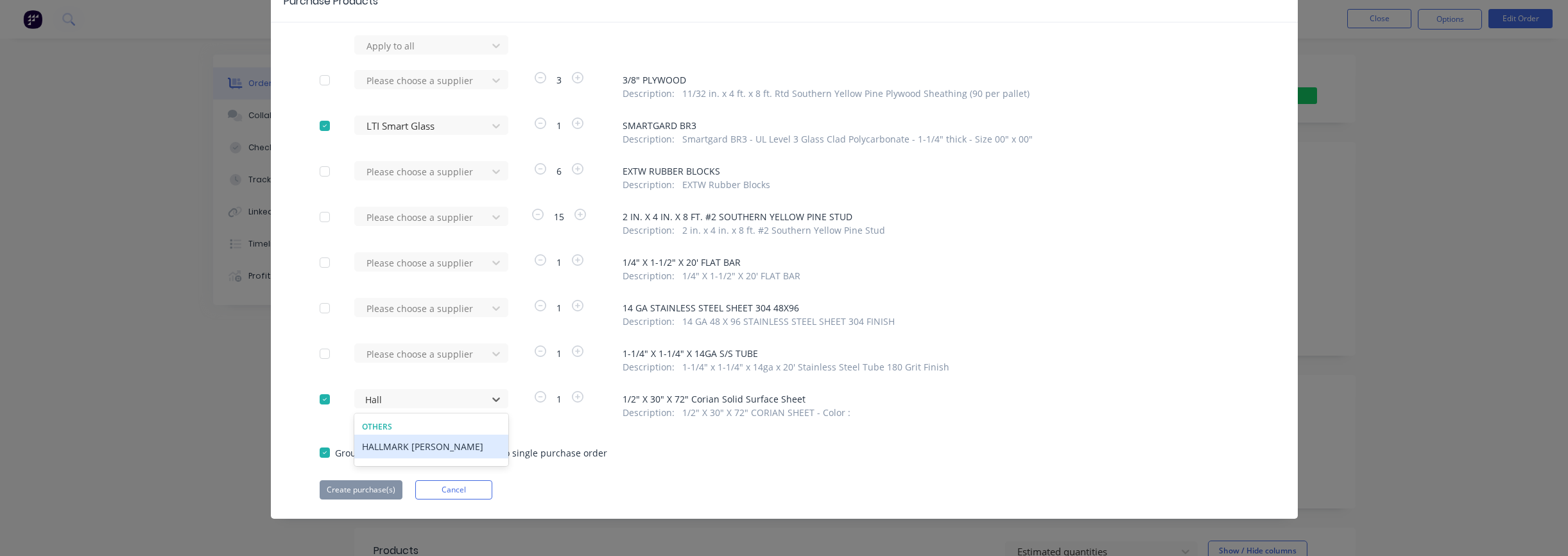
click at [418, 450] on div "HALLMARK [PERSON_NAME]" at bounding box center [431, 446] width 154 height 24
click at [381, 490] on button "Create purchase(s)" at bounding box center [360, 490] width 83 height 19
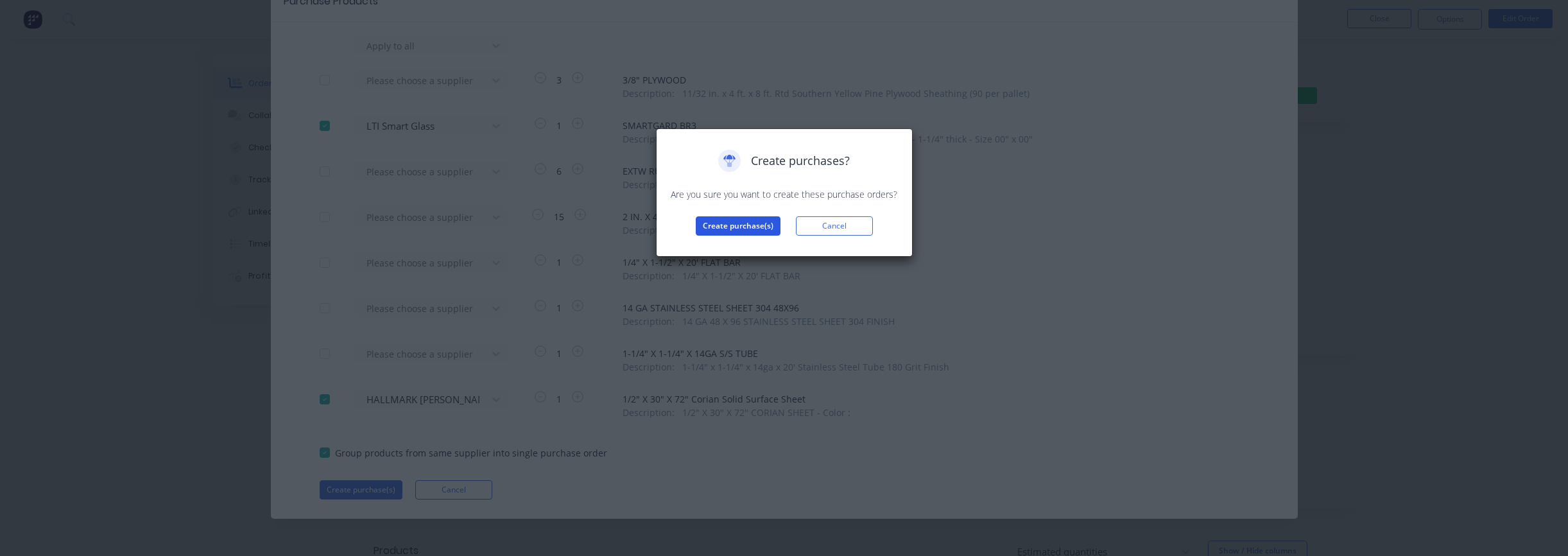
click at [734, 229] on button "Create purchase(s)" at bounding box center [738, 226] width 85 height 19
click at [734, 244] on button "View purchase(s)" at bounding box center [738, 246] width 77 height 19
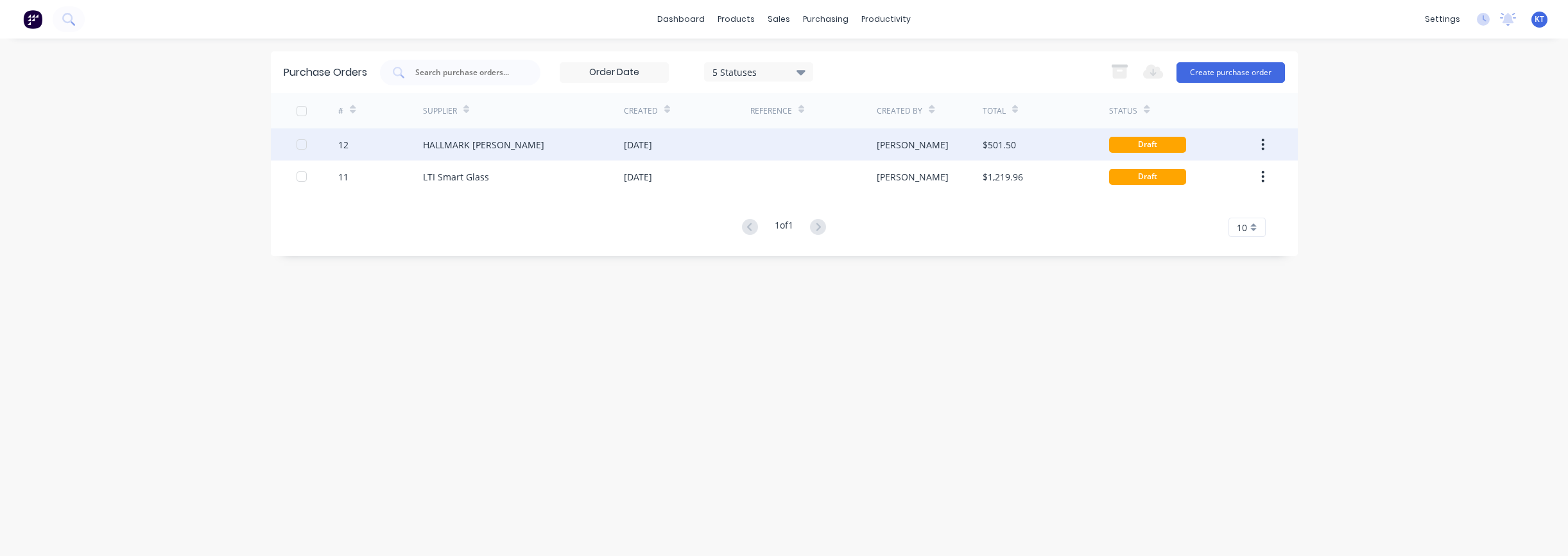
click at [794, 144] on div at bounding box center [813, 144] width 126 height 32
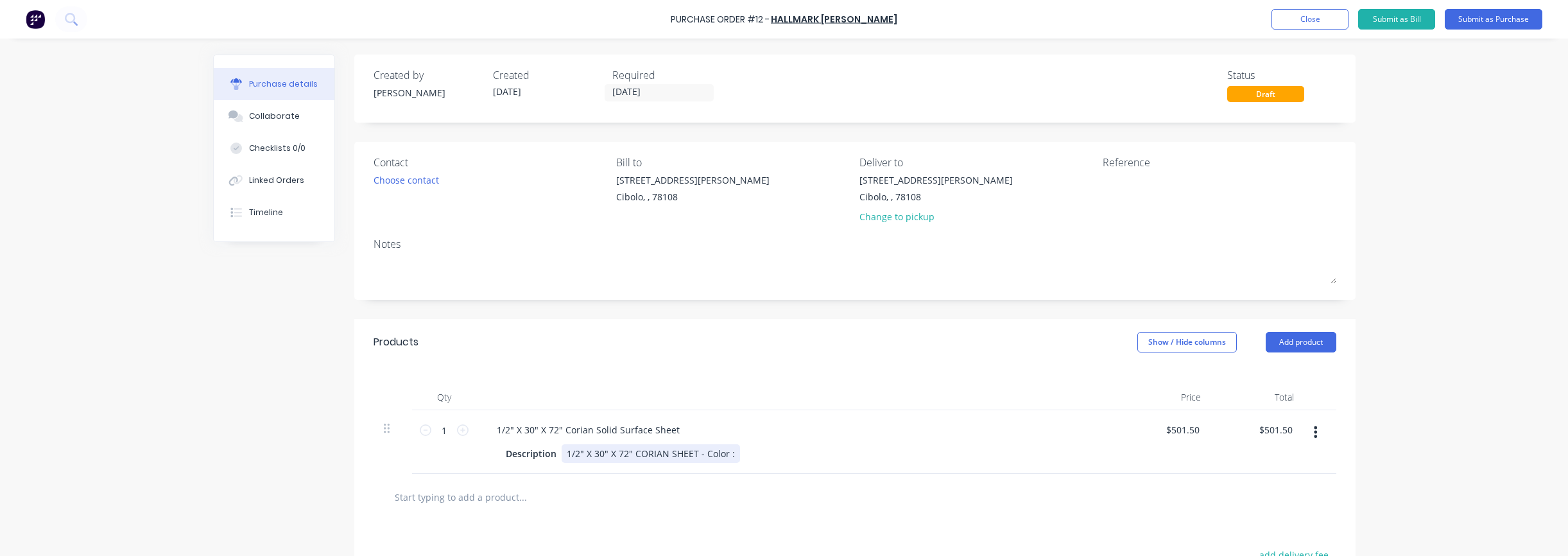
click at [732, 457] on div "1/2" X 30" X 72" CORIAN SHEET - Color :" at bounding box center [650, 454] width 178 height 19
click at [859, 458] on div "Description 1/2" X 30" X 72" CORIAN SHEET - Color : Natural Gray" at bounding box center [794, 454] width 588 height 19
click at [418, 182] on div "Choose contact" at bounding box center [406, 180] width 66 height 14
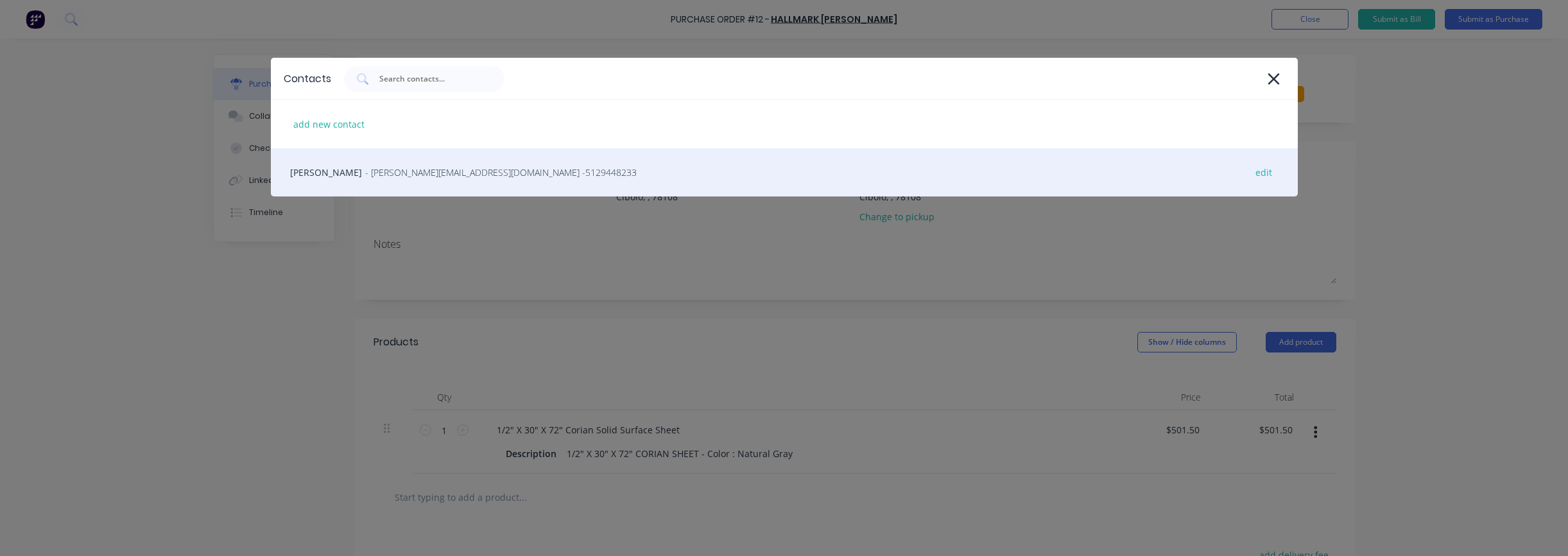
click at [319, 172] on div "[PERSON_NAME] - [EMAIL_ADDRESS][DOMAIN_NAME] - 5129448233 - [PERSON_NAME][EMAIL…" at bounding box center [784, 172] width 1027 height 48
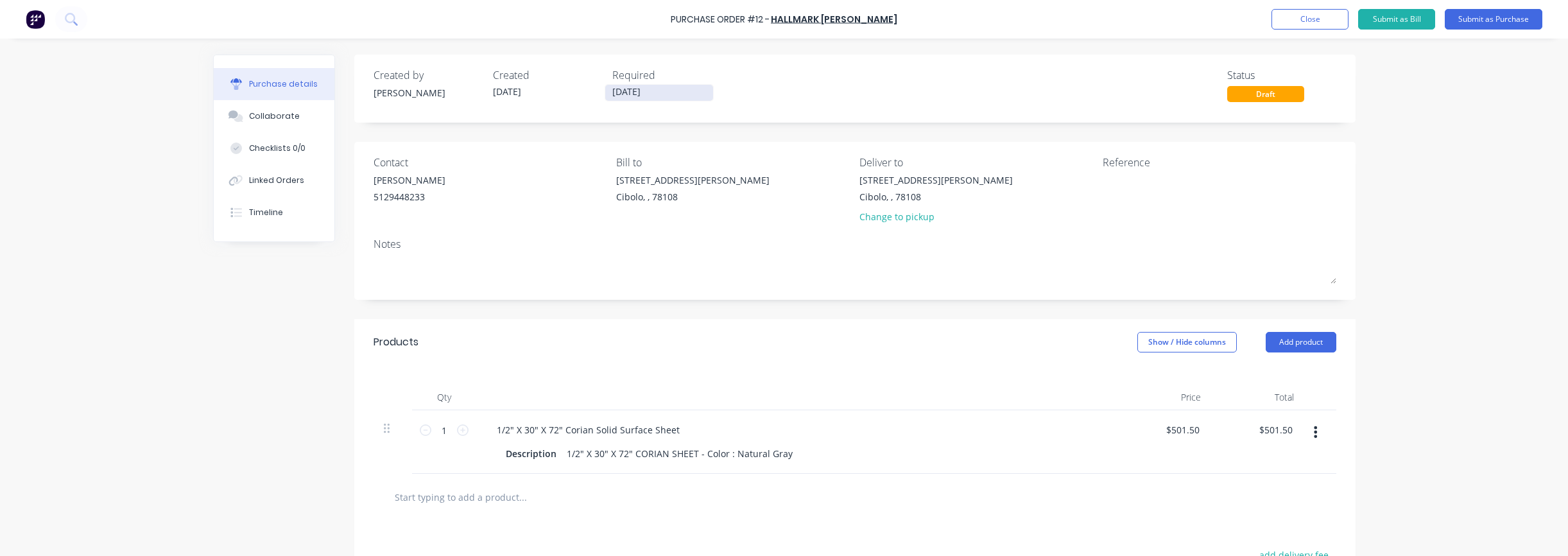
click at [666, 96] on input "[DATE]" at bounding box center [659, 93] width 108 height 16
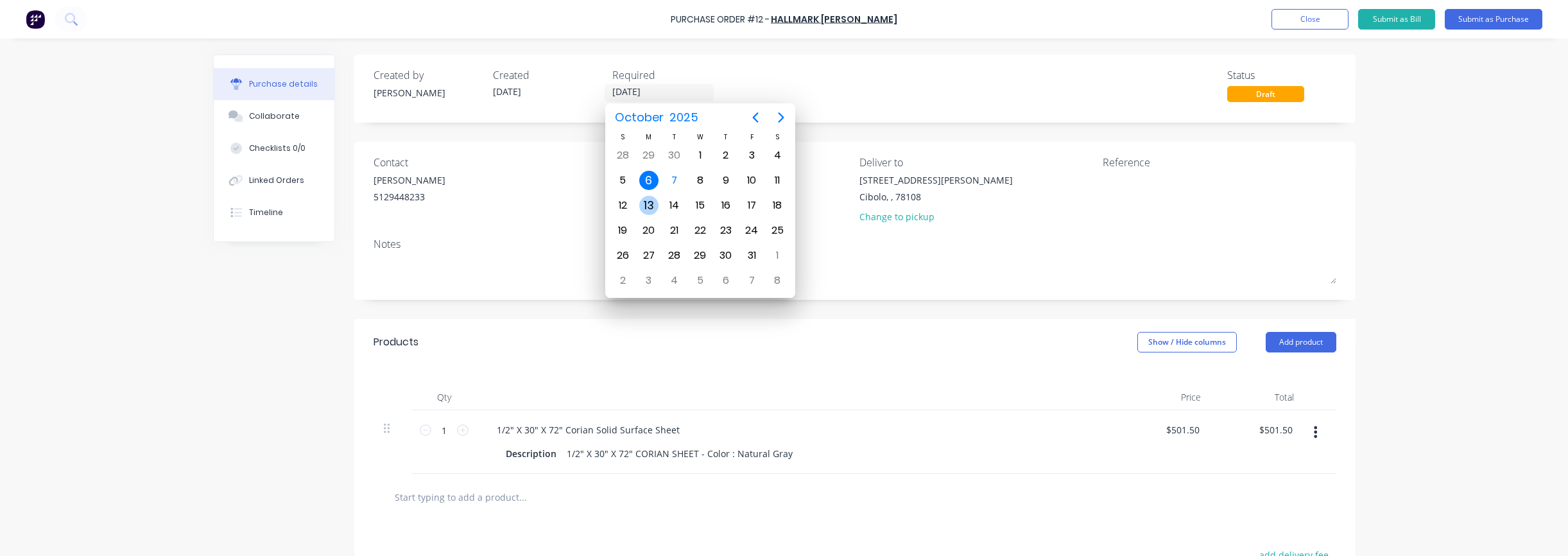
click at [647, 203] on div "13" at bounding box center [649, 206] width 19 height 19
type input "[DATE]"
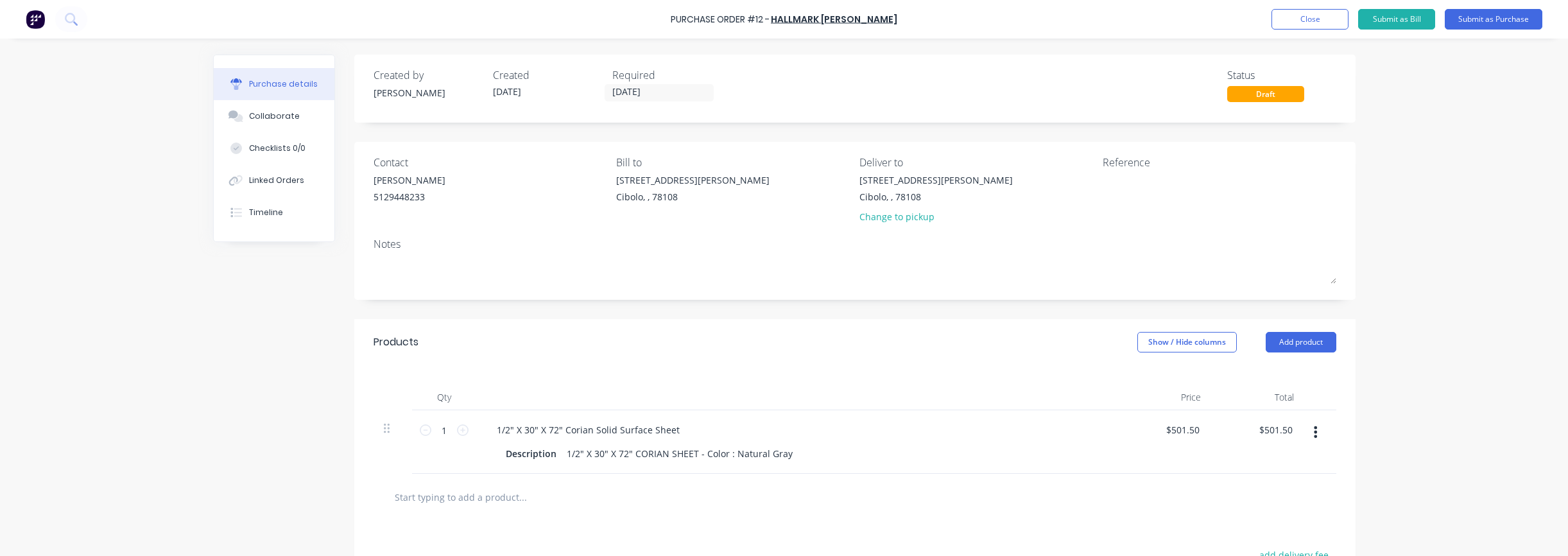
click at [815, 92] on div "Created by [PERSON_NAME] Created [DATE] Required [DATE] Status Draft" at bounding box center [854, 84] width 962 height 35
click at [710, 96] on input "[DATE]" at bounding box center [659, 93] width 108 height 16
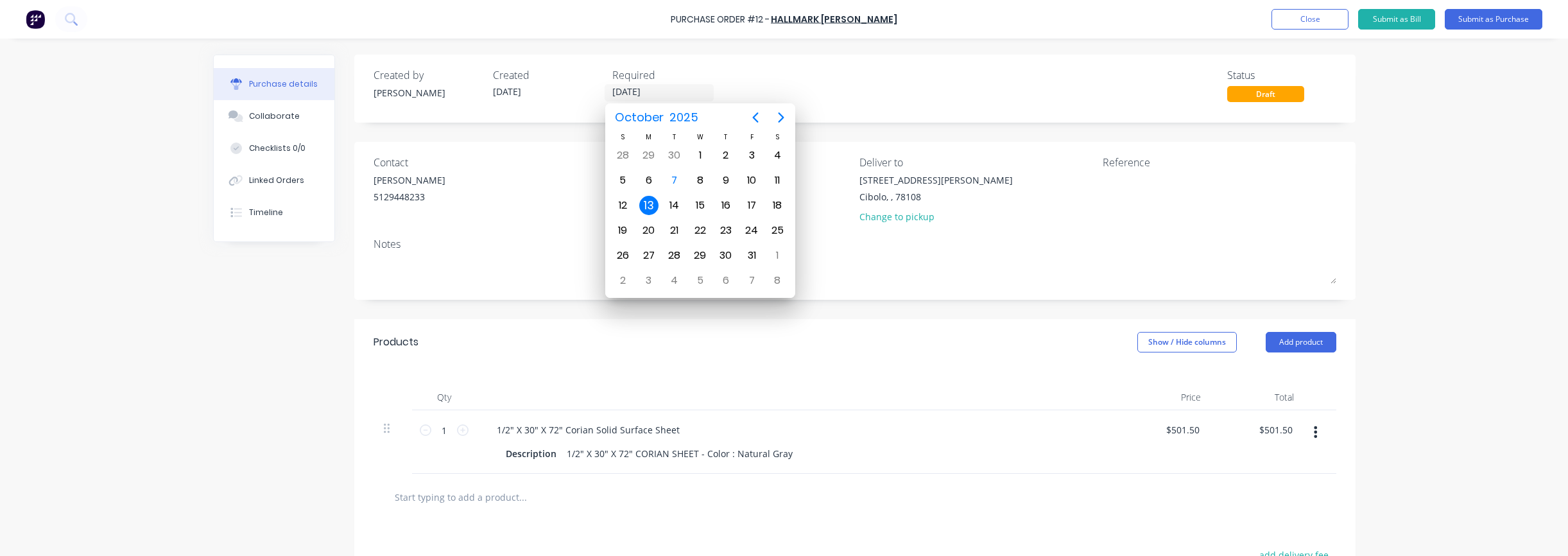
click at [923, 92] on div "Created by [PERSON_NAME] Created [DATE] Required [DATE] Status Draft" at bounding box center [854, 84] width 962 height 35
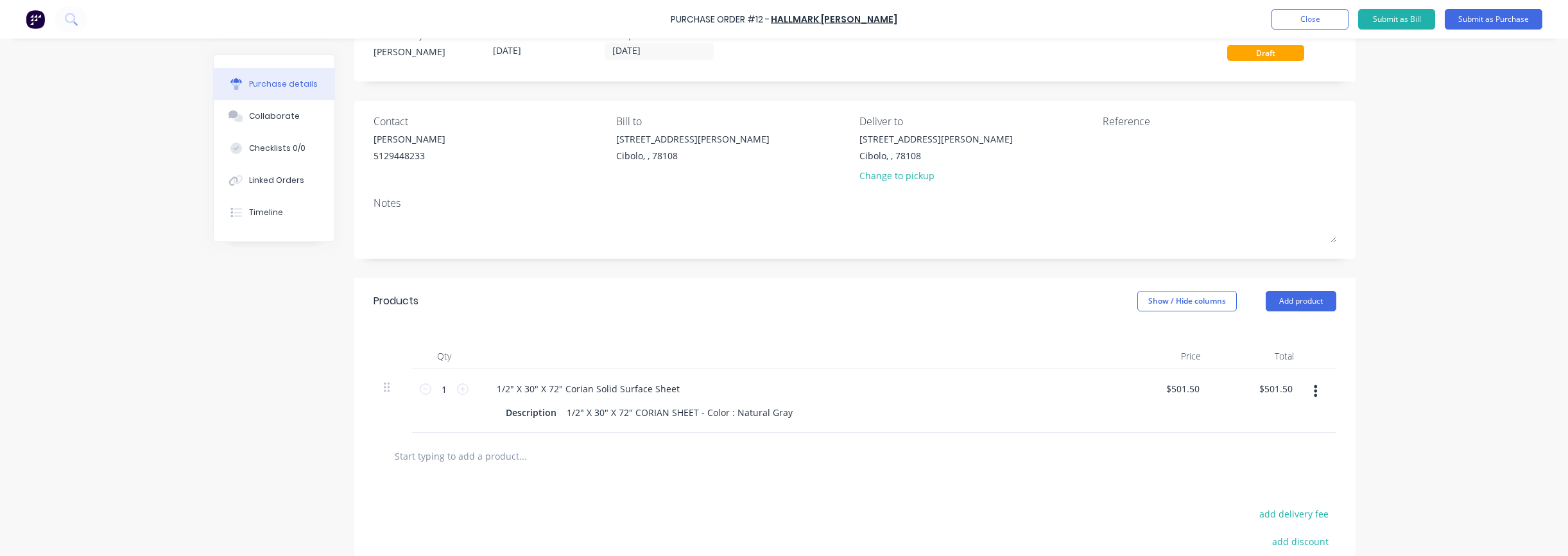
scroll to position [58, 0]
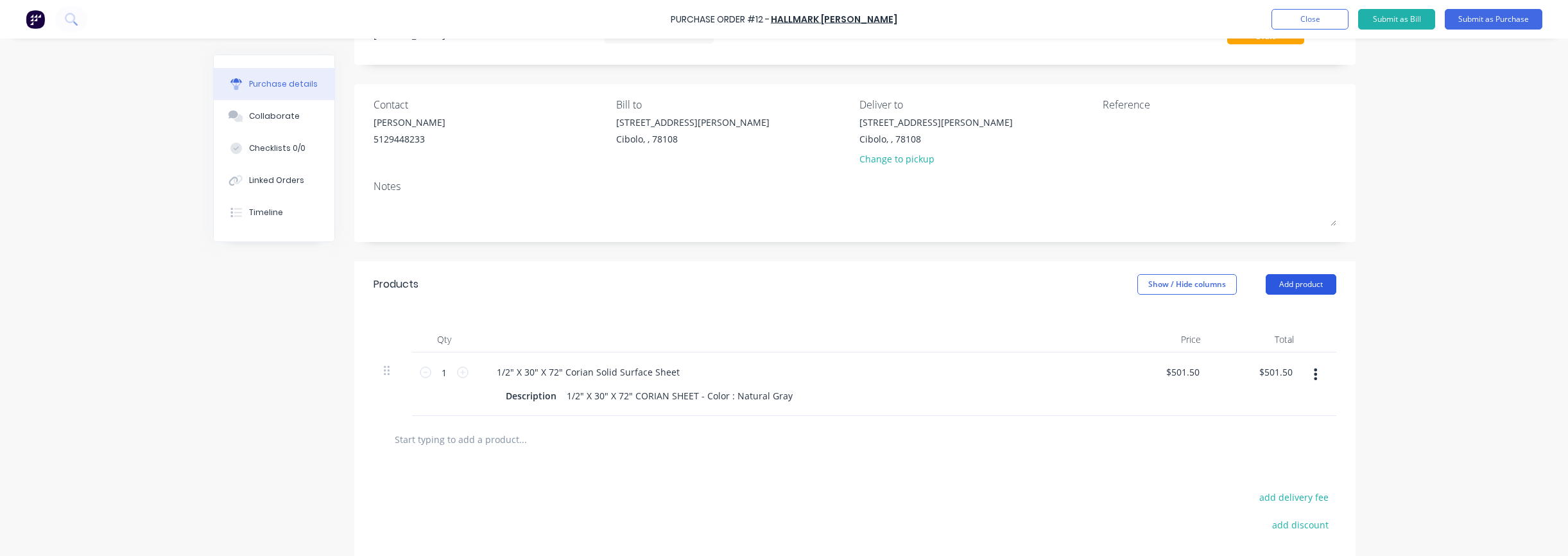
click at [1300, 283] on button "Add product" at bounding box center [1301, 284] width 71 height 20
click at [1020, 456] on div at bounding box center [854, 439] width 962 height 47
click at [494, 441] on input "text" at bounding box center [523, 439] width 257 height 26
paste input "50ML ADHESIVE"
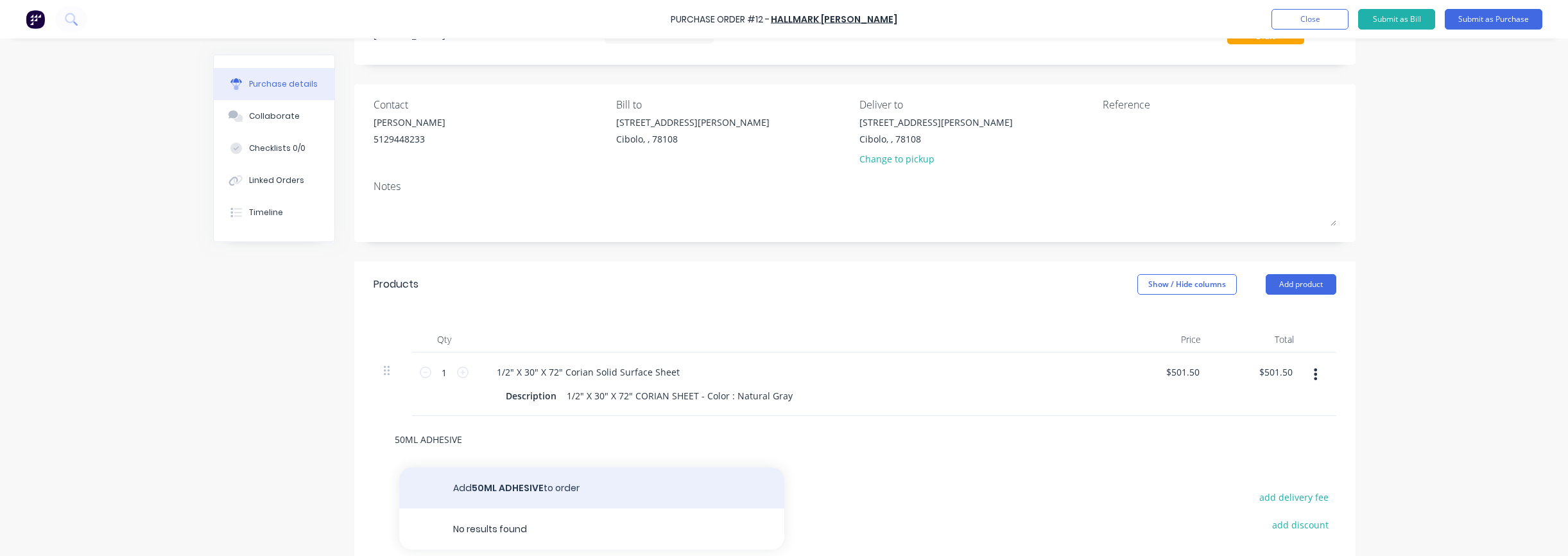
type input "50ML ADHESIVE"
click at [563, 484] on button "Add 50ML ADHESIVE to order" at bounding box center [592, 487] width 385 height 41
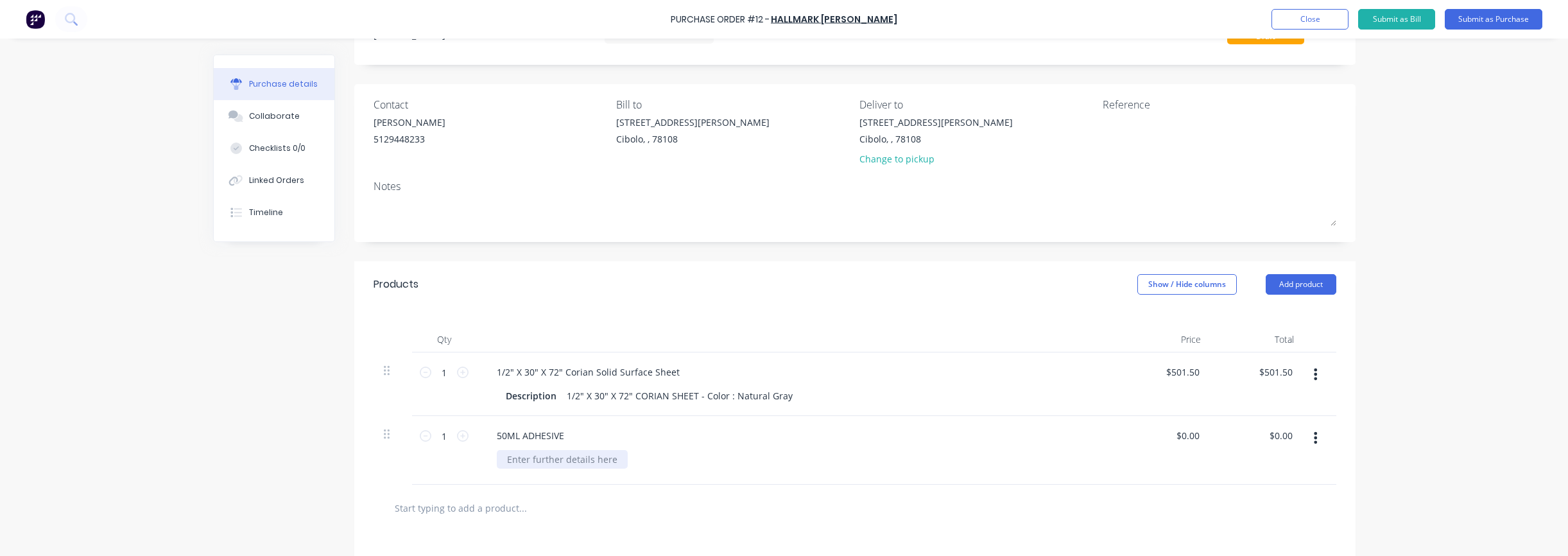
click at [536, 463] on div at bounding box center [562, 459] width 131 height 19
click at [567, 456] on div at bounding box center [562, 459] width 131 height 19
paste div
click at [907, 511] on div at bounding box center [854, 508] width 942 height 26
click at [468, 438] on div "1 1" at bounding box center [444, 450] width 64 height 69
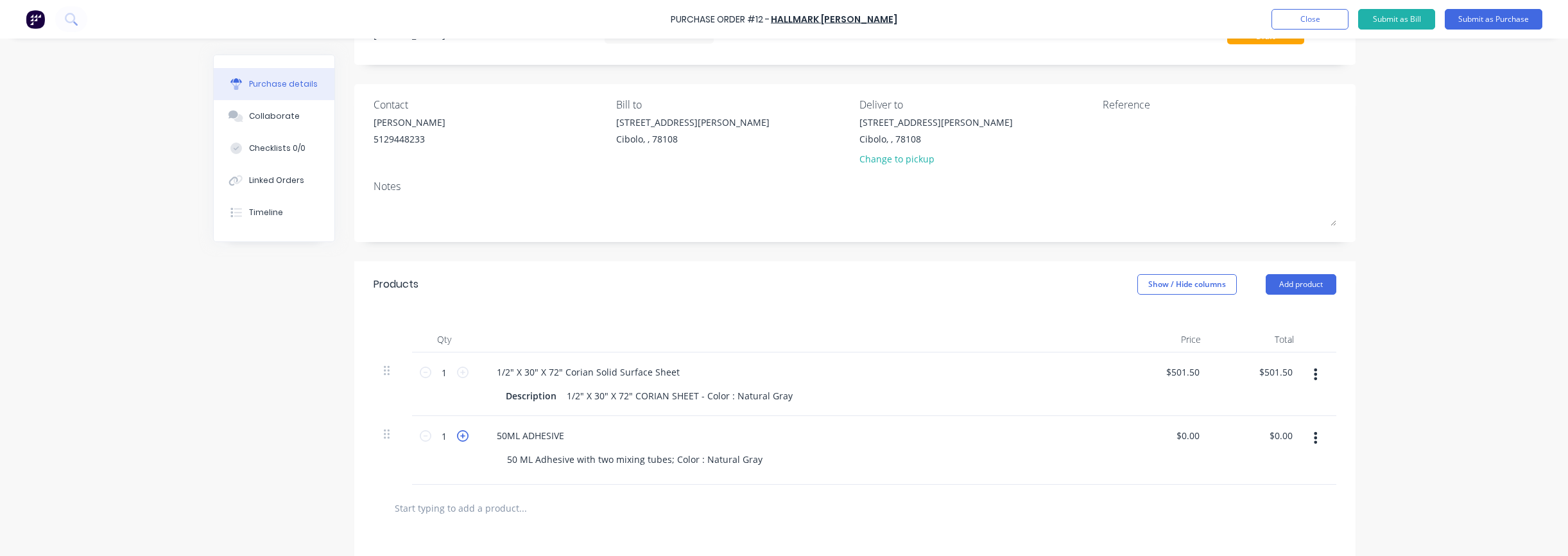
click at [461, 436] on icon at bounding box center [463, 436] width 12 height 12
type input "3"
click at [1193, 439] on input "0.00" at bounding box center [1187, 436] width 30 height 19
drag, startPoint x: 1182, startPoint y: 439, endPoint x: 1202, endPoint y: 438, distance: 20.0
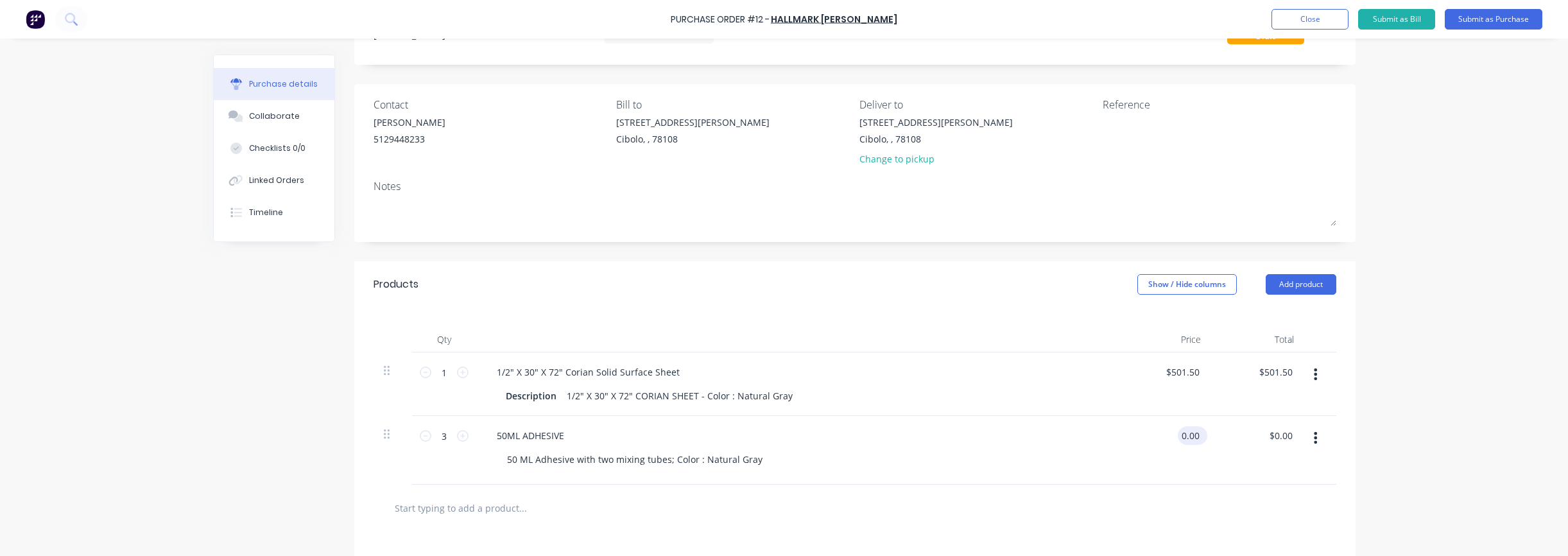
click at [1202, 438] on div "0.00 0.00" at bounding box center [1192, 436] width 30 height 19
type input "$10.75"
type input "$32.25"
click at [1107, 496] on div at bounding box center [854, 508] width 942 height 26
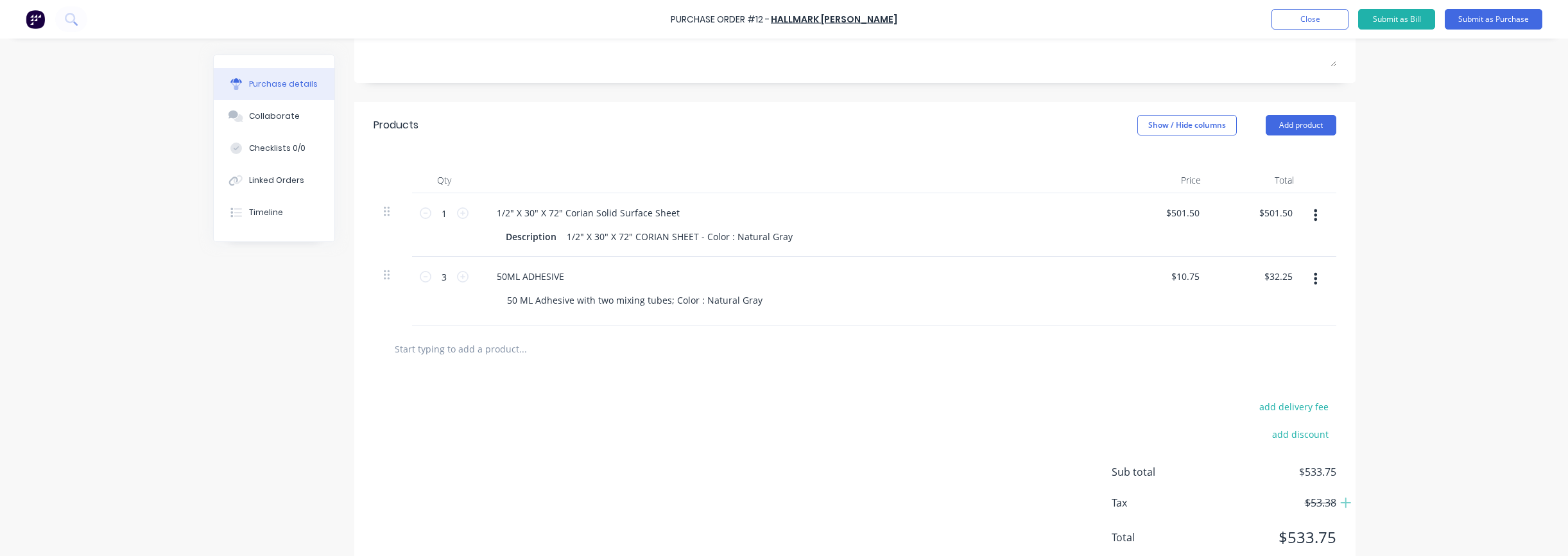
scroll to position [257, 0]
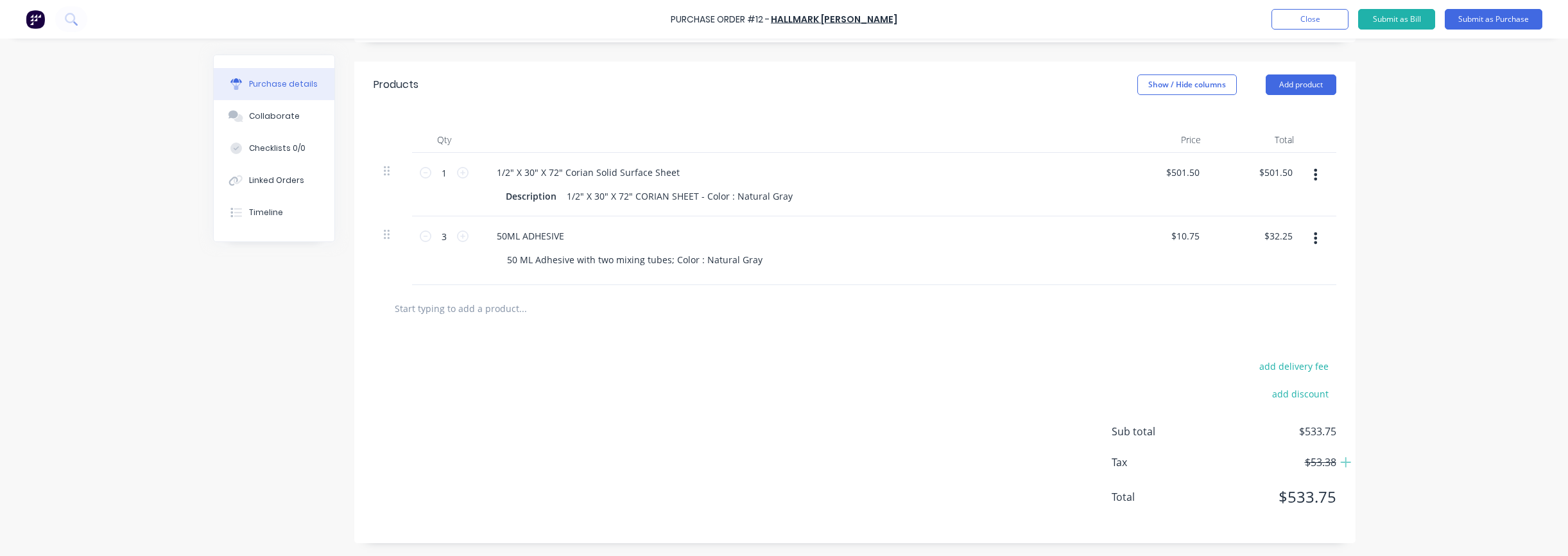
click at [779, 389] on div "add delivery fee add discount Sub total $533.75 Tax $53.38 Total $533.75" at bounding box center [854, 437] width 1001 height 211
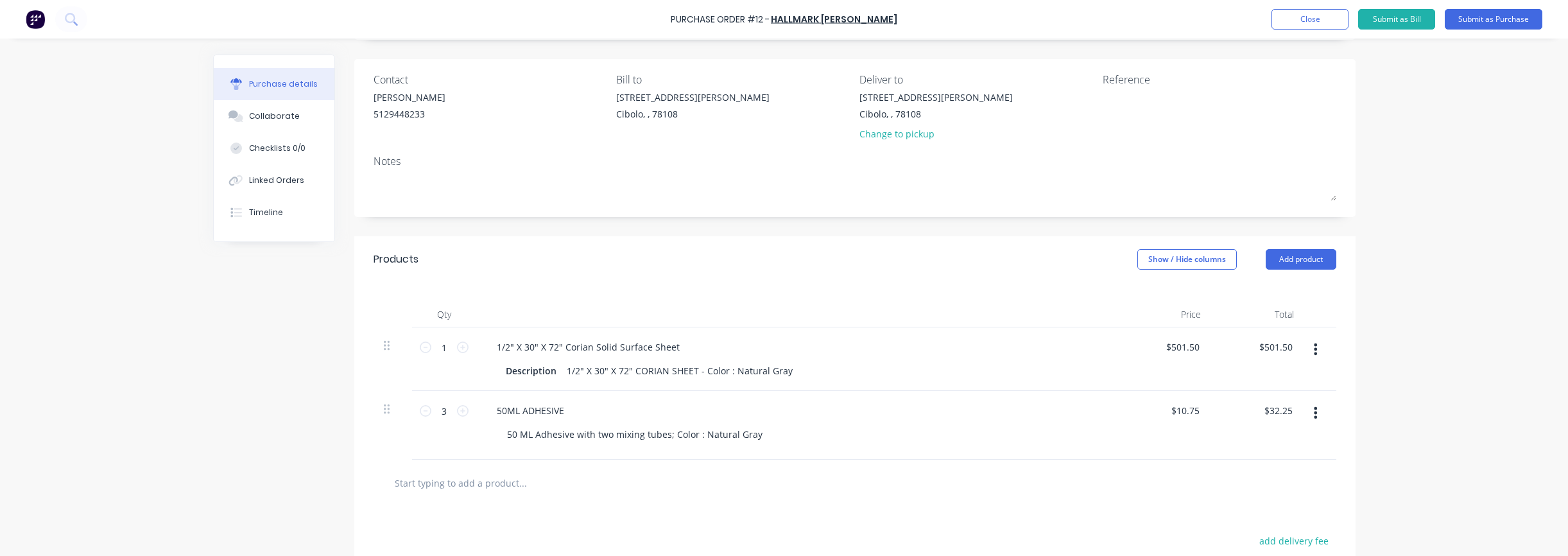
scroll to position [0, 0]
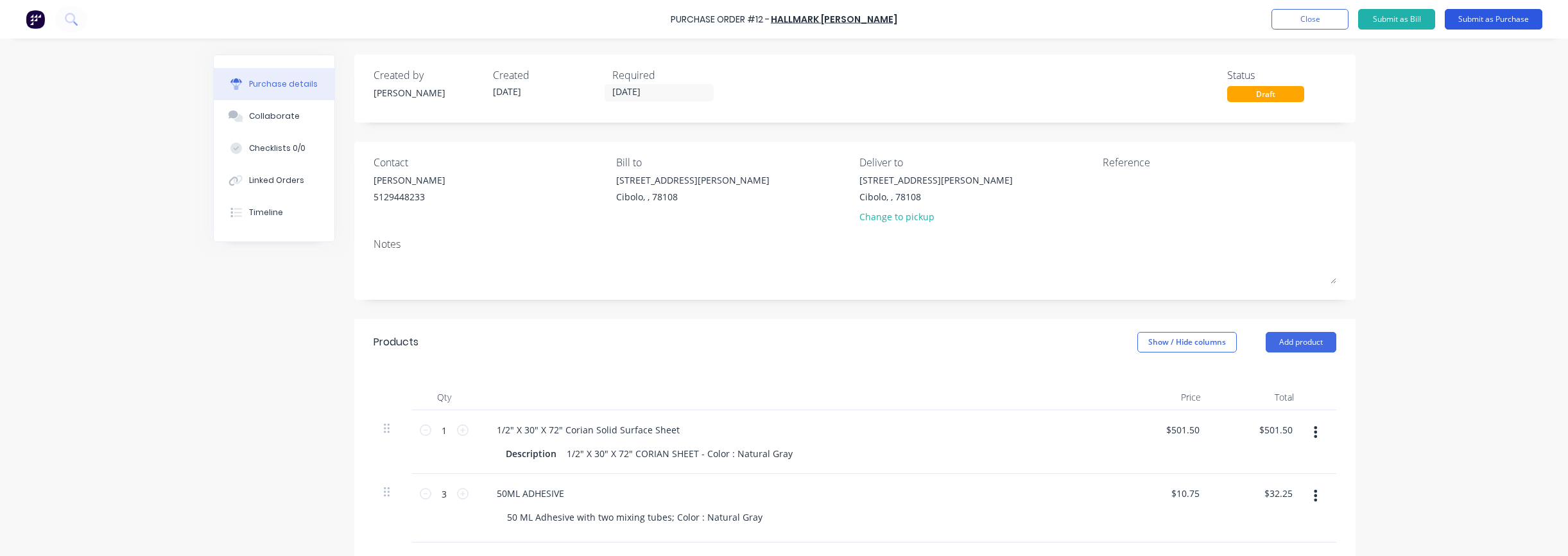
click at [1483, 19] on button "Submit as Purchase" at bounding box center [1493, 19] width 97 height 20
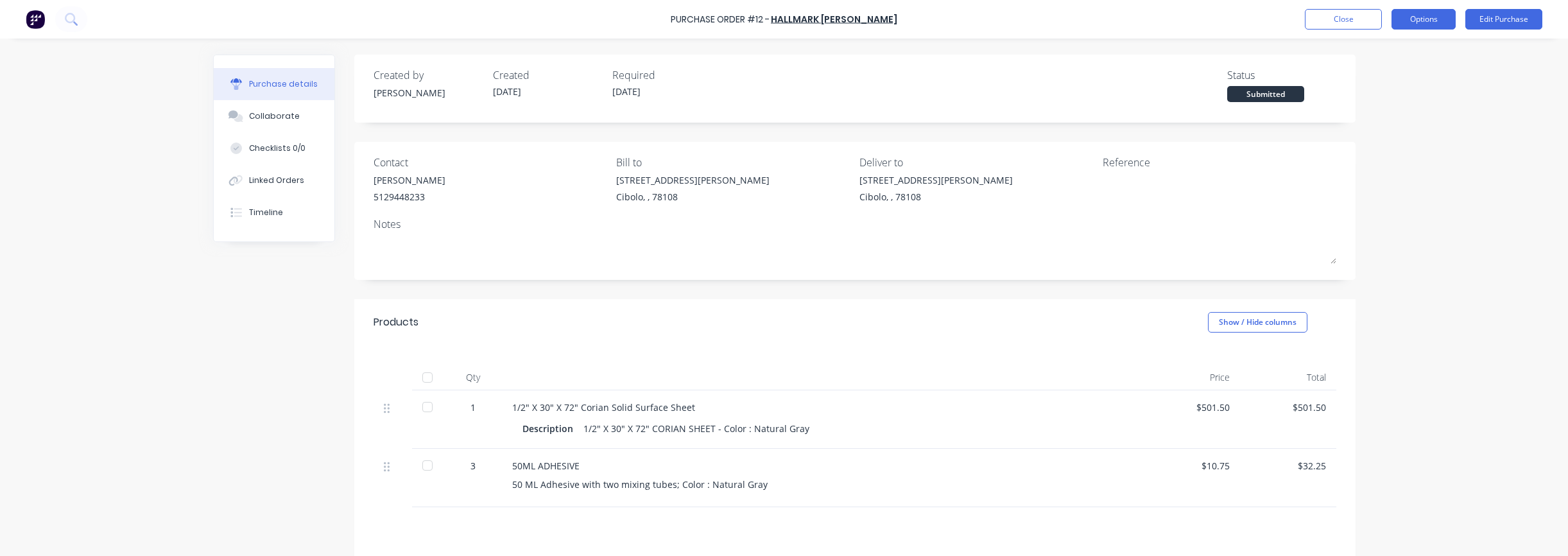
click at [1437, 22] on button "Options" at bounding box center [1423, 19] width 64 height 20
click at [1424, 48] on div "Print / Email" at bounding box center [1394, 53] width 99 height 19
click at [1377, 75] on div "With pricing" at bounding box center [1394, 78] width 99 height 19
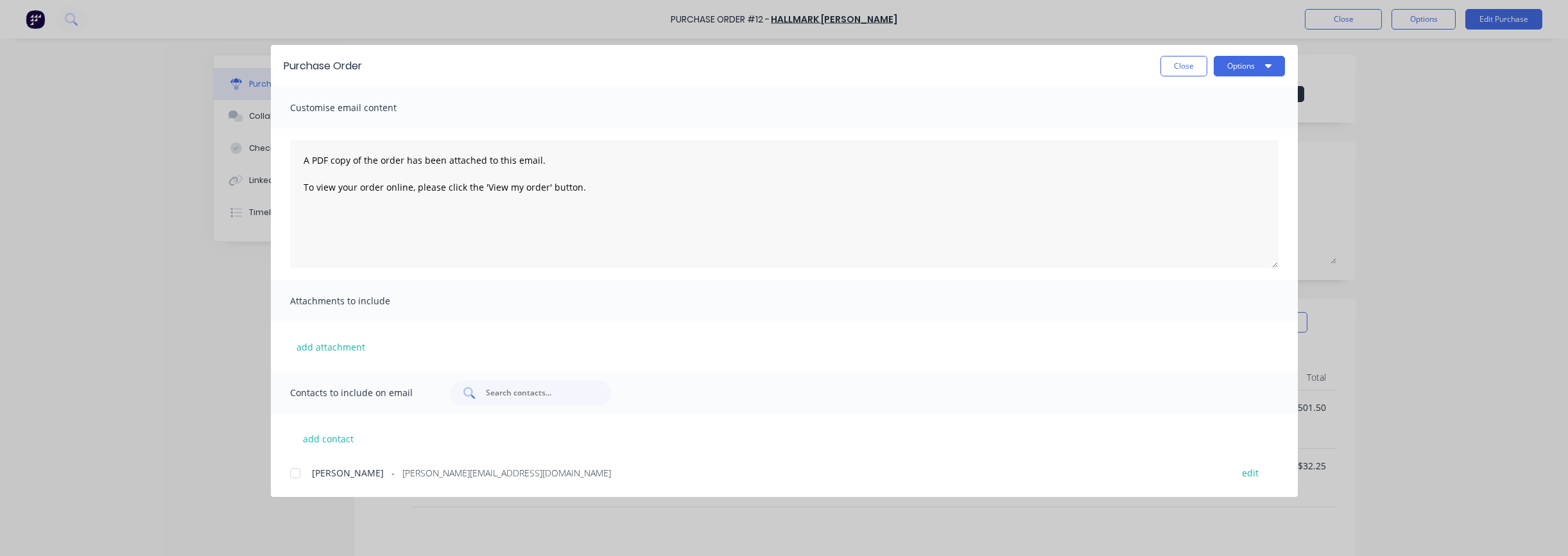
click at [526, 392] on input "text" at bounding box center [538, 393] width 107 height 13
click at [332, 439] on button "add contact" at bounding box center [328, 438] width 77 height 19
select select "US"
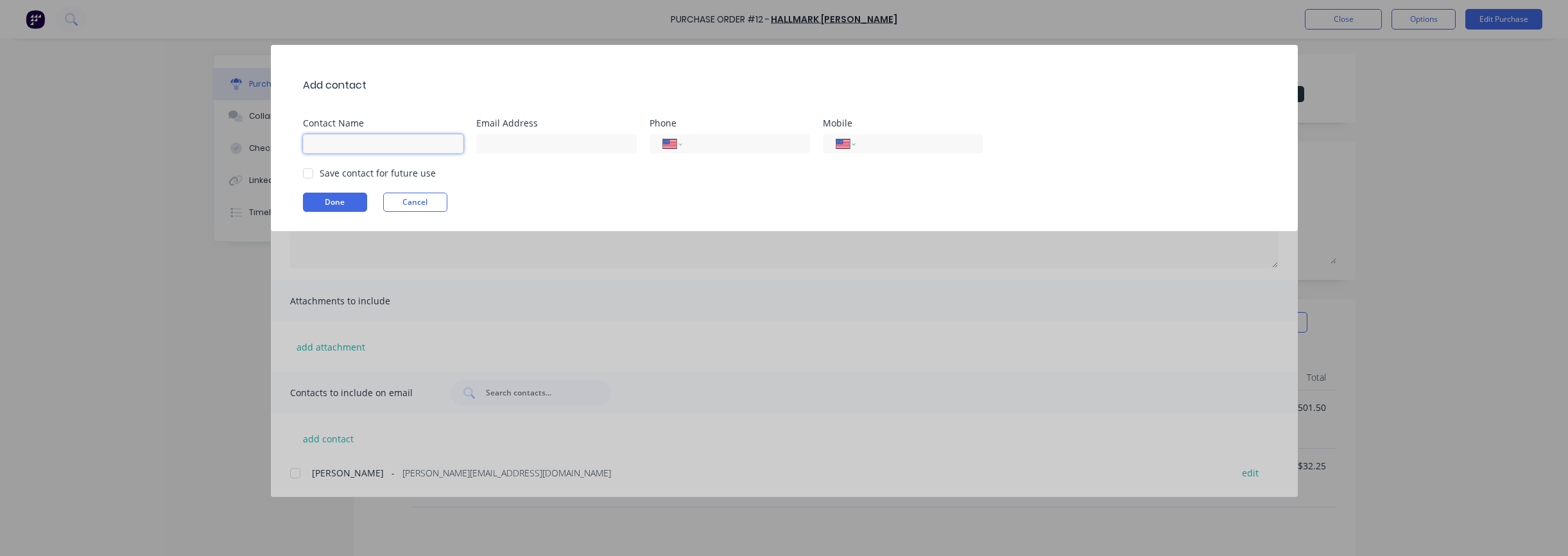
click at [376, 146] on input at bounding box center [383, 144] width 161 height 19
type input "Orders"
paste input "[EMAIL_ADDRESS][DOMAIN_NAME]"
click at [307, 177] on div at bounding box center [309, 174] width 26 height 26
type input "[EMAIL_ADDRESS][DOMAIN_NAME]"
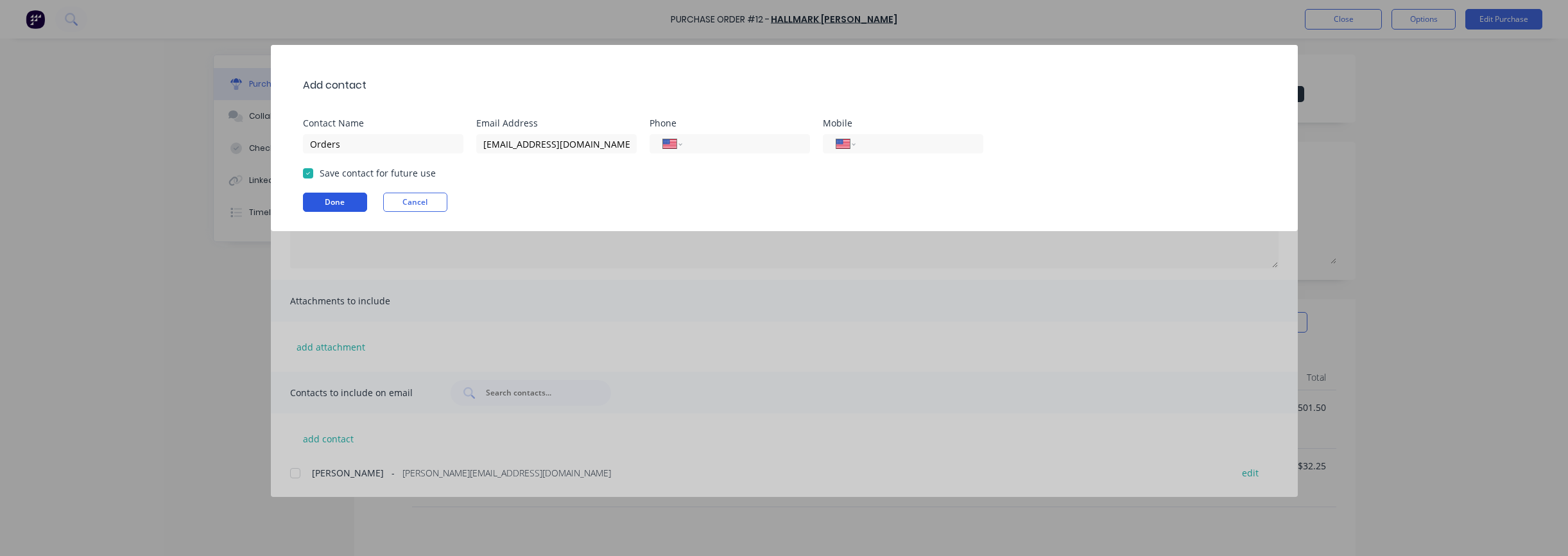
click at [322, 198] on button "Done" at bounding box center [335, 202] width 64 height 19
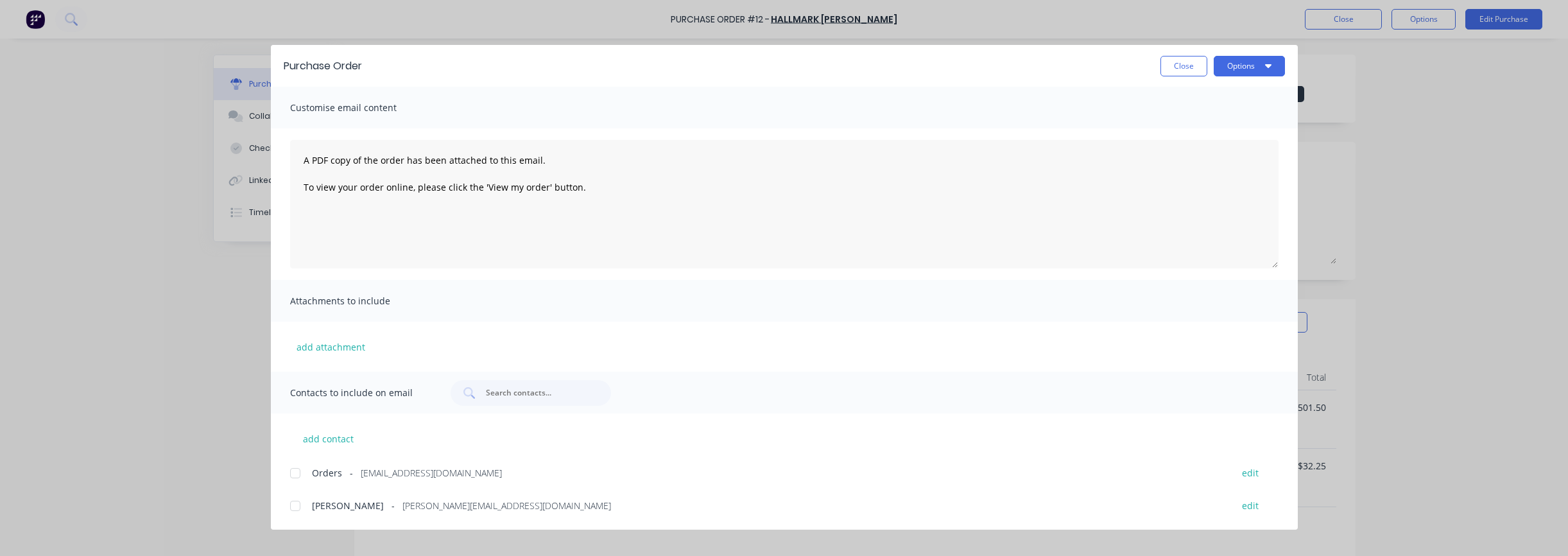
click at [298, 475] on div at bounding box center [296, 473] width 26 height 26
click at [1236, 71] on button "Options" at bounding box center [1249, 66] width 71 height 20
click at [1234, 102] on div "Preview" at bounding box center [1223, 99] width 99 height 19
click at [1244, 71] on button "Options" at bounding box center [1249, 66] width 71 height 20
click at [1212, 145] on div "Email" at bounding box center [1223, 150] width 99 height 19
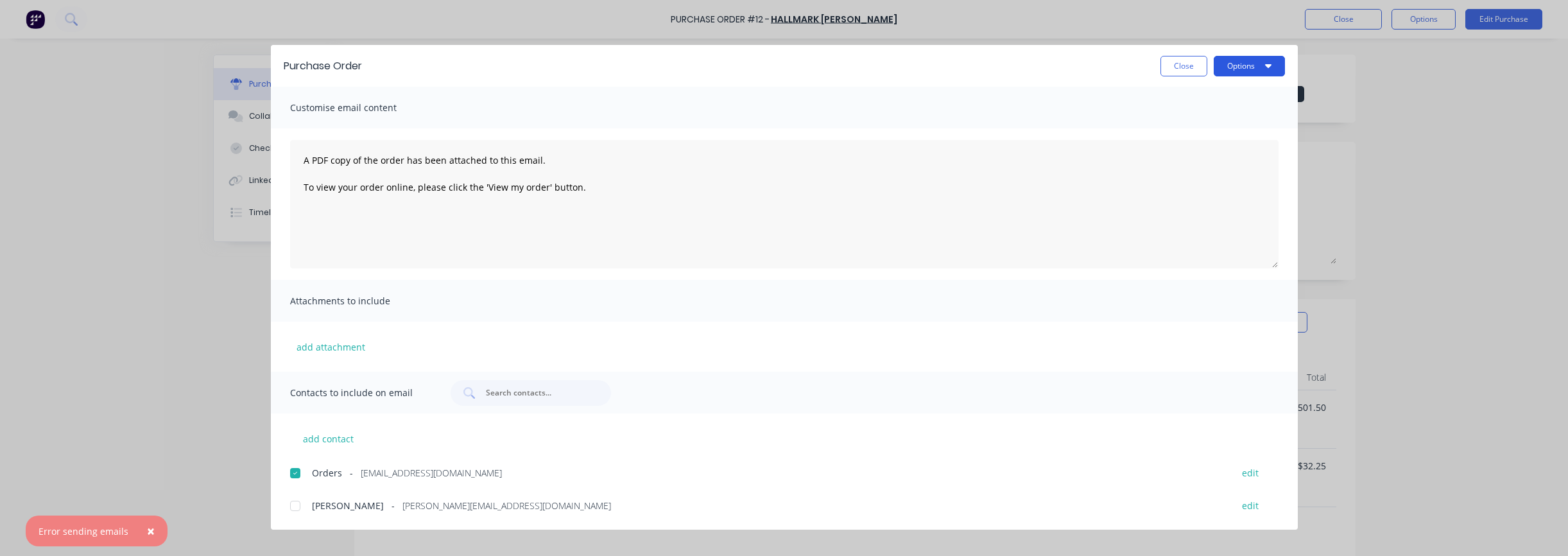
click at [1249, 73] on button "Options" at bounding box center [1249, 66] width 71 height 20
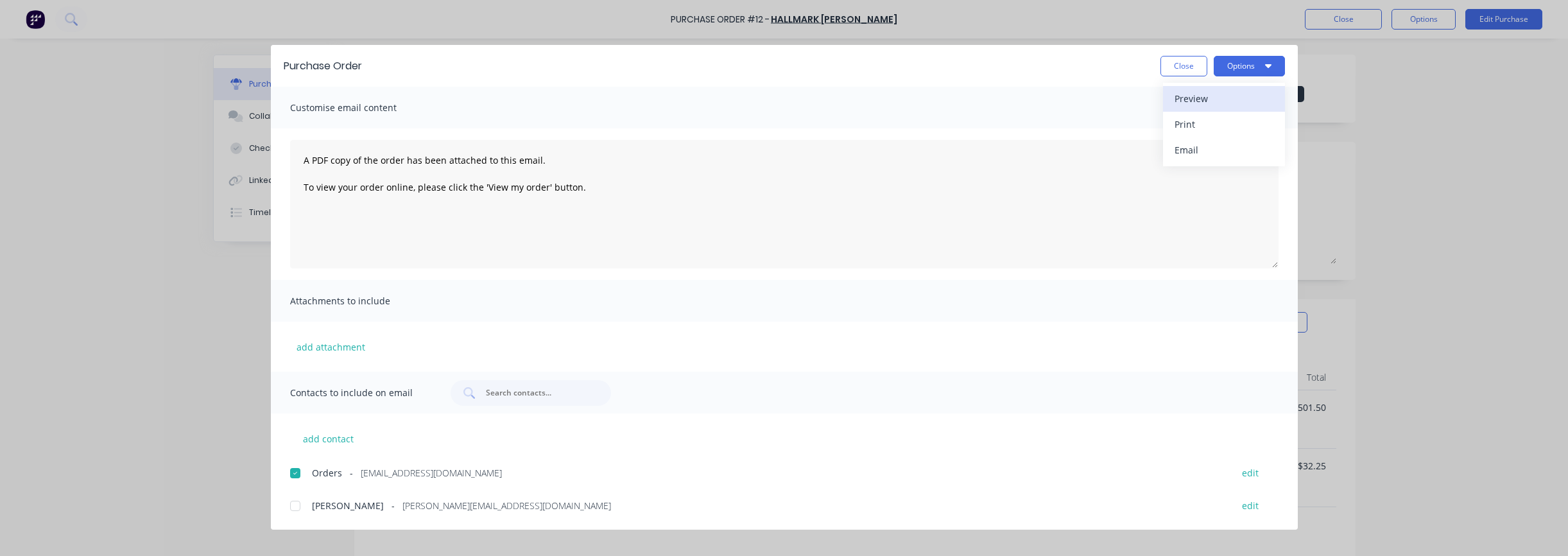
click at [1208, 102] on div "Preview" at bounding box center [1223, 99] width 99 height 19
